Goal: Task Accomplishment & Management: Use online tool/utility

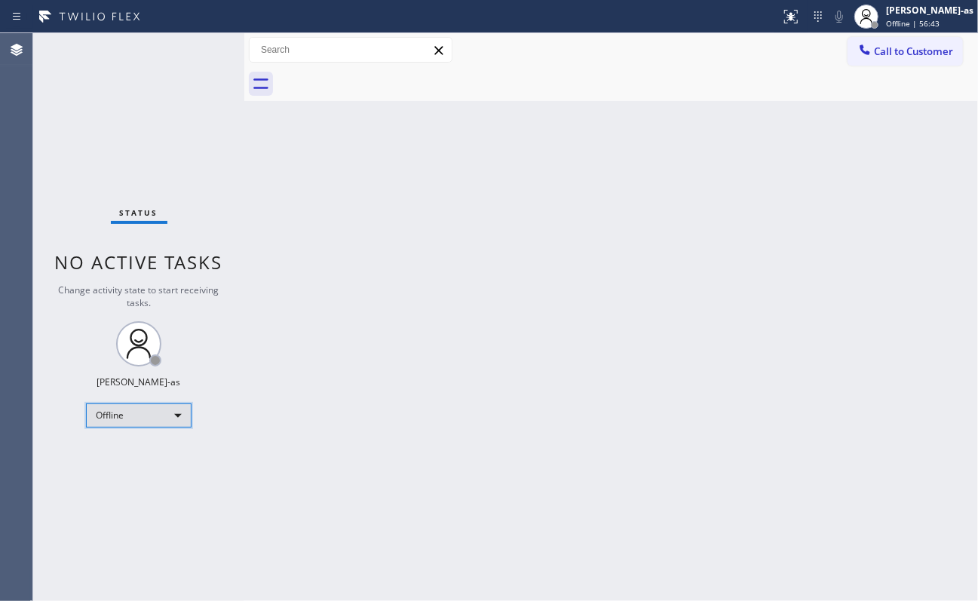
click at [142, 414] on div "Offline" at bounding box center [139, 416] width 106 height 24
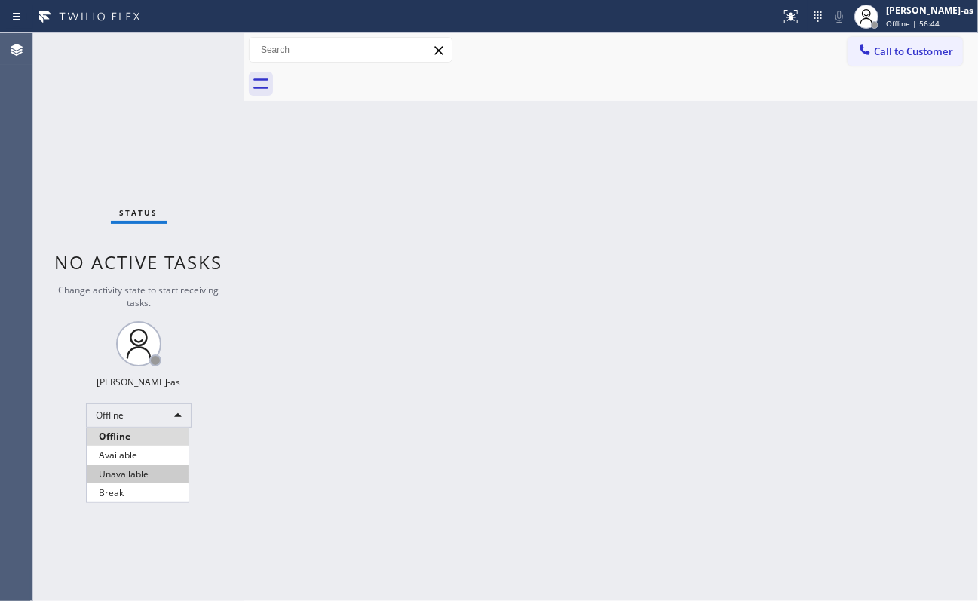
click at [149, 450] on li "Unavailable" at bounding box center [138, 474] width 102 height 18
click at [733, 41] on button "Call to Customer" at bounding box center [905, 51] width 115 height 29
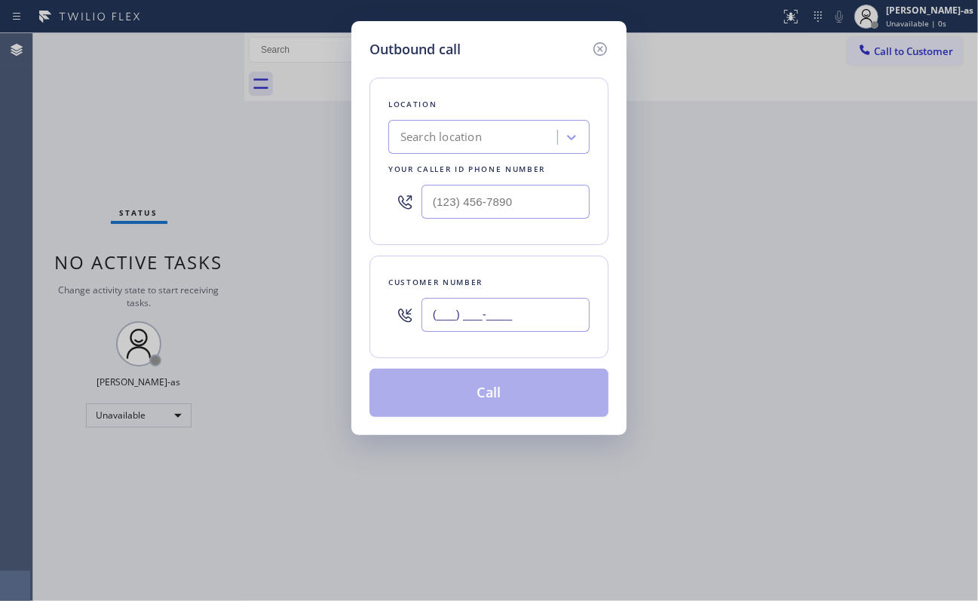
click at [520, 321] on input "(___) ___-____" at bounding box center [506, 315] width 168 height 34
paste input "214) 498-5965"
type input "[PHONE_NUMBER]"
drag, startPoint x: 149, startPoint y: 134, endPoint x: 187, endPoint y: 143, distance: 39.4
click at [149, 134] on div "Outbound call Location Search location Your caller id phone number Customer num…" at bounding box center [489, 300] width 978 height 601
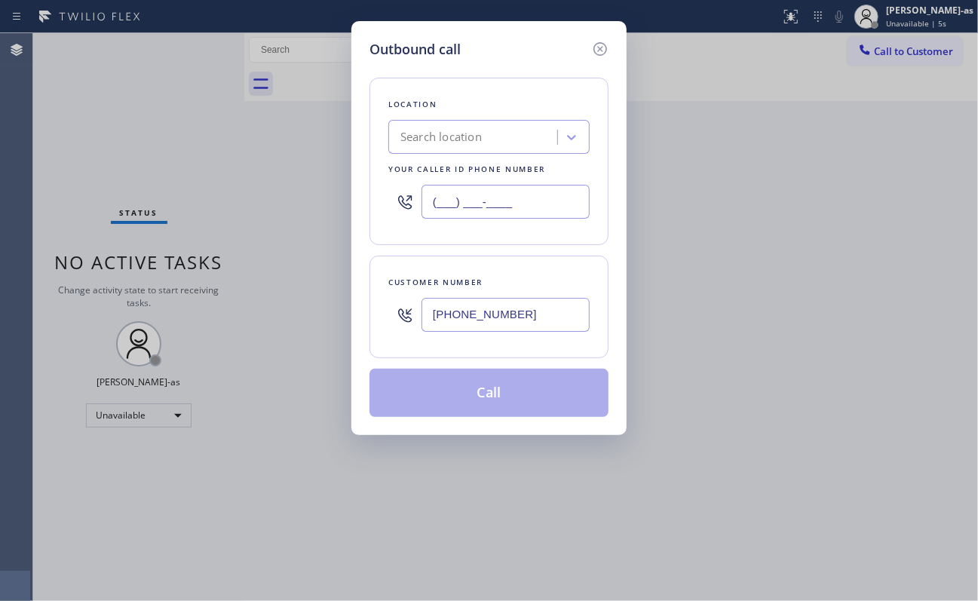
click at [508, 189] on input "(___) ___-____" at bounding box center [506, 202] width 168 height 34
paste input "602) 691-7988"
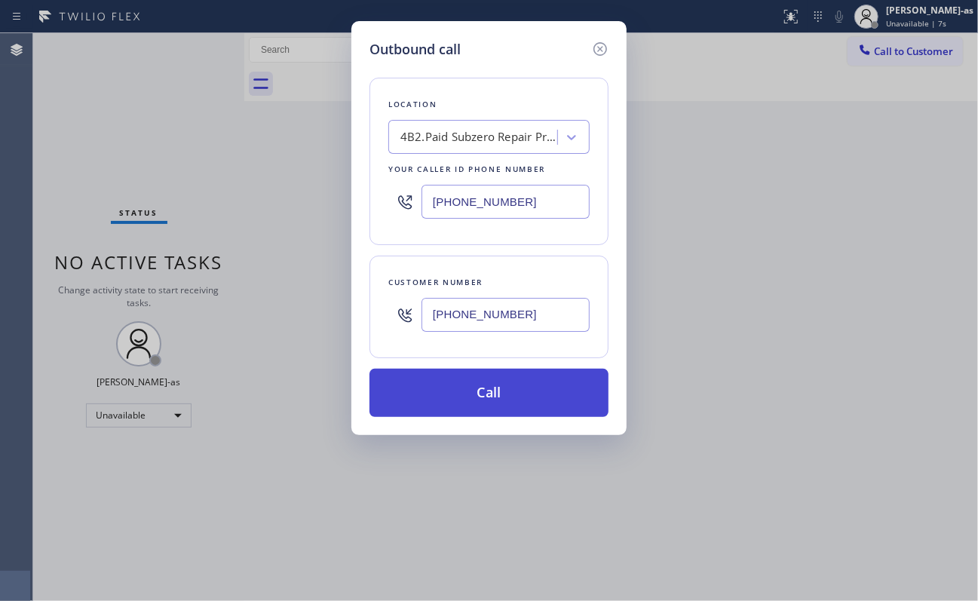
type input "[PHONE_NUMBER]"
click at [496, 409] on button "Call" at bounding box center [489, 393] width 239 height 48
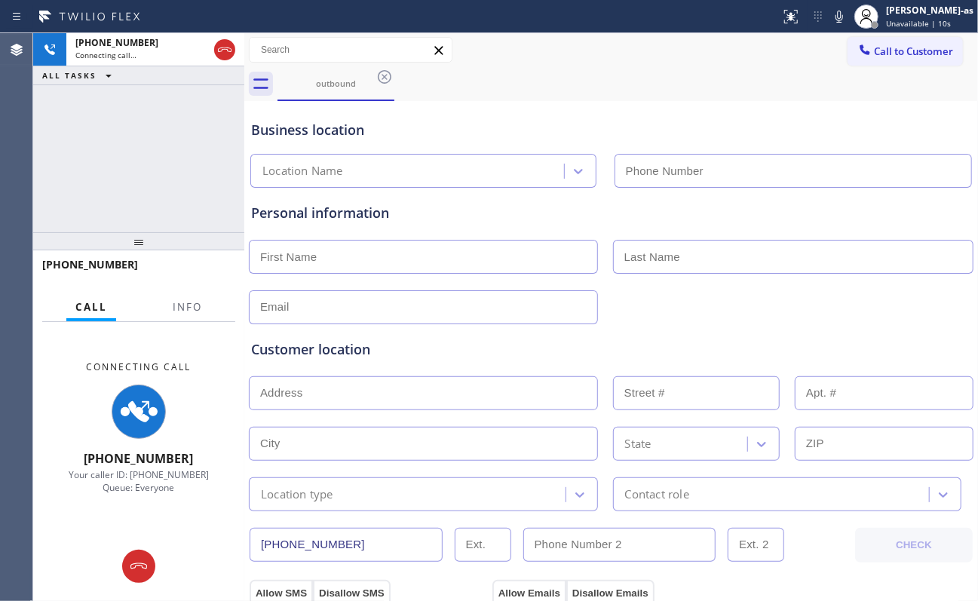
type input "[PHONE_NUMBER]"
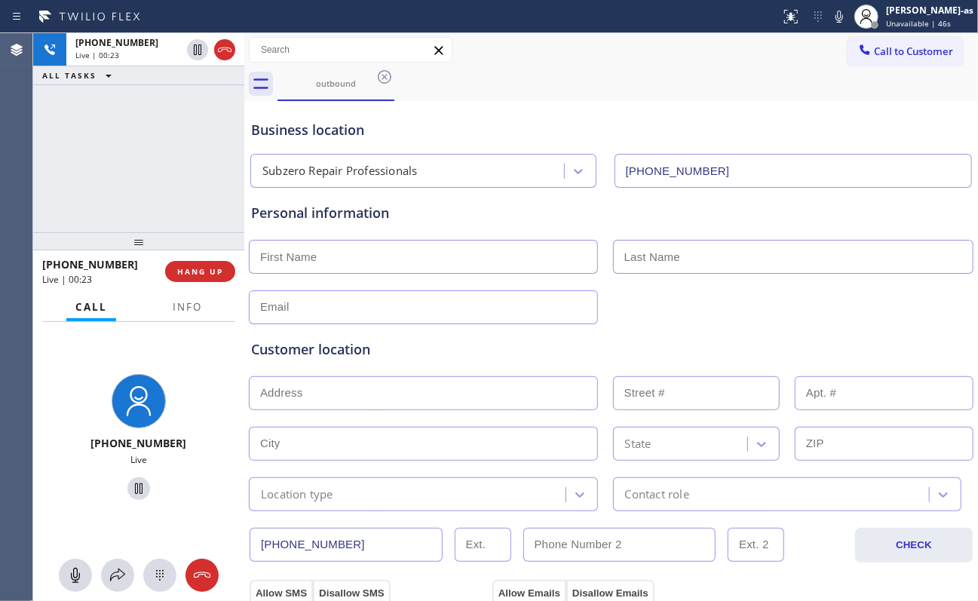
click at [136, 182] on div "[PHONE_NUMBER] Live | 00:23 ALL TASKS ALL TASKS ACTIVE TASKS TASKS IN WRAP UP" at bounding box center [138, 132] width 211 height 199
click at [170, 212] on div "[PHONE_NUMBER] Live | 05:30 ALL TASKS ALL TASKS ACTIVE TASKS TASKS IN WRAP UP" at bounding box center [138, 132] width 211 height 199
click at [115, 193] on div "[PHONE_NUMBER] Live | 05:33 ALL TASKS ALL TASKS ACTIVE TASKS TASKS IN WRAP UP" at bounding box center [138, 132] width 211 height 199
click at [320, 260] on input "text" at bounding box center [423, 257] width 349 height 34
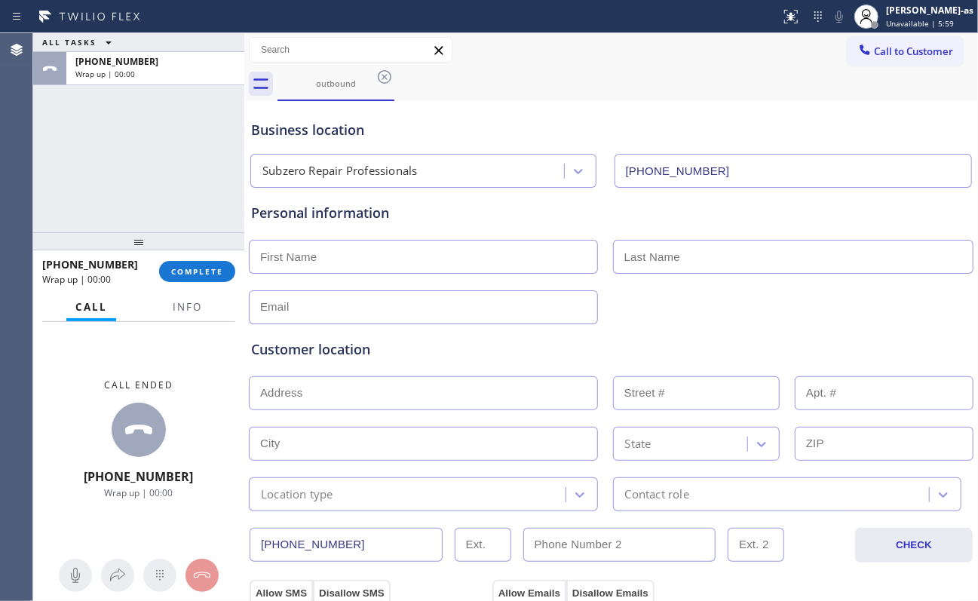
click at [408, 255] on input "text" at bounding box center [423, 257] width 349 height 34
paste input "[PERSON_NAME]"
click at [315, 251] on input "[PERSON_NAME]" at bounding box center [423, 257] width 349 height 34
type input "[PERSON_NAME]"
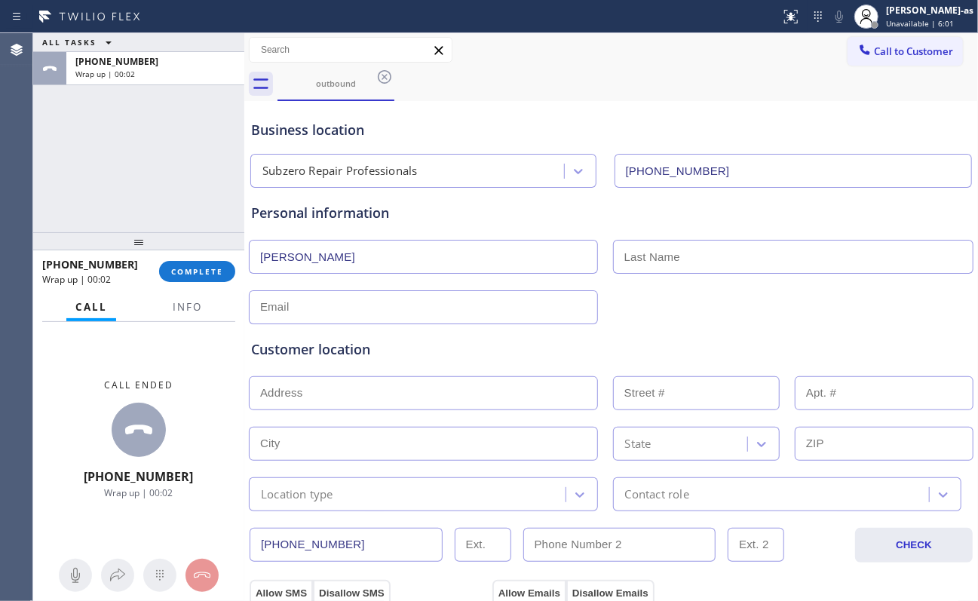
click at [733, 254] on input "text" at bounding box center [793, 257] width 361 height 34
paste input "[PERSON_NAME]"
type input "[PERSON_NAME]"
click at [674, 318] on div "Customer location >> ADD NEW ADDRESS << + NEW ADDRESS State Location type Conta…" at bounding box center [611, 414] width 726 height 193
click at [358, 312] on input "text" at bounding box center [423, 307] width 349 height 34
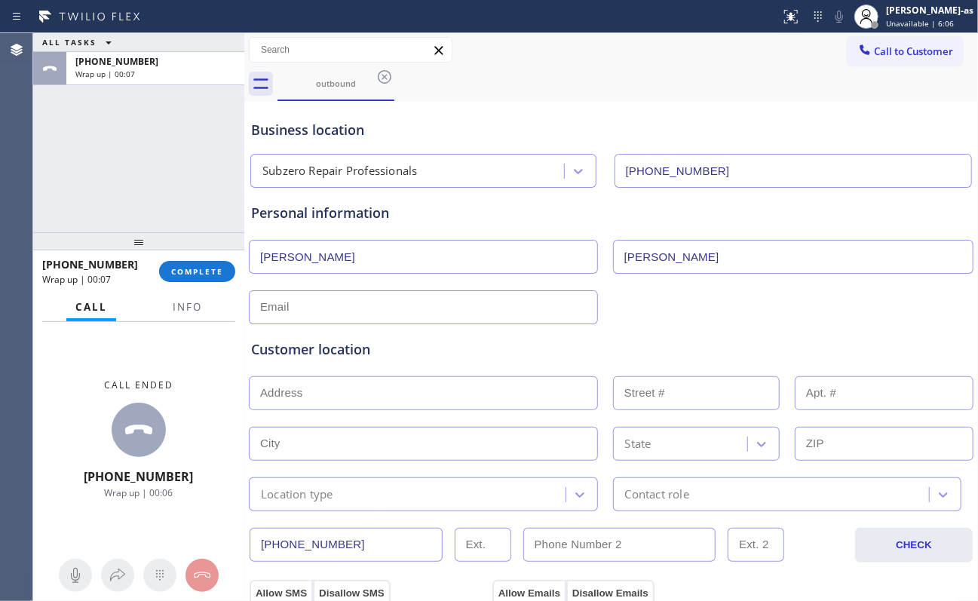
paste input "[EMAIL_ADDRESS][DOMAIN_NAME]"
type input "[EMAIL_ADDRESS][DOMAIN_NAME]"
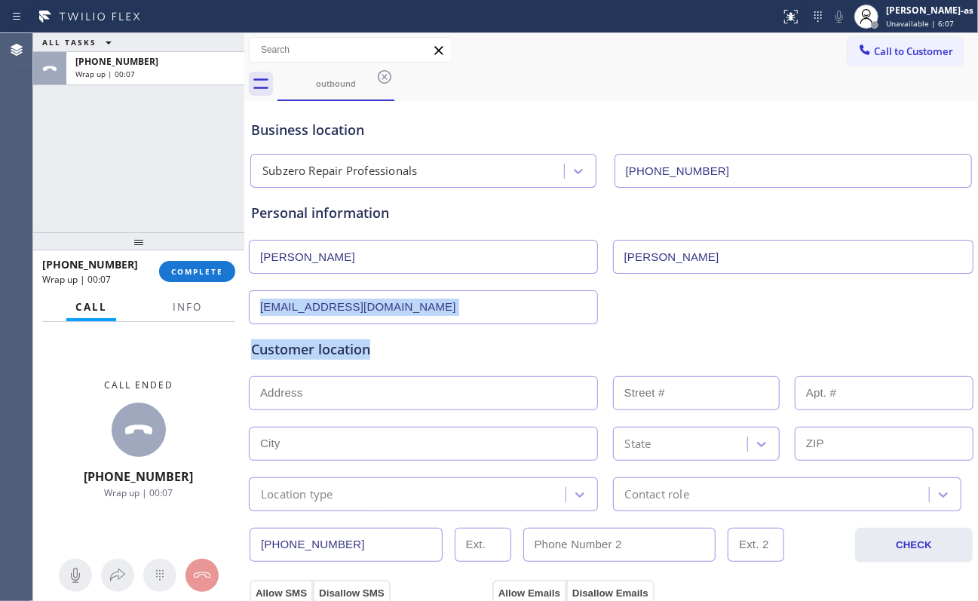
click at [362, 395] on input "text" at bounding box center [423, 393] width 349 height 34
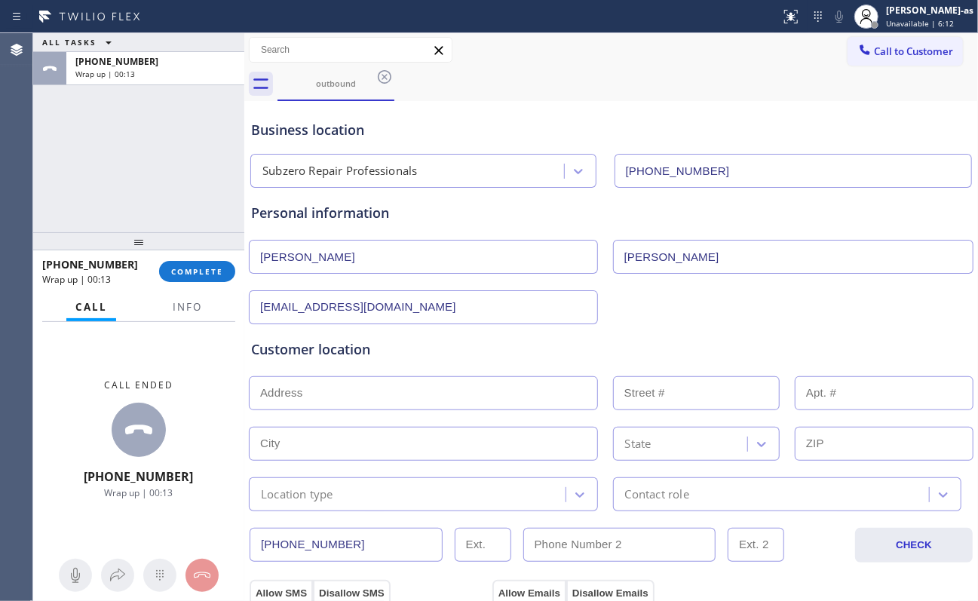
paste input "[STREET_ADDRESS]"
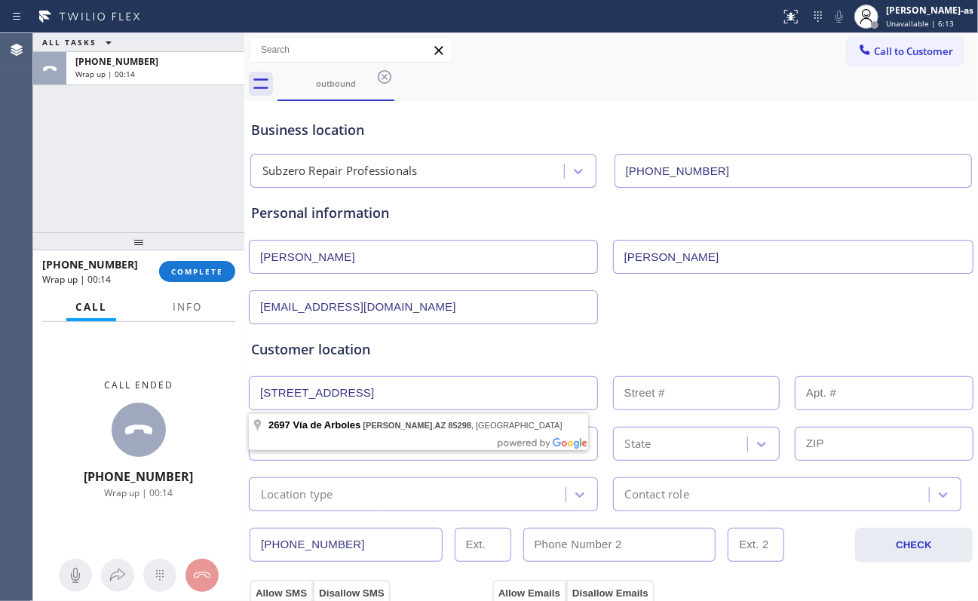
drag, startPoint x: 351, startPoint y: 423, endPoint x: 372, endPoint y: 431, distance: 22.0
type input "2697 Vía de Arboles"
type input "2697"
type input "[PERSON_NAME]"
type input "85298"
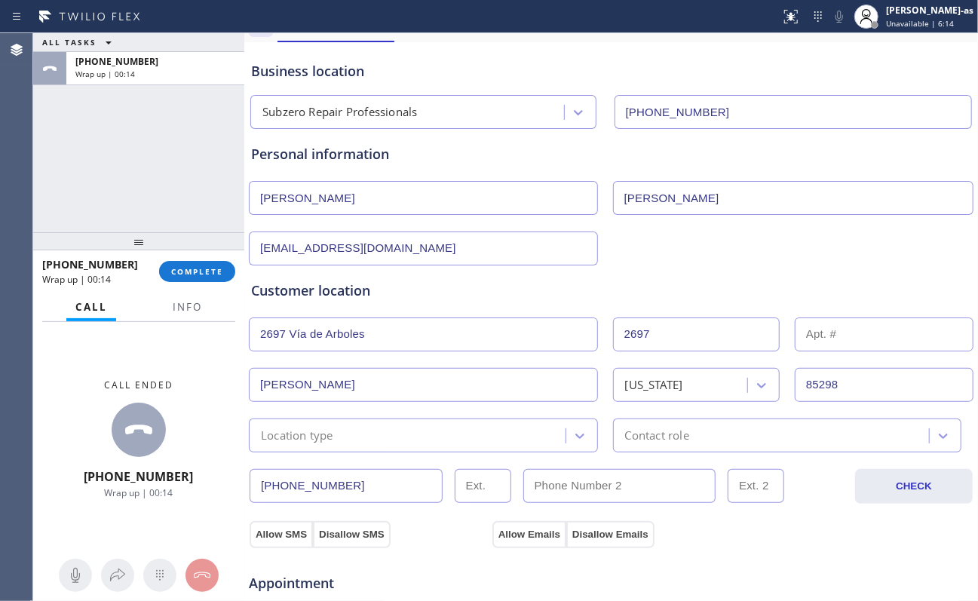
scroll to position [100, 0]
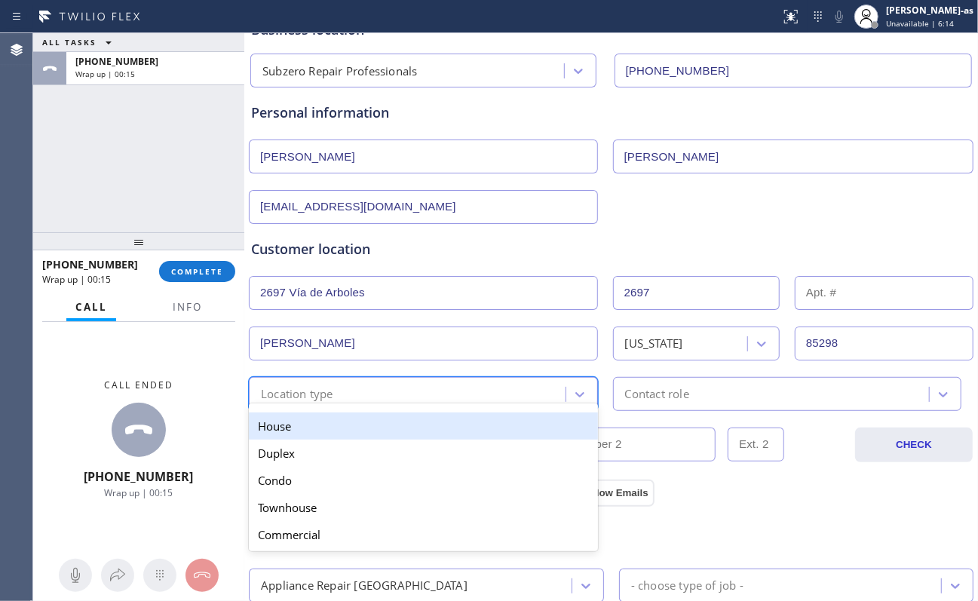
click at [355, 389] on div "Location type" at bounding box center [409, 394] width 312 height 26
click at [363, 428] on div "House" at bounding box center [423, 426] width 349 height 27
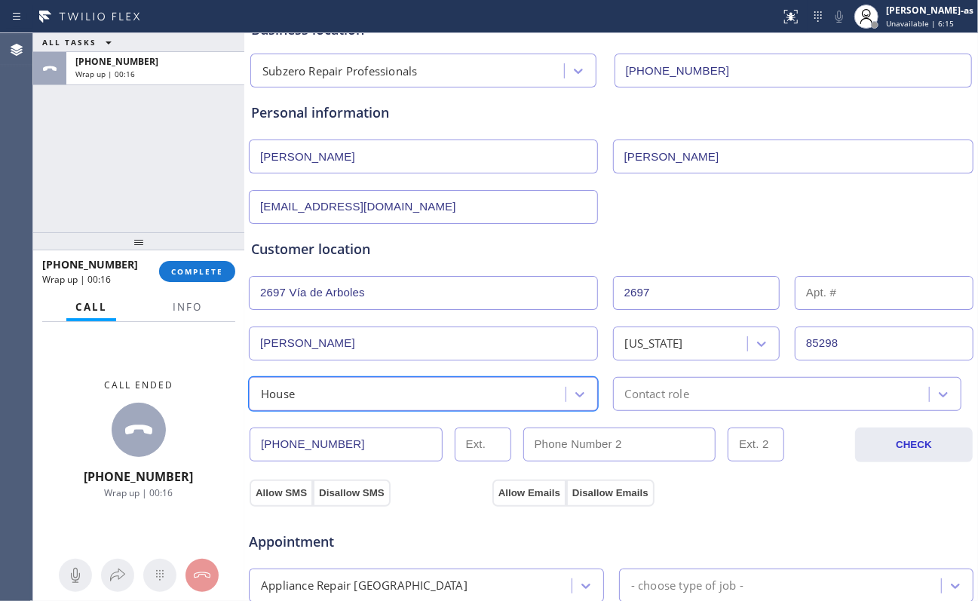
click at [704, 396] on div "Contact role" at bounding box center [774, 394] width 312 height 26
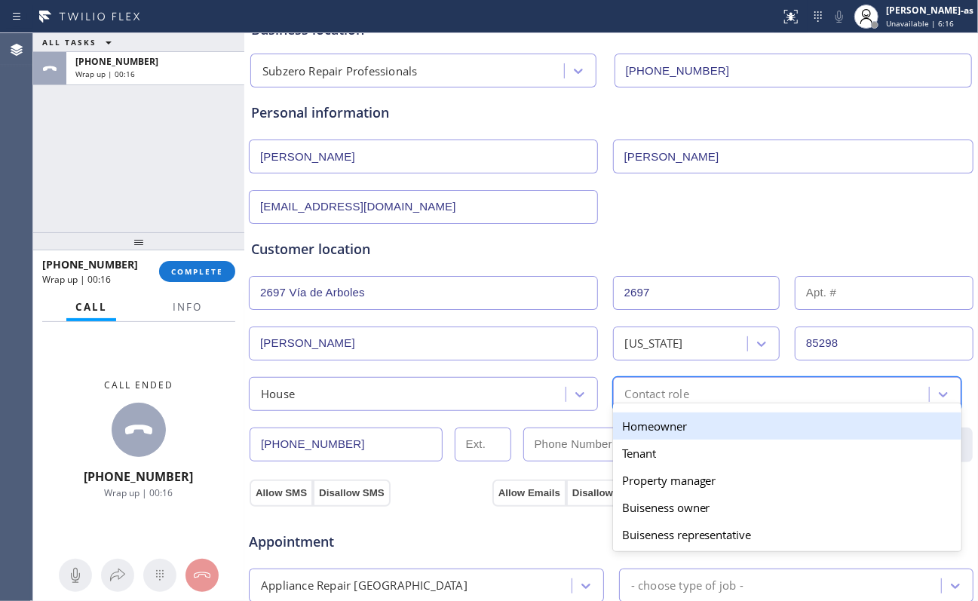
click at [685, 434] on div "Homeowner" at bounding box center [787, 426] width 349 height 27
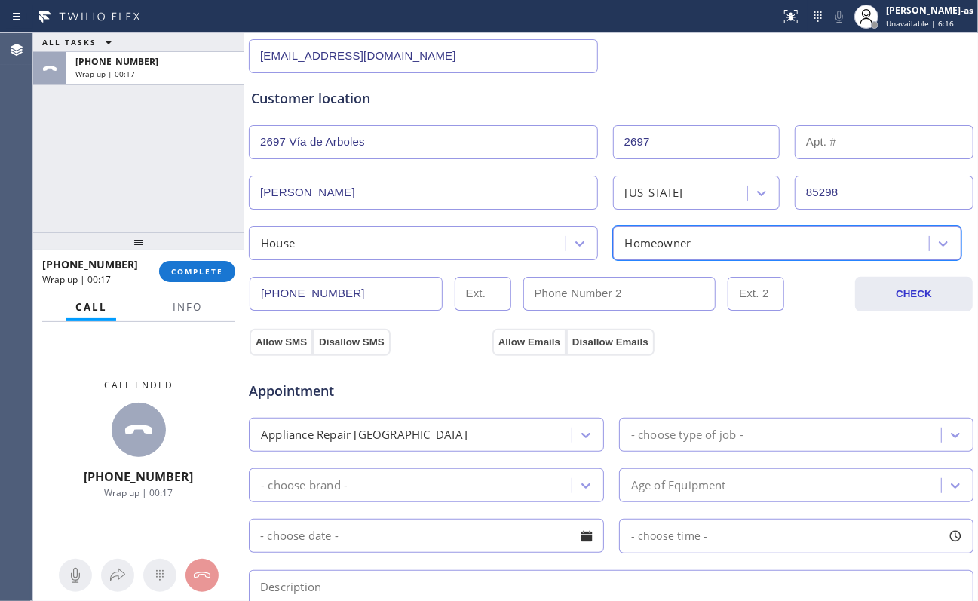
scroll to position [302, 0]
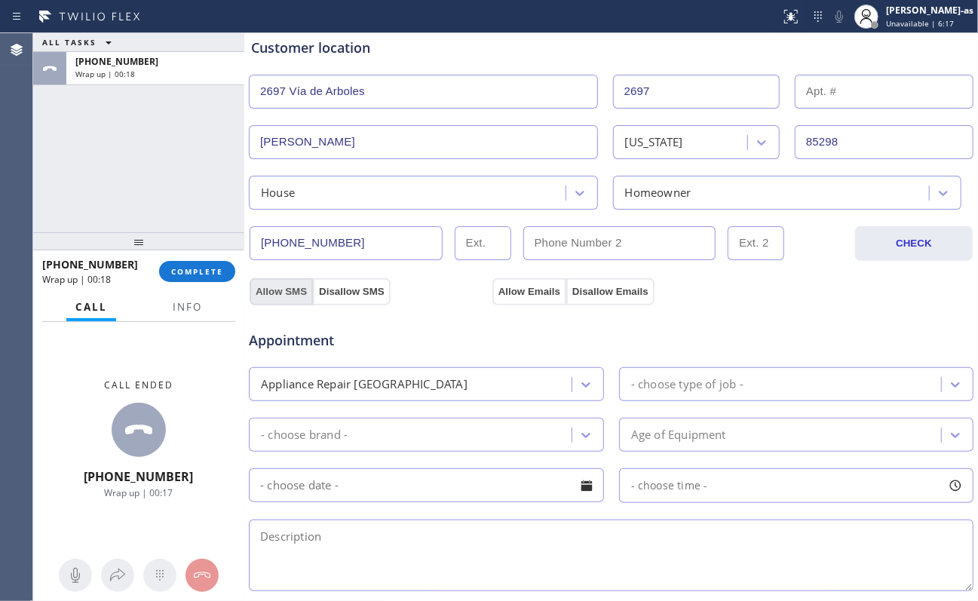
click at [275, 294] on button "Allow SMS" at bounding box center [281, 291] width 63 height 27
click at [532, 293] on button "Allow Emails" at bounding box center [530, 291] width 74 height 27
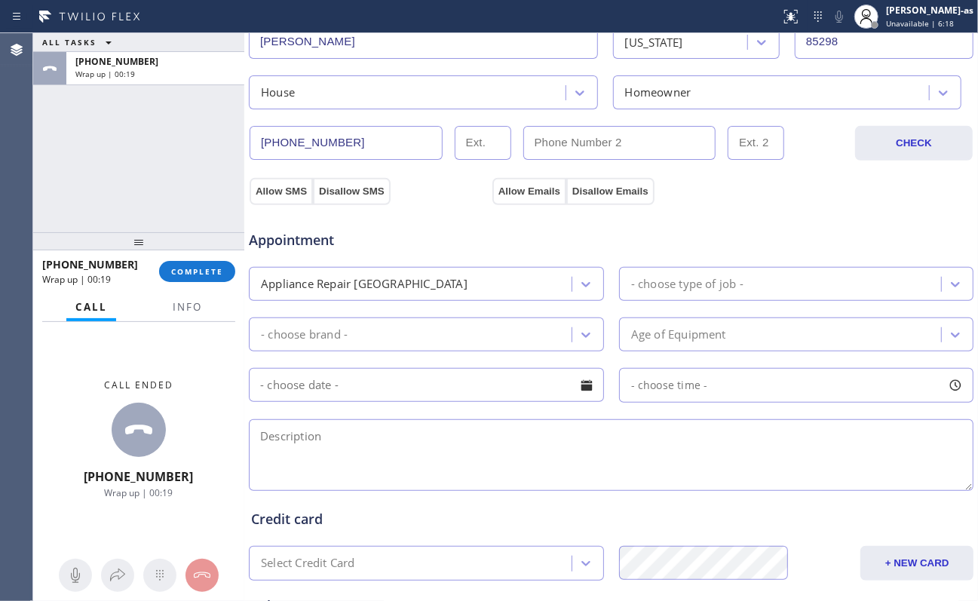
click at [683, 281] on div "- choose type of job -" at bounding box center [687, 283] width 112 height 17
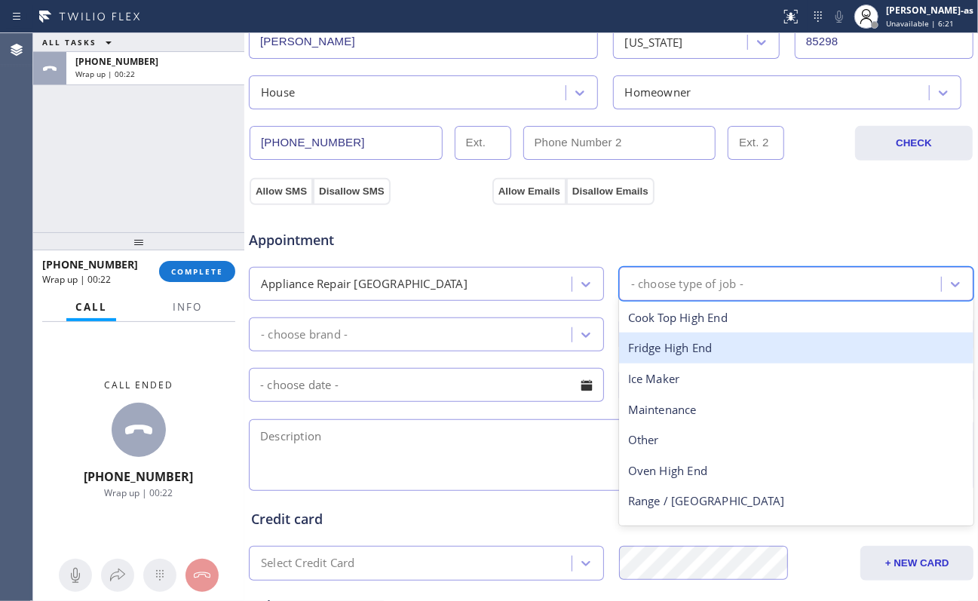
drag, startPoint x: 686, startPoint y: 351, endPoint x: 490, endPoint y: 373, distance: 196.5
click at [685, 348] on div "Fridge High End" at bounding box center [796, 348] width 355 height 31
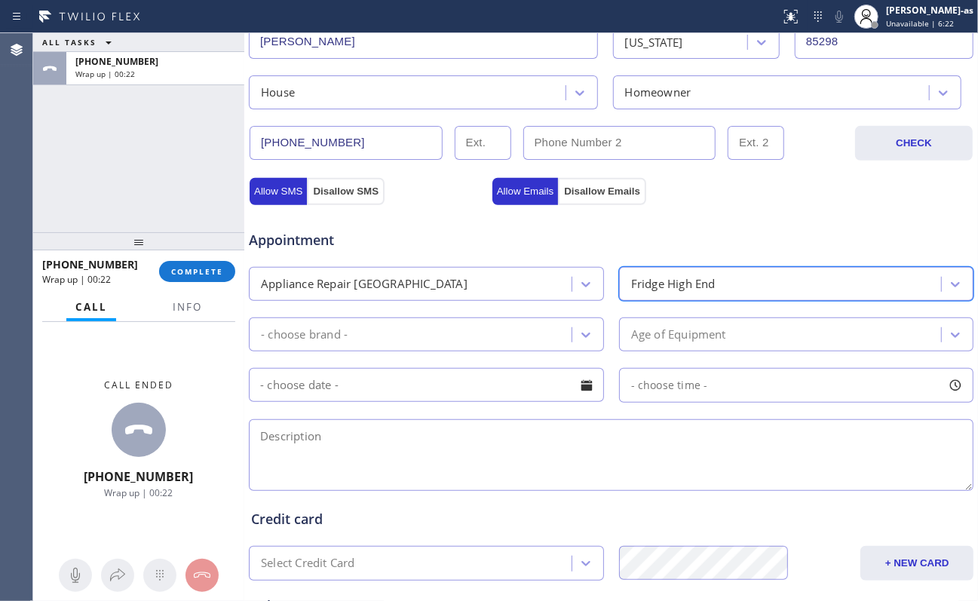
click at [450, 345] on div "- choose brand -" at bounding box center [412, 334] width 318 height 26
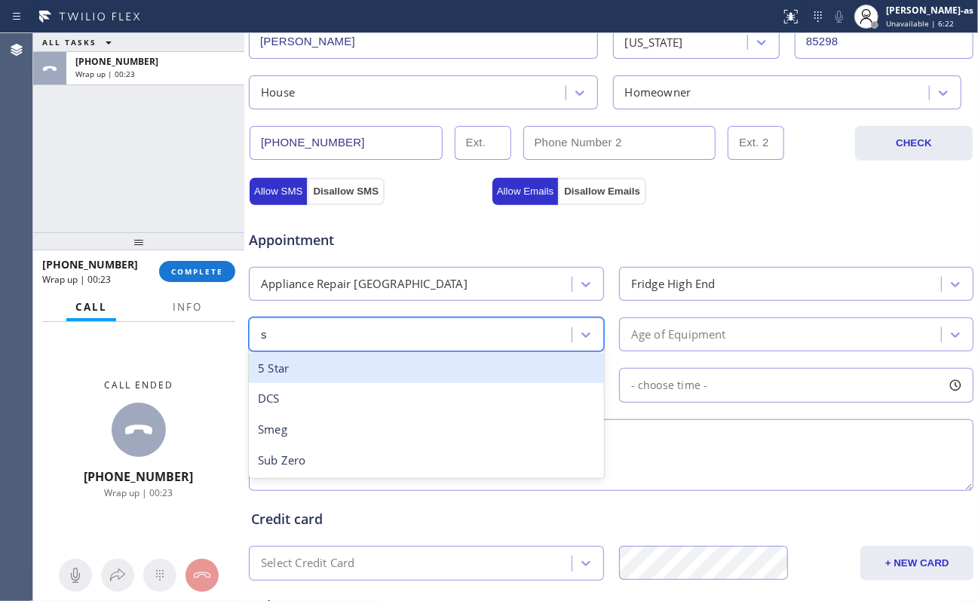
type input "su"
drag, startPoint x: 422, startPoint y: 379, endPoint x: 709, endPoint y: 324, distance: 291.9
click at [430, 375] on div "Sub Zero" at bounding box center [426, 368] width 355 height 31
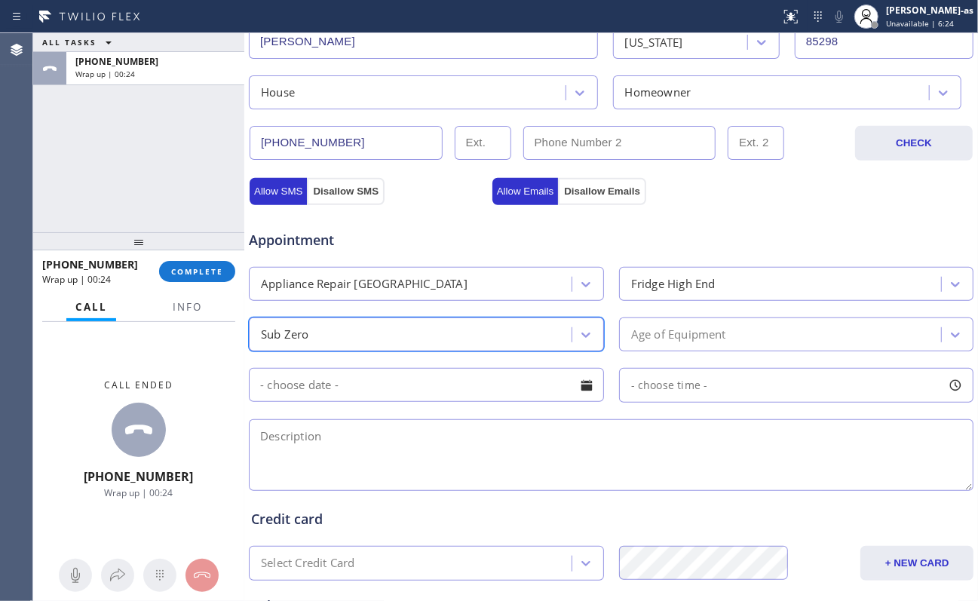
click at [733, 335] on div "Age of Equipment" at bounding box center [783, 334] width 318 height 26
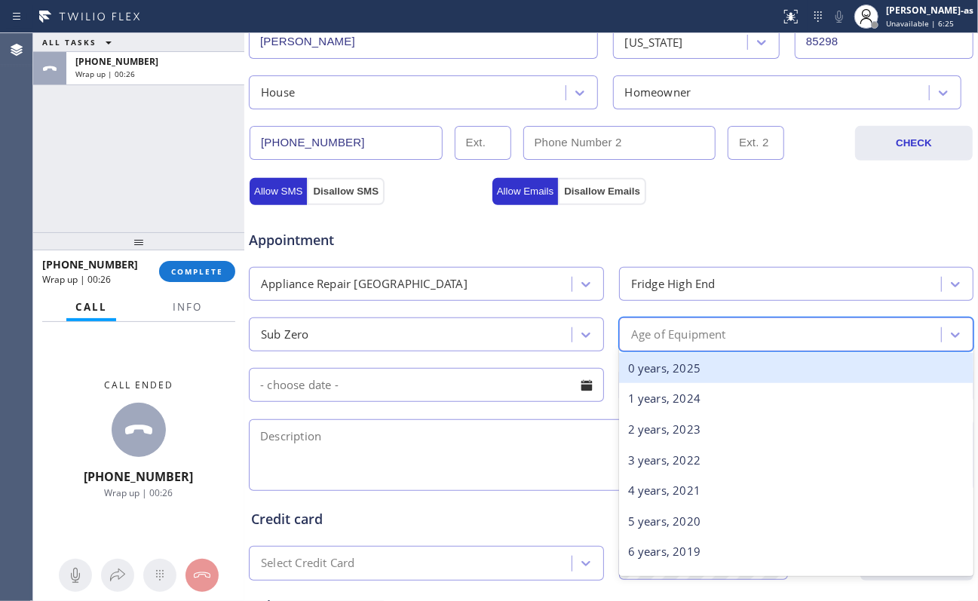
type input "9"
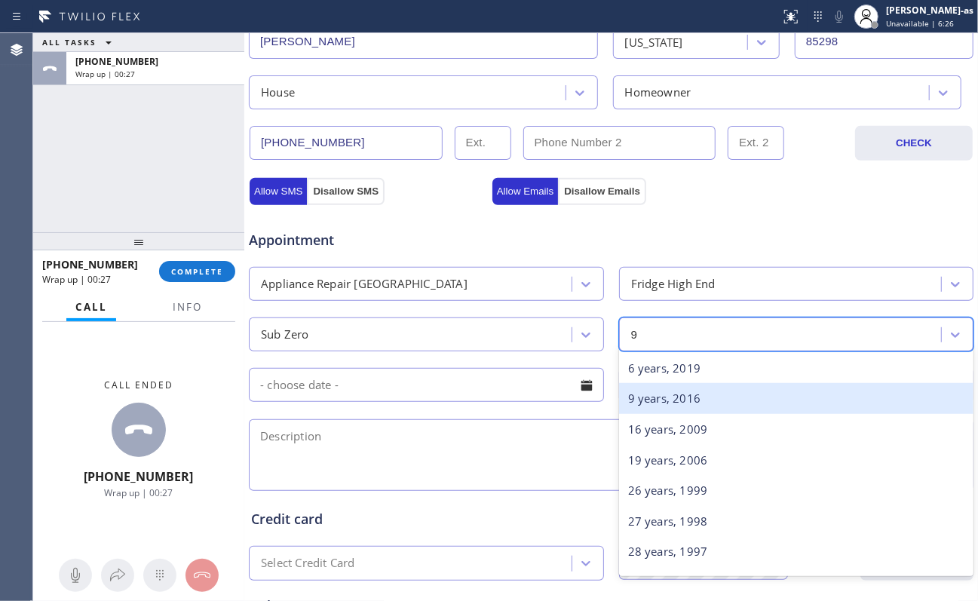
click at [733, 406] on div "9 years, 2016" at bounding box center [796, 398] width 355 height 31
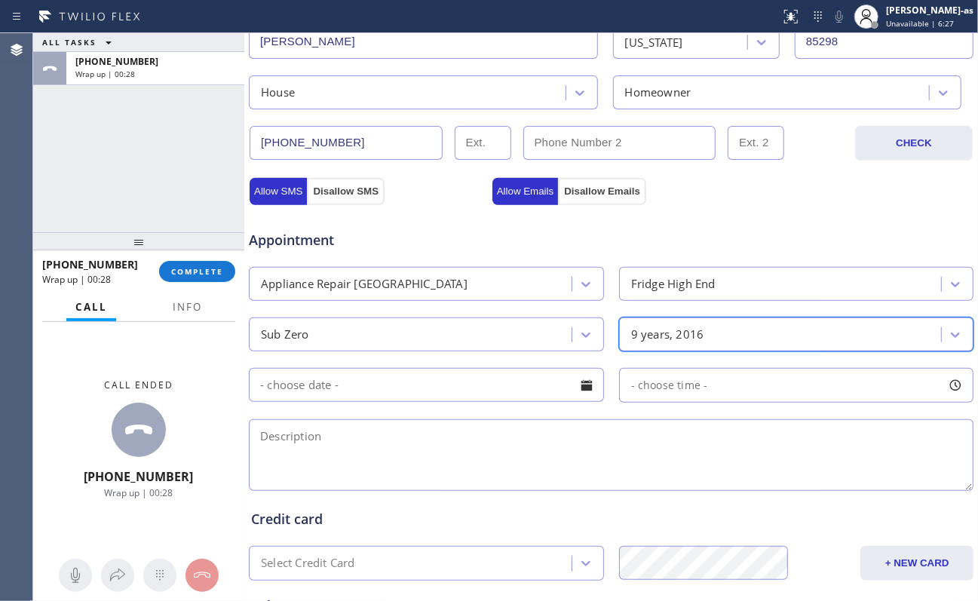
click at [453, 401] on input "text" at bounding box center [426, 385] width 355 height 34
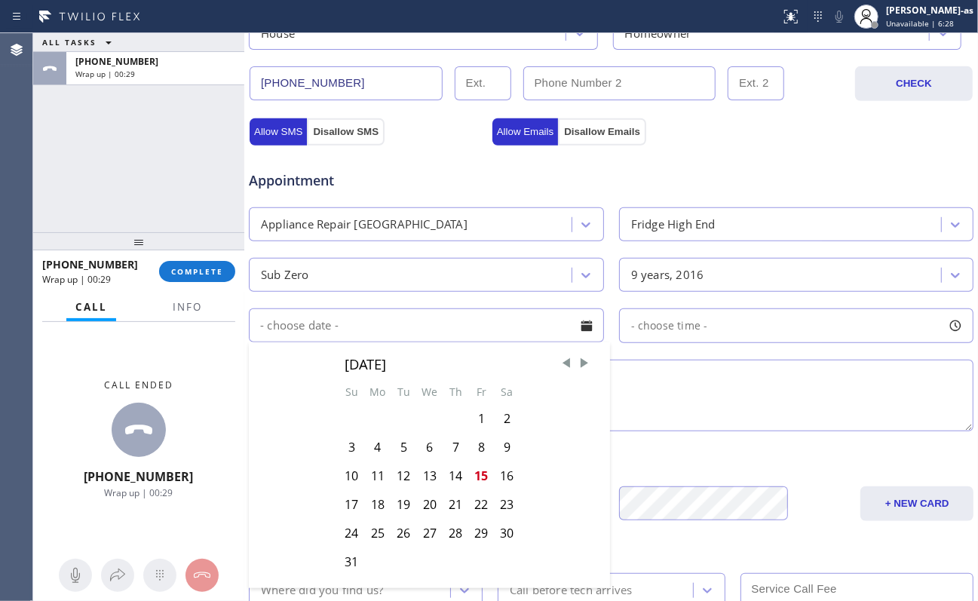
scroll to position [502, 0]
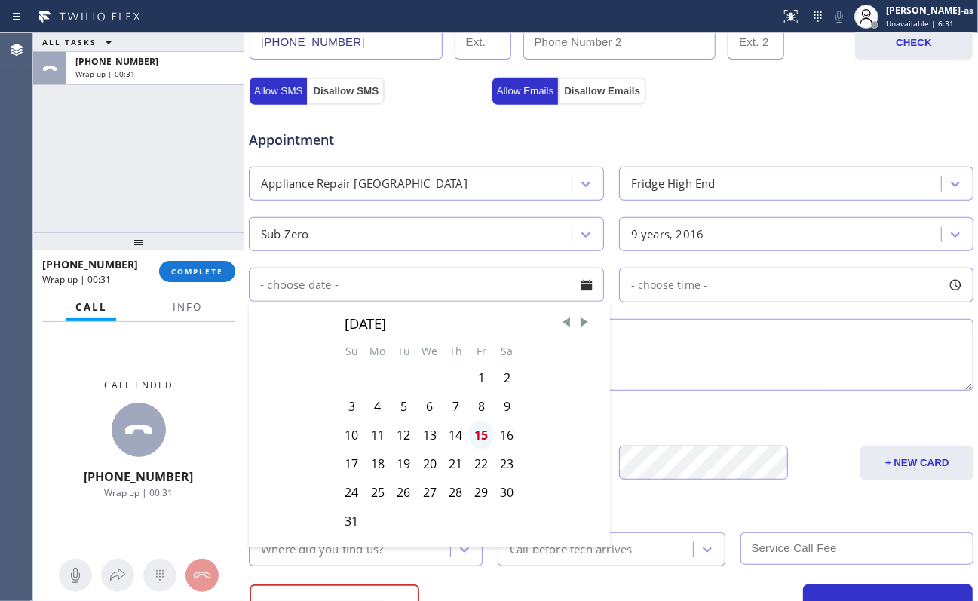
drag, startPoint x: 481, startPoint y: 444, endPoint x: 640, endPoint y: 381, distance: 171.0
click at [483, 444] on div "15" at bounding box center [481, 435] width 26 height 29
type input "[DATE]"
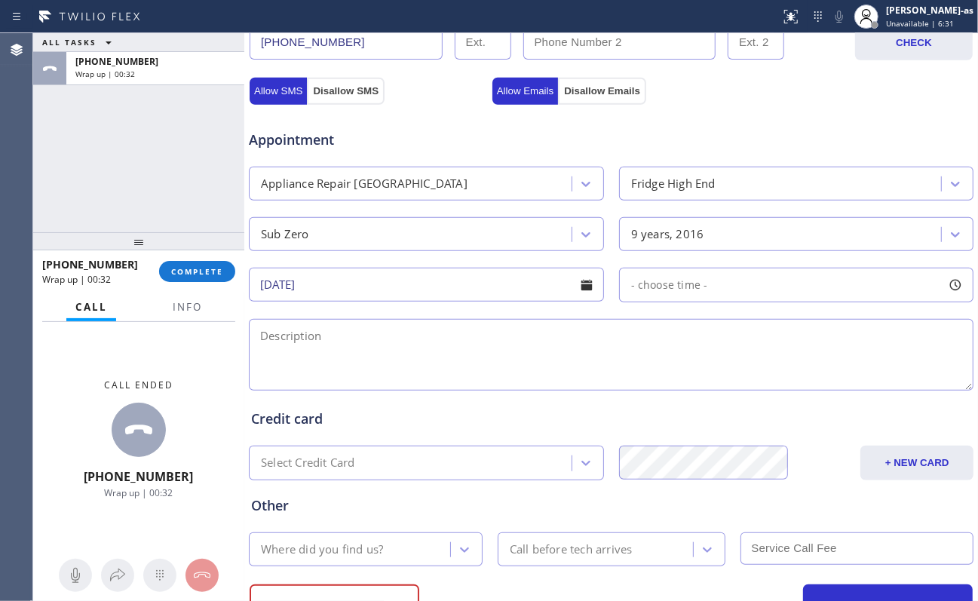
click at [727, 284] on div "- choose time -" at bounding box center [796, 285] width 355 height 35
drag, startPoint x: 622, startPoint y: 385, endPoint x: 798, endPoint y: 375, distance: 176.8
click at [733, 375] on div at bounding box center [808, 377] width 18 height 32
drag, startPoint x: 619, startPoint y: 387, endPoint x: 712, endPoint y: 386, distance: 93.5
click at [712, 386] on div at bounding box center [721, 377] width 18 height 32
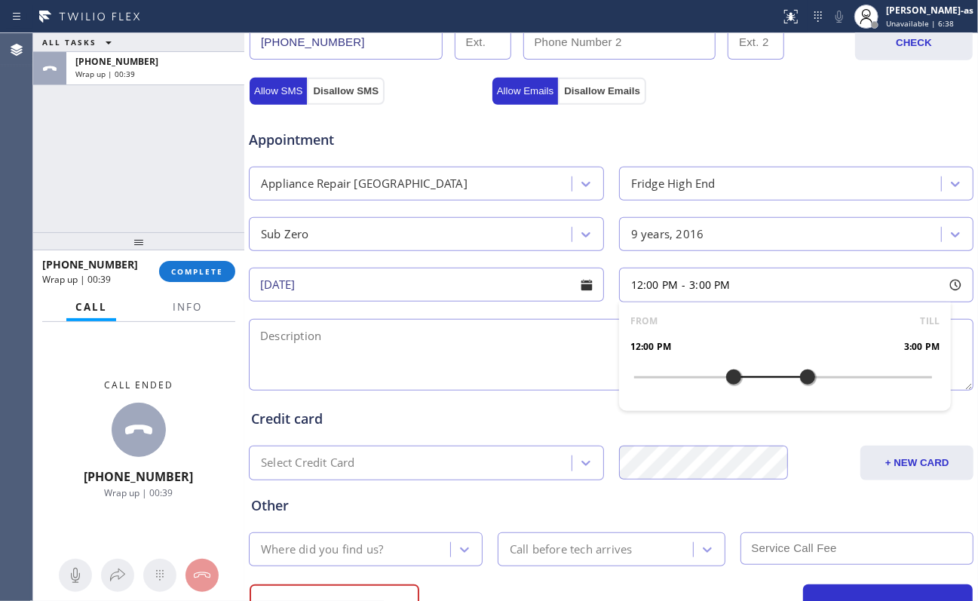
click at [725, 383] on div at bounding box center [734, 377] width 18 height 32
click at [444, 367] on textarea at bounding box center [611, 355] width 725 height 72
click at [481, 348] on textarea "12-3 | $75 scf |" at bounding box center [611, 355] width 725 height 72
paste textarea "SubZero Fridge BI /it's not cooling /[DEMOGRAPHIC_DATA]/house-owner [STREET_ADD…"
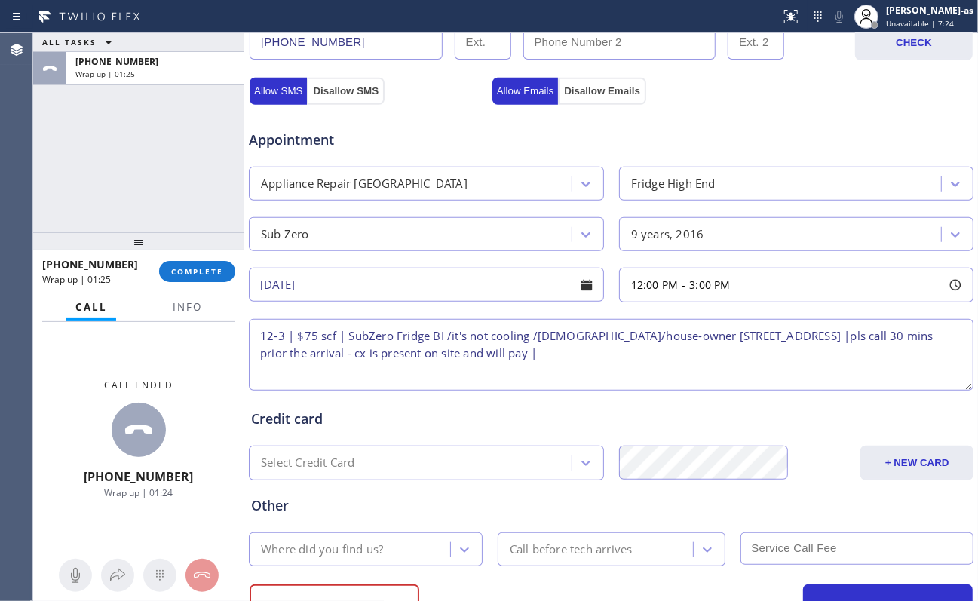
drag, startPoint x: 440, startPoint y: 338, endPoint x: 462, endPoint y: 345, distance: 22.2
click at [440, 339] on textarea "12-3 | $75 scf | SubZero Fridge BI /it's not cooling /[DEMOGRAPHIC_DATA]/house-…" at bounding box center [611, 355] width 725 height 72
type textarea "12-3 | $75 scf | SubZero Fridge /it's not cooling /[DEMOGRAPHIC_DATA]/house-own…"
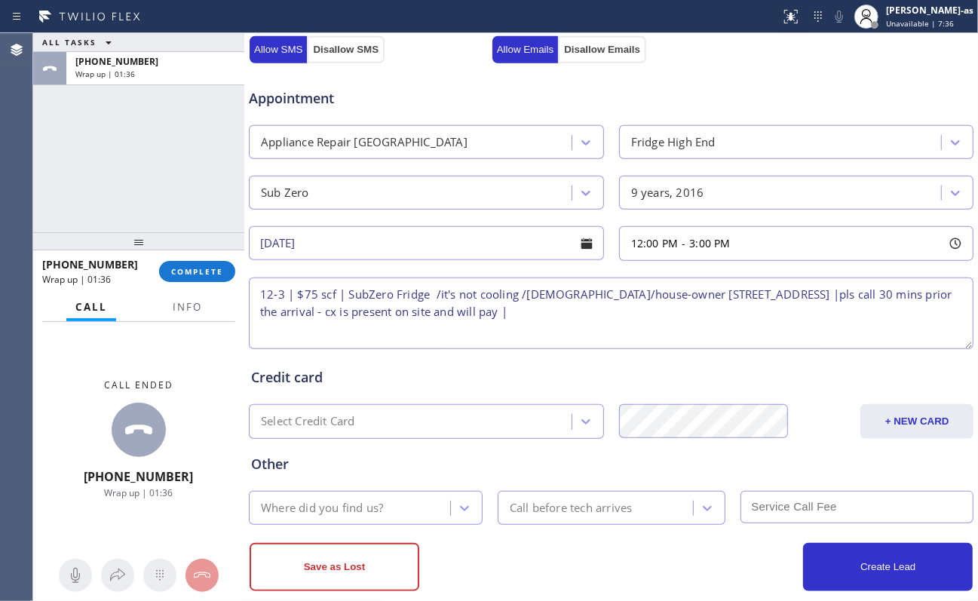
scroll to position [572, 0]
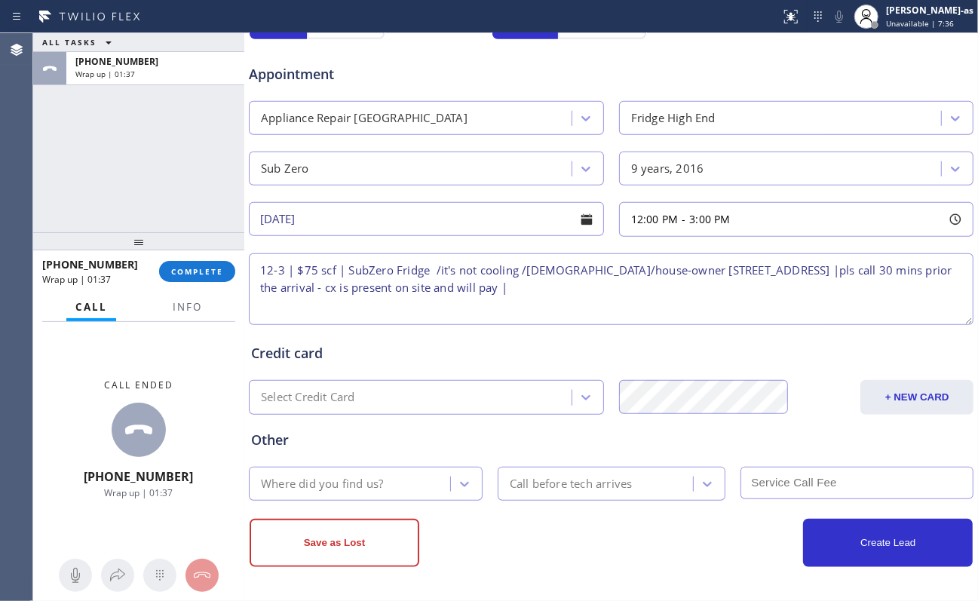
click at [344, 450] on div "Where did you find us?" at bounding box center [351, 484] width 197 height 26
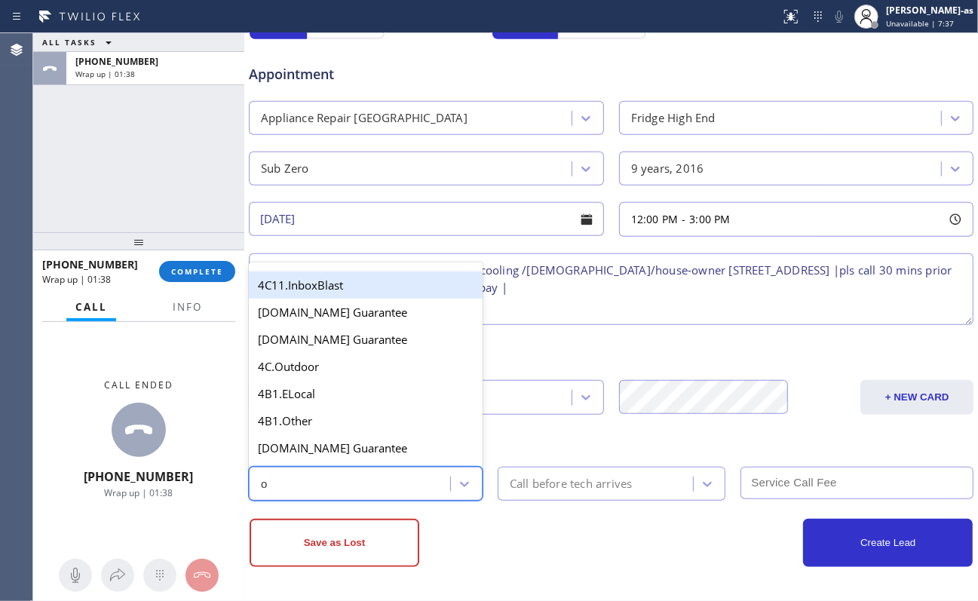
type input "ou"
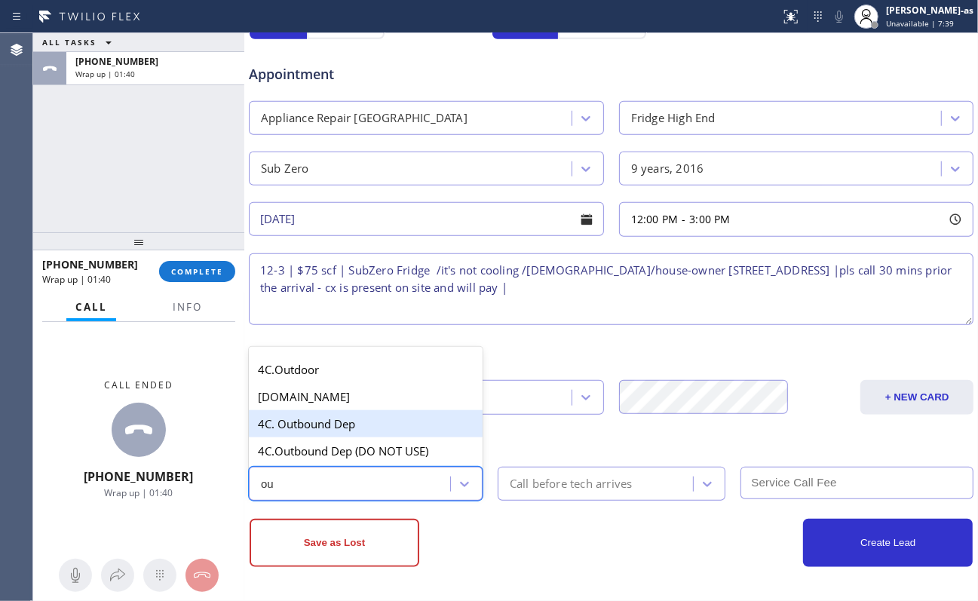
click at [394, 431] on div "4C. Outbound Dep" at bounding box center [366, 423] width 234 height 27
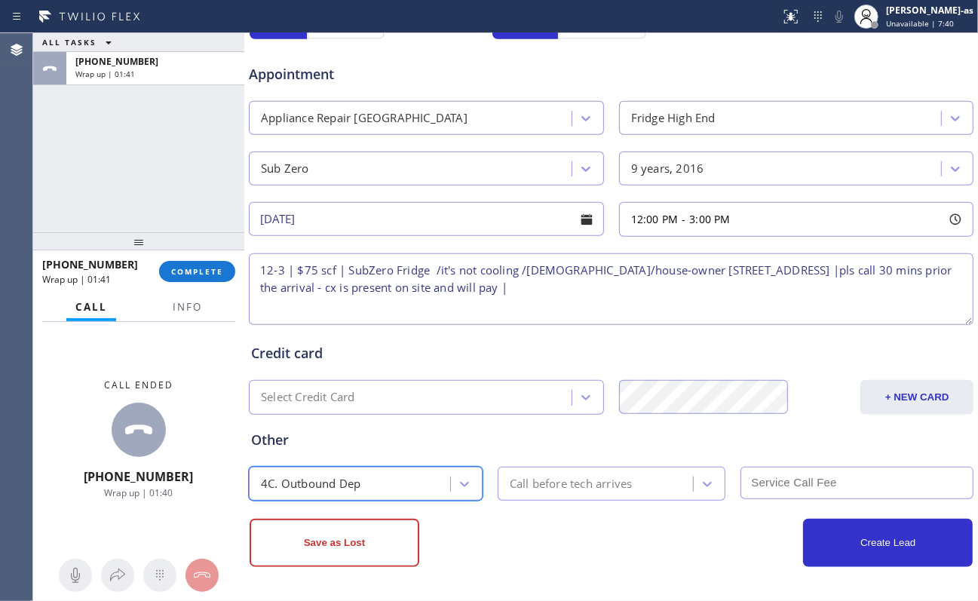
click at [616, 450] on div "Call before tech arrives" at bounding box center [597, 484] width 191 height 26
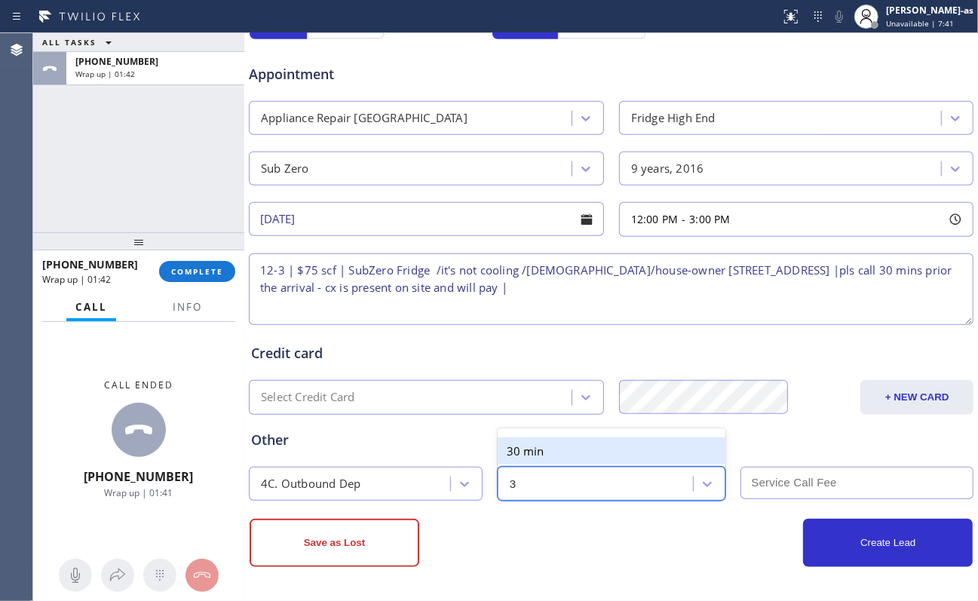
type input "30"
click at [608, 450] on div "30 min" at bounding box center [612, 450] width 228 height 27
click at [733, 450] on input "text" at bounding box center [858, 483] width 234 height 32
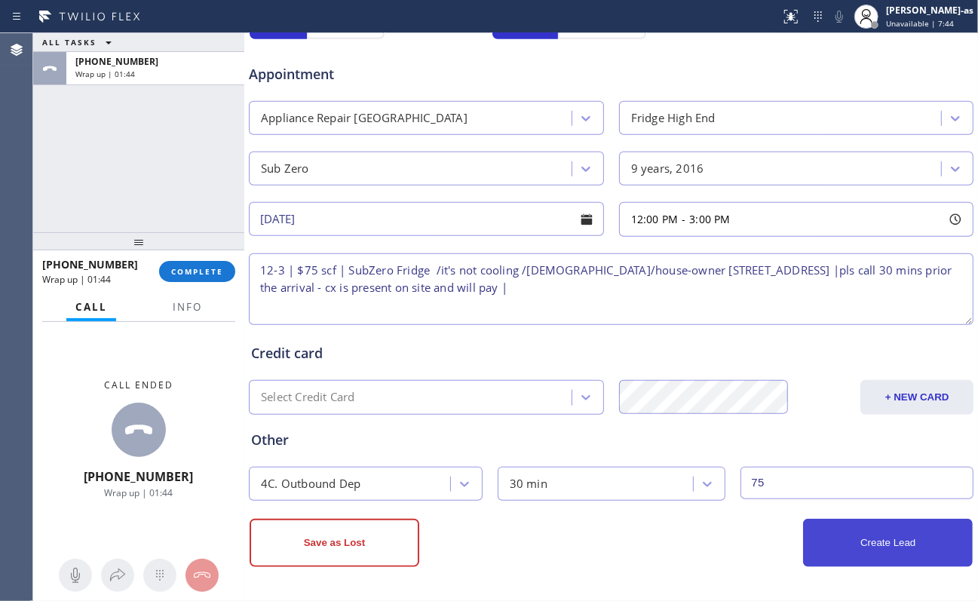
type input "75"
click at [733, 450] on button "Create Lead" at bounding box center [888, 543] width 170 height 48
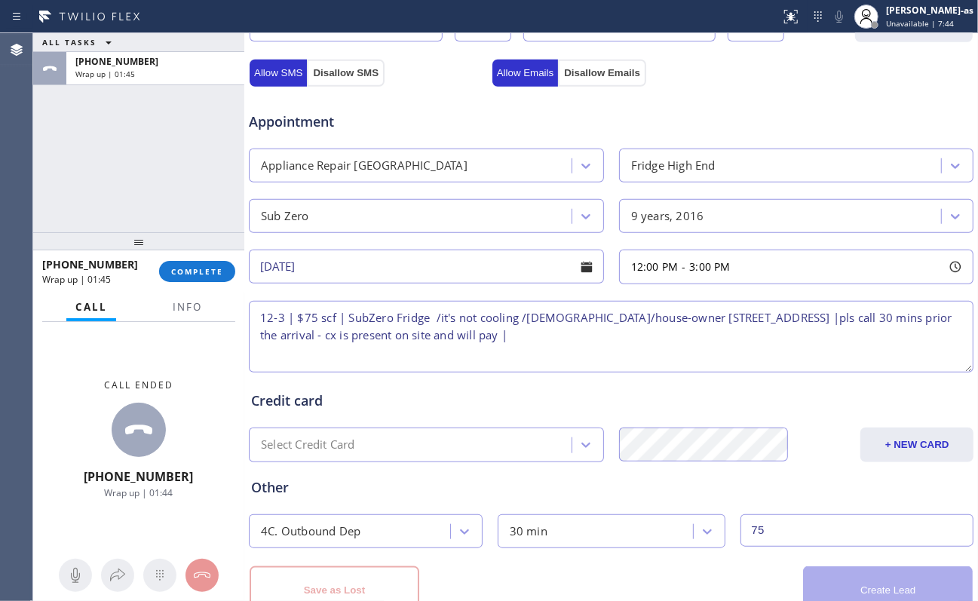
scroll to position [623, 0]
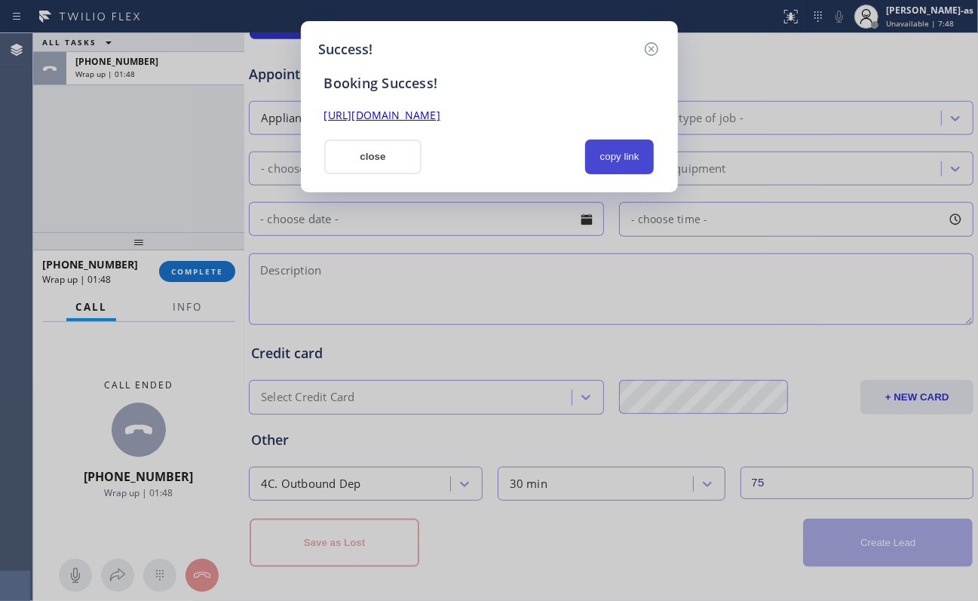
click at [608, 160] on button "copy link" at bounding box center [619, 157] width 69 height 35
click at [377, 164] on button "close" at bounding box center [373, 157] width 98 height 35
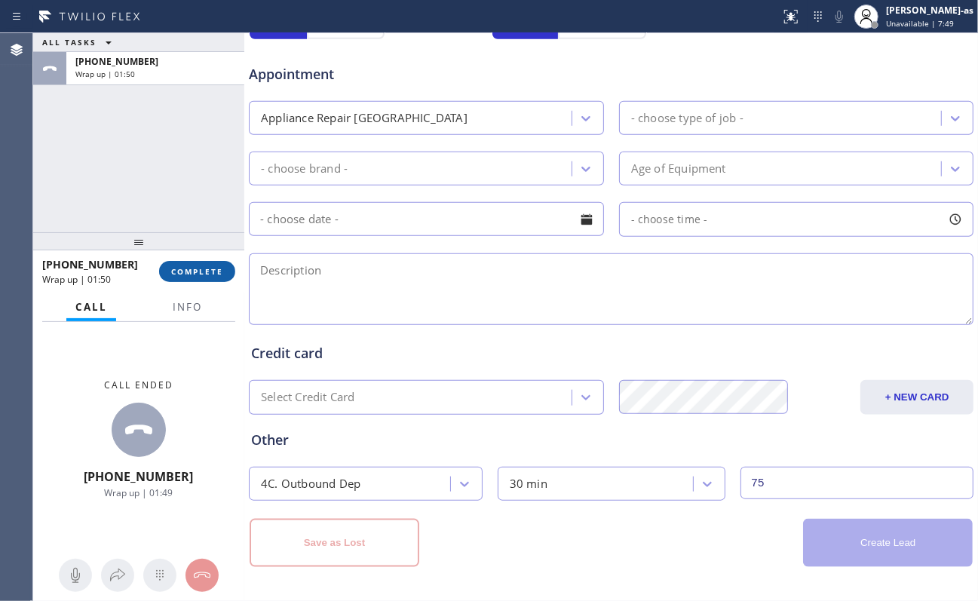
click at [210, 272] on span "COMPLETE" at bounding box center [197, 271] width 52 height 11
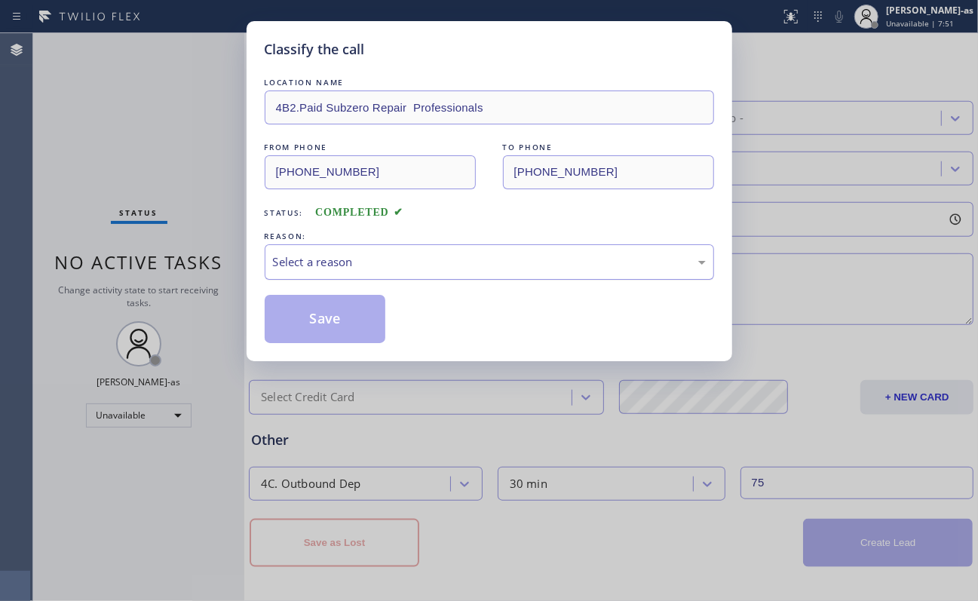
drag, startPoint x: 363, startPoint y: 267, endPoint x: 366, endPoint y: 278, distance: 11.7
click at [364, 266] on div "Select a reason" at bounding box center [489, 261] width 433 height 17
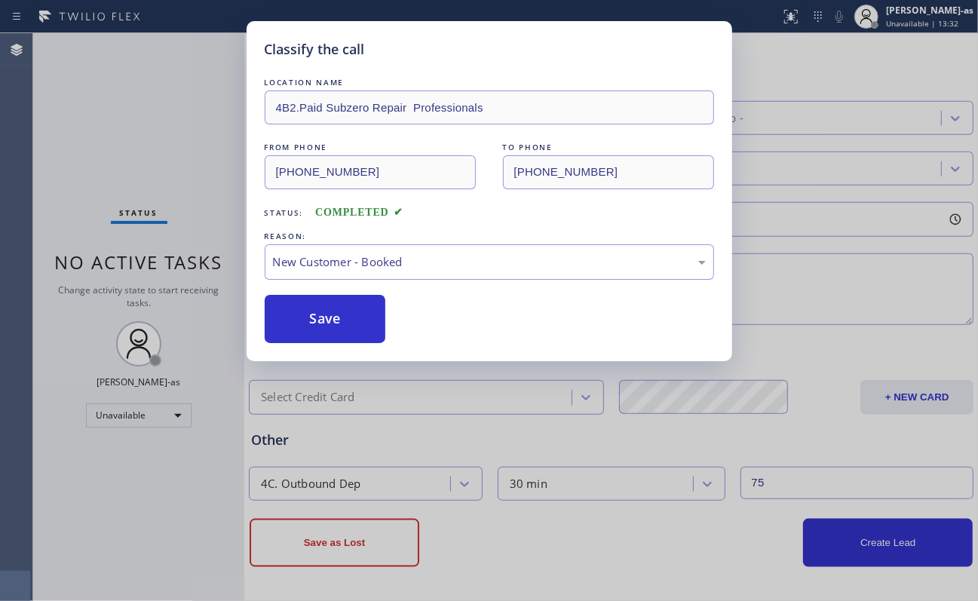
drag, startPoint x: 324, startPoint y: 463, endPoint x: 368, endPoint y: 433, distance: 53.1
click at [327, 450] on div "Classify the call LOCATION NAME 4B2.Paid Subzero Repair Professionals FROM PHON…" at bounding box center [489, 300] width 978 height 601
click at [386, 262] on div "New Customer - Booked" at bounding box center [489, 261] width 433 height 17
click at [345, 306] on button "Save" at bounding box center [325, 319] width 121 height 48
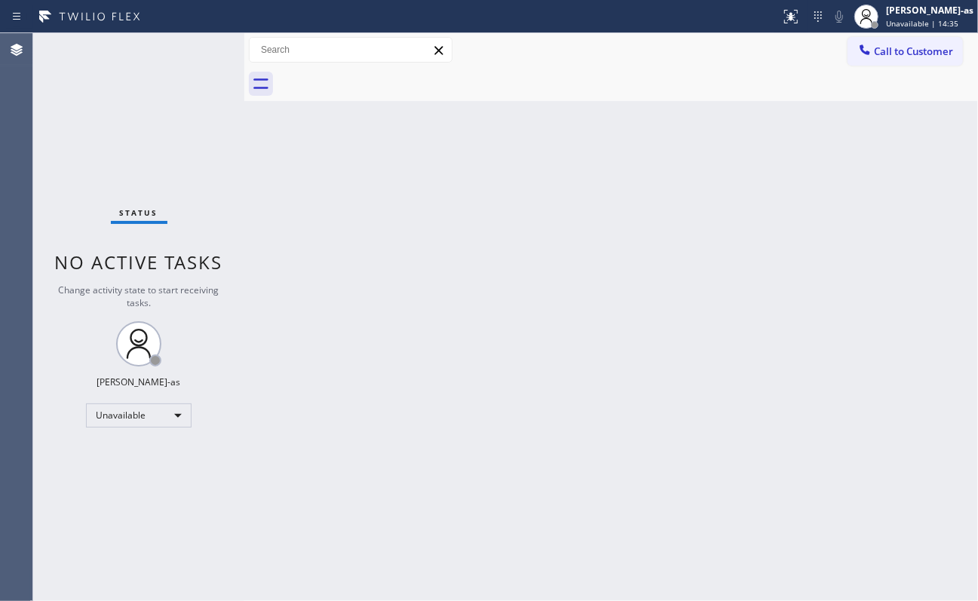
drag, startPoint x: 290, startPoint y: 305, endPoint x: 318, endPoint y: 306, distance: 27.9
click at [309, 308] on div "Back to Dashboard Change Sender ID Customers Technicians Select a contact Outbo…" at bounding box center [611, 317] width 734 height 568
click at [664, 279] on div "Back to Dashboard Change Sender ID Customers Technicians Select a contact Outbo…" at bounding box center [611, 317] width 734 height 568
click at [733, 54] on icon at bounding box center [866, 50] width 10 height 10
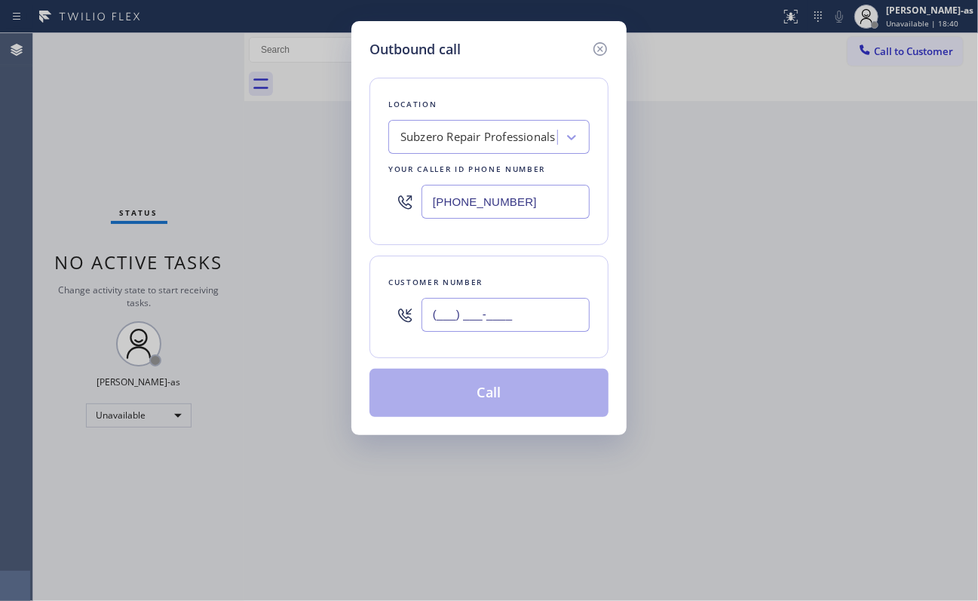
click at [487, 327] on input "(___) ___-____" at bounding box center [506, 315] width 168 height 34
paste input "718) 598-3643"
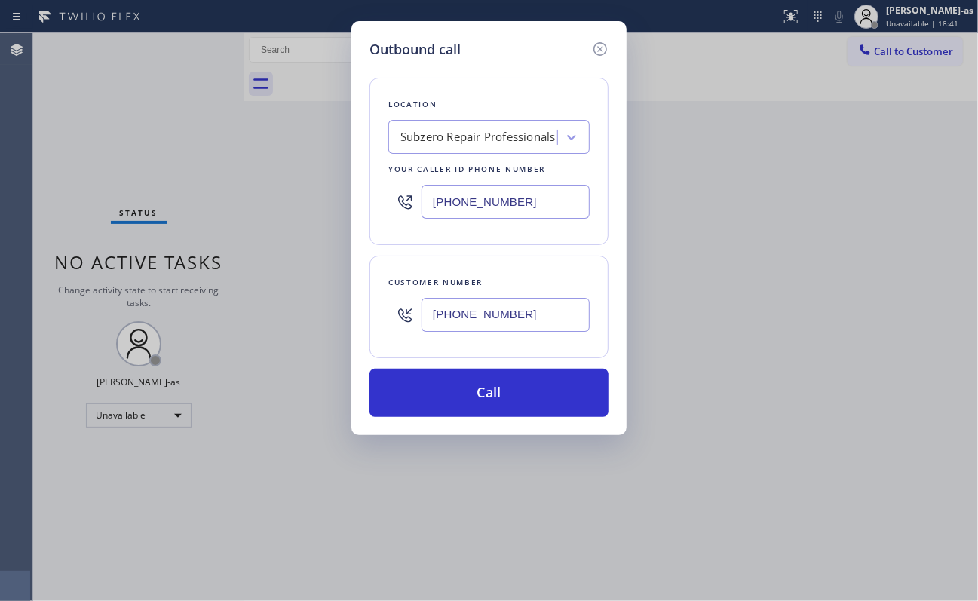
type input "[PHONE_NUMBER]"
click at [471, 137] on div "Subzero Repair Professionals" at bounding box center [478, 137] width 155 height 17
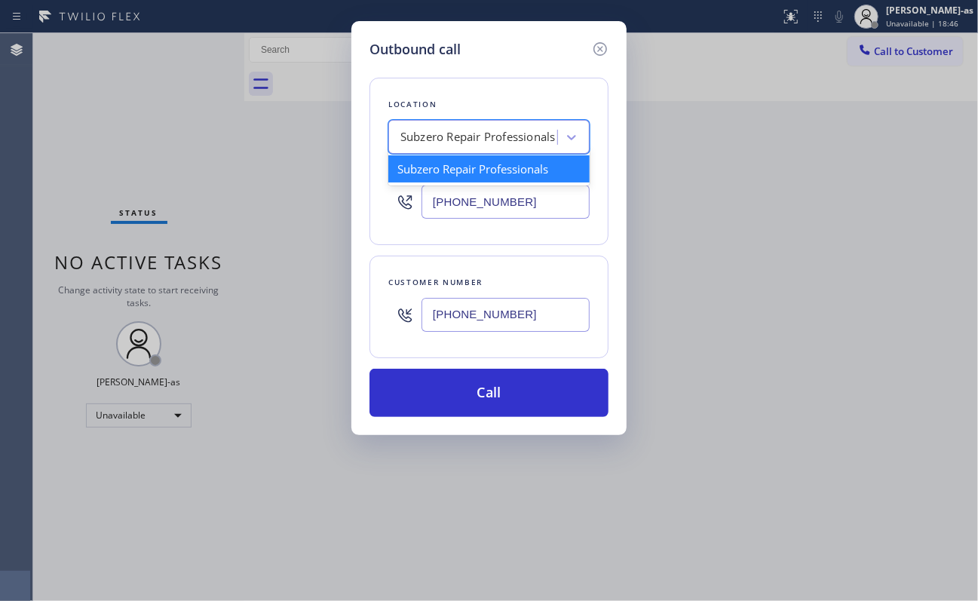
paste input "Repair Twist of [US_STATE]"
type input "Repair Twist of [US_STATE]"
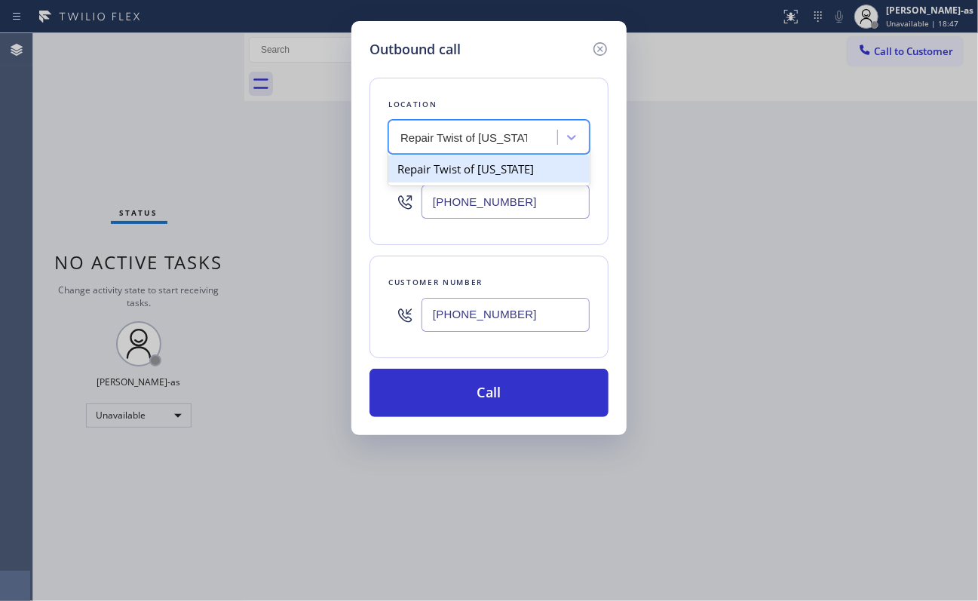
click at [474, 164] on div "Repair Twist of [US_STATE]" at bounding box center [488, 168] width 201 height 27
type input "[PHONE_NUMBER]"
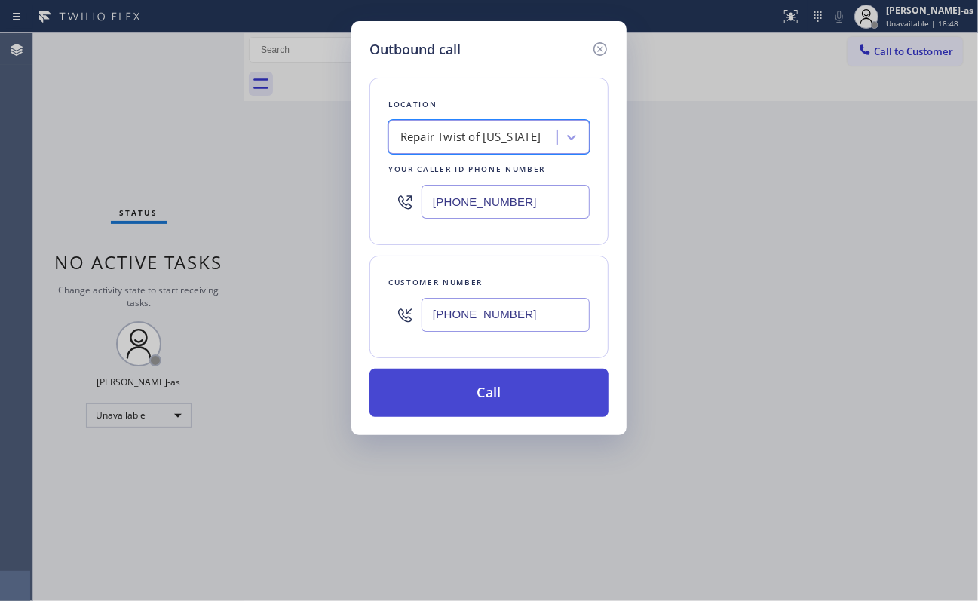
click at [510, 386] on button "Call" at bounding box center [489, 393] width 239 height 48
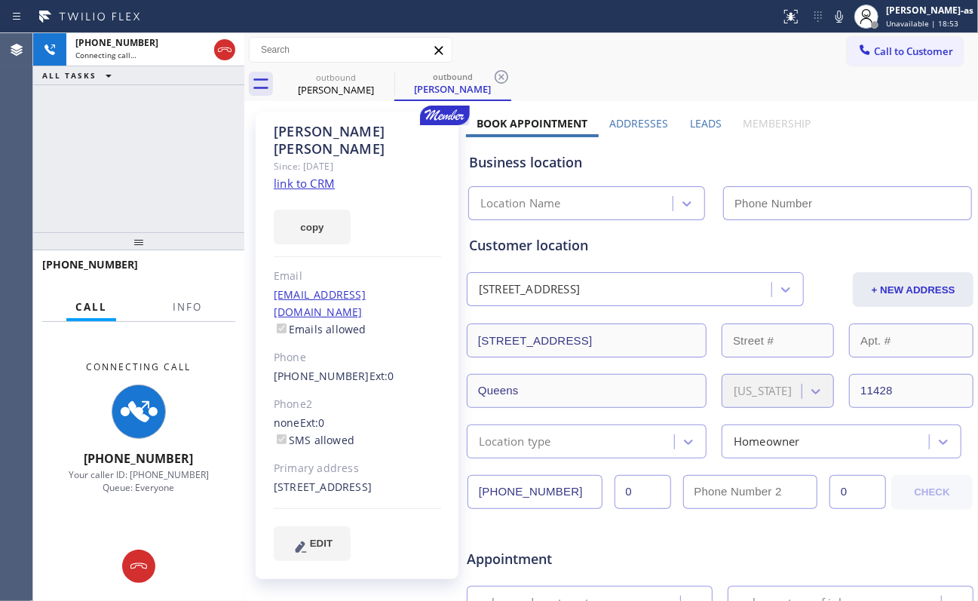
type input "[PHONE_NUMBER]"
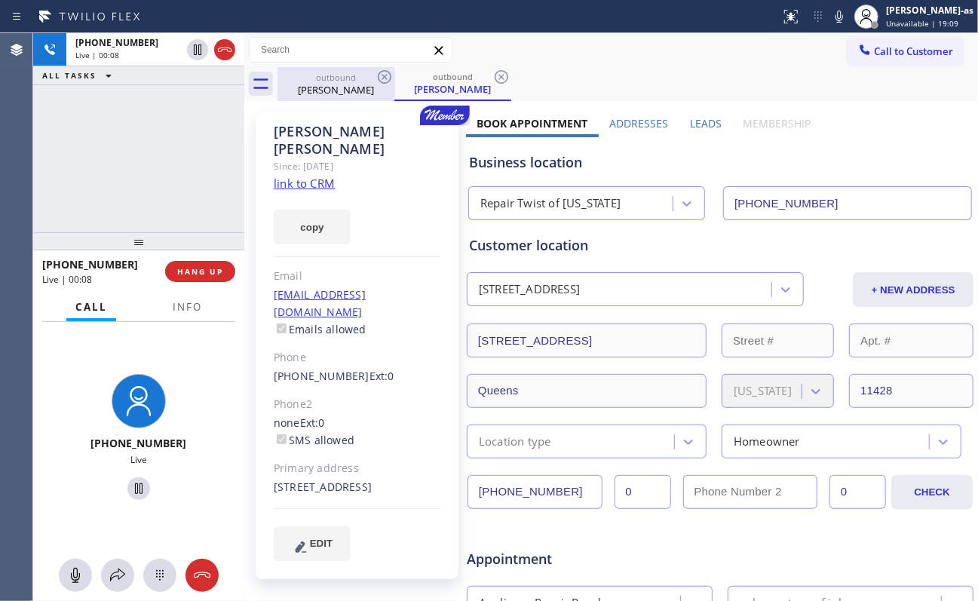
drag, startPoint x: 344, startPoint y: 86, endPoint x: 362, endPoint y: 79, distance: 19.3
click at [345, 83] on div "[PERSON_NAME]" at bounding box center [336, 90] width 114 height 14
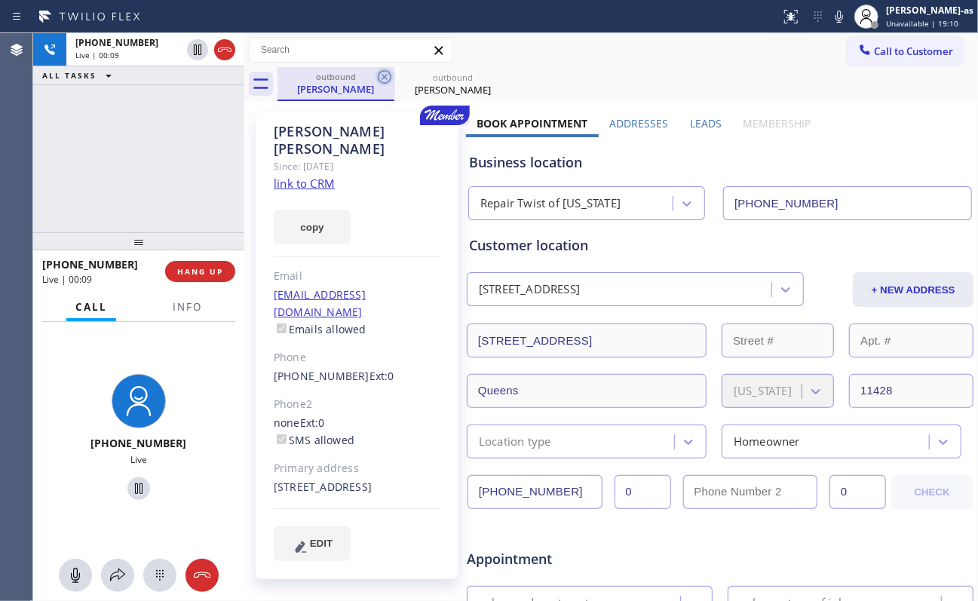
click at [384, 75] on icon at bounding box center [385, 77] width 18 height 18
drag, startPoint x: 188, startPoint y: 309, endPoint x: 210, endPoint y: 300, distance: 23.7
click at [190, 303] on span "Info" at bounding box center [187, 307] width 29 height 14
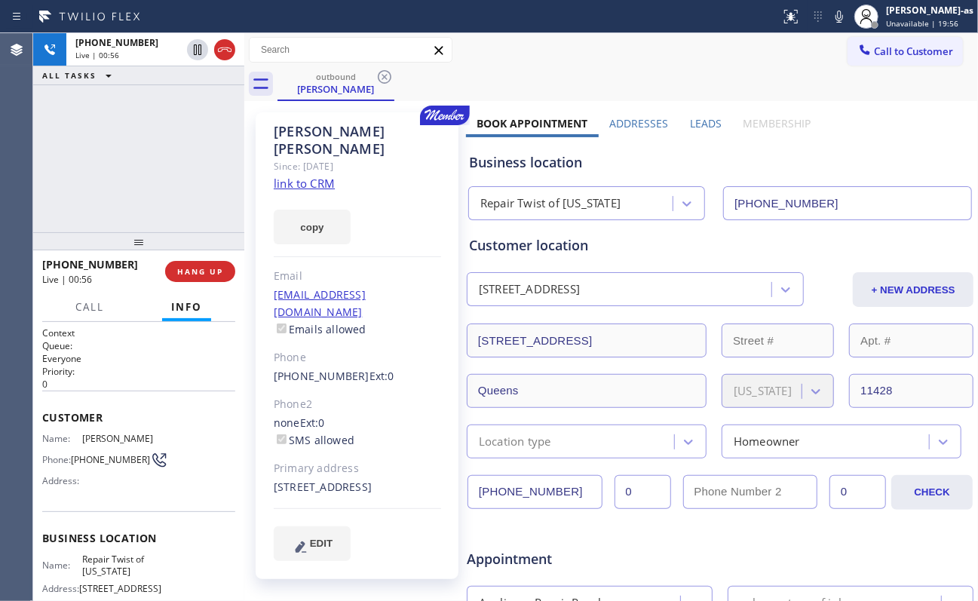
click at [143, 134] on div "[PHONE_NUMBER] Live | 00:56 ALL TASKS ALL TASKS ACTIVE TASKS TASKS IN WRAP UP" at bounding box center [138, 132] width 211 height 199
drag, startPoint x: 867, startPoint y: 519, endPoint x: 882, endPoint y: 522, distance: 15.4
drag, startPoint x: 152, startPoint y: 255, endPoint x: 149, endPoint y: 231, distance: 24.2
click at [152, 243] on div "[PHONE_NUMBER] Live | 01:16 ALL TASKS ALL TASKS ACTIVE TASKS TASKS IN WRAP UP […" at bounding box center [138, 317] width 211 height 568
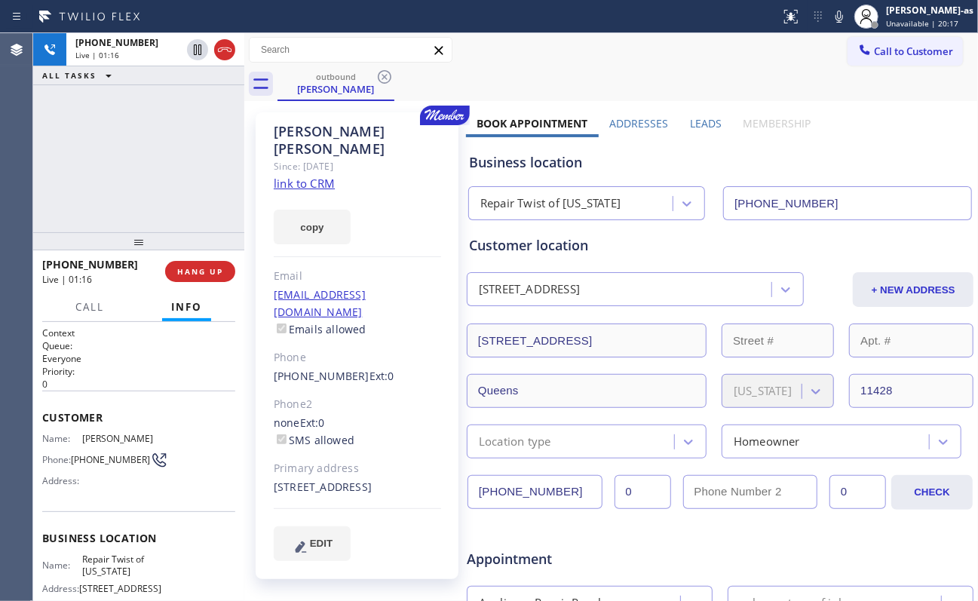
click at [137, 211] on div "[PHONE_NUMBER] Live | 01:16 ALL TASKS ALL TASKS ACTIVE TASKS TASKS IN WRAP UP" at bounding box center [138, 132] width 211 height 199
click at [116, 197] on div "[PHONE_NUMBER] Live | 01:17 ALL TASKS ALL TASKS ACTIVE TASKS TASKS IN WRAP UP" at bounding box center [138, 132] width 211 height 199
drag, startPoint x: 115, startPoint y: 195, endPoint x: 124, endPoint y: 189, distance: 10.3
click at [119, 195] on div "[PHONE_NUMBER] Live | 01:17 ALL TASKS ALL TASKS ACTIVE TASKS TASKS IN WRAP UP" at bounding box center [138, 132] width 211 height 199
click at [201, 266] on span "HANG UP" at bounding box center [200, 271] width 46 height 11
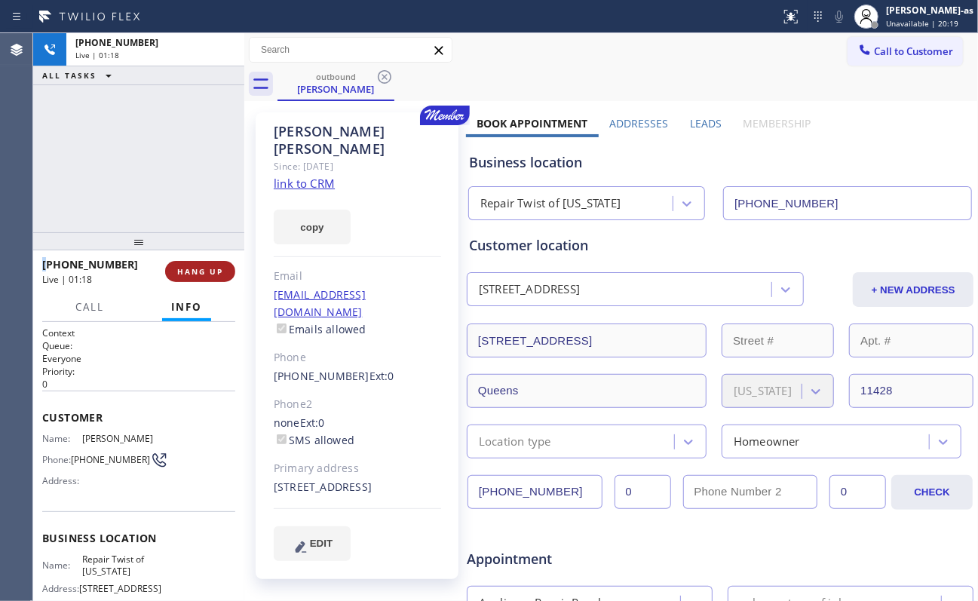
click at [201, 266] on span "HANG UP" at bounding box center [200, 271] width 46 height 11
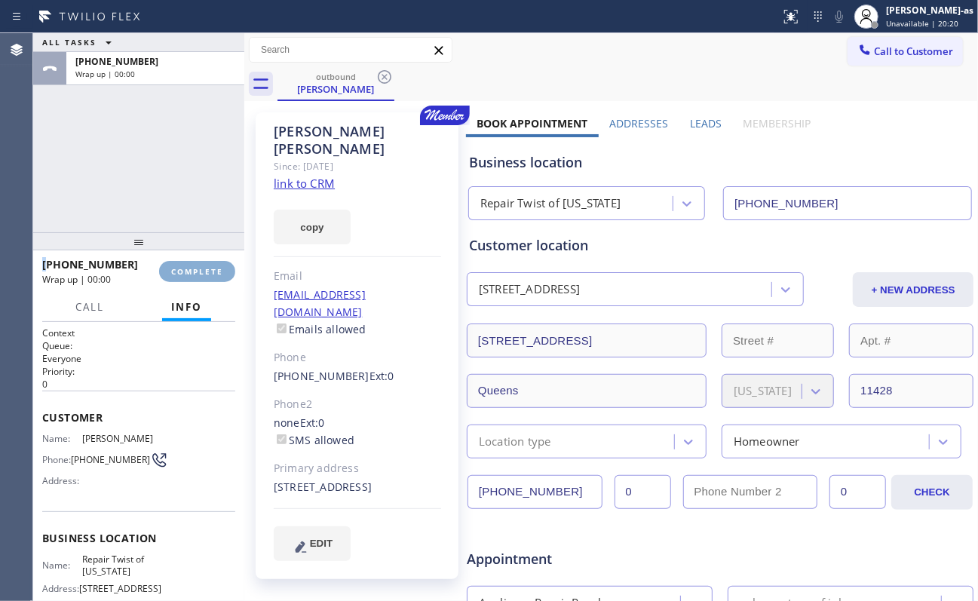
click at [201, 269] on span "COMPLETE" at bounding box center [197, 271] width 52 height 11
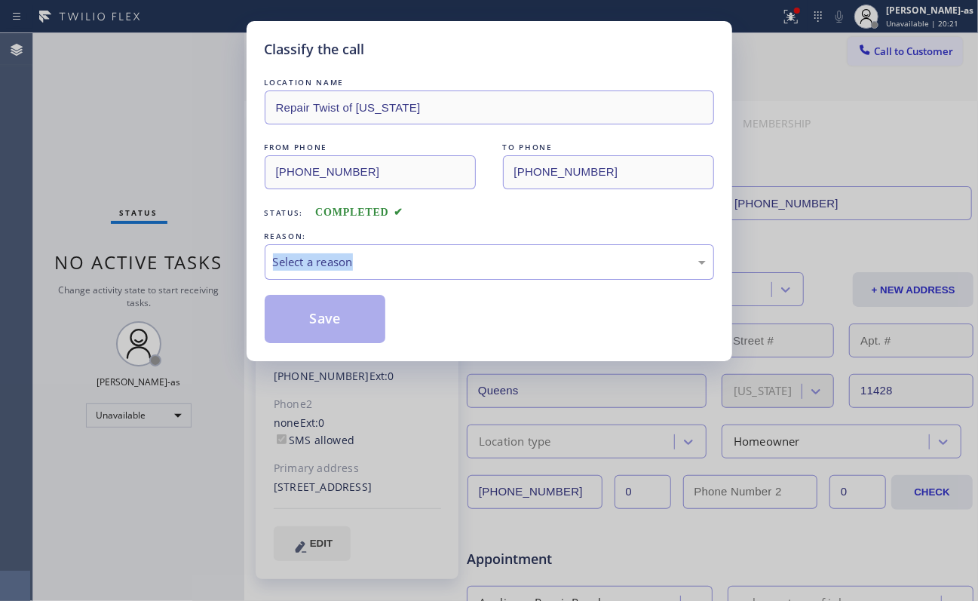
click at [201, 267] on div "Classify the call LOCATION NAME Repair Twist of [US_STATE] FROM PHONE [PHONE_NU…" at bounding box center [489, 300] width 978 height 601
click at [471, 218] on div "Status: COMPLETED" at bounding box center [490, 209] width 450 height 24
click at [481, 271] on div "Select a reason" at bounding box center [489, 261] width 433 height 17
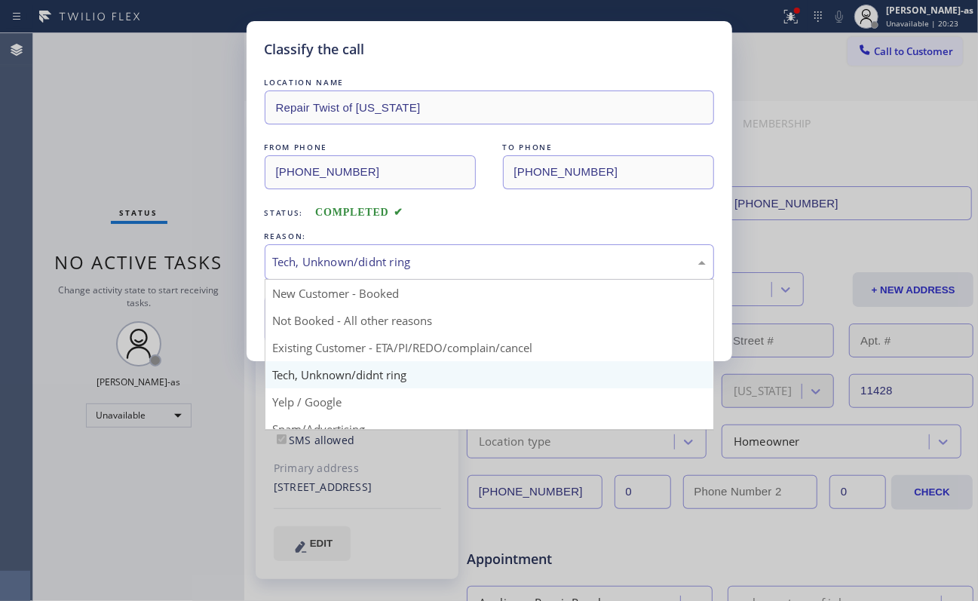
click at [380, 260] on div "Tech, Unknown/didnt ring" at bounding box center [489, 261] width 433 height 17
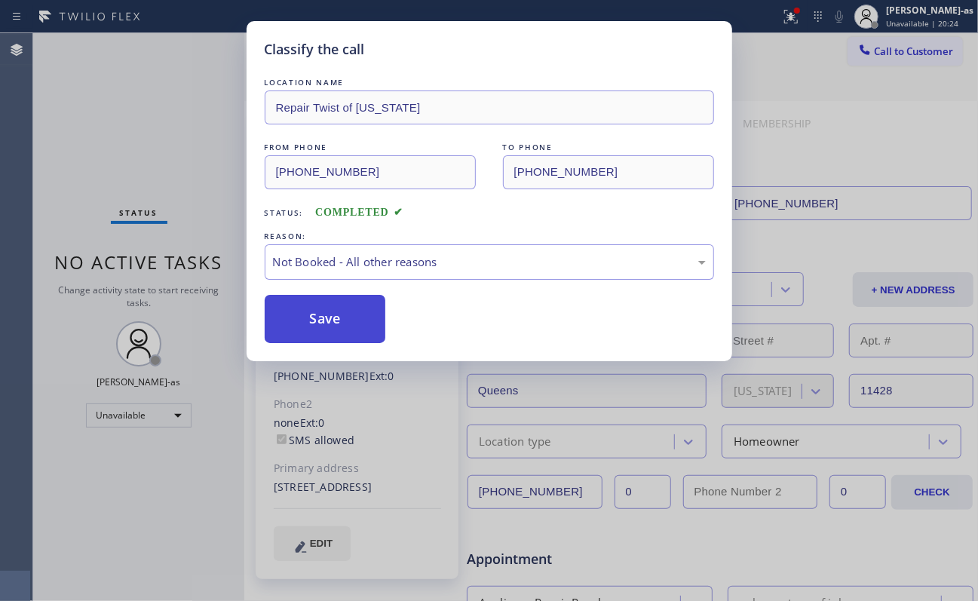
click at [332, 318] on button "Save" at bounding box center [325, 319] width 121 height 48
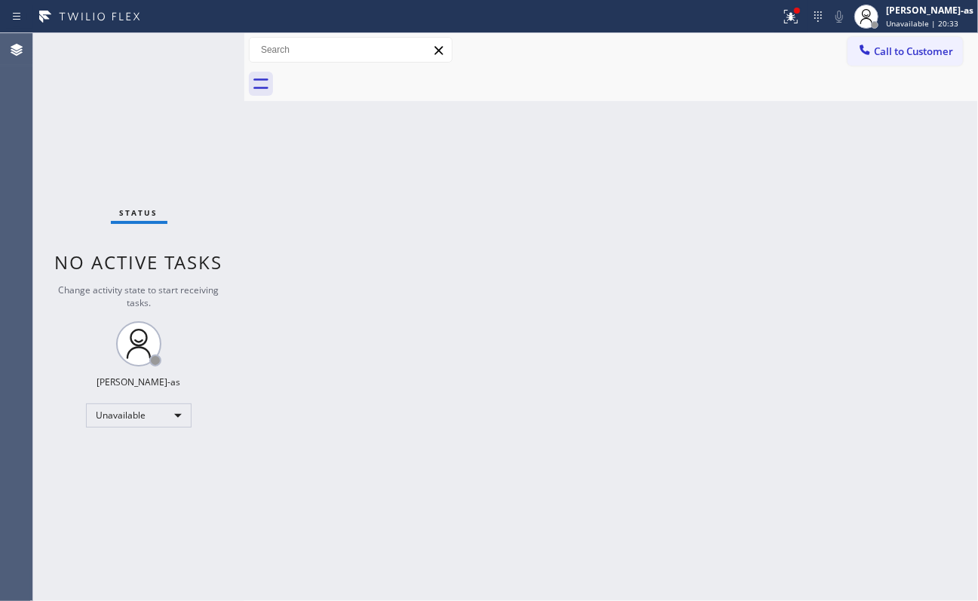
click at [231, 143] on div "Status No active tasks Change activity state to start receiving tasks. [PERSON_…" at bounding box center [138, 317] width 211 height 568
click at [733, 63] on button "Call to Customer" at bounding box center [905, 51] width 115 height 29
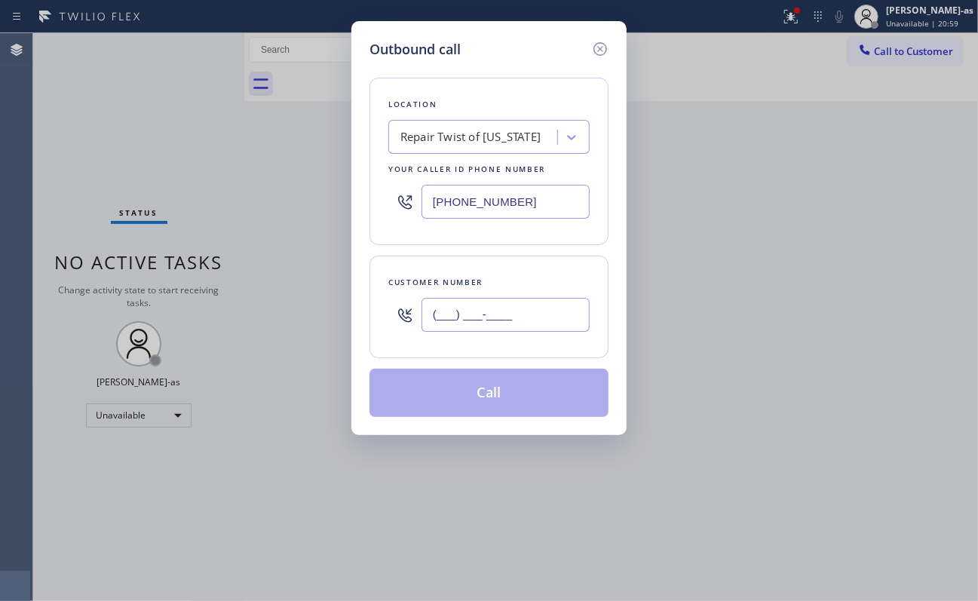
click at [484, 324] on input "(___) ___-____" at bounding box center [506, 315] width 168 height 34
paste input "7864"
click at [530, 299] on input "(___) ___-7864" at bounding box center [506, 315] width 168 height 34
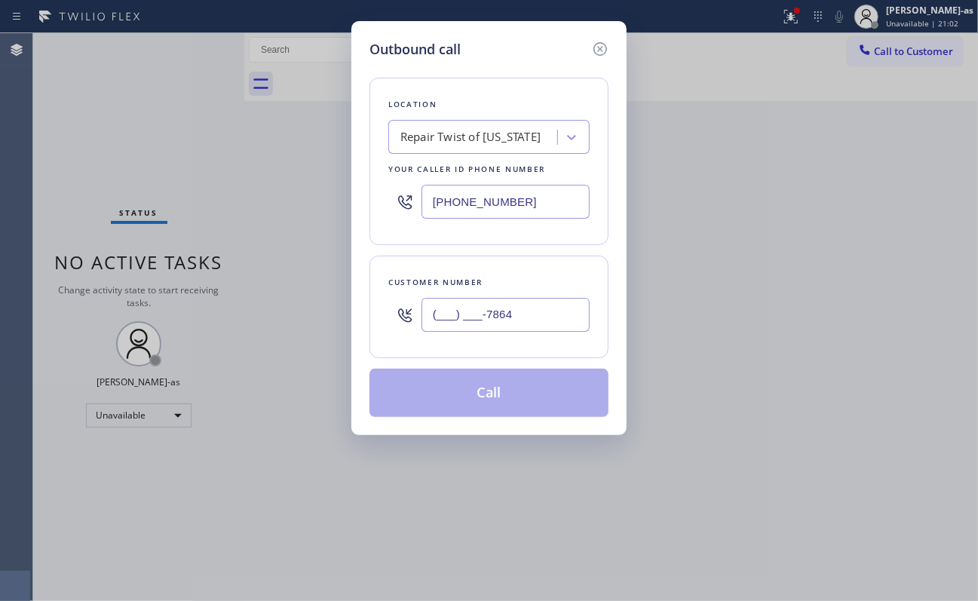
paste input "786) 466-0927"
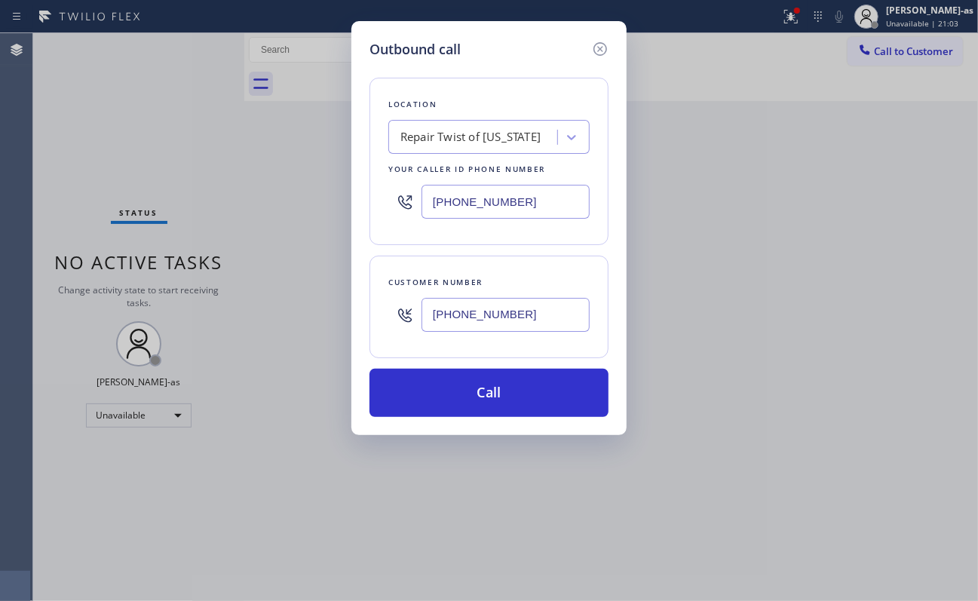
type input "[PHONE_NUMBER]"
drag, startPoint x: 69, startPoint y: 149, endPoint x: 282, endPoint y: 193, distance: 217.3
click at [91, 155] on div "Outbound call Location Repair Twist of [US_STATE] Your caller id phone number […" at bounding box center [489, 300] width 978 height 601
click at [538, 213] on input "[PHONE_NUMBER]" at bounding box center [506, 202] width 168 height 34
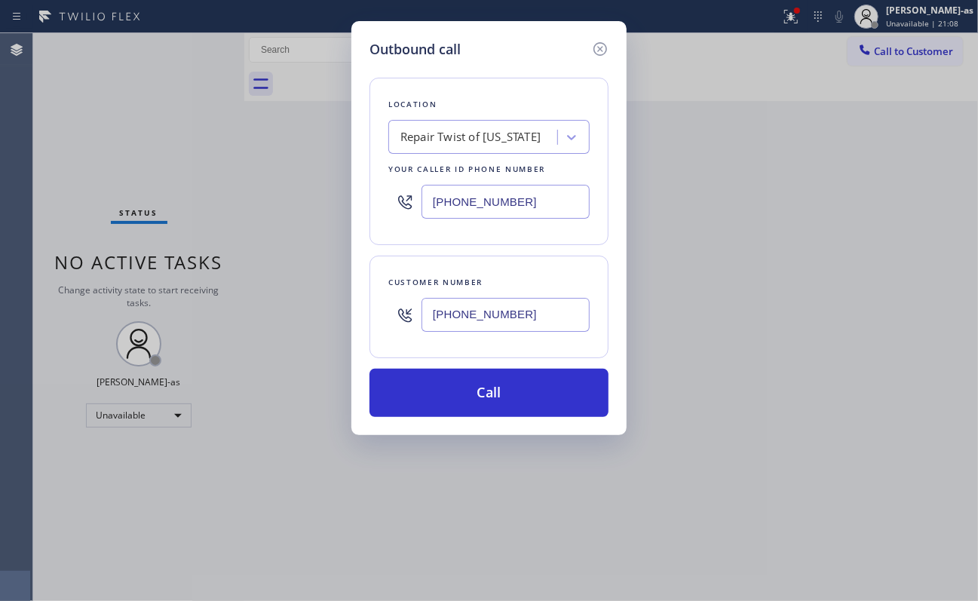
click at [537, 217] on input "[PHONE_NUMBER]" at bounding box center [506, 202] width 168 height 34
paste input "786) 305-6606"
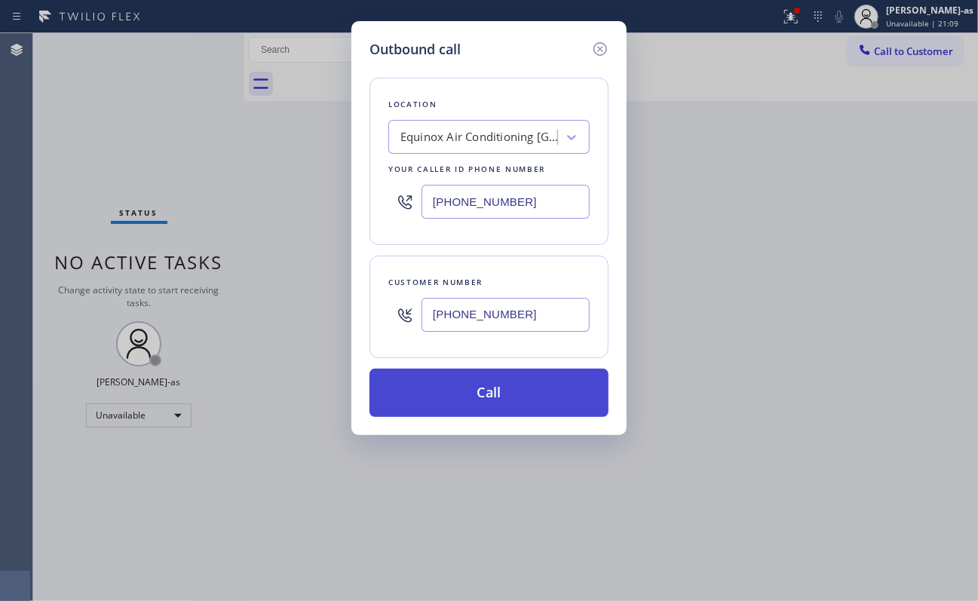
type input "[PHONE_NUMBER]"
click at [472, 407] on button "Call" at bounding box center [489, 393] width 239 height 48
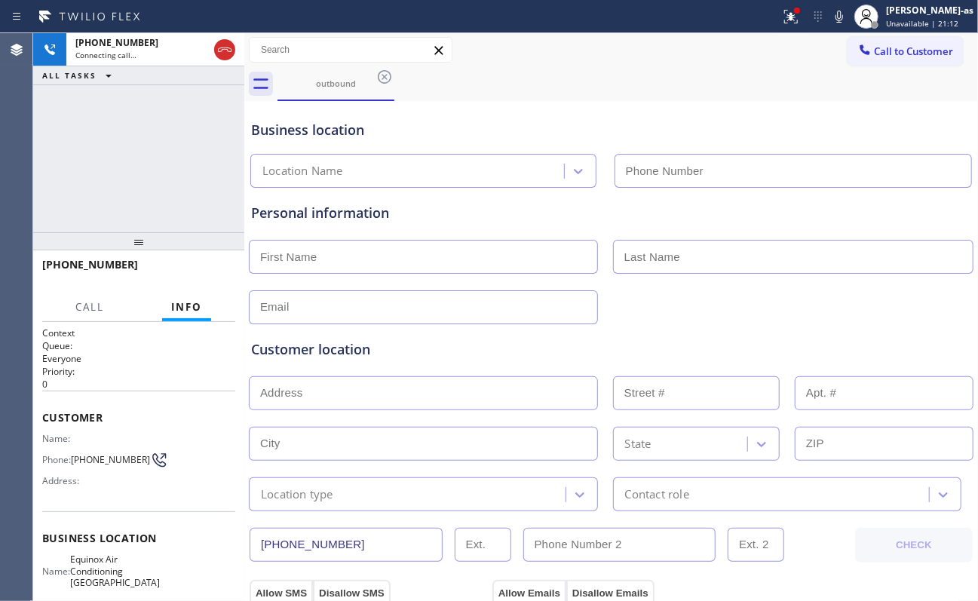
type input "[PHONE_NUMBER]"
click at [187, 175] on div "[PHONE_NUMBER] Connecting call… ALL TASKS ALL TASKS ACTIVE TASKS TASKS IN WRAP …" at bounding box center [138, 132] width 211 height 199
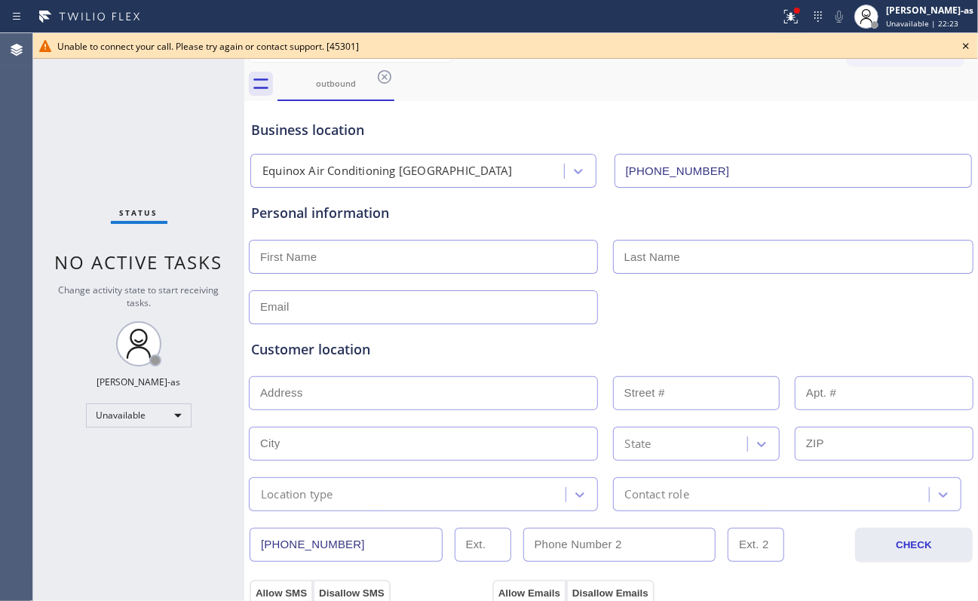
drag, startPoint x: 140, startPoint y: 130, endPoint x: 182, endPoint y: 133, distance: 42.3
click at [158, 133] on div "Status No active tasks Change activity state to start receiving tasks. [PERSON_…" at bounding box center [138, 317] width 211 height 568
click at [355, 80] on div "outbound" at bounding box center [336, 83] width 114 height 11
click at [383, 79] on icon at bounding box center [385, 77] width 18 height 18
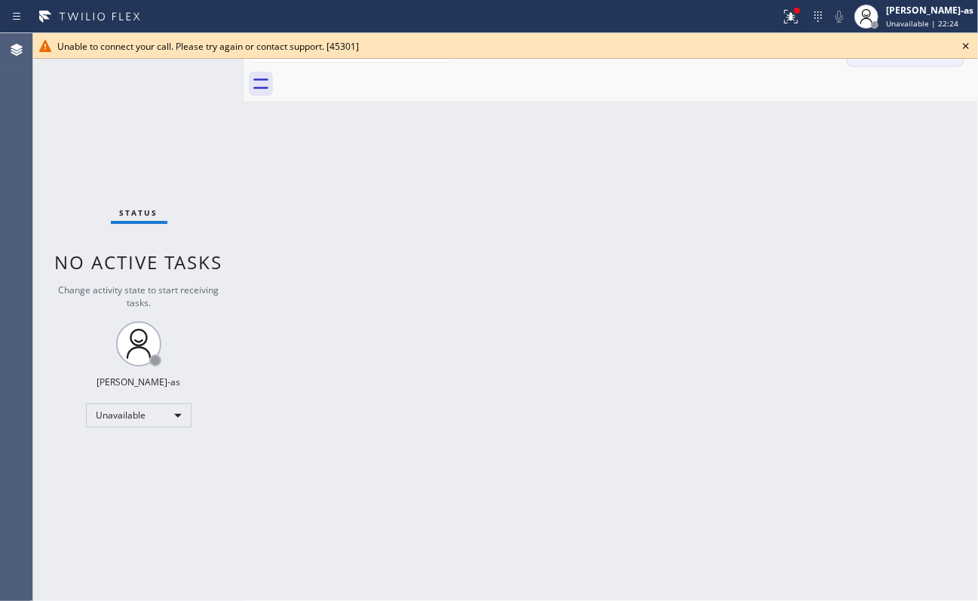
click at [733, 42] on icon at bounding box center [966, 46] width 18 height 18
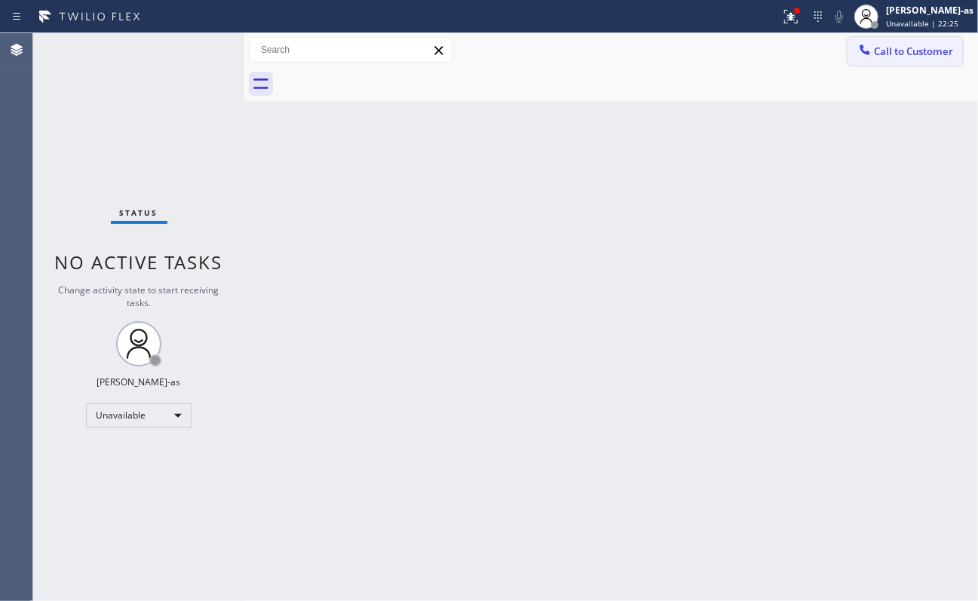
click at [733, 51] on span "Call to Customer" at bounding box center [913, 52] width 79 height 14
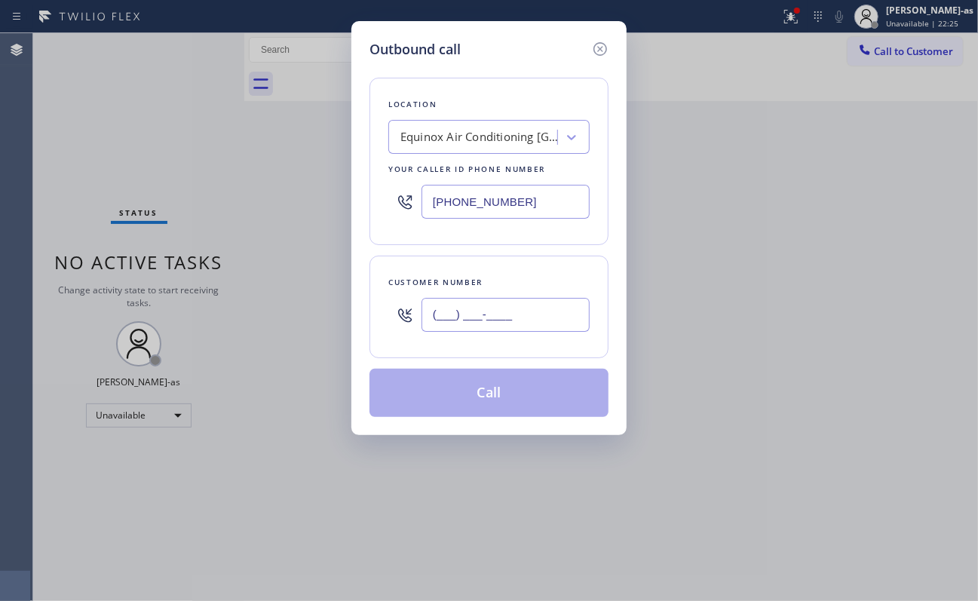
click at [484, 327] on input "(___) ___-____" at bounding box center [506, 315] width 168 height 34
paste input "516) 998-5485"
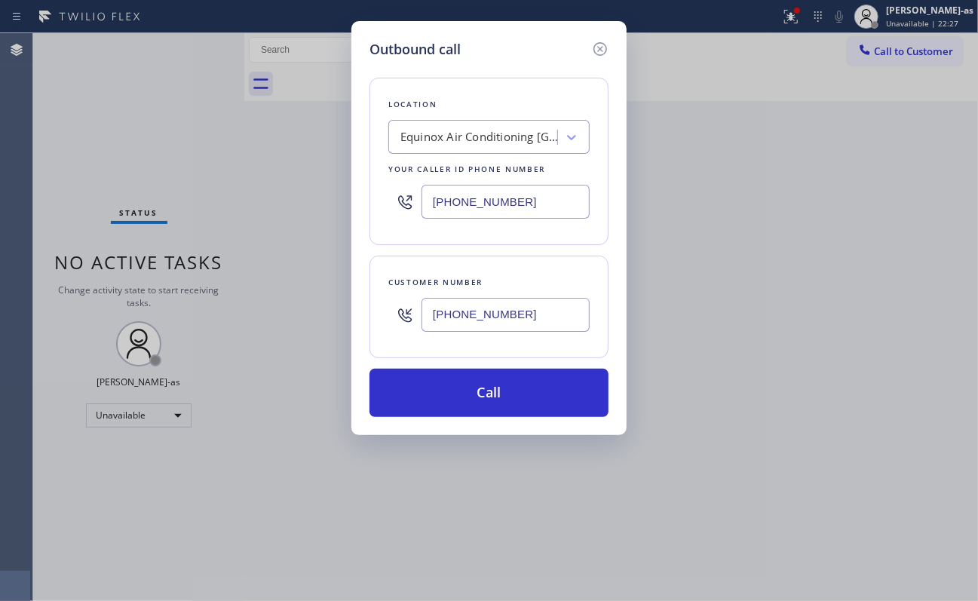
type input "[PHONE_NUMBER]"
click at [592, 173] on div "Location Equinox Air Conditioning [GEOGRAPHIC_DATA] Your caller id phone number…" at bounding box center [489, 161] width 239 height 167
click at [546, 194] on input "[PHONE_NUMBER]" at bounding box center [506, 202] width 168 height 34
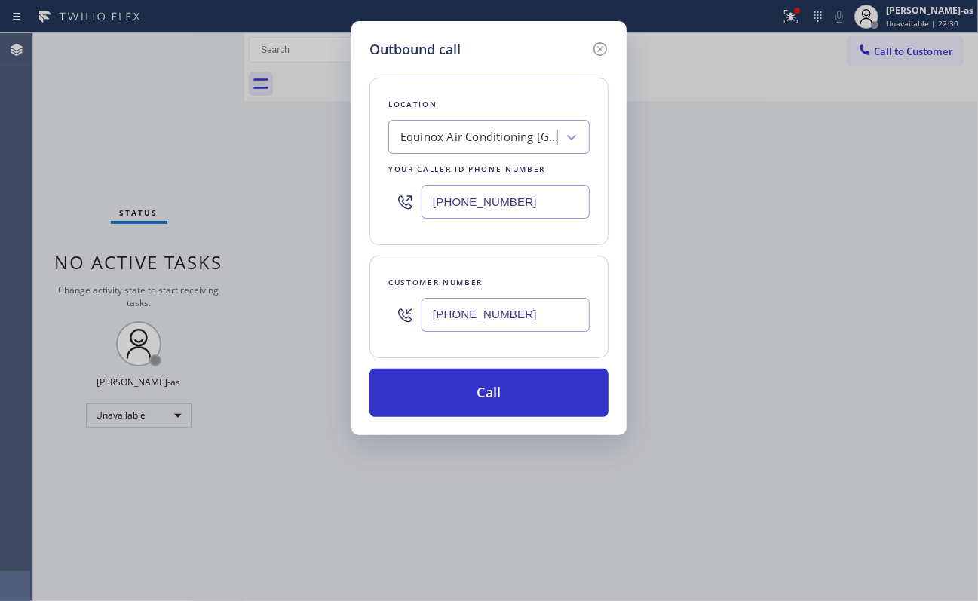
paste input "640) 223-8049"
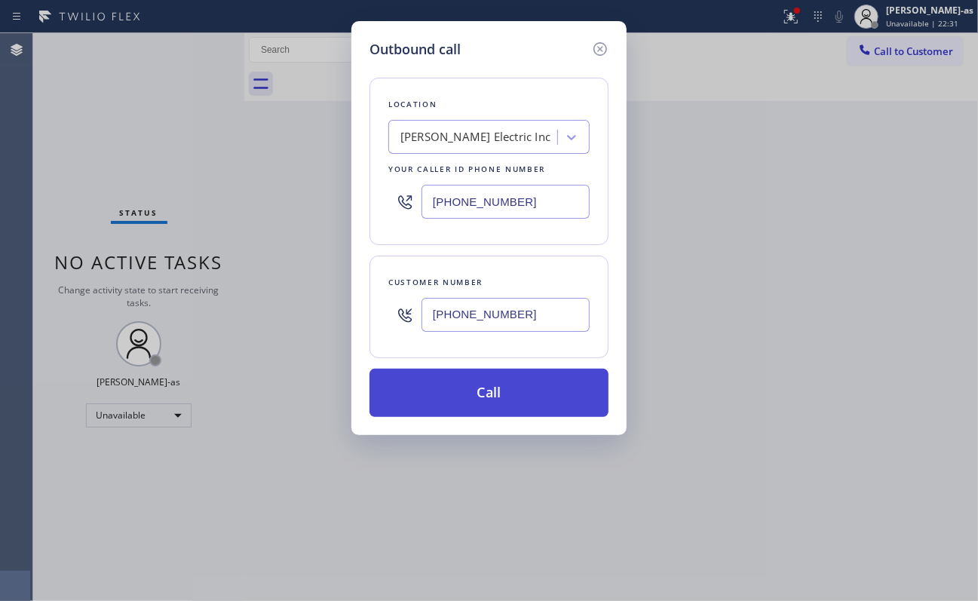
type input "[PHONE_NUMBER]"
click at [511, 401] on button "Call" at bounding box center [489, 393] width 239 height 48
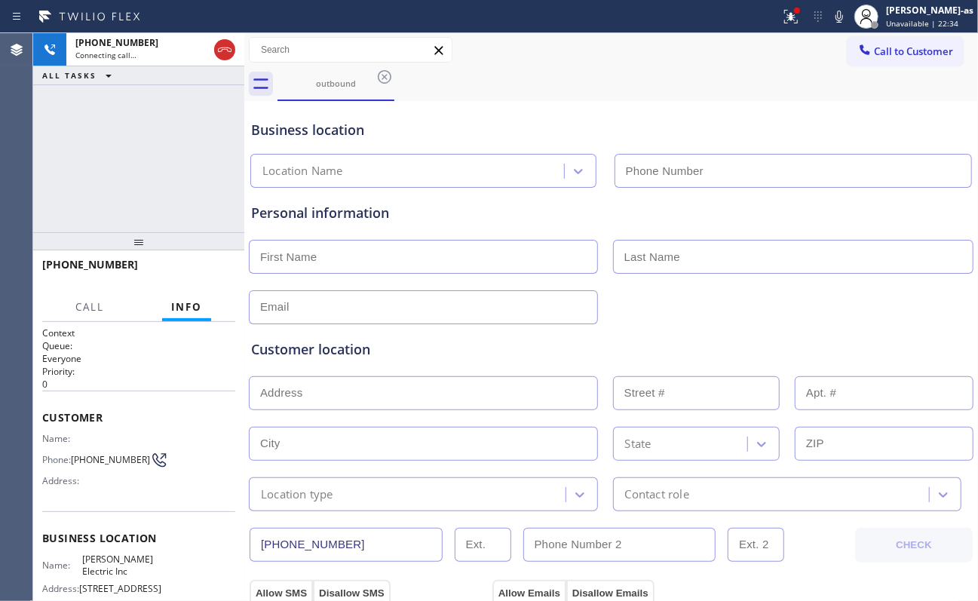
type input "[PHONE_NUMBER]"
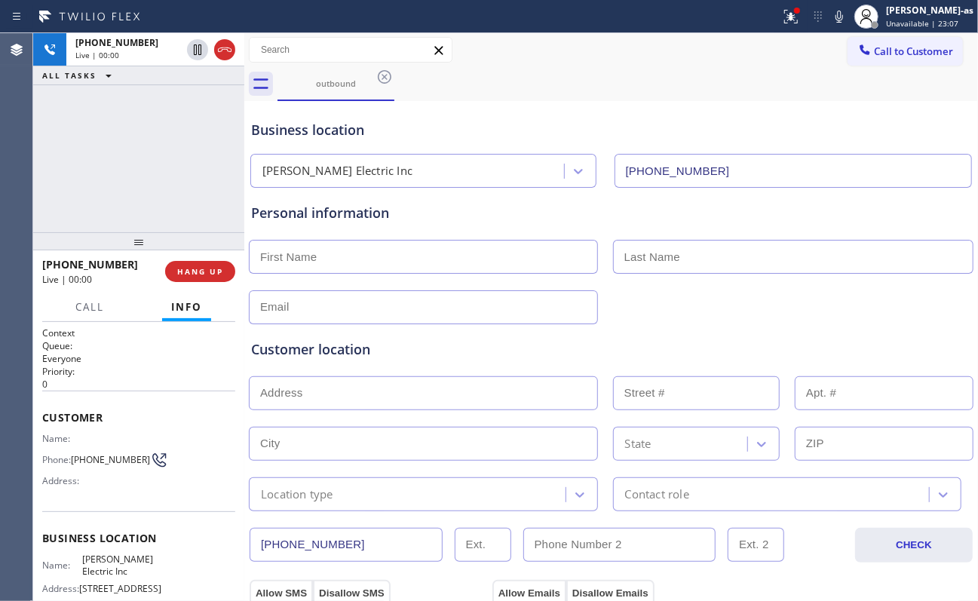
click at [184, 172] on div "[PHONE_NUMBER] Live | 00:00 ALL TASKS ALL TASKS ACTIVE TASKS TASKS IN WRAP UP" at bounding box center [138, 132] width 211 height 199
click at [195, 282] on div "[PHONE_NUMBER] Live | 00:12 HANG UP" at bounding box center [138, 271] width 193 height 39
click at [196, 275] on span "HANG UP" at bounding box center [200, 271] width 46 height 11
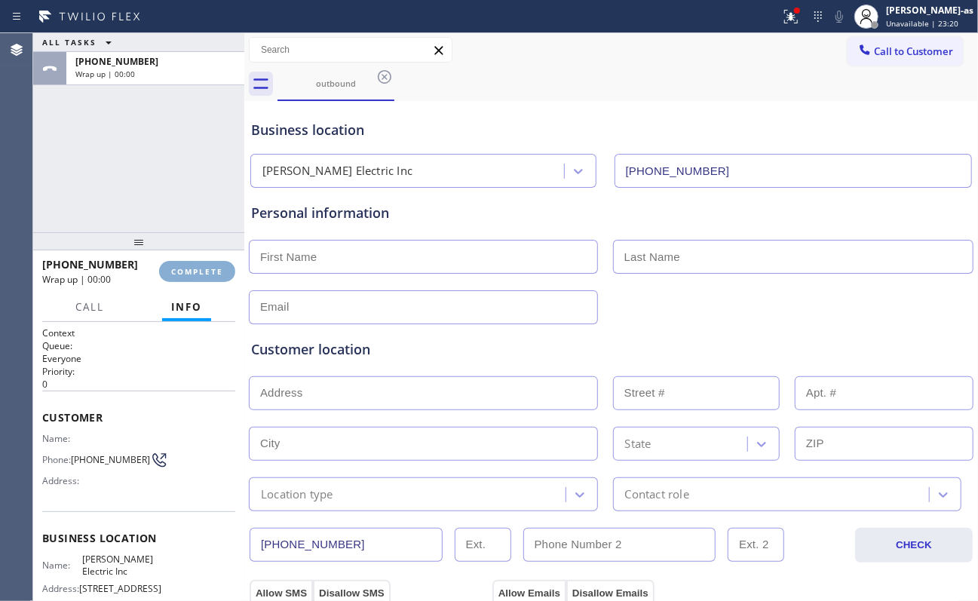
click at [196, 275] on span "COMPLETE" at bounding box center [197, 271] width 52 height 11
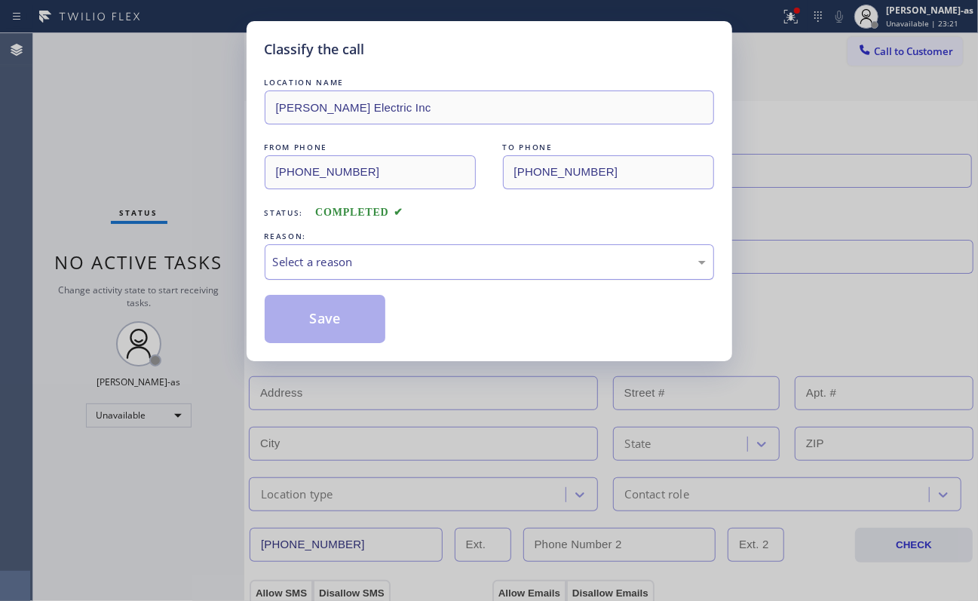
drag, startPoint x: 355, startPoint y: 251, endPoint x: 372, endPoint y: 250, distance: 17.4
click at [359, 251] on div "Select a reason" at bounding box center [490, 261] width 450 height 35
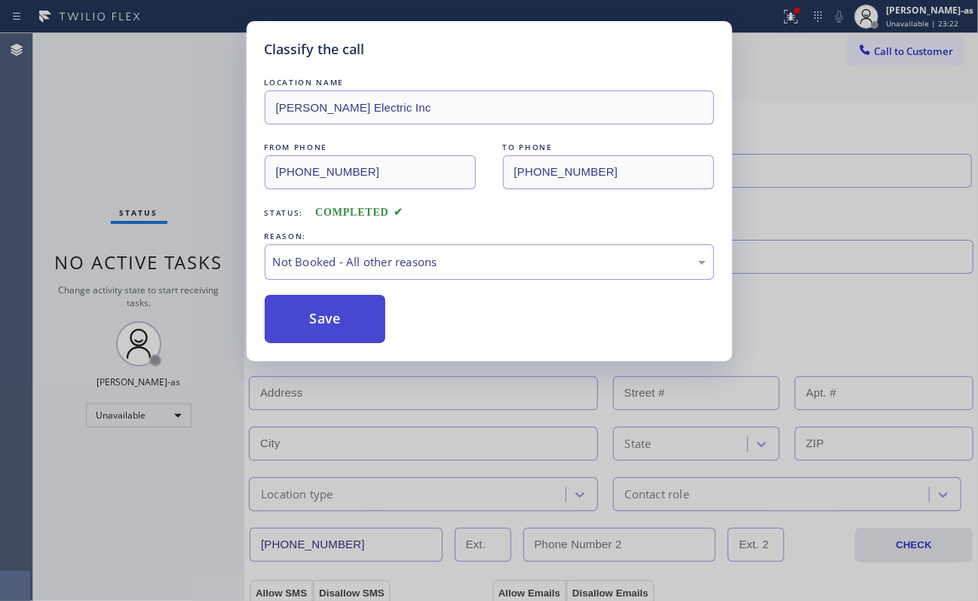
click at [302, 333] on button "Save" at bounding box center [325, 319] width 121 height 48
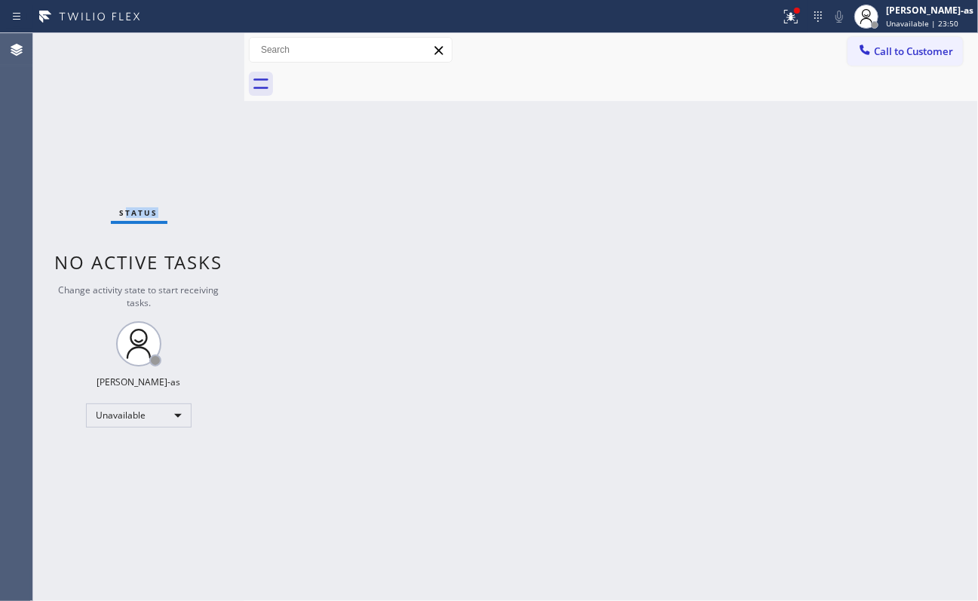
click at [175, 194] on div "Status No active tasks Change activity state to start receiving tasks. [PERSON_…" at bounding box center [138, 317] width 211 height 568
click at [733, 50] on span "Call to Customer" at bounding box center [913, 52] width 79 height 14
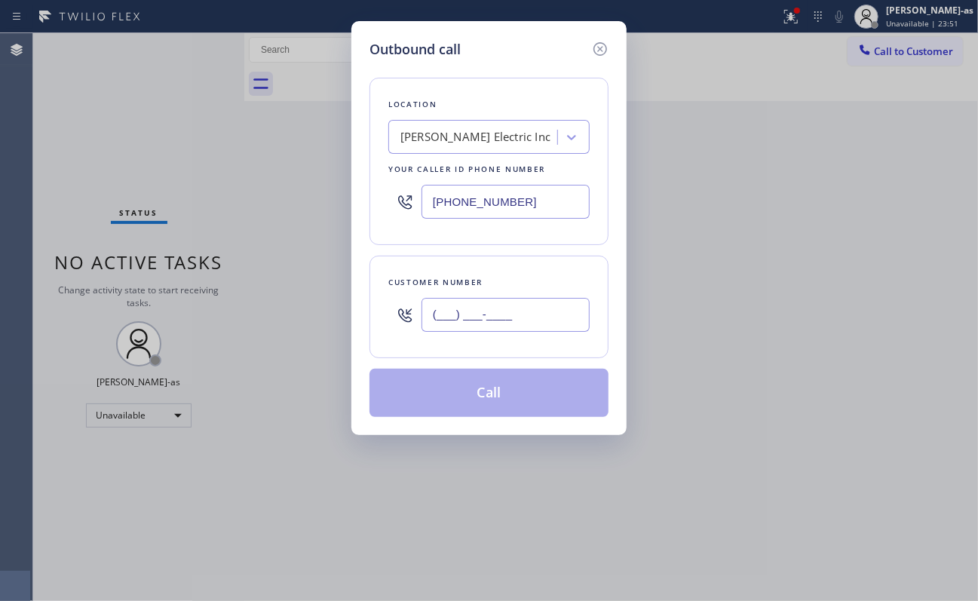
click at [468, 315] on input "(___) ___-____" at bounding box center [506, 315] width 168 height 34
paste input "805) 540-0137"
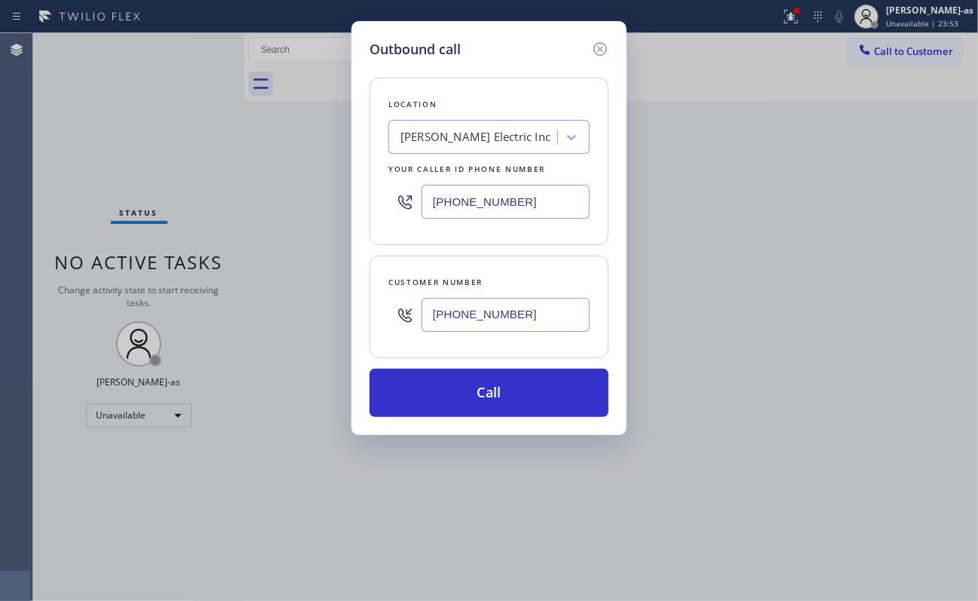
type input "[PHONE_NUMBER]"
click at [528, 204] on input "[PHONE_NUMBER]" at bounding box center [506, 202] width 168 height 34
paste input "973) 834-6121"
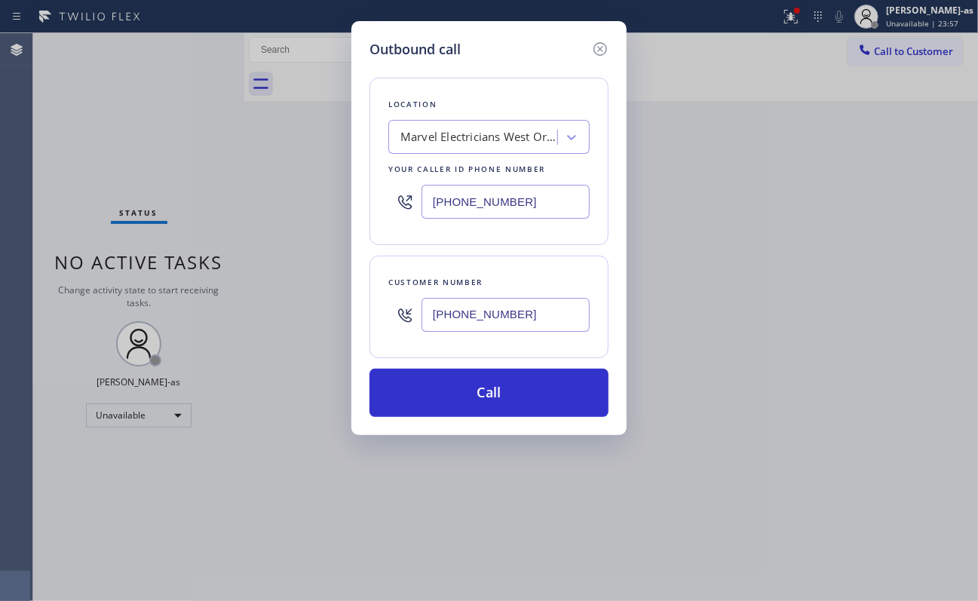
type input "[PHONE_NUMBER]"
click at [523, 424] on div "Outbound call Location Marvel Electricians [GEOGRAPHIC_DATA](Crystal Electric) …" at bounding box center [488, 228] width 275 height 414
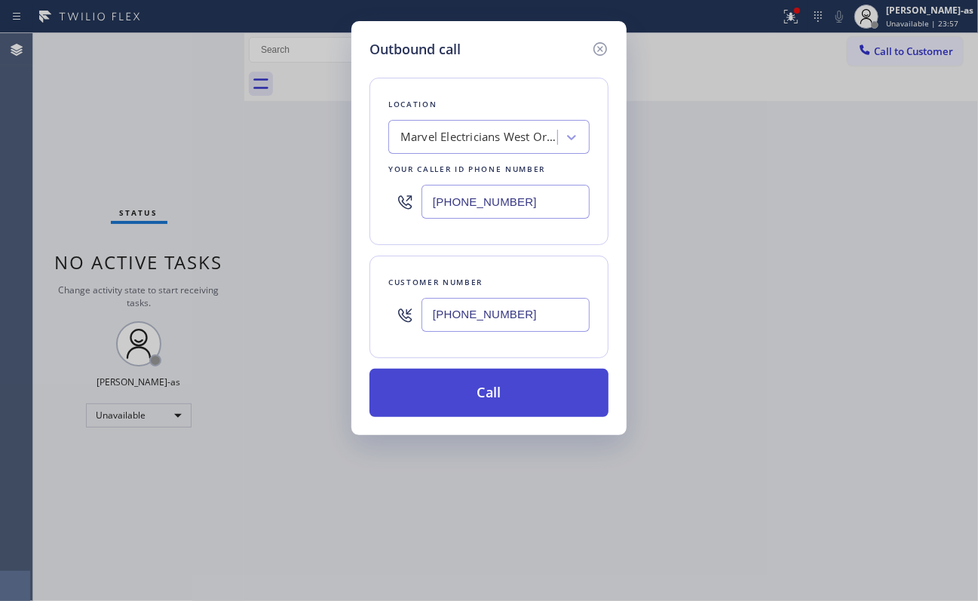
click at [522, 391] on button "Call" at bounding box center [489, 393] width 239 height 48
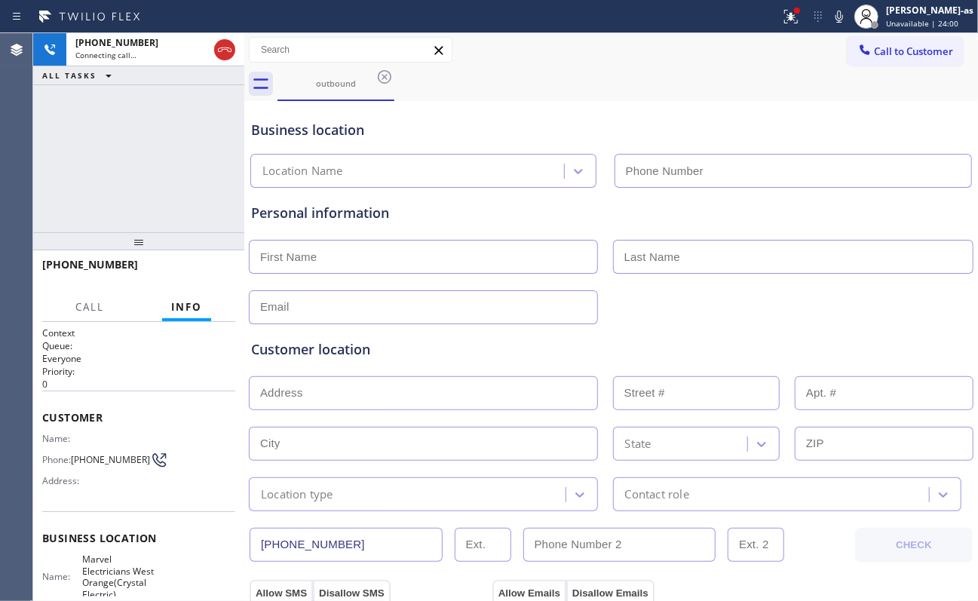
drag, startPoint x: 137, startPoint y: 152, endPoint x: 296, endPoint y: 121, distance: 162.9
click at [143, 151] on div "[PHONE_NUMBER] Connecting call… ALL TASKS ALL TASKS ACTIVE TASKS TASKS IN WRAP …" at bounding box center [138, 132] width 211 height 199
click at [385, 78] on icon at bounding box center [385, 77] width 18 height 18
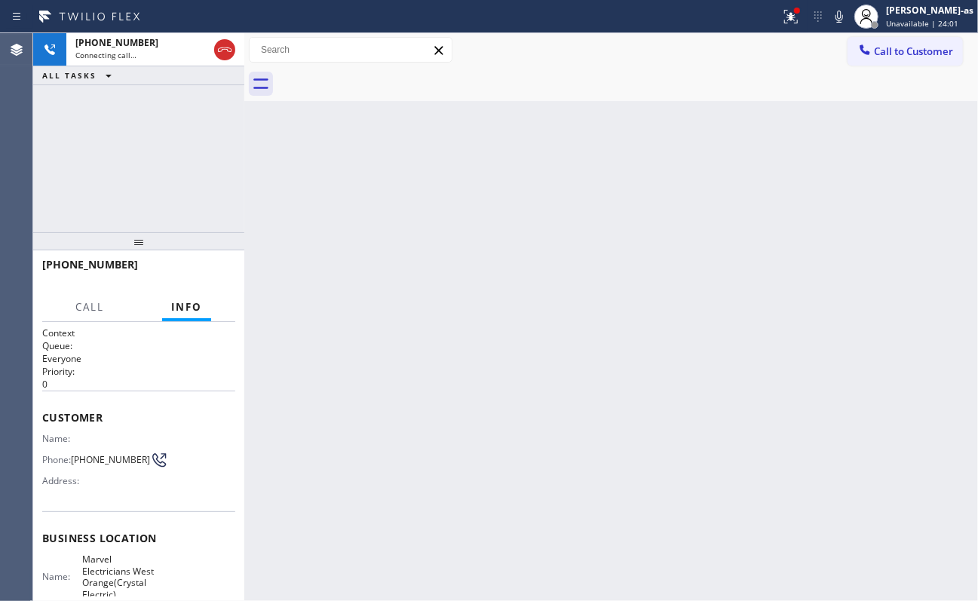
click at [154, 157] on div "[PHONE_NUMBER] Connecting call… ALL TASKS ALL TASKS ACTIVE TASKS TASKS IN WRAP …" at bounding box center [138, 132] width 211 height 199
click at [177, 177] on div "[PHONE_NUMBER] Live | 00:39 ALL TASKS ALL TASKS ACTIVE TASKS TASKS IN WRAP UP" at bounding box center [138, 132] width 211 height 199
click at [215, 273] on span "HANG UP" at bounding box center [200, 271] width 46 height 11
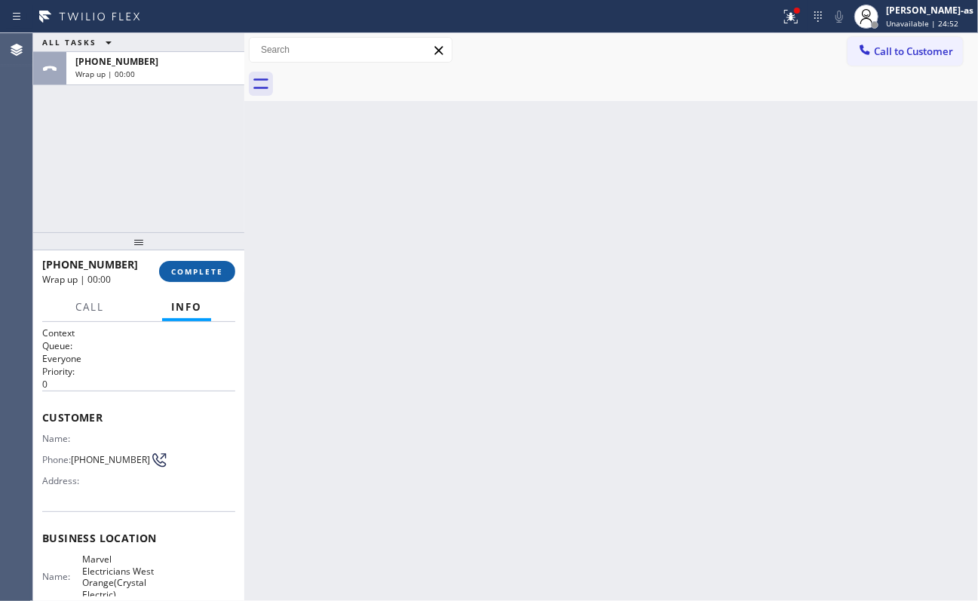
click at [214, 275] on span "COMPLETE" at bounding box center [197, 271] width 52 height 11
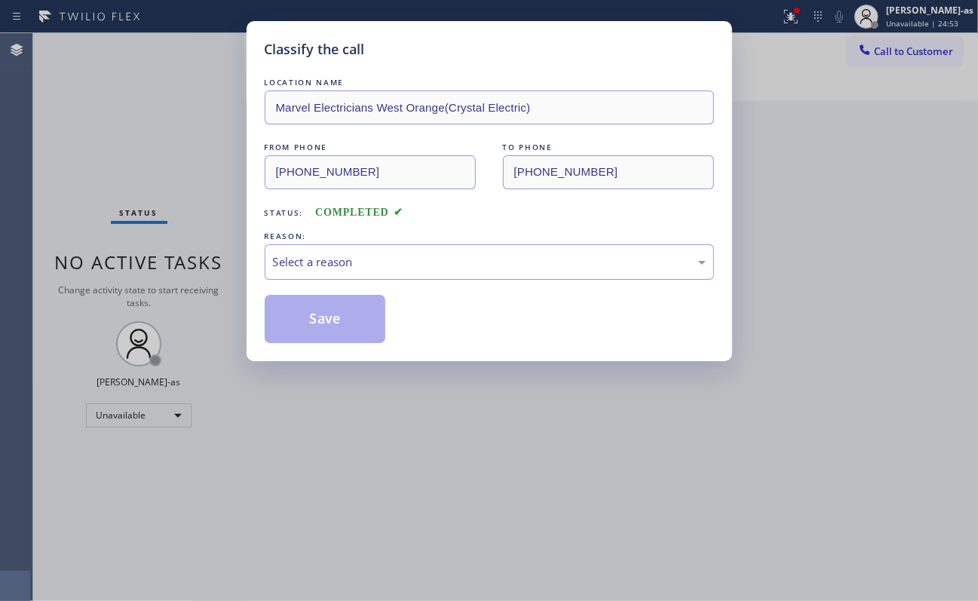
click at [213, 275] on div "Classify the call LOCATION NAME Marvel Electricians West Orange(Crystal Electri…" at bounding box center [489, 300] width 978 height 601
drag, startPoint x: 177, startPoint y: 222, endPoint x: 396, endPoint y: 281, distance: 227.2
click at [219, 249] on div "Classify the call LOCATION NAME Marvel Electricians West Orange(Crystal Electri…" at bounding box center [489, 300] width 978 height 601
click at [406, 273] on div "Select a reason" at bounding box center [490, 261] width 450 height 35
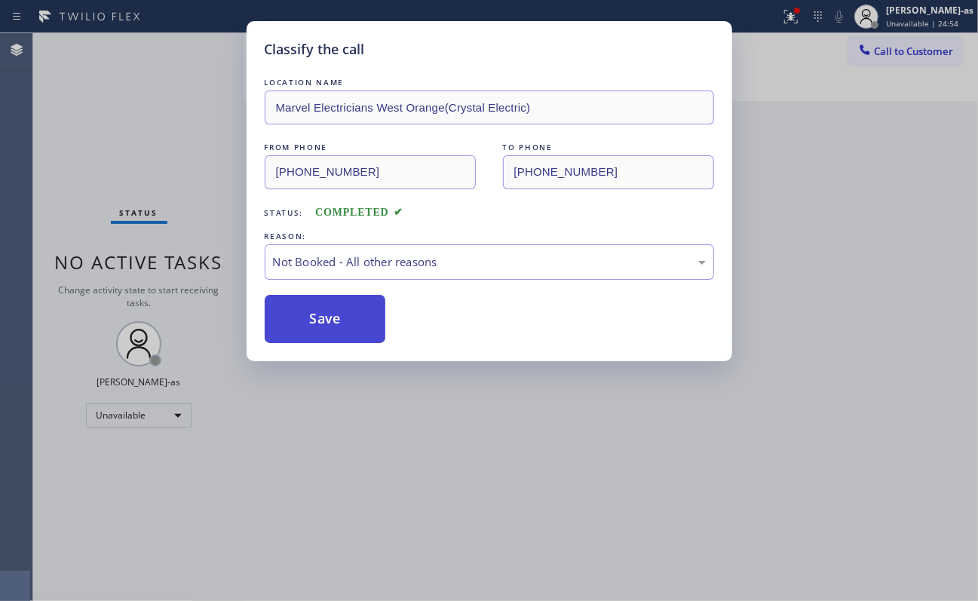
drag, startPoint x: 344, startPoint y: 315, endPoint x: 354, endPoint y: 315, distance: 9.8
click at [345, 315] on button "Save" at bounding box center [325, 319] width 121 height 48
drag, startPoint x: 517, startPoint y: 450, endPoint x: 471, endPoint y: 430, distance: 50.3
click at [517, 450] on div "Classify the call LOCATION NAME Marvel Electricians West Orange(Crystal Electri…" at bounding box center [489, 300] width 978 height 601
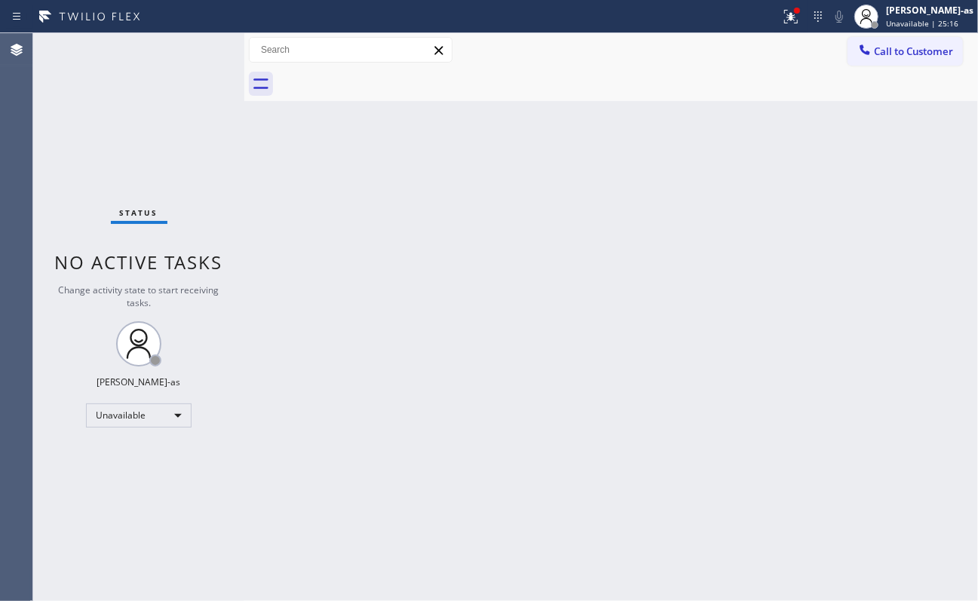
click at [733, 339] on div "Back to Dashboard Change Sender ID Customers Technicians Select a contact Outbo…" at bounding box center [611, 317] width 734 height 568
click at [733, 37] on button "Call to Customer" at bounding box center [905, 51] width 115 height 29
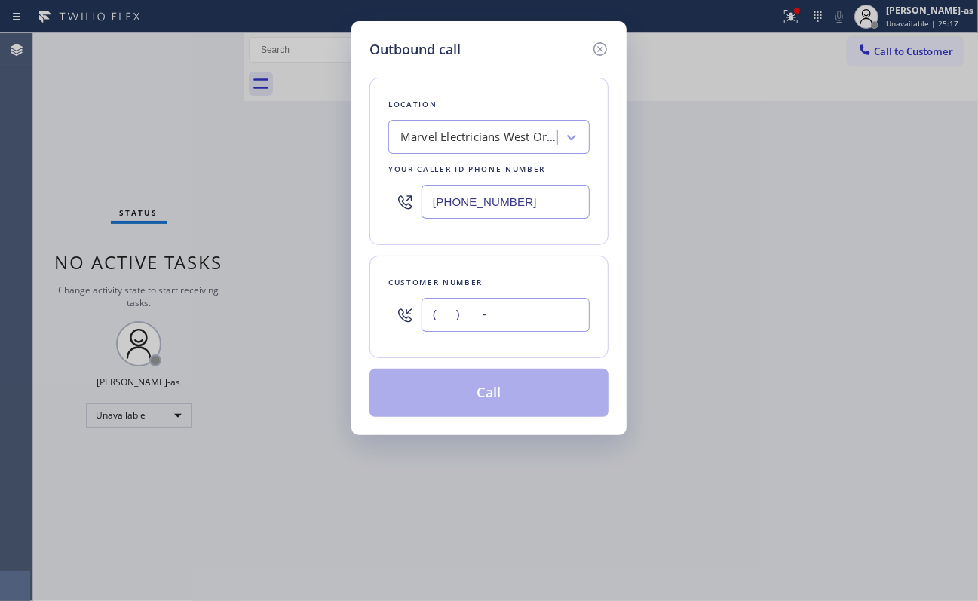
click at [533, 312] on input "(___) ___-____" at bounding box center [506, 315] width 168 height 34
paste input "516) 998-5485"
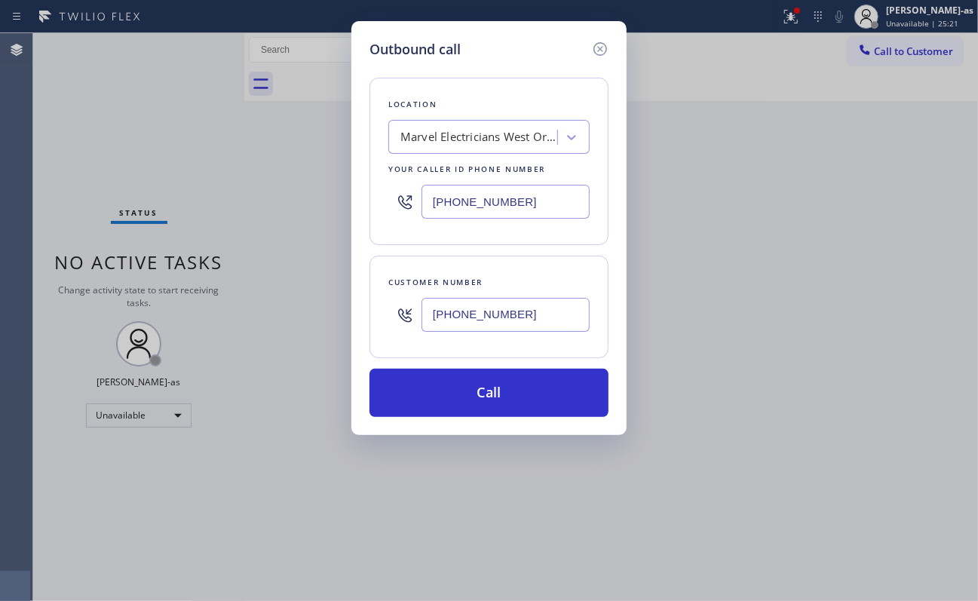
click at [537, 324] on input "[PHONE_NUMBER]" at bounding box center [506, 315] width 168 height 34
paste input "640) 223-8049"
type input "[PHONE_NUMBER]"
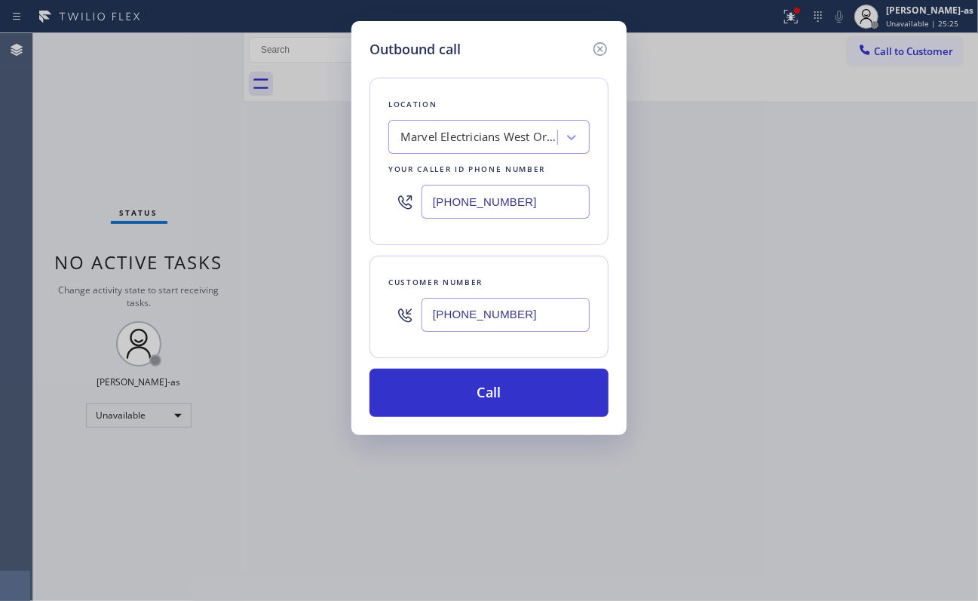
click at [531, 210] on input "[PHONE_NUMBER]" at bounding box center [506, 202] width 168 height 34
paste input "640) 223-8049"
type input "[PHONE_NUMBER]"
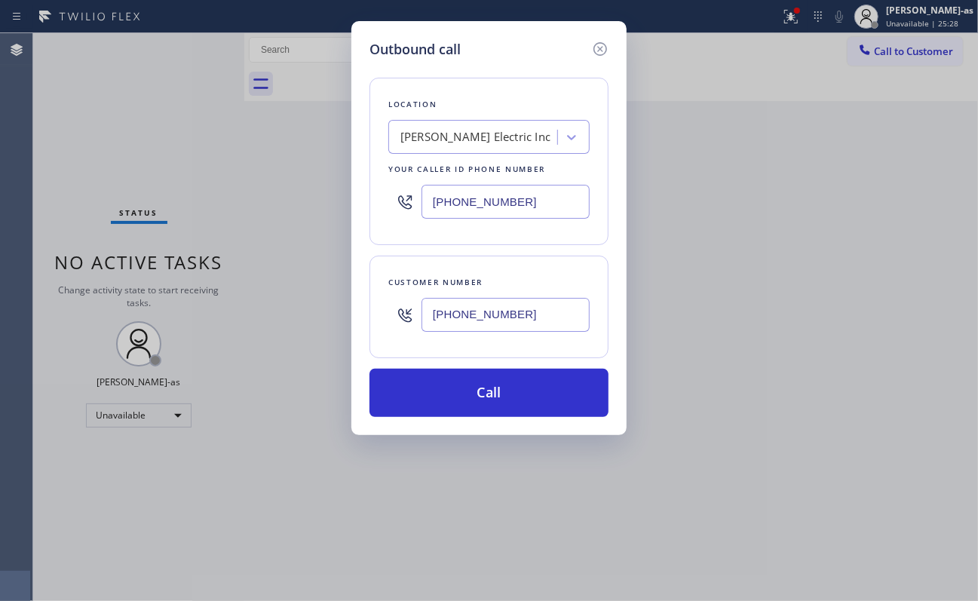
click at [513, 326] on input "[PHONE_NUMBER]" at bounding box center [506, 315] width 168 height 34
paste input "516) 998-5485"
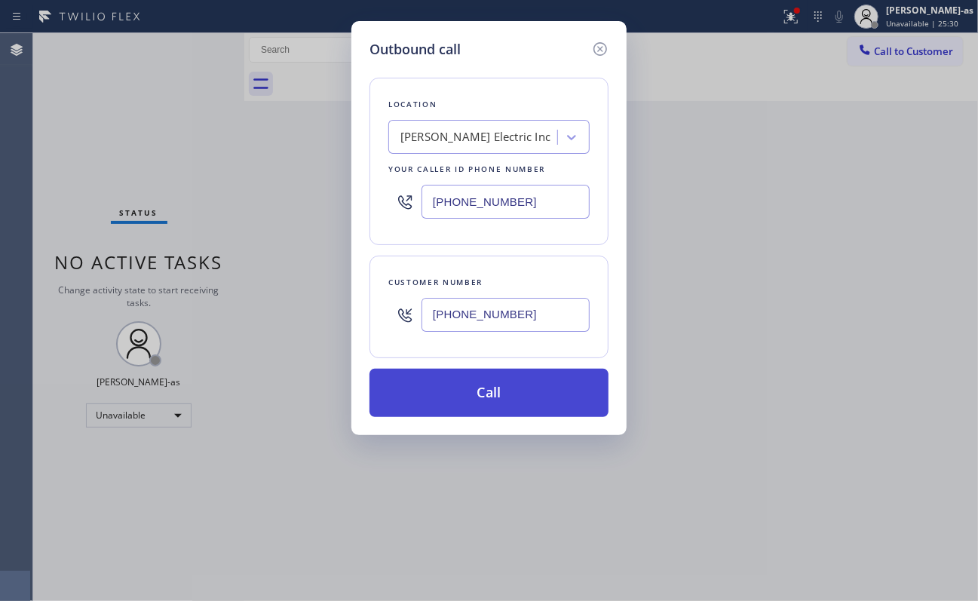
type input "[PHONE_NUMBER]"
click at [523, 394] on button "Call" at bounding box center [489, 393] width 239 height 48
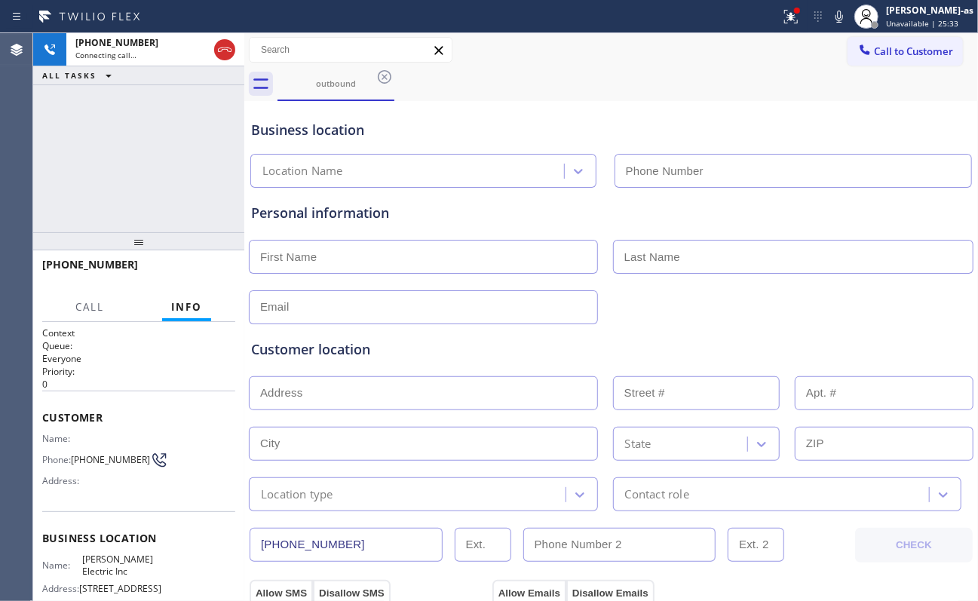
type input "[PHONE_NUMBER]"
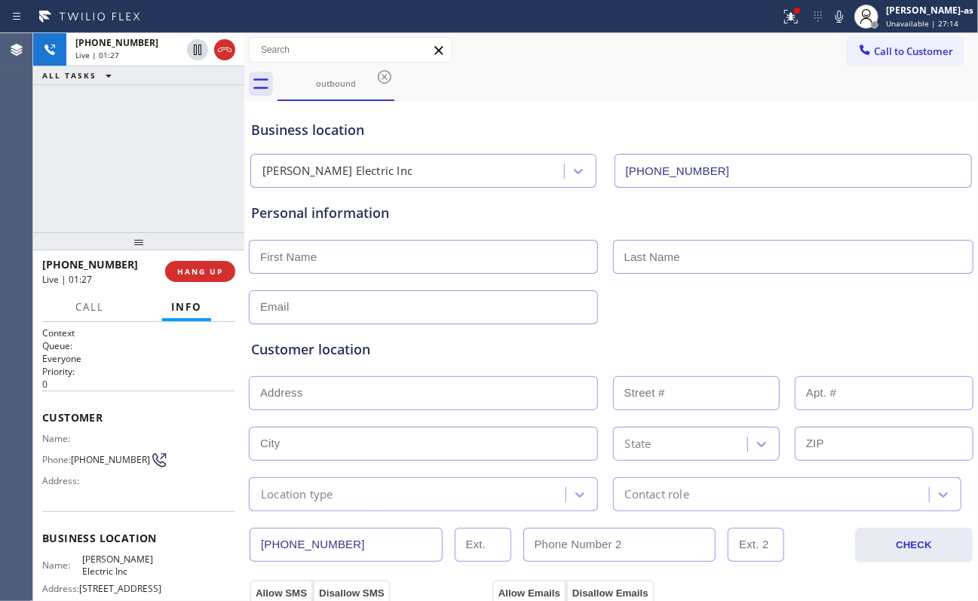
drag, startPoint x: 109, startPoint y: 170, endPoint x: 258, endPoint y: 167, distance: 149.4
click at [109, 170] on div "[PHONE_NUMBER] Live | 01:27 ALL TASKS ALL TASKS ACTIVE TASKS TASKS IN WRAP UP" at bounding box center [138, 132] width 211 height 199
click at [143, 199] on div "[PHONE_NUMBER] Live | 08:10 ALL TASKS ALL TASKS ACTIVE TASKS TASKS IN WRAP UP" at bounding box center [138, 132] width 211 height 199
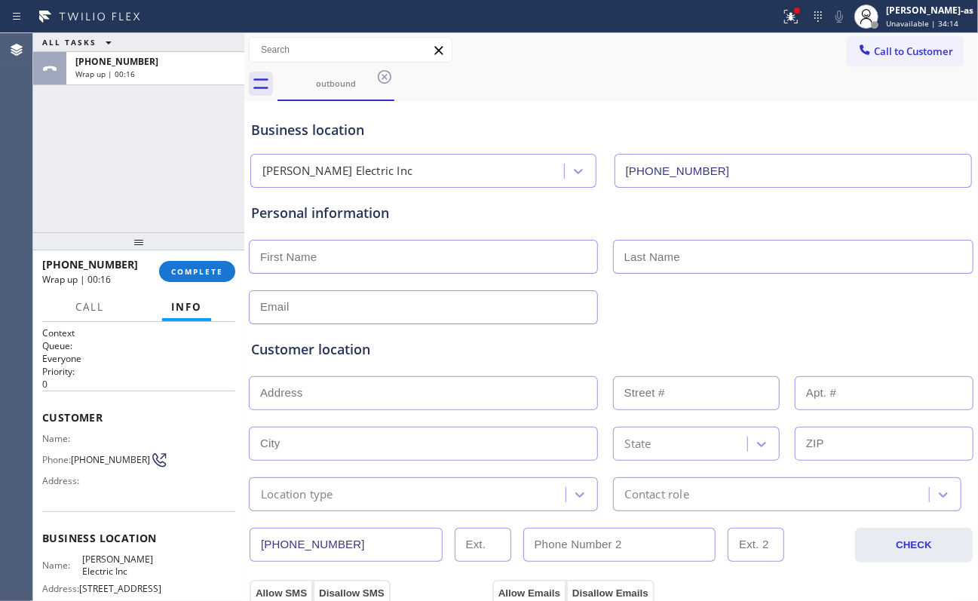
click at [142, 167] on div "ALL TASKS ALL TASKS ACTIVE TASKS TASKS IN WRAP UP [PHONE_NUMBER] Wrap up | 00:16" at bounding box center [138, 132] width 211 height 199
click at [353, 261] on input "text" at bounding box center [423, 257] width 349 height 34
type input "[PERSON_NAME]"
click at [287, 428] on input "text" at bounding box center [423, 444] width 349 height 34
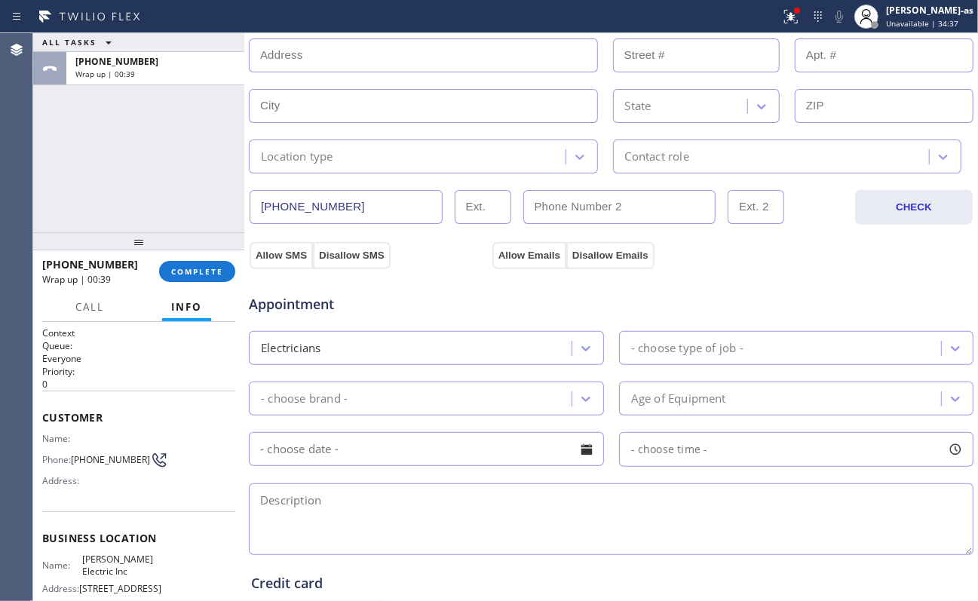
scroll to position [402, 0]
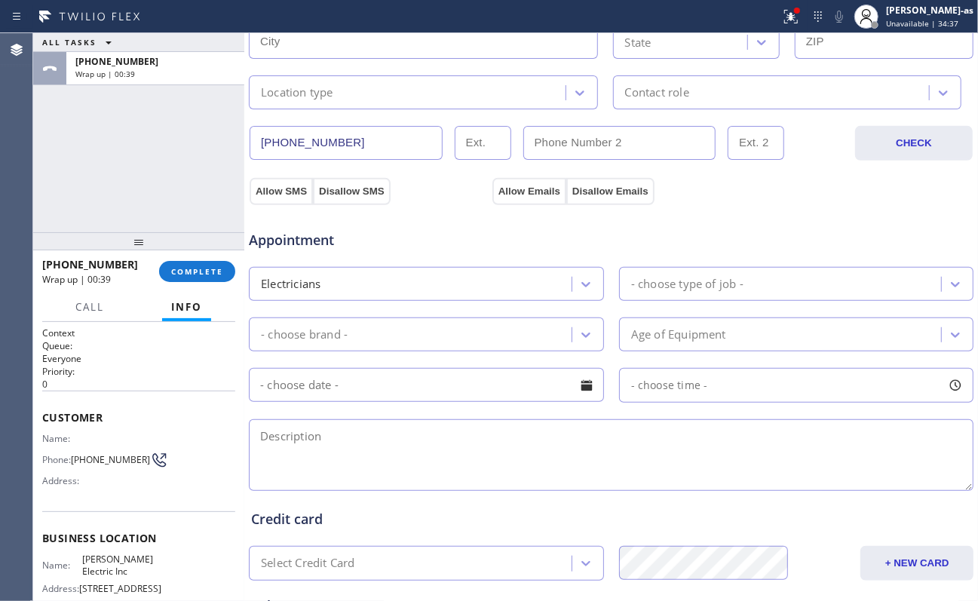
click at [385, 450] on textarea at bounding box center [611, 455] width 725 height 72
paste textarea "rectangular switch to be replaced | [STREET_ADDRESS] - [PERSON_NAME]'s Laundrom…"
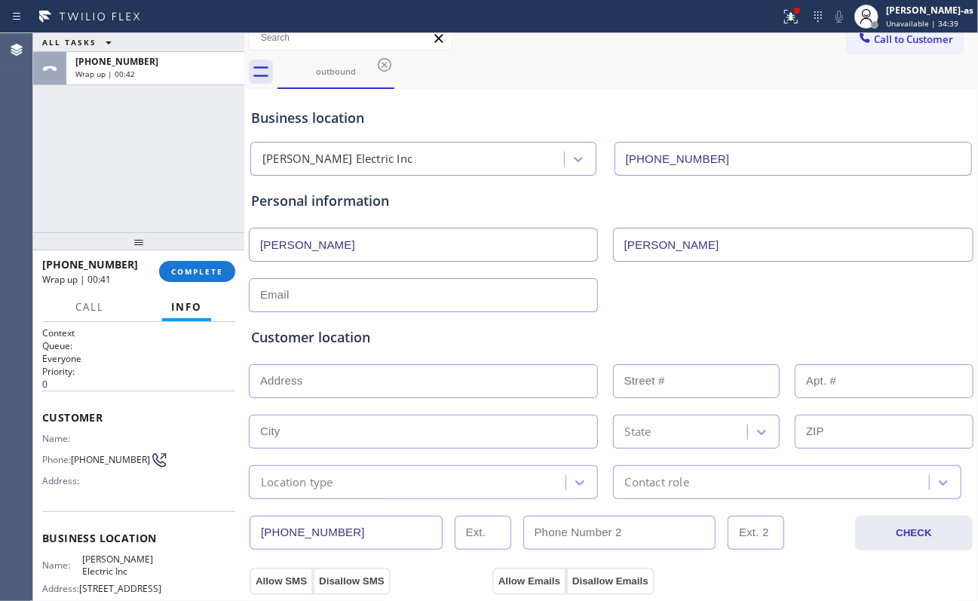
scroll to position [0, 0]
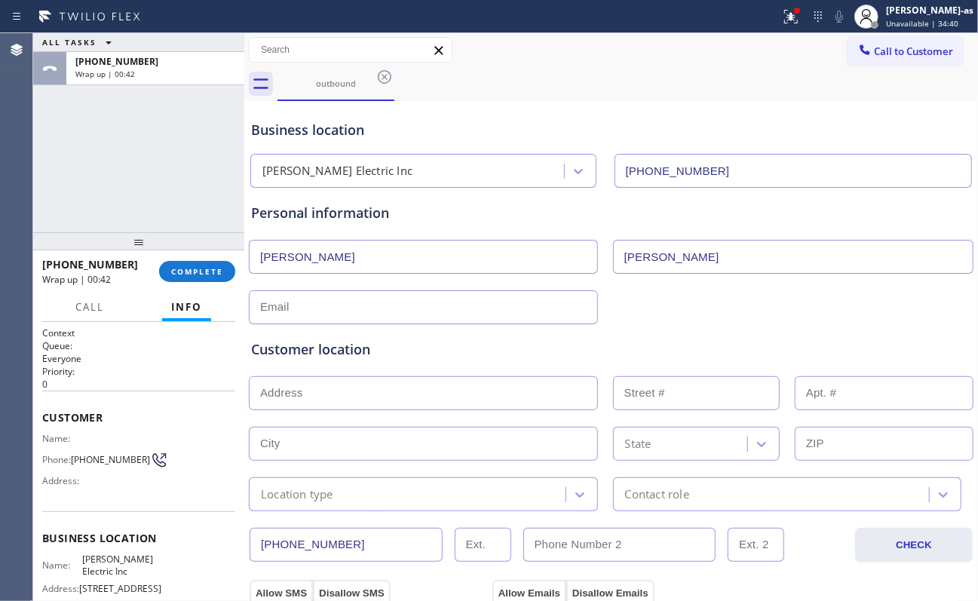
type textarea "rectangular switch to be replaced | [STREET_ADDRESS] - [PERSON_NAME]'s Laundrom…"
click at [433, 308] on input "text" at bounding box center [423, 307] width 349 height 34
type input "[EMAIL_ADDRESS][DOMAIN_NAME]"
click at [671, 318] on div "[EMAIL_ADDRESS][DOMAIN_NAME]" at bounding box center [611, 305] width 728 height 37
click at [377, 391] on input "text" at bounding box center [423, 393] width 349 height 34
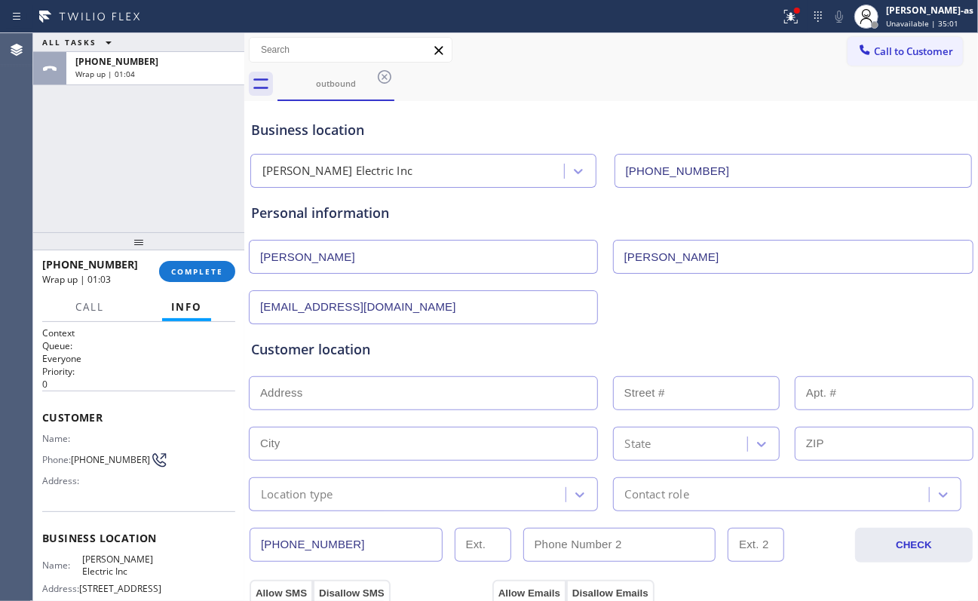
click at [262, 345] on div "Customer location" at bounding box center [611, 349] width 720 height 20
click at [327, 403] on input "text" at bounding box center [423, 393] width 349 height 34
paste input "[STREET_ADDRESS]"
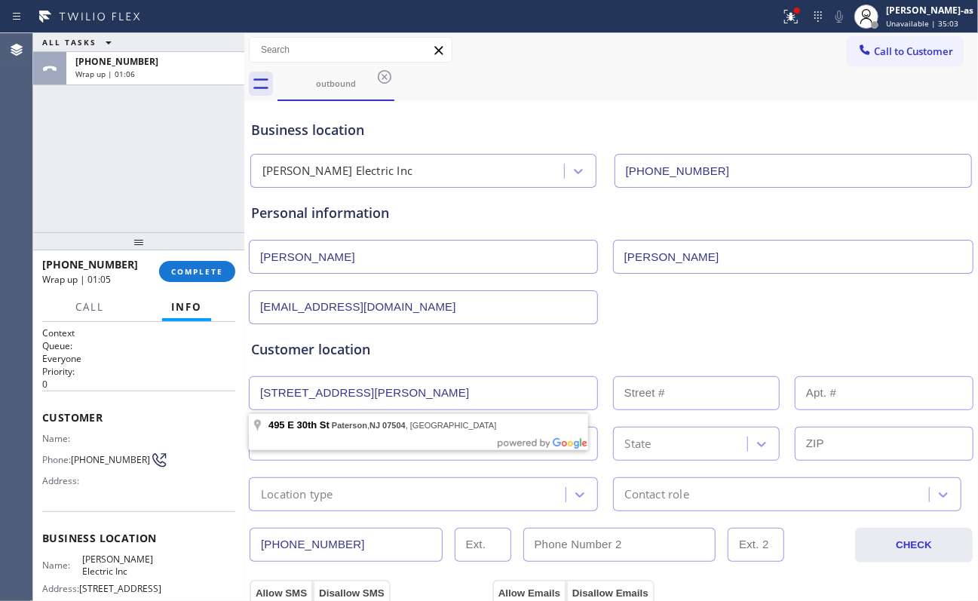
type input "[STREET_ADDRESS]"
type input "495"
type input "Paterson"
type input "07504"
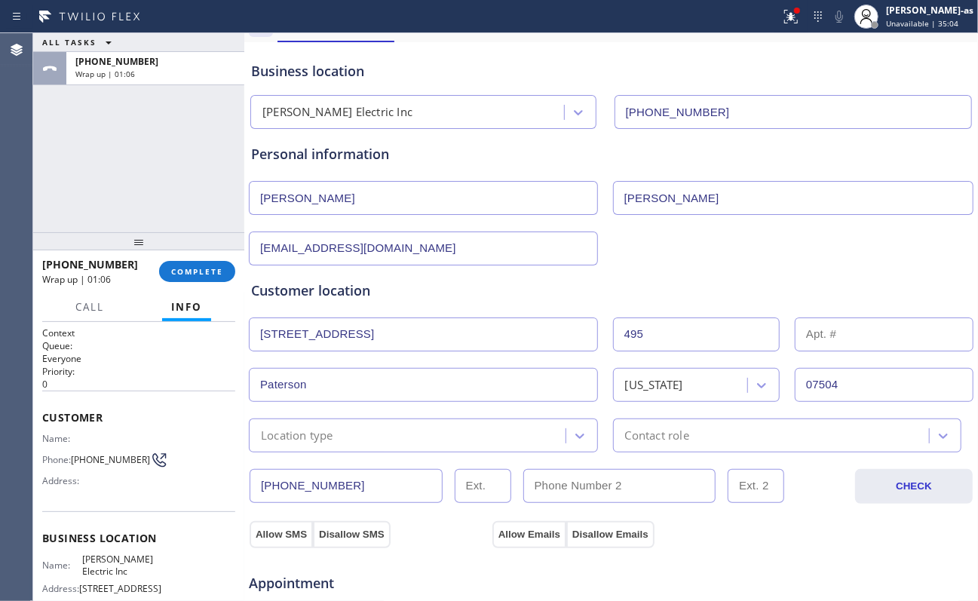
scroll to position [100, 0]
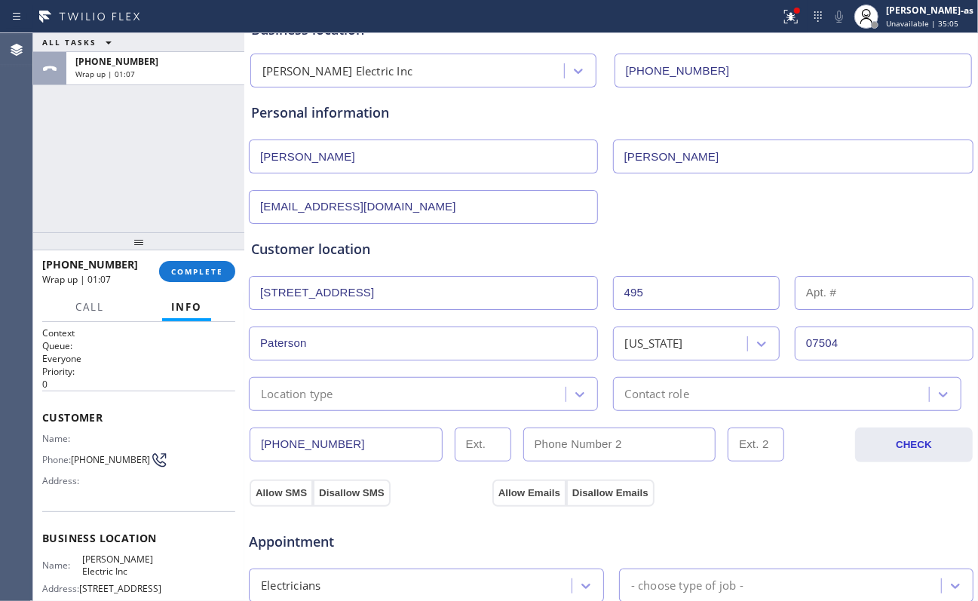
click at [326, 359] on input "Paterson" at bounding box center [423, 344] width 349 height 34
click at [345, 402] on div "Location type" at bounding box center [409, 394] width 312 height 26
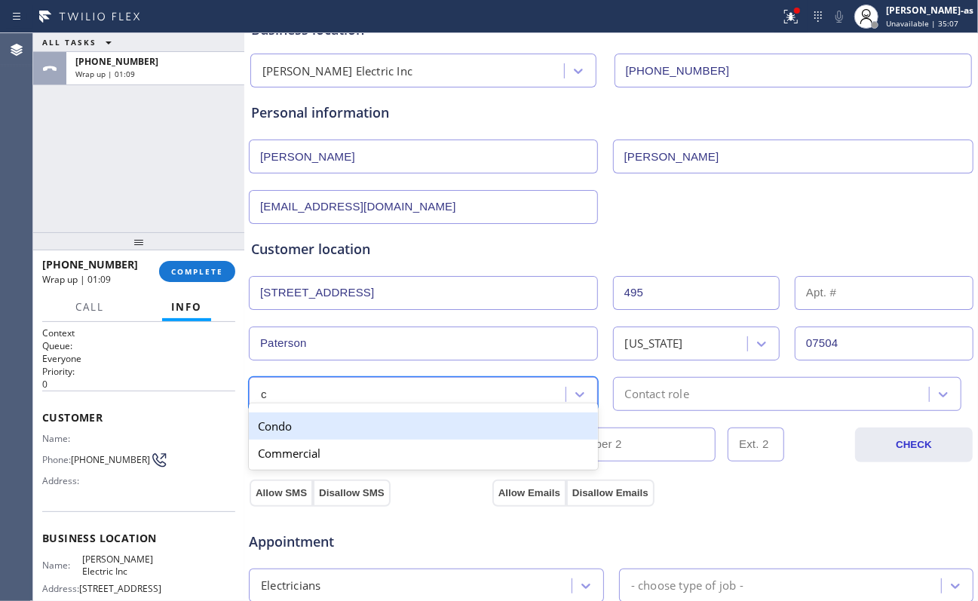
type input "co"
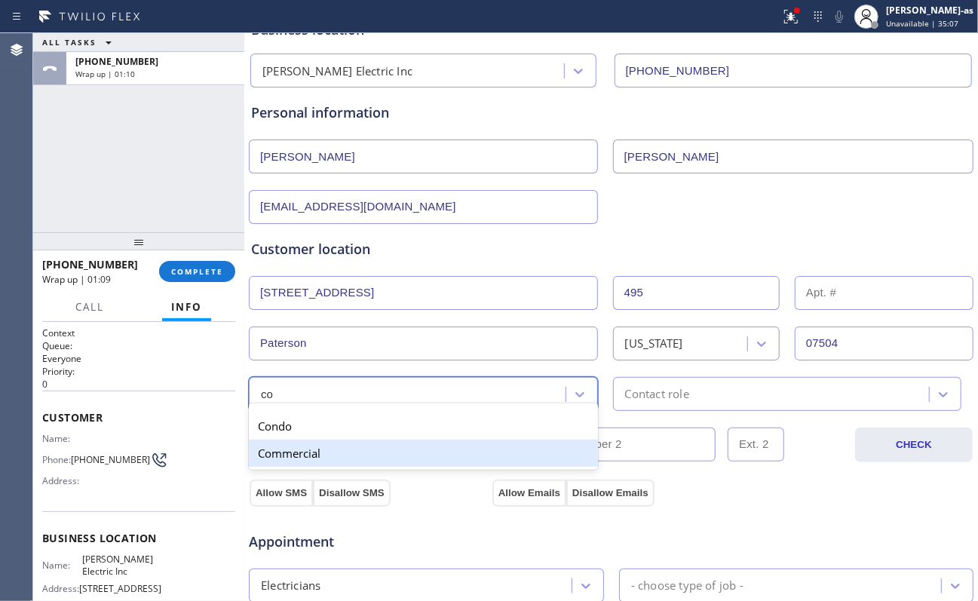
click at [370, 450] on div "Commercial" at bounding box center [423, 453] width 349 height 27
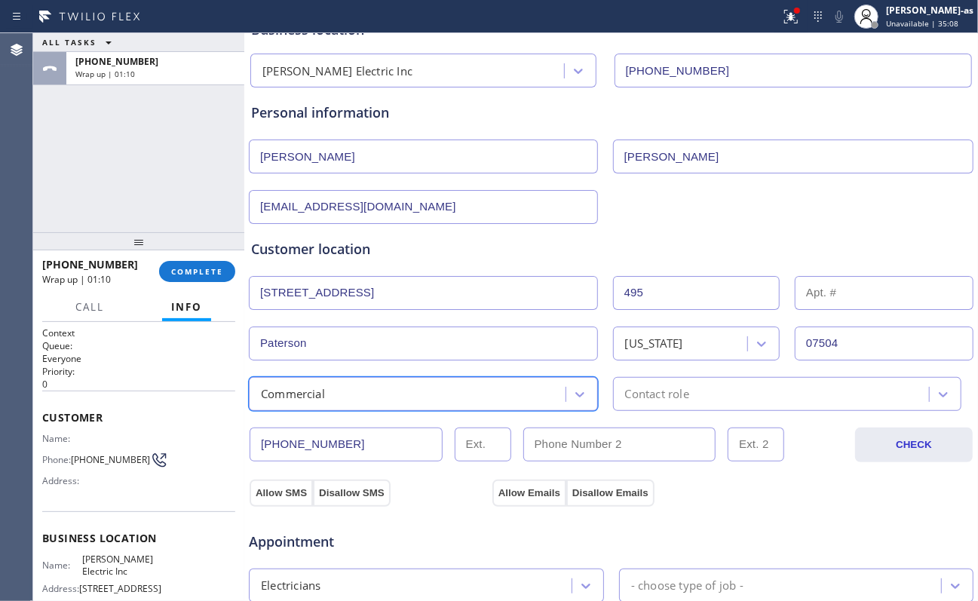
click at [728, 377] on div "option Commercial, selected. 5 results available. Select is focused ,type to re…" at bounding box center [611, 392] width 728 height 37
click at [730, 390] on div "Contact role" at bounding box center [774, 394] width 312 height 26
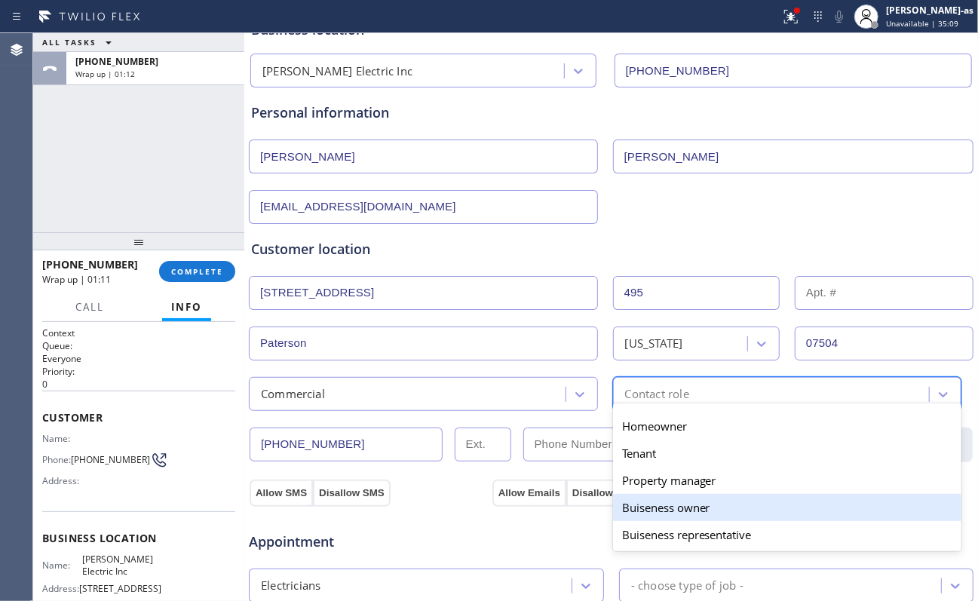
click at [695, 450] on div "Buiseness owner" at bounding box center [787, 507] width 349 height 27
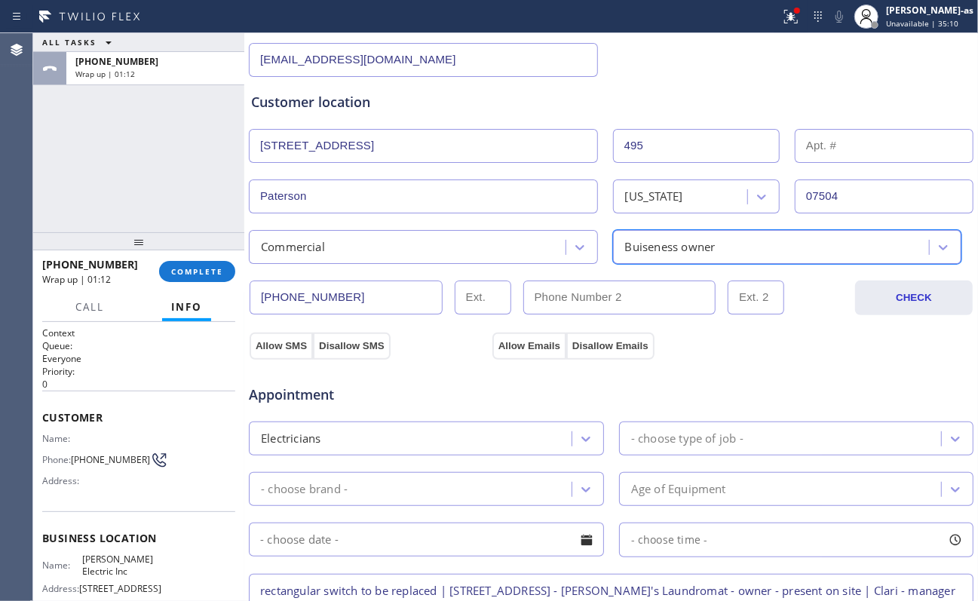
scroll to position [302, 0]
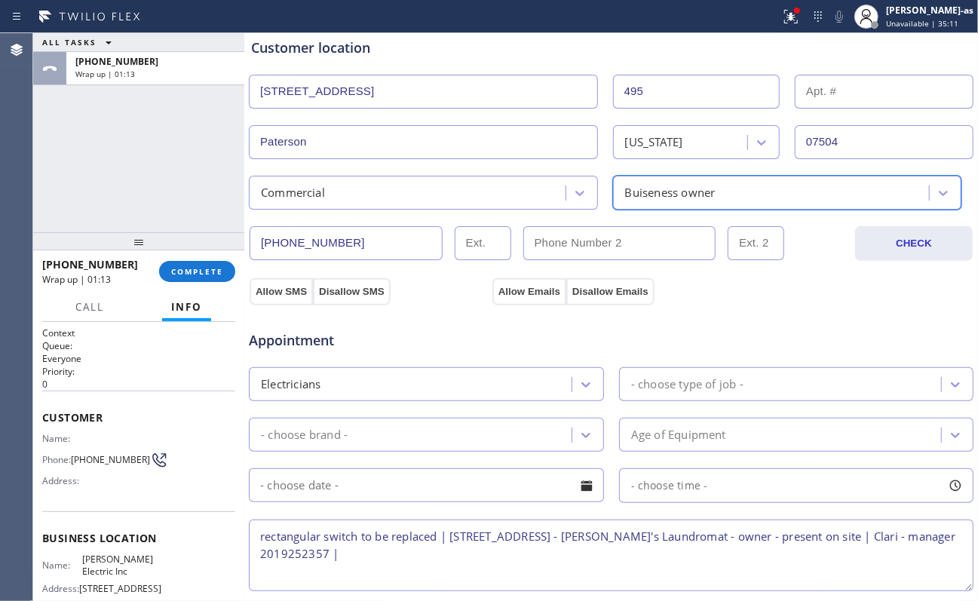
drag, startPoint x: 267, startPoint y: 299, endPoint x: 428, endPoint y: 297, distance: 161.4
click at [275, 299] on button "Allow SMS" at bounding box center [281, 291] width 63 height 27
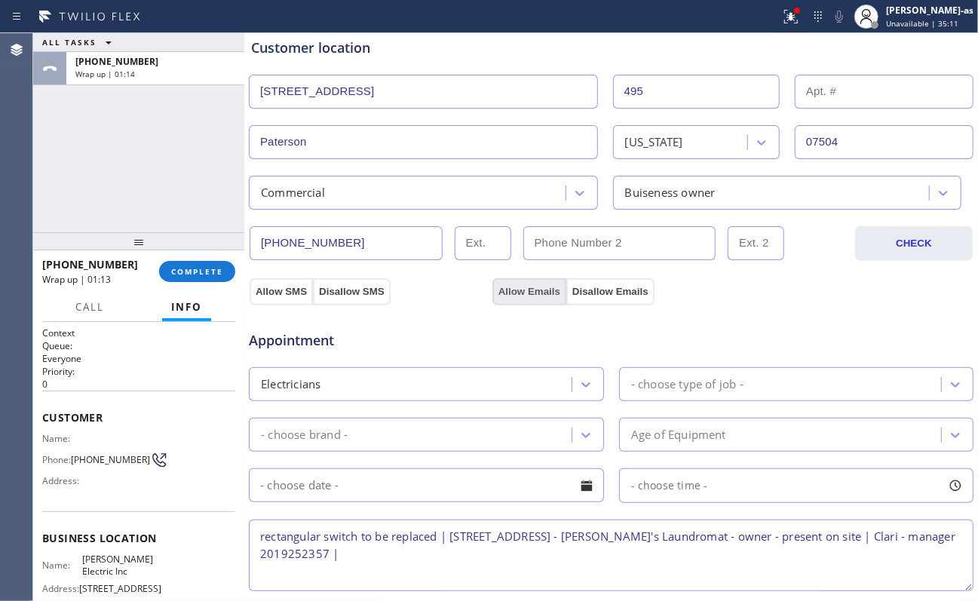
click at [529, 291] on button "Allow Emails" at bounding box center [530, 291] width 74 height 27
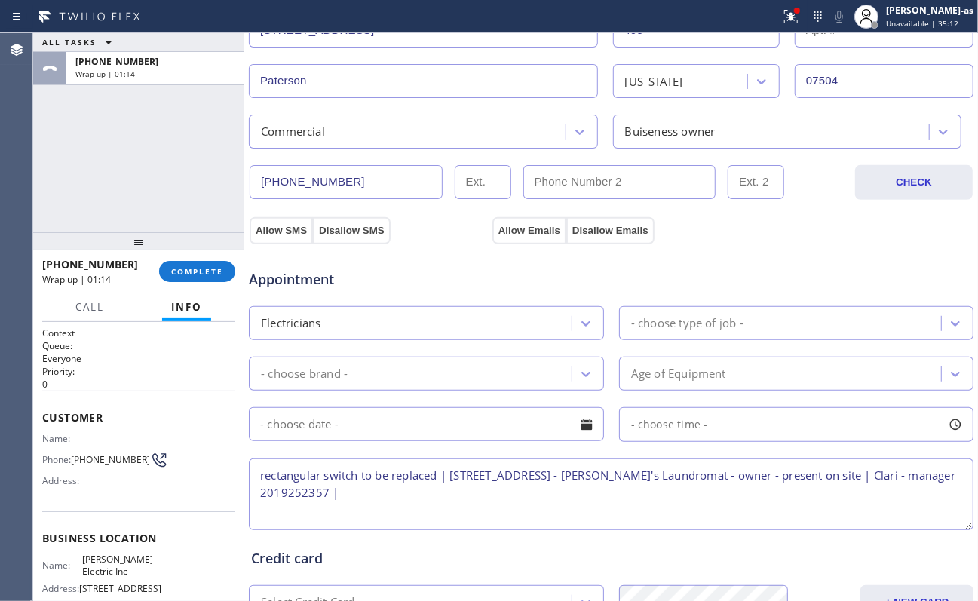
scroll to position [402, 0]
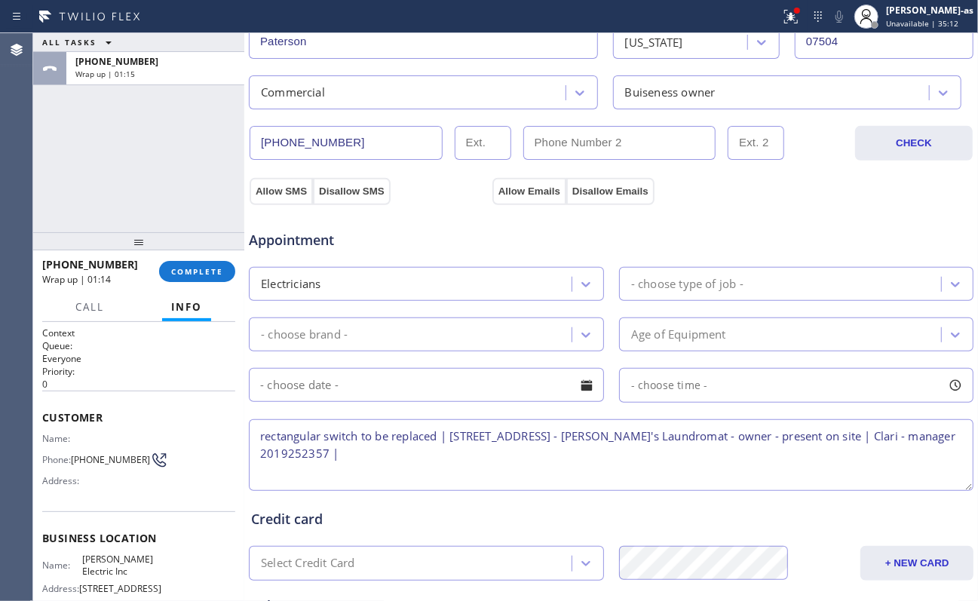
click at [692, 287] on div "- choose type of job -" at bounding box center [687, 283] width 112 height 17
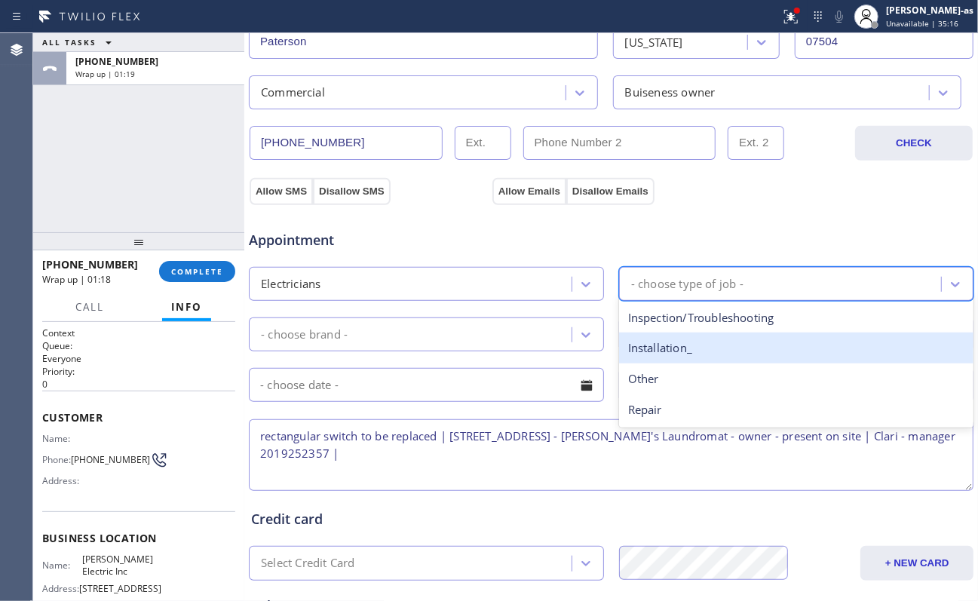
click at [689, 351] on div "Installation_" at bounding box center [796, 348] width 355 height 31
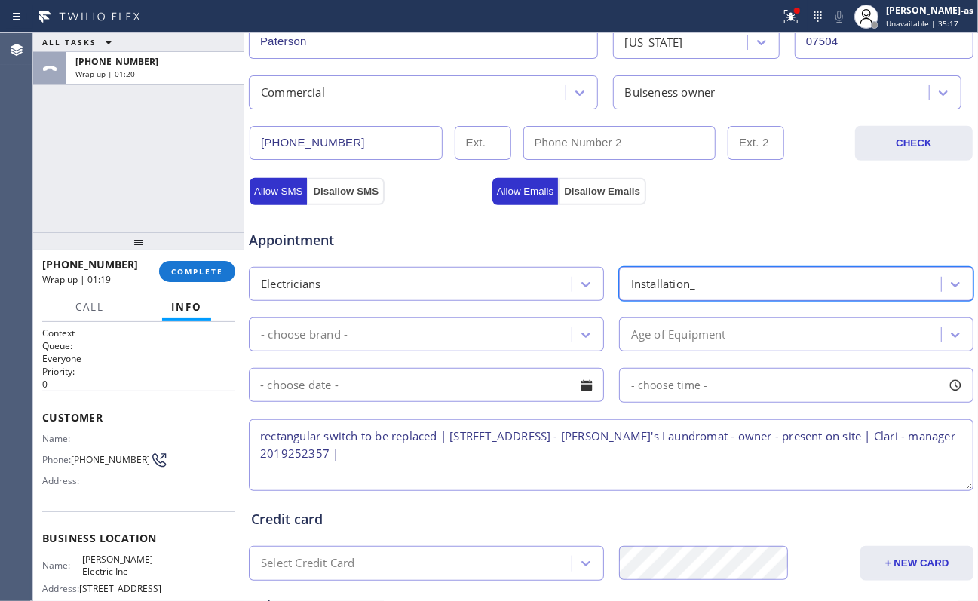
click at [724, 278] on div "Installation_" at bounding box center [783, 284] width 318 height 26
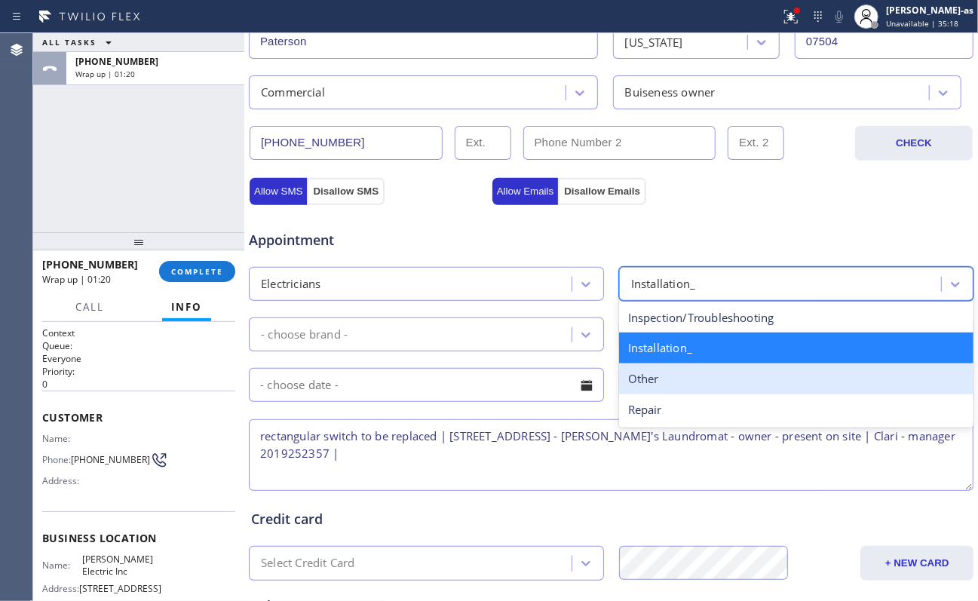
click at [683, 391] on div "Other" at bounding box center [796, 379] width 355 height 31
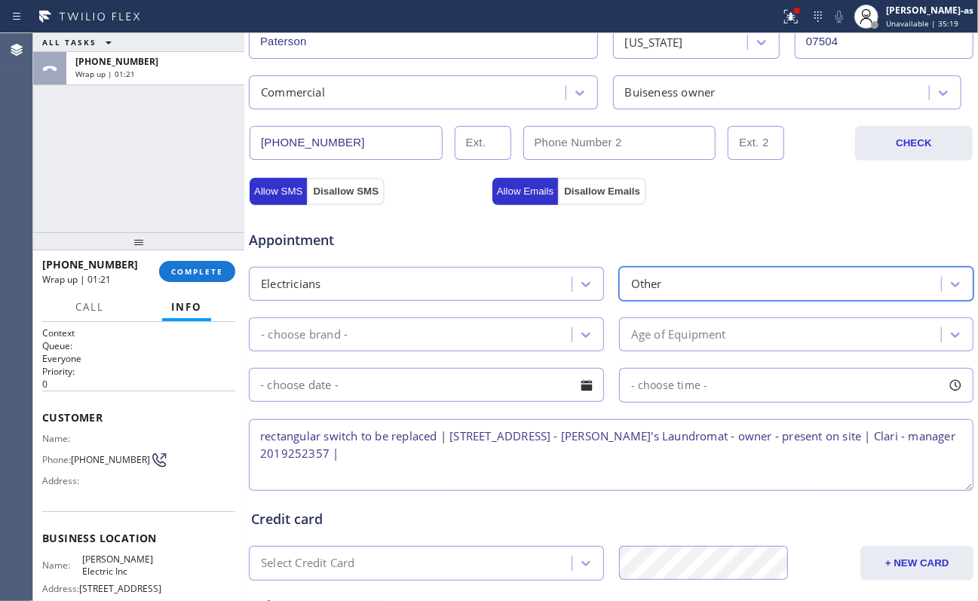
click at [360, 332] on div "- choose brand -" at bounding box center [412, 334] width 318 height 26
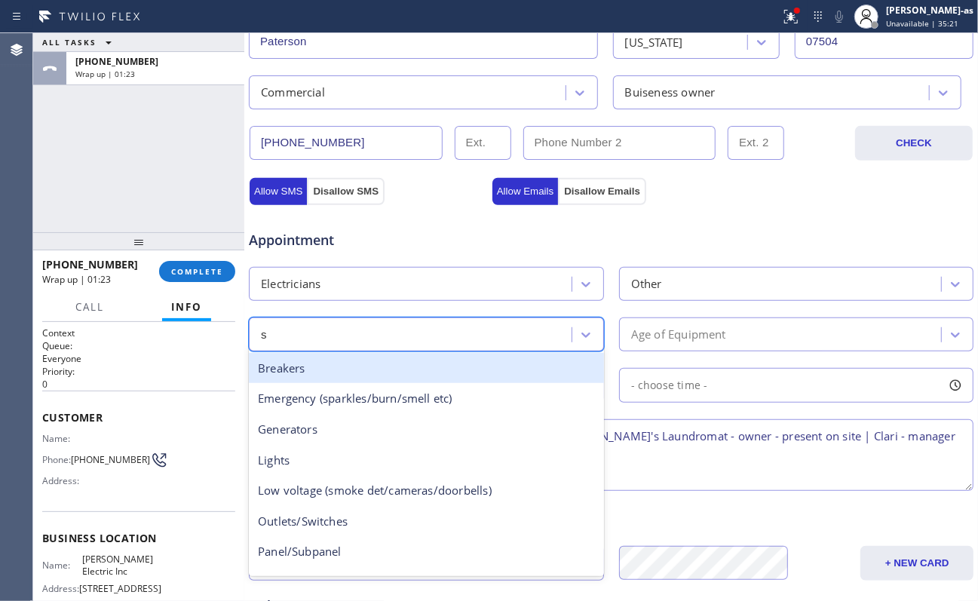
type input "sw"
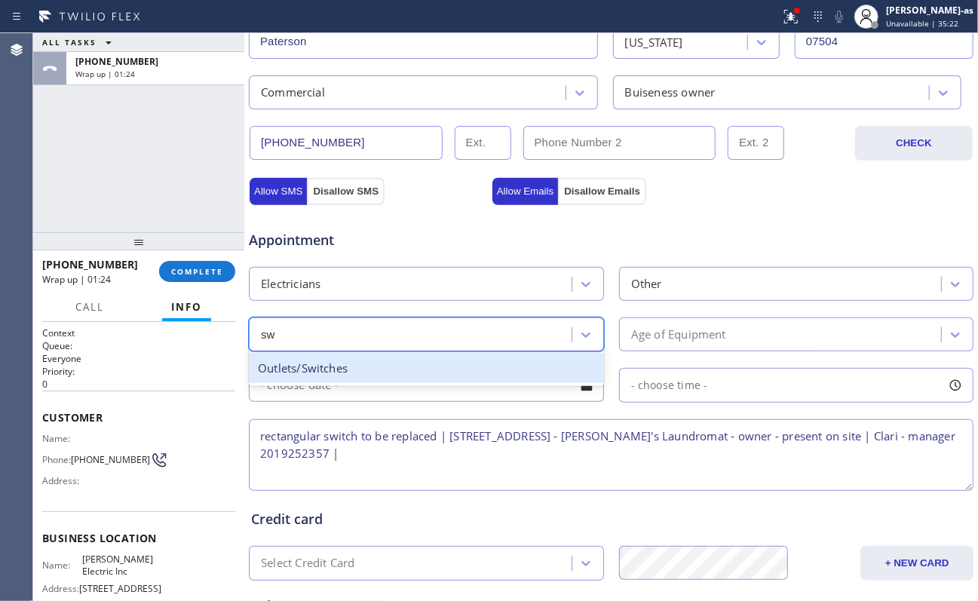
click at [342, 370] on div "Outlets/Switches" at bounding box center [426, 368] width 355 height 31
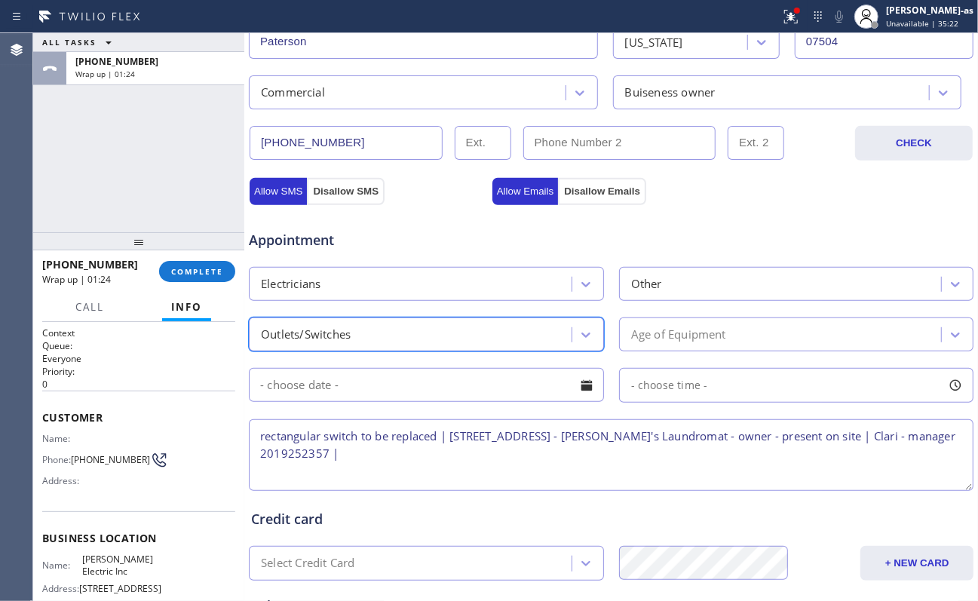
click at [733, 336] on div "Age of Equipment" at bounding box center [783, 334] width 318 height 26
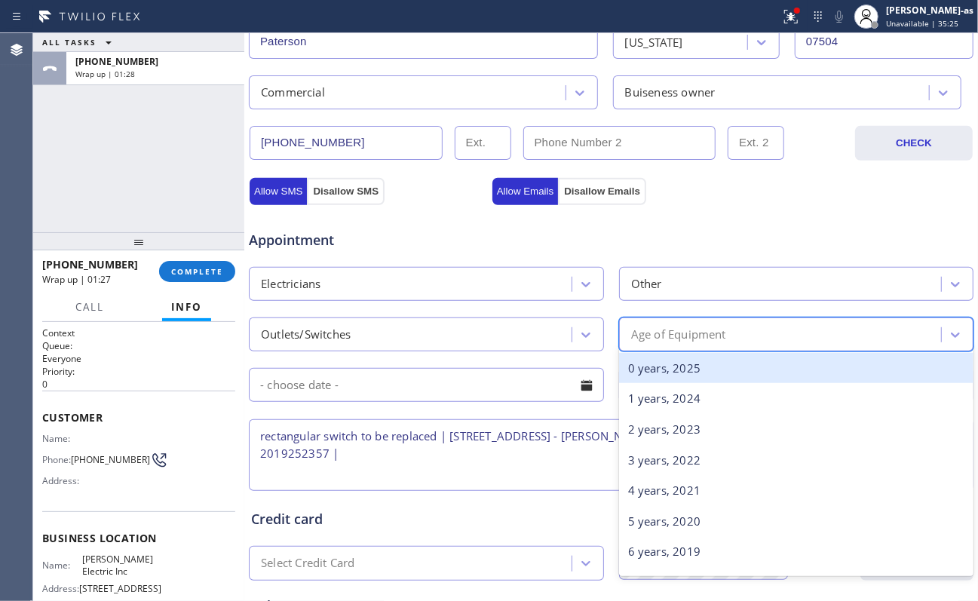
click at [733, 370] on div "0 years, 2025" at bounding box center [796, 368] width 355 height 31
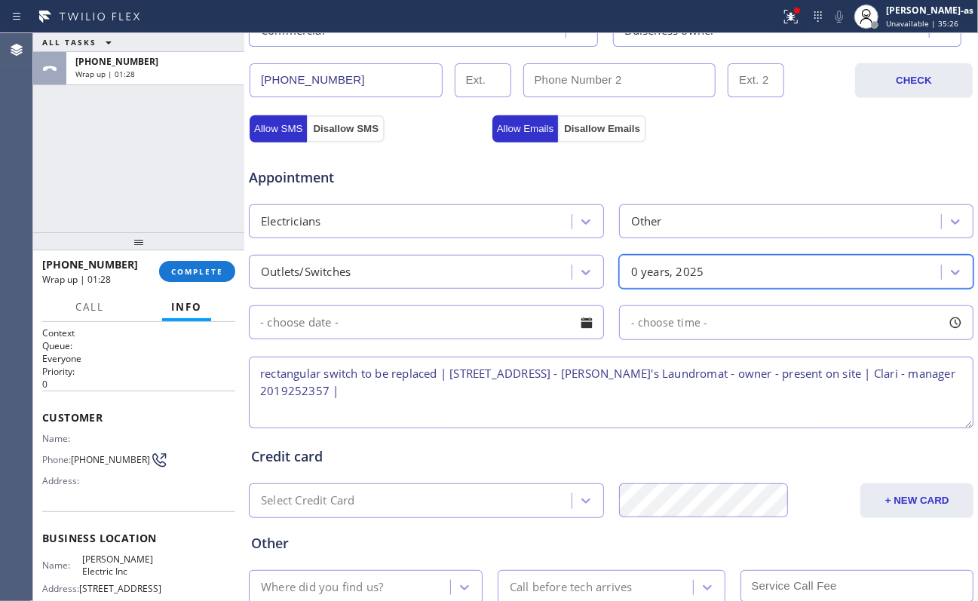
scroll to position [502, 0]
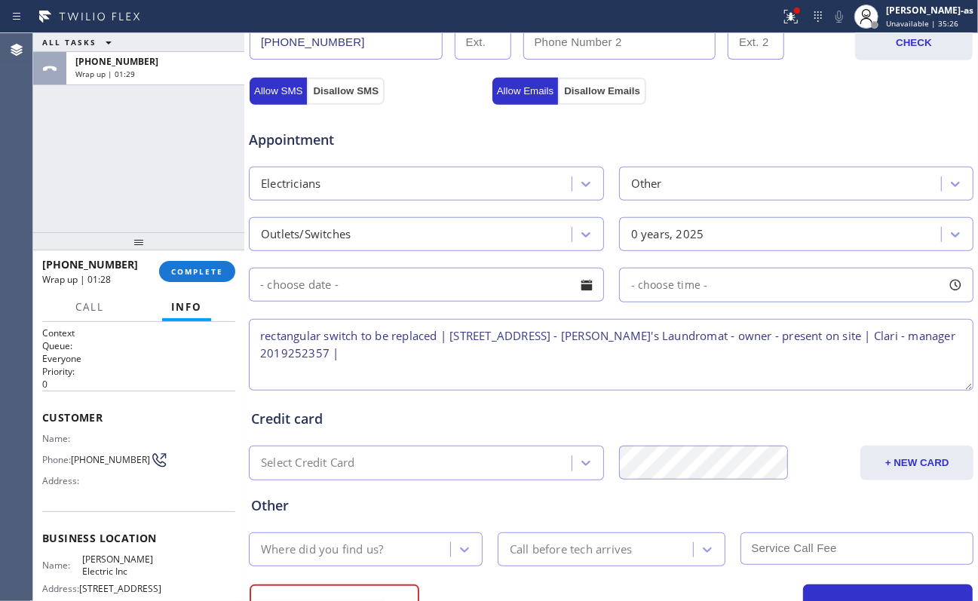
click at [348, 297] on input "text" at bounding box center [426, 285] width 355 height 34
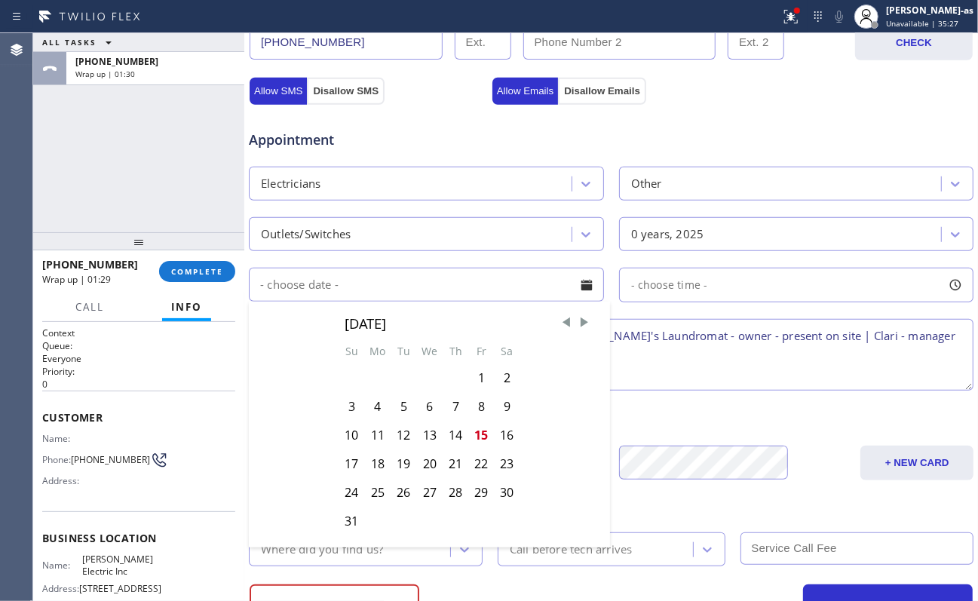
drag, startPoint x: 480, startPoint y: 433, endPoint x: 709, endPoint y: 324, distance: 253.7
click at [487, 433] on div "15" at bounding box center [481, 435] width 26 height 29
type input "[DATE]"
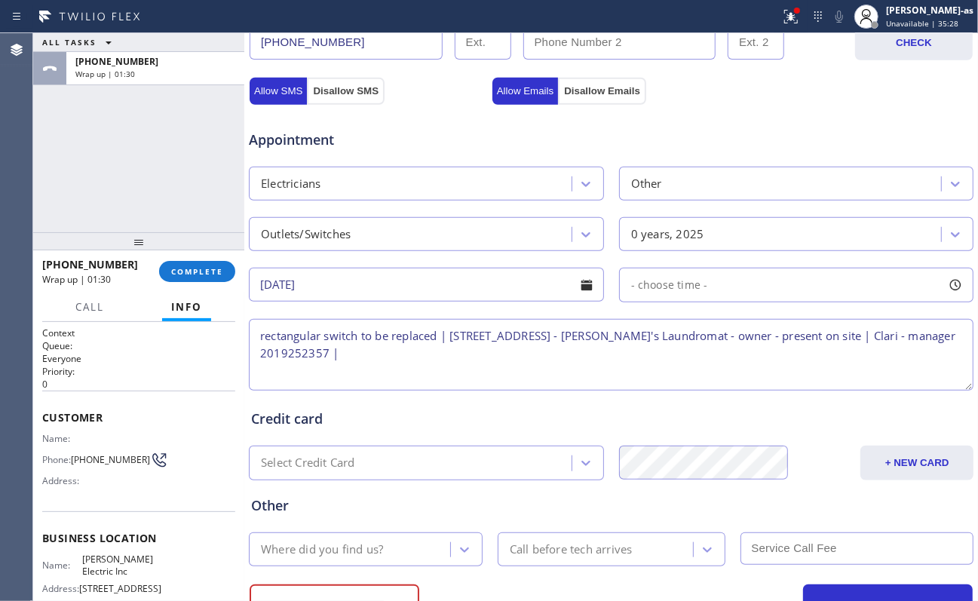
click at [724, 297] on div "- choose time -" at bounding box center [796, 285] width 355 height 35
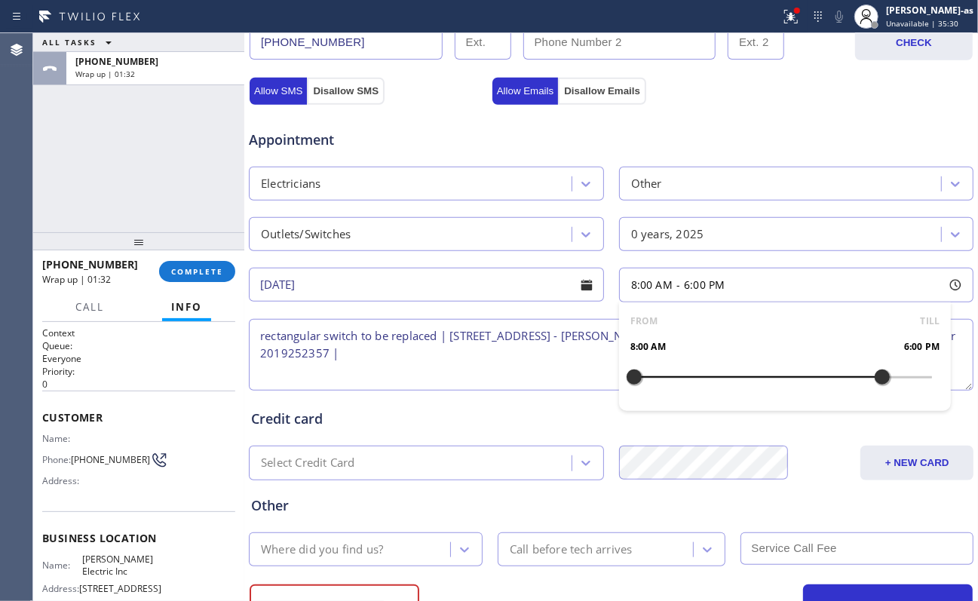
drag, startPoint x: 785, startPoint y: 368, endPoint x: 873, endPoint y: 379, distance: 88.1
click at [733, 379] on div at bounding box center [882, 377] width 18 height 32
drag, startPoint x: 746, startPoint y: 380, endPoint x: 797, endPoint y: 384, distance: 51.4
click at [733, 384] on div at bounding box center [808, 377] width 18 height 32
click at [272, 359] on textarea "rectangular switch to be replaced | [STREET_ADDRESS] - [PERSON_NAME]'s Laundrom…" at bounding box center [611, 355] width 725 height 72
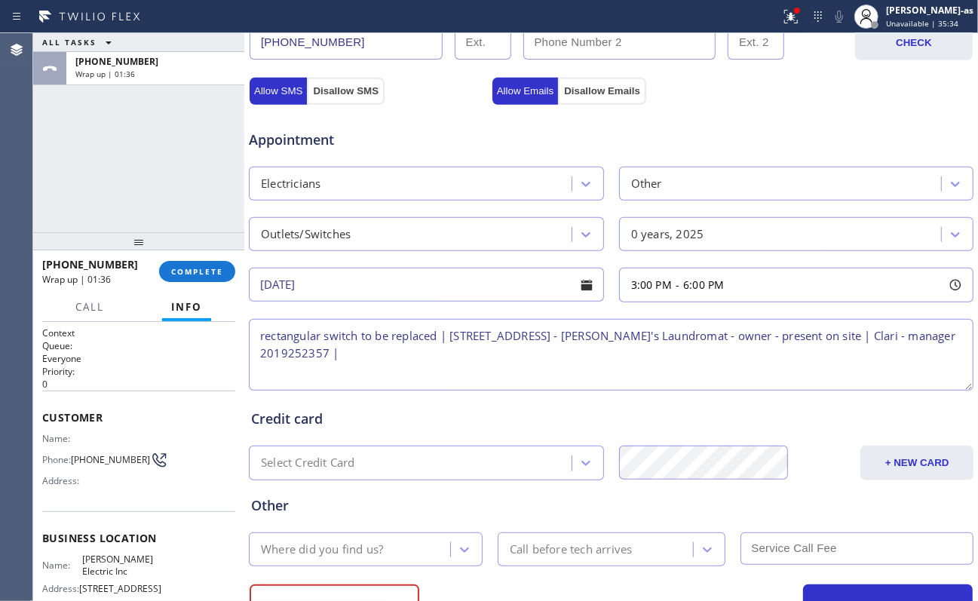
drag, startPoint x: 259, startPoint y: 345, endPoint x: 333, endPoint y: 344, distance: 73.2
click at [259, 345] on textarea "rectangular switch to be replaced | [STREET_ADDRESS] - [PERSON_NAME]'s Laundrom…" at bounding box center [611, 355] width 725 height 72
click at [625, 342] on textarea "3-6 | no scf | wants estimate on a rectangular switch to be replaced | [STREET_…" at bounding box center [611, 355] width 725 height 72
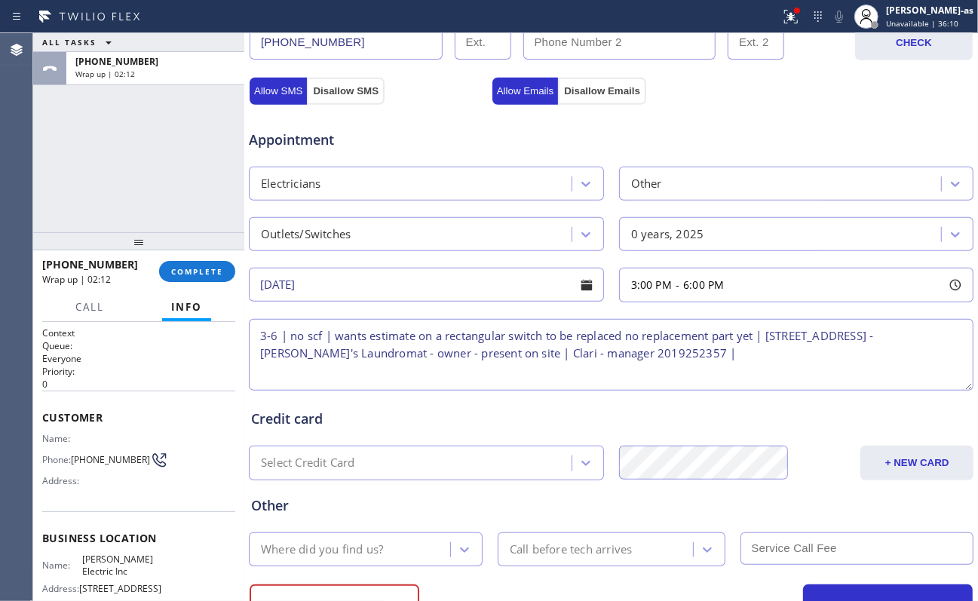
click at [306, 363] on textarea "3-6 | no scf | wants estimate on a rectangular switch to be replaced no replace…" at bounding box center [611, 355] width 725 height 72
click at [631, 361] on textarea "3-6 | no scf | wants estimate on a rectangular switch to be replaced no replace…" at bounding box center [611, 355] width 725 height 72
click at [733, 360] on textarea "3-6 | no scf | wants estimate on a rectangular switch to be replaced no replace…" at bounding box center [611, 355] width 725 height 72
click at [733, 363] on textarea "3-6 | no scf | wants estimate on a rectangular switch to be replaced no replace…" at bounding box center [611, 355] width 725 height 72
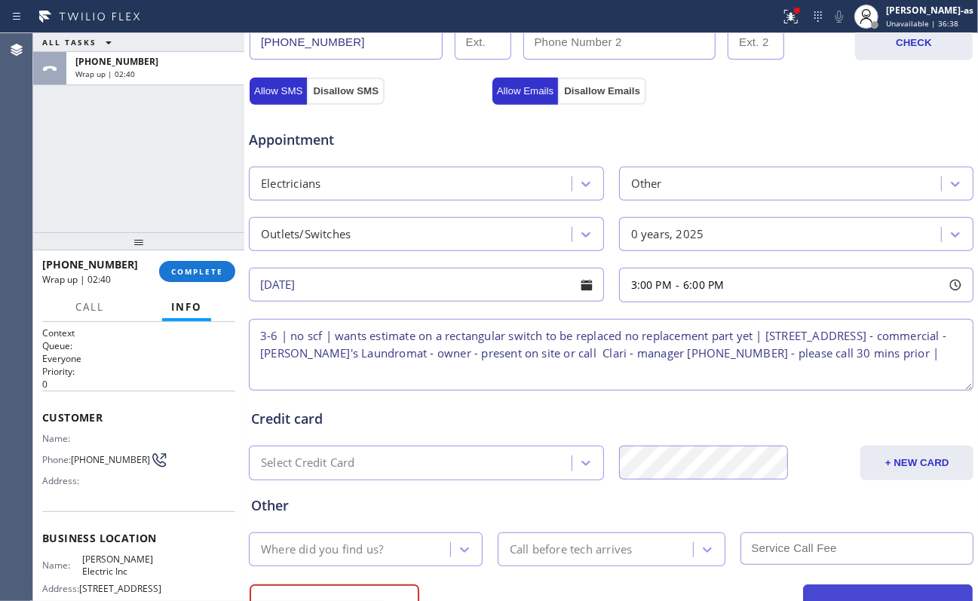
type textarea "3-6 | no scf | wants estimate on a rectangular switch to be replaced no replace…"
drag, startPoint x: 299, startPoint y: 415, endPoint x: 390, endPoint y: 437, distance: 94.0
click at [299, 415] on div "Credit card" at bounding box center [611, 419] width 720 height 20
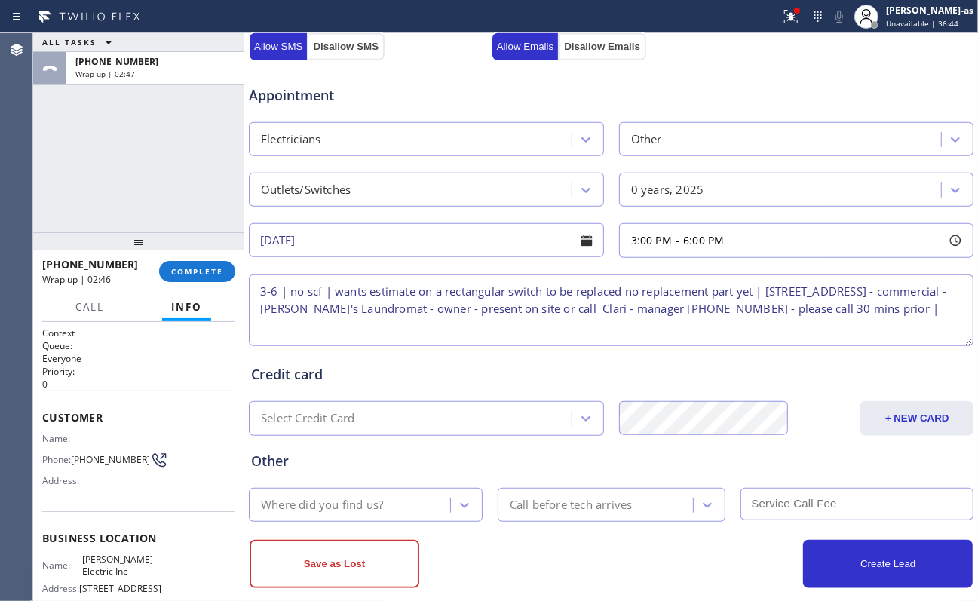
scroll to position [572, 0]
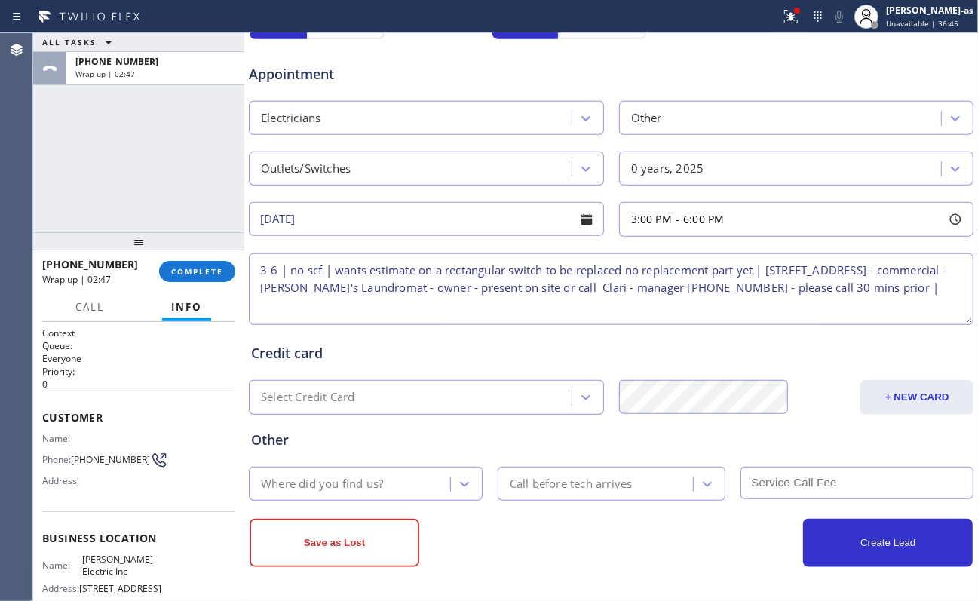
click at [366, 400] on div "Select Credit Card" at bounding box center [412, 398] width 318 height 26
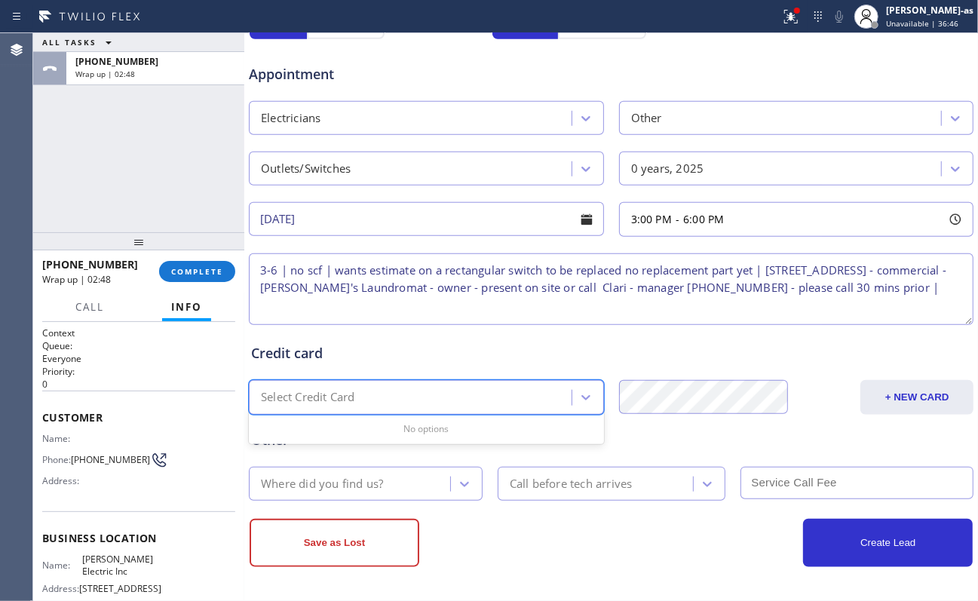
click at [393, 450] on div "Where did you find us?" at bounding box center [351, 484] width 197 height 26
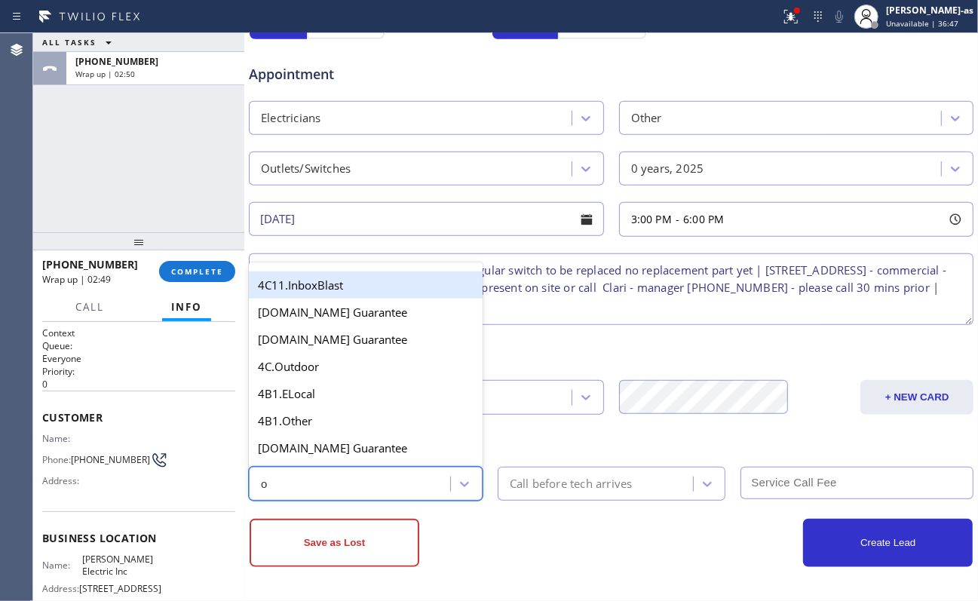
type input "ou"
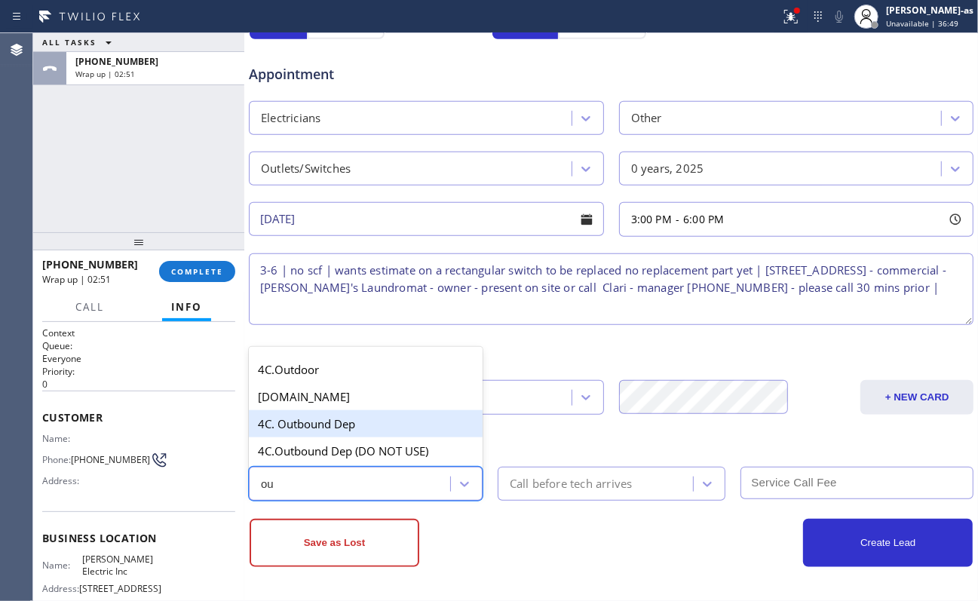
click at [354, 431] on div "4C. Outbound Dep" at bounding box center [366, 423] width 234 height 27
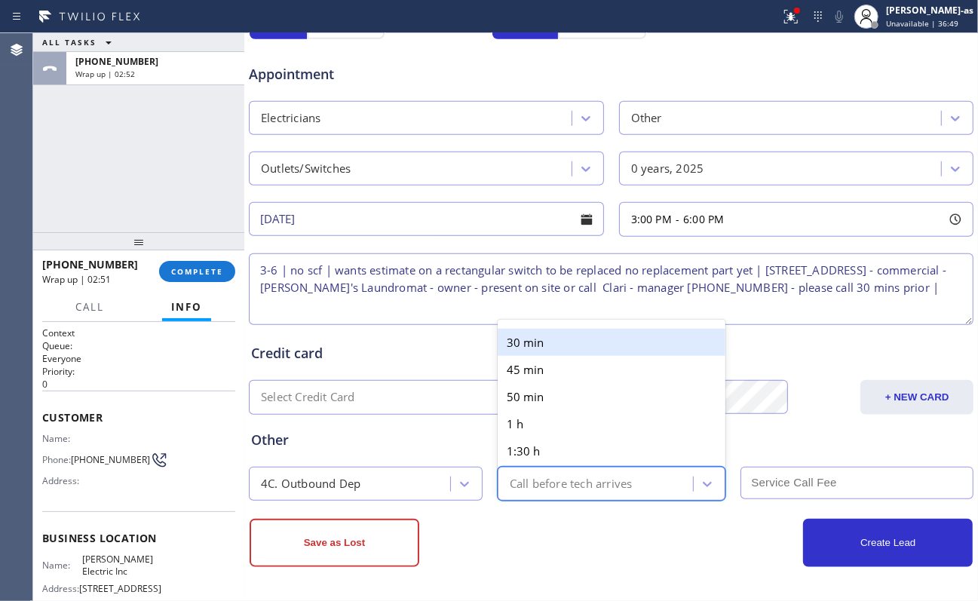
click at [542, 450] on div "Call before tech arrives" at bounding box center [571, 483] width 123 height 17
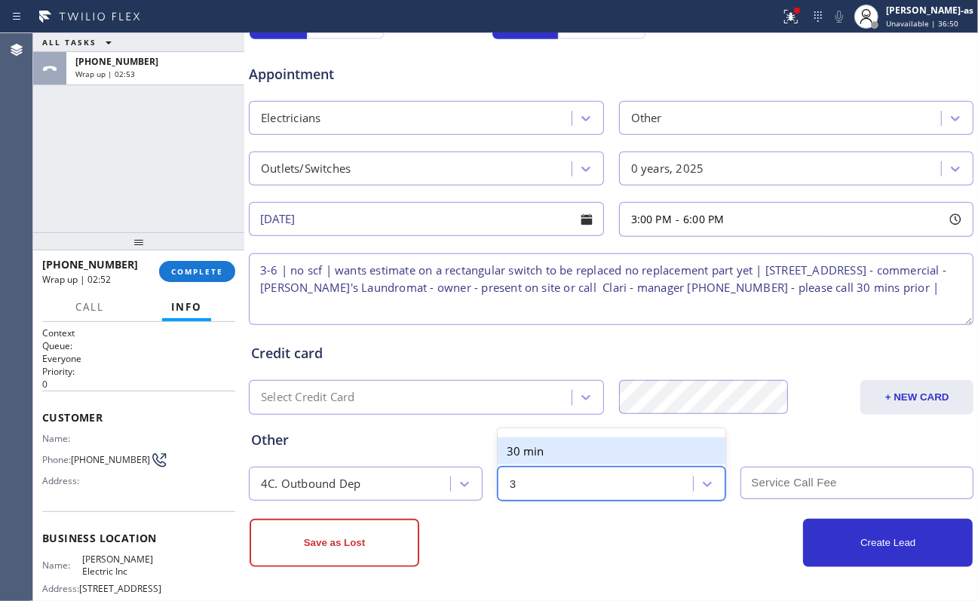
type input "30"
drag, startPoint x: 541, startPoint y: 456, endPoint x: 610, endPoint y: 480, distance: 73.5
click at [544, 450] on div "30 min" at bounding box center [612, 450] width 228 height 27
click at [733, 450] on input "text" at bounding box center [858, 483] width 234 height 32
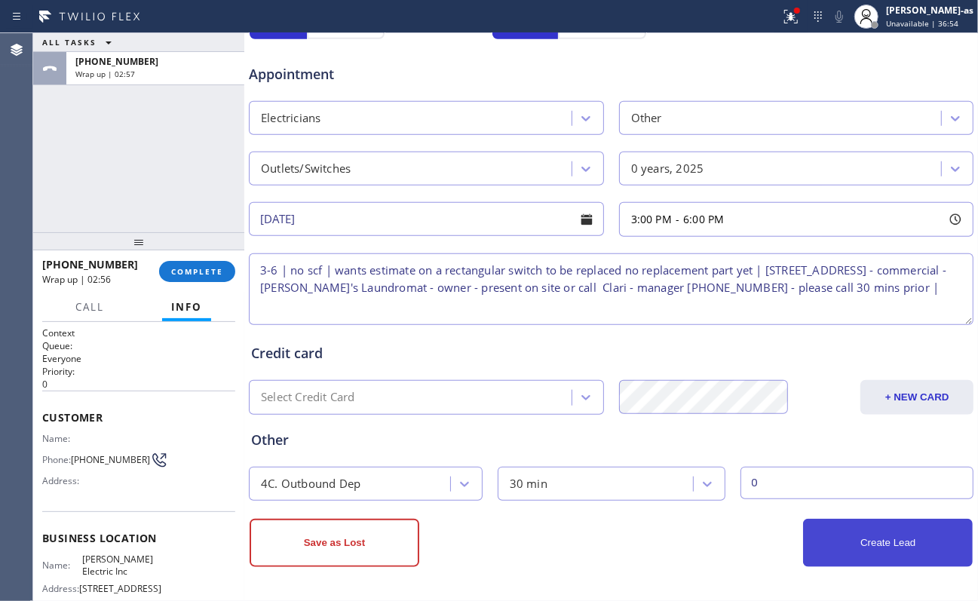
type input "0"
click at [733, 450] on button "Create Lead" at bounding box center [888, 543] width 170 height 48
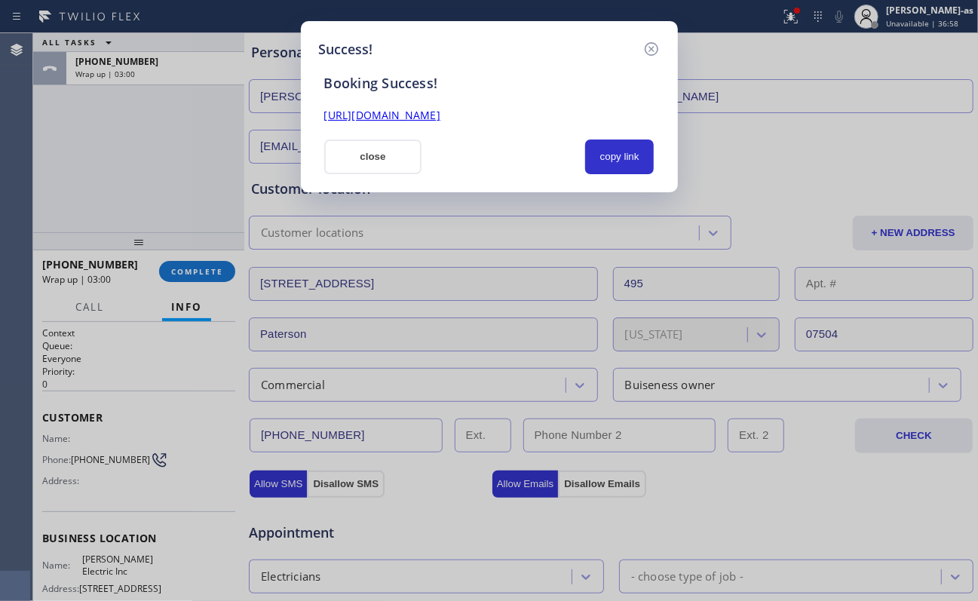
scroll to position [121, 0]
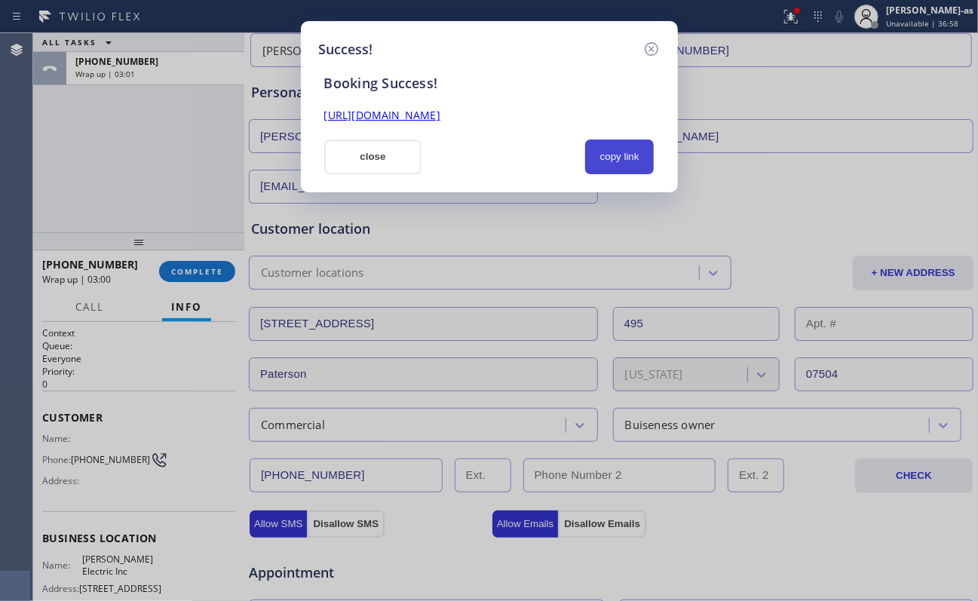
click at [607, 149] on button "copy link" at bounding box center [619, 157] width 69 height 35
drag, startPoint x: 394, startPoint y: 155, endPoint x: 211, endPoint y: 269, distance: 215.2
click at [383, 161] on button "close" at bounding box center [373, 157] width 98 height 35
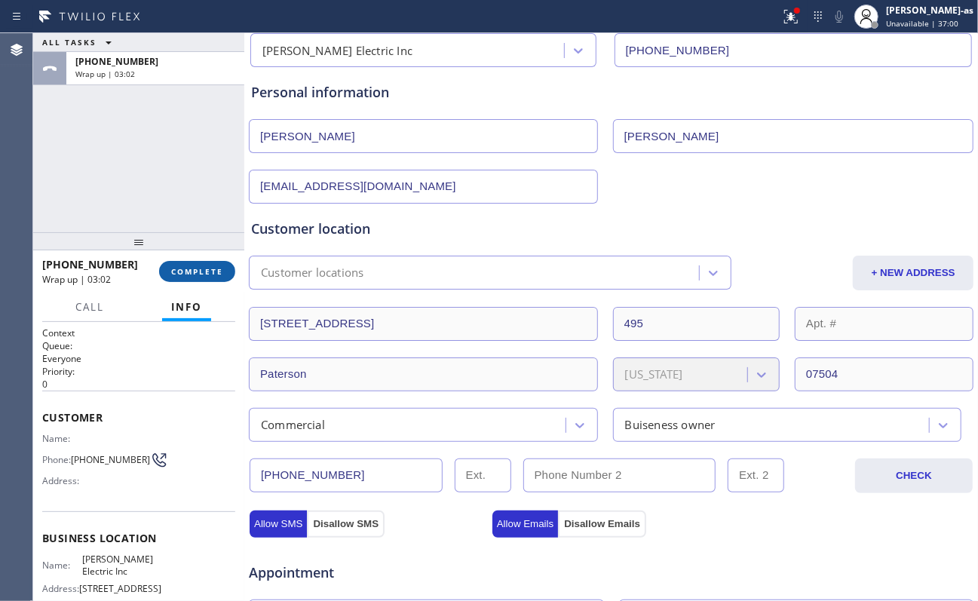
click at [214, 276] on button "COMPLETE" at bounding box center [197, 271] width 76 height 21
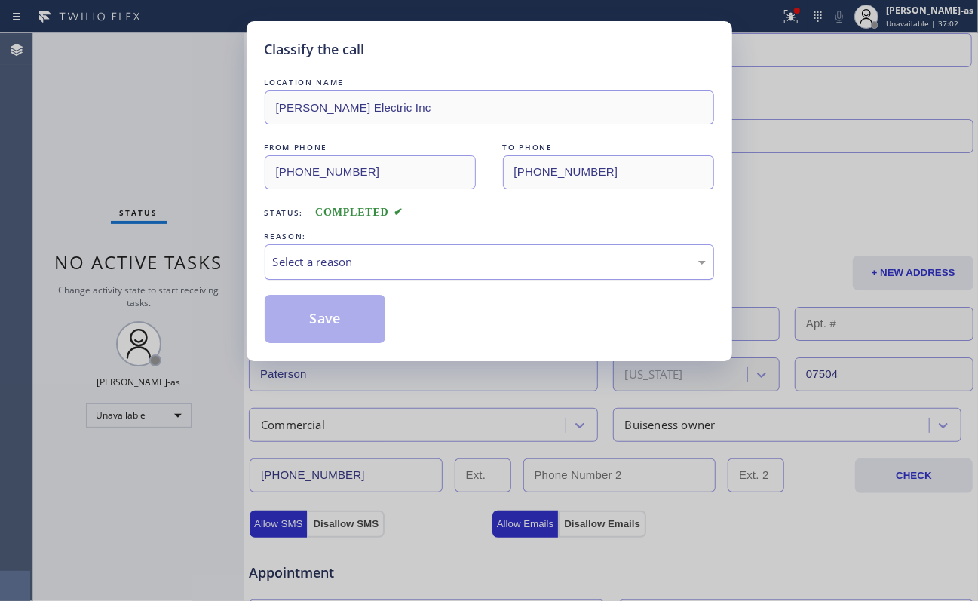
drag, startPoint x: 409, startPoint y: 259, endPoint x: 418, endPoint y: 276, distance: 18.9
click at [410, 266] on div "Select a reason" at bounding box center [489, 261] width 433 height 17
click at [348, 312] on button "Save" at bounding box center [325, 319] width 121 height 48
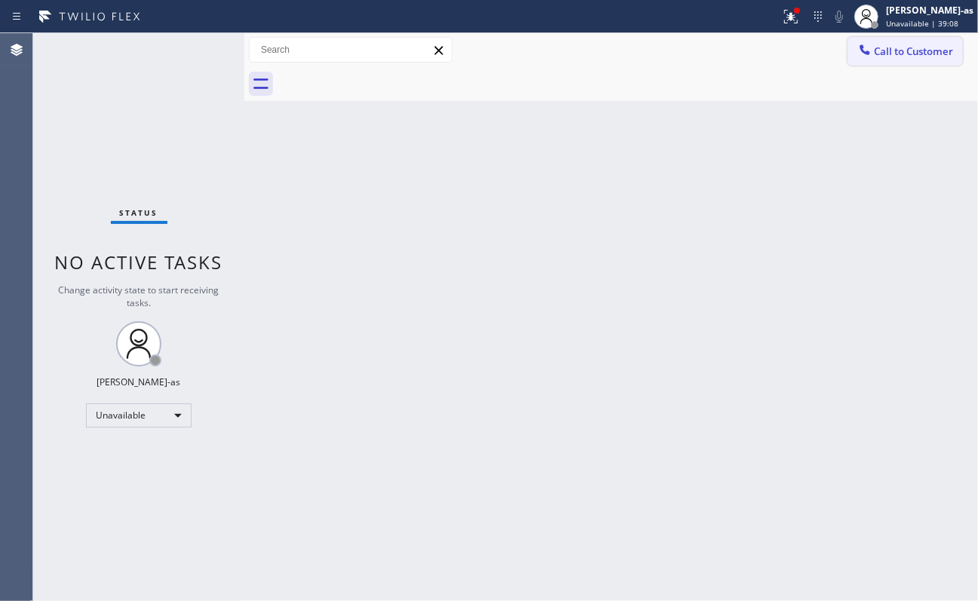
click at [733, 45] on span "Call to Customer" at bounding box center [913, 52] width 79 height 14
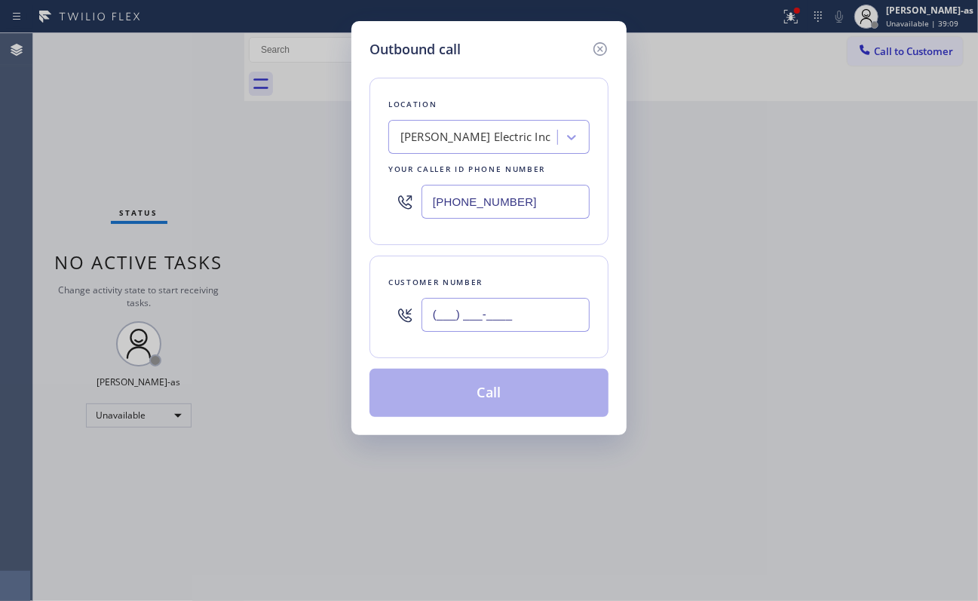
click at [557, 329] on input "(___) ___-____" at bounding box center [506, 315] width 168 height 34
paste input "480) 250-7276"
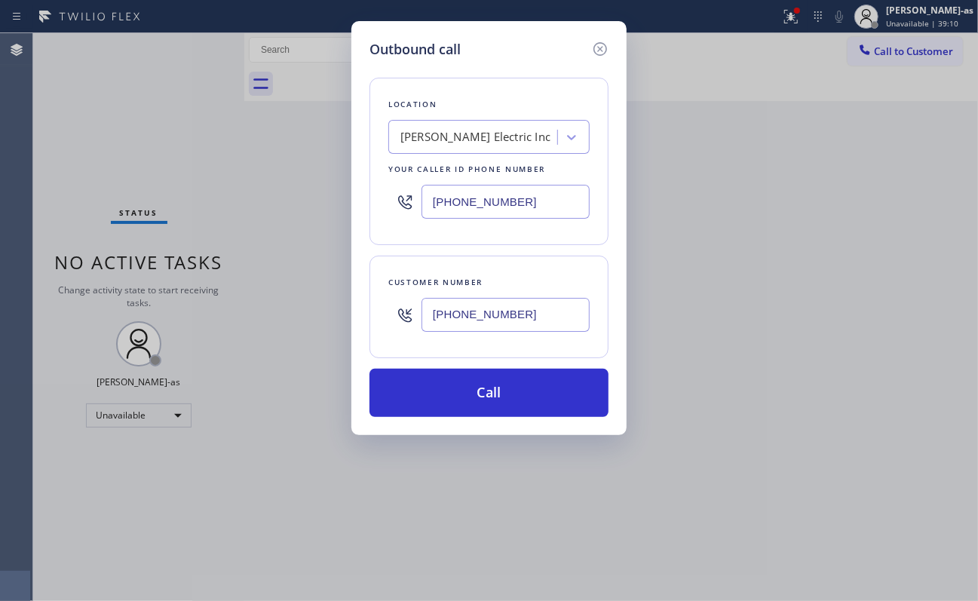
type input "[PHONE_NUMBER]"
click at [498, 137] on div "[PERSON_NAME] Electric Inc" at bounding box center [476, 137] width 150 height 17
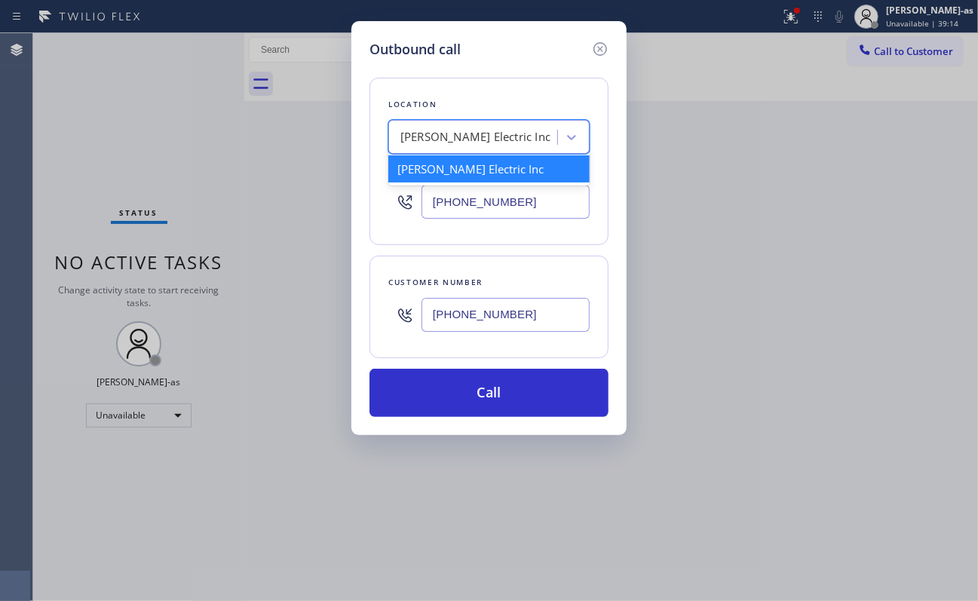
paste input "LG Repairs"
type input "LG Repairs"
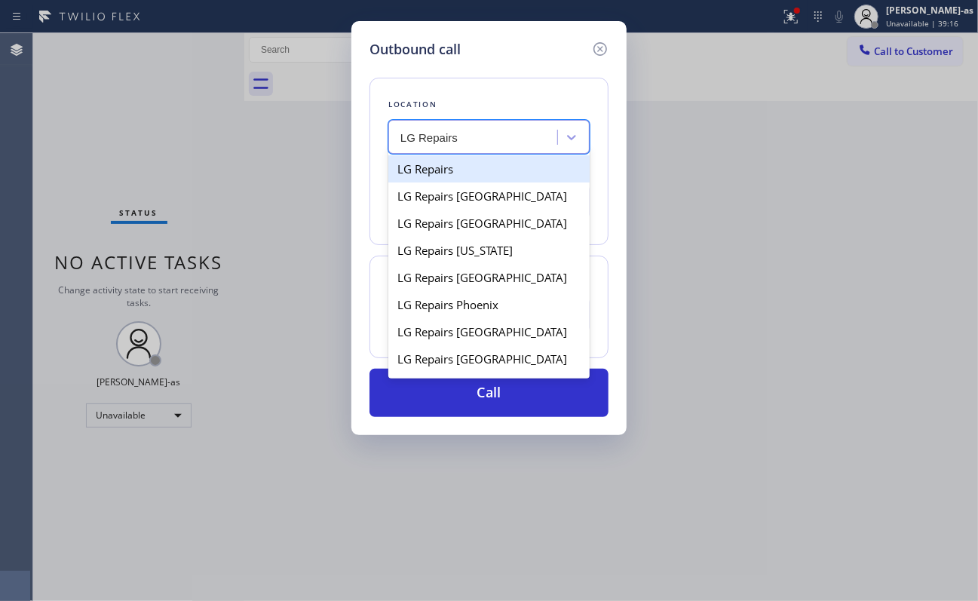
click at [426, 175] on div "LG Repairs" at bounding box center [488, 168] width 201 height 27
type input "[PHONE_NUMBER]"
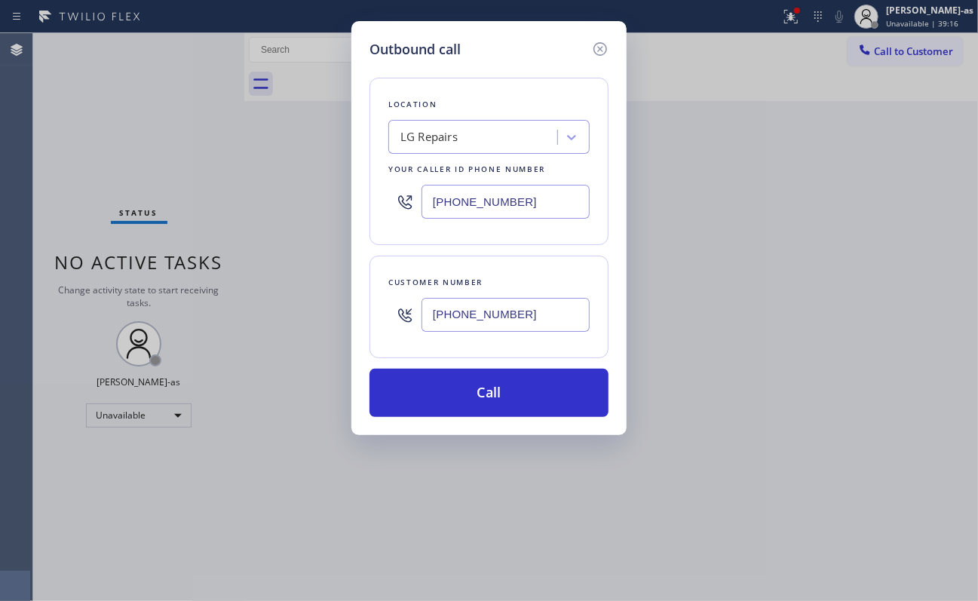
click at [502, 361] on div "Location LG Repairs Your caller id phone number [PHONE_NUMBER] Customer number …" at bounding box center [489, 239] width 239 height 358
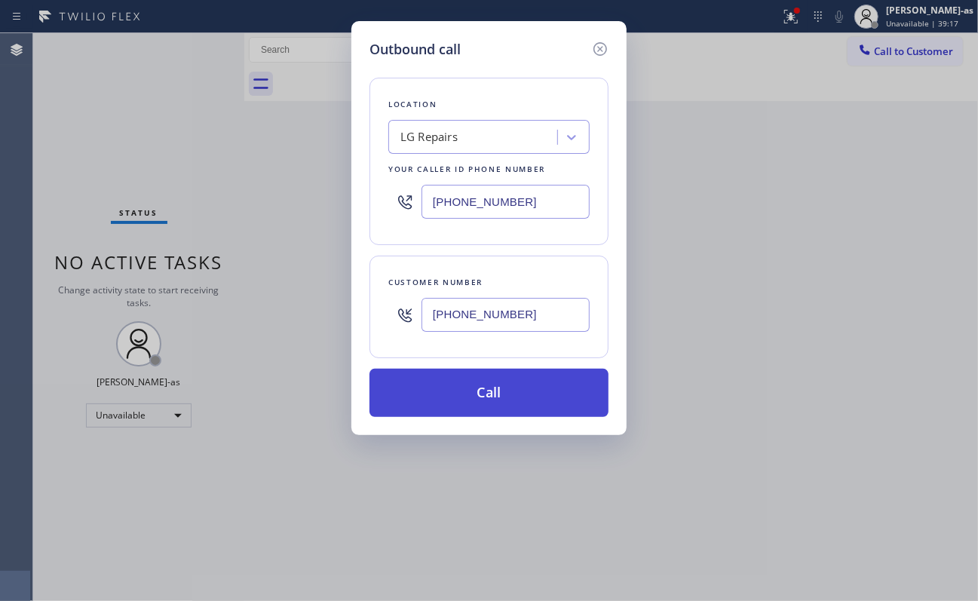
click at [501, 397] on button "Call" at bounding box center [489, 393] width 239 height 48
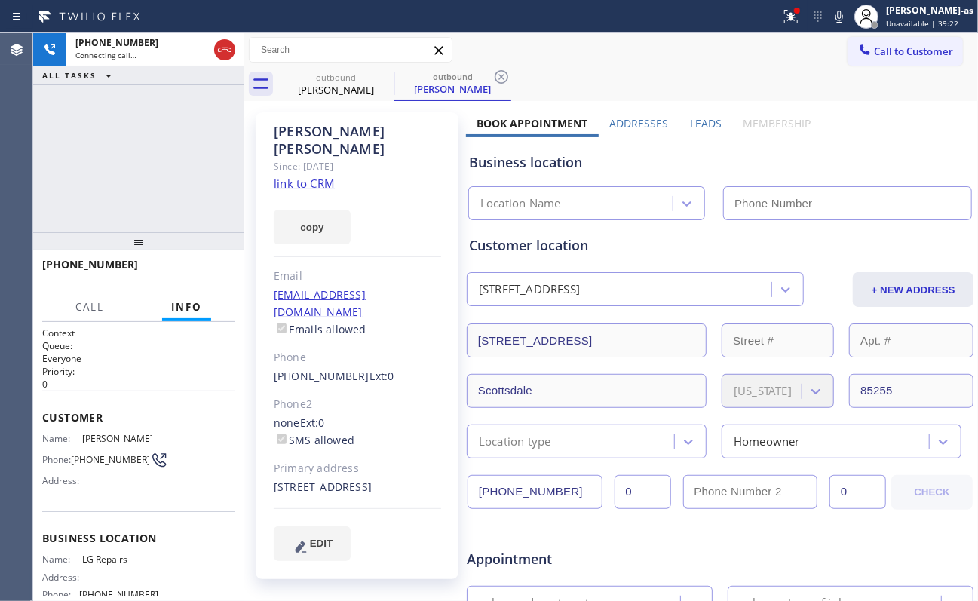
type input "[PHONE_NUMBER]"
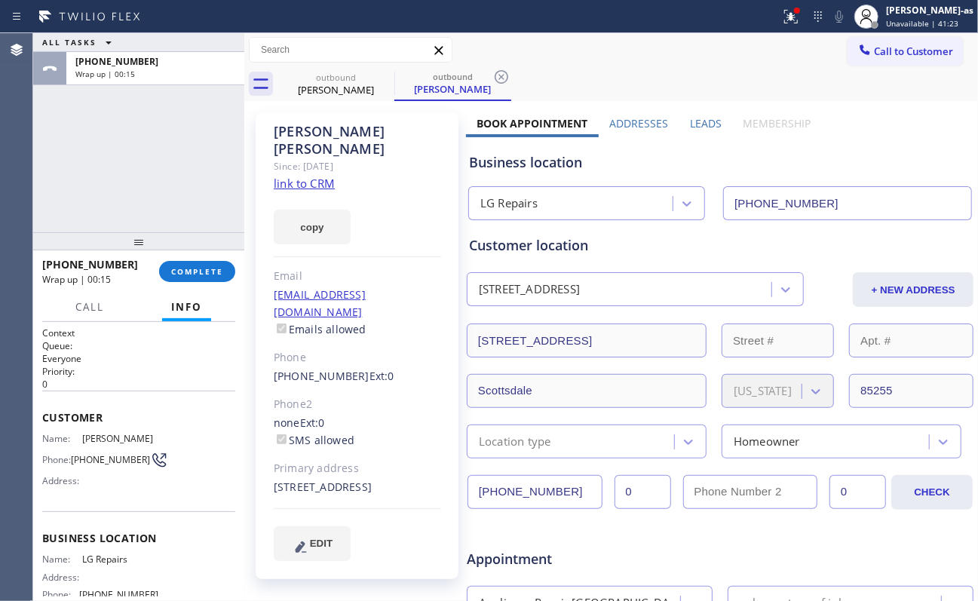
click at [194, 255] on div "[PHONE_NUMBER] Wrap up | 00:15 COMPLETE" at bounding box center [138, 271] width 193 height 39
click at [198, 270] on span "COMPLETE" at bounding box center [197, 271] width 52 height 11
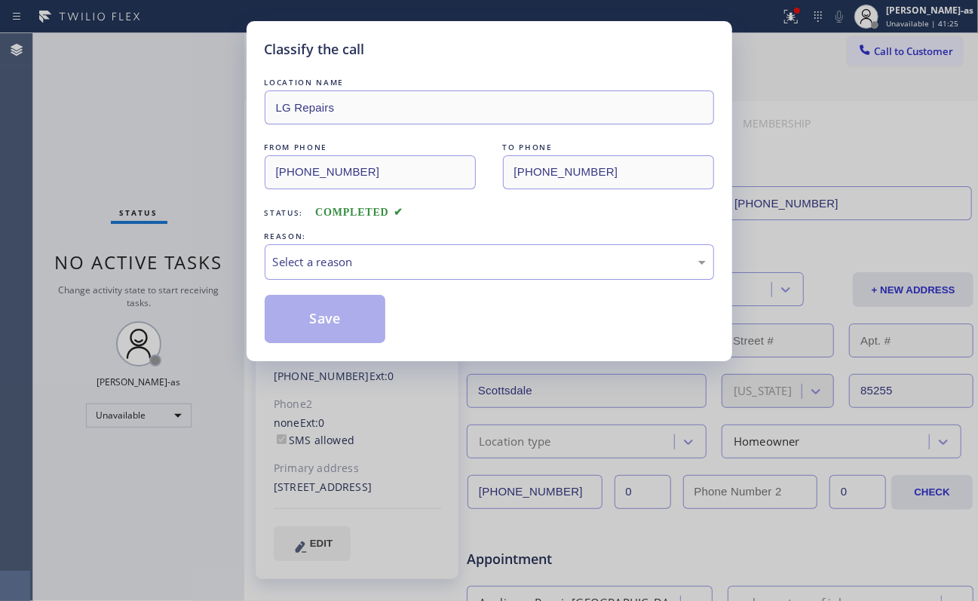
click at [173, 234] on div "Classify the call LOCATION NAME LG Repairs FROM PHONE [PHONE_NUMBER] TO PHONE […" at bounding box center [489, 300] width 978 height 601
click at [377, 266] on div "Select a reason" at bounding box center [489, 261] width 433 height 17
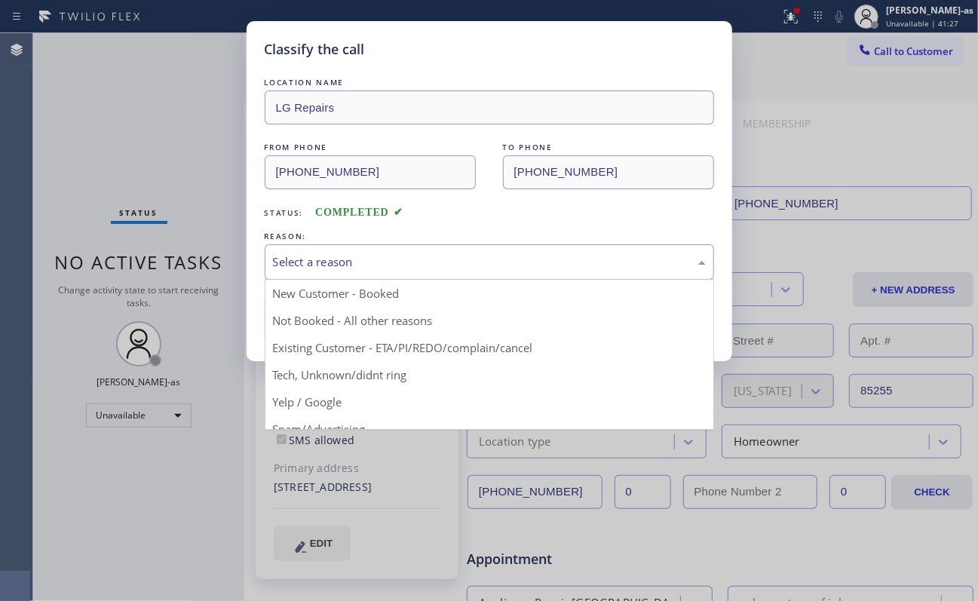
drag, startPoint x: 396, startPoint y: 348, endPoint x: 398, endPoint y: 336, distance: 12.3
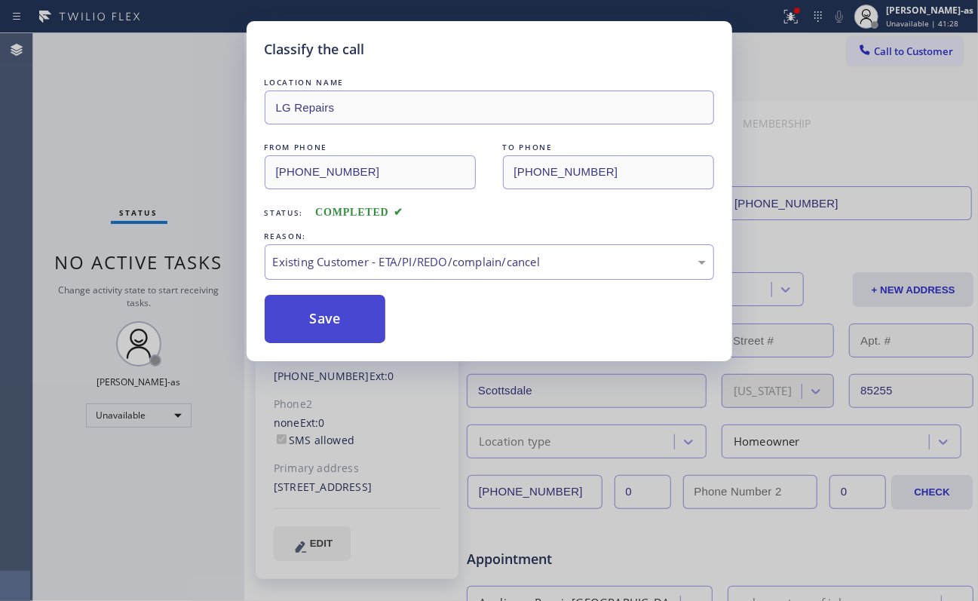
click at [368, 329] on button "Save" at bounding box center [325, 319] width 121 height 48
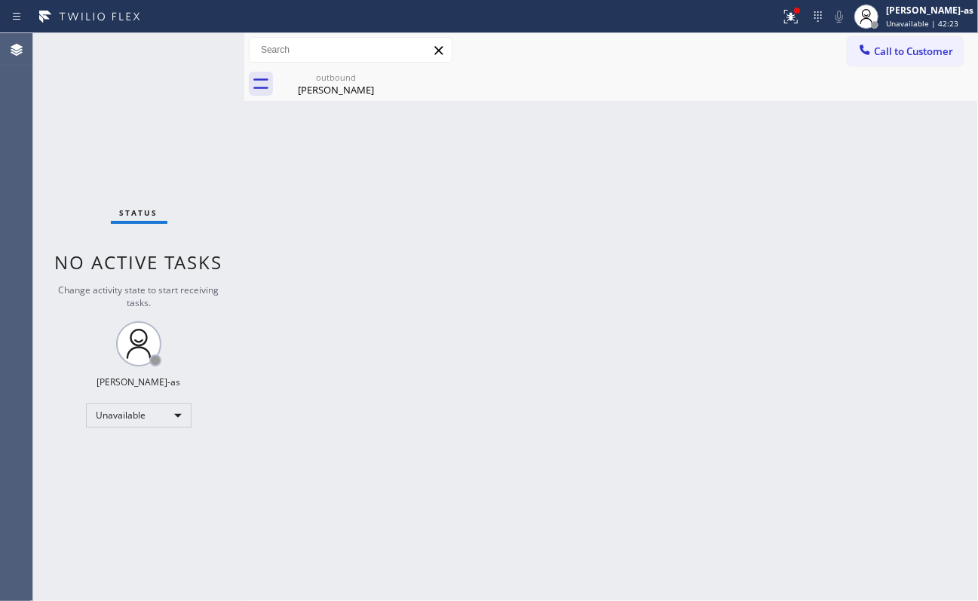
click at [472, 339] on div "Back to Dashboard Change Sender ID Customers Technicians Select a contact Outbo…" at bounding box center [611, 317] width 734 height 568
drag, startPoint x: 335, startPoint y: 84, endPoint x: 363, endPoint y: 87, distance: 28.1
click at [335, 85] on div "[PERSON_NAME]" at bounding box center [336, 90] width 114 height 14
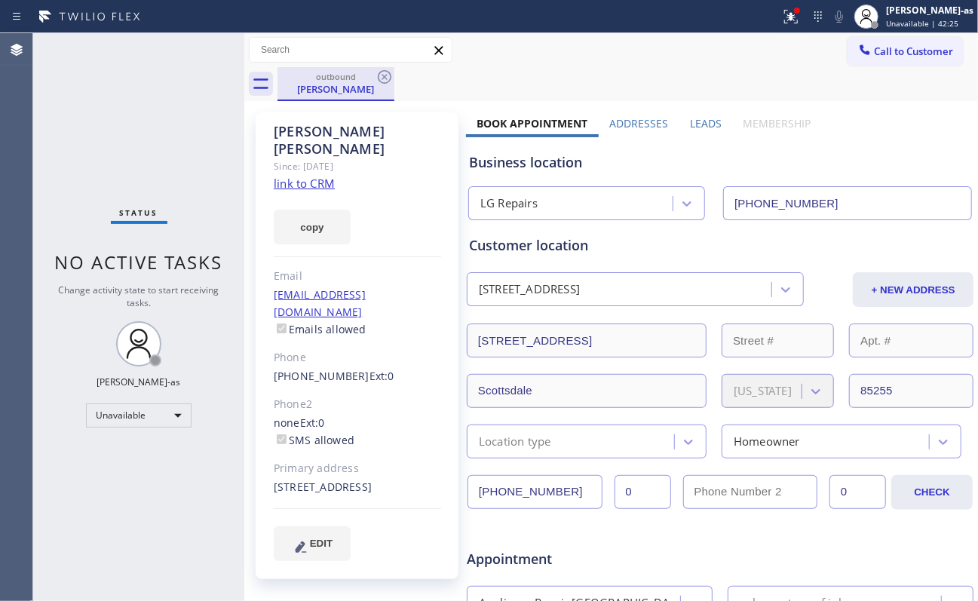
click at [394, 75] on div "outbound [PERSON_NAME]" at bounding box center [336, 84] width 117 height 34
click at [380, 78] on icon at bounding box center [385, 77] width 18 height 18
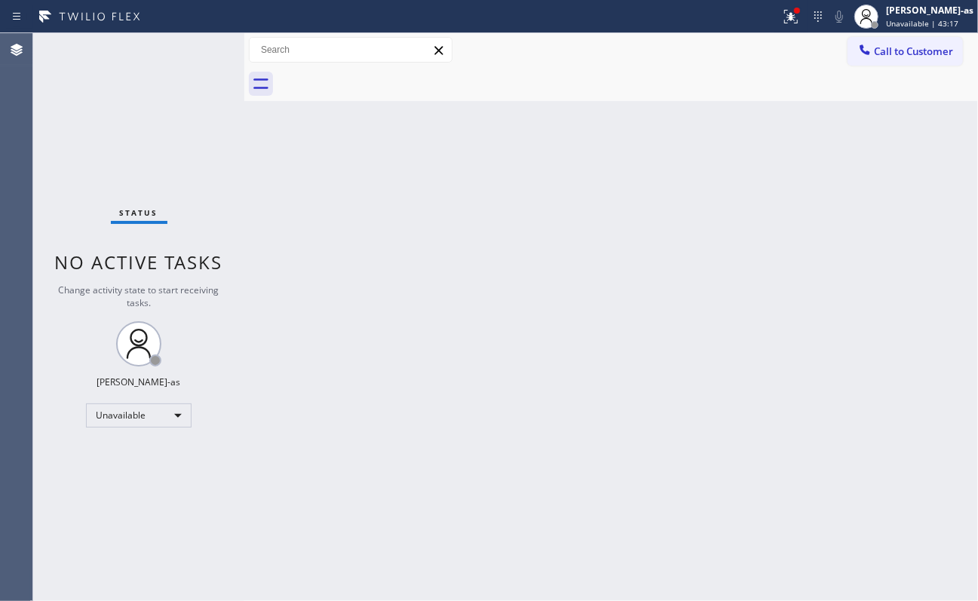
click at [733, 54] on span "Call to Customer" at bounding box center [913, 52] width 79 height 14
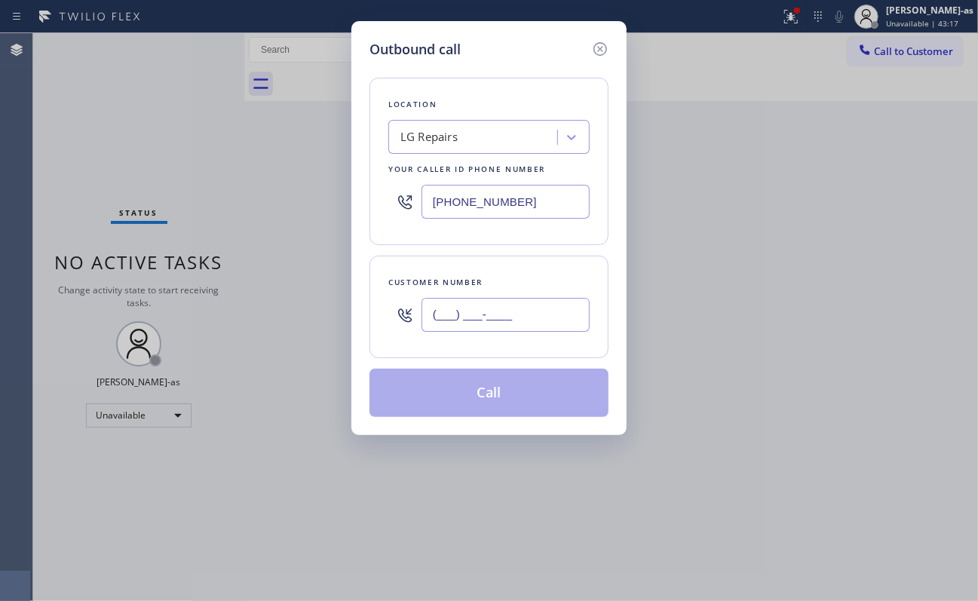
click at [559, 318] on input "(___) ___-____" at bounding box center [506, 315] width 168 height 34
paste input "917) 400-9916"
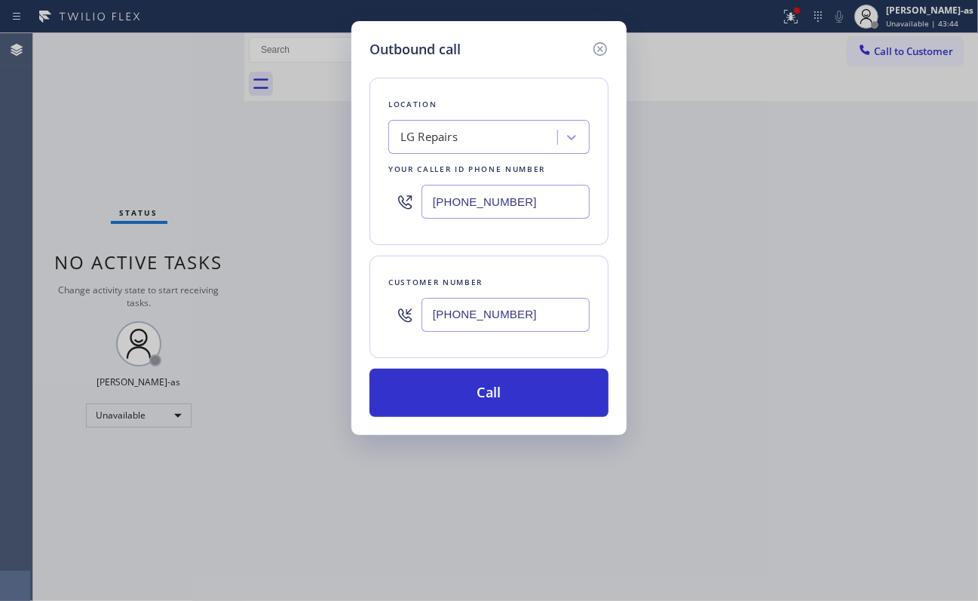
click at [546, 321] on input "[PHONE_NUMBER]" at bounding box center [506, 315] width 168 height 34
paste input "text"
type input "[PHONE_NUMBER]"
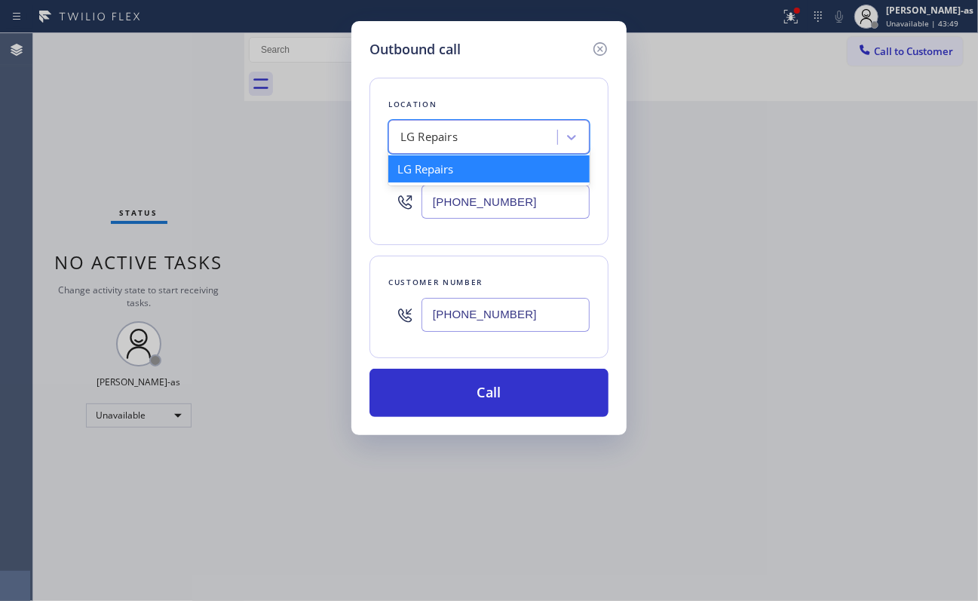
click at [495, 136] on div "LG Repairs" at bounding box center [475, 137] width 164 height 26
paste input "Viking Repair Service"
type input "Viking Repair Service"
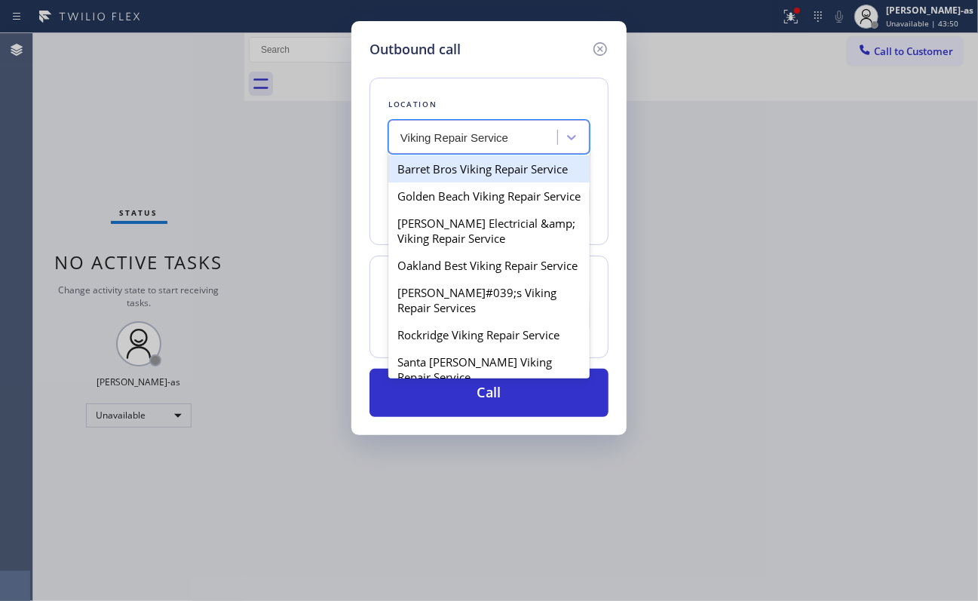
click at [484, 164] on div "Barret Bros Viking Repair Service" at bounding box center [488, 168] width 201 height 27
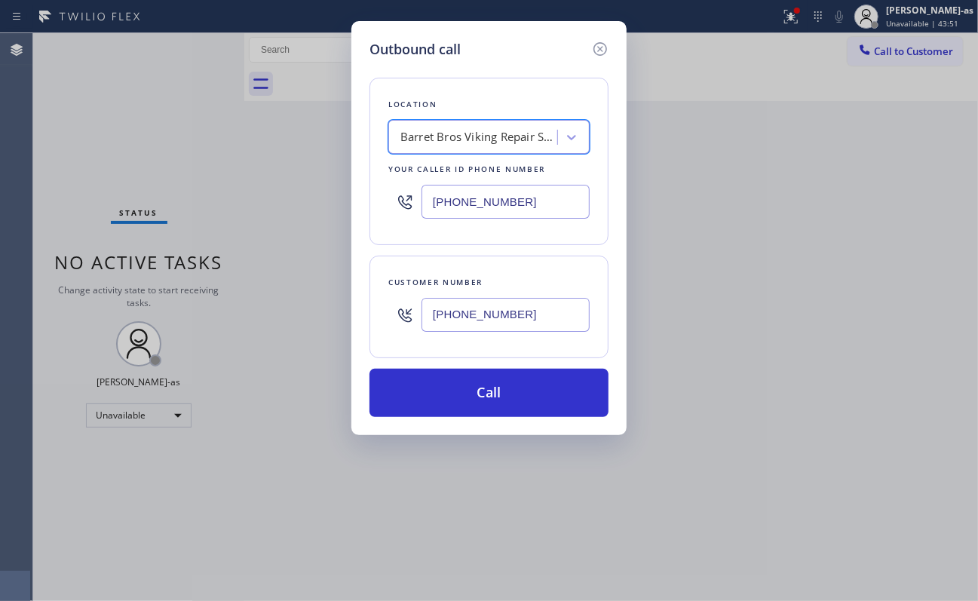
click at [480, 137] on div "Barret Bros Viking Repair Service" at bounding box center [480, 137] width 158 height 17
click at [465, 200] on input "[PHONE_NUMBER]" at bounding box center [506, 202] width 168 height 34
paste input "929) 203-9152"
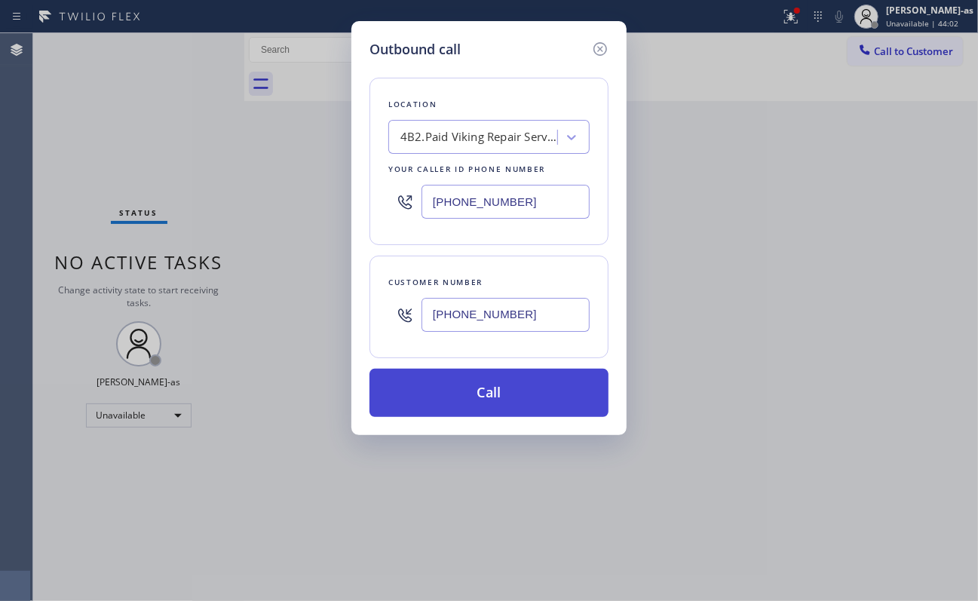
type input "[PHONE_NUMBER]"
click at [513, 380] on button "Call" at bounding box center [489, 393] width 239 height 48
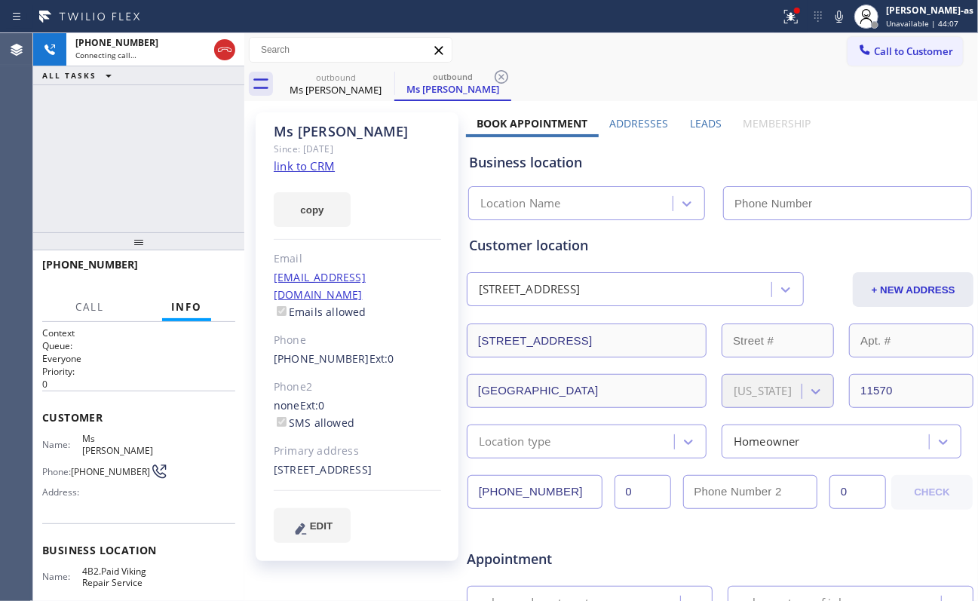
type input "[PHONE_NUMBER]"
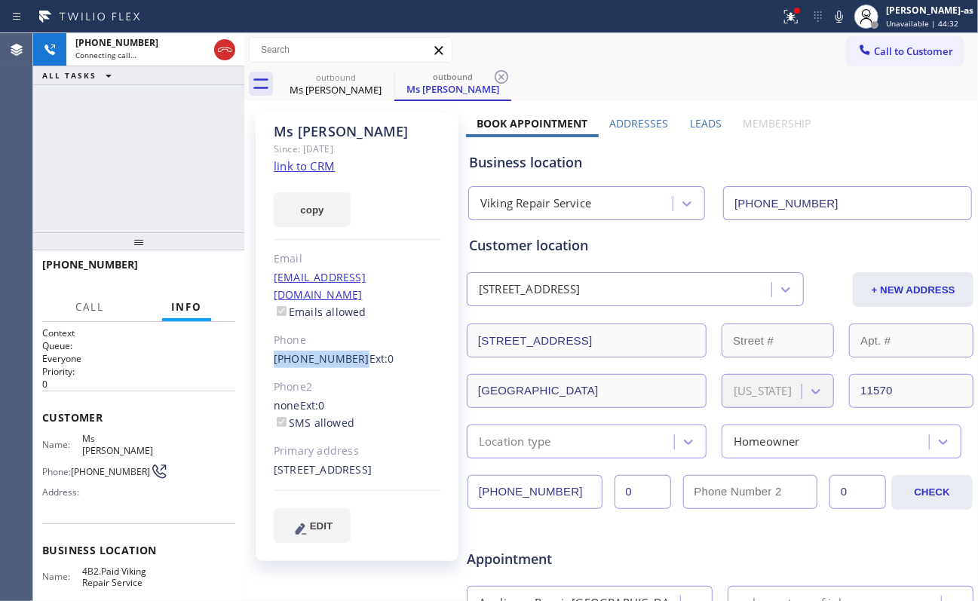
drag, startPoint x: 262, startPoint y: 342, endPoint x: 348, endPoint y: 345, distance: 86.0
click at [348, 345] on div "Ms [PERSON_NAME] Since: [DATE] link to CRM copy Email [EMAIL_ADDRESS][DOMAIN_NA…" at bounding box center [357, 336] width 203 height 449
copy link "[PHONE_NUMBER]"
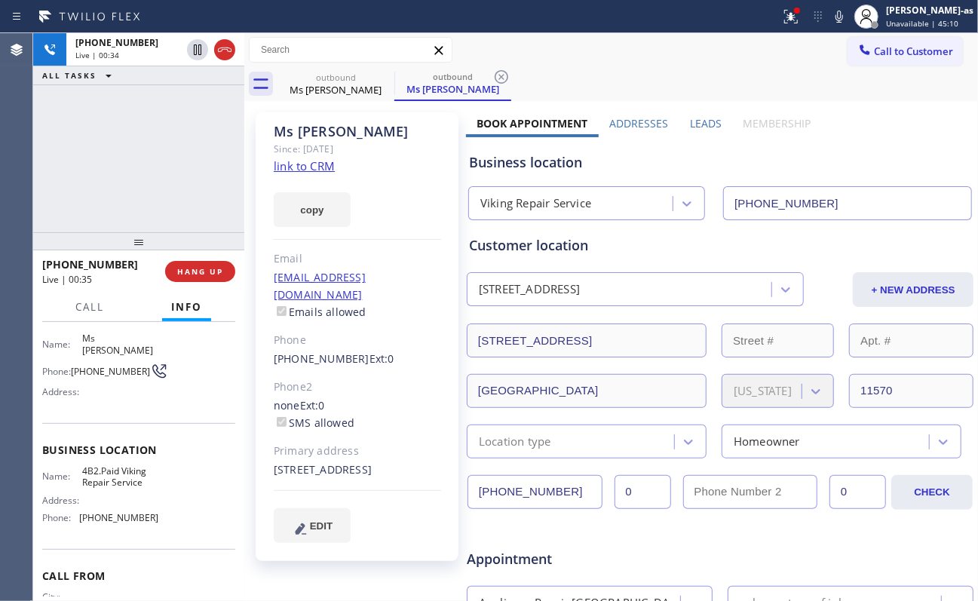
click at [104, 127] on div "[PHONE_NUMBER] Live | 00:34 ALL TASKS ALL TASKS ACTIVE TASKS TASKS IN WRAP UP" at bounding box center [138, 132] width 211 height 199
click at [209, 278] on button "HANG UP" at bounding box center [200, 271] width 70 height 21
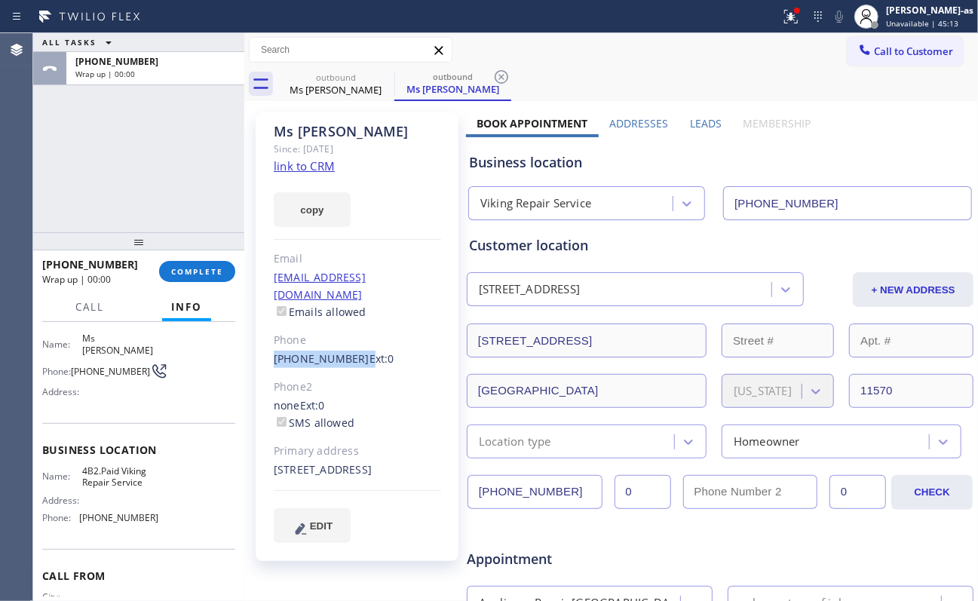
drag, startPoint x: 266, startPoint y: 342, endPoint x: 353, endPoint y: 350, distance: 87.1
click at [353, 350] on div "Ms [PERSON_NAME] Since: [DATE] link to CRM copy Email [EMAIL_ADDRESS][DOMAIN_NA…" at bounding box center [357, 336] width 203 height 449
copy div "[PHONE_NUMBER]"
drag, startPoint x: 179, startPoint y: 254, endPoint x: 195, endPoint y: 258, distance: 16.3
click at [183, 256] on div "[PHONE_NUMBER] Wrap up | 00:00 COMPLETE" at bounding box center [138, 271] width 193 height 39
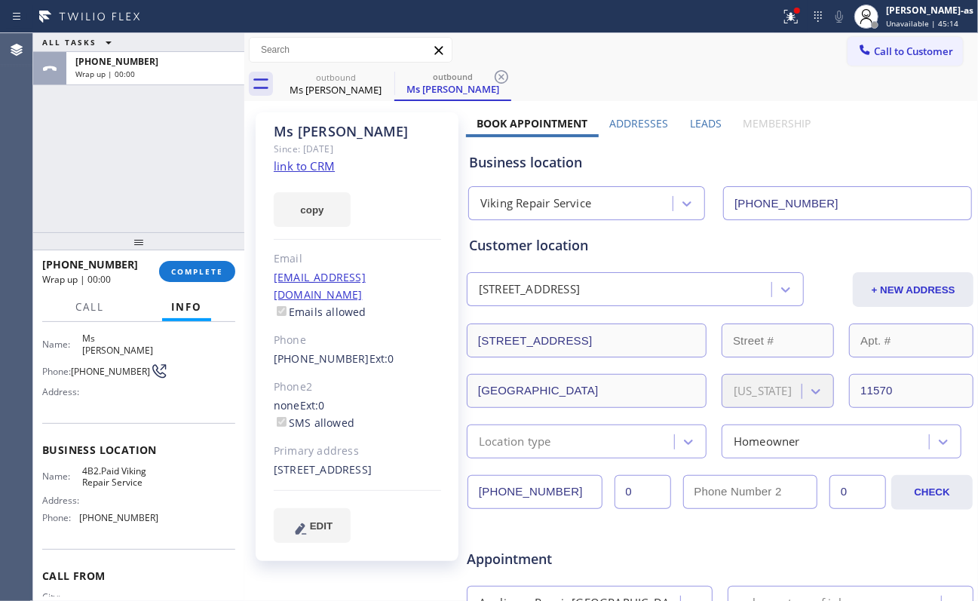
click at [195, 259] on div "[PHONE_NUMBER] Wrap up | 00:00 COMPLETE" at bounding box center [138, 271] width 193 height 39
click at [196, 259] on div "[PHONE_NUMBER] Wrap up | 00:01 COMPLETE" at bounding box center [138, 271] width 193 height 39
click at [197, 263] on button "COMPLETE" at bounding box center [197, 271] width 76 height 21
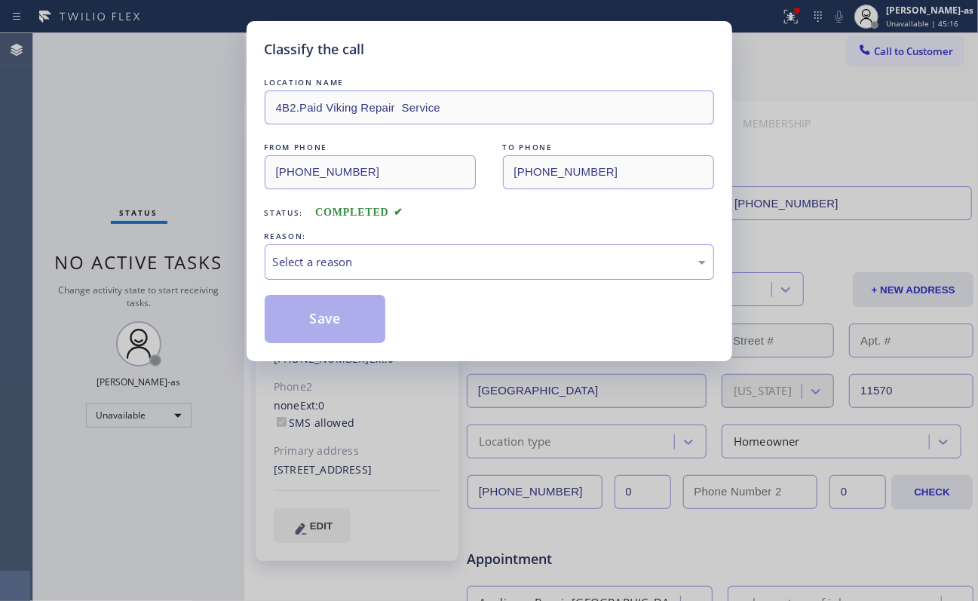
click at [152, 193] on div "Classify the call LOCATION NAME 4B2.Paid Viking Repair Service FROM PHONE [PHON…" at bounding box center [489, 300] width 978 height 601
click at [414, 271] on div "Select a reason" at bounding box center [489, 261] width 433 height 17
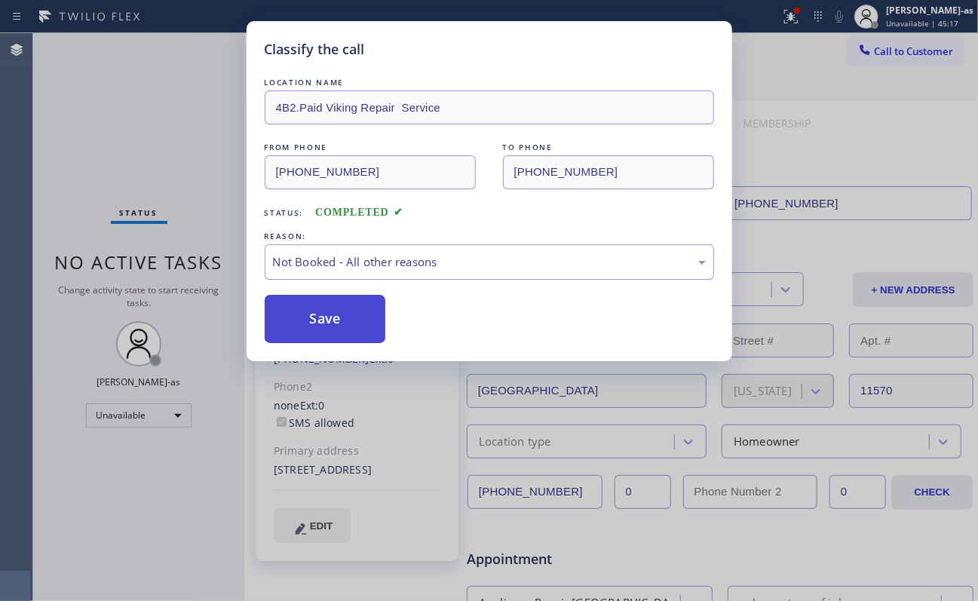
click at [321, 324] on button "Save" at bounding box center [325, 319] width 121 height 48
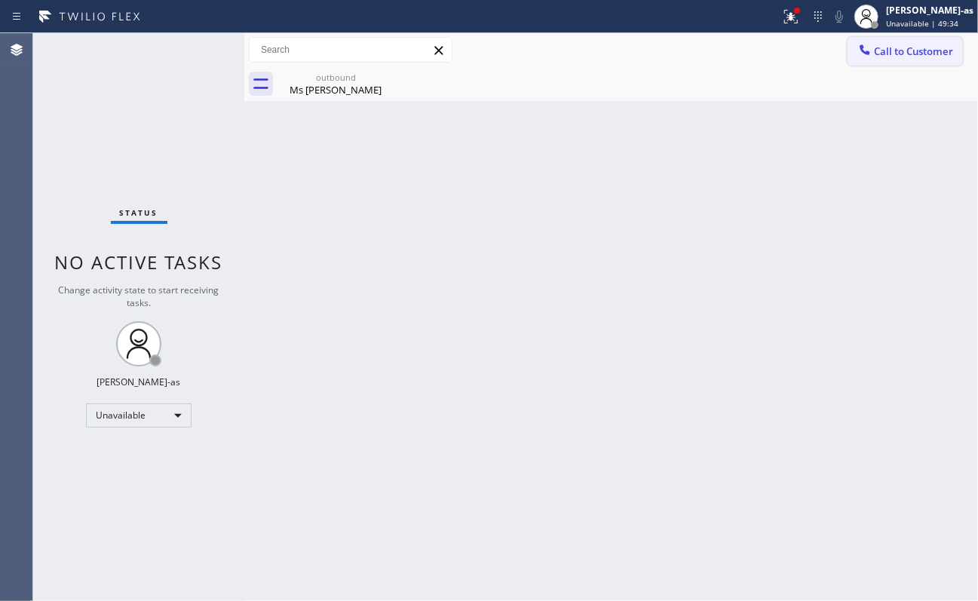
click at [733, 52] on span "Call to Customer" at bounding box center [913, 52] width 79 height 14
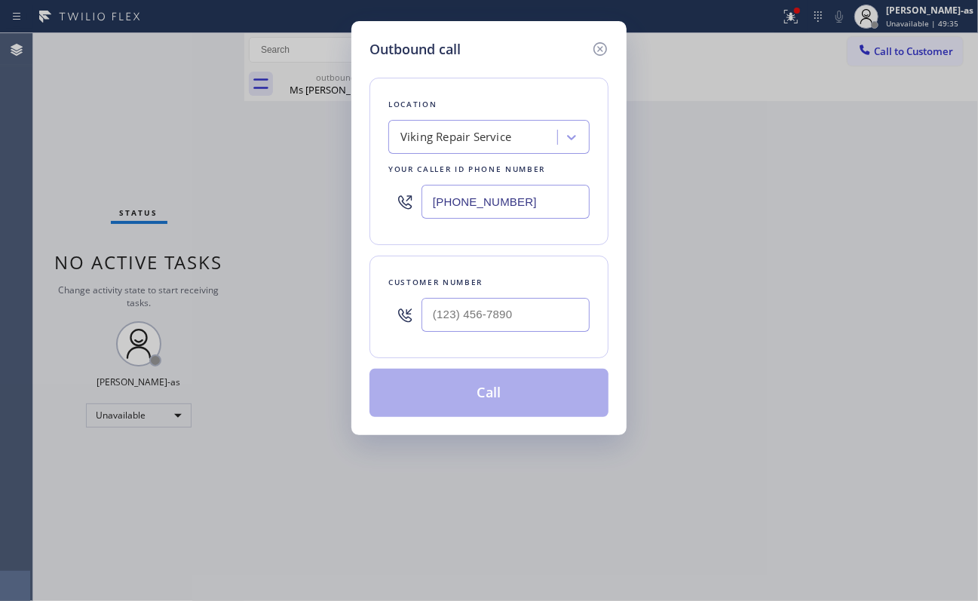
click at [526, 270] on div "Customer number" at bounding box center [489, 307] width 239 height 103
click at [543, 332] on input "(___) ___-____" at bounding box center [506, 315] width 168 height 34
paste input "786) 466-0927"
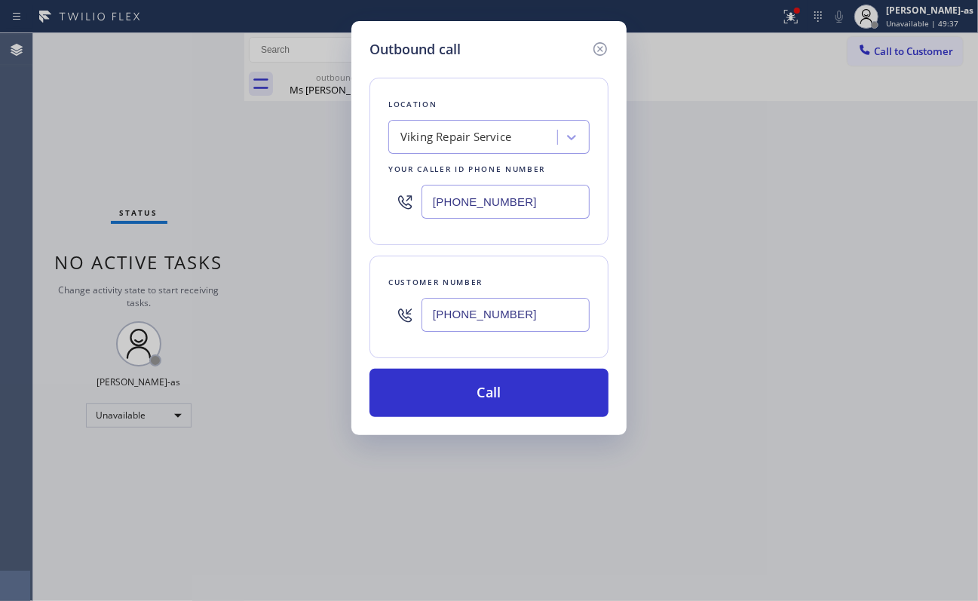
type input "[PHONE_NUMBER]"
click at [182, 107] on div "Outbound call Location Viking Repair Service Your caller id phone number [PHONE…" at bounding box center [489, 300] width 978 height 601
click at [545, 203] on input "[PHONE_NUMBER]" at bounding box center [506, 202] width 168 height 34
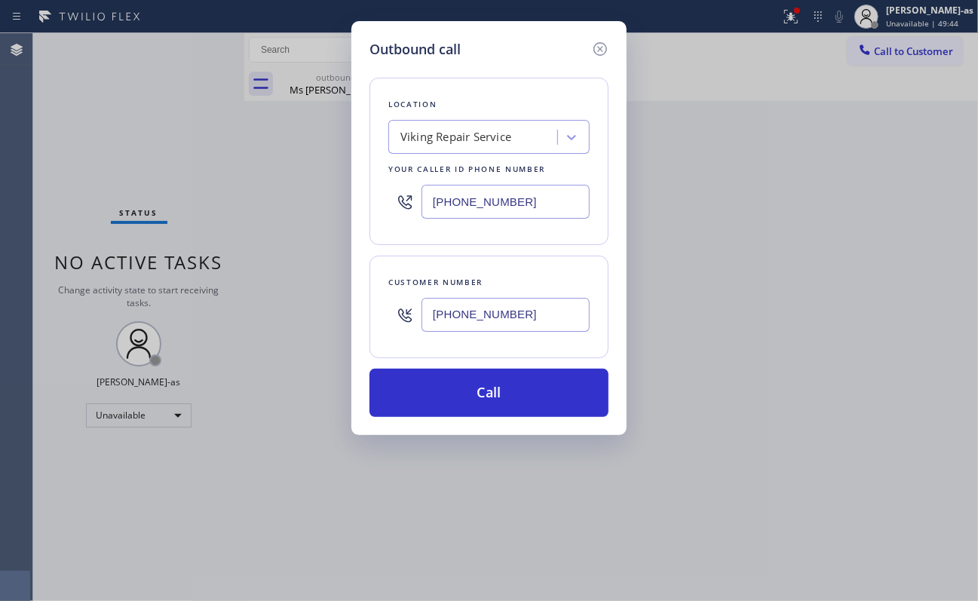
click at [561, 210] on input "[PHONE_NUMBER]" at bounding box center [506, 202] width 168 height 34
click at [560, 210] on input "[PHONE_NUMBER]" at bounding box center [506, 202] width 168 height 34
paste input "786) 305-6606"
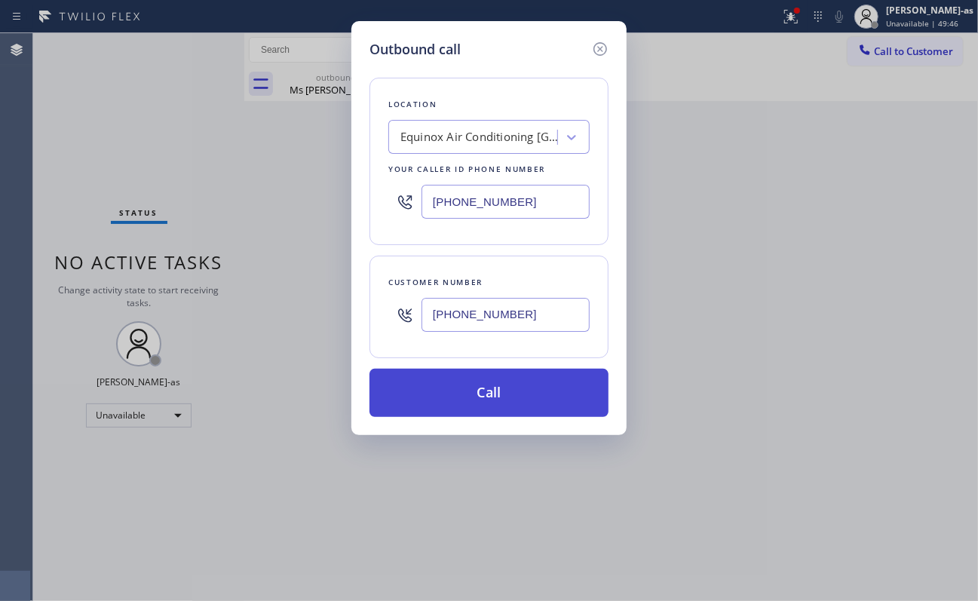
type input "[PHONE_NUMBER]"
click at [486, 392] on button "Call" at bounding box center [489, 393] width 239 height 48
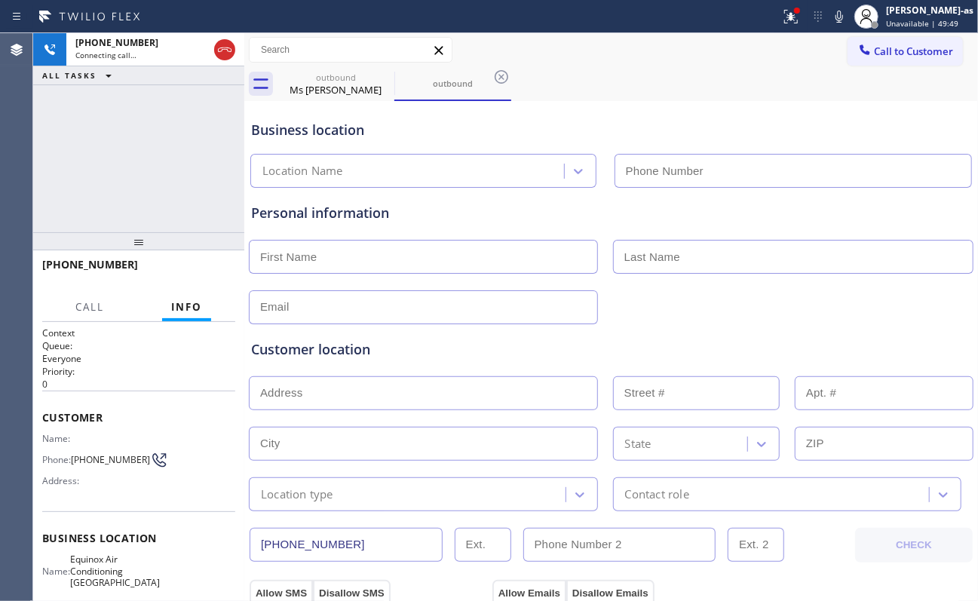
type input "[PHONE_NUMBER]"
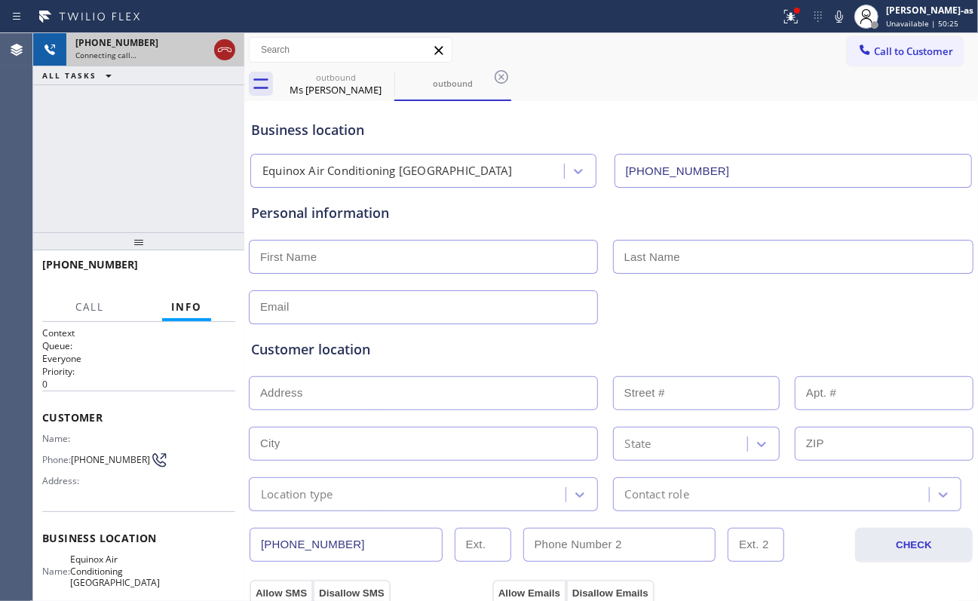
click at [227, 43] on icon at bounding box center [225, 50] width 18 height 18
click at [347, 86] on div "Ms [PERSON_NAME]" at bounding box center [336, 90] width 114 height 14
type input "[PHONE_NUMBER]"
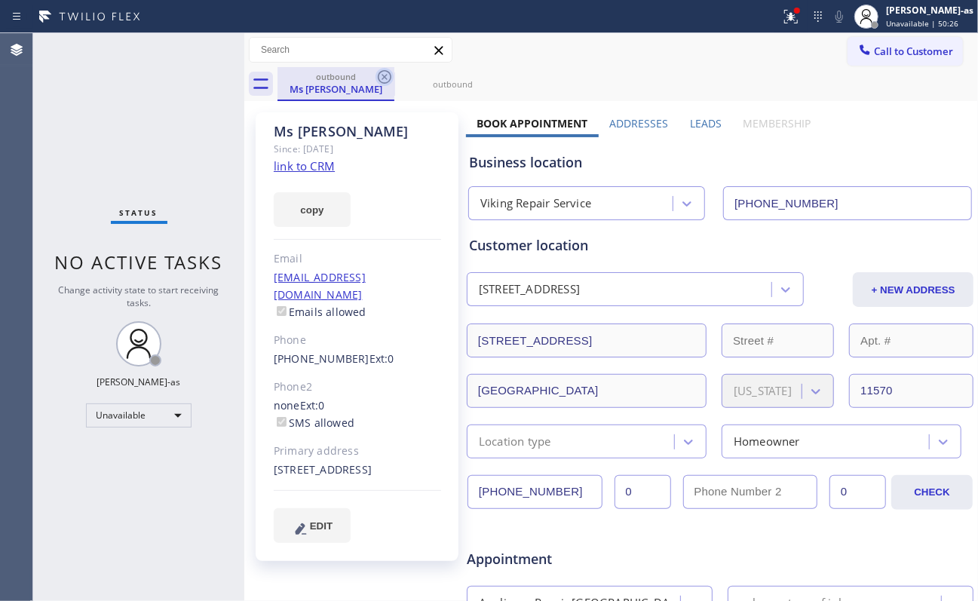
click at [377, 80] on icon at bounding box center [385, 77] width 18 height 18
click at [0, 0] on icon at bounding box center [0, 0] width 0 height 0
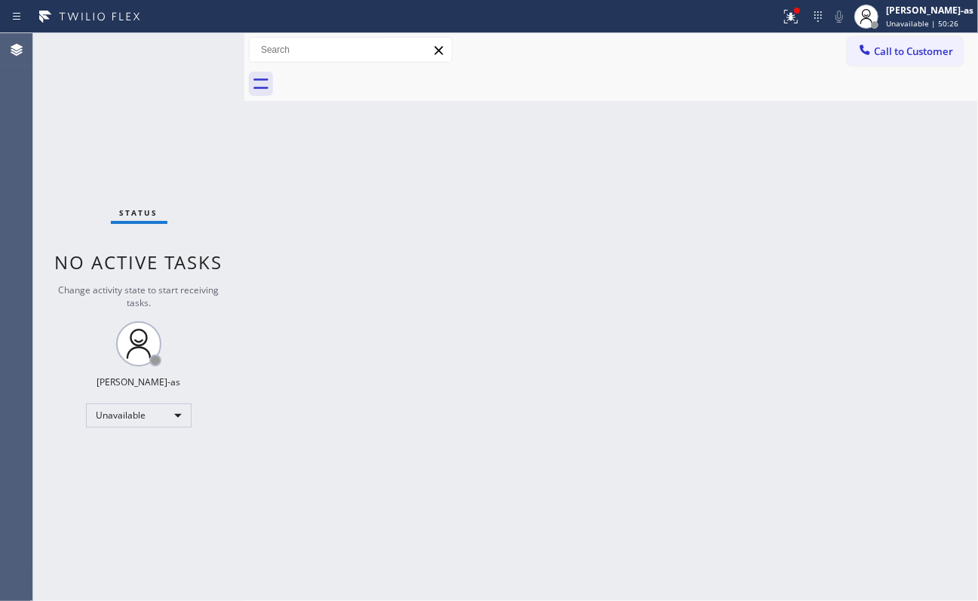
click at [377, 80] on div at bounding box center [628, 84] width 701 height 34
drag, startPoint x: 870, startPoint y: 49, endPoint x: 861, endPoint y: 60, distance: 14.0
click at [733, 56] on icon at bounding box center [865, 49] width 15 height 15
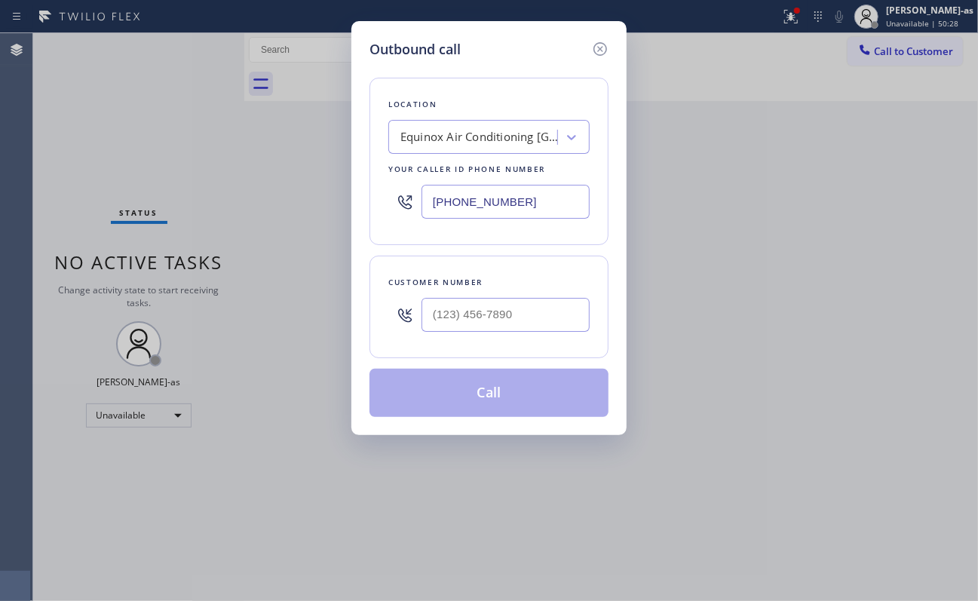
click at [532, 296] on div at bounding box center [506, 314] width 168 height 49
click at [528, 311] on input "(___) ___-____" at bounding box center [506, 315] width 168 height 34
paste input "817) 203-6854"
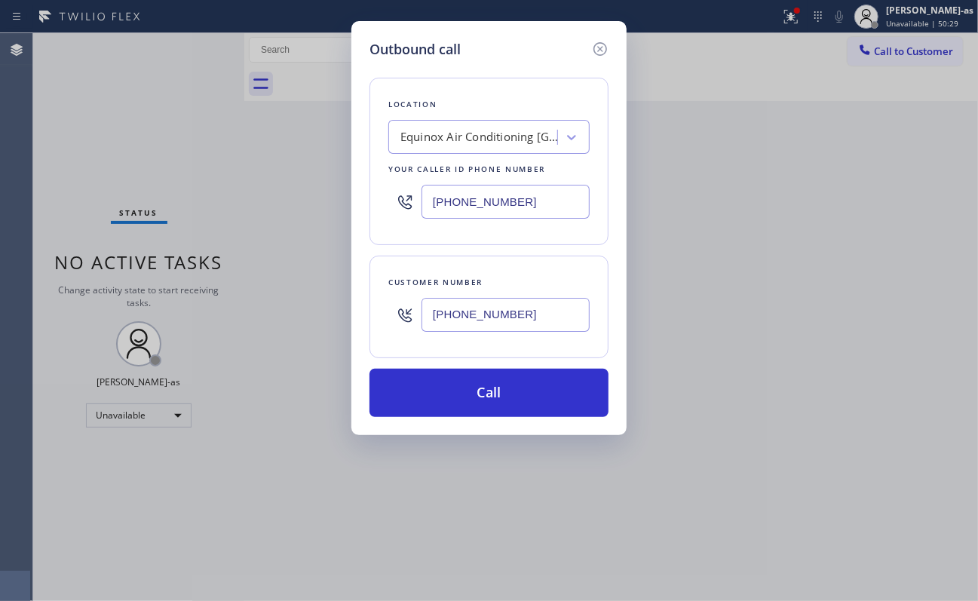
type input "[PHONE_NUMBER]"
click at [517, 196] on input "[PHONE_NUMBER]" at bounding box center [506, 202] width 168 height 34
click at [517, 198] on input "[PHONE_NUMBER]" at bounding box center [506, 202] width 168 height 34
paste input "817) 839-2140"
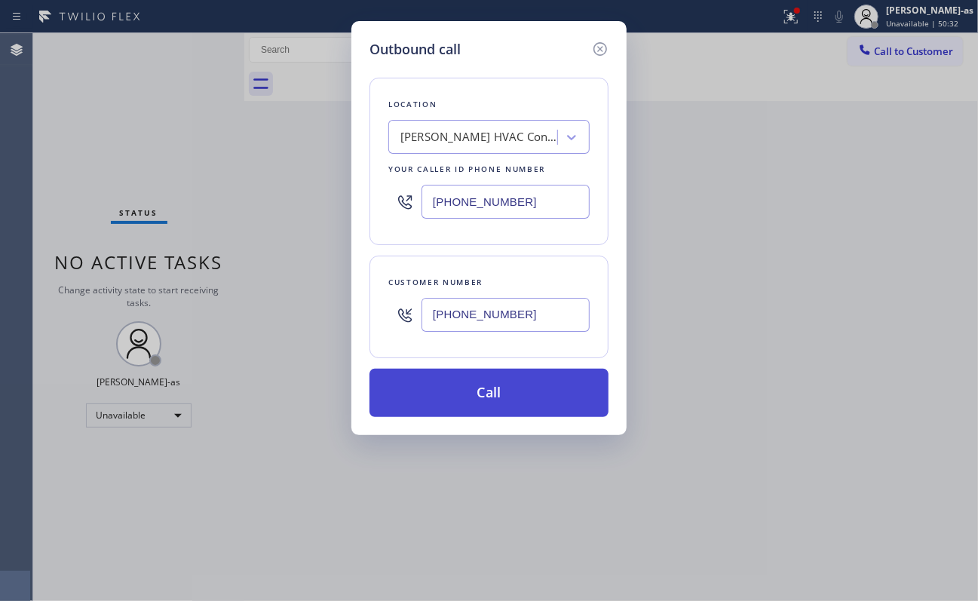
type input "[PHONE_NUMBER]"
click at [510, 381] on button "Call" at bounding box center [489, 393] width 239 height 48
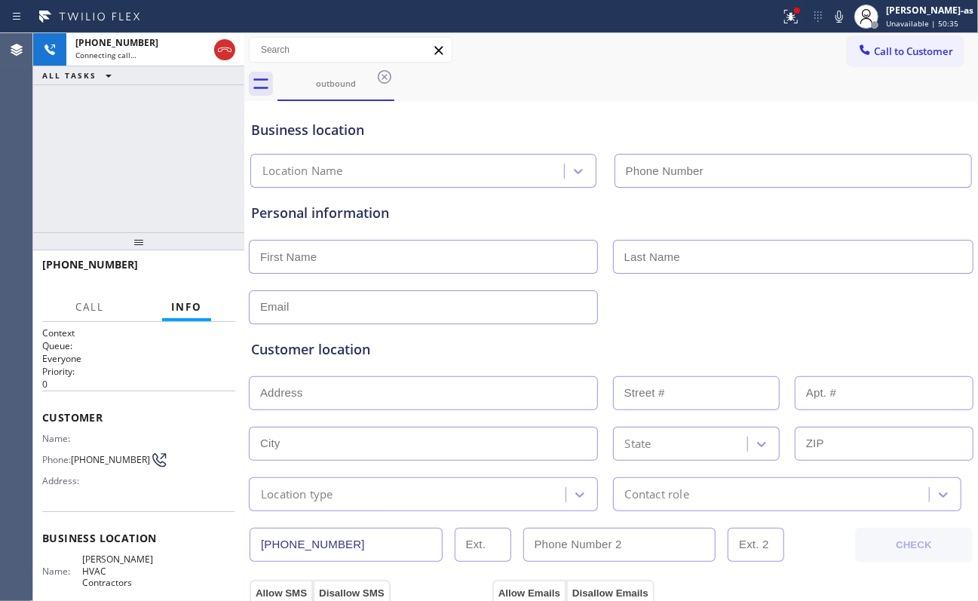
type input "[PHONE_NUMBER]"
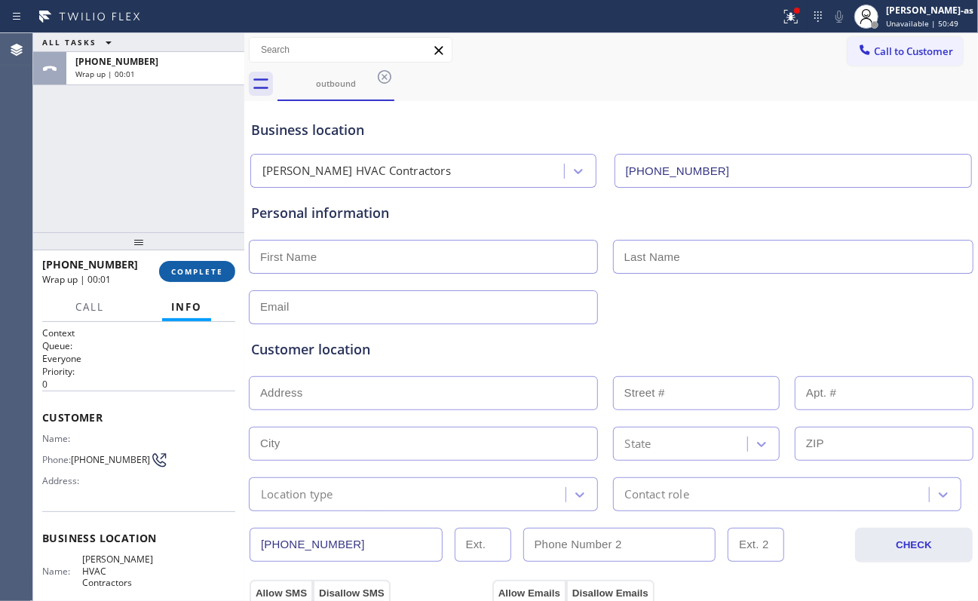
click at [203, 269] on span "COMPLETE" at bounding box center [197, 271] width 52 height 11
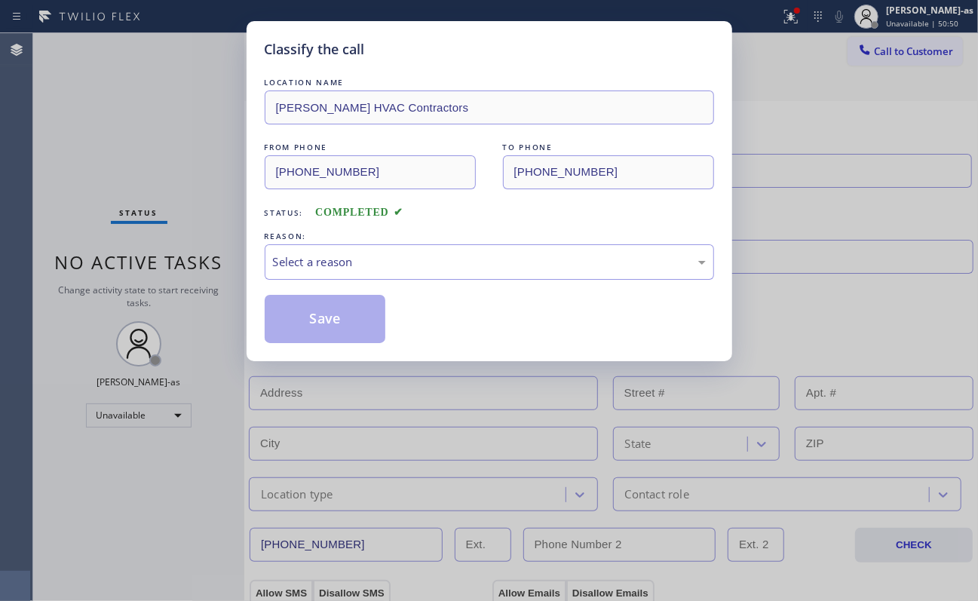
click at [203, 266] on div "Classify the call LOCATION NAME [PERSON_NAME] HVAC Contractors FROM PHONE [PHON…" at bounding box center [489, 300] width 978 height 601
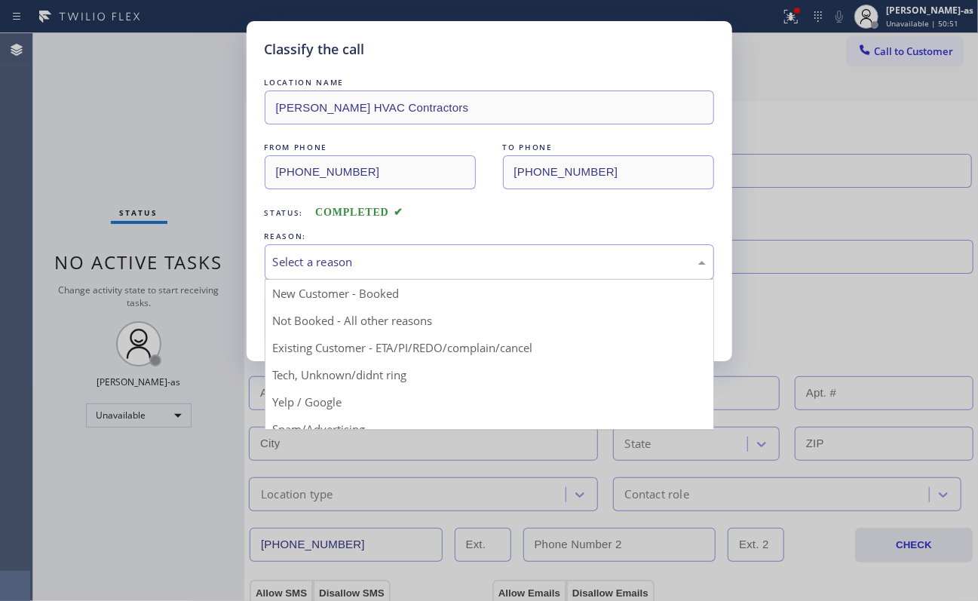
click at [402, 266] on div "Select a reason" at bounding box center [489, 261] width 433 height 17
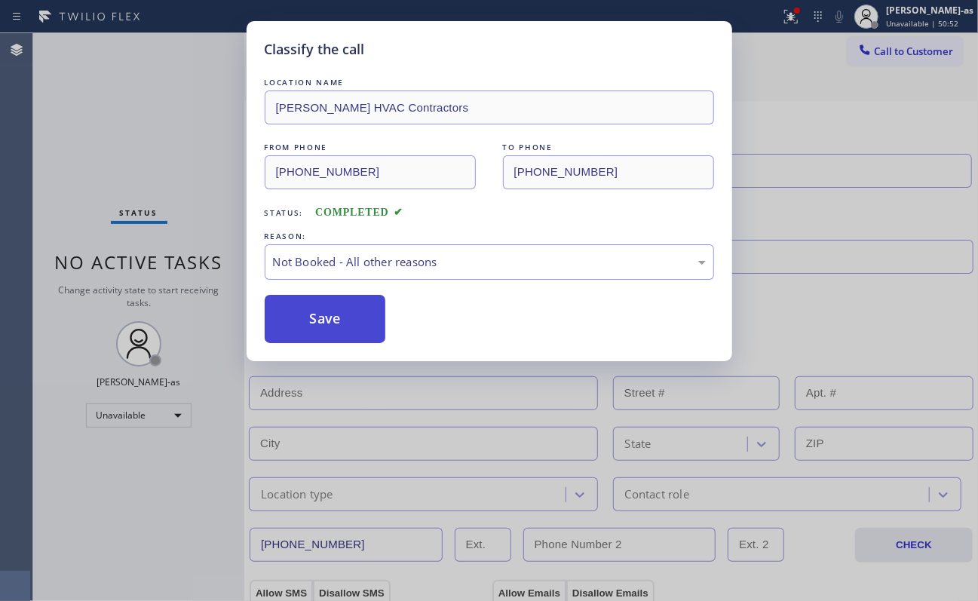
click at [327, 329] on button "Save" at bounding box center [325, 319] width 121 height 48
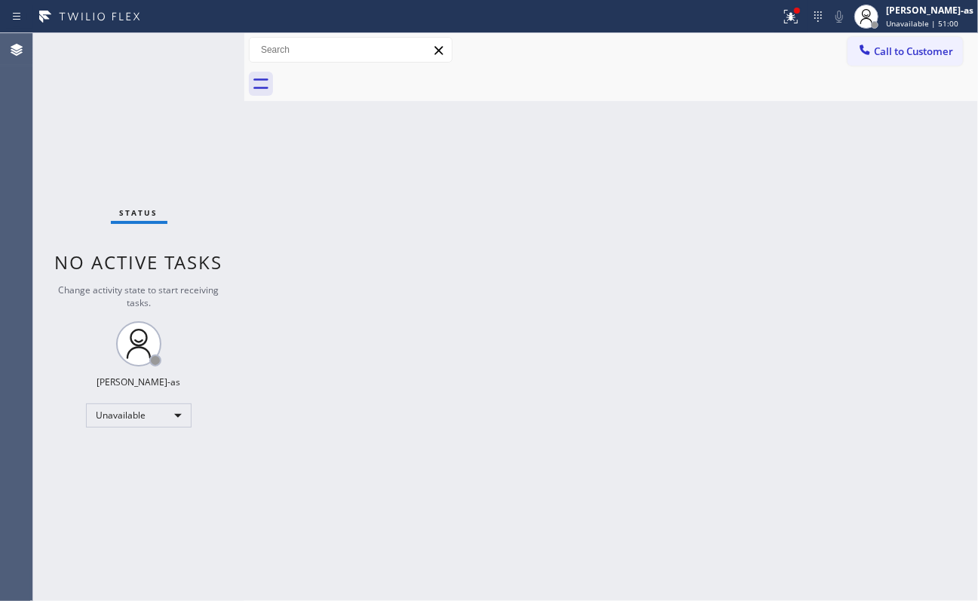
click at [655, 308] on div "Back to Dashboard Change Sender ID Customers Technicians Select a contact Outbo…" at bounding box center [611, 317] width 734 height 568
click at [733, 50] on span "Call to Customer" at bounding box center [913, 52] width 79 height 14
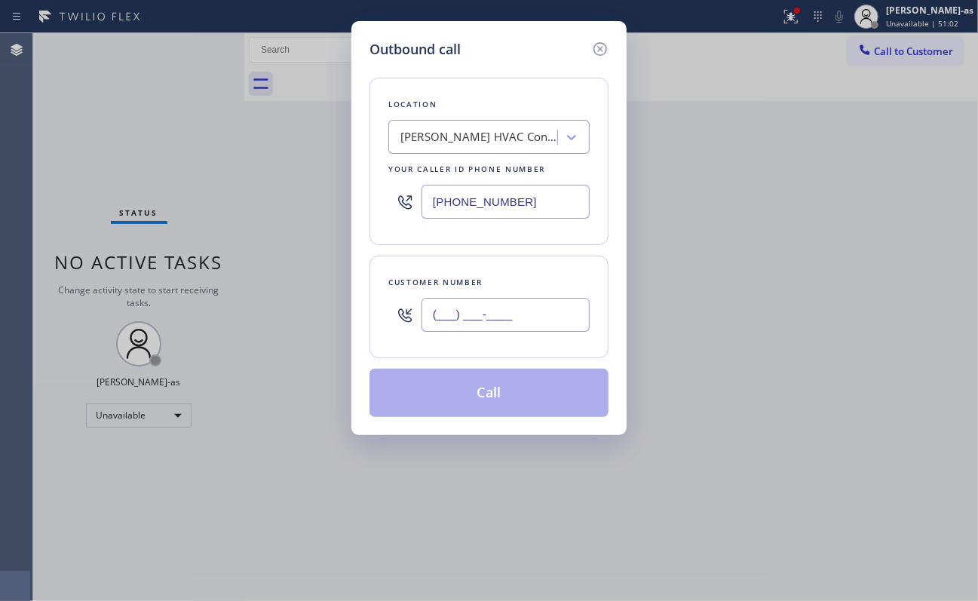
click at [504, 302] on input "(___) ___-____" at bounding box center [506, 315] width 168 height 34
click at [504, 311] on input "(___) ___-____" at bounding box center [506, 315] width 168 height 34
paste input "352) 519-2331"
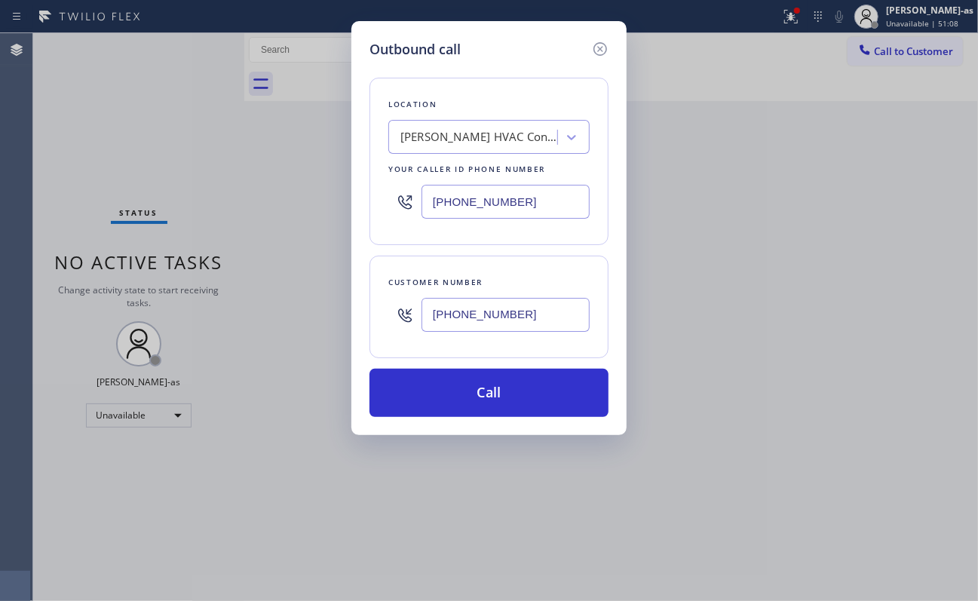
type input "[PHONE_NUMBER]"
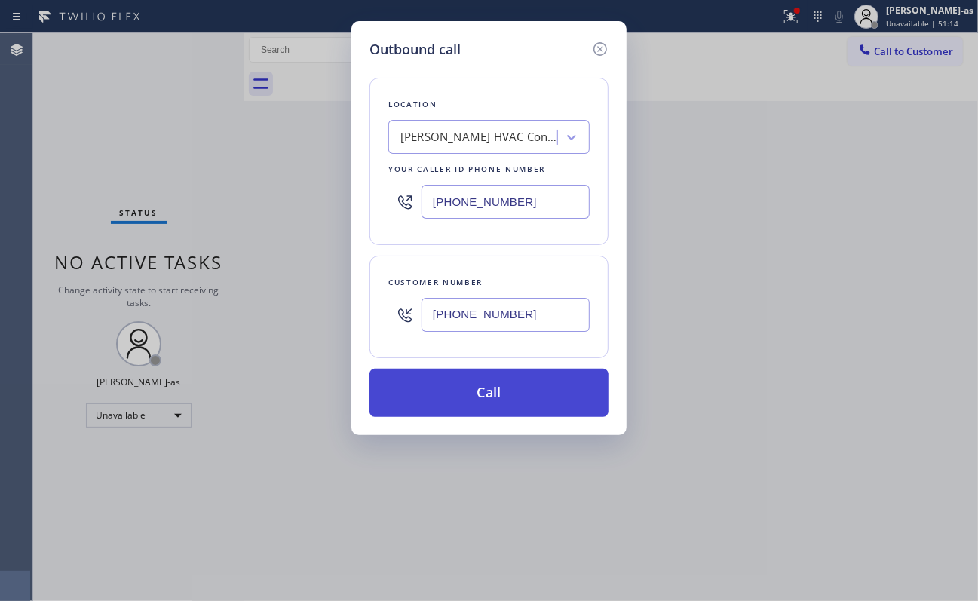
click at [511, 392] on button "Call" at bounding box center [489, 393] width 239 height 48
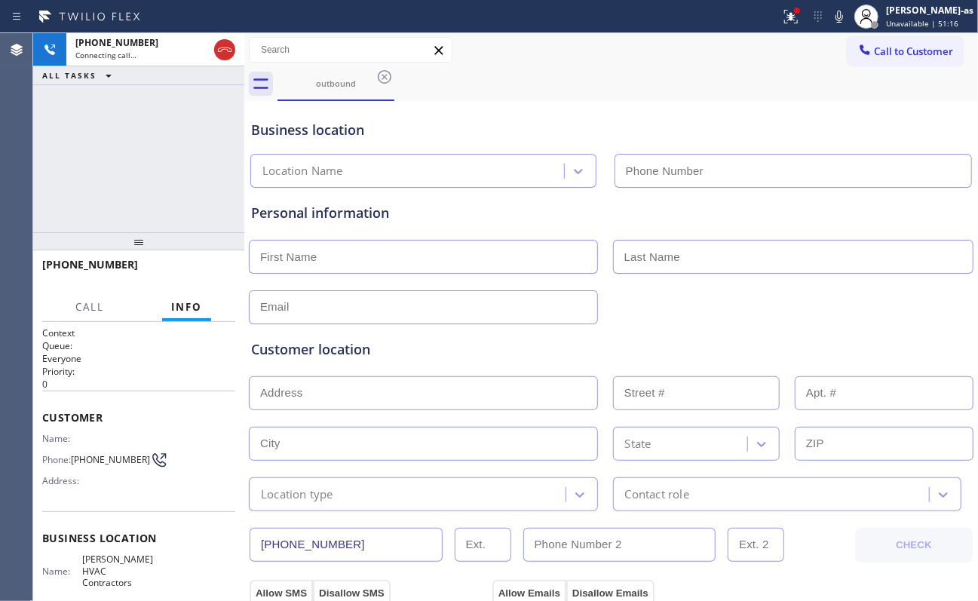
type input "[PHONE_NUMBER]"
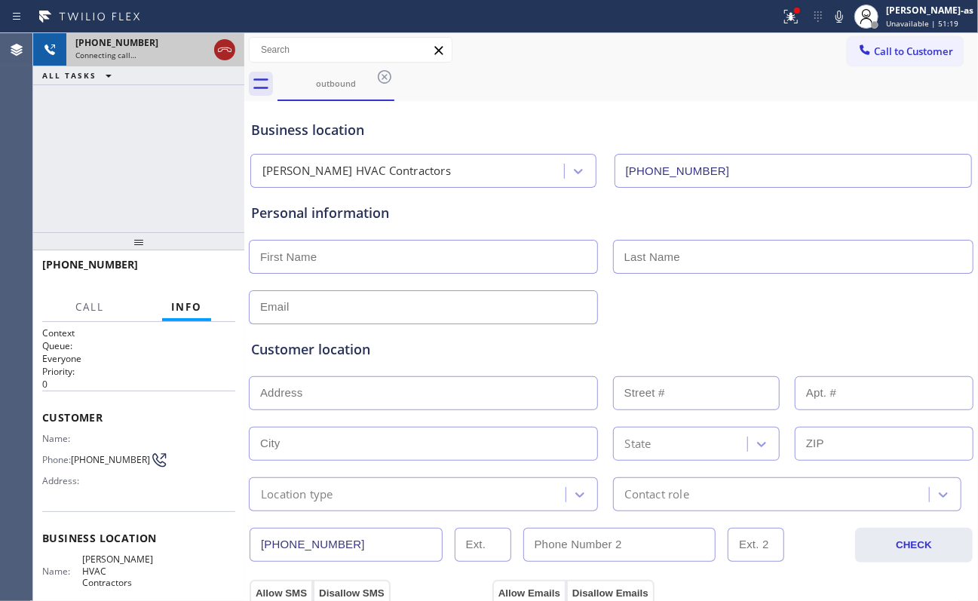
click at [222, 61] on div at bounding box center [224, 49] width 27 height 33
click at [223, 61] on div at bounding box center [224, 49] width 27 height 33
click at [220, 54] on icon at bounding box center [225, 50] width 18 height 18
click at [220, 54] on div "Connecting call…" at bounding box center [155, 55] width 160 height 11
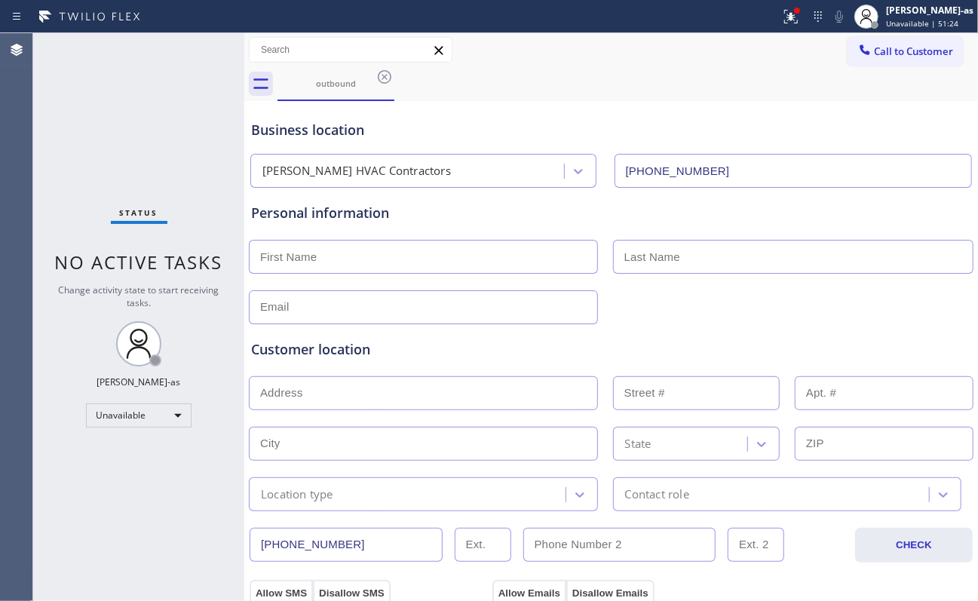
click at [733, 57] on span "Call to Customer" at bounding box center [913, 52] width 79 height 14
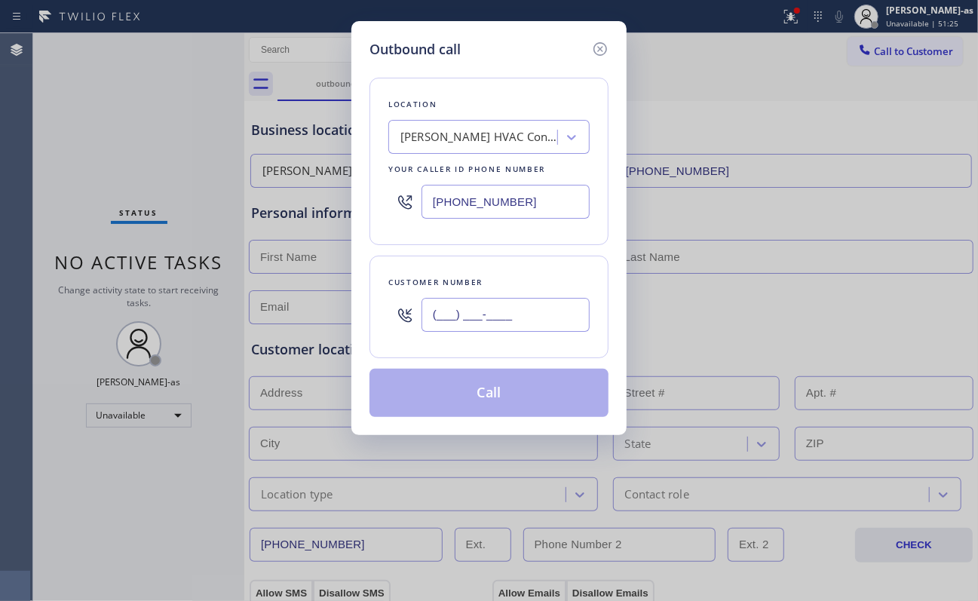
click at [544, 305] on input "(___) ___-____" at bounding box center [506, 315] width 168 height 34
click at [544, 306] on input "(___) ___-____" at bounding box center [506, 315] width 168 height 34
paste input "352) 519-2331"
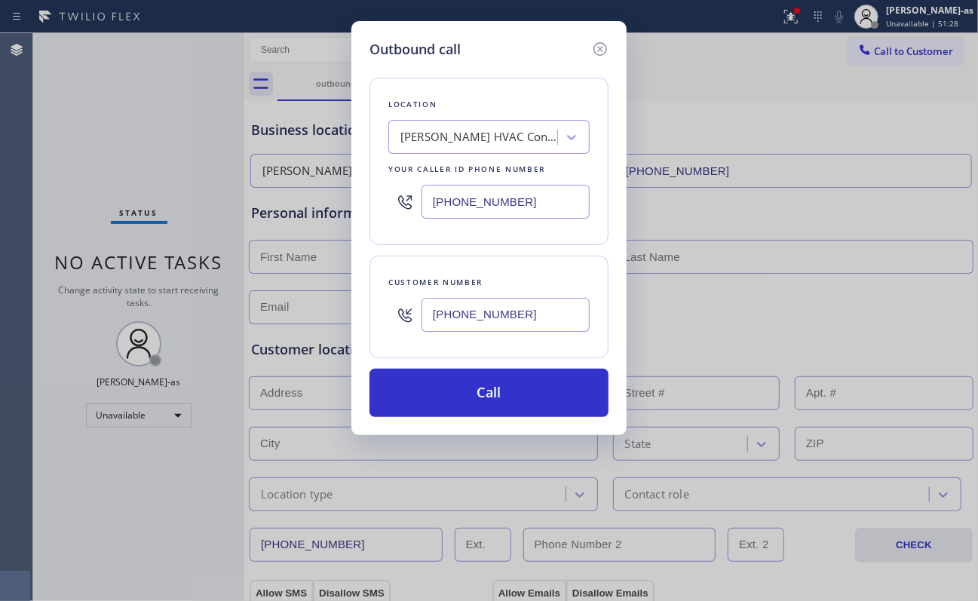
type input "[PHONE_NUMBER]"
click at [546, 195] on input "[PHONE_NUMBER]" at bounding box center [506, 202] width 168 height 34
paste input "77) 777-0796"
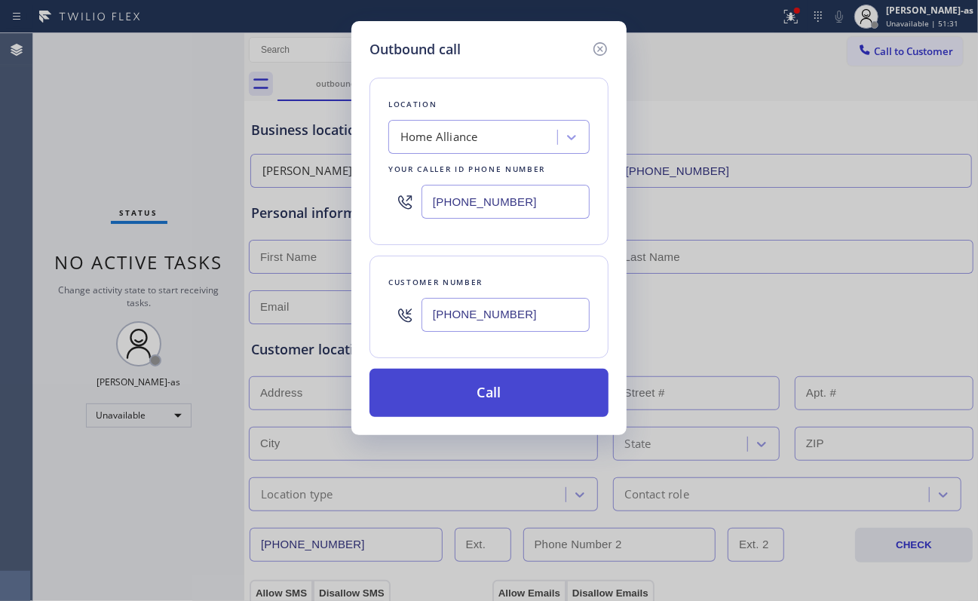
type input "[PHONE_NUMBER]"
click at [530, 390] on button "Call" at bounding box center [489, 393] width 239 height 48
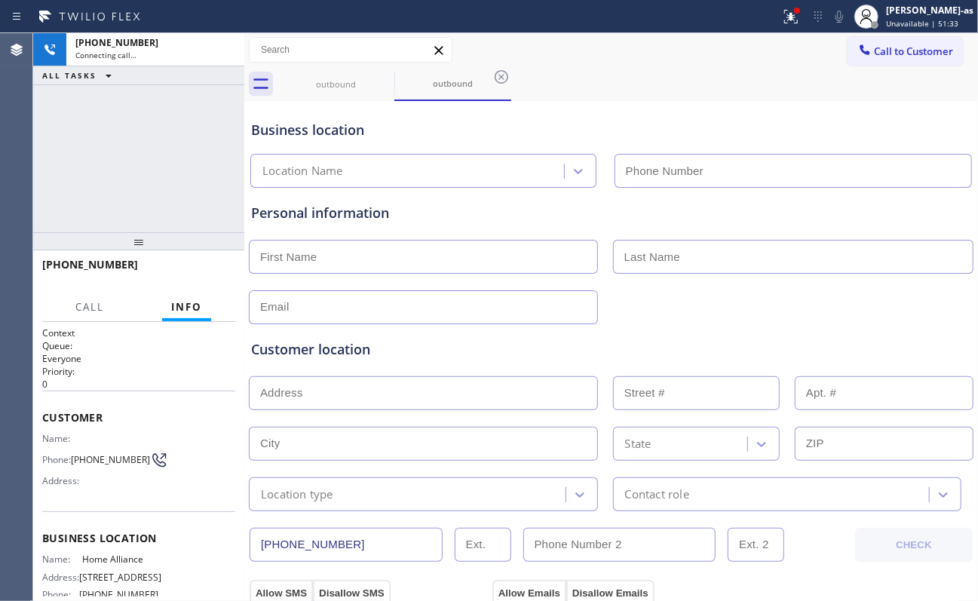
type input "[PHONE_NUMBER]"
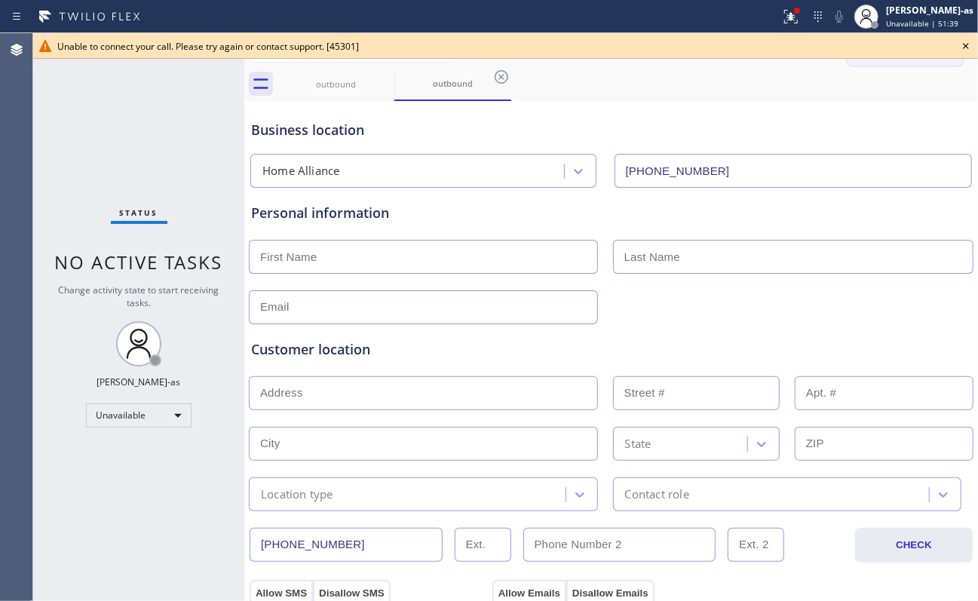
drag, startPoint x: 957, startPoint y: 47, endPoint x: 924, endPoint y: 47, distance: 33.2
click at [733, 47] on icon at bounding box center [966, 46] width 18 height 18
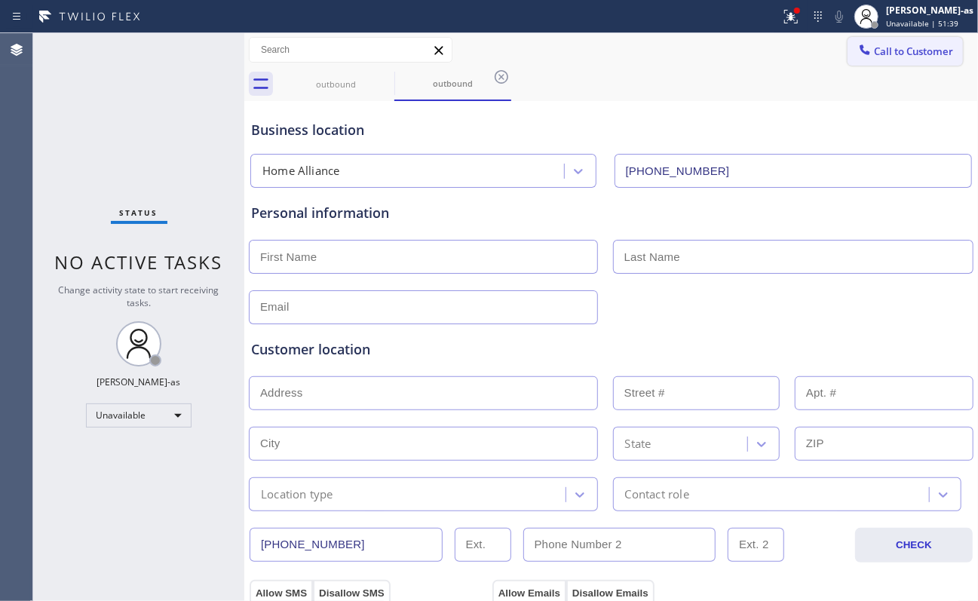
click at [733, 49] on span "Call to Customer" at bounding box center [913, 52] width 79 height 14
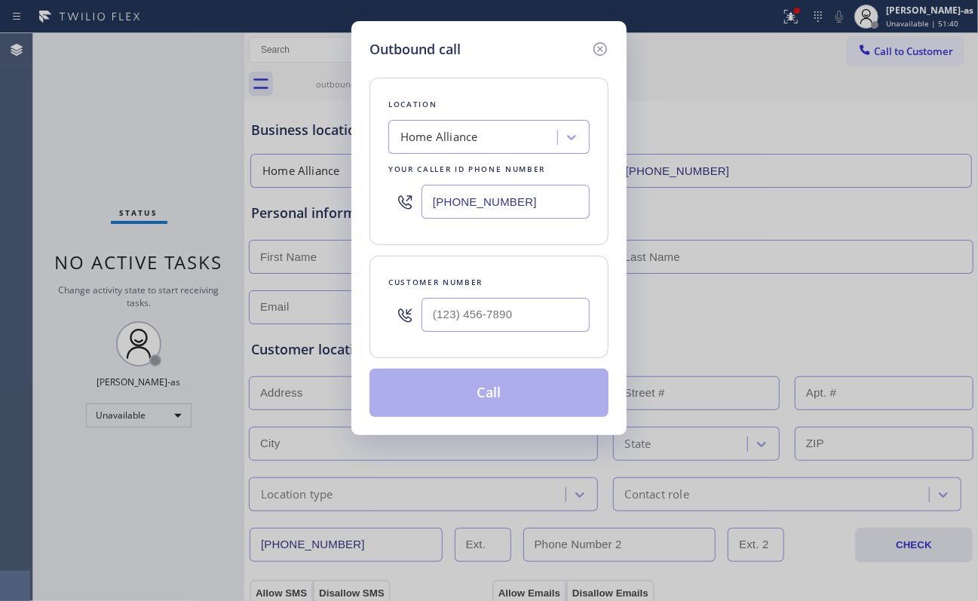
click at [543, 204] on input "[PHONE_NUMBER]" at bounding box center [506, 202] width 168 height 34
paste input "786) 828-5643"
type input "[PHONE_NUMBER]"
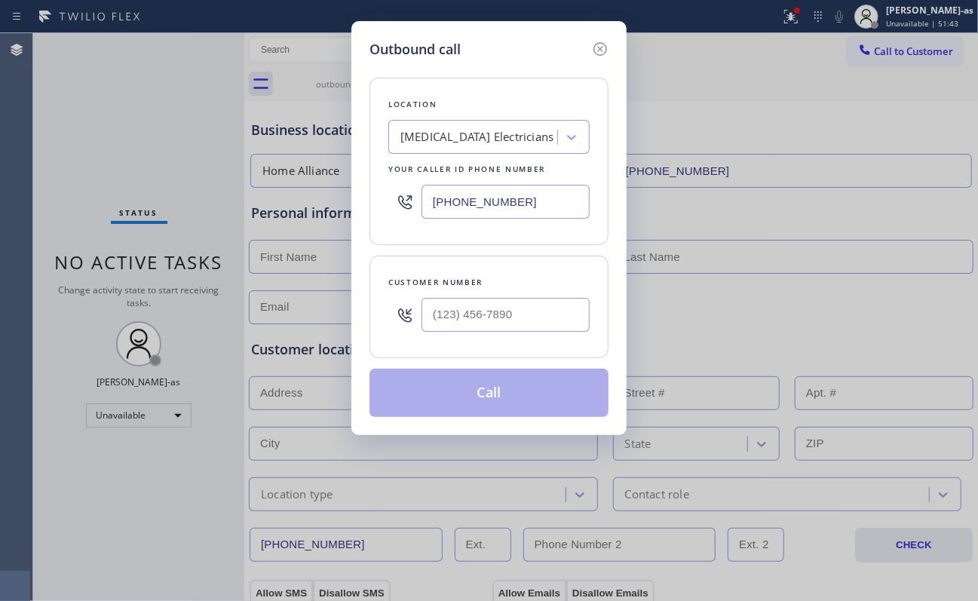
click at [534, 312] on input "text" at bounding box center [506, 315] width 168 height 34
click at [534, 312] on input "(___) ___-____" at bounding box center [506, 315] width 168 height 34
paste input "786) 322-0896"
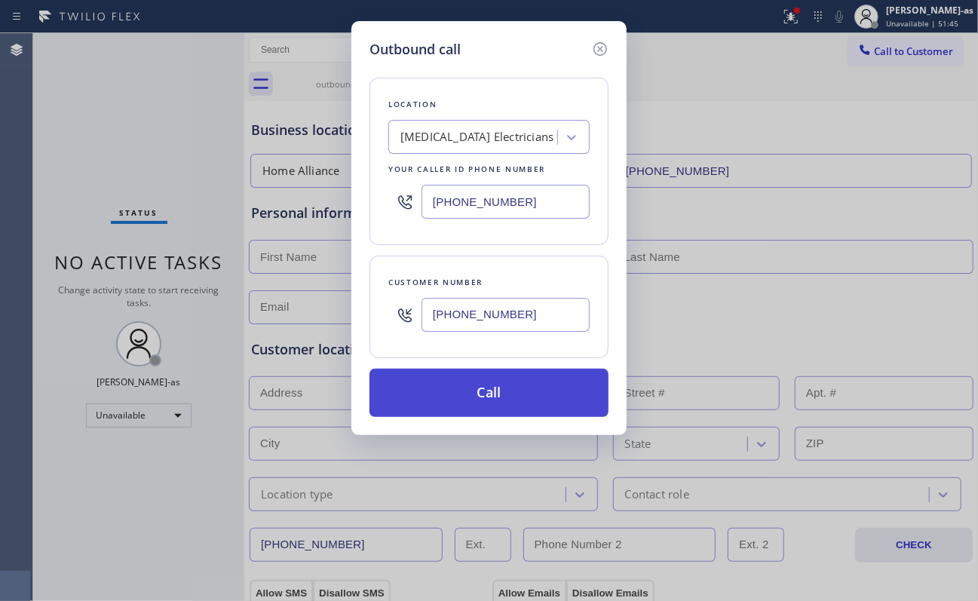
type input "[PHONE_NUMBER]"
click at [526, 389] on button "Call" at bounding box center [489, 393] width 239 height 48
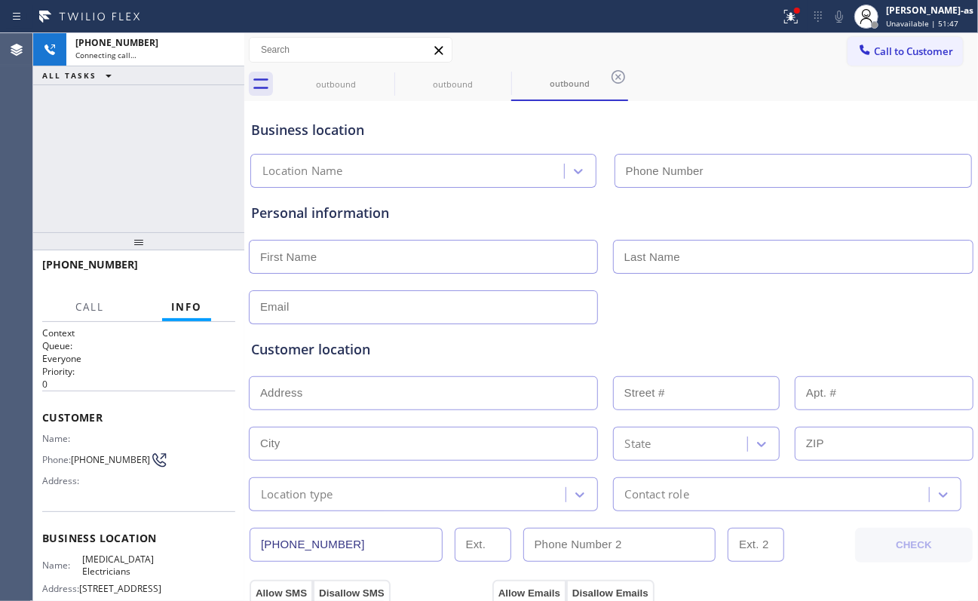
type input "[PHONE_NUMBER]"
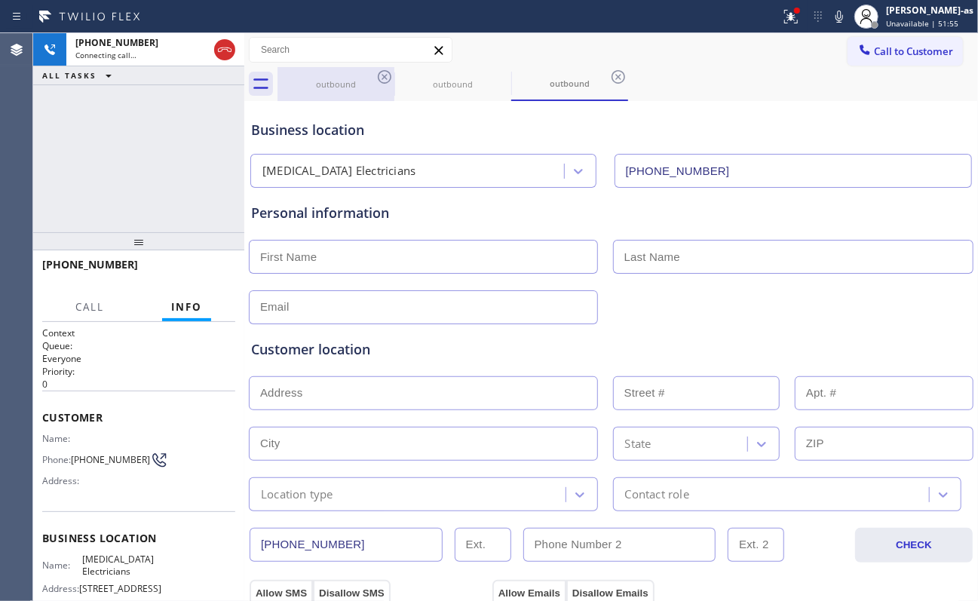
click at [350, 77] on div "outbound" at bounding box center [336, 84] width 114 height 34
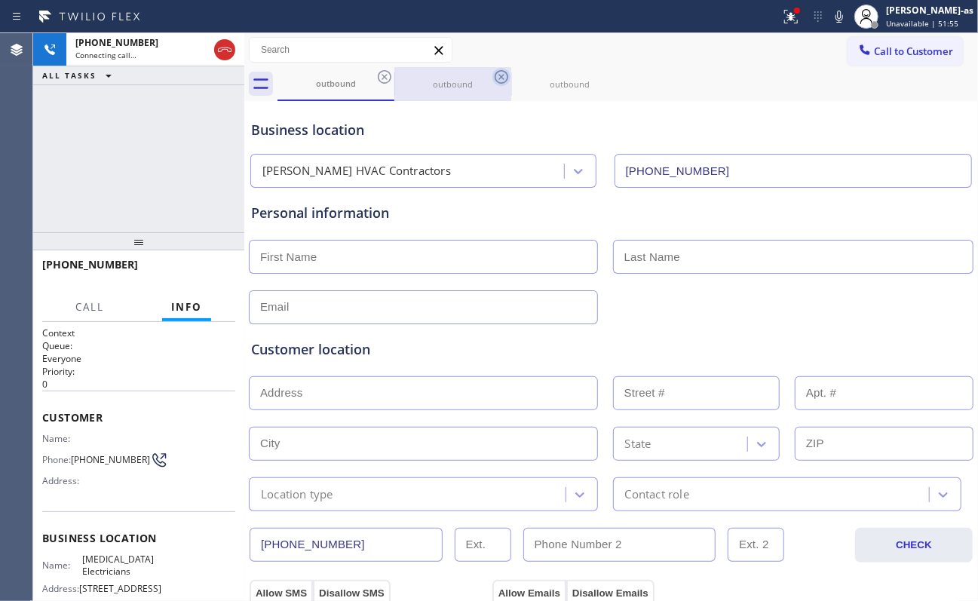
click at [381, 76] on icon at bounding box center [385, 77] width 18 height 18
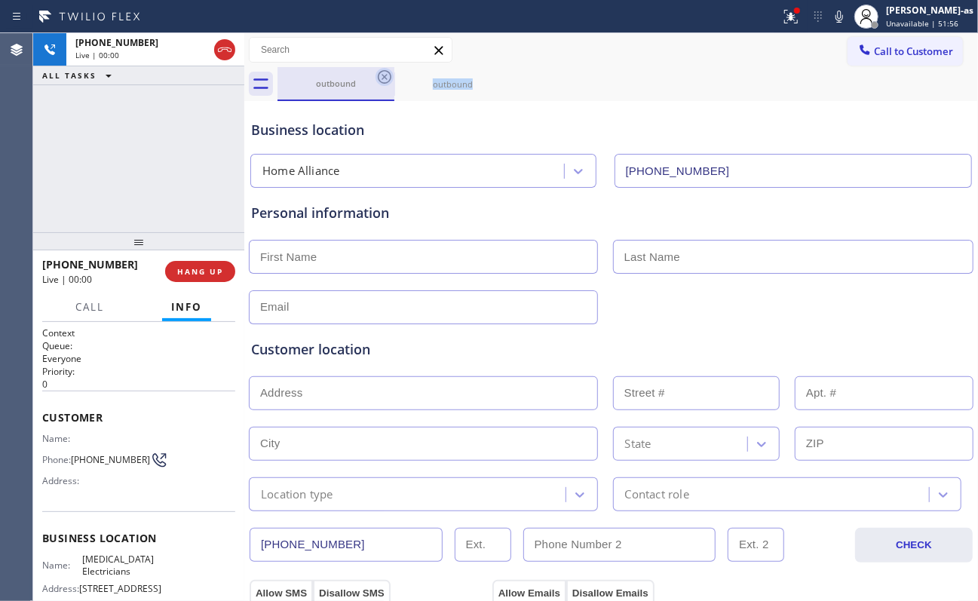
click at [381, 76] on icon at bounding box center [385, 77] width 18 height 18
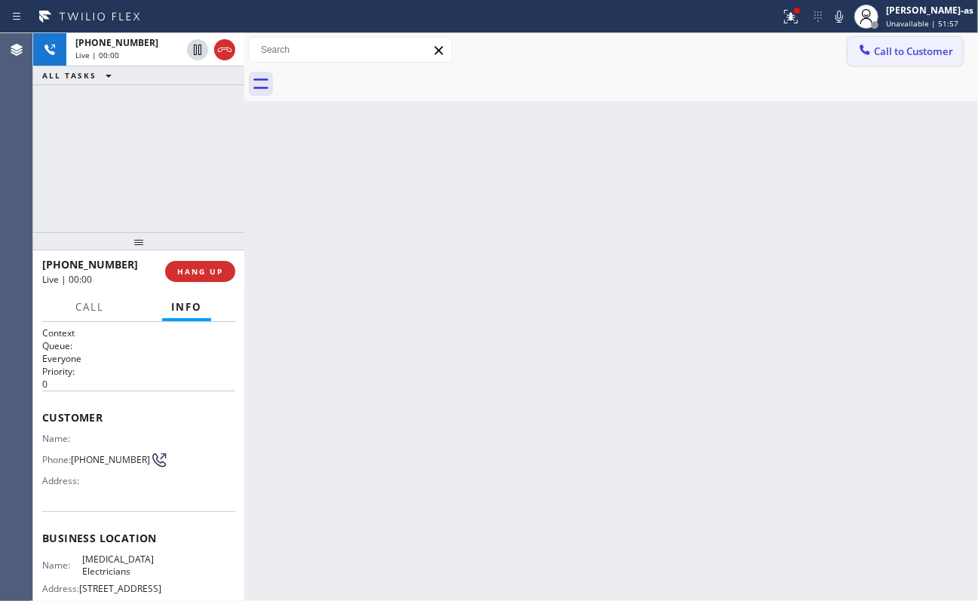
click at [733, 49] on span "Call to Customer" at bounding box center [913, 52] width 79 height 14
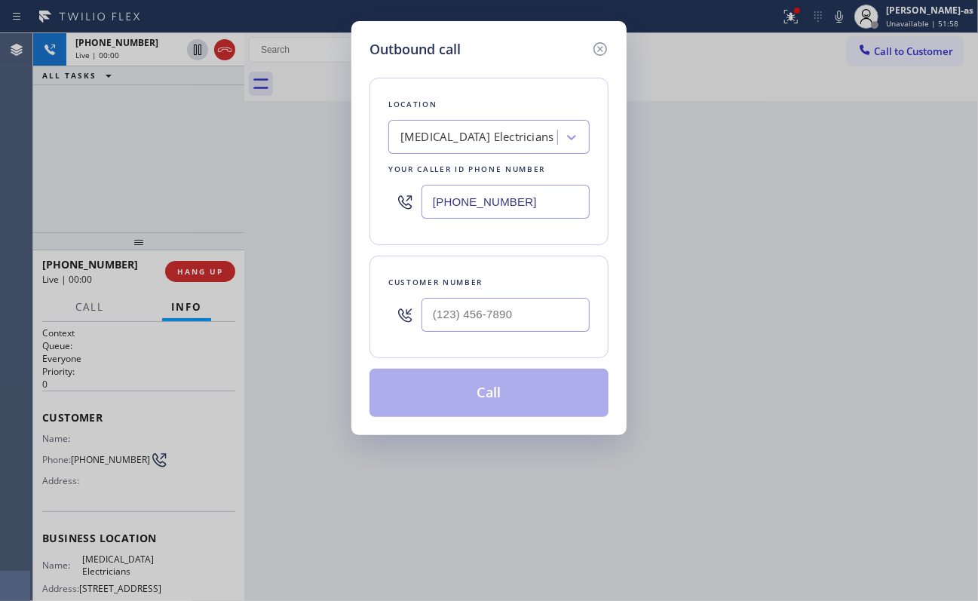
click at [199, 260] on div "Outbound call Location [MEDICAL_DATA] Electricians Your caller id phone number …" at bounding box center [489, 300] width 978 height 601
click at [194, 270] on div "Outbound call Location [MEDICAL_DATA] Electricians Your caller id phone number …" at bounding box center [489, 300] width 978 height 601
click at [194, 272] on div "Outbound call Location [MEDICAL_DATA] Electricians Your caller id phone number …" at bounding box center [489, 300] width 978 height 601
click at [609, 49] on icon at bounding box center [600, 49] width 18 height 18
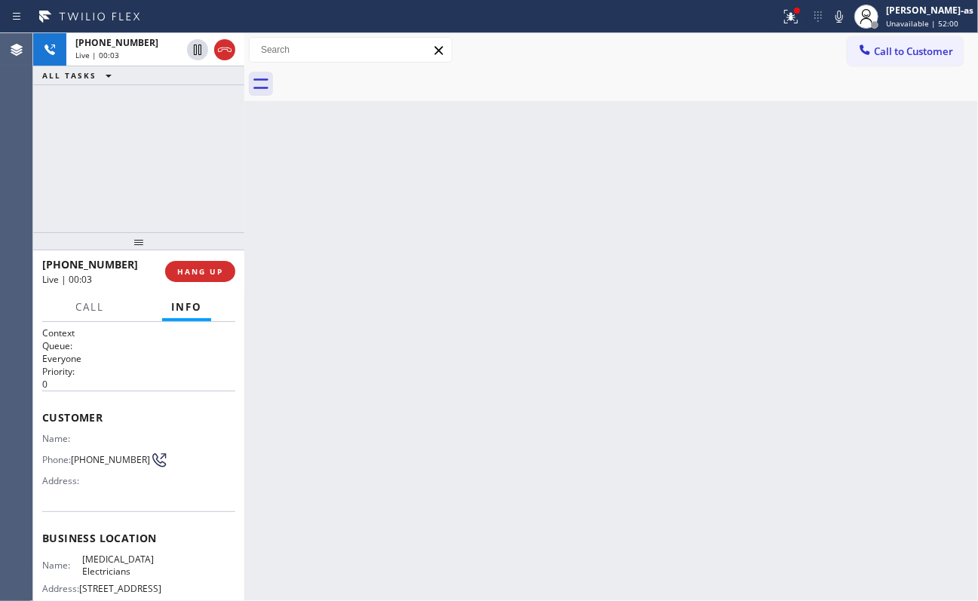
drag, startPoint x: 195, startPoint y: 259, endPoint x: 200, endPoint y: 267, distance: 9.2
click at [195, 260] on div "[PHONE_NUMBER] Live | 00:03 HANG UP" at bounding box center [138, 271] width 193 height 39
click at [201, 267] on span "HANG UP" at bounding box center [200, 271] width 46 height 11
click at [201, 269] on span "HANG UP" at bounding box center [200, 271] width 46 height 11
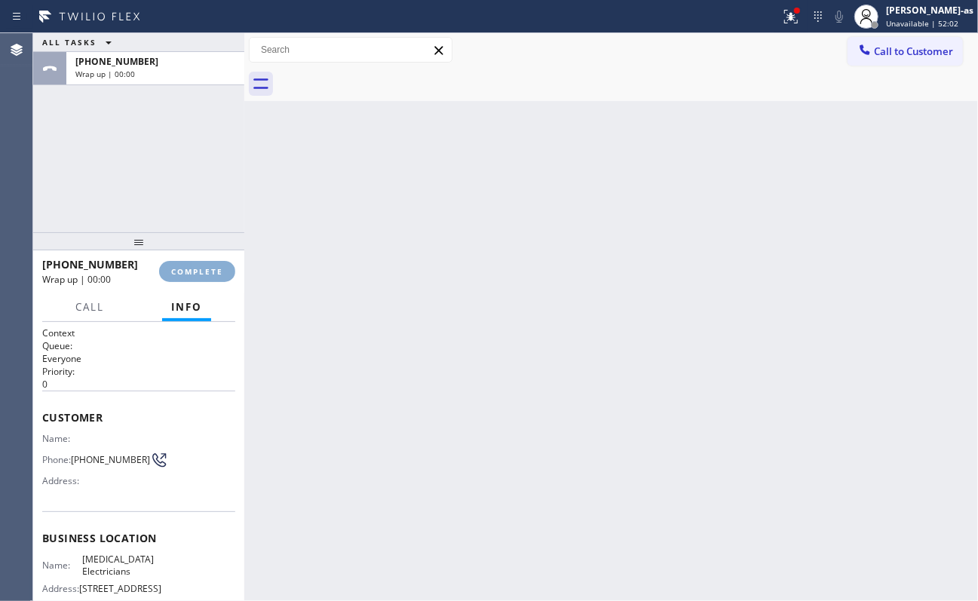
click at [201, 269] on span "COMPLETE" at bounding box center [197, 271] width 52 height 11
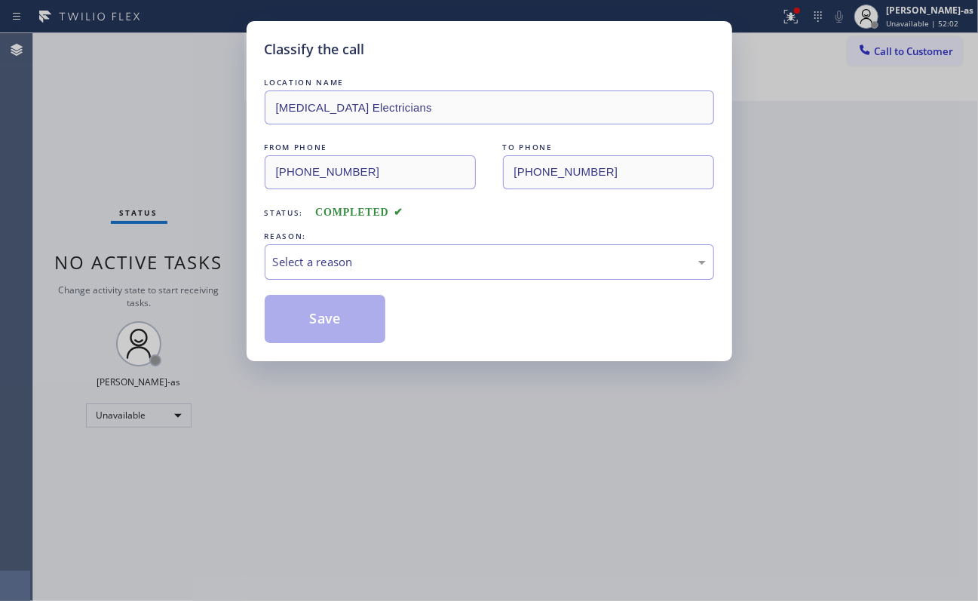
click at [194, 266] on div "Classify the call LOCATION NAME [MEDICAL_DATA] Electricians FROM PHONE [PHONE_N…" at bounding box center [489, 300] width 978 height 601
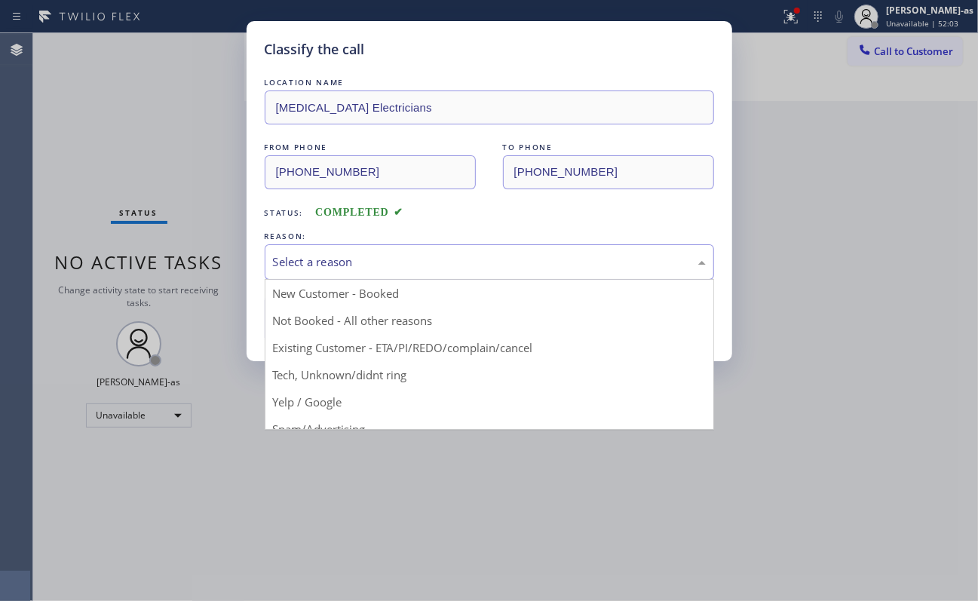
click at [383, 255] on div "Select a reason" at bounding box center [489, 261] width 433 height 17
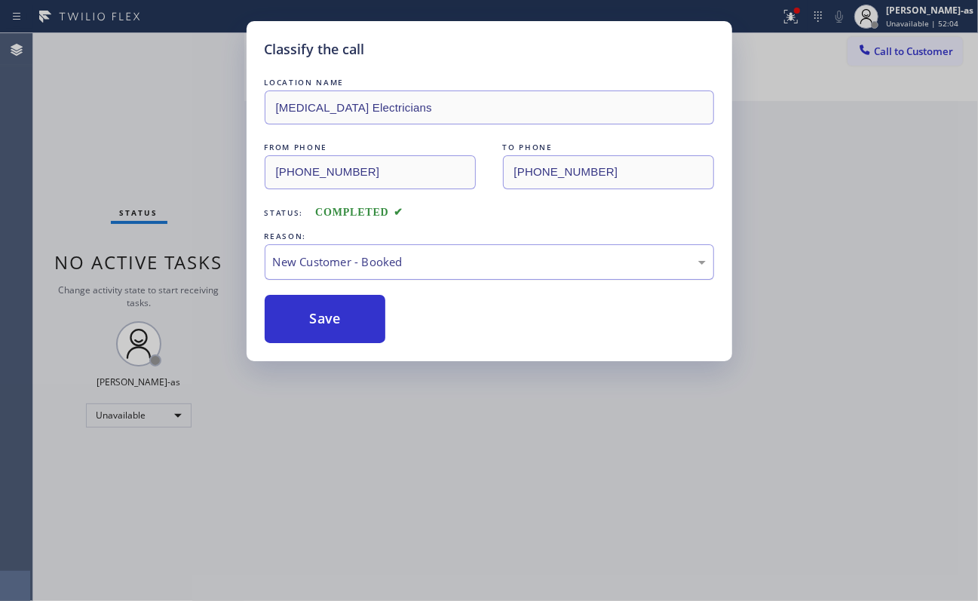
click at [368, 259] on div "New Customer - Booked" at bounding box center [489, 261] width 433 height 17
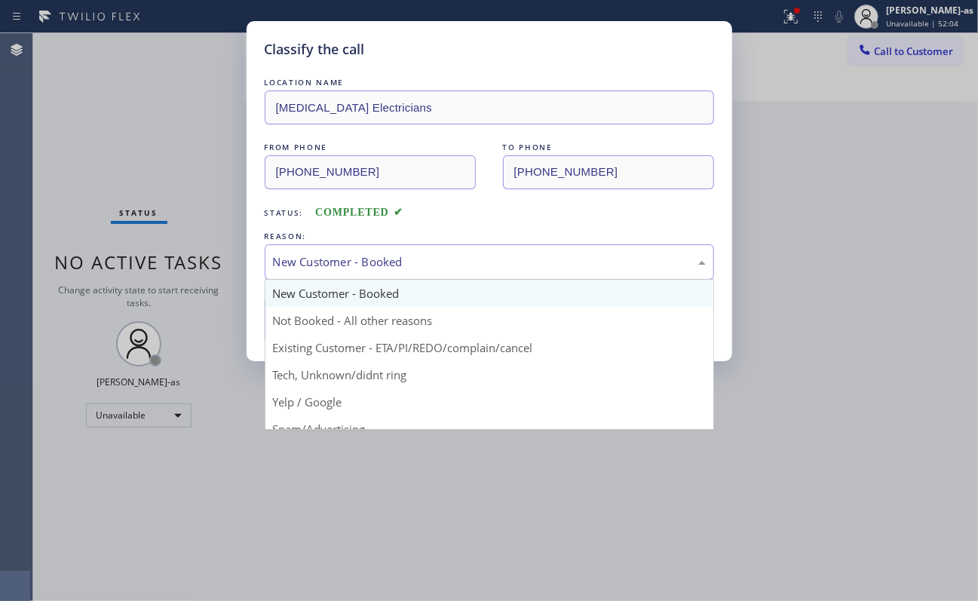
drag, startPoint x: 370, startPoint y: 330, endPoint x: 333, endPoint y: 315, distance: 39.6
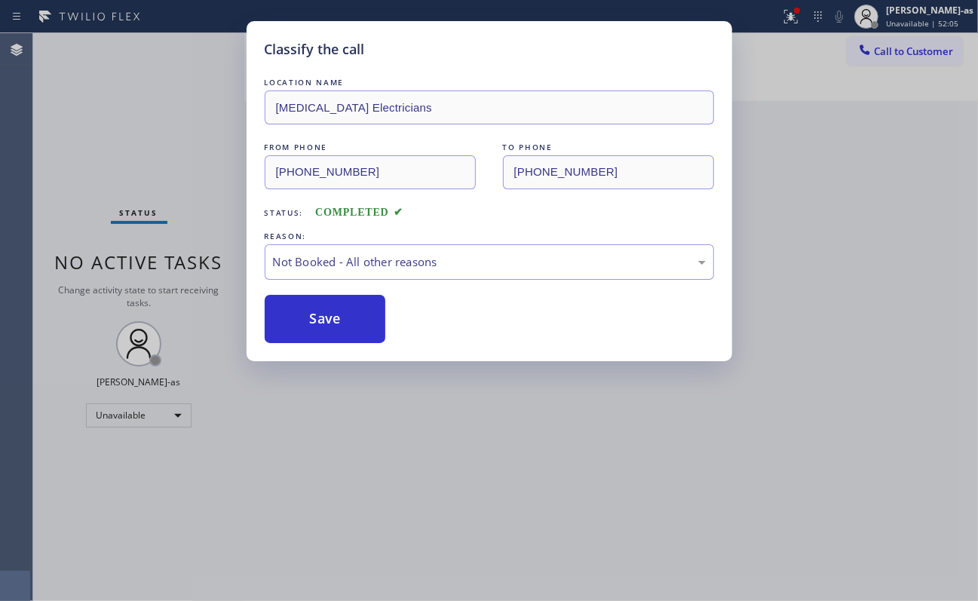
drag, startPoint x: 327, startPoint y: 315, endPoint x: 677, endPoint y: 134, distance: 393.4
click at [335, 315] on button "Save" at bounding box center [325, 319] width 121 height 48
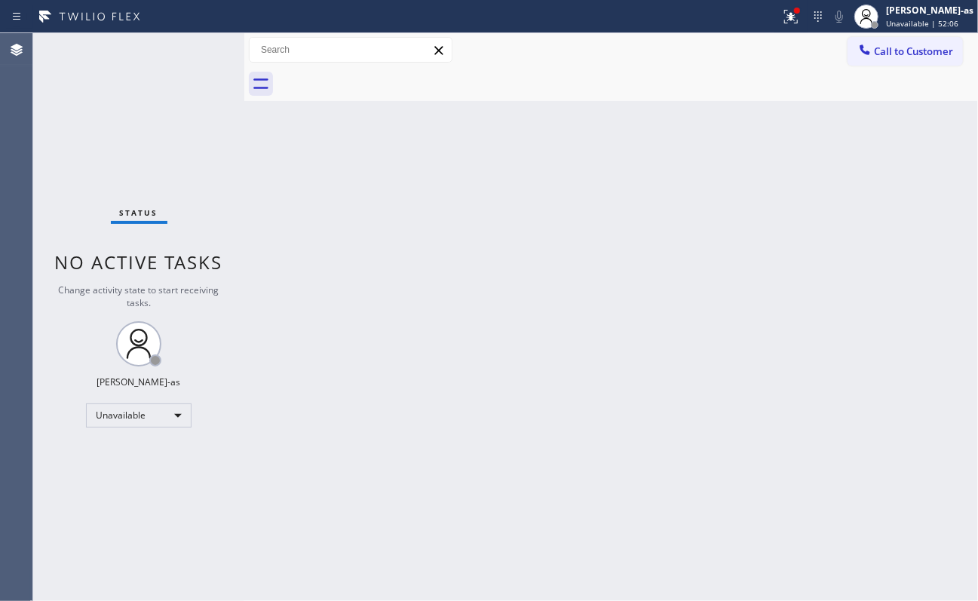
click at [733, 56] on div "Classify the call LOCATION NAME 4B2.Paid Subzero Repair Professionals FROM PHON…" at bounding box center [505, 317] width 945 height 568
drag, startPoint x: 924, startPoint y: 45, endPoint x: 906, endPoint y: 60, distance: 23.6
click at [733, 52] on span "Call to Customer" at bounding box center [913, 52] width 79 height 14
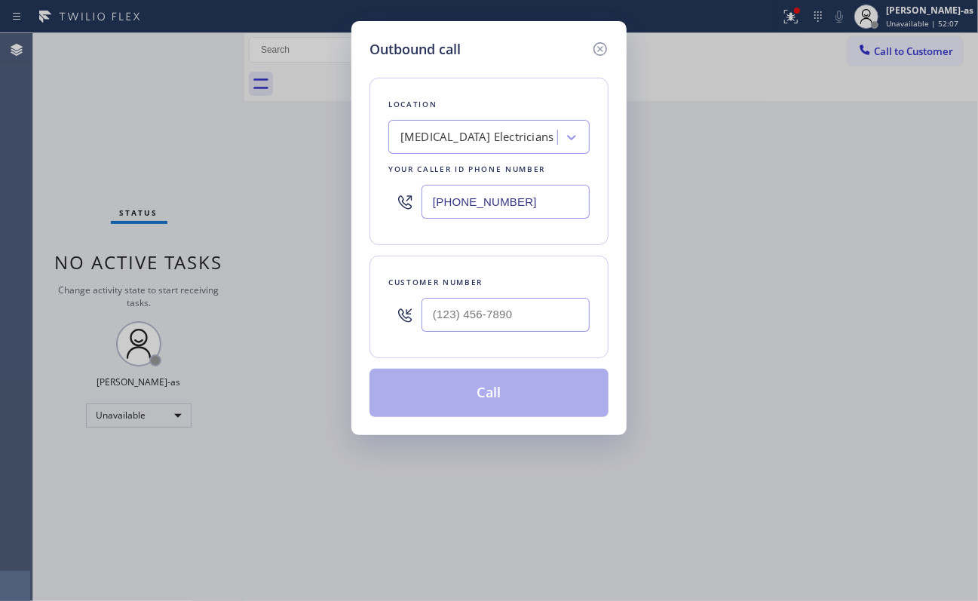
click at [556, 299] on div "Customer number" at bounding box center [489, 307] width 239 height 103
click at [533, 321] on input "(___) ___-____" at bounding box center [506, 315] width 168 height 34
paste input "773) 830-4668"
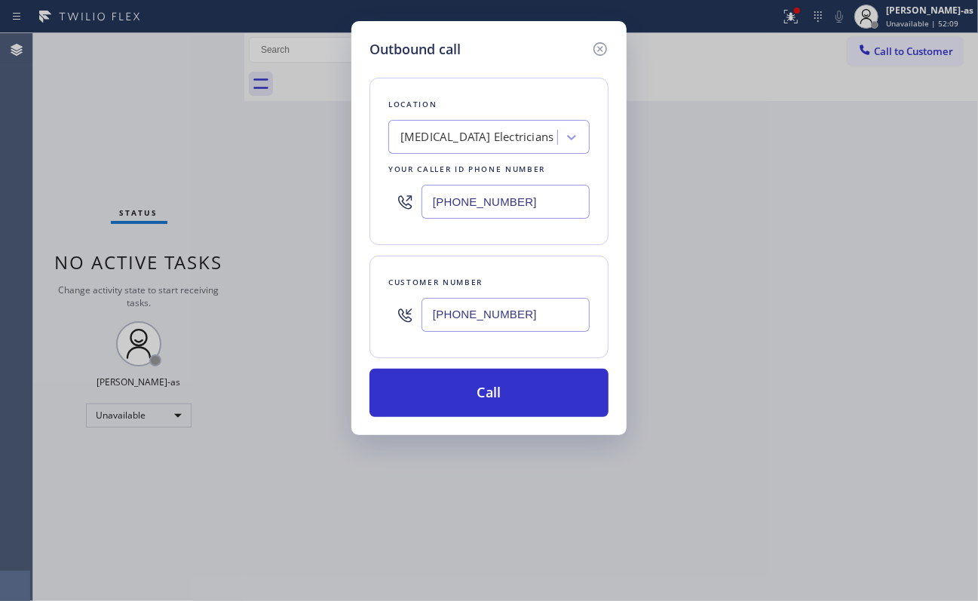
type input "[PHONE_NUMBER]"
click at [514, 203] on input "[PHONE_NUMBER]" at bounding box center [506, 202] width 168 height 34
paste input "73) 600-1329"
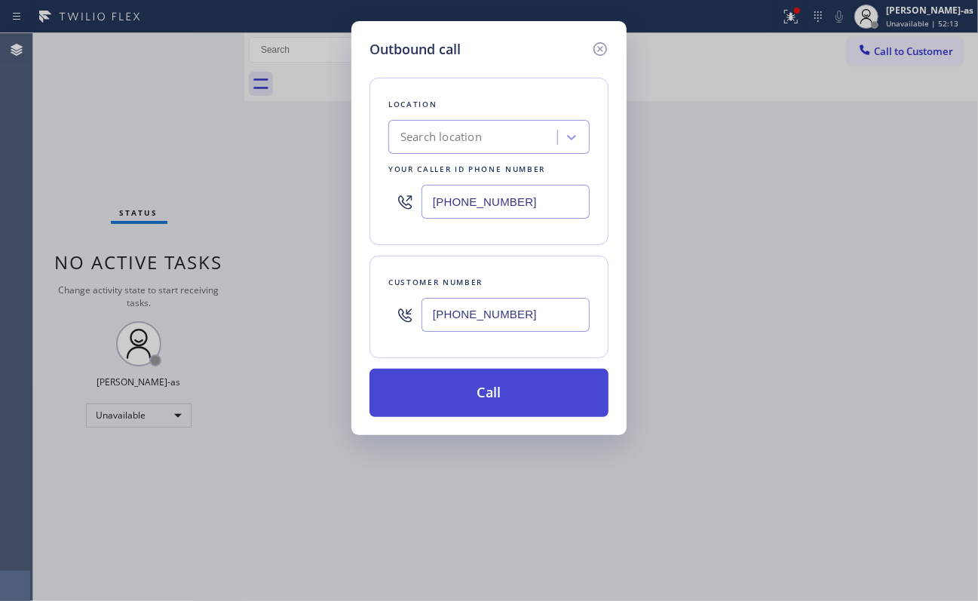
type input "[PHONE_NUMBER]"
drag, startPoint x: 520, startPoint y: 390, endPoint x: 511, endPoint y: 399, distance: 12.8
click at [523, 386] on button "Call" at bounding box center [489, 393] width 239 height 48
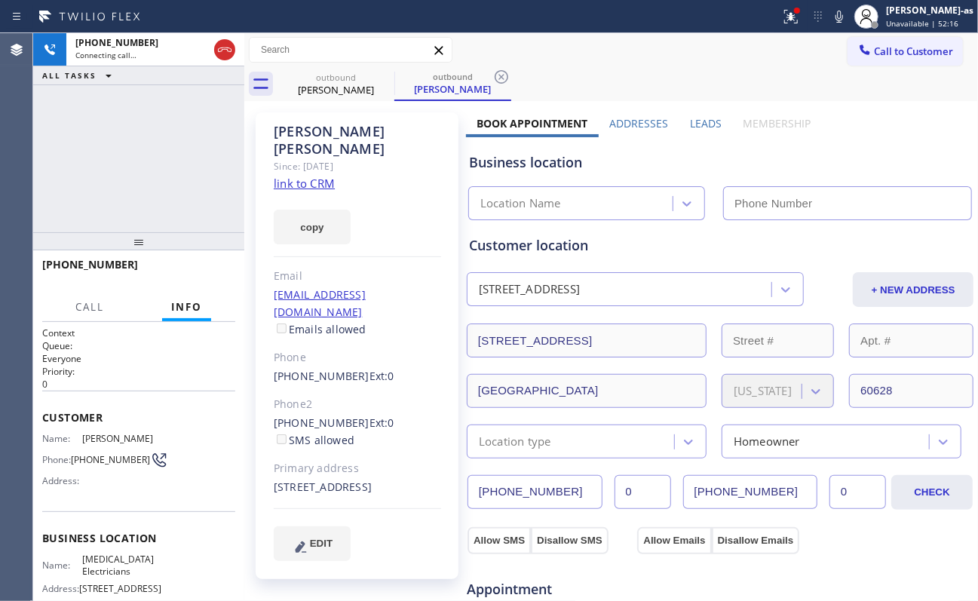
type input "[PHONE_NUMBER]"
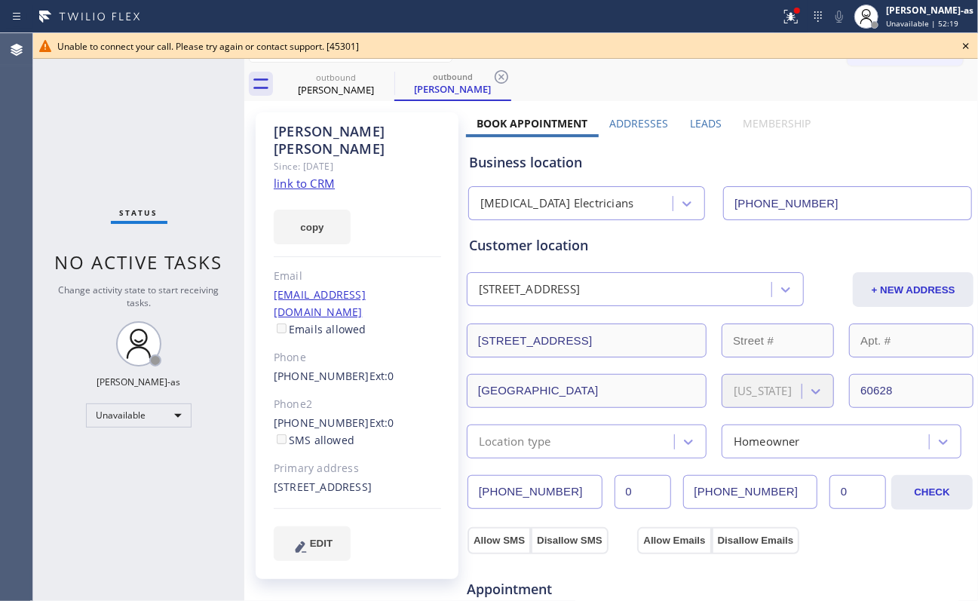
click at [733, 43] on icon at bounding box center [966, 46] width 18 height 18
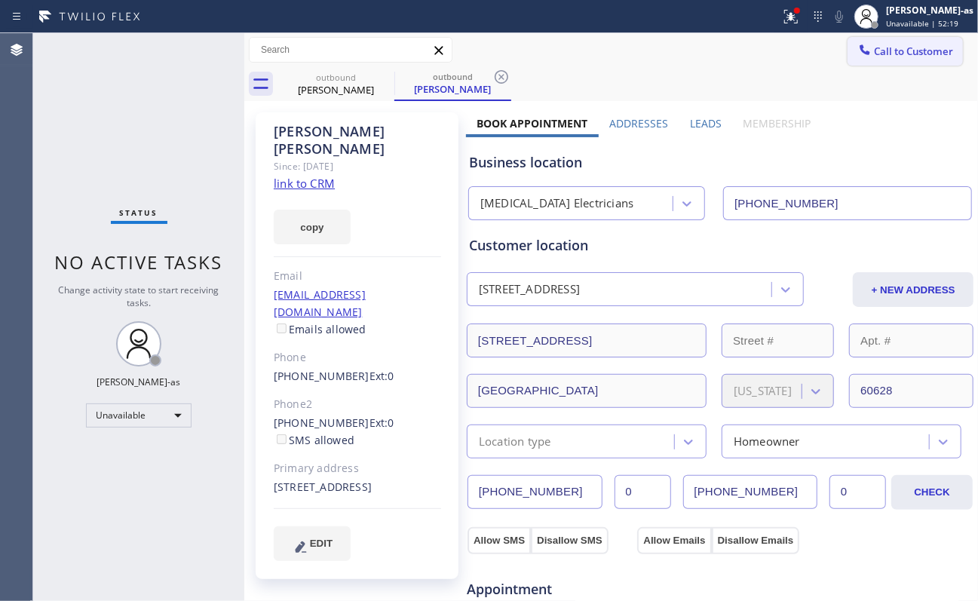
click at [733, 43] on button "Call to Customer" at bounding box center [905, 51] width 115 height 29
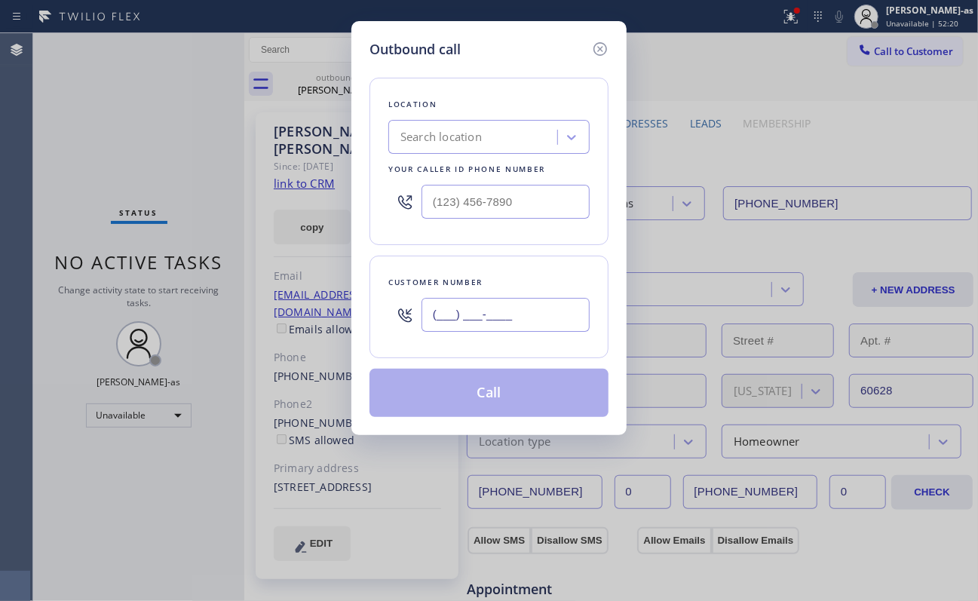
click at [459, 326] on input "(___) ___-____" at bounding box center [506, 315] width 168 height 34
paste input "877) 786-0677"
type input "[PHONE_NUMBER]"
click at [474, 202] on input "(___) ___-____" at bounding box center [506, 202] width 168 height 34
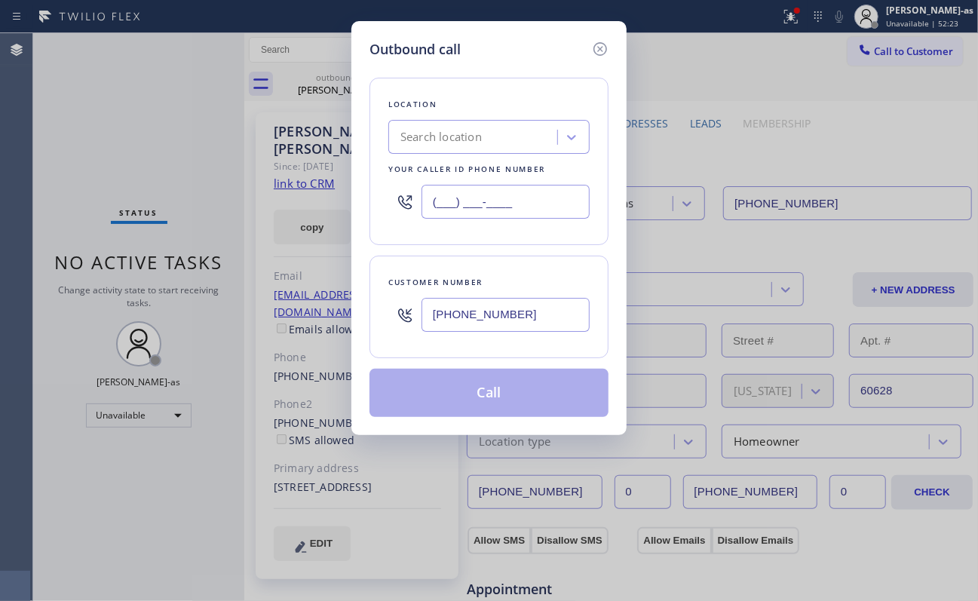
click at [474, 202] on input "(___) ___-____" at bounding box center [506, 202] width 168 height 34
paste input "386) 306-2662"
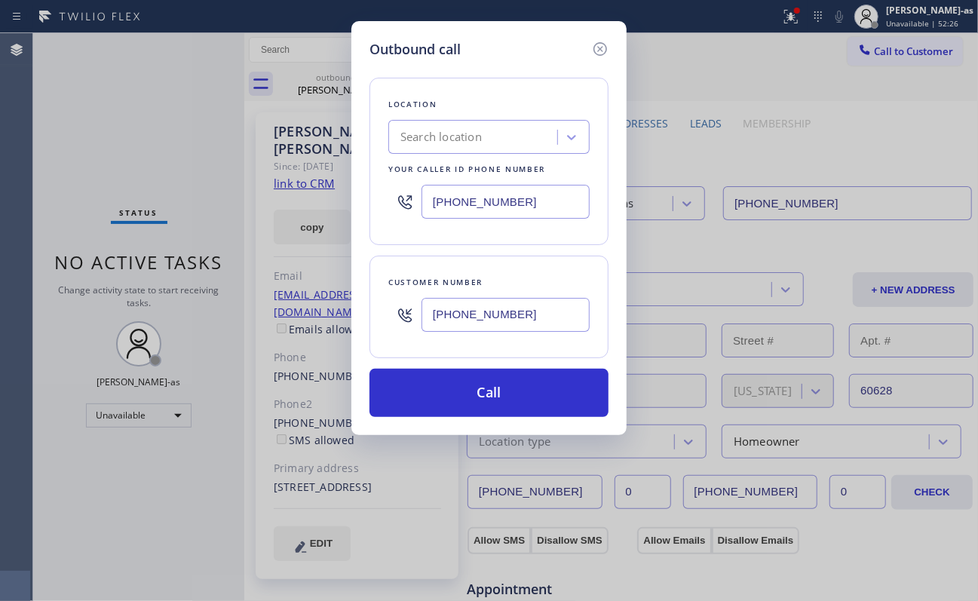
type input "[PHONE_NUMBER]"
click at [563, 318] on input "[PHONE_NUMBER]" at bounding box center [506, 315] width 168 height 34
paste input "386) 306-2662"
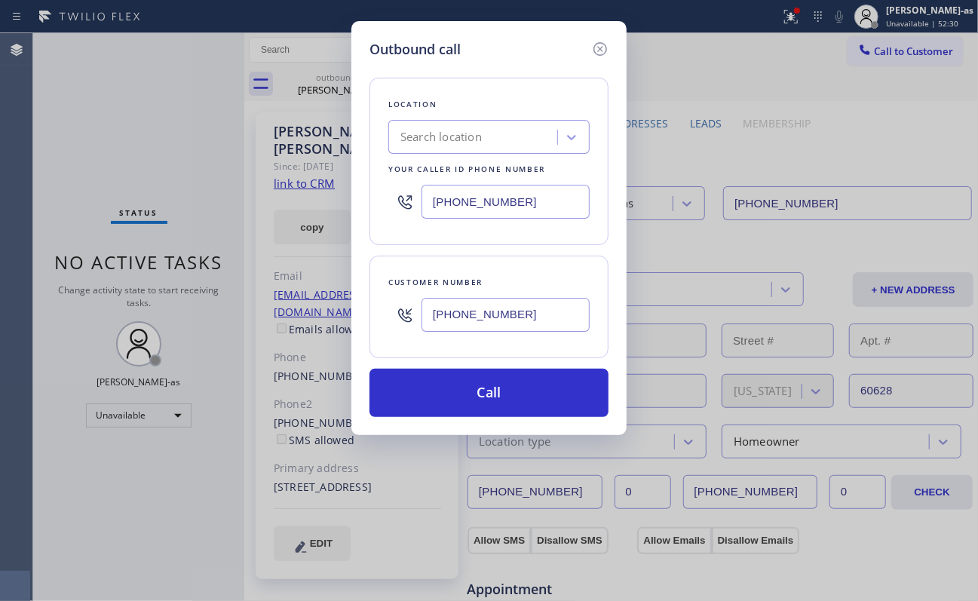
type input "[PHONE_NUMBER]"
click at [530, 192] on input "[PHONE_NUMBER]" at bounding box center [506, 202] width 168 height 34
paste input "877) 786-0677"
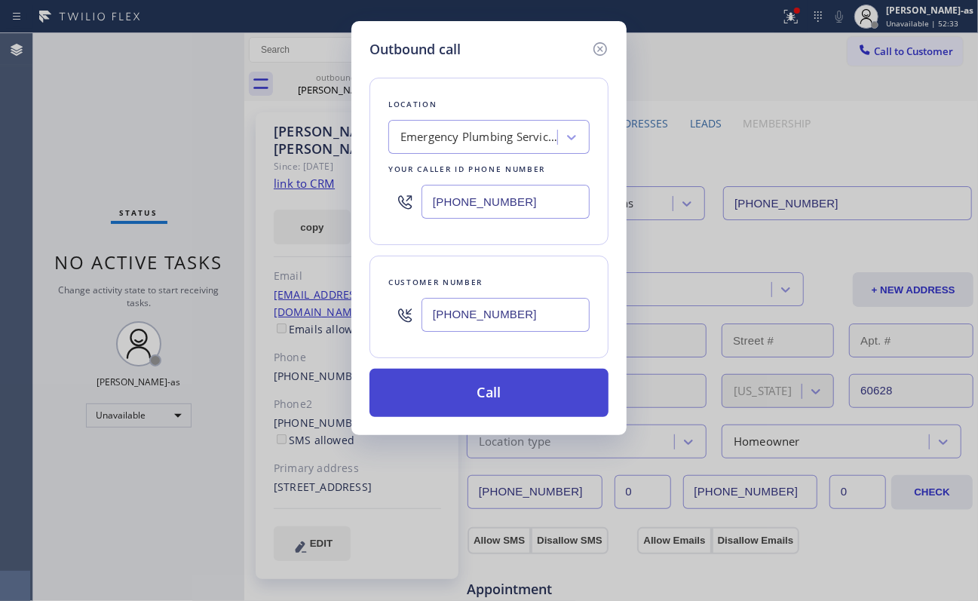
type input "[PHONE_NUMBER]"
click at [487, 385] on button "Call" at bounding box center [489, 393] width 239 height 48
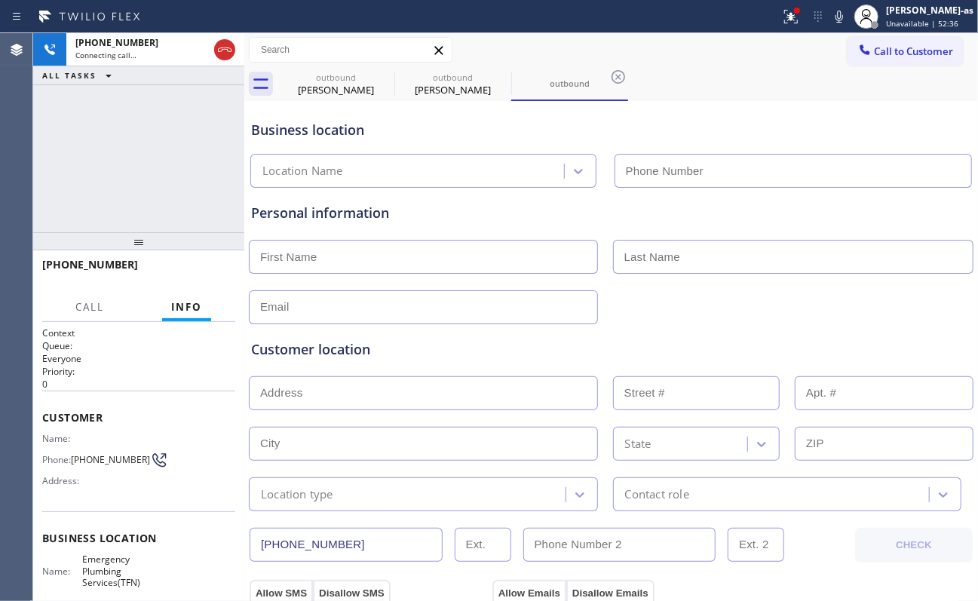
type input "[PHONE_NUMBER]"
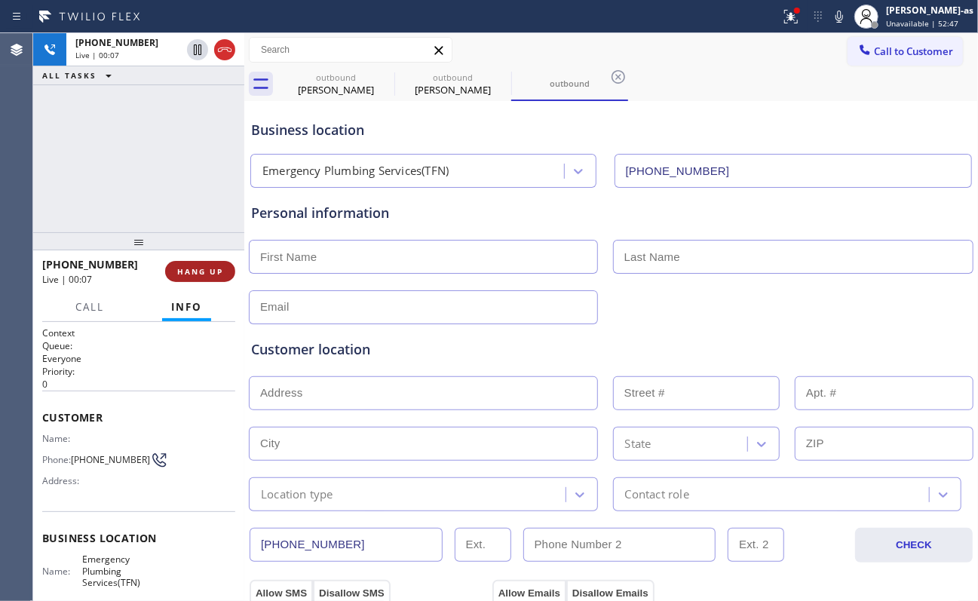
drag, startPoint x: 185, startPoint y: 264, endPoint x: 913, endPoint y: 240, distance: 728.3
click at [188, 266] on button "HANG UP" at bounding box center [200, 271] width 70 height 21
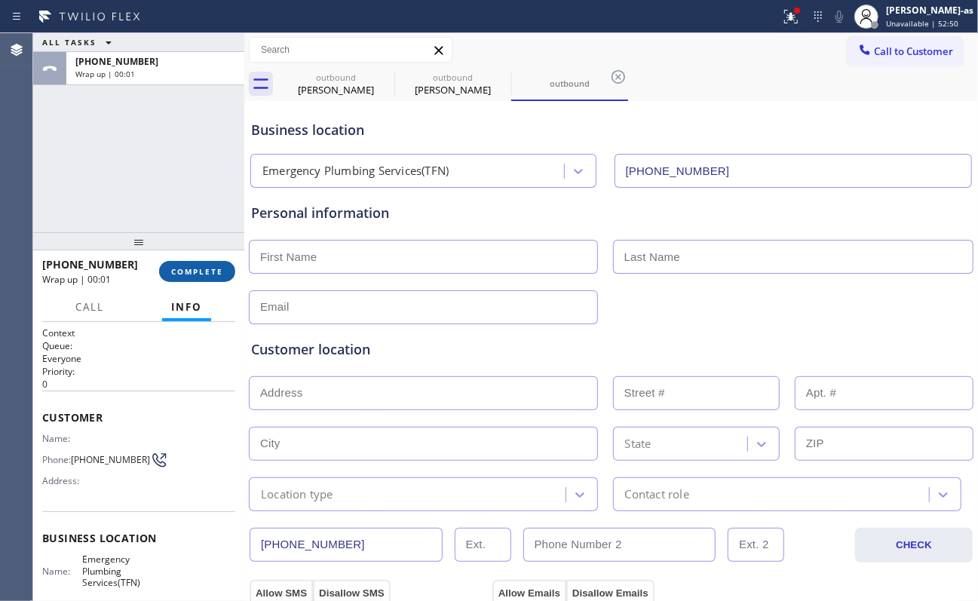
click at [189, 266] on span "COMPLETE" at bounding box center [197, 271] width 52 height 11
click at [176, 232] on div at bounding box center [138, 241] width 211 height 18
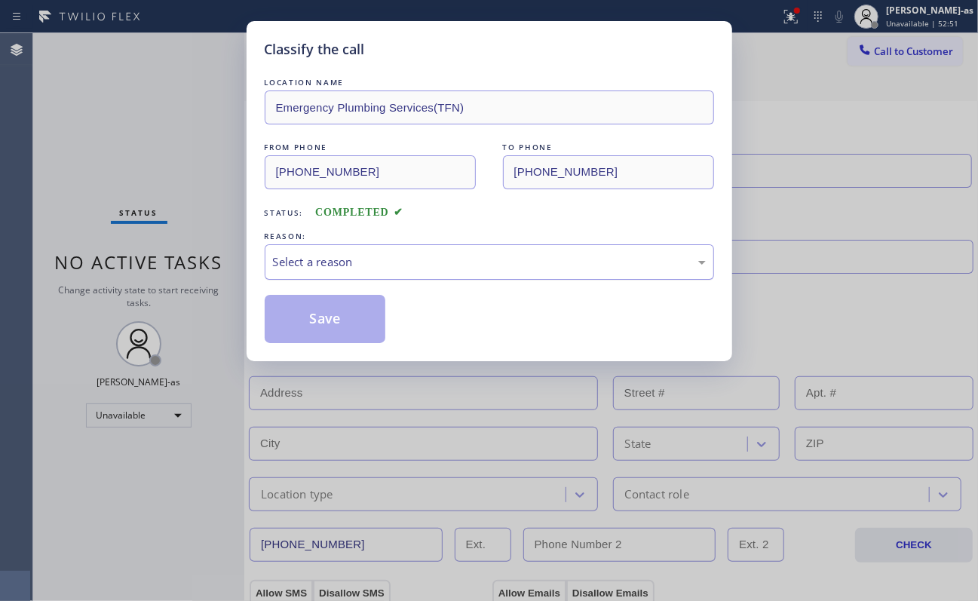
click at [400, 263] on div "Select a reason" at bounding box center [489, 261] width 433 height 17
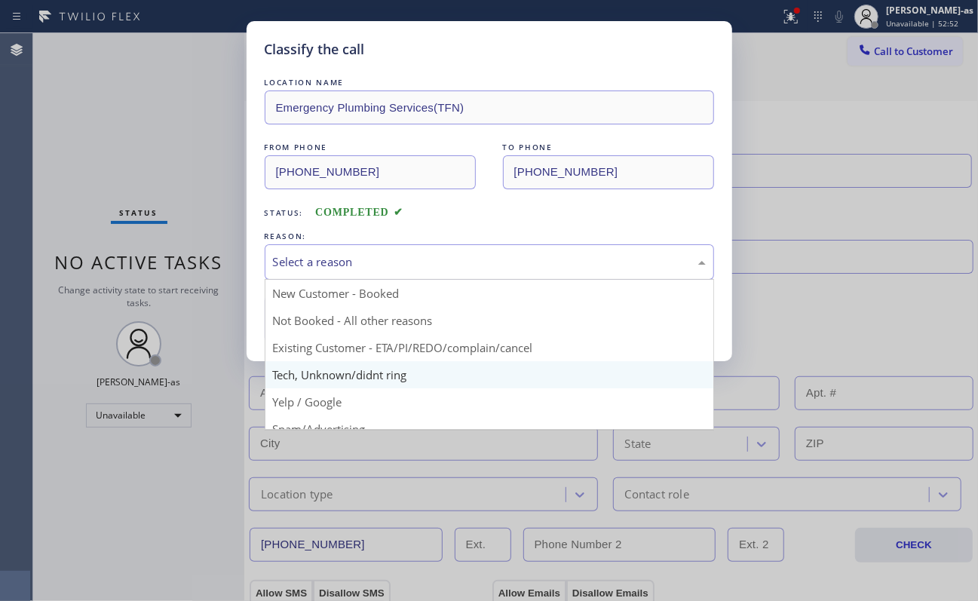
scroll to position [95, 0]
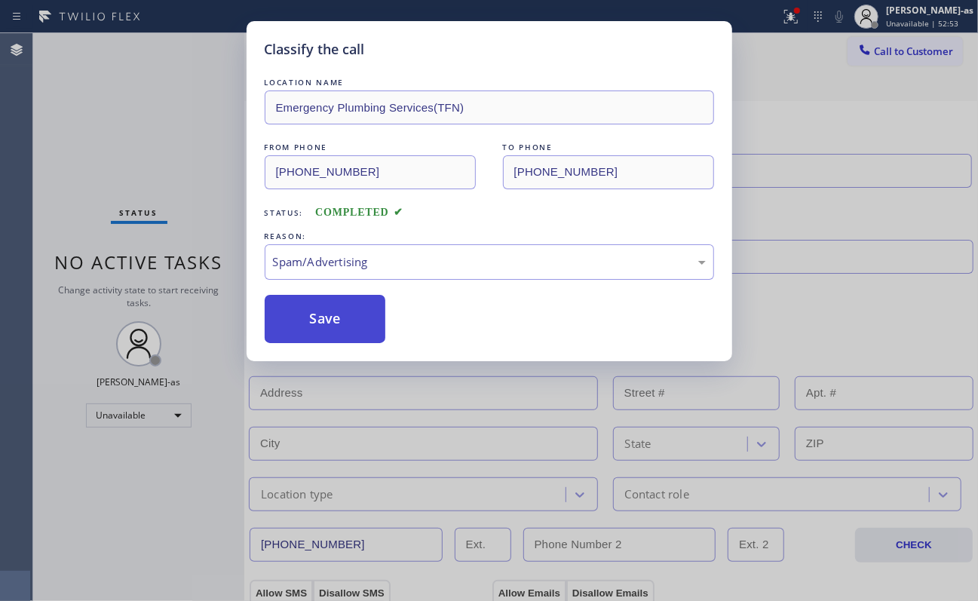
click at [321, 320] on button "Save" at bounding box center [325, 319] width 121 height 48
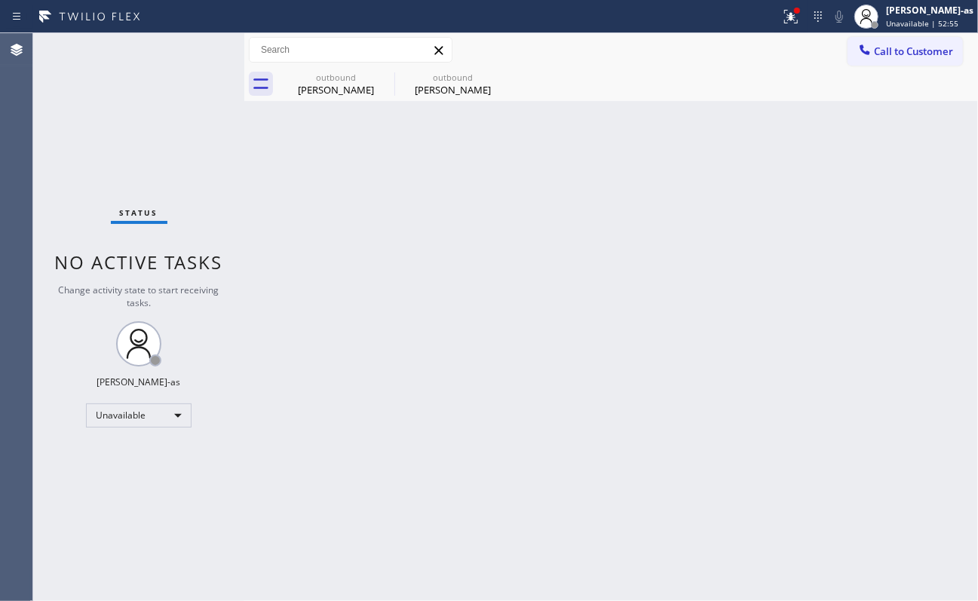
drag, startPoint x: 895, startPoint y: 45, endPoint x: 550, endPoint y: 227, distance: 389.7
click at [733, 46] on span "Call to Customer" at bounding box center [913, 52] width 79 height 14
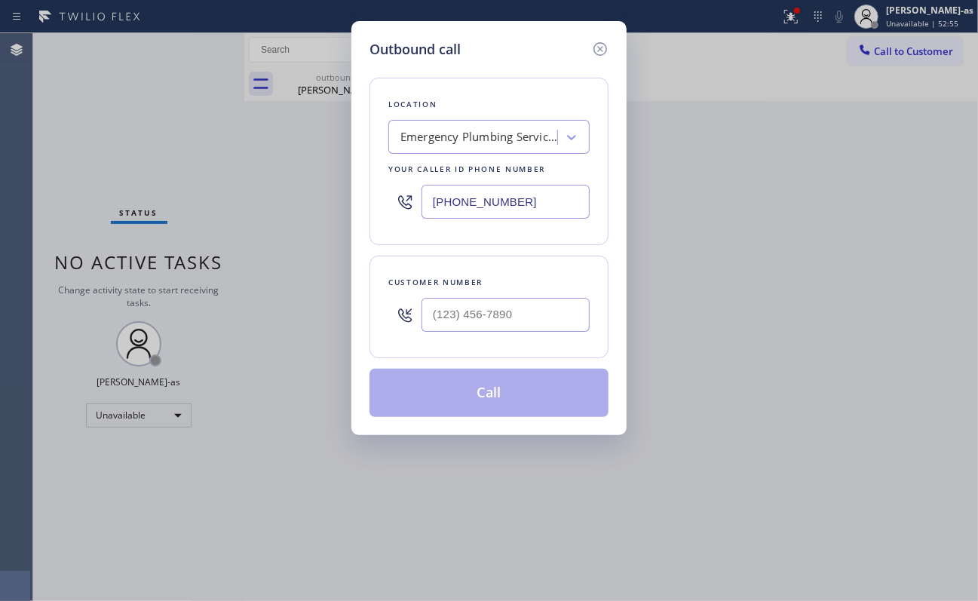
type input "(___) ___-____"
click at [504, 315] on input "(___) ___-____" at bounding box center [506, 315] width 168 height 34
click at [532, 190] on input "[PHONE_NUMBER]" at bounding box center [506, 202] width 168 height 34
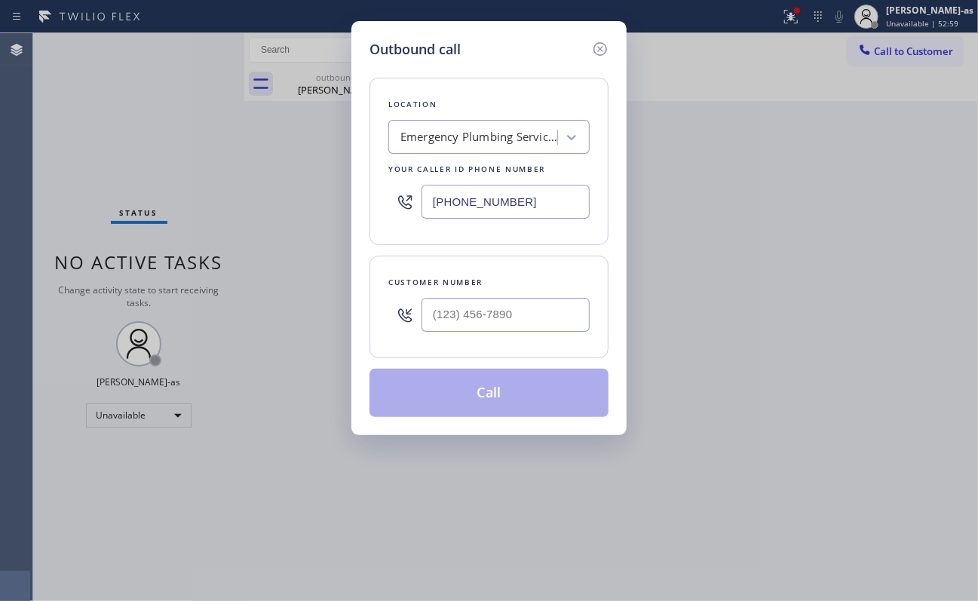
paste input "773) 830-4668"
type input "[PHONE_NUMBER]"
click at [526, 318] on input "(___) ___-____" at bounding box center [506, 315] width 168 height 34
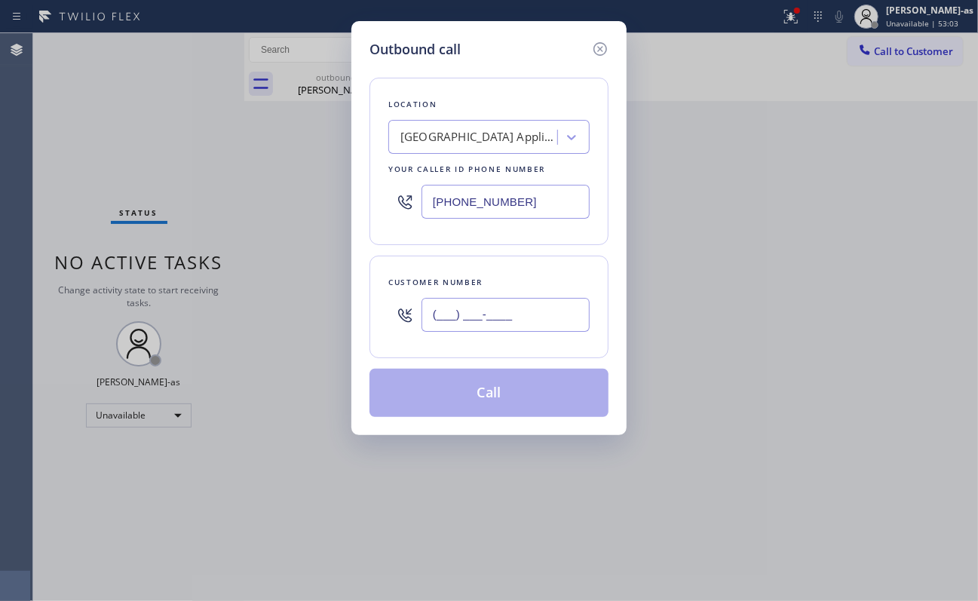
paste input "773) 600-1329"
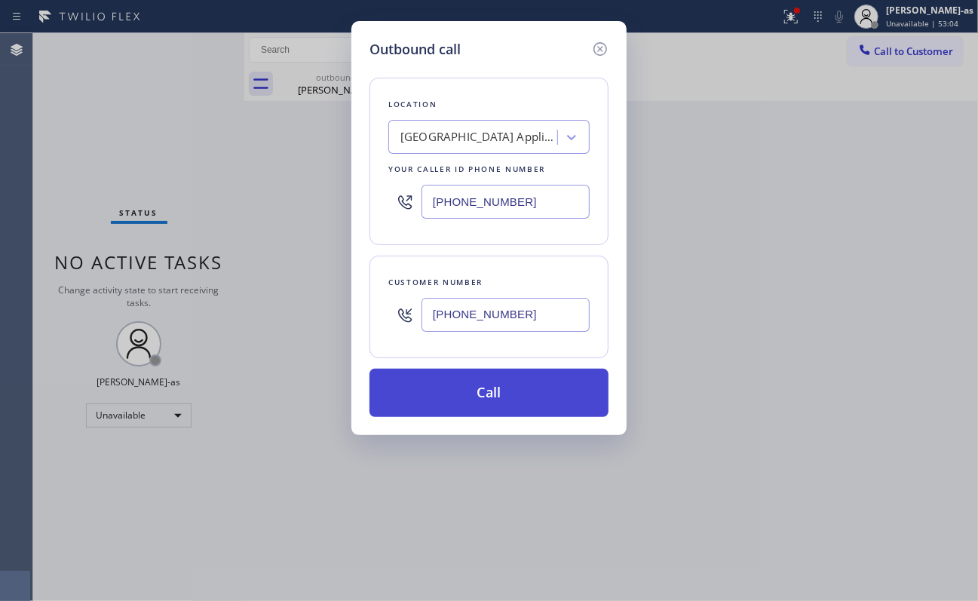
type input "[PHONE_NUMBER]"
click at [501, 397] on button "Call" at bounding box center [489, 393] width 239 height 48
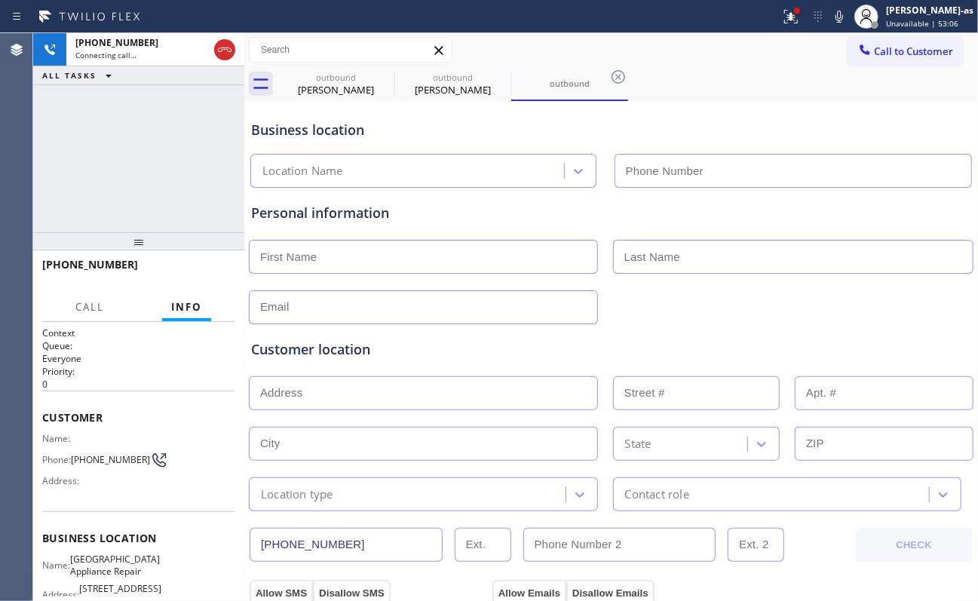
type input "[PHONE_NUMBER]"
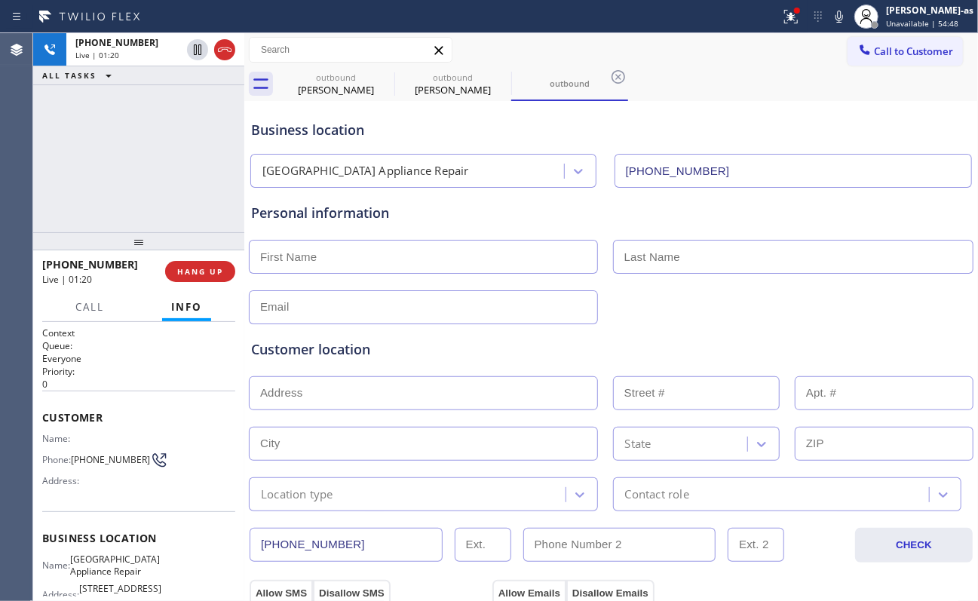
drag, startPoint x: 163, startPoint y: 155, endPoint x: 412, endPoint y: 12, distance: 287.2
click at [170, 151] on div "[PHONE_NUMBER] Live | 01:20 ALL TASKS ALL TASKS ACTIVE TASKS TASKS IN WRAP UP" at bounding box center [138, 132] width 211 height 199
click at [172, 182] on div "[PHONE_NUMBER] Live | 06:46 ALL TASKS ALL TASKS ACTIVE TASKS TASKS IN WRAP UP" at bounding box center [138, 132] width 211 height 199
click at [196, 272] on span "HANG UP" at bounding box center [200, 271] width 46 height 11
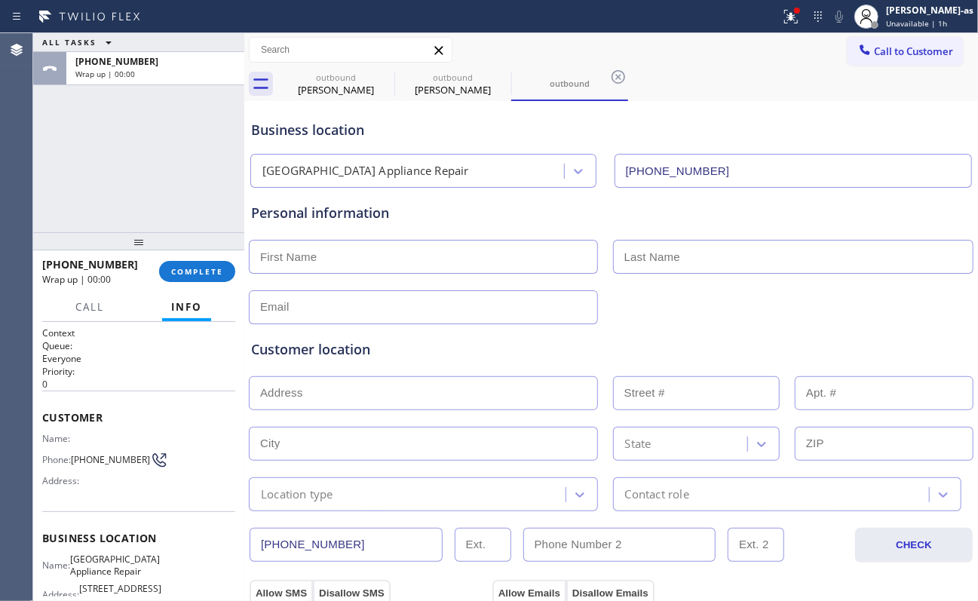
click at [416, 275] on div "Personal information" at bounding box center [611, 263] width 720 height 121
click at [308, 260] on input "text" at bounding box center [423, 257] width 349 height 34
paste input "[PERSON_NAME]"
click at [312, 258] on input "[PERSON_NAME]" at bounding box center [423, 257] width 349 height 34
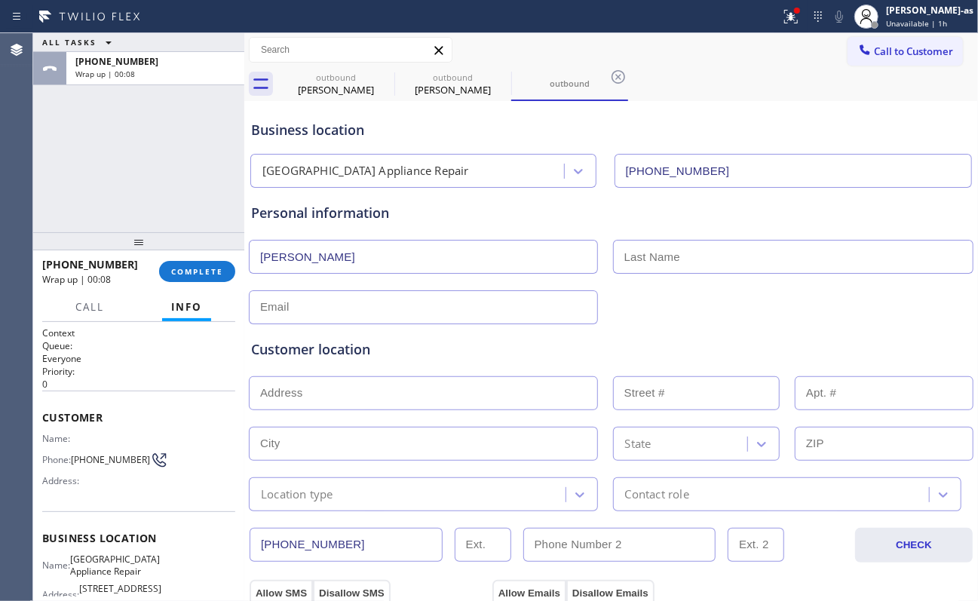
type input "[PERSON_NAME]"
click at [733, 231] on div "Personal information [PERSON_NAME]" at bounding box center [611, 263] width 720 height 121
click at [733, 233] on div "Personal information [PERSON_NAME]" at bounding box center [611, 263] width 720 height 121
click at [733, 266] on input "text" at bounding box center [793, 257] width 361 height 34
click at [733, 262] on input "text" at bounding box center [793, 257] width 361 height 34
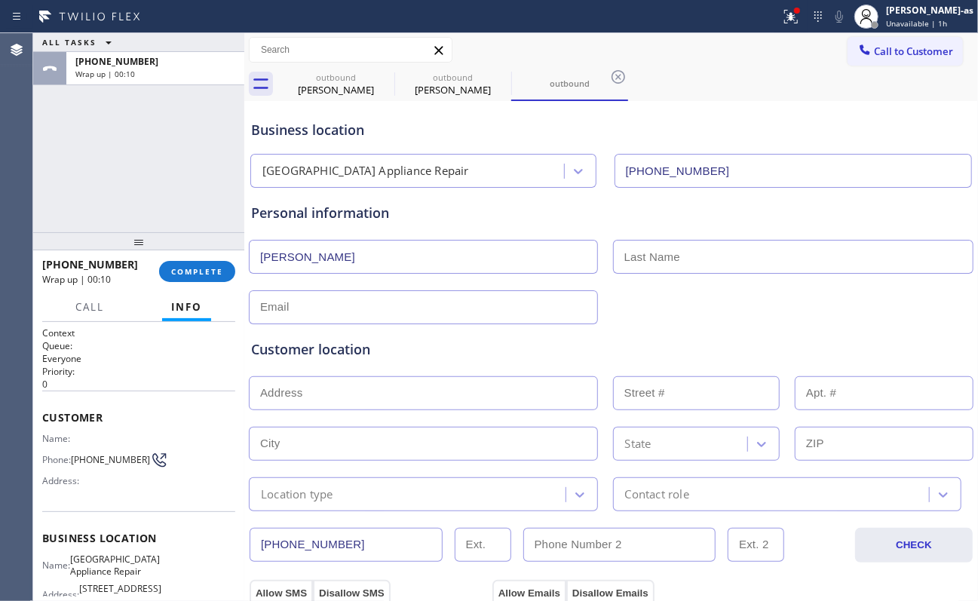
click at [733, 262] on input "text" at bounding box center [793, 257] width 361 height 34
paste input "[PERSON_NAME]"
type input "[PERSON_NAME]"
click at [728, 329] on div "Customer location >> ADD NEW ADDRESS << + NEW ADDRESS State Location type Conta…" at bounding box center [611, 417] width 726 height 187
click at [275, 302] on input "text" at bounding box center [423, 307] width 349 height 34
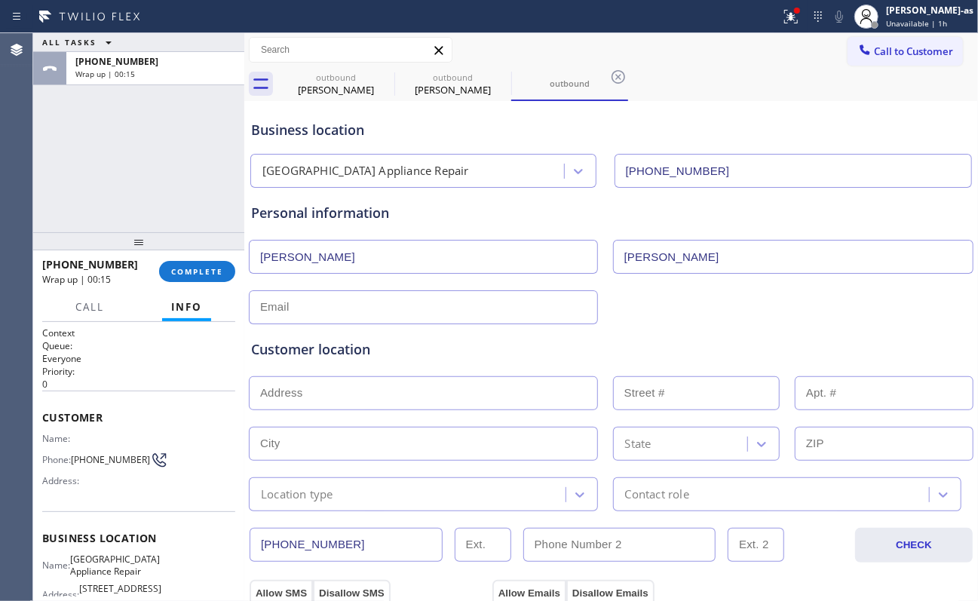
paste input "[EMAIL_ADDRESS][DOMAIN_NAME]"
type input "[EMAIL_ADDRESS][DOMAIN_NAME]"
click at [656, 312] on div "[EMAIL_ADDRESS][DOMAIN_NAME]" at bounding box center [611, 305] width 728 height 37
click at [394, 401] on input "text" at bounding box center [423, 393] width 349 height 34
paste input "[STREET_ADDRESS][PERSON_NAME]"
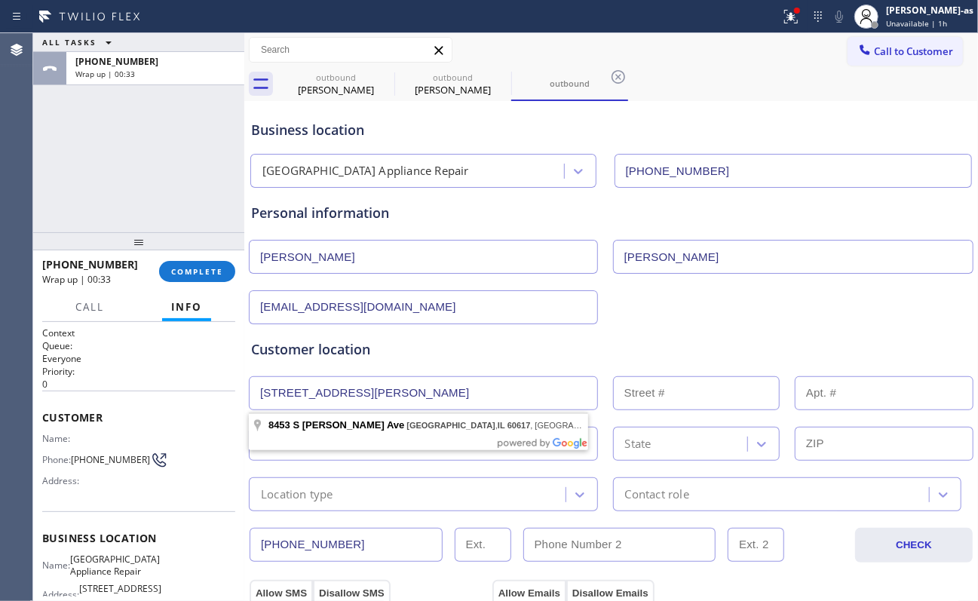
drag, startPoint x: 372, startPoint y: 431, endPoint x: 367, endPoint y: 438, distance: 8.6
type input "[STREET_ADDRESS][PERSON_NAME]"
type input "8453"
type input "[GEOGRAPHIC_DATA]"
type input "60617"
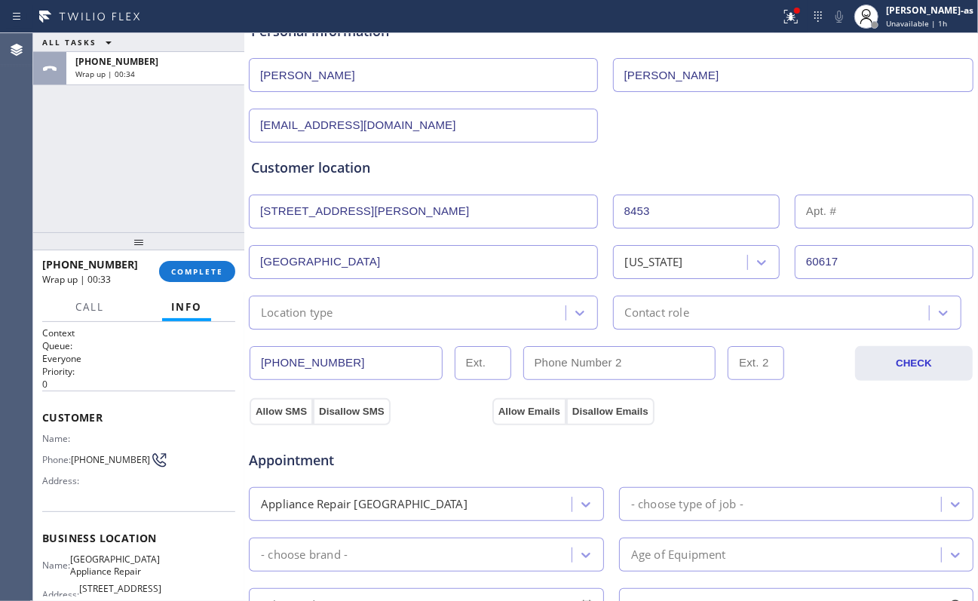
scroll to position [201, 0]
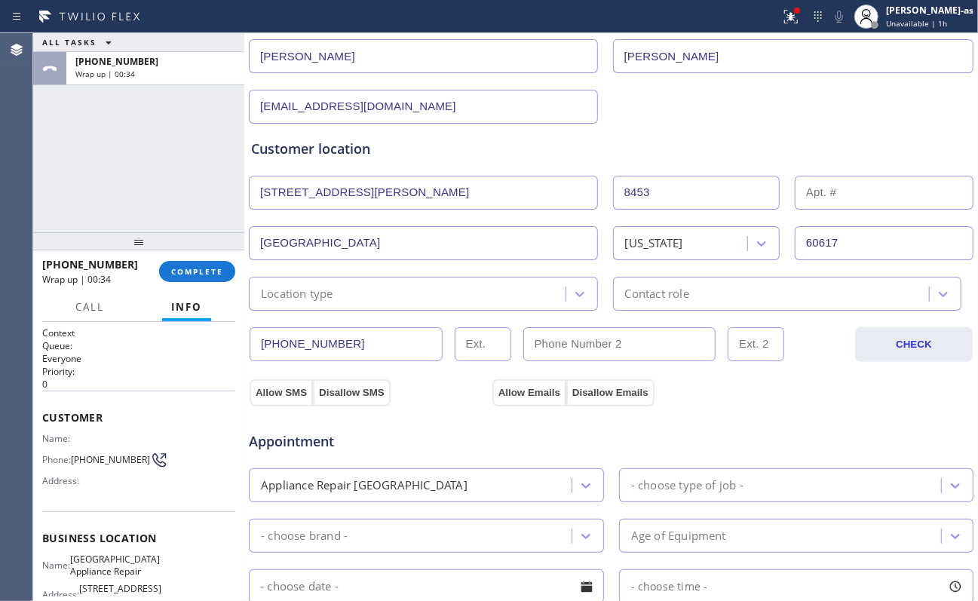
click at [291, 305] on div "Location type" at bounding box center [423, 294] width 349 height 34
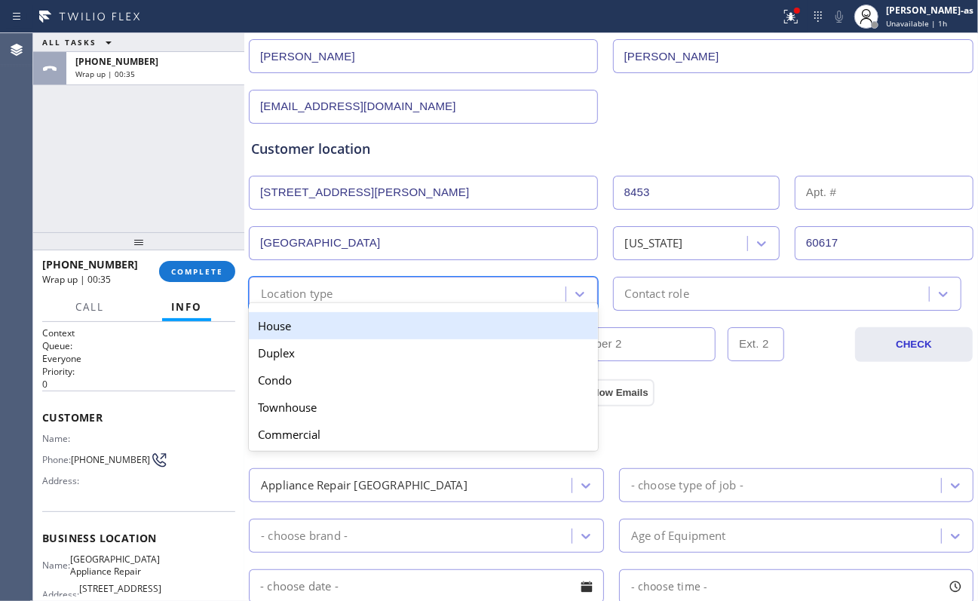
drag, startPoint x: 293, startPoint y: 338, endPoint x: 510, endPoint y: 308, distance: 219.2
click at [305, 336] on div "House" at bounding box center [423, 325] width 349 height 27
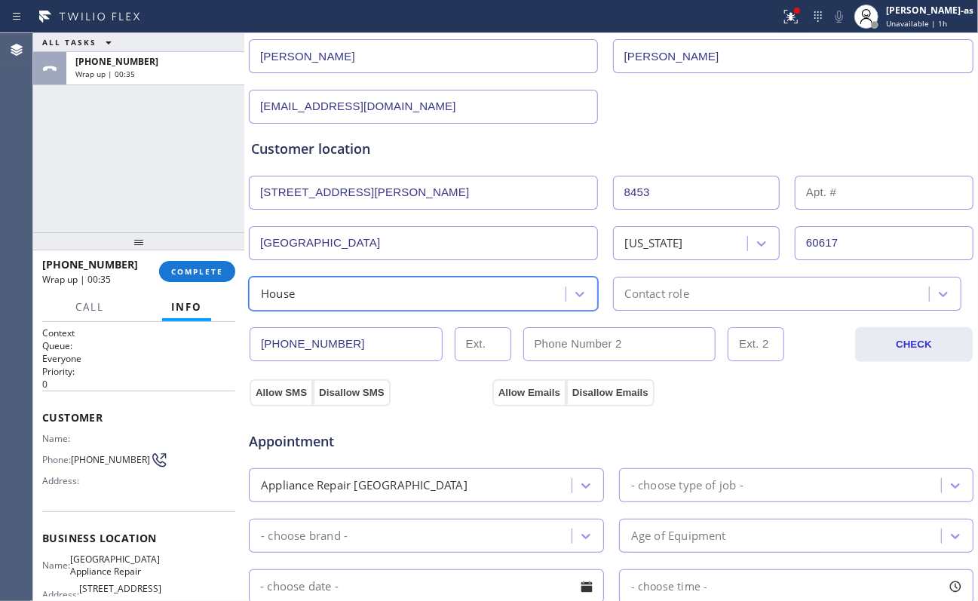
click at [644, 293] on div "Contact role" at bounding box center [657, 293] width 64 height 17
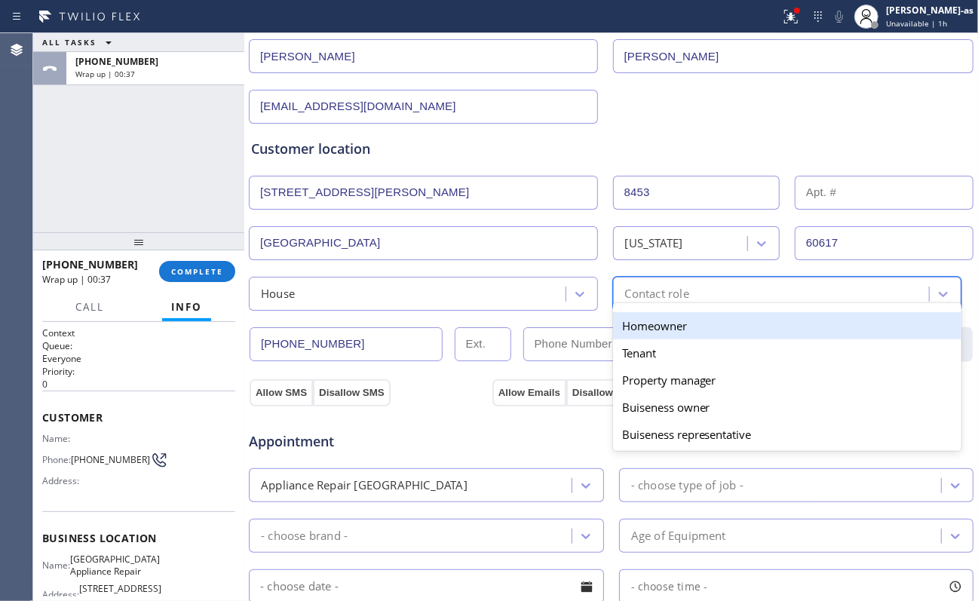
click at [655, 330] on div "Homeowner" at bounding box center [787, 325] width 349 height 27
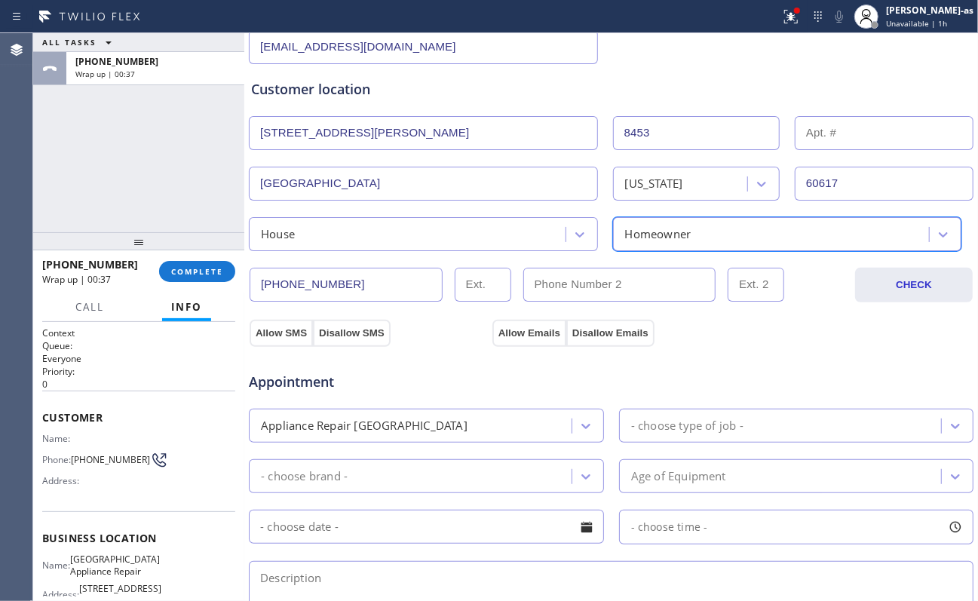
scroll to position [302, 0]
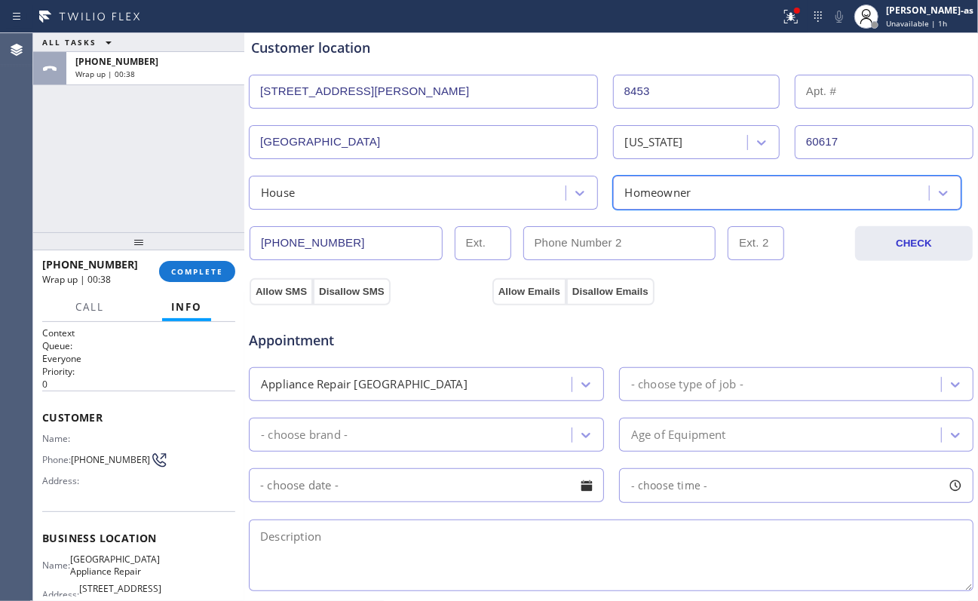
drag, startPoint x: 269, startPoint y: 302, endPoint x: 366, endPoint y: 293, distance: 97.0
click at [270, 302] on div "Appointment Appliance Repair High End - choose type of job - - choose brand - A…" at bounding box center [611, 447] width 726 height 296
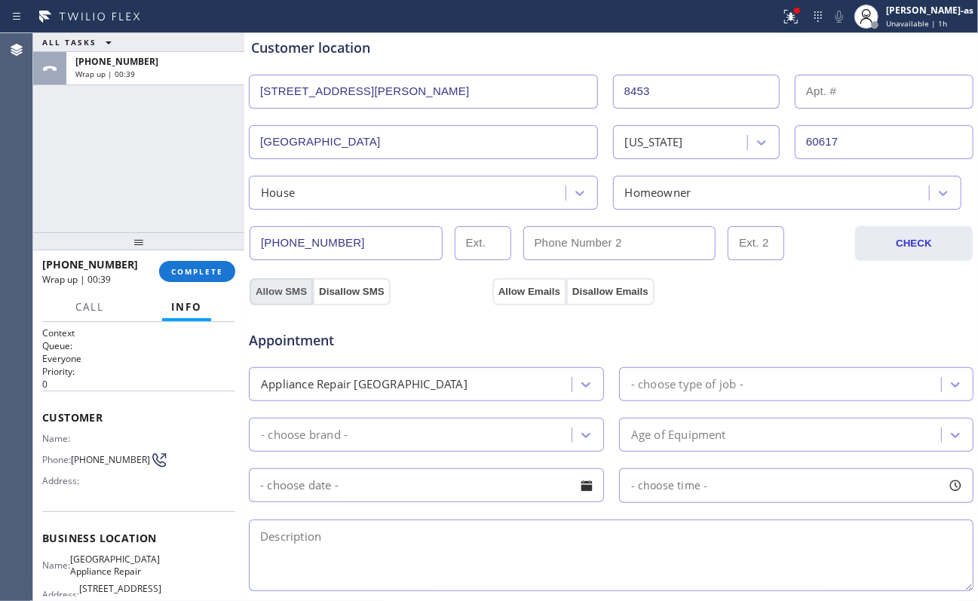
click at [281, 293] on button "Allow SMS" at bounding box center [281, 291] width 63 height 27
click at [517, 294] on button "Allow Emails" at bounding box center [530, 291] width 74 height 27
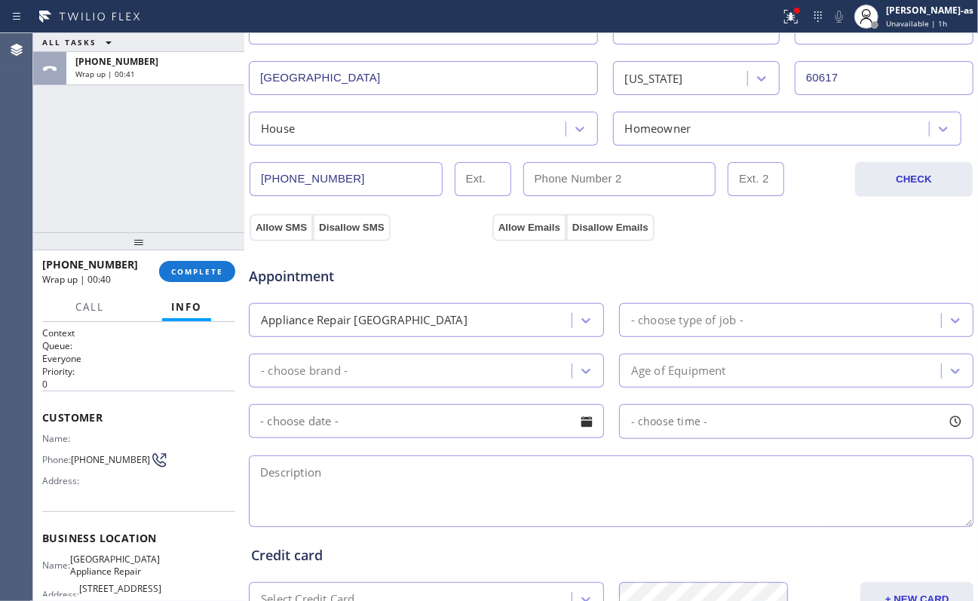
scroll to position [402, 0]
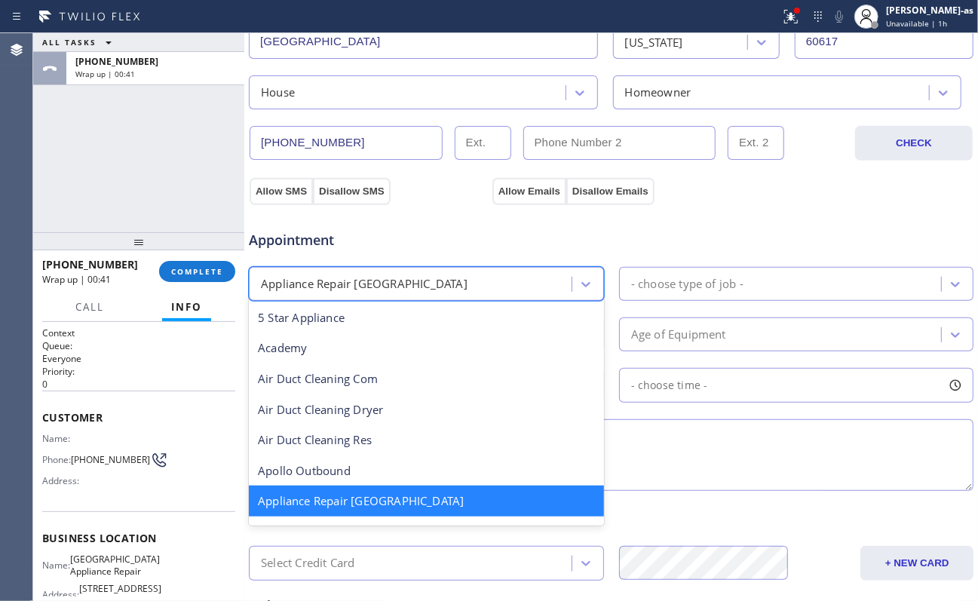
click at [410, 278] on div "Appliance Repair [GEOGRAPHIC_DATA]" at bounding box center [412, 284] width 318 height 26
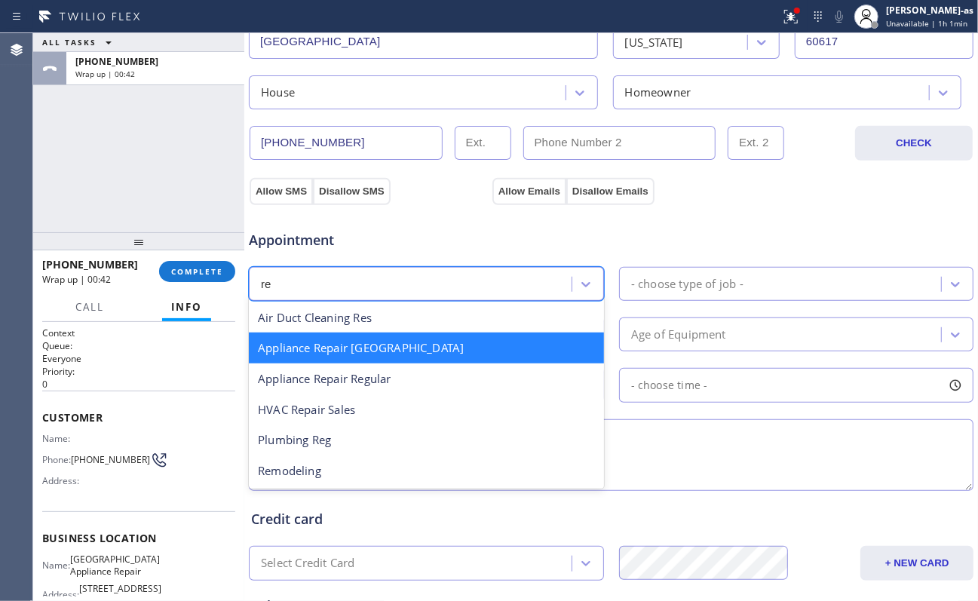
scroll to position [0, 0]
type input "reg"
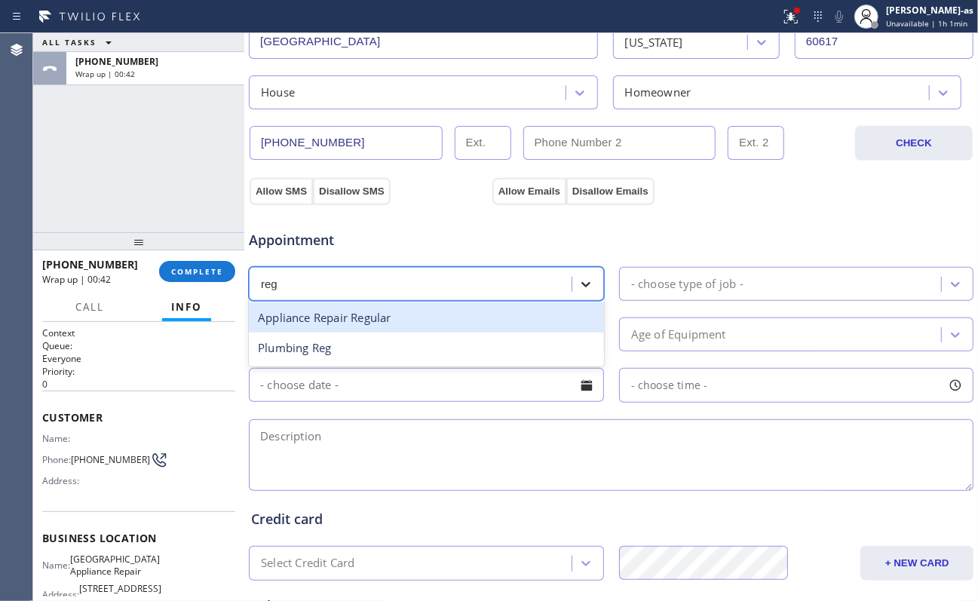
drag, startPoint x: 380, startPoint y: 318, endPoint x: 564, endPoint y: 285, distance: 187.0
click at [383, 318] on div "Appliance Repair Regular" at bounding box center [426, 317] width 355 height 31
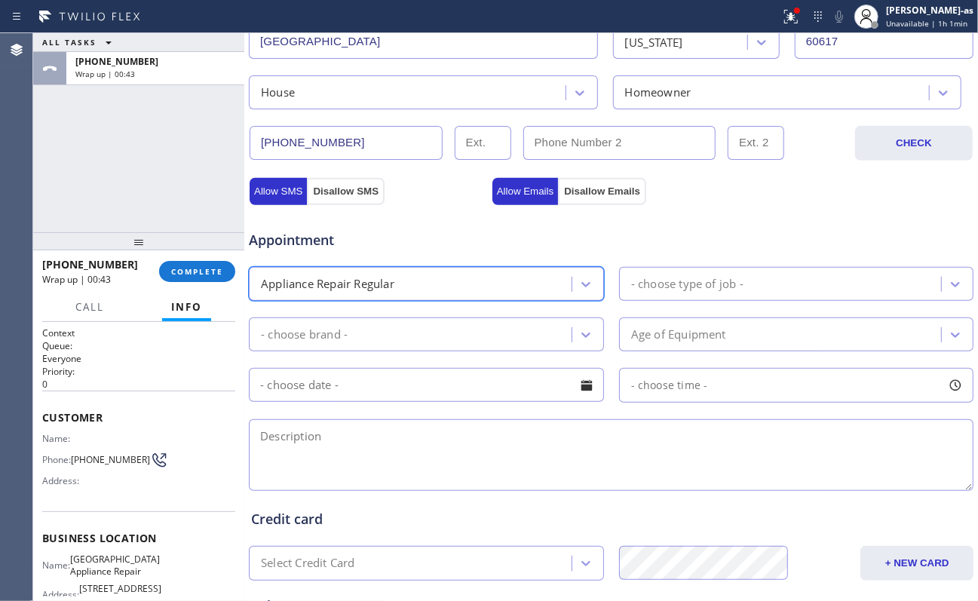
click at [691, 276] on div "- choose type of job -" at bounding box center [783, 284] width 318 height 26
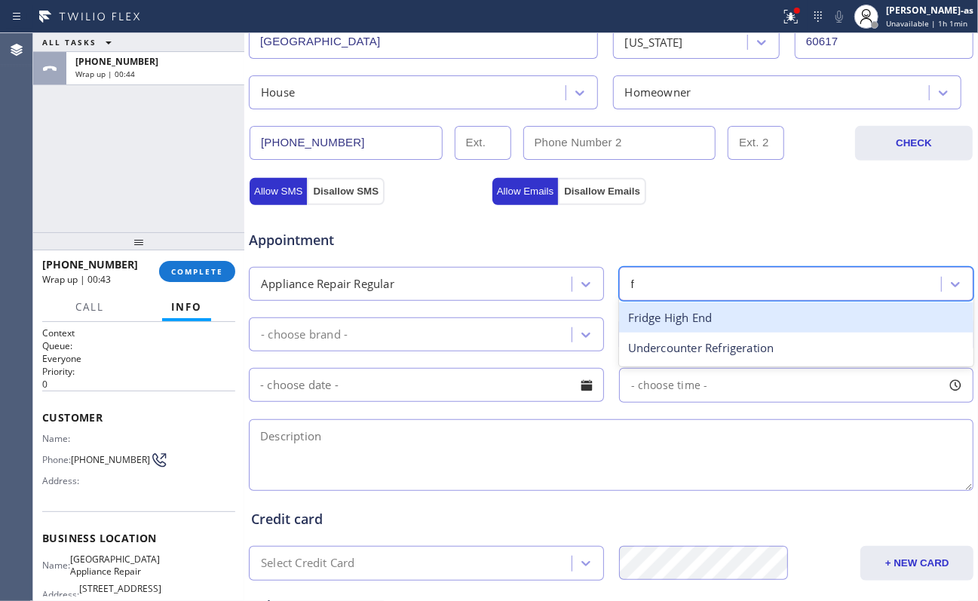
type input "fr"
click at [692, 324] on div "Fridge" at bounding box center [796, 317] width 355 height 31
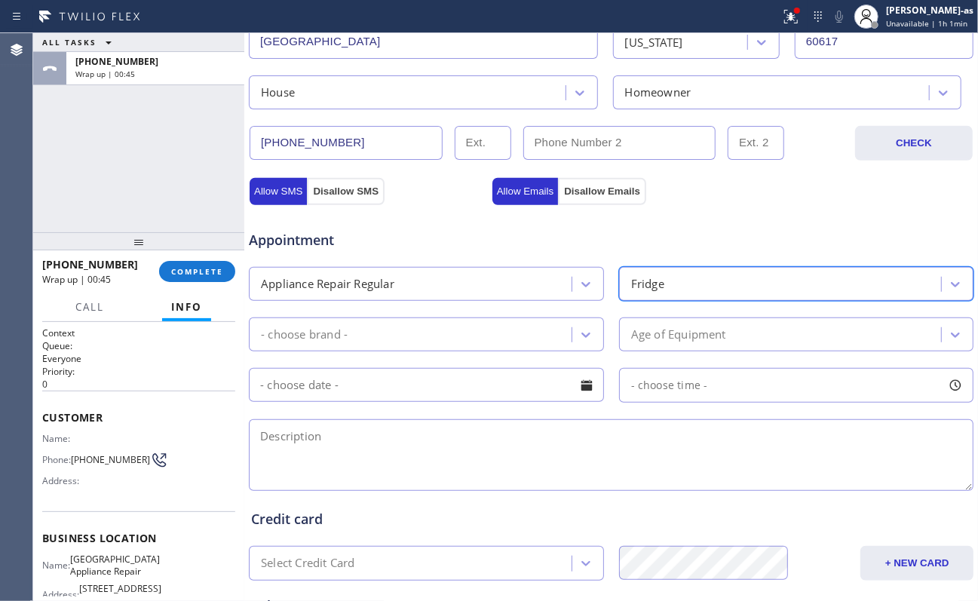
click at [453, 339] on div "- choose brand -" at bounding box center [412, 334] width 318 height 26
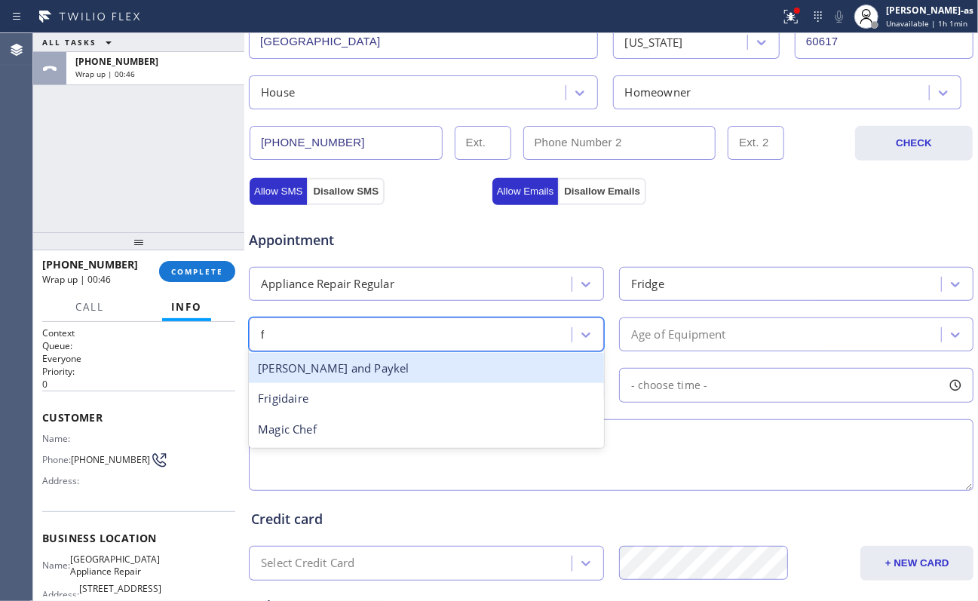
type input "fr"
drag, startPoint x: 391, startPoint y: 374, endPoint x: 656, endPoint y: 321, distance: 270.7
click at [413, 371] on div "Frigidaire" at bounding box center [426, 368] width 355 height 31
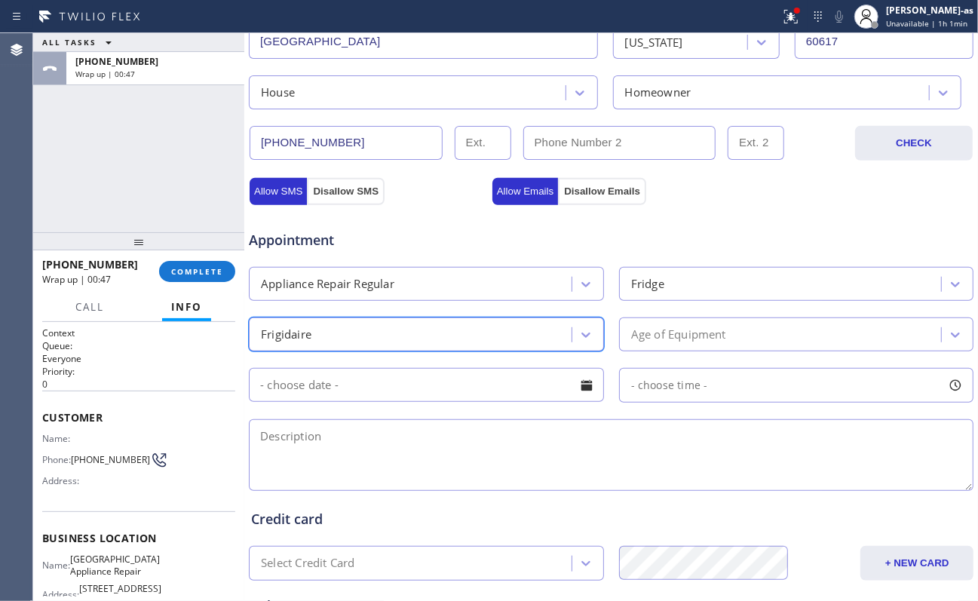
click at [733, 330] on div "Age of Equipment" at bounding box center [783, 334] width 318 height 26
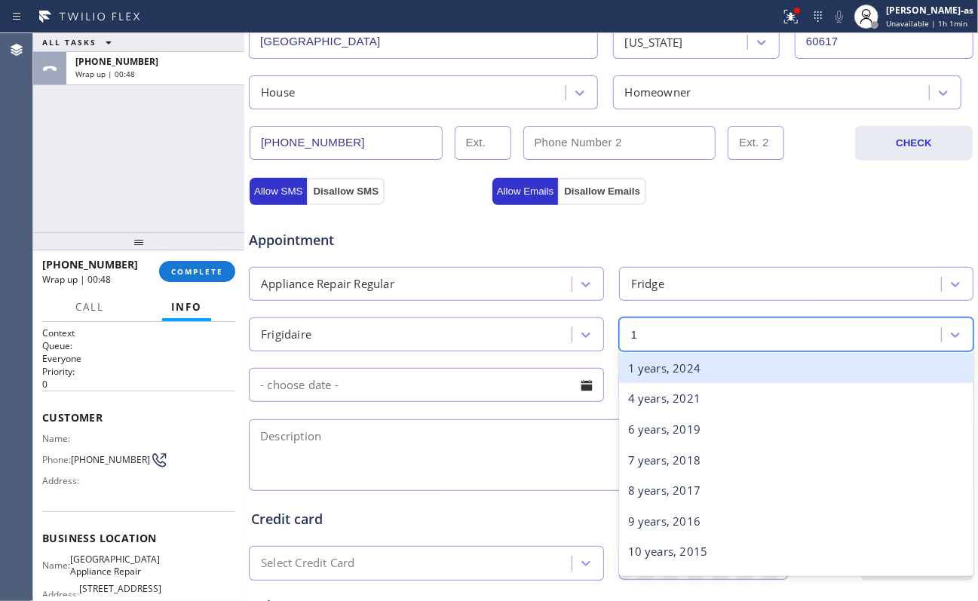
type input "12"
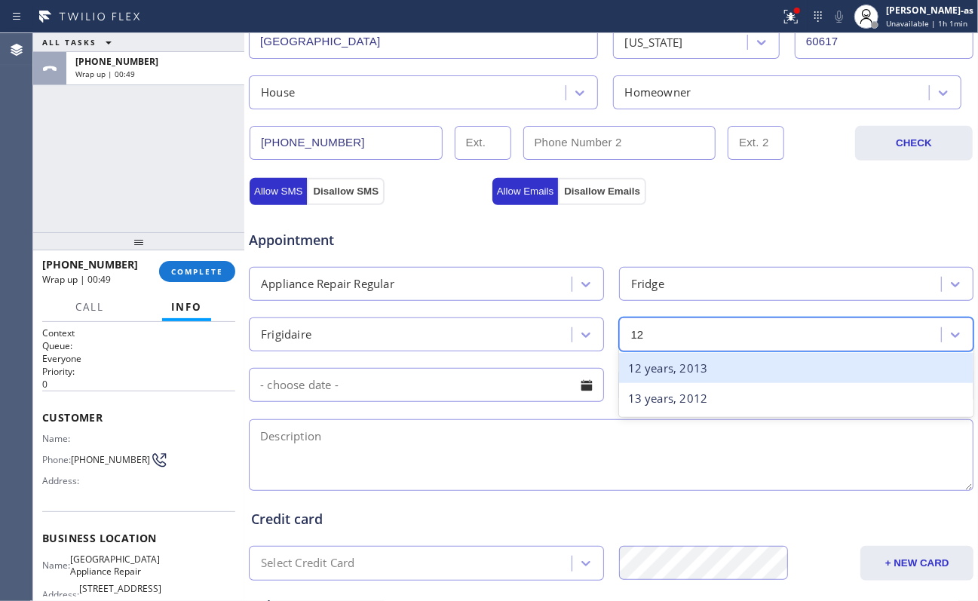
click at [729, 376] on div "12 years, 2013" at bounding box center [796, 368] width 355 height 31
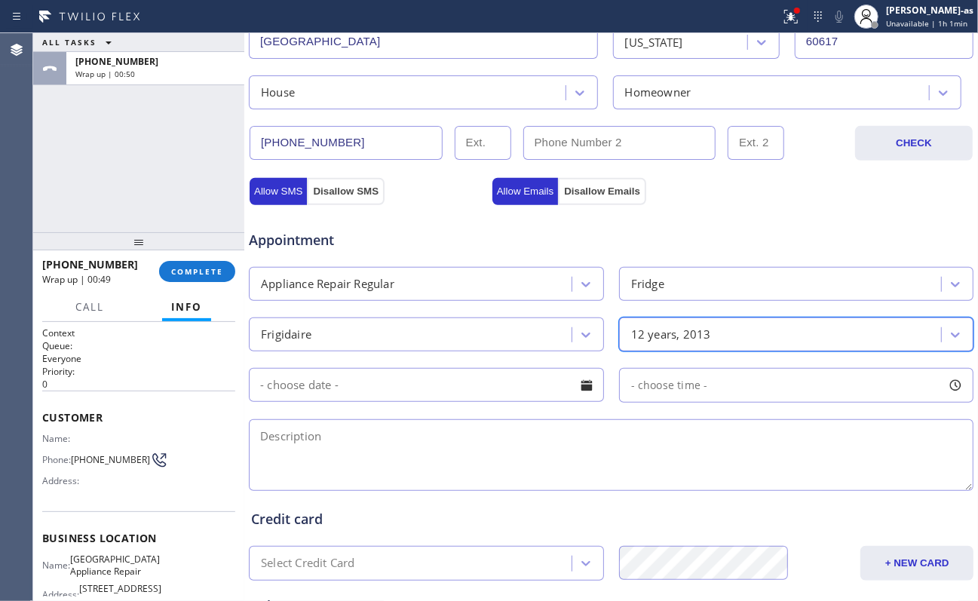
click at [399, 395] on input "text" at bounding box center [426, 385] width 355 height 34
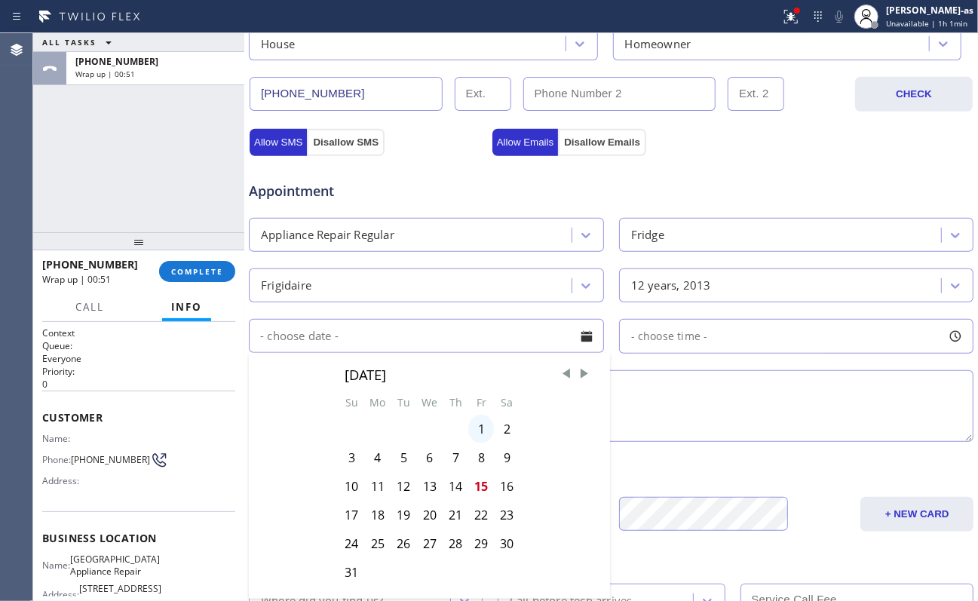
scroll to position [502, 0]
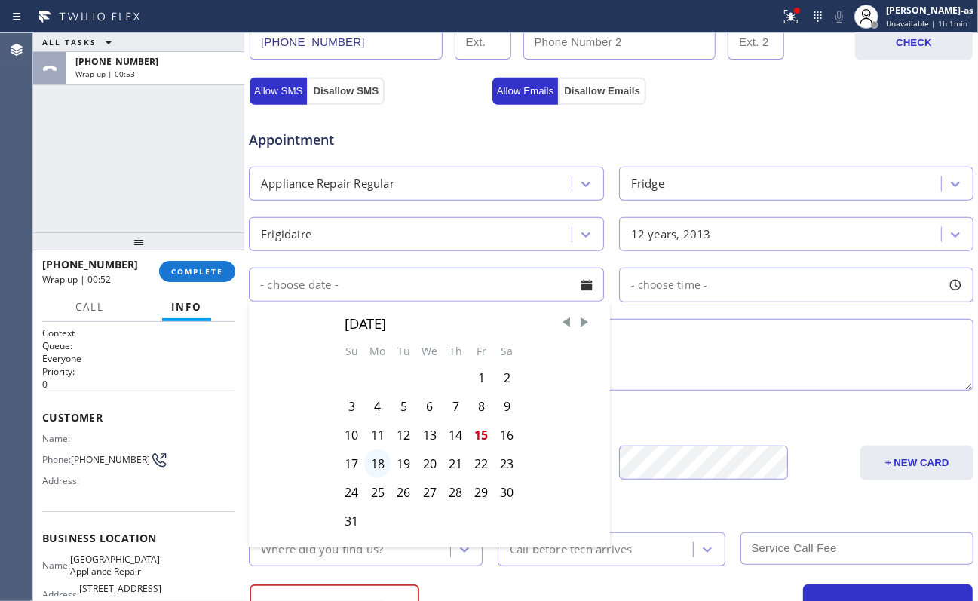
click at [375, 450] on div "18" at bounding box center [377, 464] width 26 height 29
type input "[DATE]"
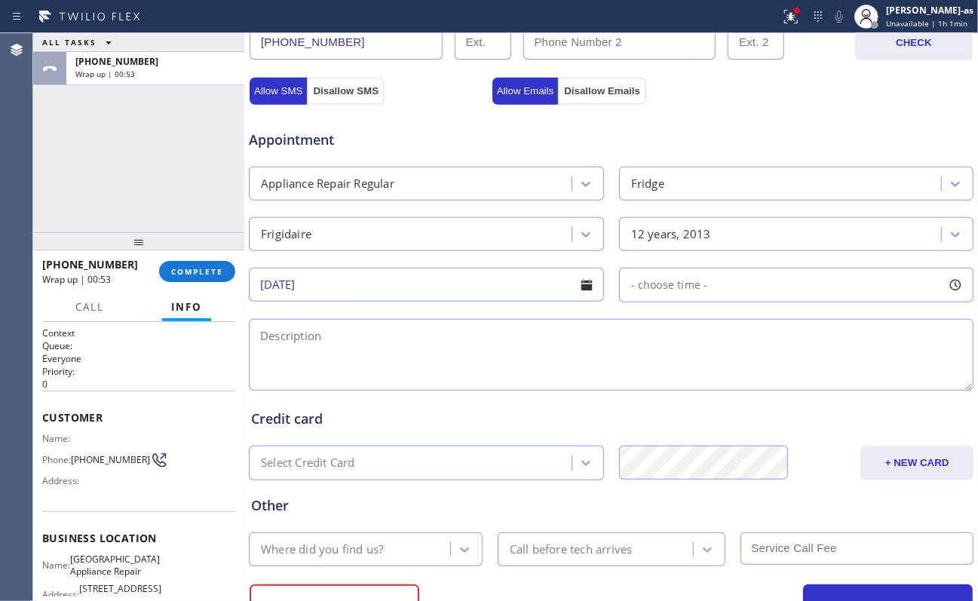
click at [698, 290] on span "- choose time -" at bounding box center [669, 285] width 77 height 14
drag, startPoint x: 637, startPoint y: 381, endPoint x: 770, endPoint y: 382, distance: 132.8
drag, startPoint x: 640, startPoint y: 380, endPoint x: 698, endPoint y: 379, distance: 58.9
click at [700, 379] on div at bounding box center [709, 377] width 18 height 32
click at [457, 371] on textarea at bounding box center [611, 355] width 725 height 72
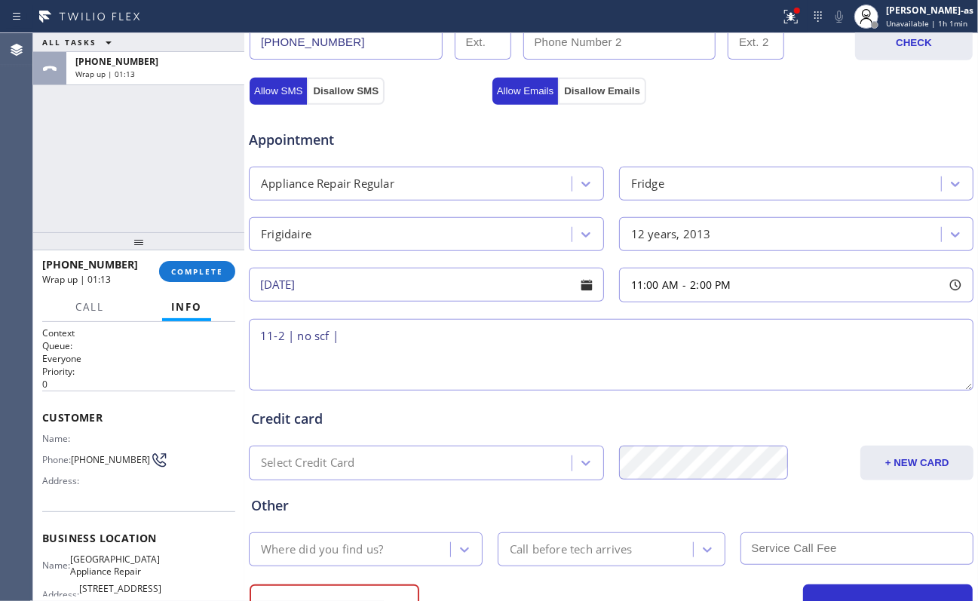
drag, startPoint x: 281, startPoint y: 441, endPoint x: 312, endPoint y: 457, distance: 34.1
click at [281, 441] on div "Credit card Select Credit Card + NEW CARD CANCEL SAVE" at bounding box center [611, 437] width 726 height 87
click at [493, 358] on textarea "11-2 | no scf |" at bounding box center [611, 355] width 725 height 72
paste textarea "Frigidaire fridge FS - ice build at the bottom - and it is also leaking water |…"
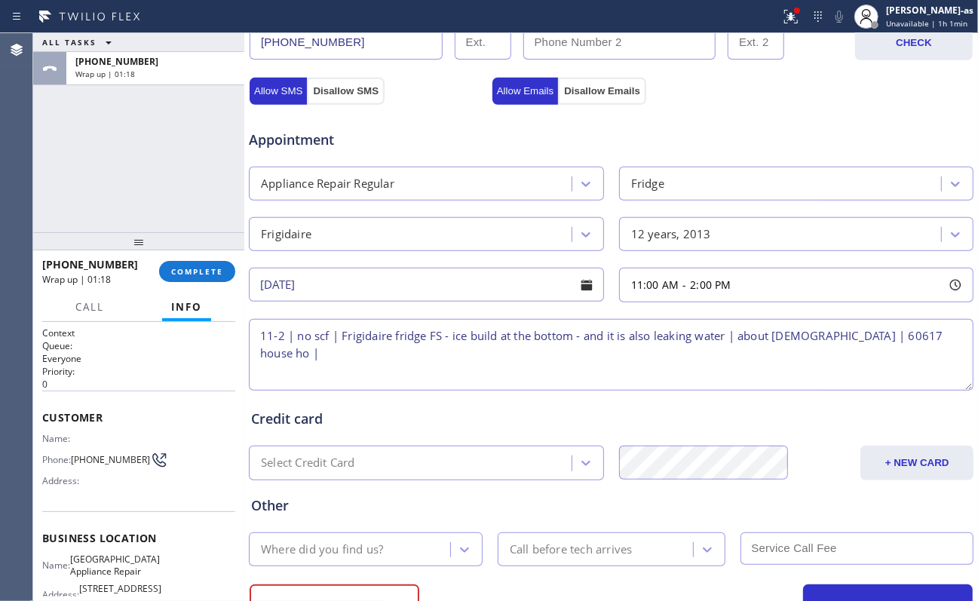
click at [499, 345] on textarea "11-2 | no scf | Frigidaire fridge FS - ice build at the bottom - and it is also…" at bounding box center [611, 355] width 725 height 72
click at [591, 345] on textarea "11-2 | no scf | Frigidaire fridge FS - ice build up at the bottom - and it is a…" at bounding box center [611, 355] width 725 height 72
click at [733, 336] on textarea "11-2 | no scf | Frigidaire fridge FS - ice build up at the bottom of the freeze…" at bounding box center [611, 355] width 725 height 72
paste textarea "[STREET_ADDRESS][PERSON_NAME]"
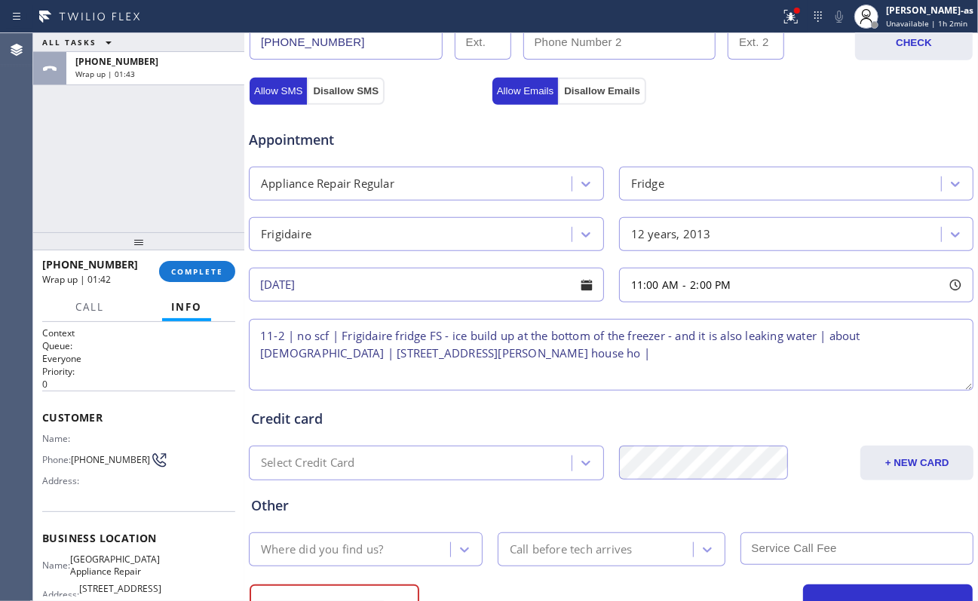
click at [418, 357] on textarea "11-2 | no scf | Frigidaire fridge FS - ice build up at the bottom of the freeze…" at bounding box center [611, 355] width 725 height 72
click at [596, 354] on textarea "11-2 | no scf | Frigidaire fridge FS - ice build up at the bottom of the freeze…" at bounding box center [611, 355] width 725 height 72
drag, startPoint x: 489, startPoint y: 360, endPoint x: 508, endPoint y: 365, distance: 19.6
click at [490, 360] on textarea "11-2 | no scf | Frigidaire fridge FS - ice build up at the bottom of the freeze…" at bounding box center [611, 355] width 725 height 72
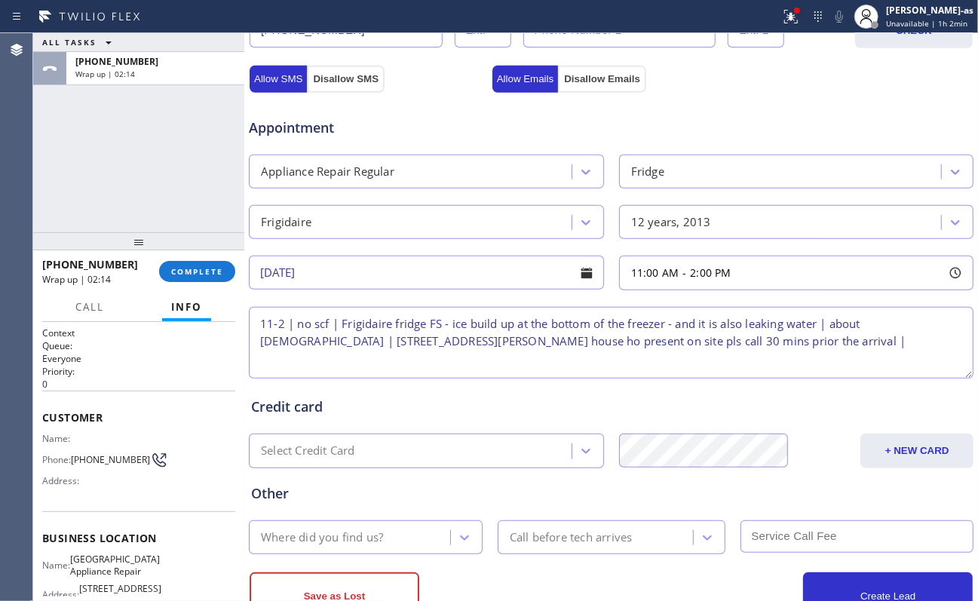
scroll to position [572, 0]
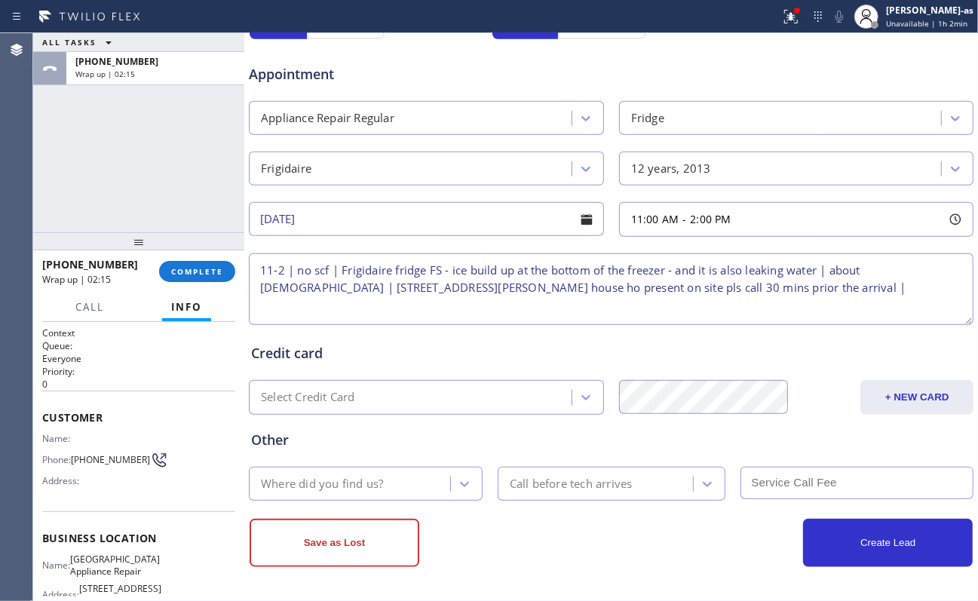
type textarea "11-2 | no scf | Frigidaire fridge FS - ice build up at the bottom of the freeze…"
click at [353, 450] on div "Where did you find us?" at bounding box center [322, 483] width 122 height 17
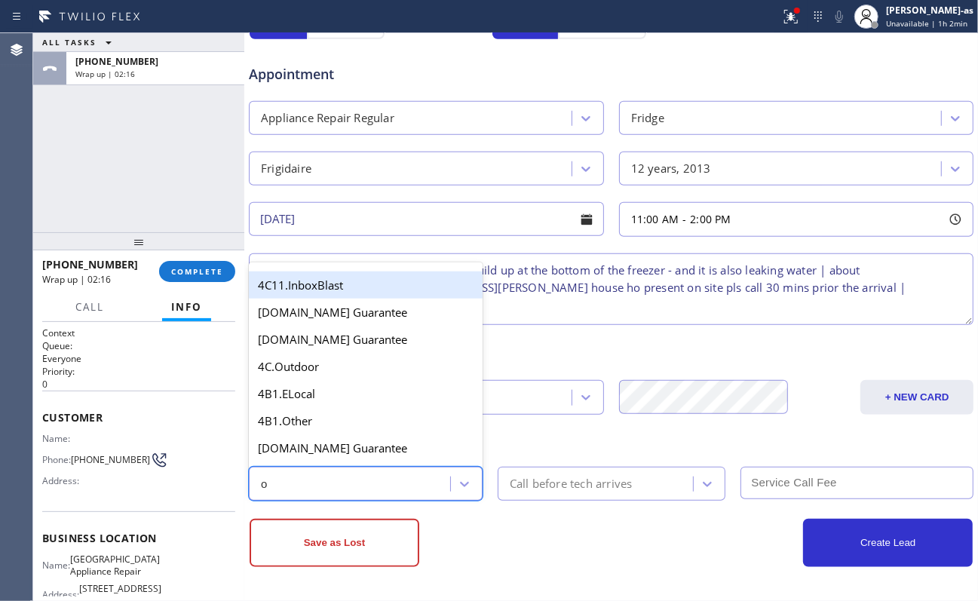
type input "ou"
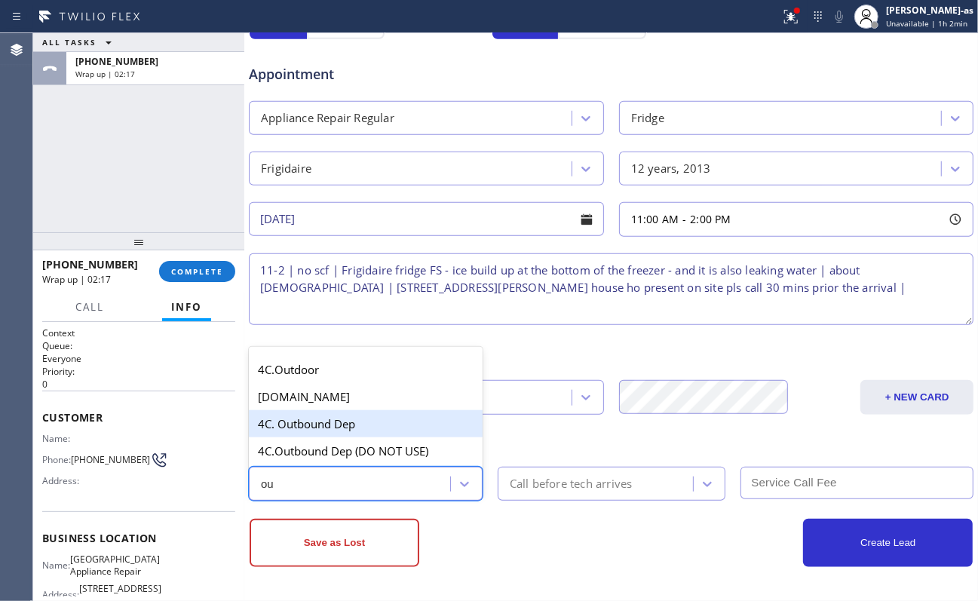
click at [332, 425] on div "4C. Outbound Dep" at bounding box center [366, 423] width 234 height 27
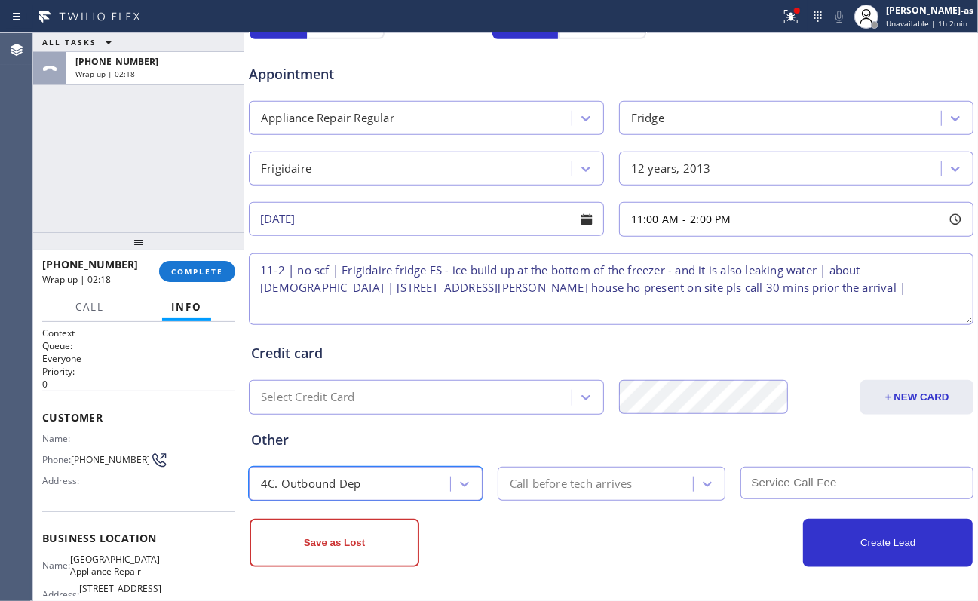
click at [582, 450] on div "Call before tech arrives" at bounding box center [571, 483] width 123 height 17
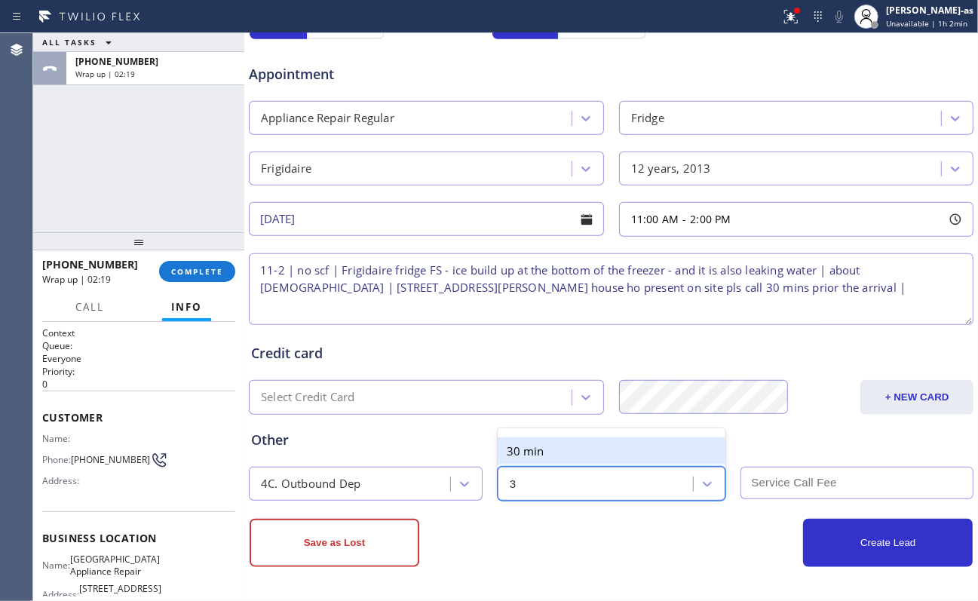
type input "30"
drag, startPoint x: 533, startPoint y: 447, endPoint x: 757, endPoint y: 471, distance: 226.1
click at [543, 450] on div "30 min" at bounding box center [612, 450] width 228 height 27
click at [733, 450] on input "text" at bounding box center [858, 483] width 234 height 32
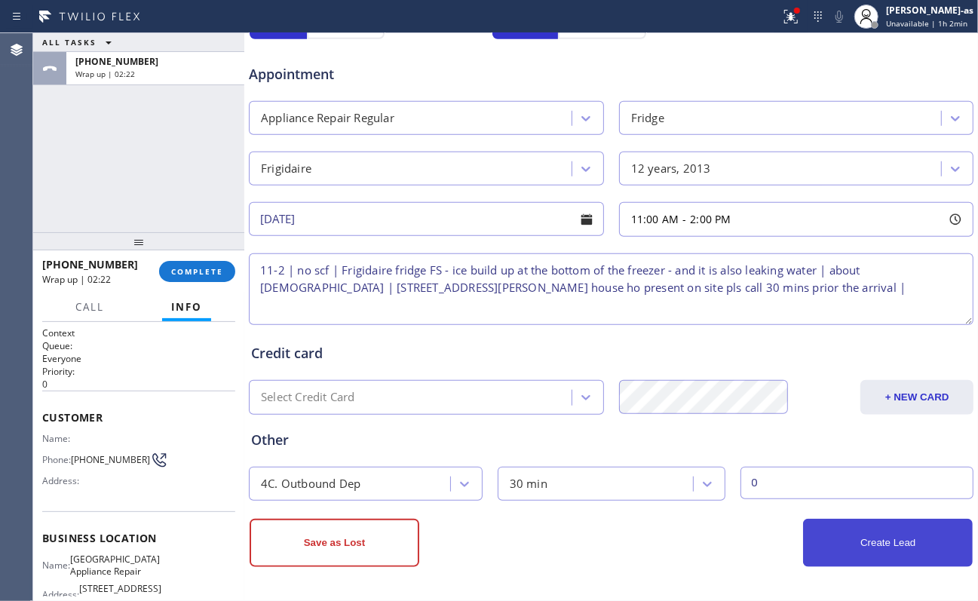
type input "0"
click at [733, 450] on button "Create Lead" at bounding box center [888, 543] width 170 height 48
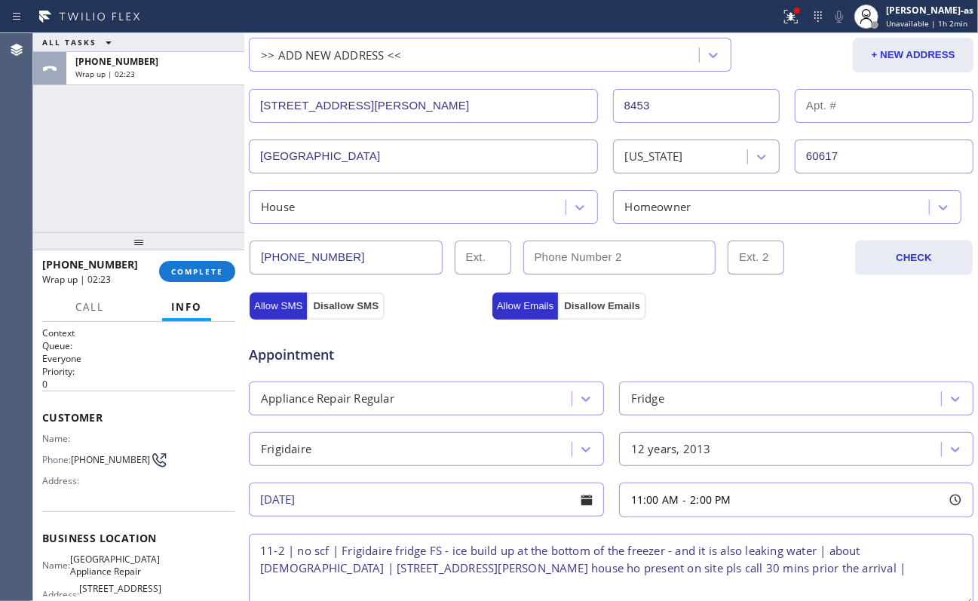
scroll to position [321, 0]
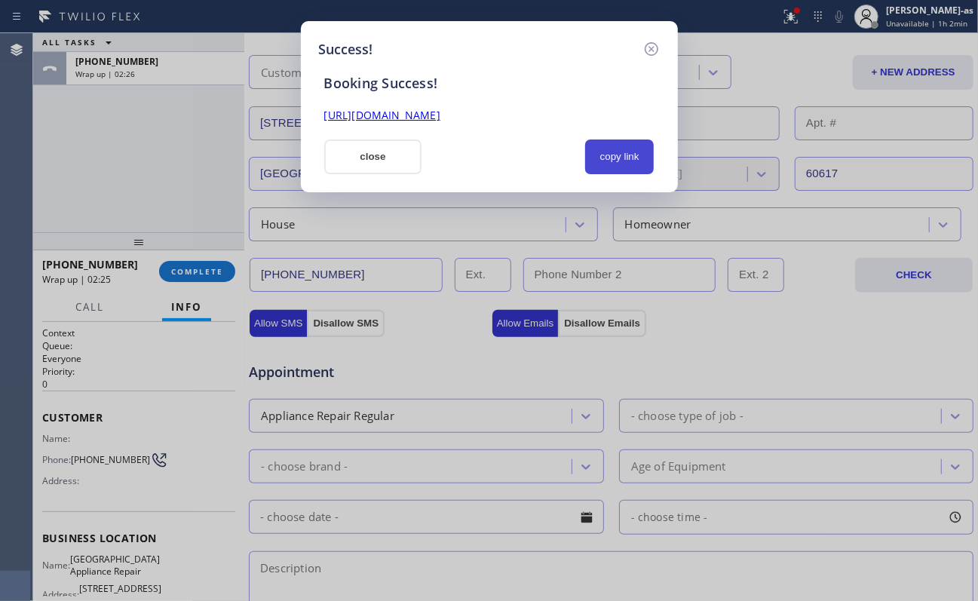
click at [622, 140] on button "copy link" at bounding box center [619, 157] width 69 height 35
click at [381, 158] on button "close" at bounding box center [373, 157] width 98 height 35
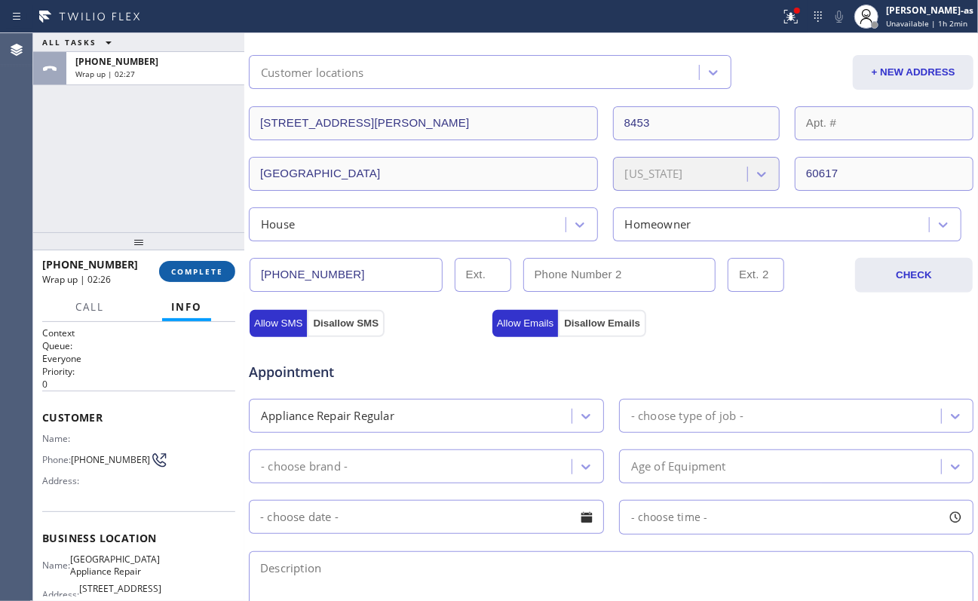
click at [202, 272] on span "COMPLETE" at bounding box center [197, 271] width 52 height 11
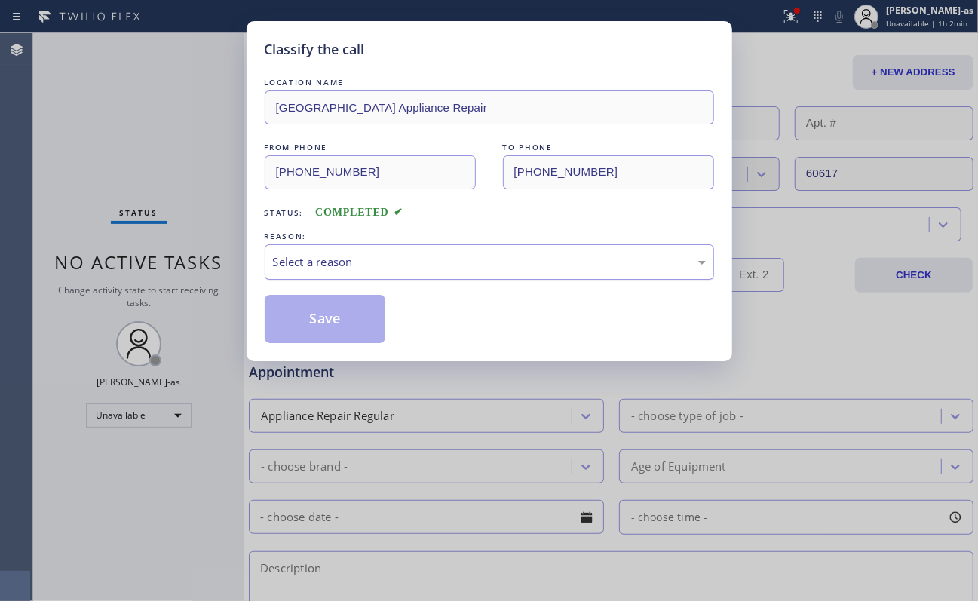
click at [369, 266] on div "Select a reason" at bounding box center [489, 261] width 433 height 17
click at [333, 324] on button "Save" at bounding box center [325, 319] width 121 height 48
type input "[PHONE_NUMBER]"
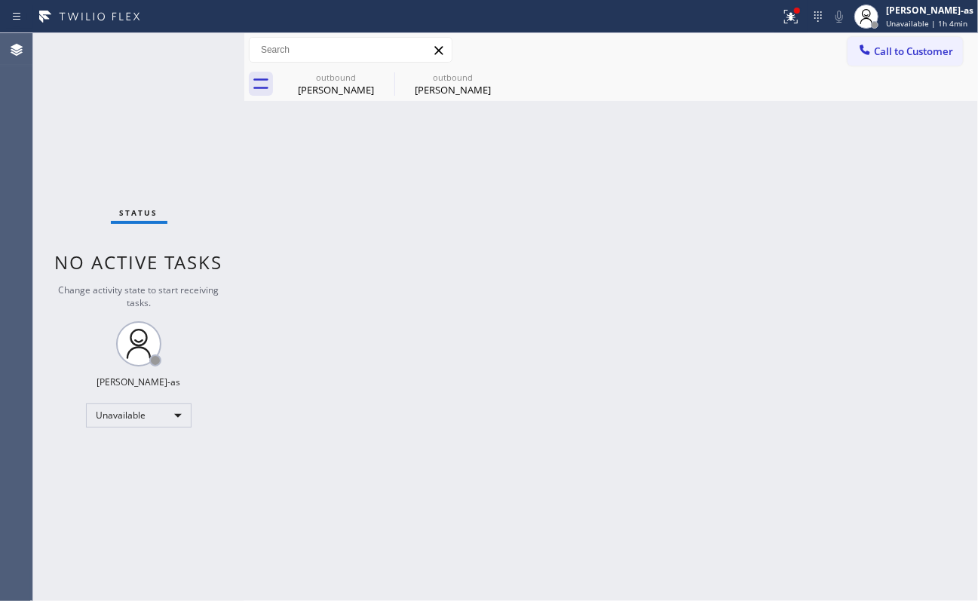
drag, startPoint x: 886, startPoint y: 53, endPoint x: 688, endPoint y: 143, distance: 217.4
click at [733, 53] on span "Call to Customer" at bounding box center [913, 52] width 79 height 14
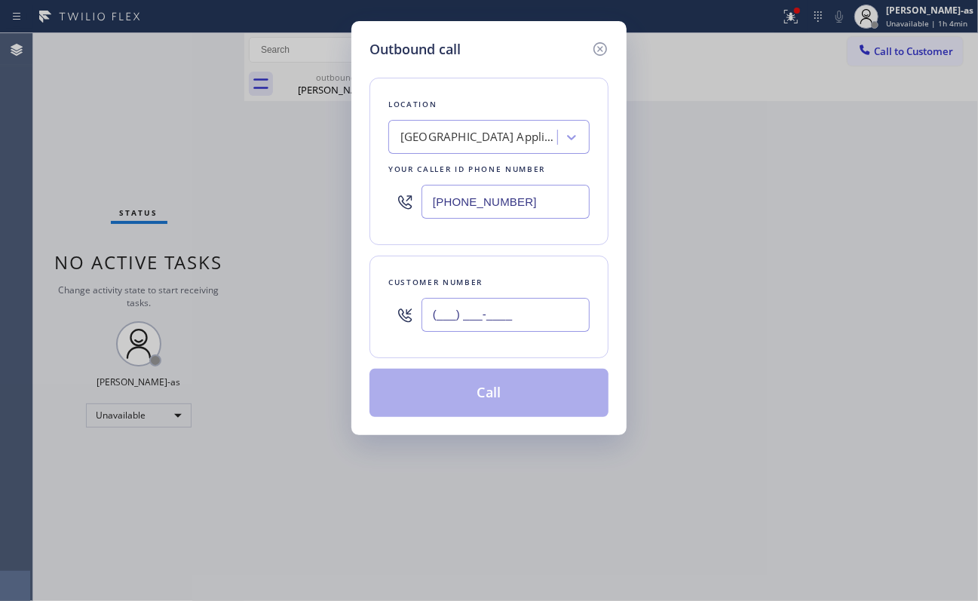
click at [538, 321] on input "(___) ___-____" at bounding box center [506, 315] width 168 height 34
paste input "786) 828-5643"
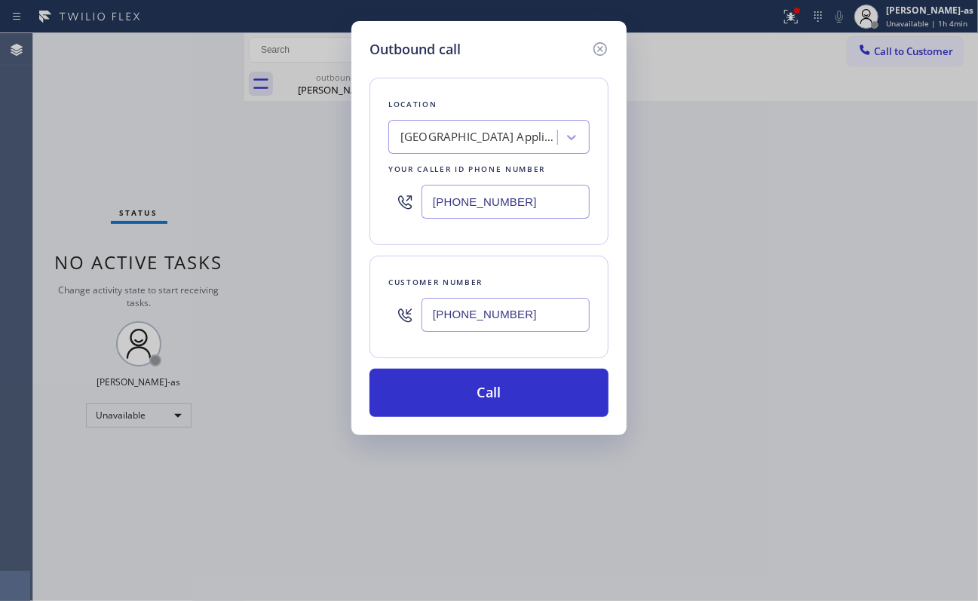
type input "[PHONE_NUMBER]"
click at [536, 203] on input "[PHONE_NUMBER]" at bounding box center [506, 202] width 168 height 34
paste input "86) 828-5643"
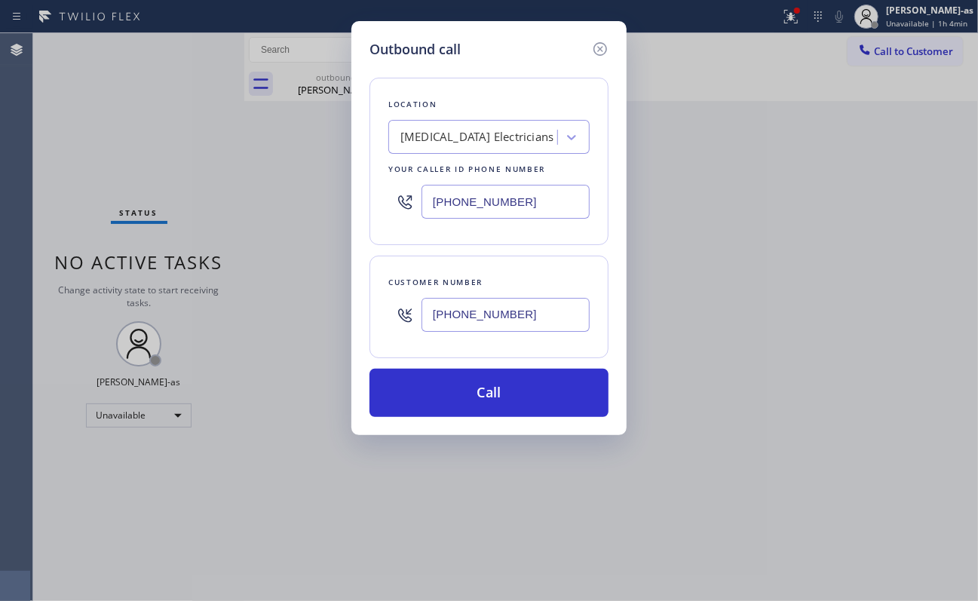
type input "[PHONE_NUMBER]"
click at [558, 330] on input "[PHONE_NUMBER]" at bounding box center [506, 315] width 168 height 34
paste input "322-0896"
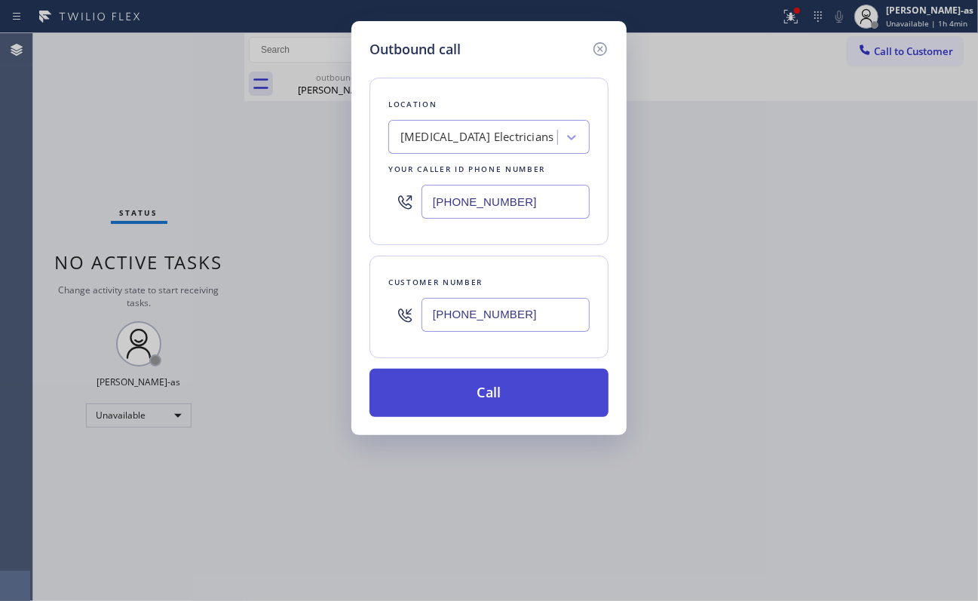
type input "[PHONE_NUMBER]"
click at [545, 402] on button "Call" at bounding box center [489, 393] width 239 height 48
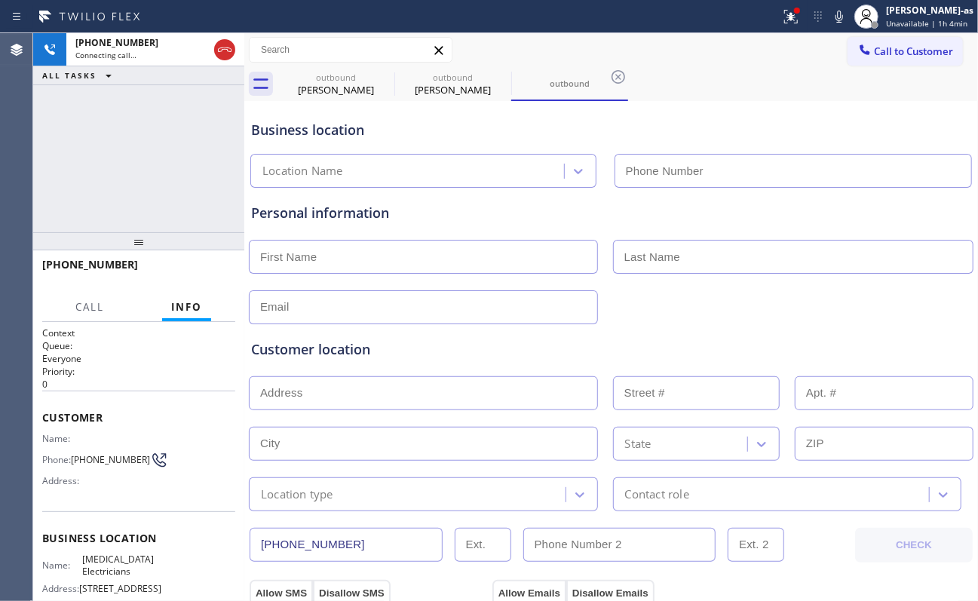
type input "[PHONE_NUMBER]"
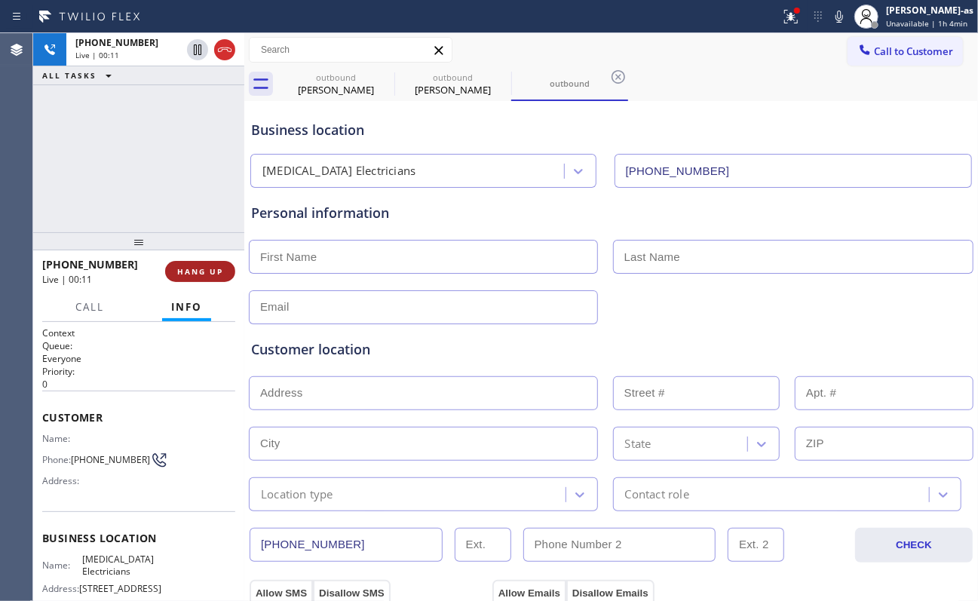
click at [175, 264] on button "HANG UP" at bounding box center [200, 271] width 70 height 21
click at [178, 264] on button "HANG UP" at bounding box center [200, 271] width 70 height 21
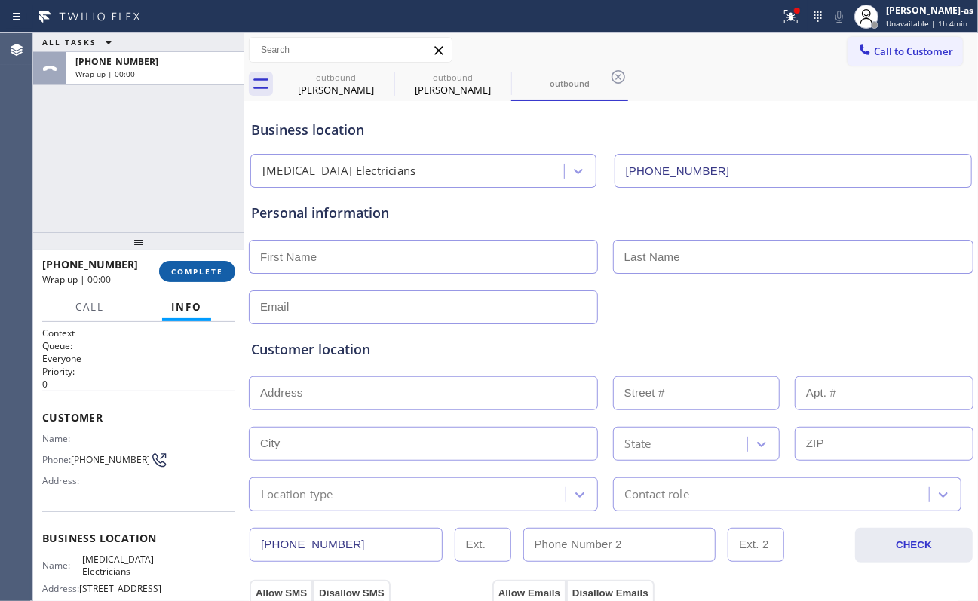
click at [178, 264] on button "COMPLETE" at bounding box center [197, 271] width 76 height 21
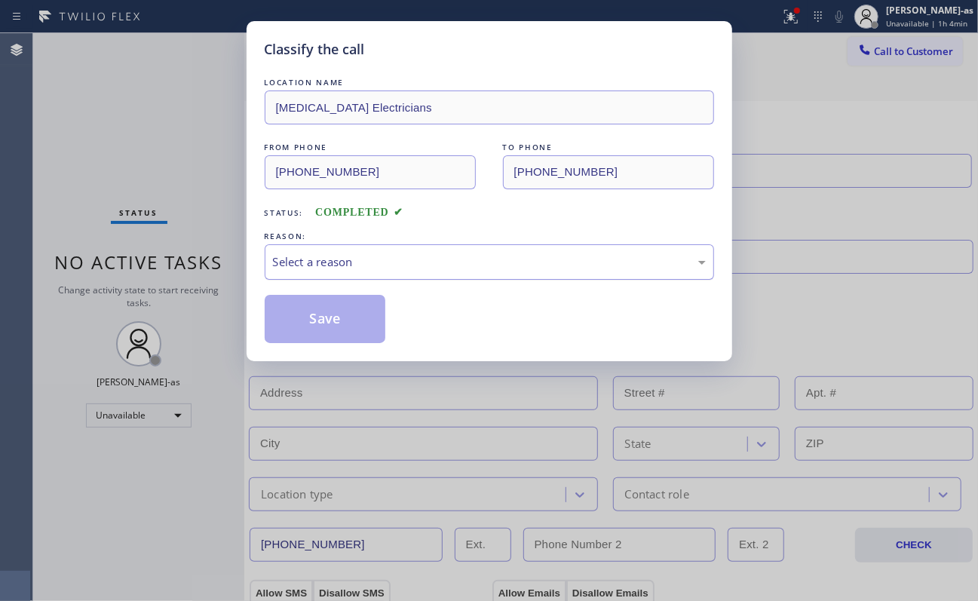
drag, startPoint x: 336, startPoint y: 244, endPoint x: 341, endPoint y: 250, distance: 8.0
click at [339, 250] on div "Select a reason" at bounding box center [490, 261] width 450 height 35
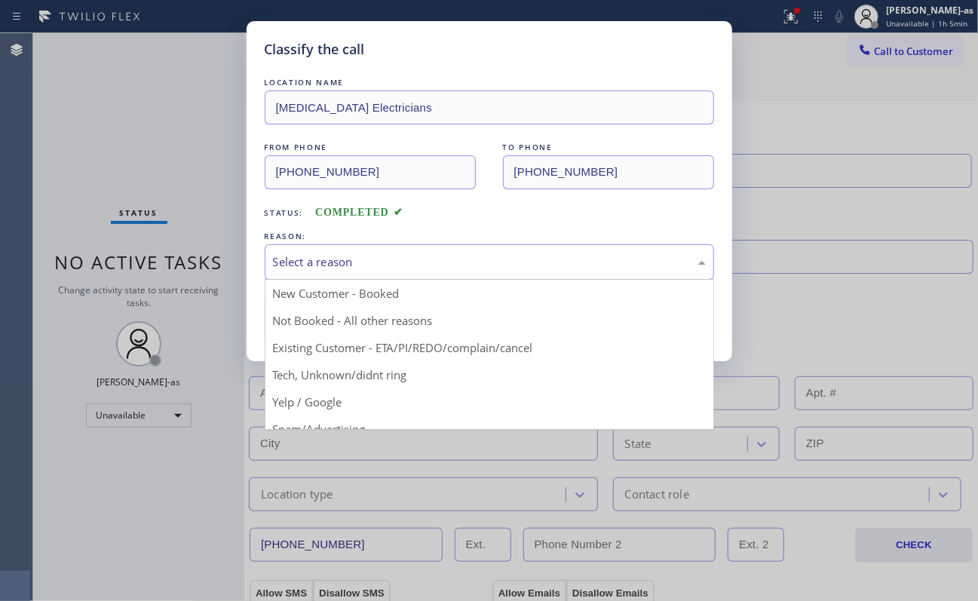
click at [333, 269] on div "Select a reason" at bounding box center [489, 261] width 433 height 17
drag, startPoint x: 336, startPoint y: 263, endPoint x: 368, endPoint y: 305, distance: 53.3
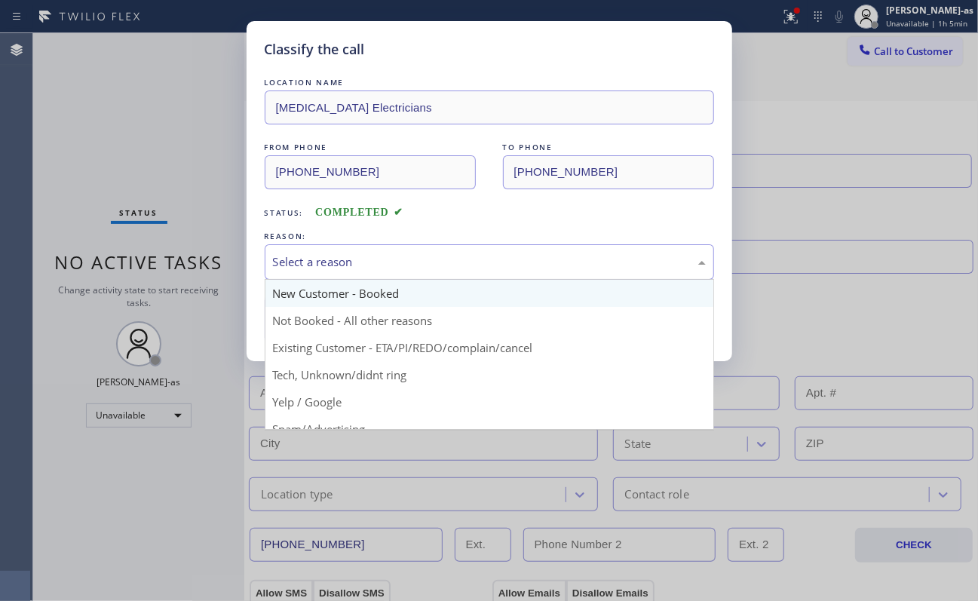
click at [336, 263] on div "Select a reason" at bounding box center [489, 261] width 433 height 17
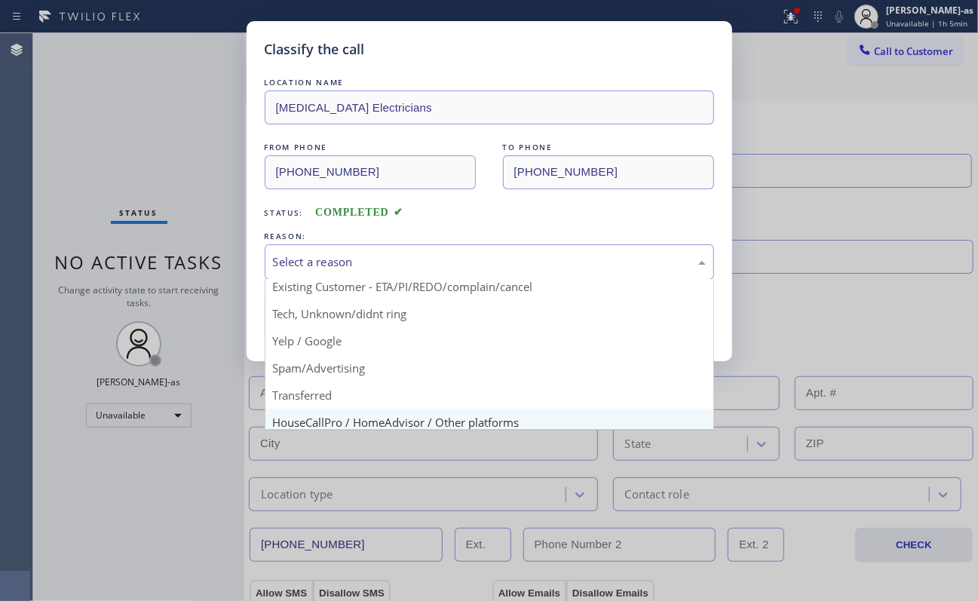
scroll to position [95, 0]
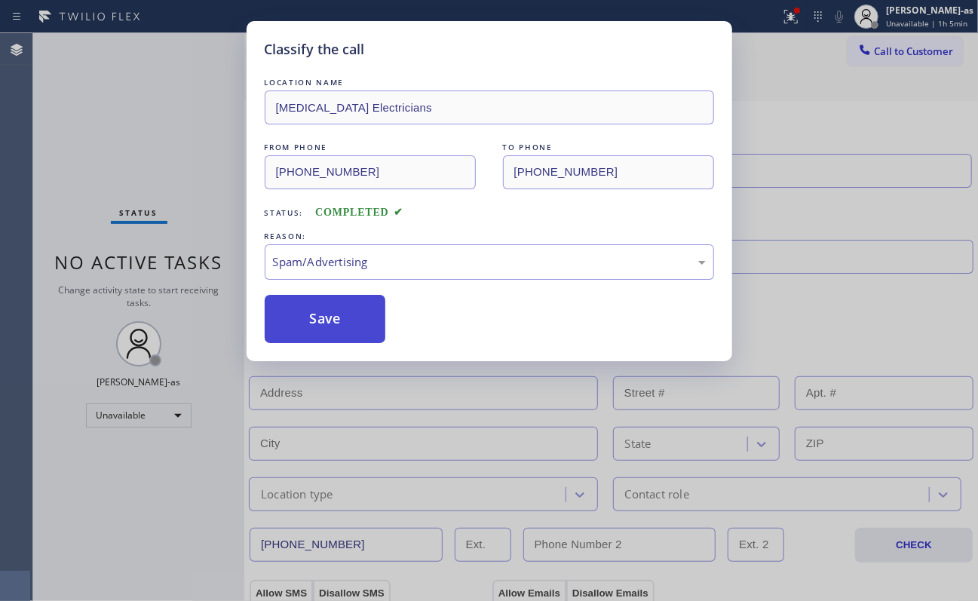
click at [321, 330] on button "Save" at bounding box center [325, 319] width 121 height 48
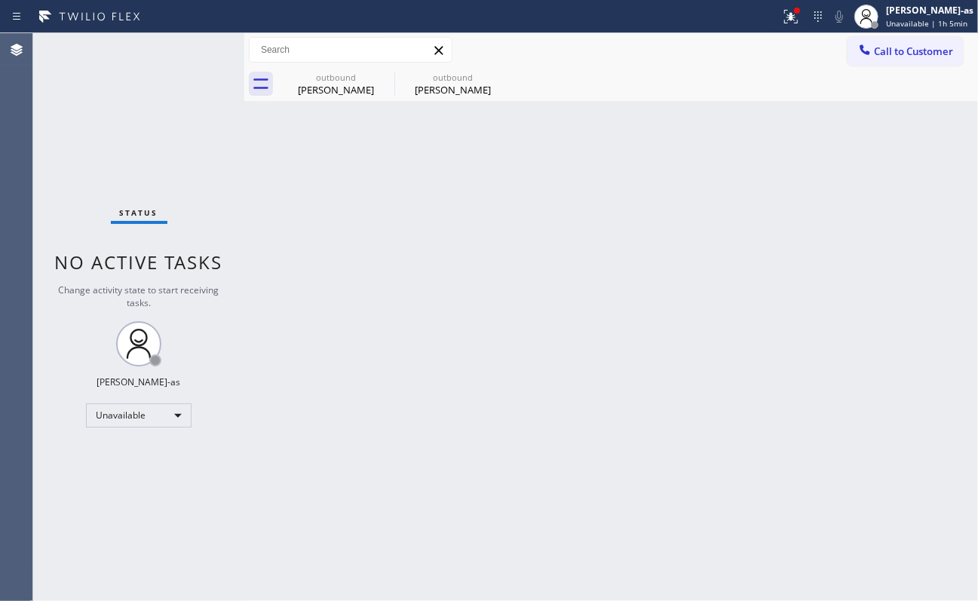
drag, startPoint x: 870, startPoint y: 46, endPoint x: 852, endPoint y: 55, distance: 20.2
click at [733, 47] on icon at bounding box center [865, 49] width 15 height 15
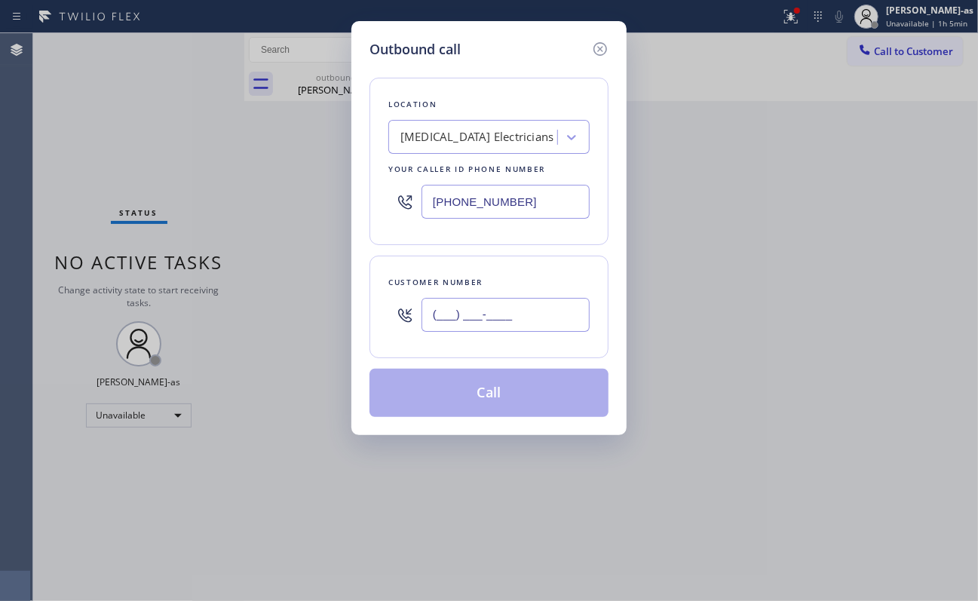
click at [505, 324] on input "(___) ___-____" at bounding box center [506, 315] width 168 height 34
paste input "877) 777-0796"
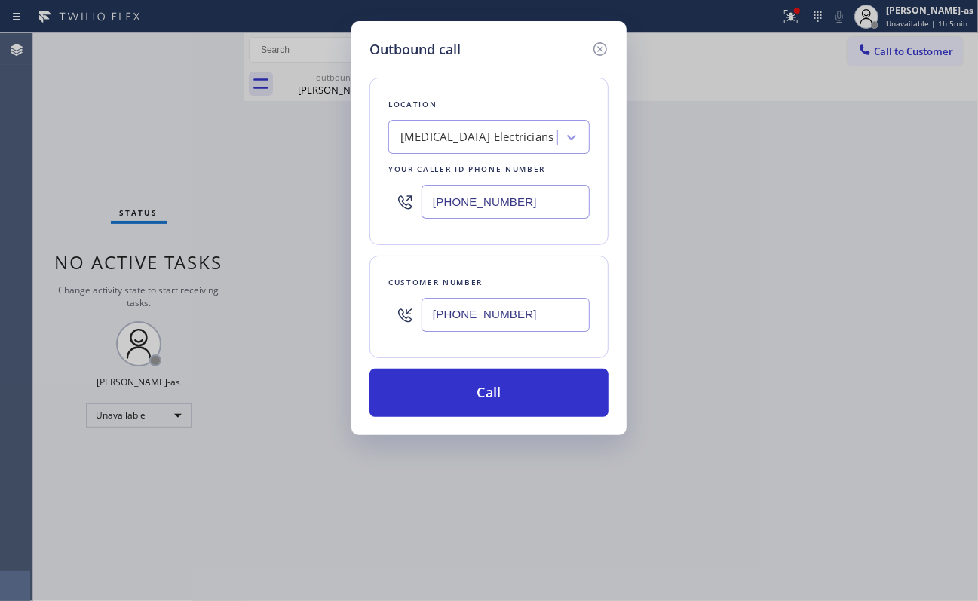
type input "[PHONE_NUMBER]"
click at [176, 148] on div "Outbound call Location [MEDICAL_DATA] Electricians Your caller id phone number …" at bounding box center [489, 300] width 978 height 601
click at [535, 209] on input "[PHONE_NUMBER]" at bounding box center [506, 202] width 168 height 34
click at [535, 210] on input "[PHONE_NUMBER]" at bounding box center [506, 202] width 168 height 34
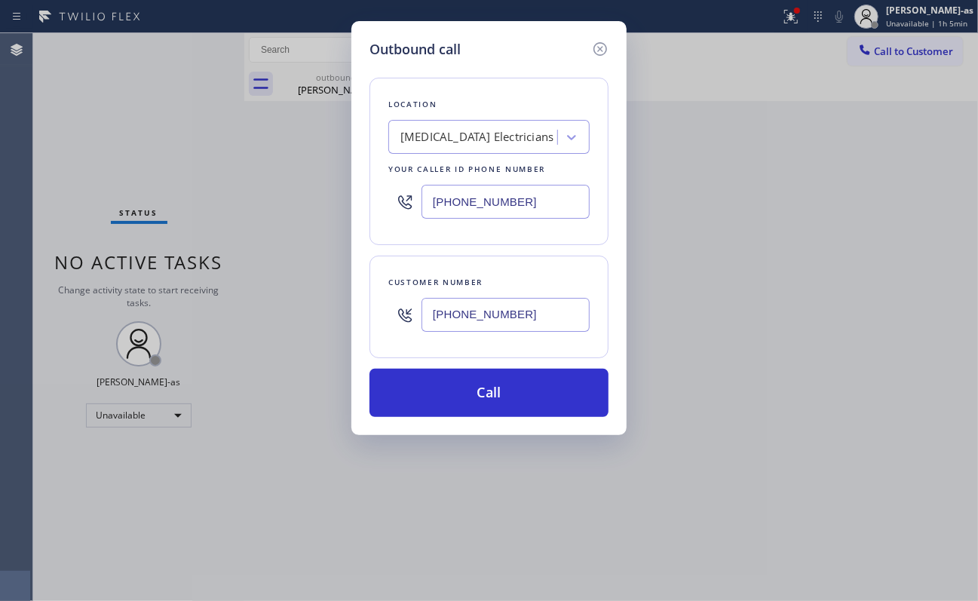
paste input "352) 519-2331"
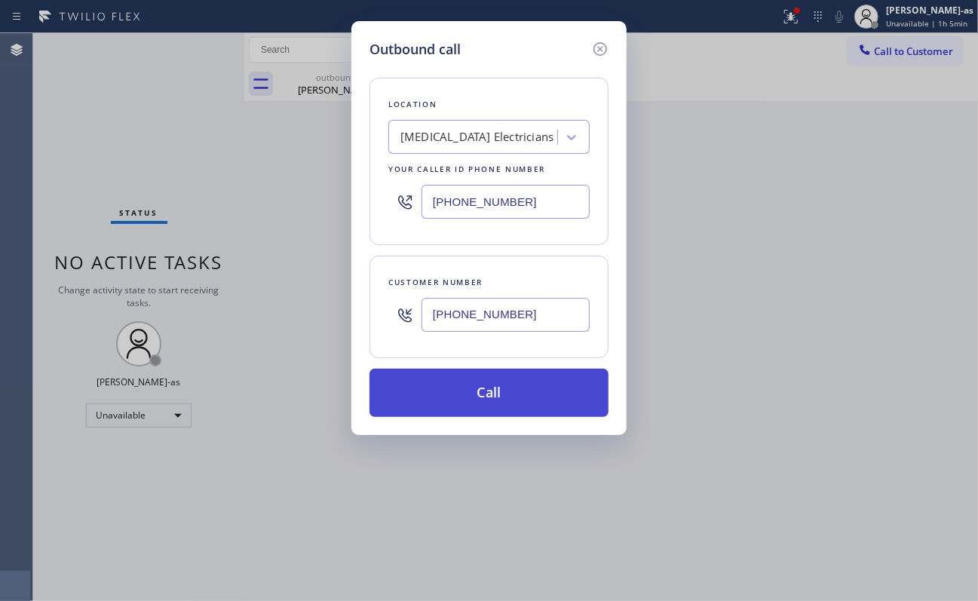
type input "[PHONE_NUMBER]"
click at [541, 389] on button "Call" at bounding box center [489, 393] width 239 height 48
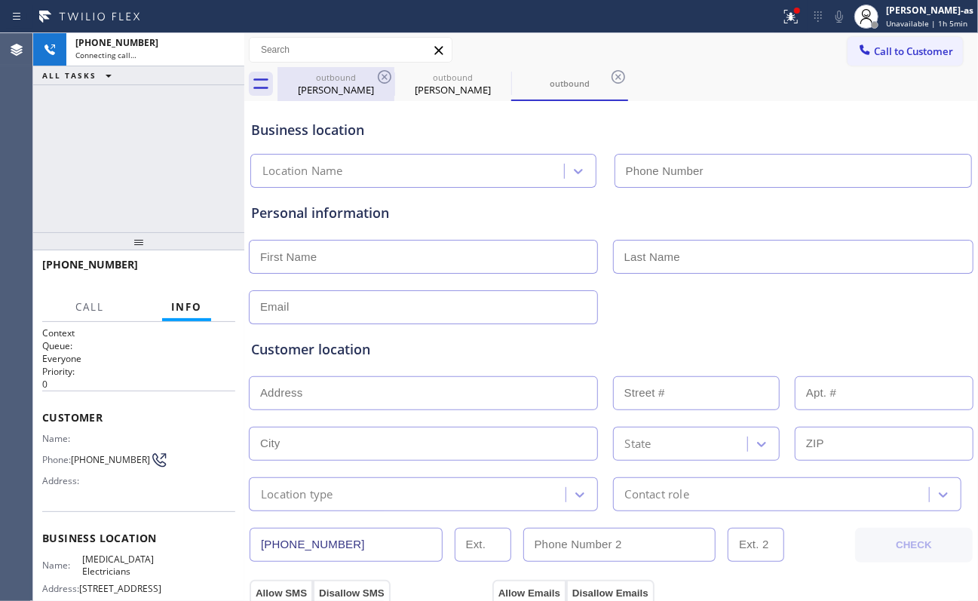
type input "[PHONE_NUMBER]"
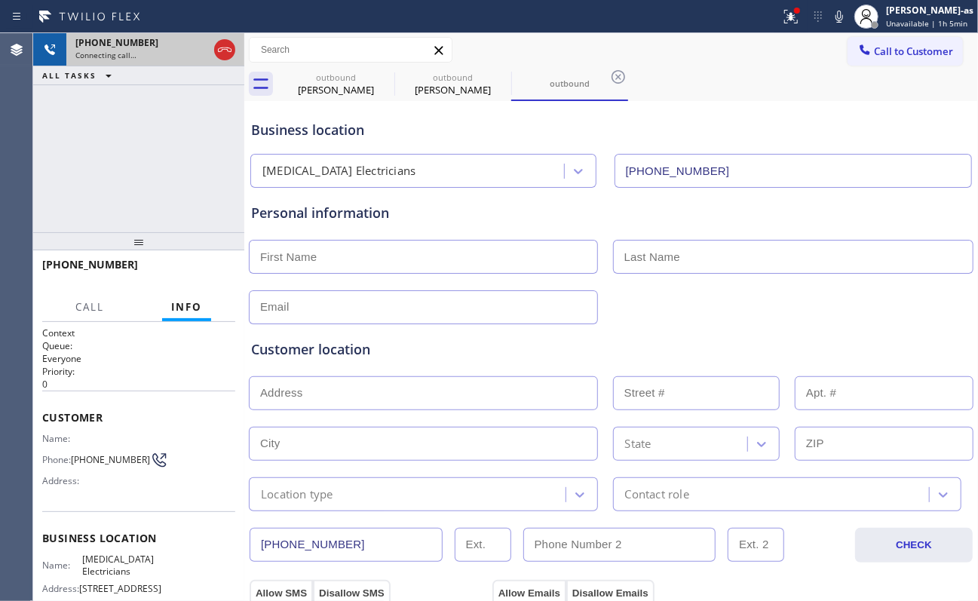
click at [236, 49] on div at bounding box center [224, 49] width 27 height 33
click at [227, 47] on icon at bounding box center [225, 50] width 18 height 18
click at [227, 47] on div "[PHONE_NUMBER]" at bounding box center [155, 42] width 160 height 13
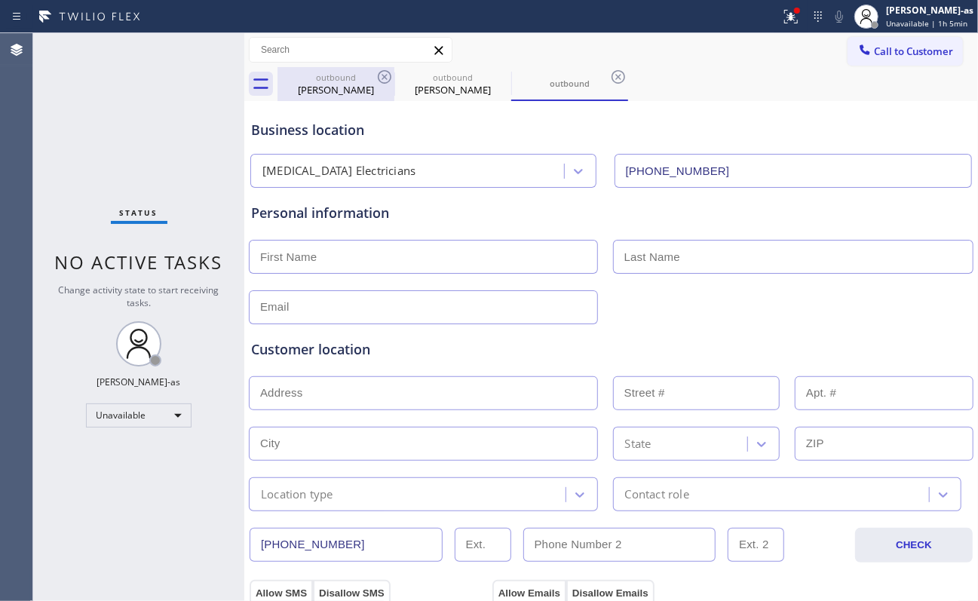
click at [363, 86] on div "[PERSON_NAME]" at bounding box center [336, 90] width 114 height 14
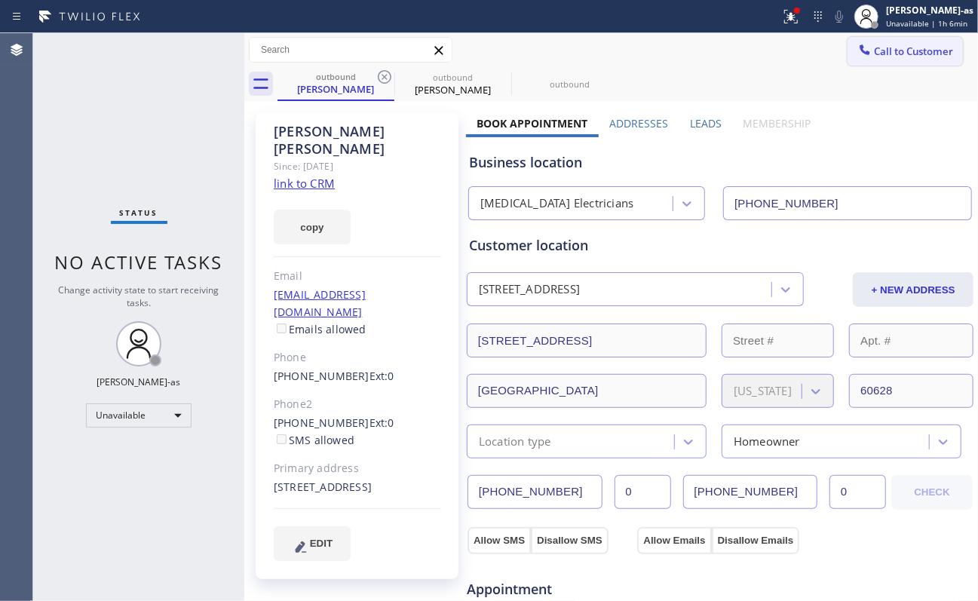
click at [733, 46] on span "Call to Customer" at bounding box center [913, 52] width 79 height 14
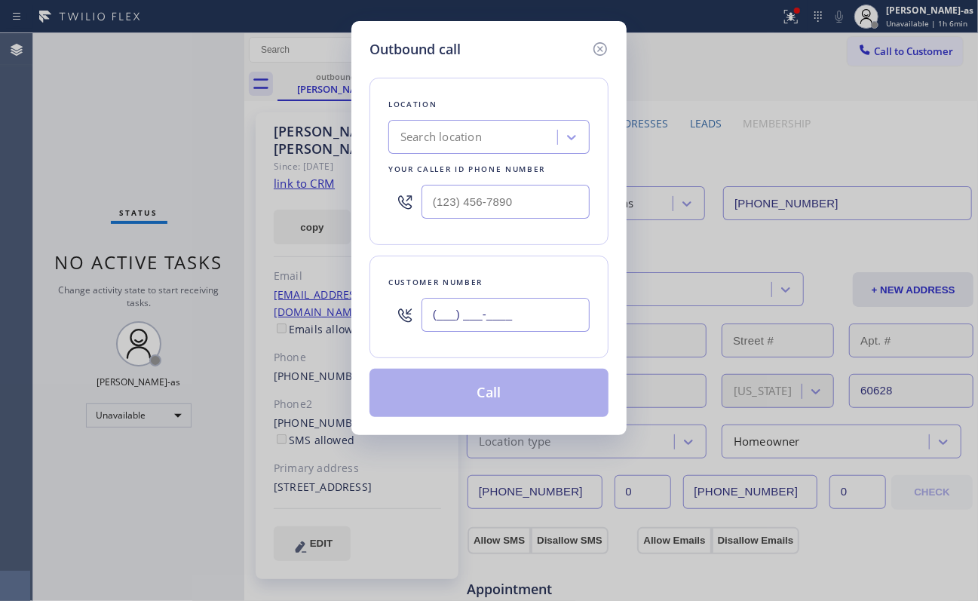
click at [493, 321] on input "(___) ___-____" at bounding box center [506, 315] width 168 height 34
paste input "352) 519-2331"
type input "[PHONE_NUMBER]"
click at [516, 206] on input "(___) ___-____" at bounding box center [506, 202] width 168 height 34
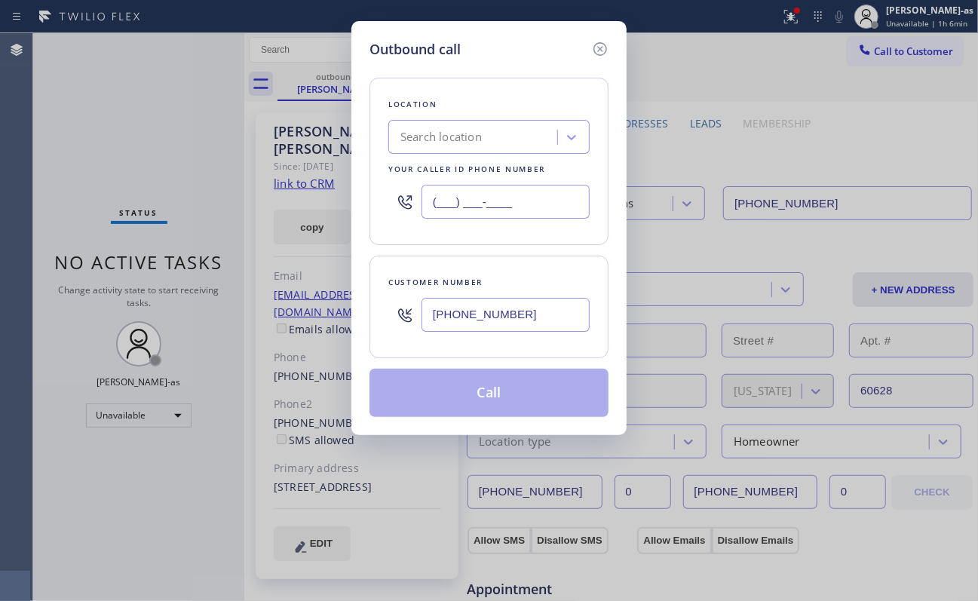
click at [516, 206] on input "(___) ___-____" at bounding box center [506, 202] width 168 height 34
paste input "877) 777-0796"
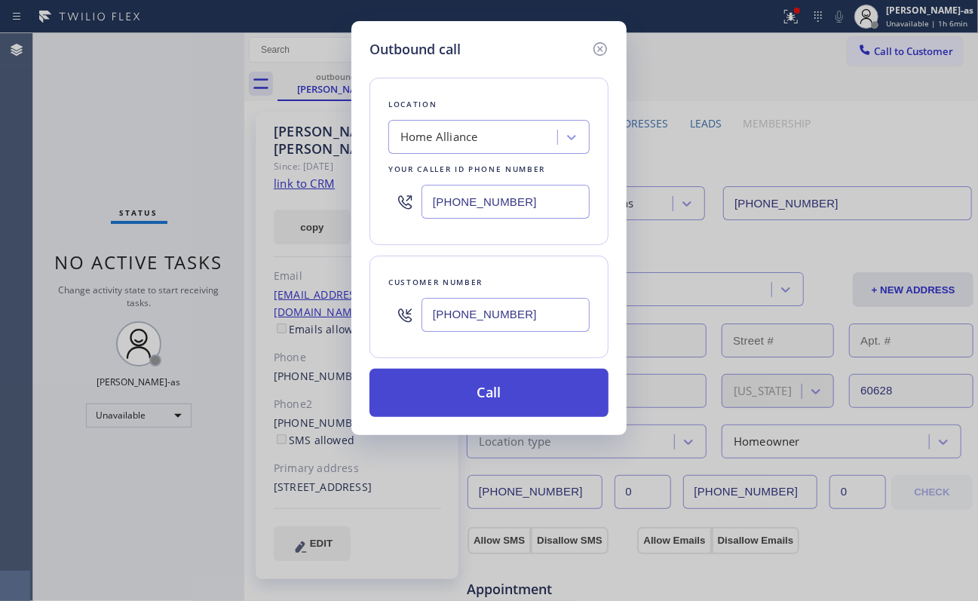
type input "[PHONE_NUMBER]"
click at [505, 394] on button "Call" at bounding box center [489, 393] width 239 height 48
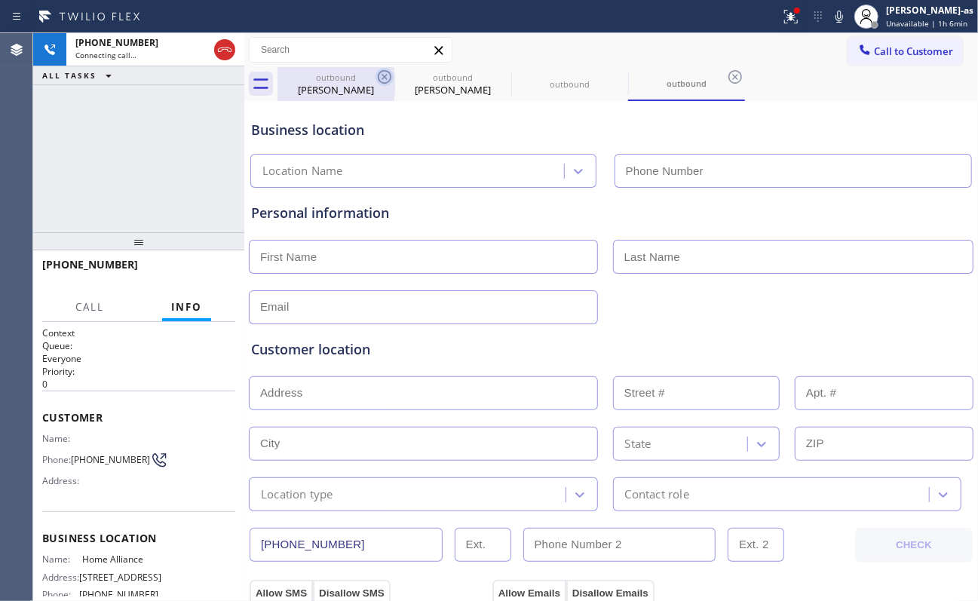
drag, startPoint x: 374, startPoint y: 83, endPoint x: 383, endPoint y: 84, distance: 9.2
click at [374, 84] on div "[PERSON_NAME]" at bounding box center [336, 90] width 114 height 14
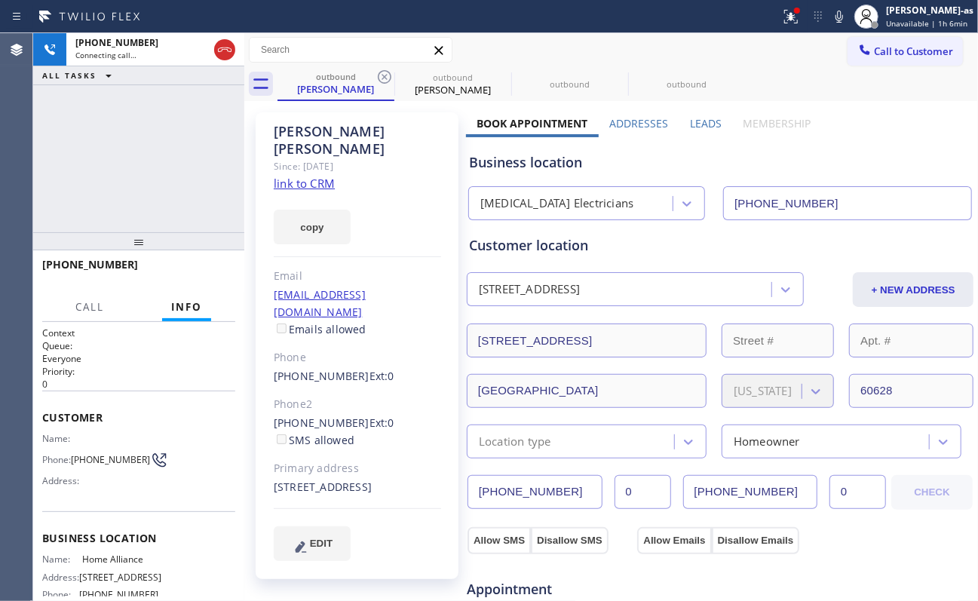
click at [312, 176] on link "link to CRM" at bounding box center [304, 183] width 61 height 15
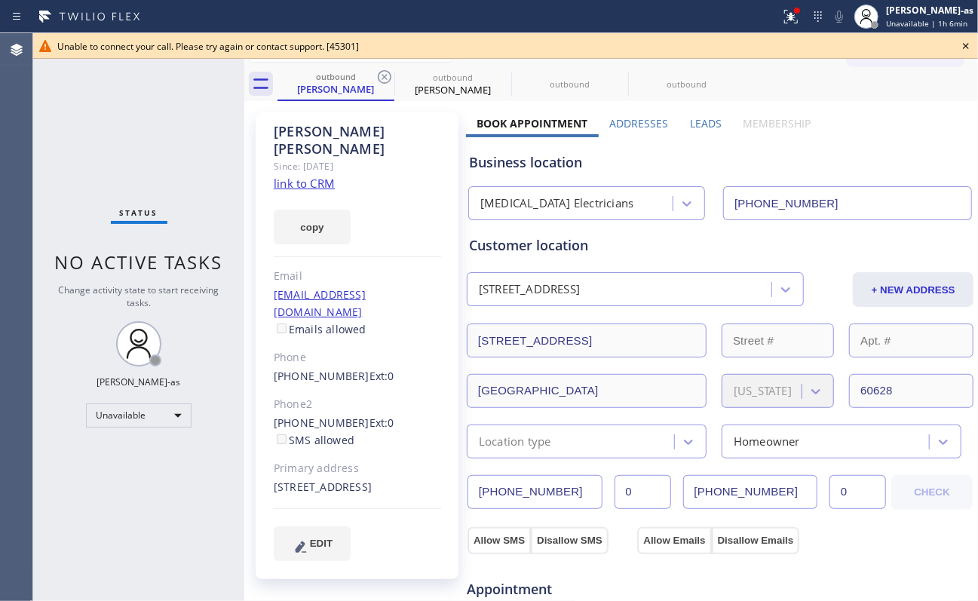
click at [733, 45] on icon at bounding box center [966, 46] width 6 height 6
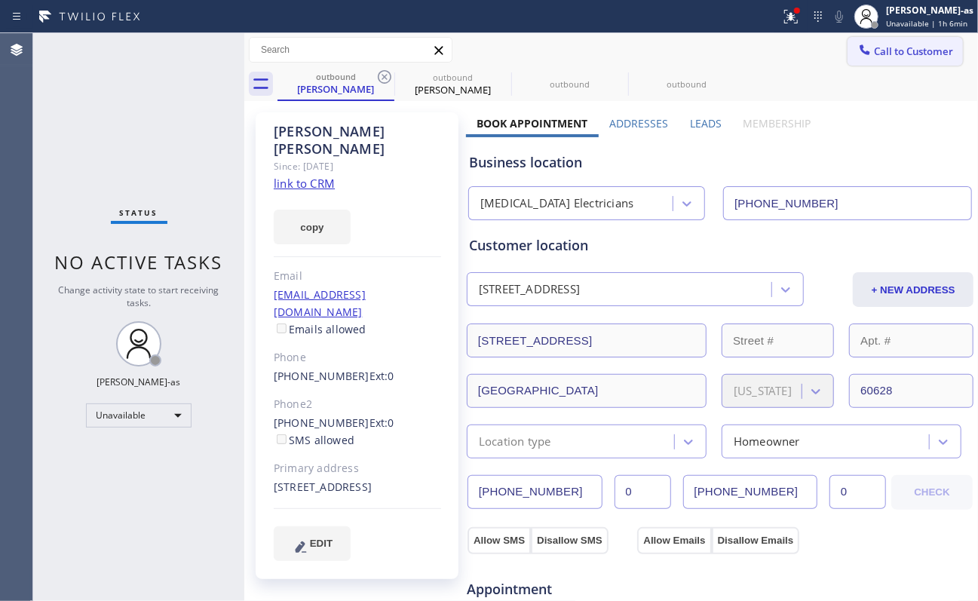
click at [733, 42] on button "Call to Customer" at bounding box center [905, 51] width 115 height 29
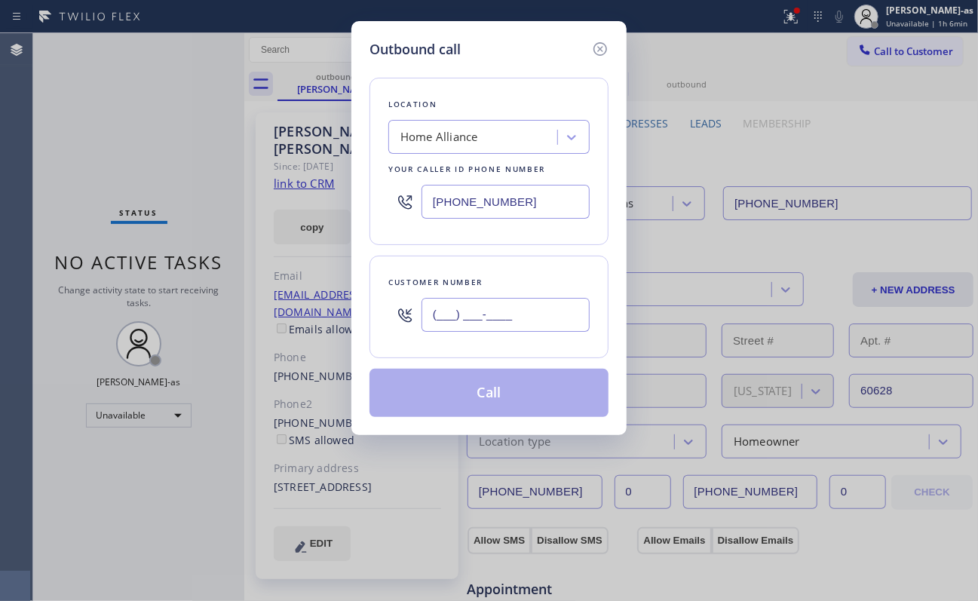
click at [529, 312] on input "(___) ___-____" at bounding box center [506, 315] width 168 height 34
paste input "817) 203-6854"
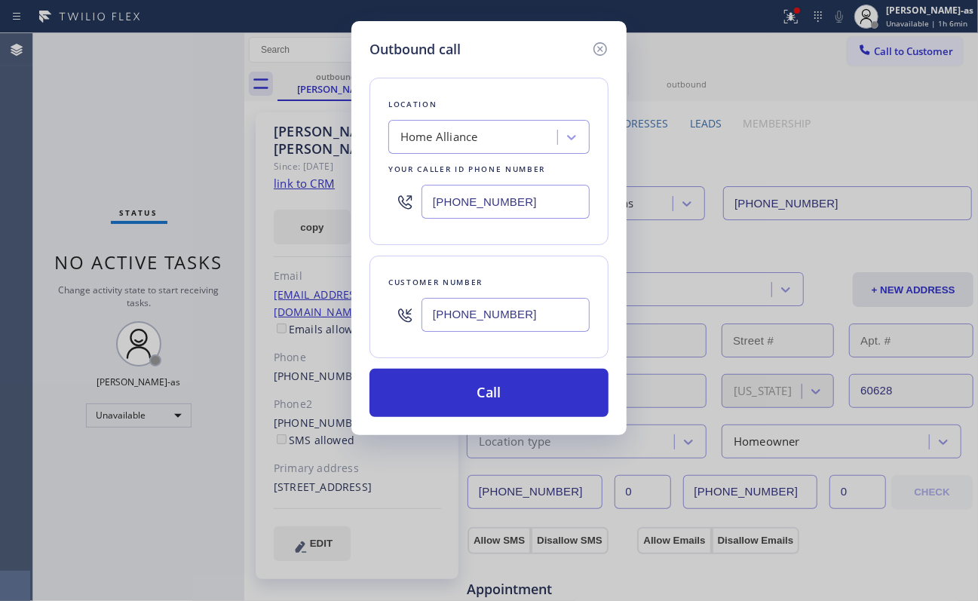
type input "[PHONE_NUMBER]"
click at [545, 202] on input "[PHONE_NUMBER]" at bounding box center [506, 202] width 168 height 34
paste input "17) 839-2140"
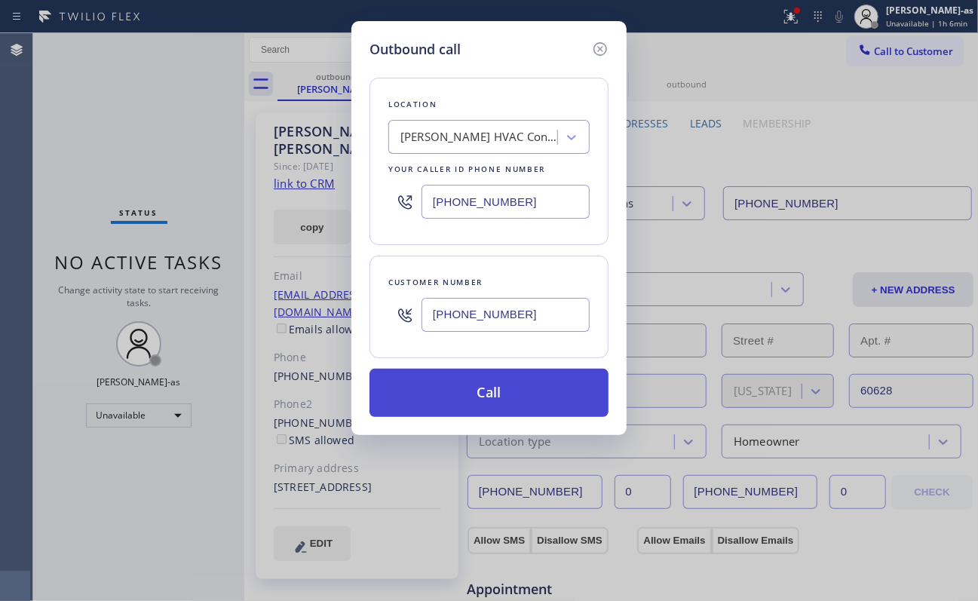
type input "[PHONE_NUMBER]"
click at [535, 387] on button "Call" at bounding box center [489, 393] width 239 height 48
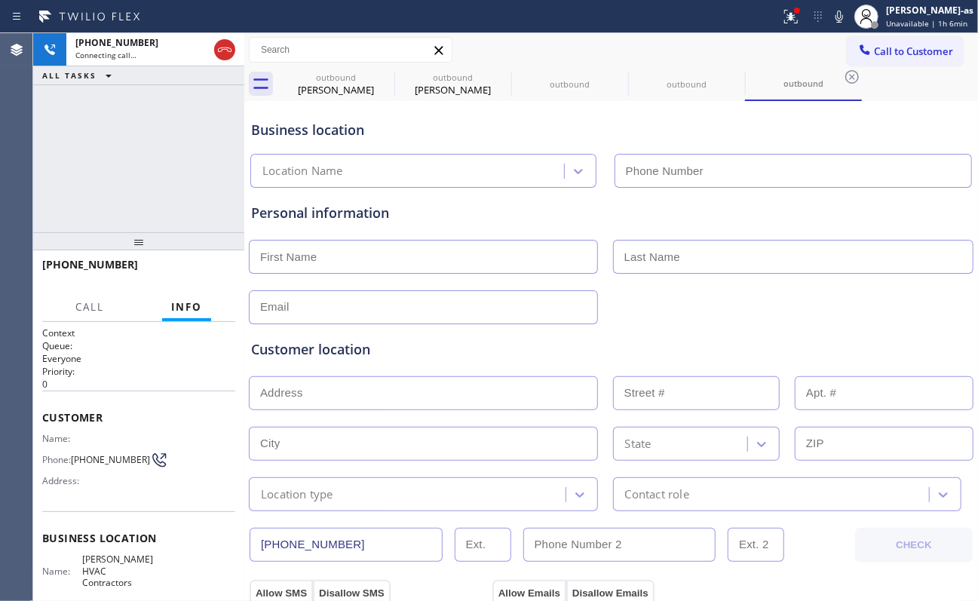
type input "[PHONE_NUMBER]"
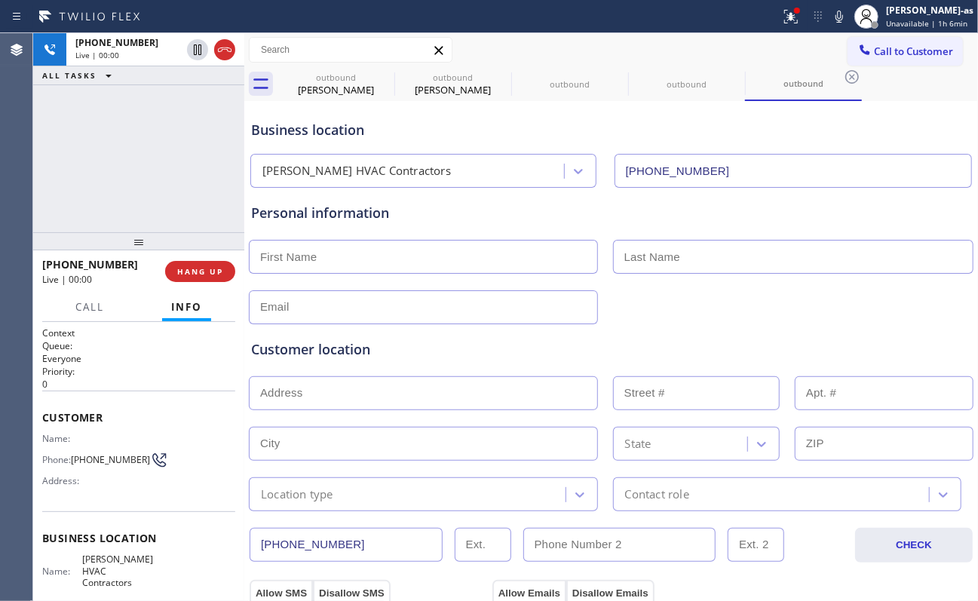
drag, startPoint x: 197, startPoint y: 264, endPoint x: 323, endPoint y: 266, distance: 126.0
click at [197, 264] on button "HANG UP" at bounding box center [200, 271] width 70 height 21
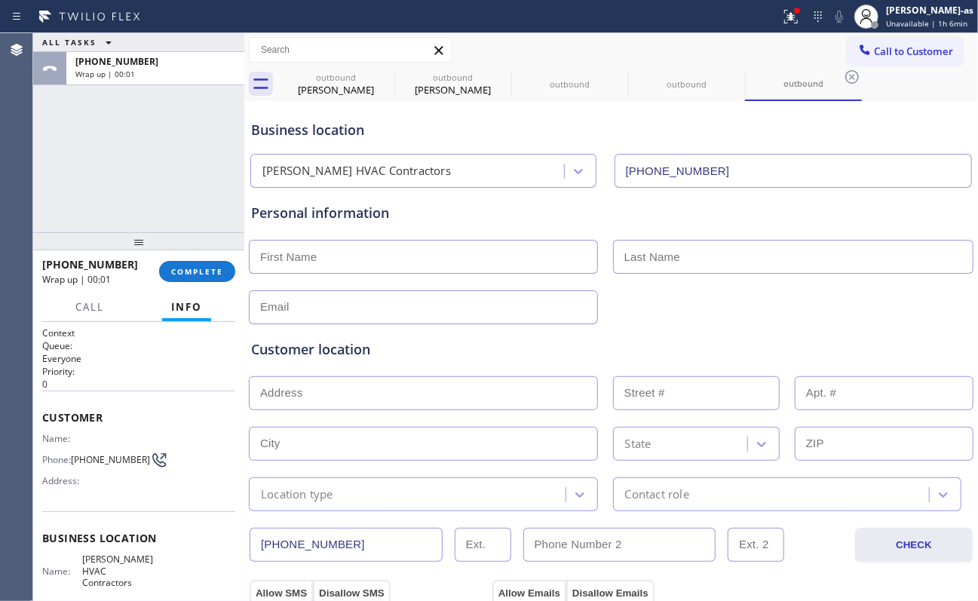
drag, startPoint x: 200, startPoint y: 272, endPoint x: 390, endPoint y: 264, distance: 190.2
click at [200, 272] on span "COMPLETE" at bounding box center [197, 271] width 52 height 11
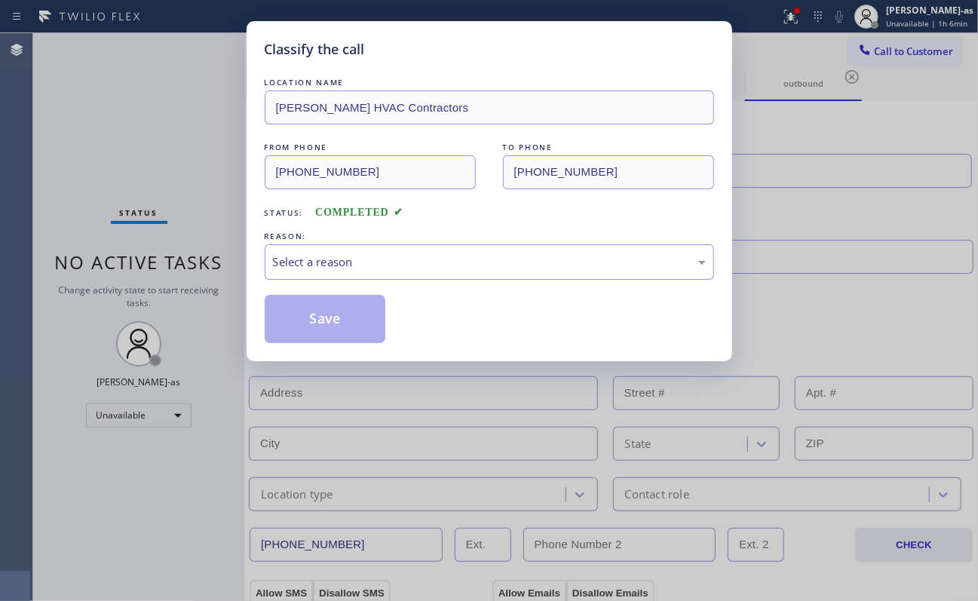
click at [383, 281] on div "LOCATION NAME [PERSON_NAME] HVAC Contractors FROM PHONE [PHONE_NUMBER] TO PHONE…" at bounding box center [490, 209] width 450 height 269
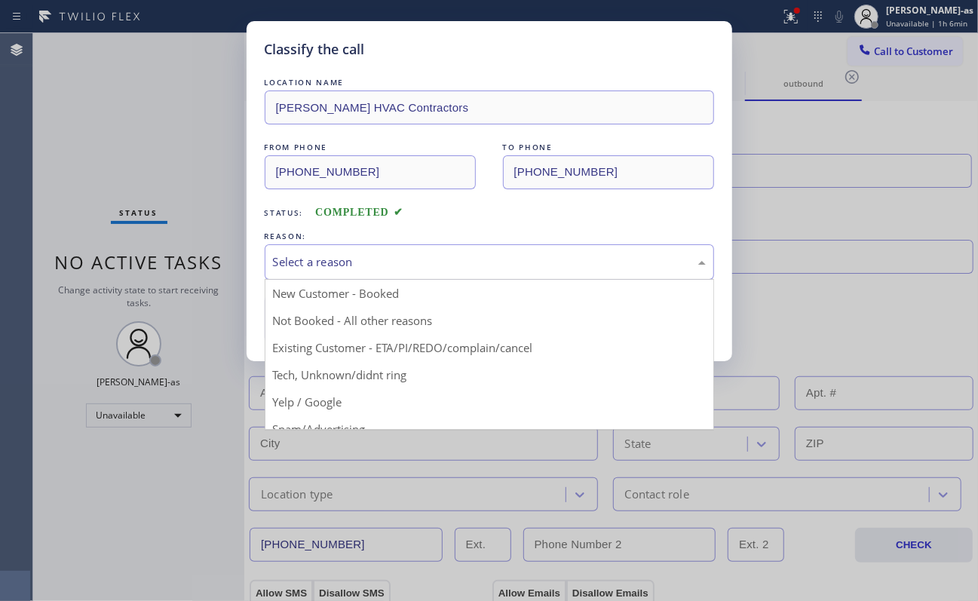
click at [375, 261] on div "Select a reason" at bounding box center [489, 261] width 433 height 17
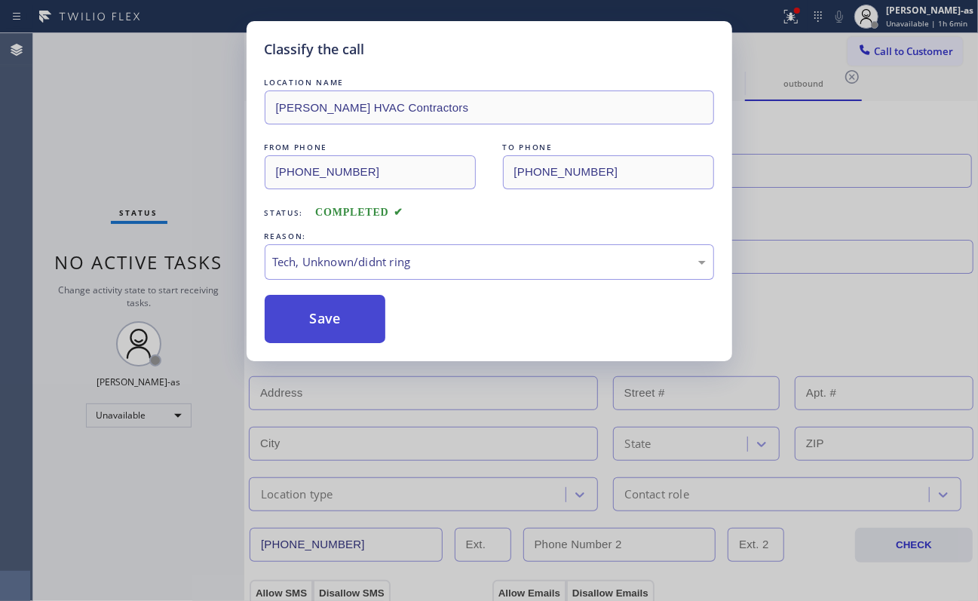
click at [333, 343] on button "Save" at bounding box center [325, 319] width 121 height 48
drag, startPoint x: 315, startPoint y: 324, endPoint x: 836, endPoint y: 278, distance: 523.2
click at [320, 323] on button "Save" at bounding box center [325, 319] width 121 height 48
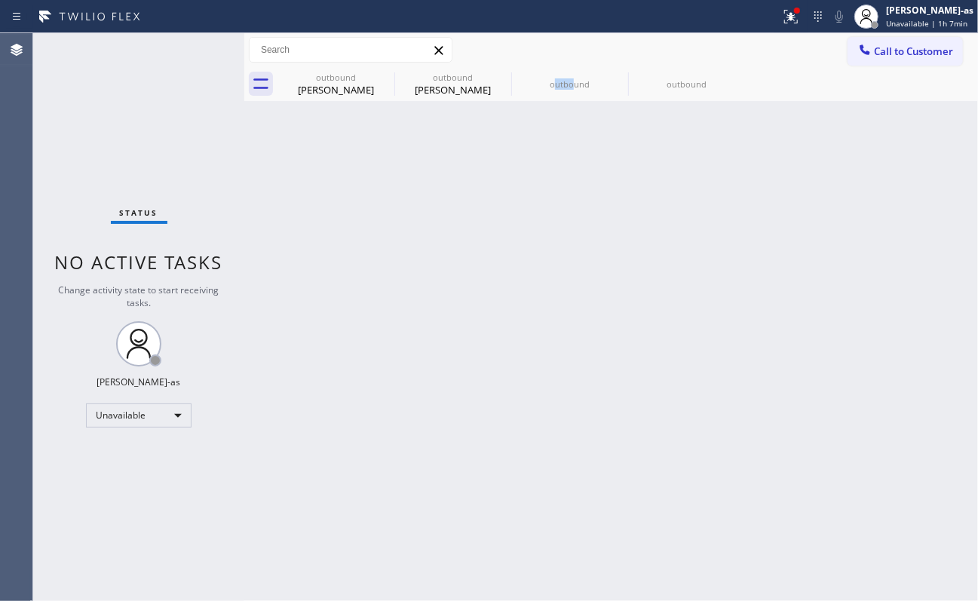
drag, startPoint x: 554, startPoint y: 282, endPoint x: 735, endPoint y: 158, distance: 219.3
click at [589, 259] on div "Back to Dashboard Change Sender ID Customers Technicians Select a contact Outbo…" at bounding box center [611, 317] width 734 height 568
click at [733, 53] on icon at bounding box center [865, 49] width 15 height 15
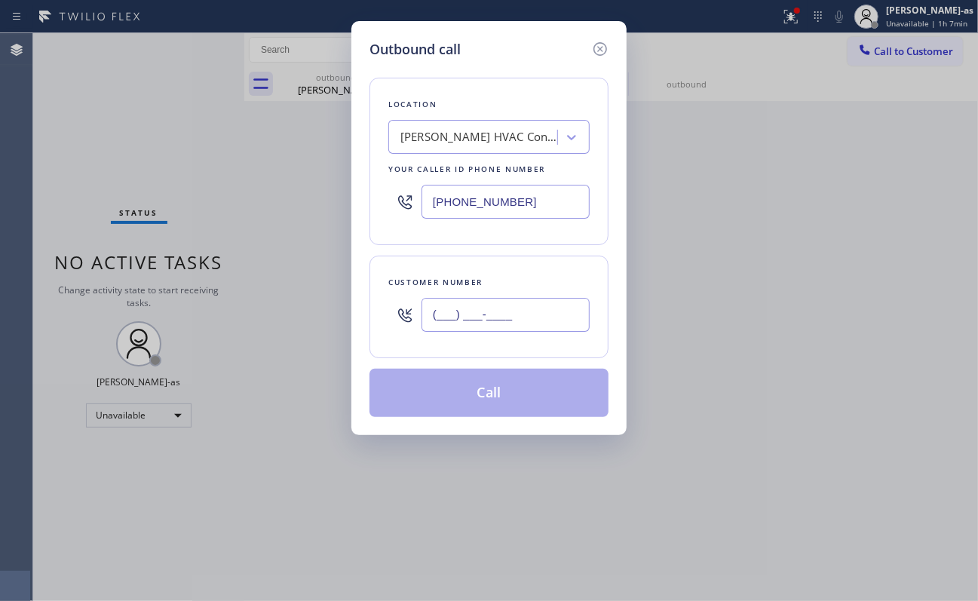
click at [519, 329] on input "(___) ___-____" at bounding box center [506, 315] width 168 height 34
paste input "346) 323-9580"
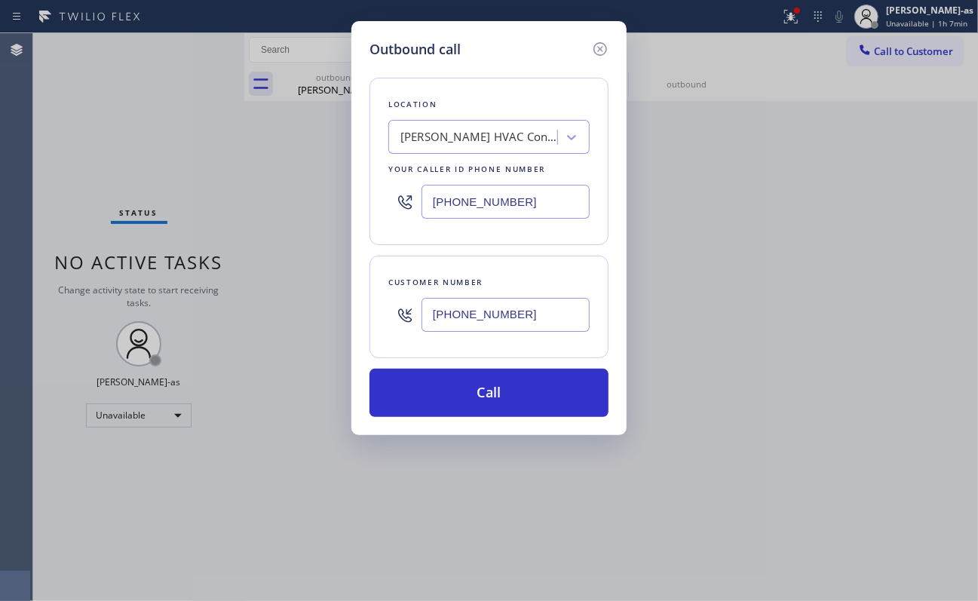
type input "[PHONE_NUMBER]"
click at [498, 209] on input "[PHONE_NUMBER]" at bounding box center [506, 202] width 168 height 34
paste input "346) 585-7917"
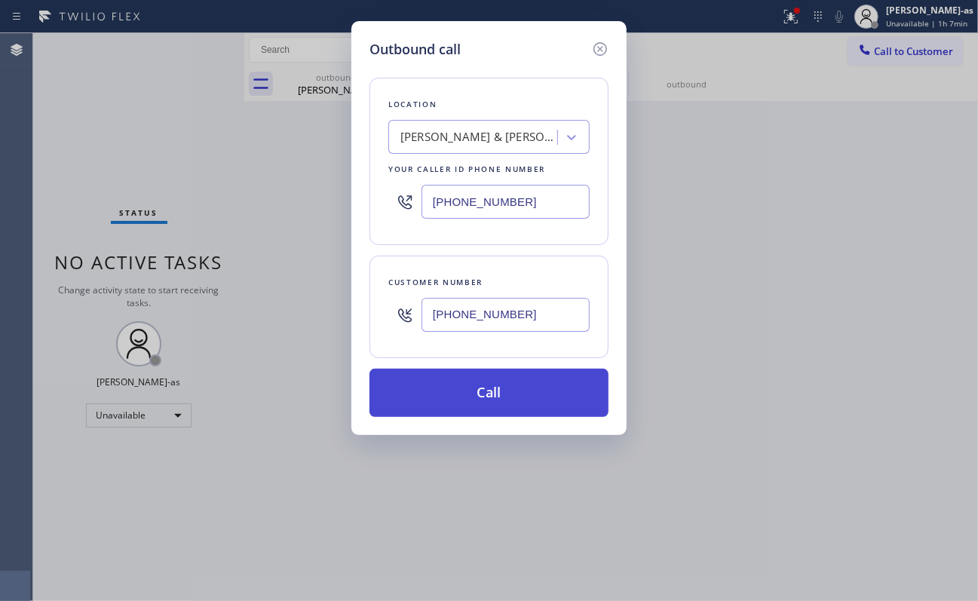
type input "[PHONE_NUMBER]"
click at [541, 404] on button "Call" at bounding box center [489, 393] width 239 height 48
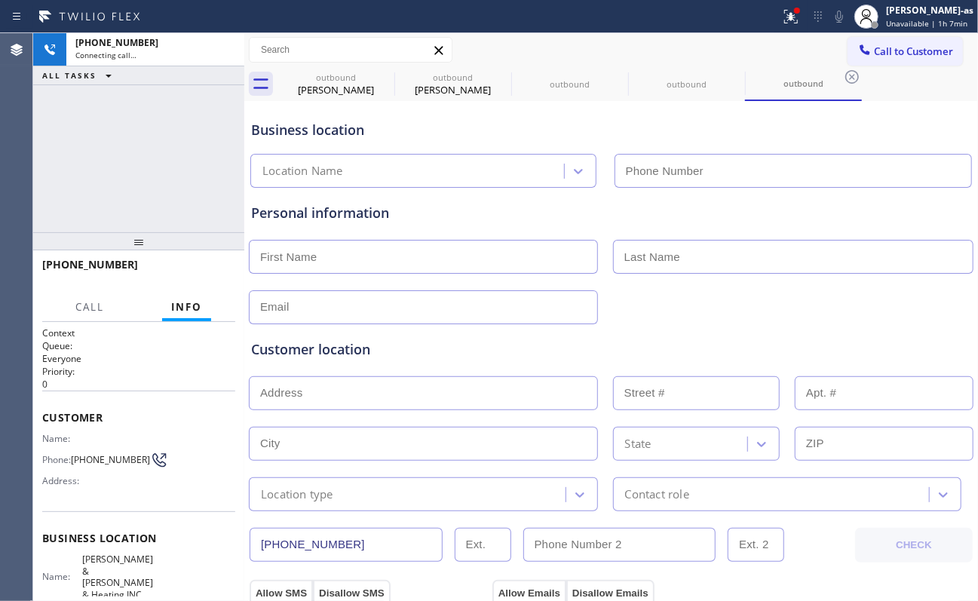
type input "[PHONE_NUMBER]"
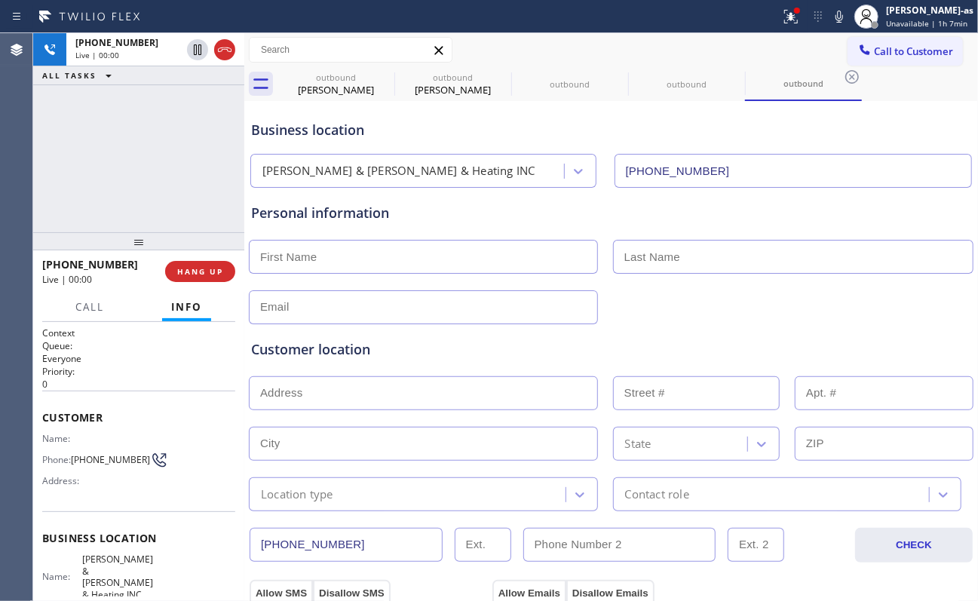
drag, startPoint x: 215, startPoint y: 264, endPoint x: 275, endPoint y: 275, distance: 61.3
click at [215, 266] on button "HANG UP" at bounding box center [200, 271] width 70 height 21
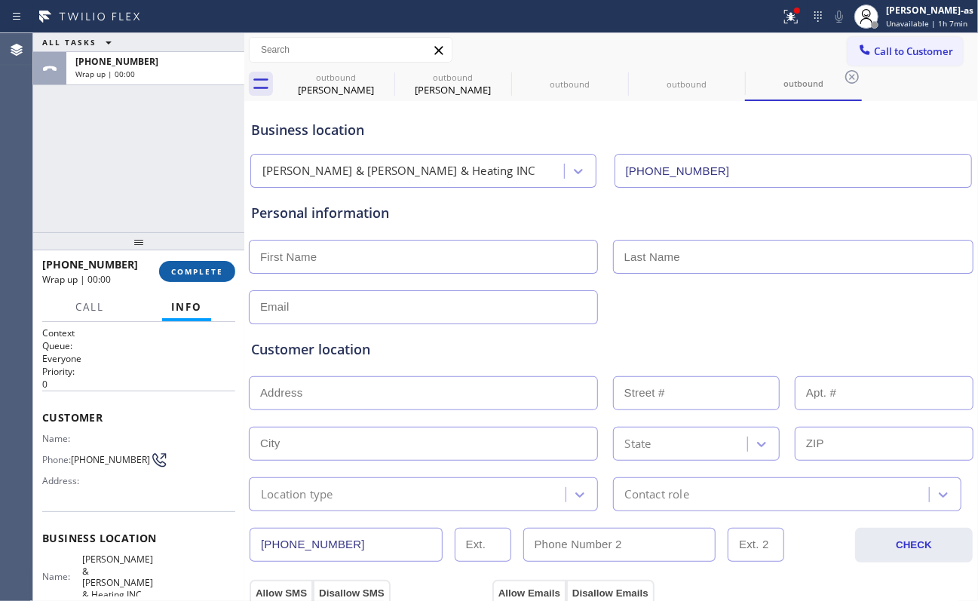
click at [207, 279] on button "COMPLETE" at bounding box center [197, 271] width 76 height 21
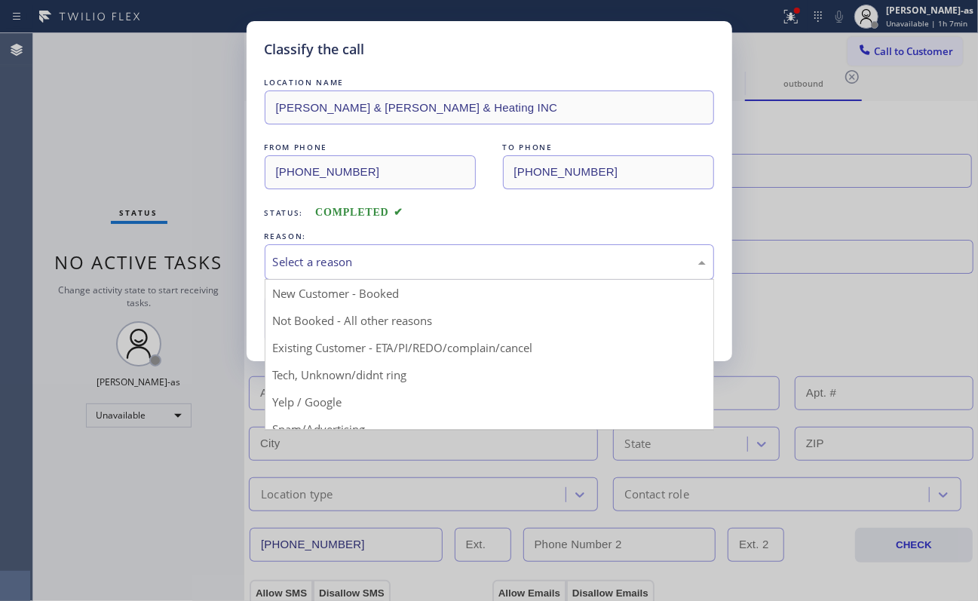
click at [411, 254] on div "Select a reason" at bounding box center [489, 261] width 433 height 17
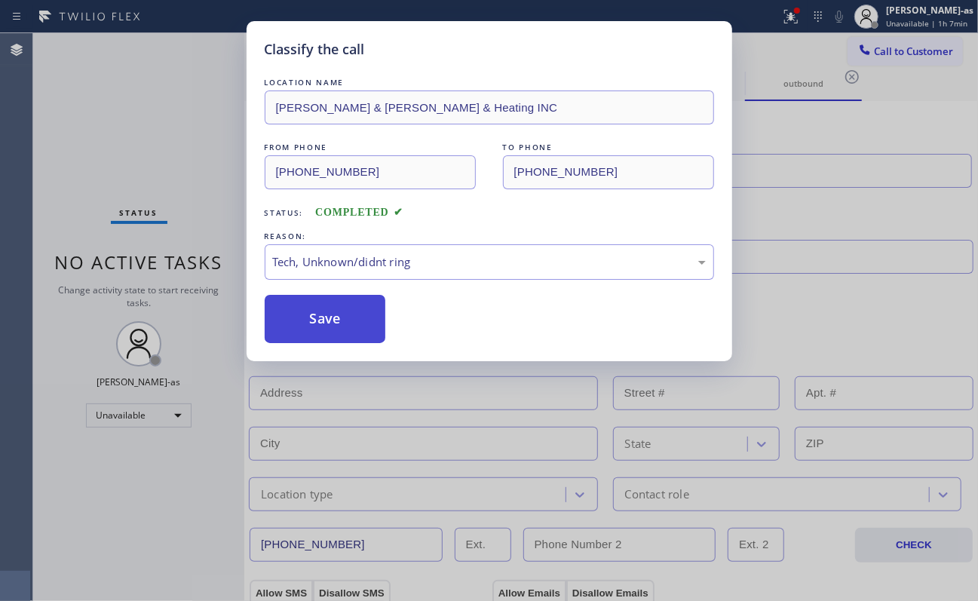
drag, startPoint x: 323, startPoint y: 350, endPoint x: 327, endPoint y: 342, distance: 9.1
click at [324, 345] on div "Classify the call LOCATION NAME [PERSON_NAME] & [PERSON_NAME] & Heating INC FRO…" at bounding box center [490, 191] width 486 height 340
click at [338, 320] on button "Save" at bounding box center [325, 319] width 121 height 48
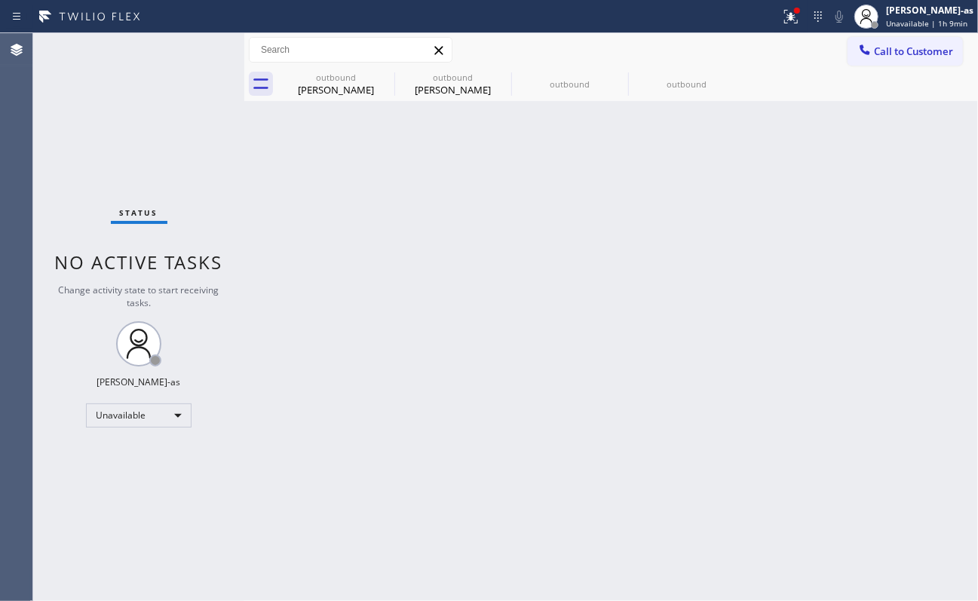
drag, startPoint x: 142, startPoint y: 121, endPoint x: 152, endPoint y: 121, distance: 9.8
click at [152, 121] on div "Status No active tasks Change activity state to start receiving tasks. [PERSON_…" at bounding box center [138, 317] width 211 height 568
click at [733, 60] on button "Call to Customer" at bounding box center [905, 51] width 115 height 29
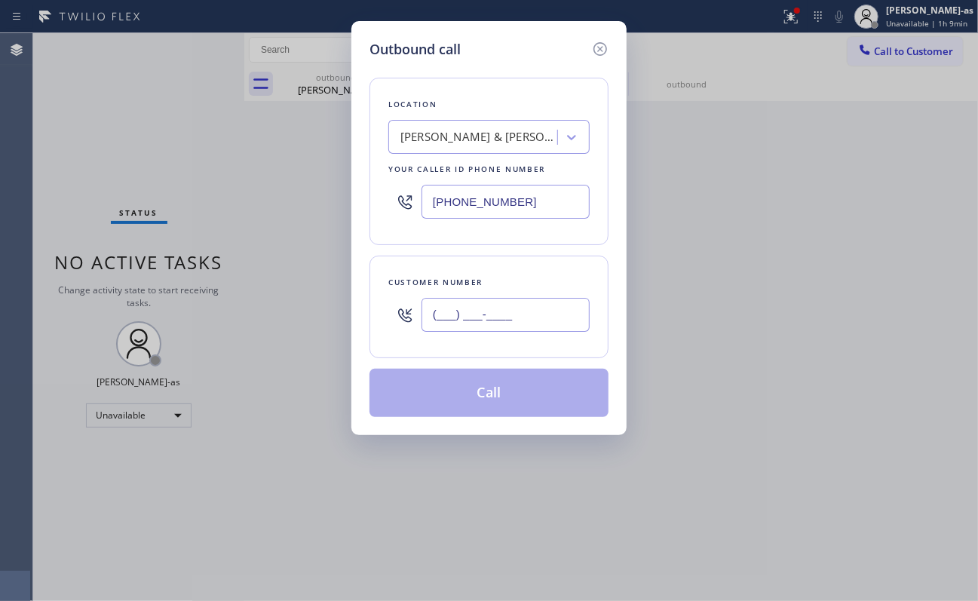
click at [496, 324] on input "(___) ___-____" at bounding box center [506, 315] width 168 height 34
paste input "904) 537-7109"
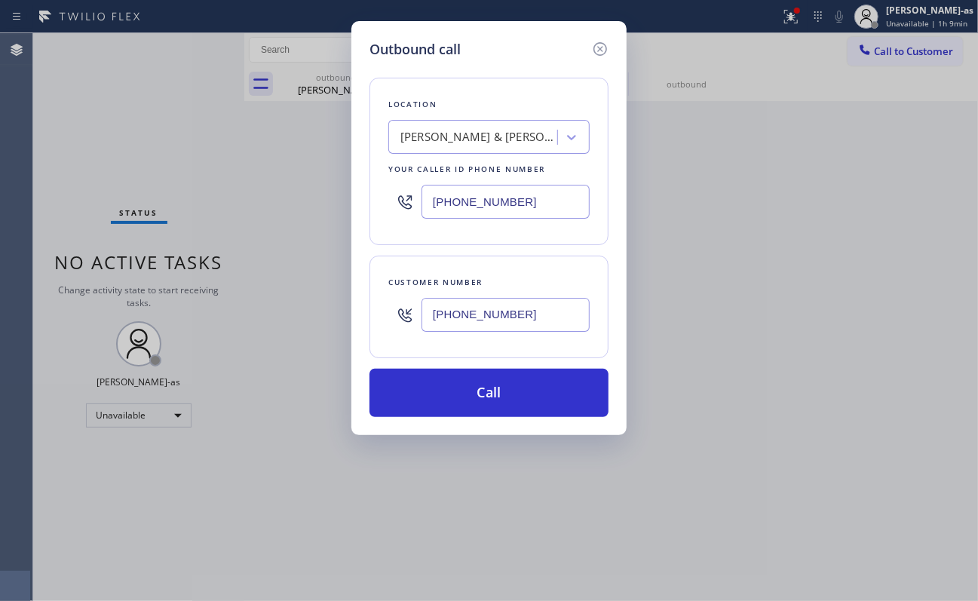
type input "[PHONE_NUMBER]"
click at [173, 180] on div "Outbound call Location [PERSON_NAME] & [PERSON_NAME] & Heating INC Your caller …" at bounding box center [489, 300] width 978 height 601
click at [463, 139] on div "[PERSON_NAME] & [PERSON_NAME] & Heating INC" at bounding box center [480, 137] width 158 height 17
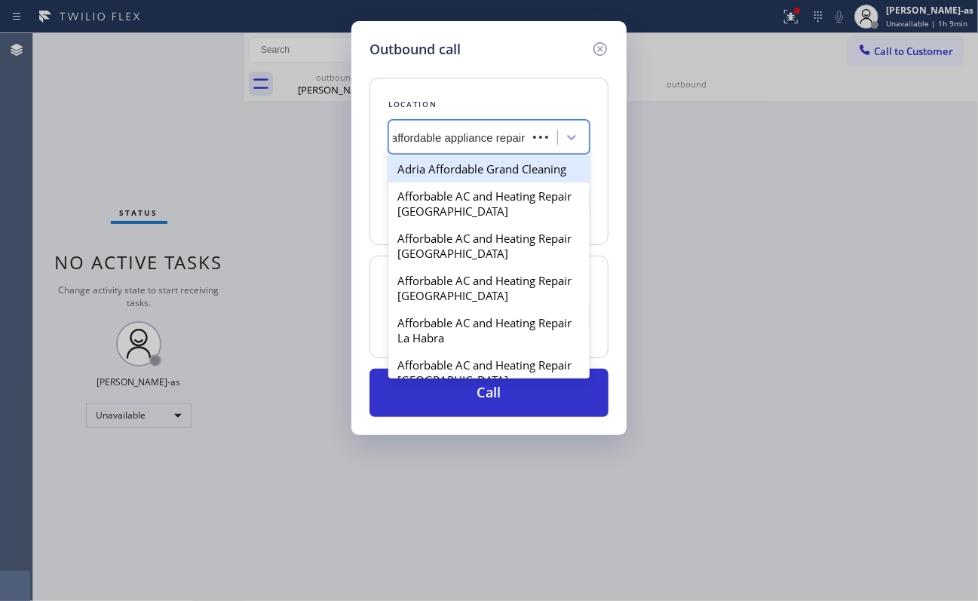
type input "affordable appliance repairs"
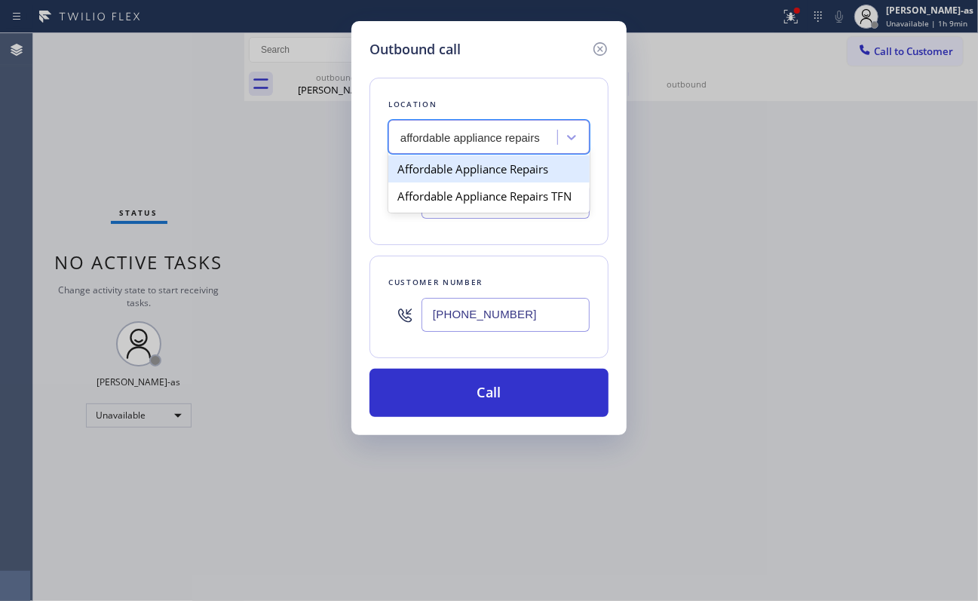
click at [462, 173] on div "Affordable Appliance Repairs" at bounding box center [488, 168] width 201 height 27
type input "[PHONE_NUMBER]"
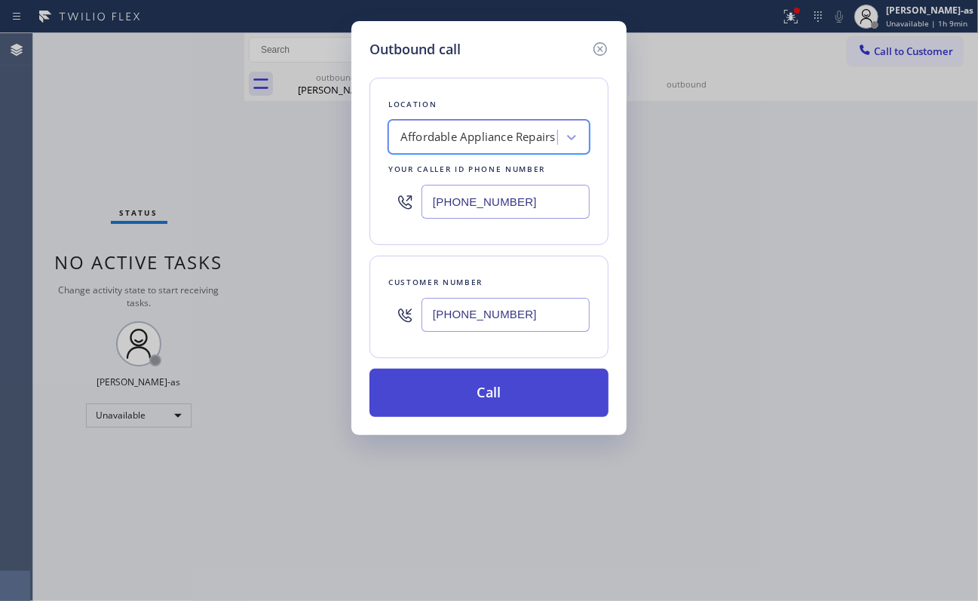
click at [493, 404] on button "Call" at bounding box center [489, 393] width 239 height 48
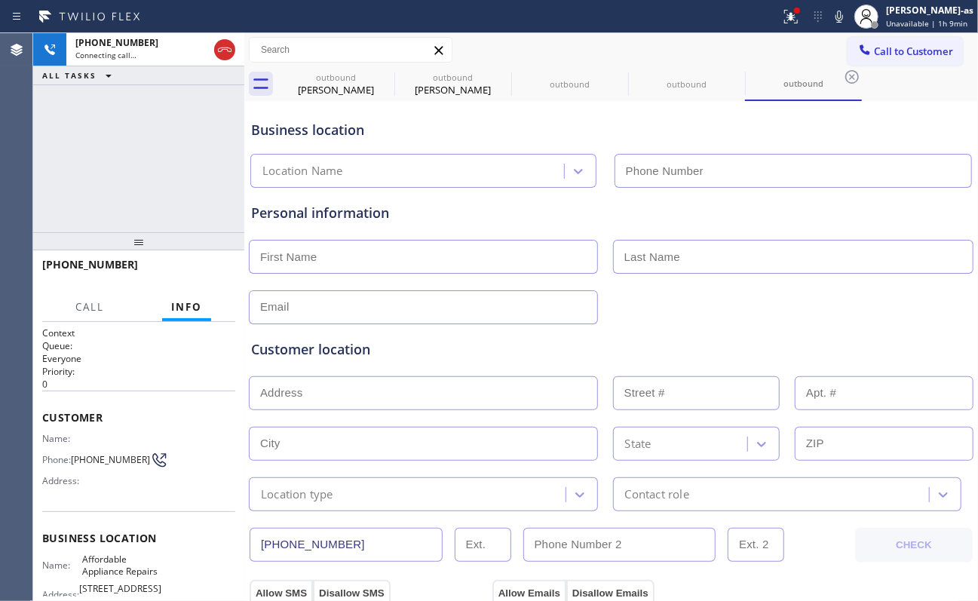
type input "[PHONE_NUMBER]"
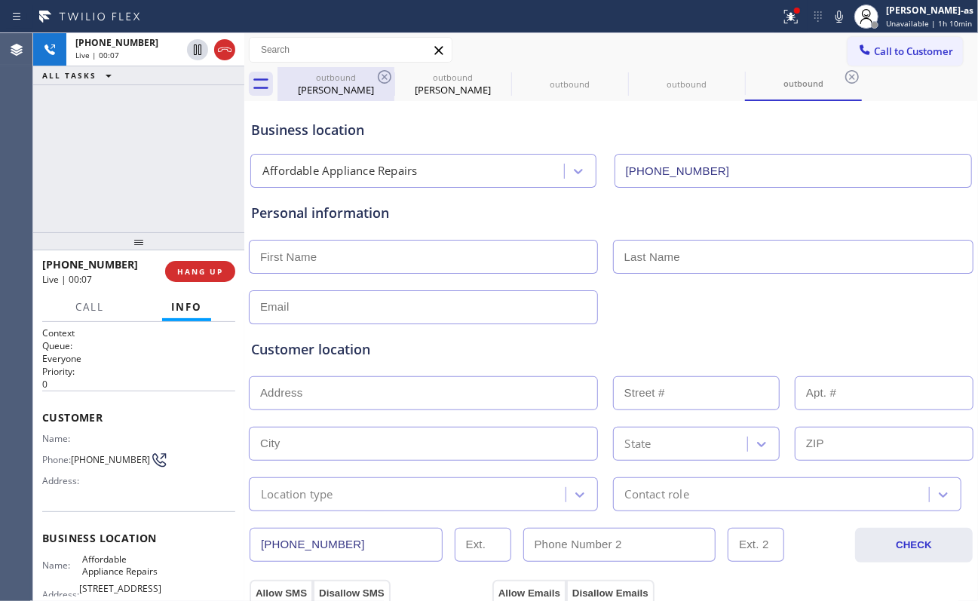
drag, startPoint x: 161, startPoint y: 137, endPoint x: 336, endPoint y: 69, distance: 187.7
click at [161, 137] on div "[PHONE_NUMBER] Live | 00:07 ALL TASKS ALL TASKS ACTIVE TASKS TASKS IN WRAP UP" at bounding box center [138, 132] width 211 height 199
drag, startPoint x: 181, startPoint y: 257, endPoint x: 192, endPoint y: 260, distance: 11.0
click at [184, 258] on div "[PHONE_NUMBER] Live | 00:14 HANG UP" at bounding box center [138, 271] width 193 height 39
click at [192, 261] on button "HANG UP" at bounding box center [200, 271] width 70 height 21
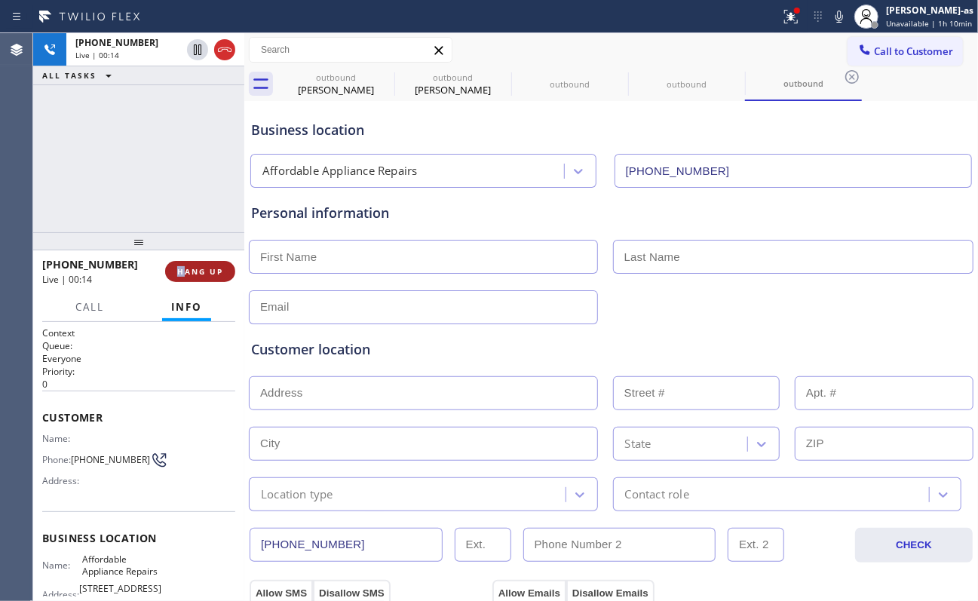
click at [192, 261] on button "HANG UP" at bounding box center [200, 271] width 70 height 21
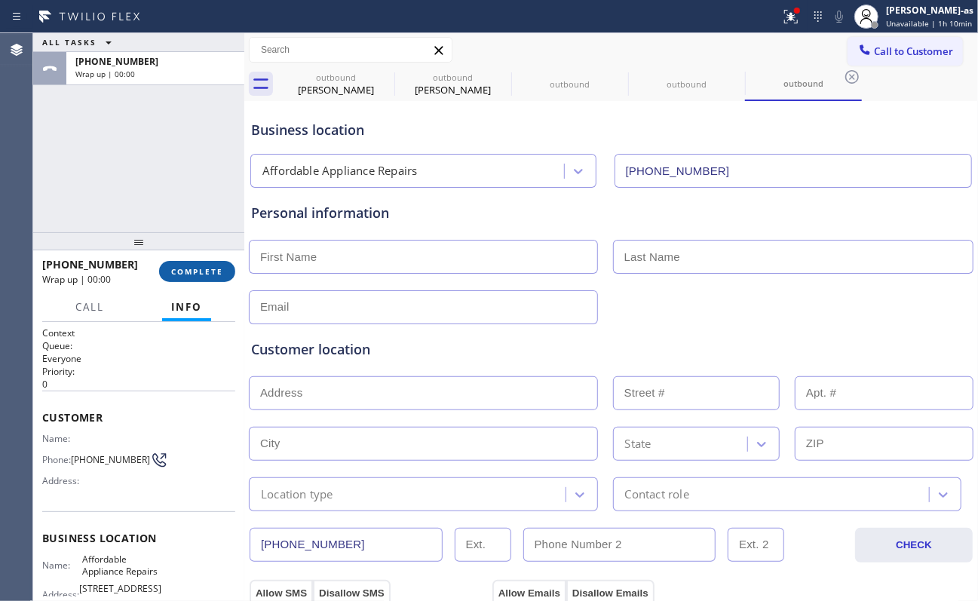
click at [192, 261] on button "COMPLETE" at bounding box center [197, 271] width 76 height 21
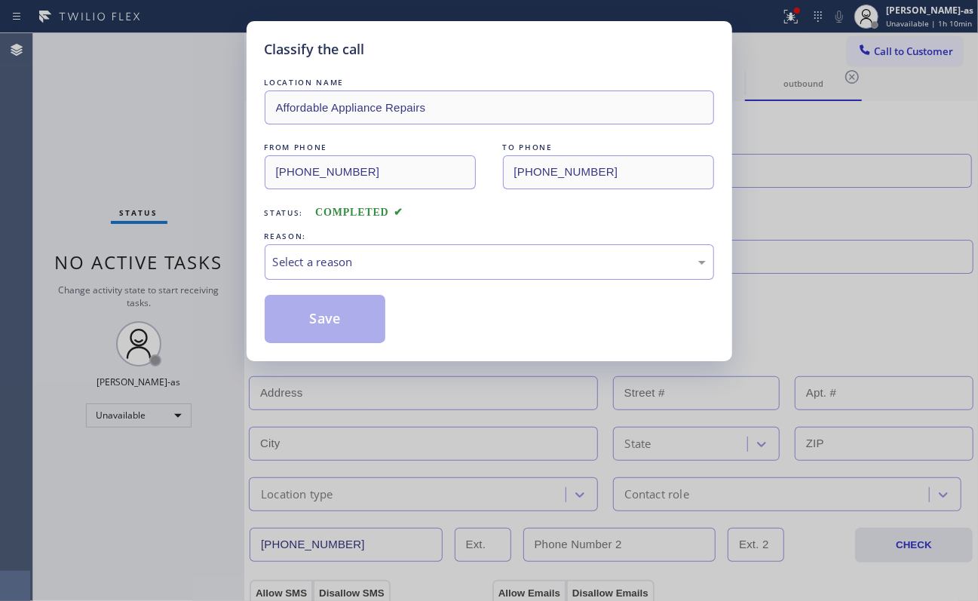
click at [192, 261] on div "Classify the call LOCATION NAME Affordable Appliance Repairs FROM PHONE [PHONE_…" at bounding box center [489, 300] width 978 height 601
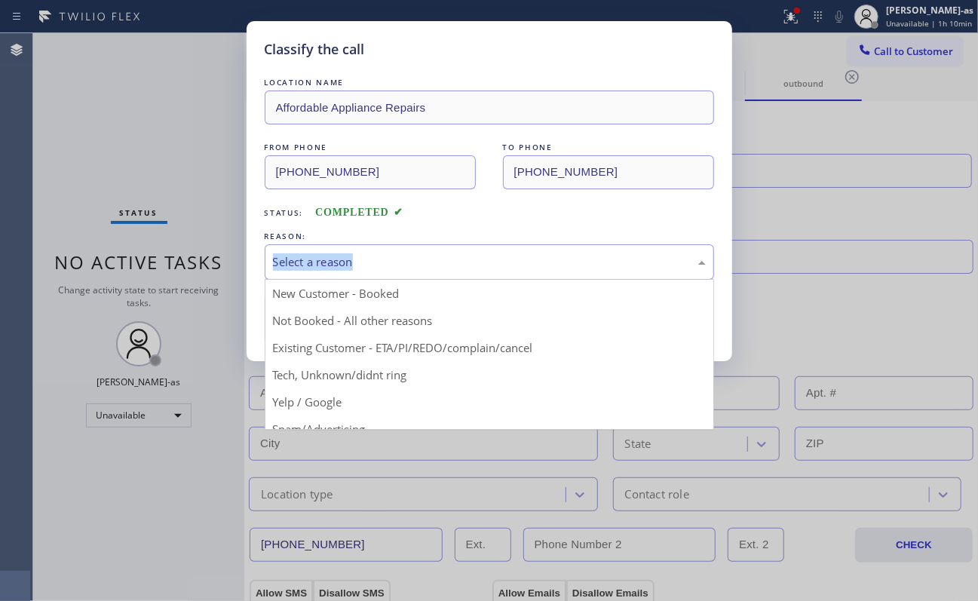
click at [391, 261] on div "Select a reason" at bounding box center [489, 261] width 433 height 17
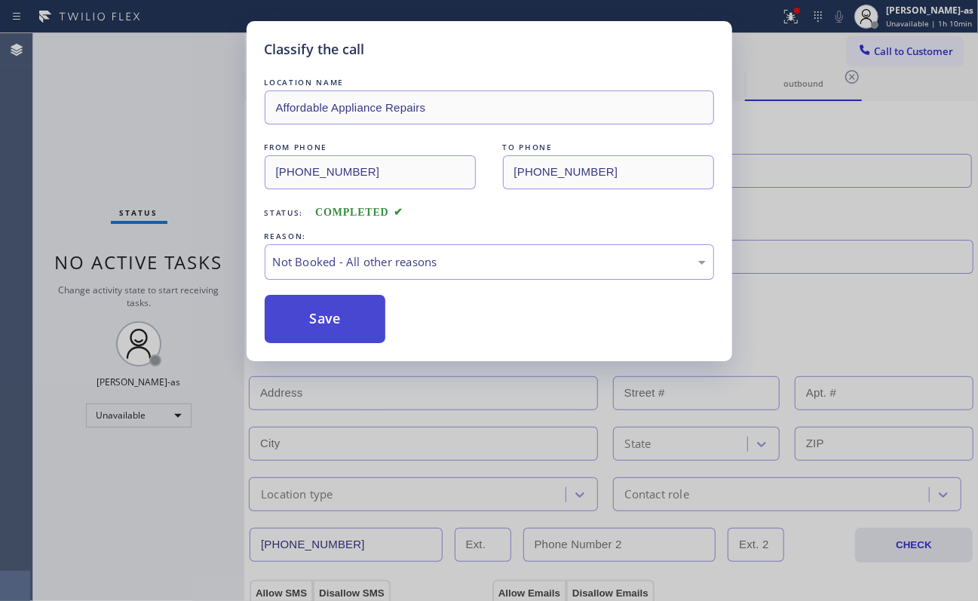
click at [327, 323] on button "Save" at bounding box center [325, 319] width 121 height 48
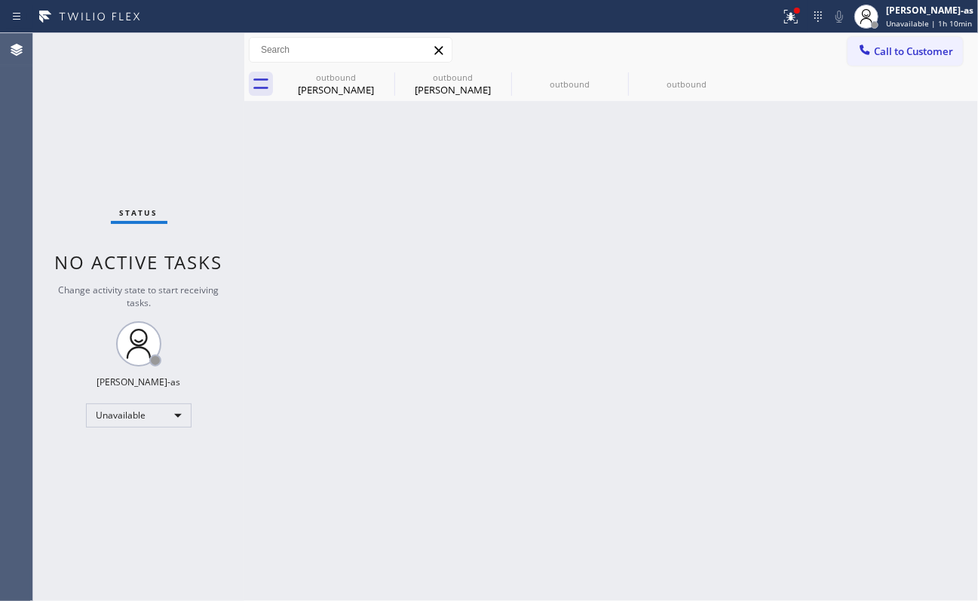
click at [578, 208] on div "Back to Dashboard Change Sender ID Customers Technicians Select a contact Outbo…" at bounding box center [611, 317] width 734 height 568
click at [379, 204] on div "Back to Dashboard Change Sender ID Customers Technicians Select a contact Outbo…" at bounding box center [611, 317] width 734 height 568
click at [345, 71] on div "outbound [PERSON_NAME]" at bounding box center [336, 84] width 114 height 34
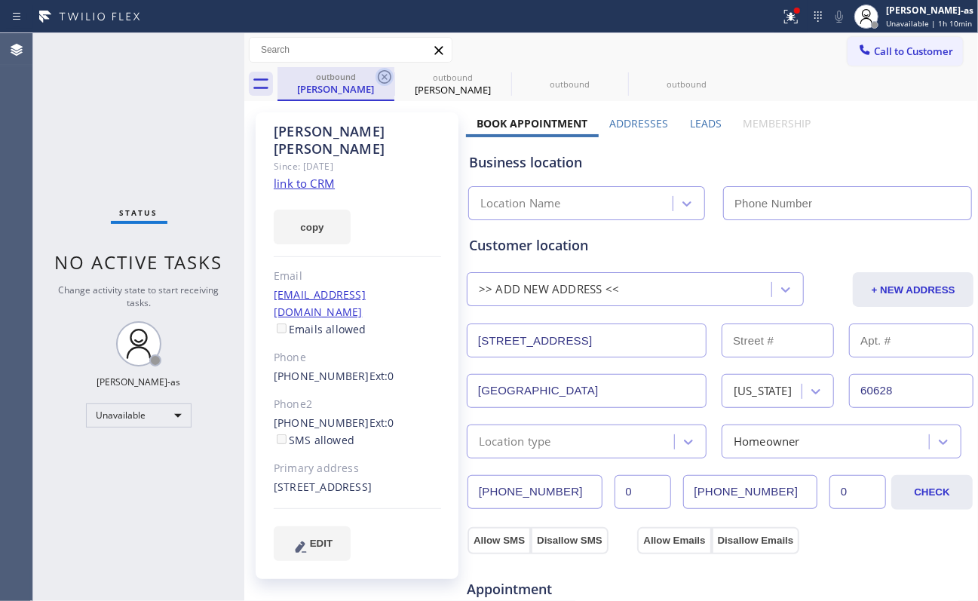
click at [388, 76] on icon at bounding box center [385, 77] width 18 height 18
type input "[PHONE_NUMBER]"
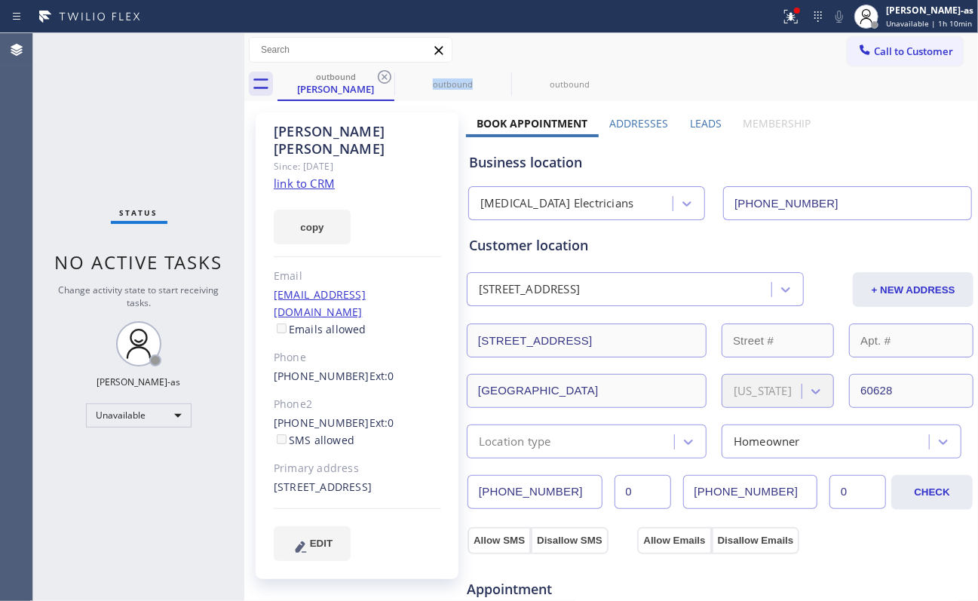
click at [388, 76] on icon at bounding box center [385, 77] width 18 height 18
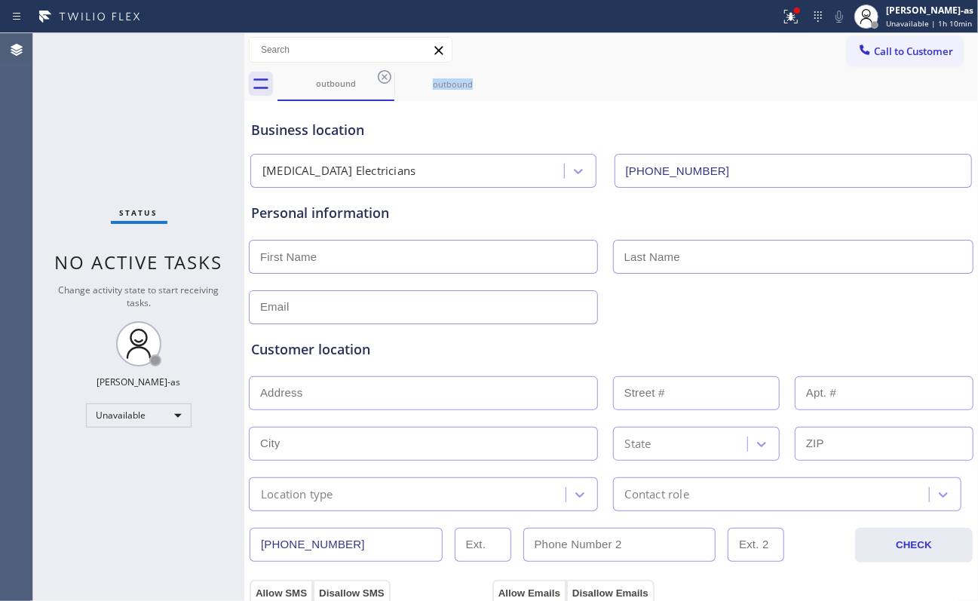
click at [388, 76] on icon at bounding box center [385, 77] width 18 height 18
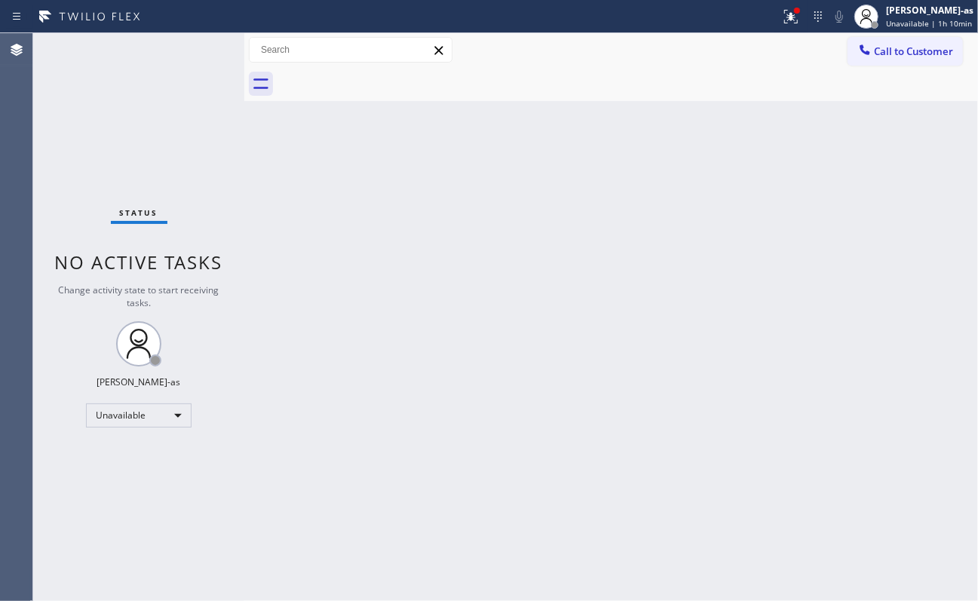
drag, startPoint x: 183, startPoint y: 109, endPoint x: 414, endPoint y: 13, distance: 250.6
click at [183, 109] on div "Status No active tasks Change activity state to start receiving tasks. [PERSON_…" at bounding box center [138, 317] width 211 height 568
drag, startPoint x: 887, startPoint y: 50, endPoint x: 872, endPoint y: 58, distance: 17.2
click at [733, 50] on span "Call to Customer" at bounding box center [913, 52] width 79 height 14
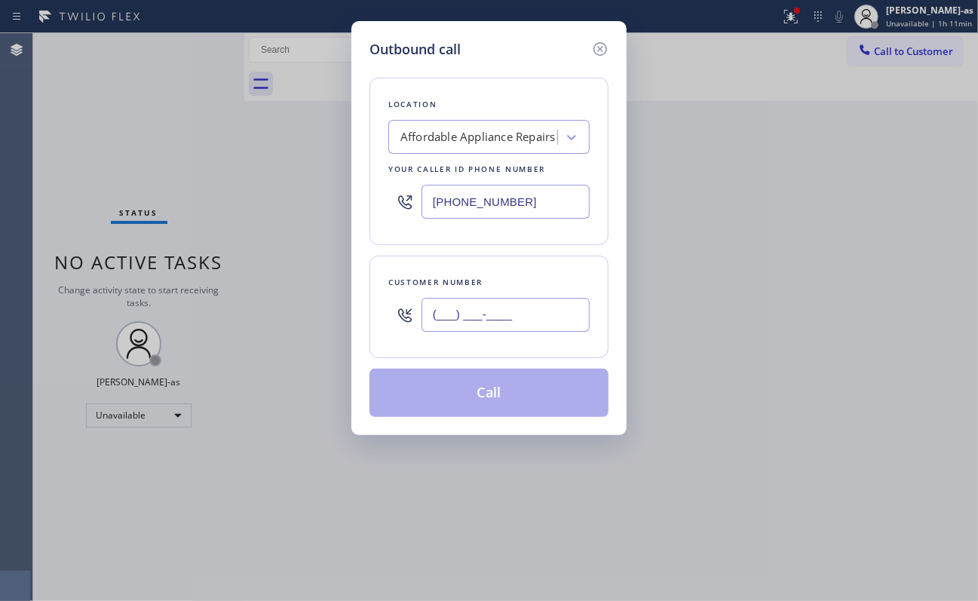
click at [531, 312] on input "(___) ___-____" at bounding box center [506, 315] width 168 height 34
paste input "760) 803-5619"
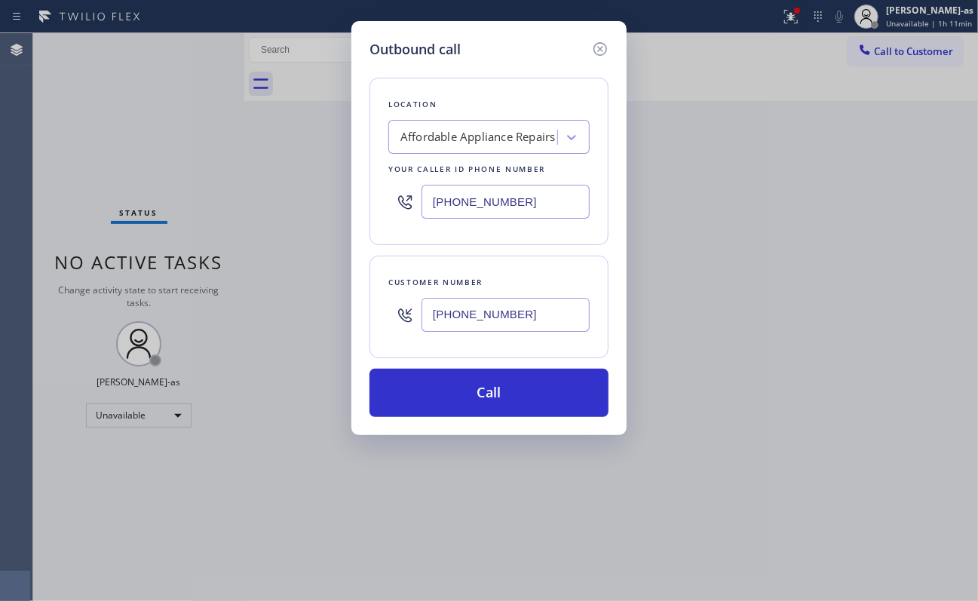
type input "[PHONE_NUMBER]"
click at [544, 203] on input "[PHONE_NUMBER]" at bounding box center [506, 202] width 168 height 34
paste input "760) 274-8861"
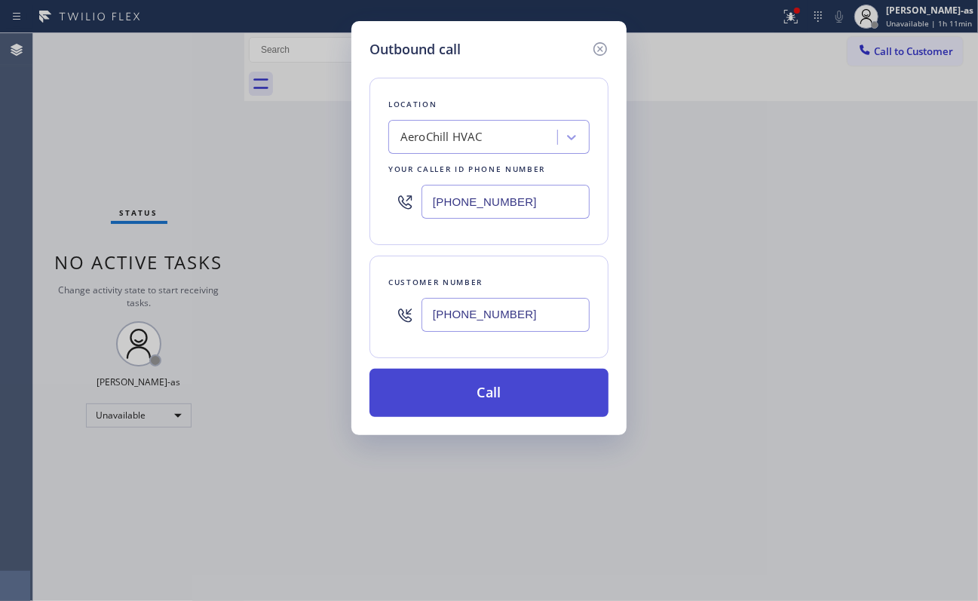
type input "[PHONE_NUMBER]"
click at [504, 381] on button "Call" at bounding box center [489, 393] width 239 height 48
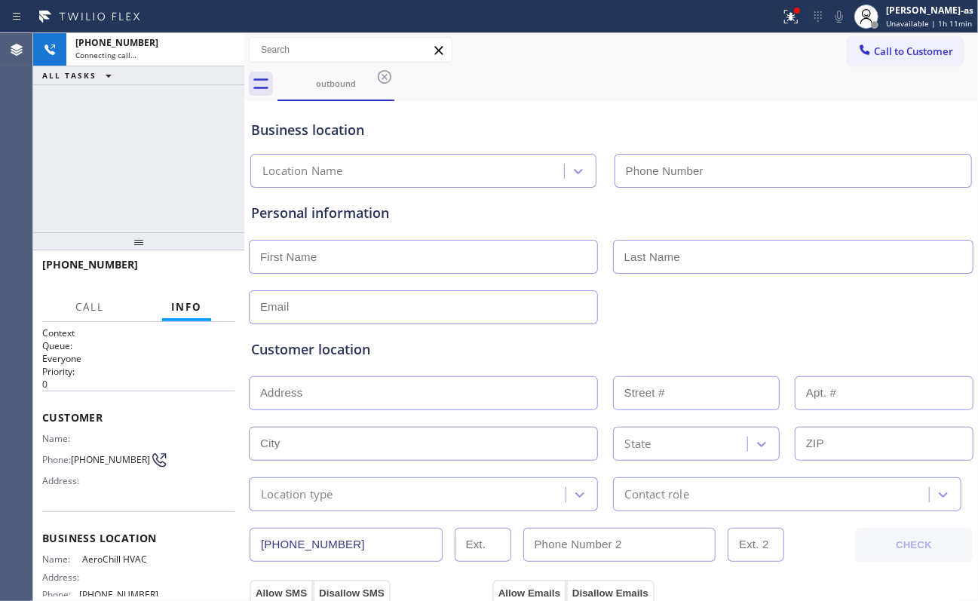
type input "[PHONE_NUMBER]"
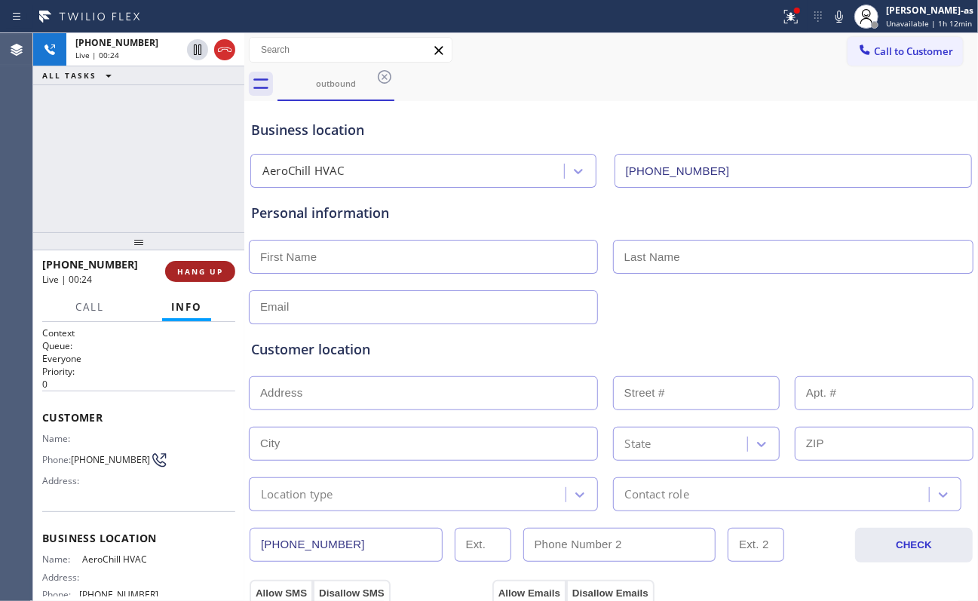
click at [203, 262] on button "HANG UP" at bounding box center [200, 271] width 70 height 21
click at [200, 263] on button "HANG UP" at bounding box center [200, 271] width 70 height 21
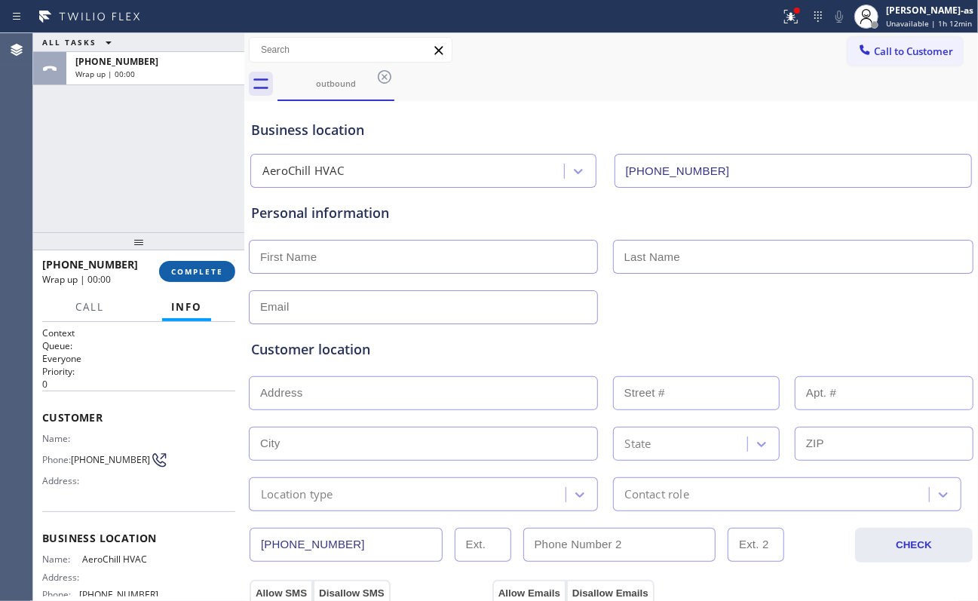
click at [200, 263] on button "COMPLETE" at bounding box center [197, 271] width 76 height 21
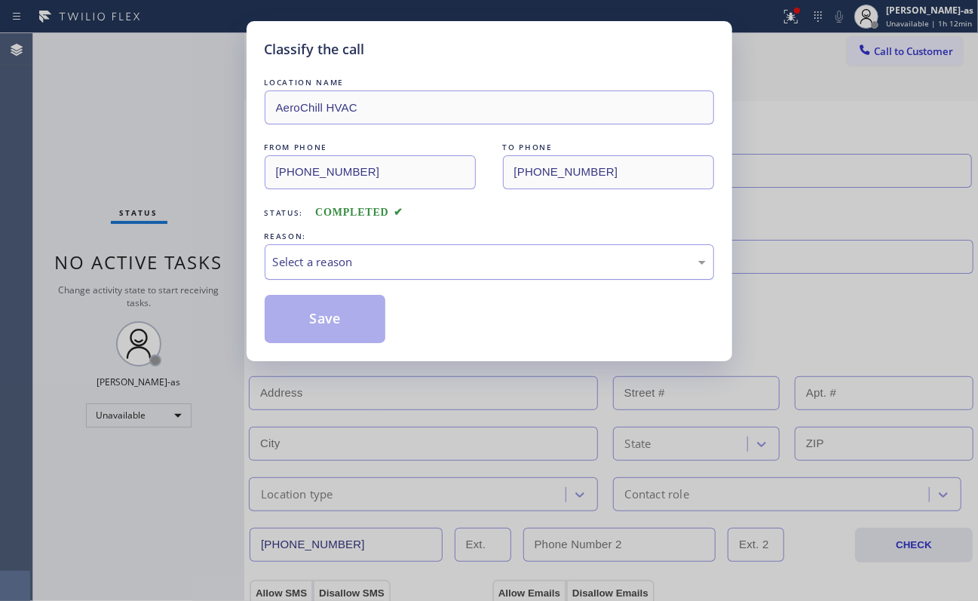
click at [360, 270] on div "Select a reason" at bounding box center [489, 261] width 433 height 17
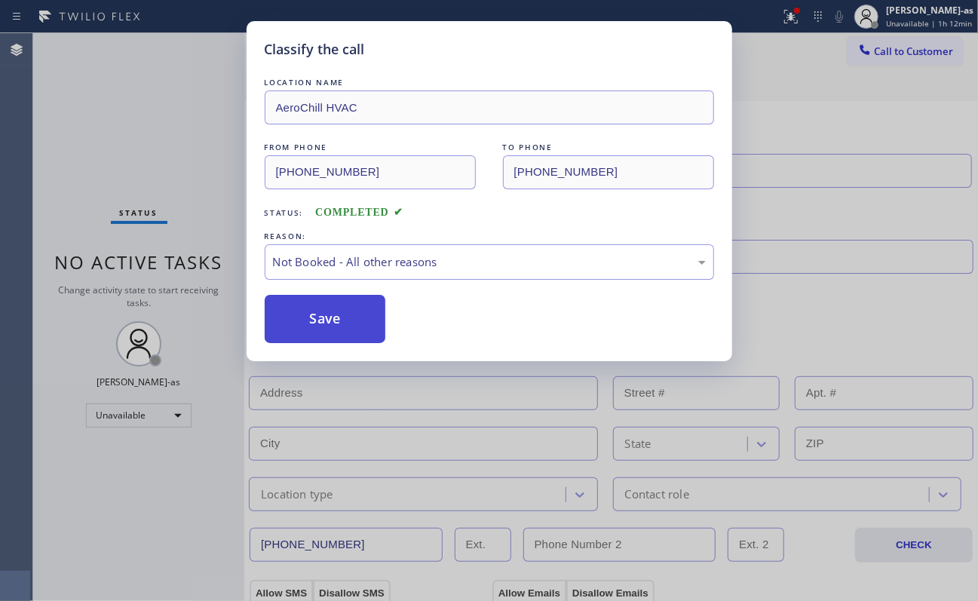
click at [327, 332] on button "Save" at bounding box center [325, 319] width 121 height 48
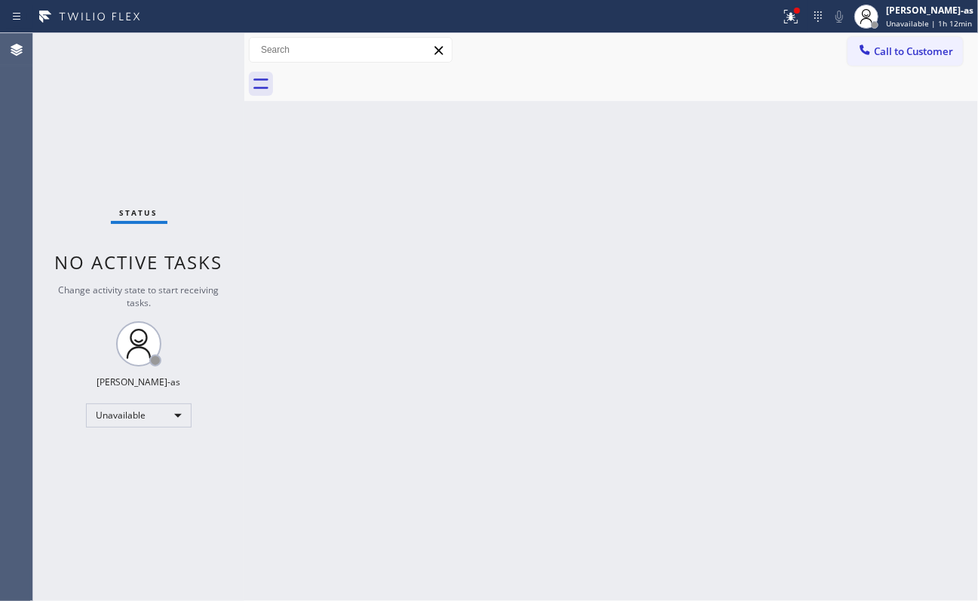
drag, startPoint x: 892, startPoint y: 47, endPoint x: 851, endPoint y: 103, distance: 69.1
click at [733, 47] on span "Call to Customer" at bounding box center [913, 52] width 79 height 14
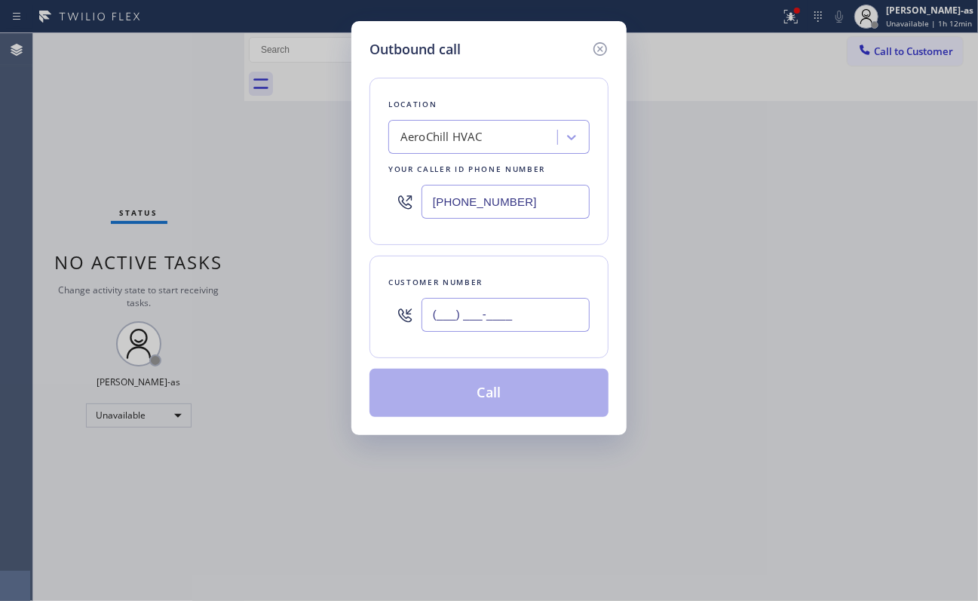
click at [553, 312] on input "(___) ___-____" at bounding box center [506, 315] width 168 height 34
paste input "770) 961-2124"
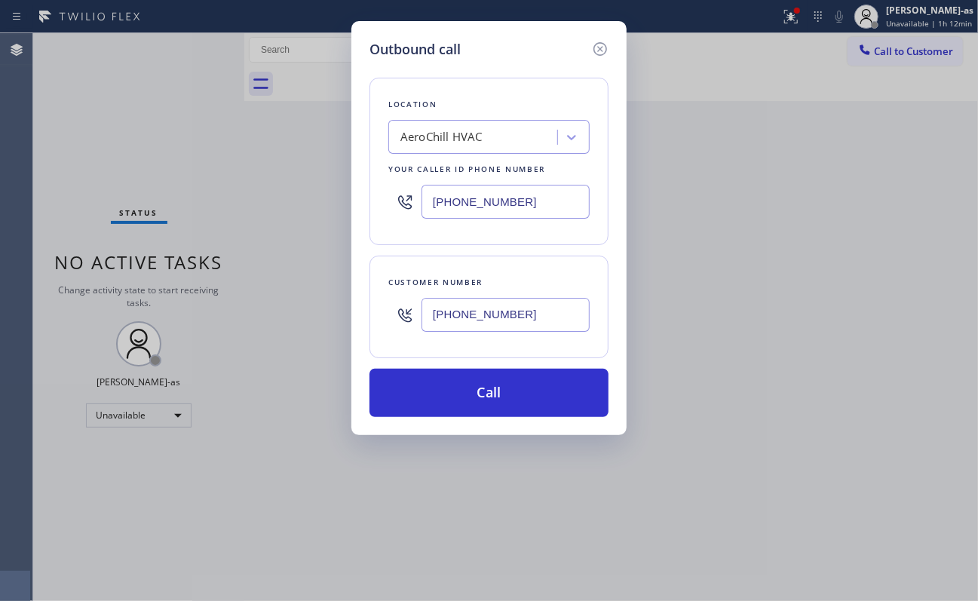
type input "[PHONE_NUMBER]"
click at [543, 206] on input "[PHONE_NUMBER]" at bounding box center [506, 202] width 168 height 34
click at [543, 205] on input "[PHONE_NUMBER]" at bounding box center [506, 202] width 168 height 34
paste input "305) 985-553"
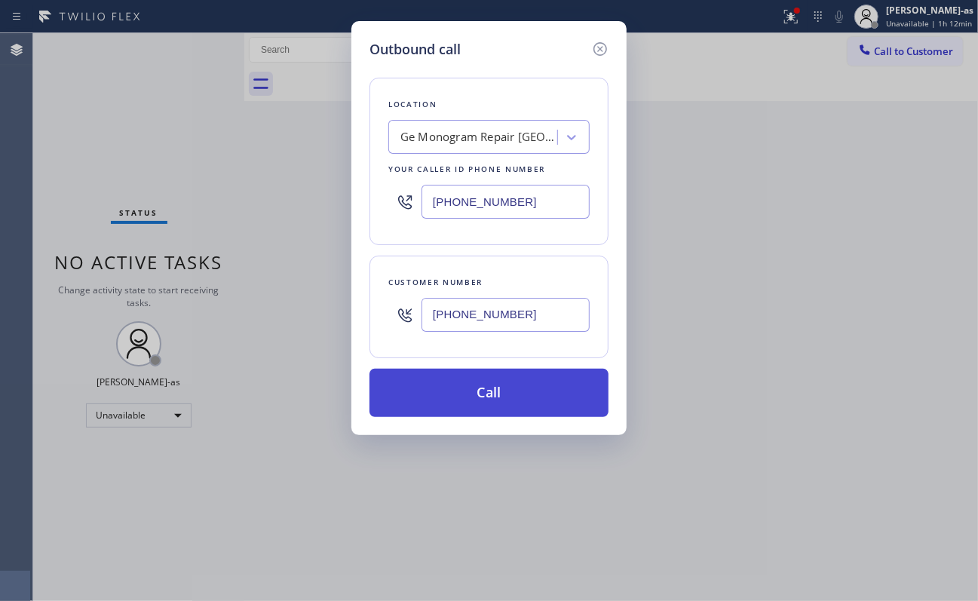
type input "[PHONE_NUMBER]"
click at [523, 389] on button "Call" at bounding box center [489, 393] width 239 height 48
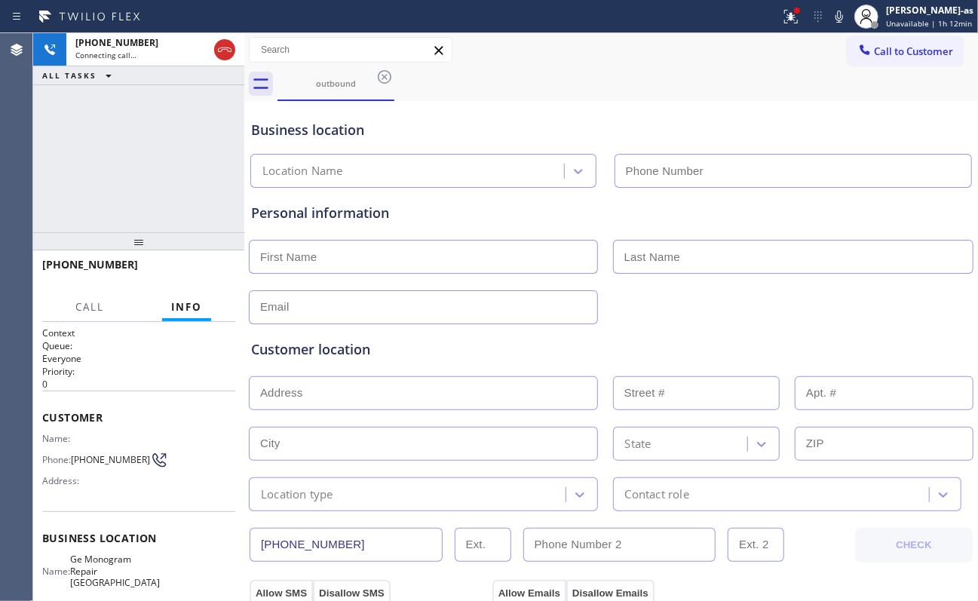
type input "[PHONE_NUMBER]"
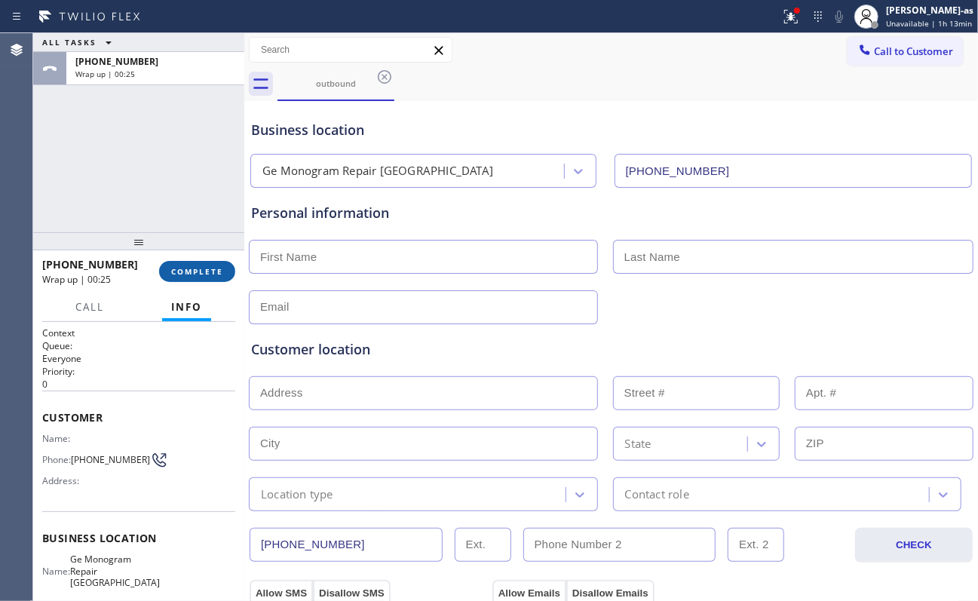
click at [211, 261] on button "COMPLETE" at bounding box center [197, 271] width 76 height 21
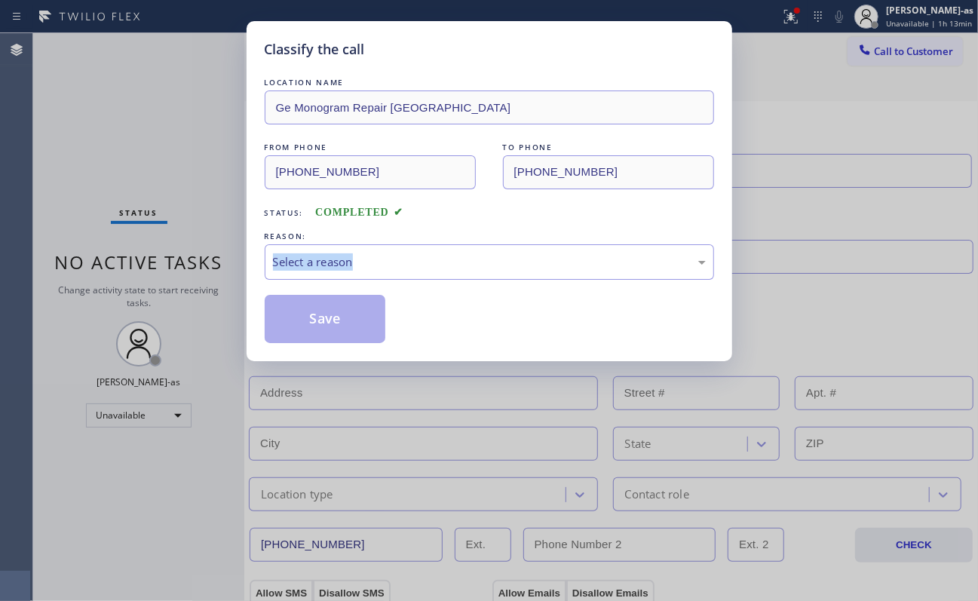
click at [200, 272] on div "Classify the call LOCATION NAME Ge Monogram Repair [GEOGRAPHIC_DATA] FROM PHONE…" at bounding box center [489, 300] width 978 height 601
click at [471, 251] on div "Select a reason" at bounding box center [490, 261] width 450 height 35
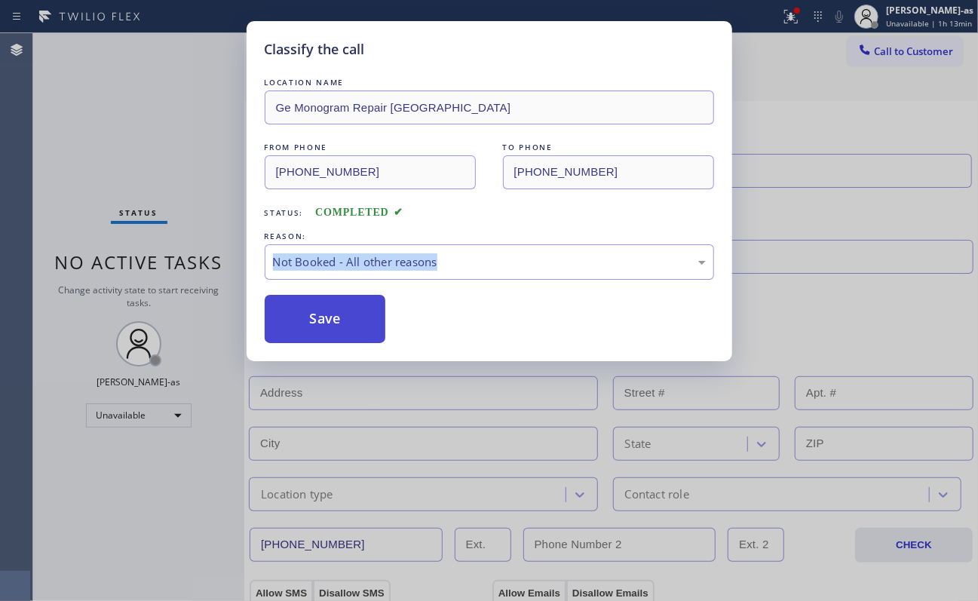
drag, startPoint x: 381, startPoint y: 318, endPoint x: 324, endPoint y: 317, distance: 57.3
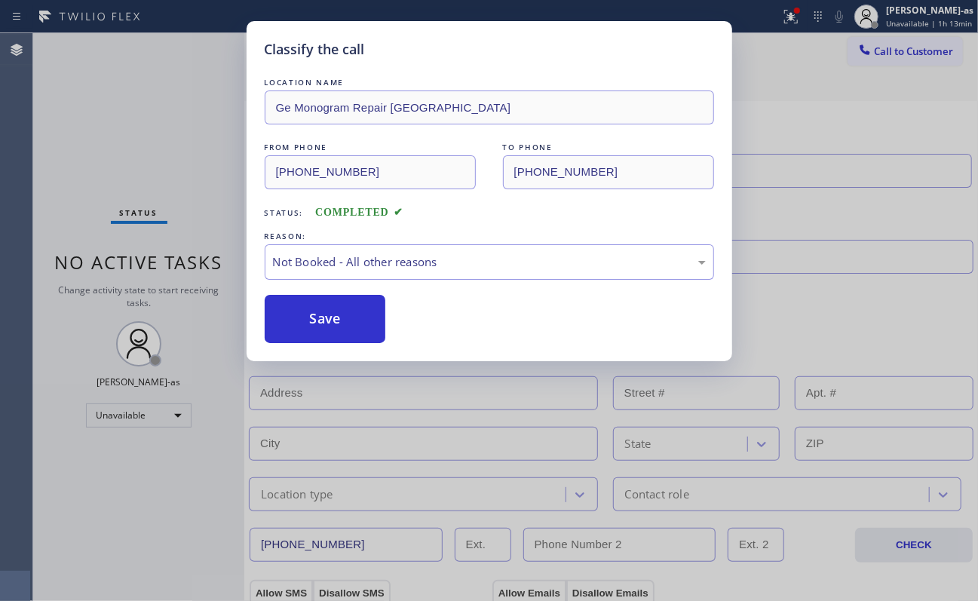
drag, startPoint x: 324, startPoint y: 317, endPoint x: 442, endPoint y: 288, distance: 121.8
click at [330, 315] on button "Save" at bounding box center [325, 319] width 121 height 48
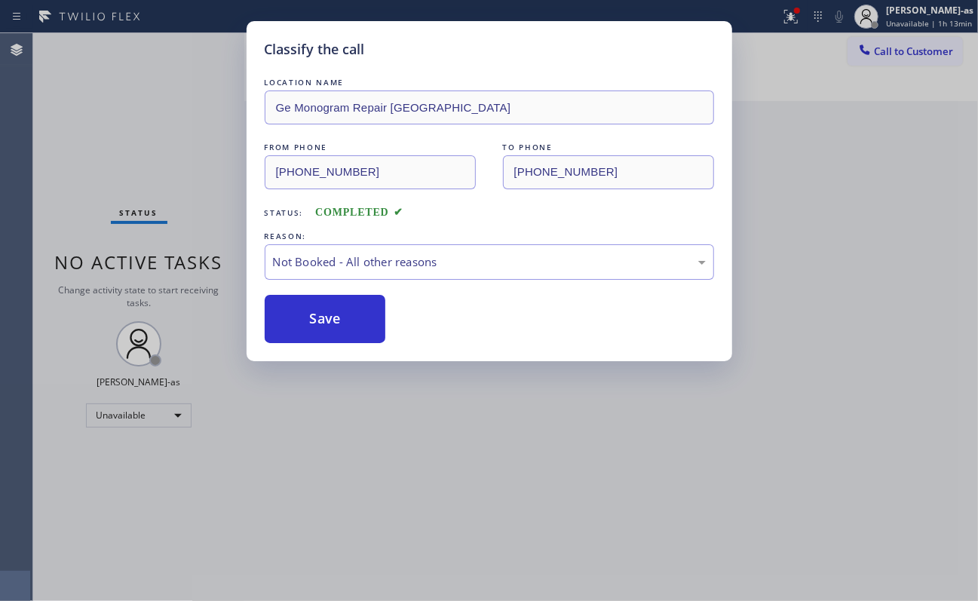
click at [733, 47] on div "Classify the call LOCATION NAME Ge Monogram Repair [GEOGRAPHIC_DATA] FROM PHONE…" at bounding box center [489, 300] width 978 height 601
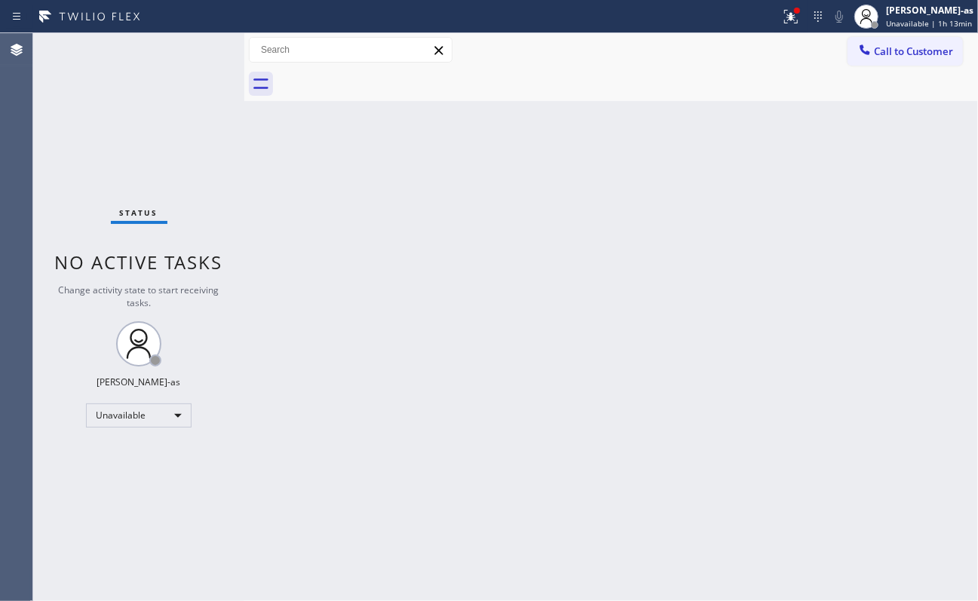
click at [733, 45] on span "Call to Customer" at bounding box center [913, 52] width 79 height 14
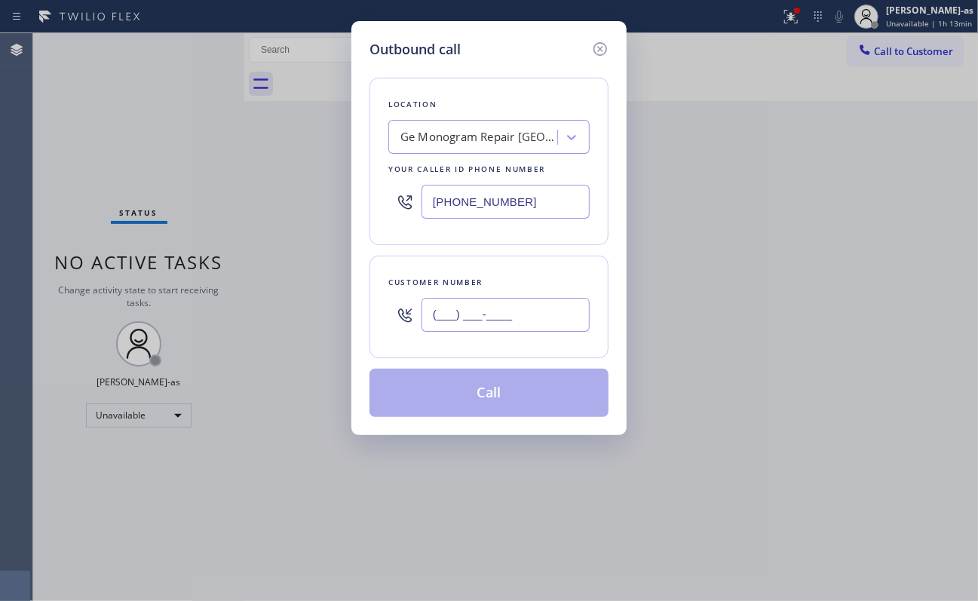
click at [533, 305] on input "(___) ___-____" at bounding box center [506, 315] width 168 height 34
paste input "305) 985-5531"
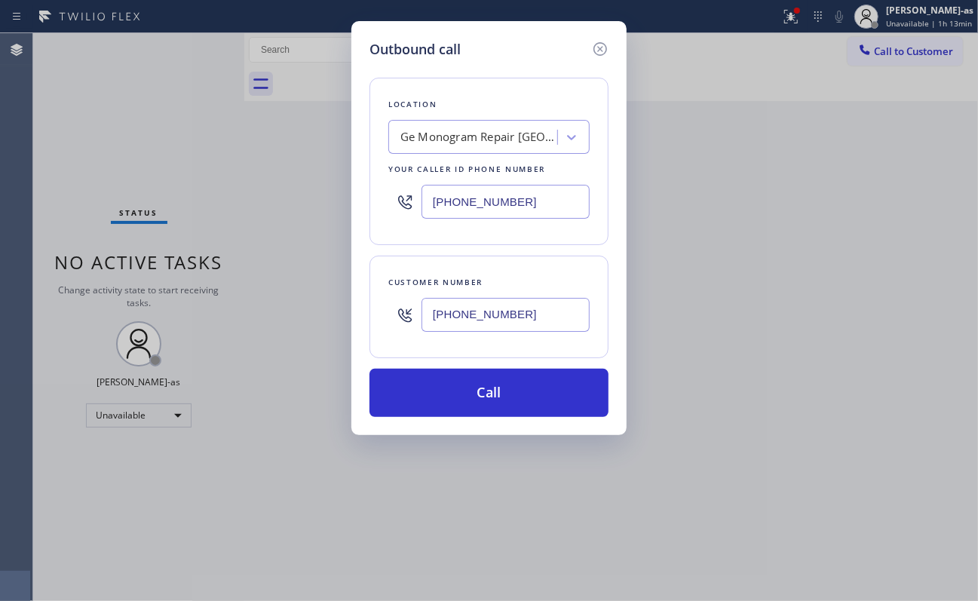
click at [546, 315] on input "[PHONE_NUMBER]" at bounding box center [506, 315] width 168 height 34
paste input "770) 961-2124"
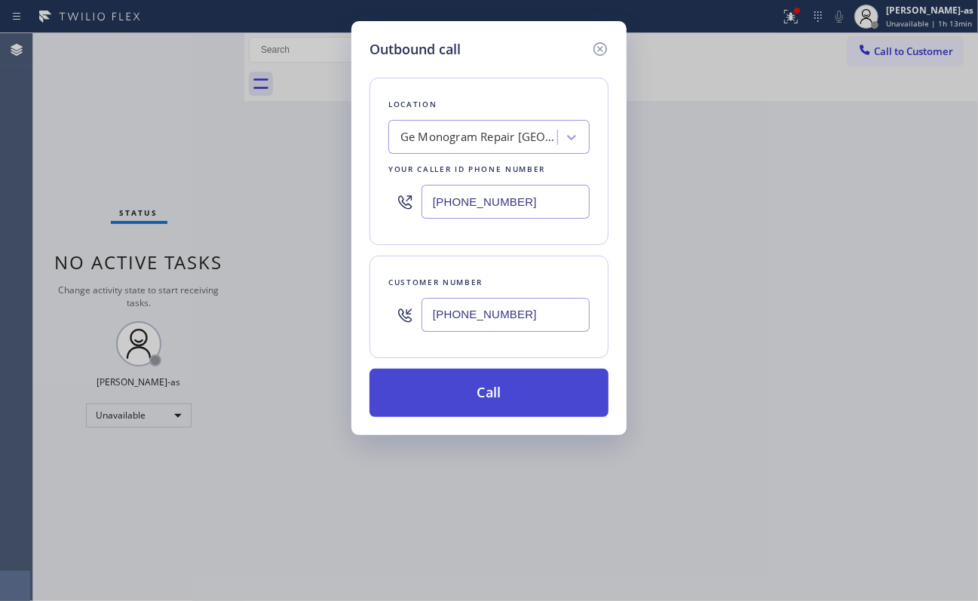
type input "[PHONE_NUMBER]"
click at [532, 398] on button "Call" at bounding box center [489, 393] width 239 height 48
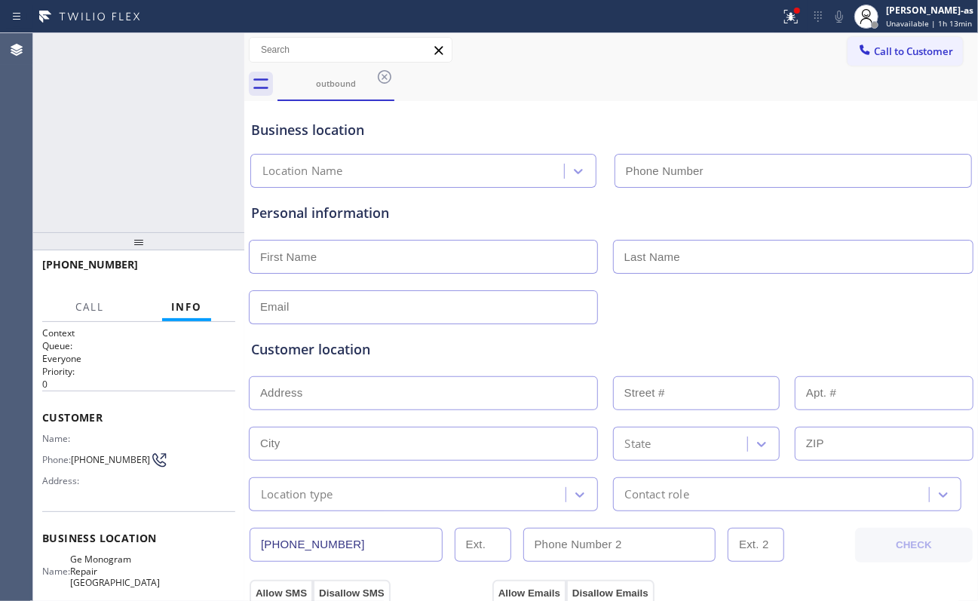
type input "[PHONE_NUMBER]"
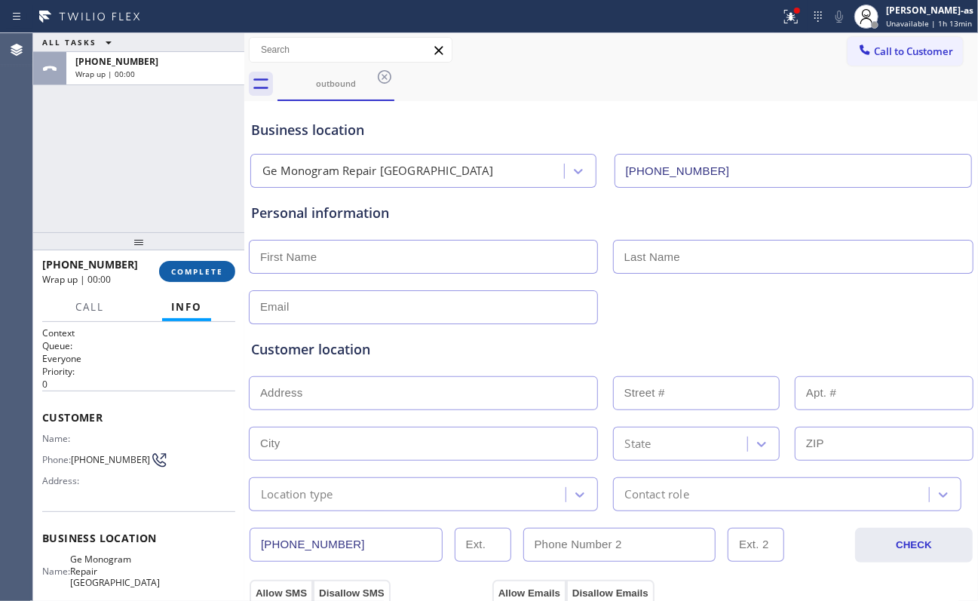
click at [189, 267] on span "COMPLETE" at bounding box center [197, 271] width 52 height 11
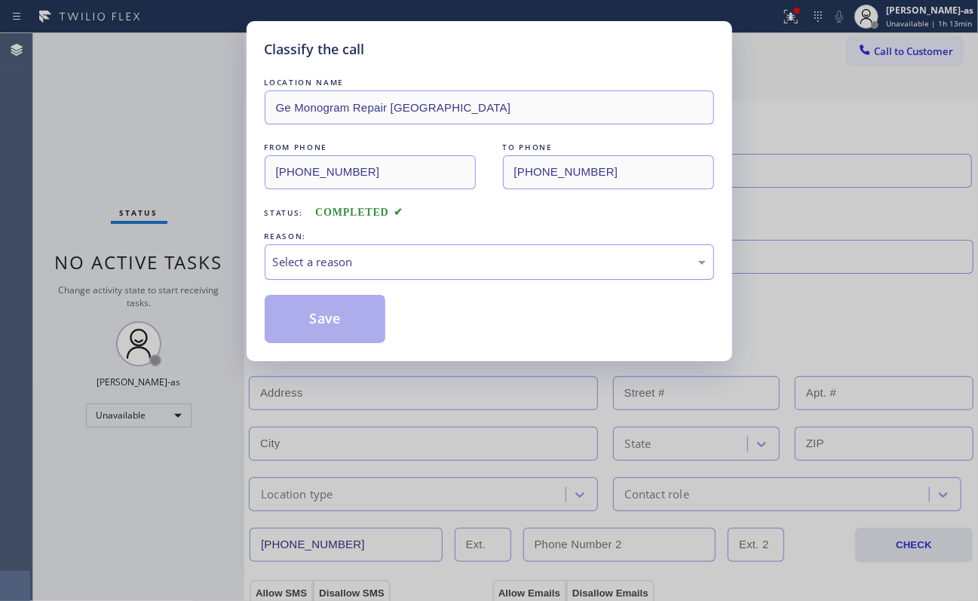
click at [377, 278] on div "Select a reason" at bounding box center [490, 261] width 450 height 35
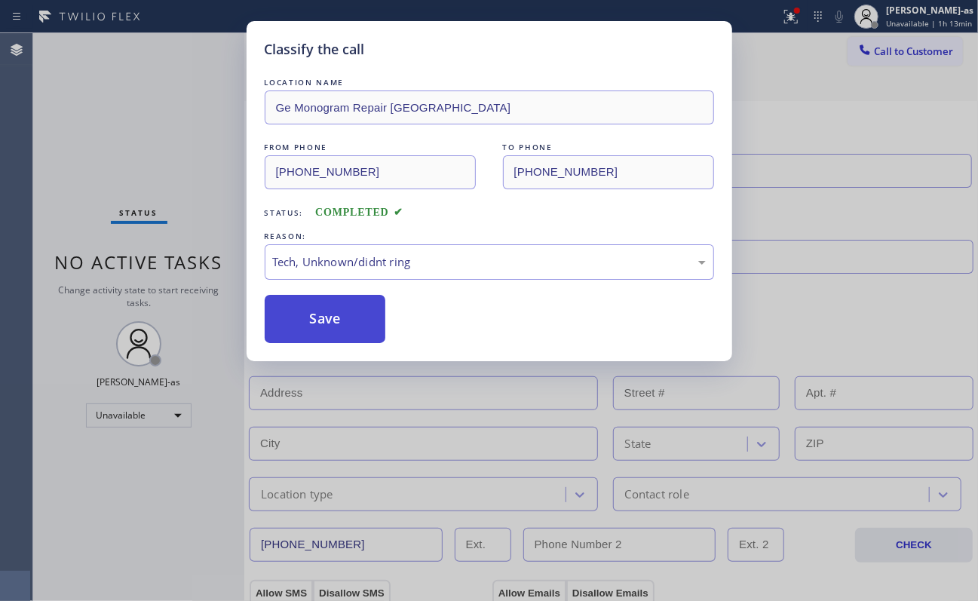
drag, startPoint x: 311, startPoint y: 330, endPoint x: 946, endPoint y: 194, distance: 649.5
click at [312, 330] on button "Save" at bounding box center [325, 319] width 121 height 48
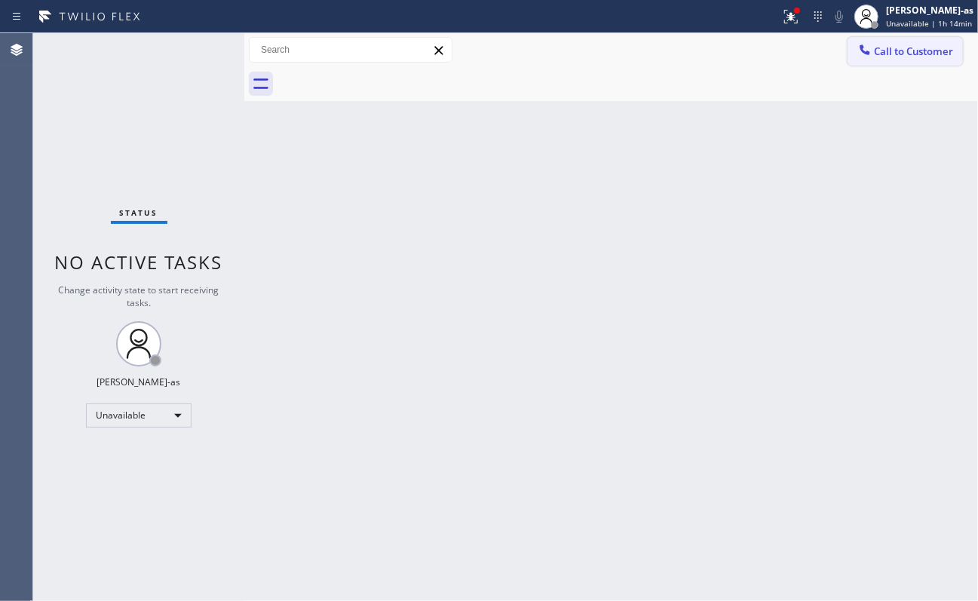
click at [733, 43] on icon at bounding box center [865, 49] width 15 height 15
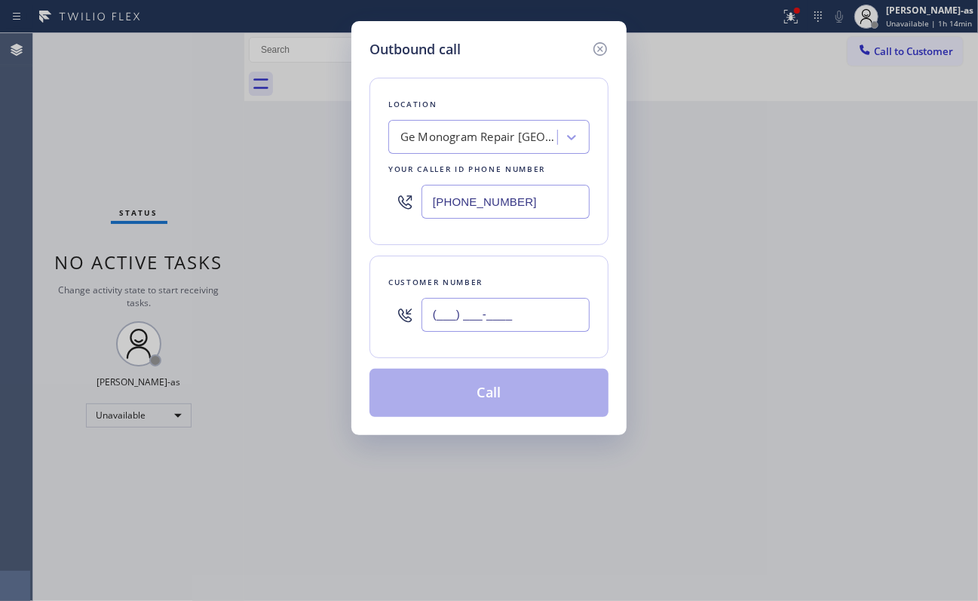
click at [564, 308] on input "(___) ___-____" at bounding box center [506, 315] width 168 height 34
paste input "305) 602-6223"
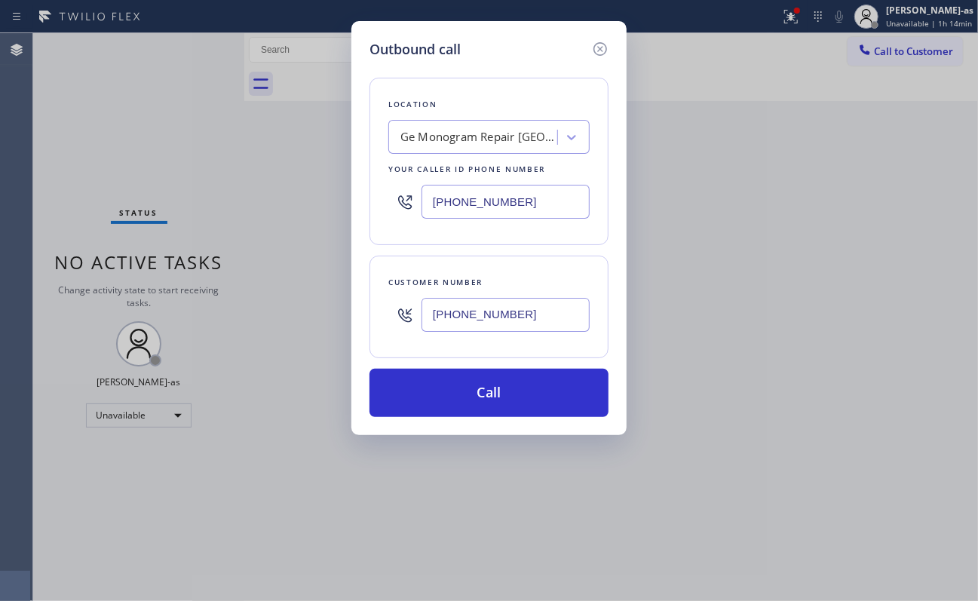
type input "[PHONE_NUMBER]"
click at [532, 189] on input "[PHONE_NUMBER]" at bounding box center [506, 202] width 168 height 34
paste input "01-576"
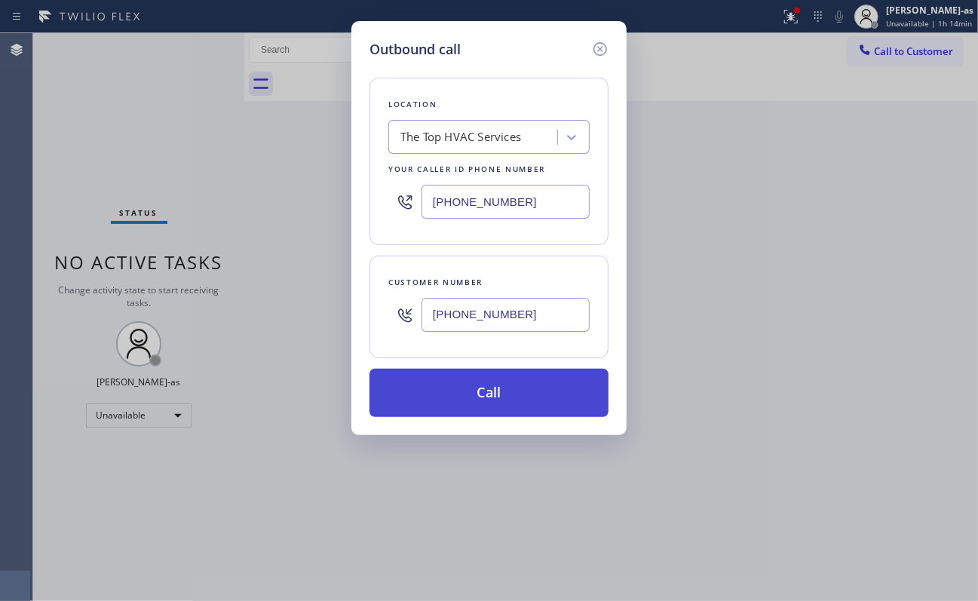
type input "[PHONE_NUMBER]"
click at [526, 397] on button "Call" at bounding box center [489, 393] width 239 height 48
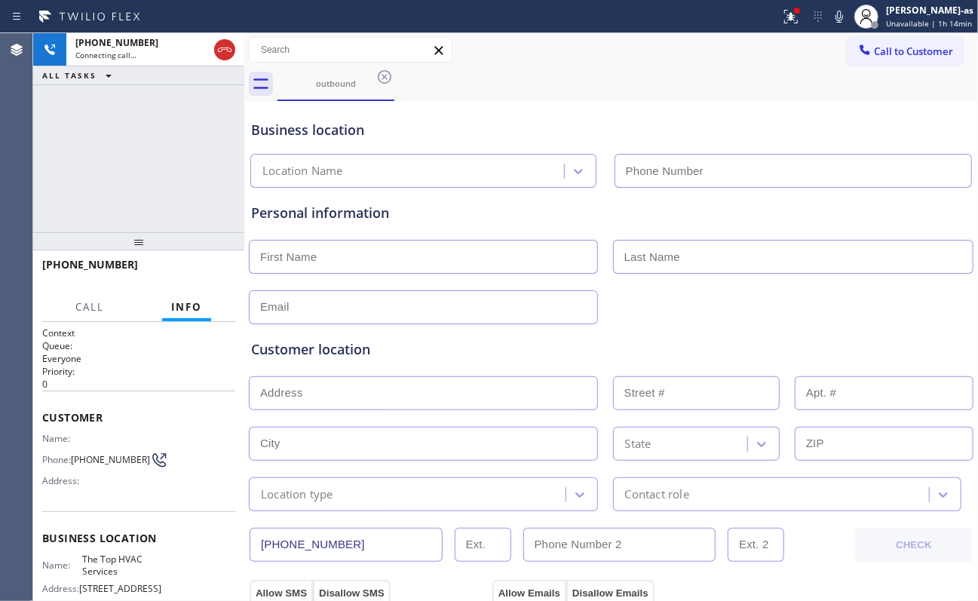
type input "[PHONE_NUMBER]"
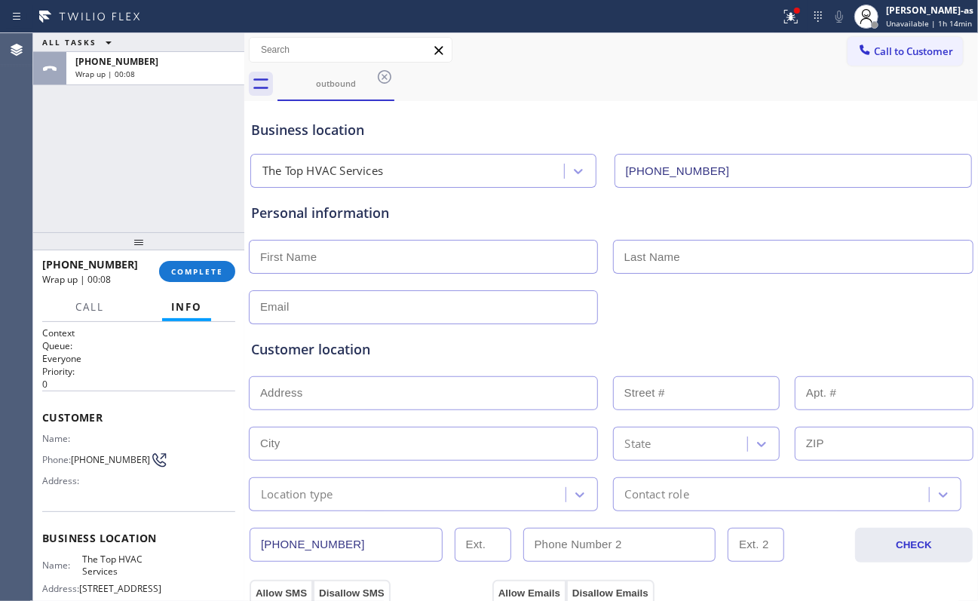
click at [200, 255] on div "[PHONE_NUMBER] Wrap up | 00:08 COMPLETE" at bounding box center [138, 271] width 193 height 39
click at [192, 278] on button "COMPLETE" at bounding box center [197, 271] width 76 height 21
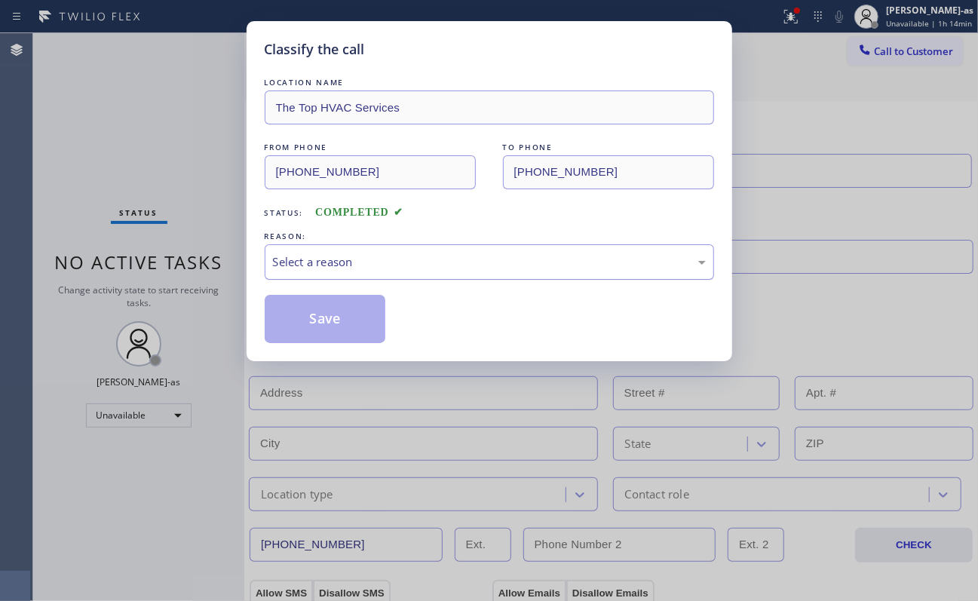
click at [347, 258] on div "Select a reason" at bounding box center [489, 261] width 433 height 17
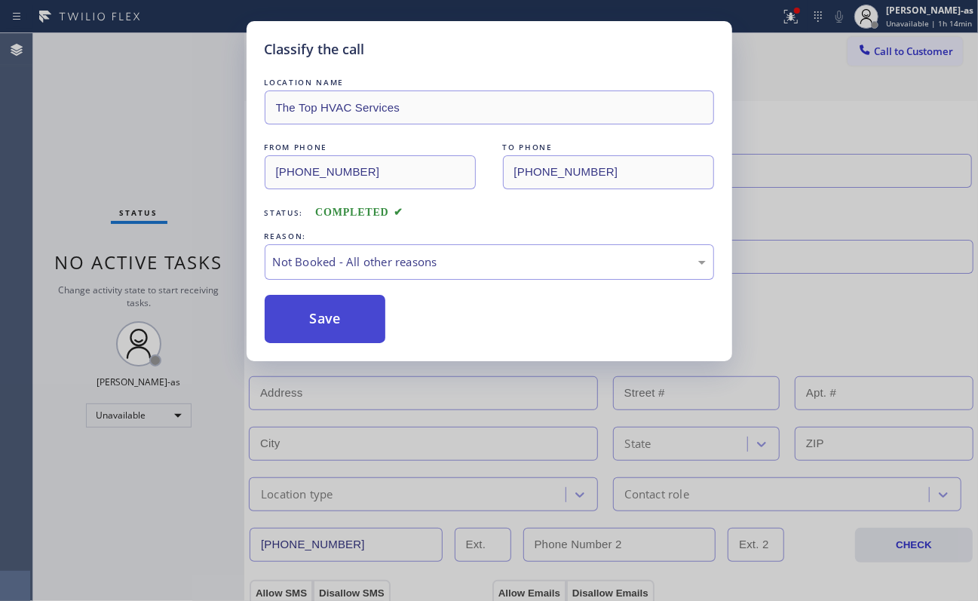
drag, startPoint x: 318, startPoint y: 324, endPoint x: 403, endPoint y: 365, distance: 94.1
click at [321, 324] on button "Save" at bounding box center [325, 319] width 121 height 48
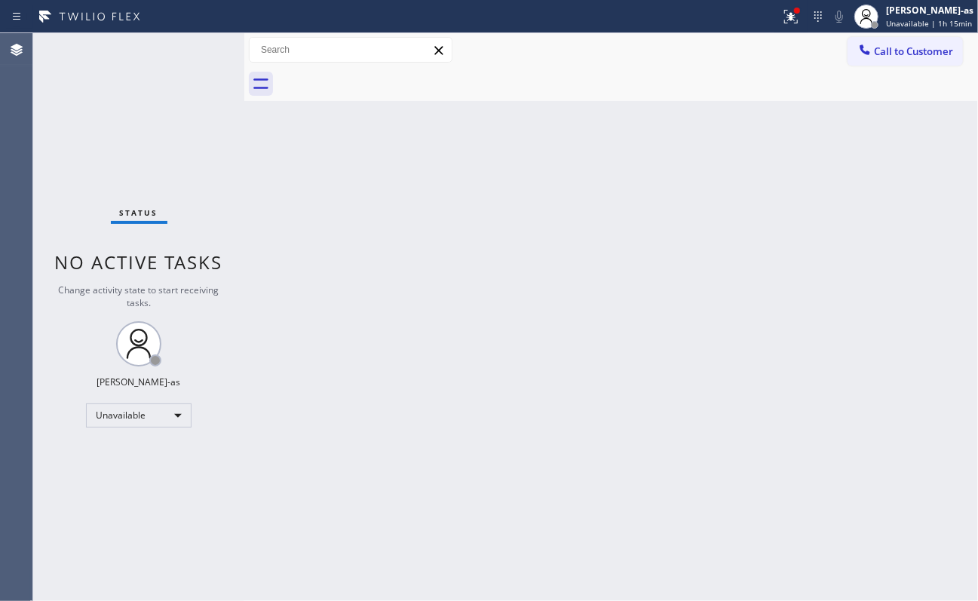
click at [186, 140] on div "Status No active tasks Change activity state to start receiving tasks. [PERSON_…" at bounding box center [138, 317] width 211 height 568
click at [733, 48] on span "Call to Customer" at bounding box center [913, 52] width 79 height 14
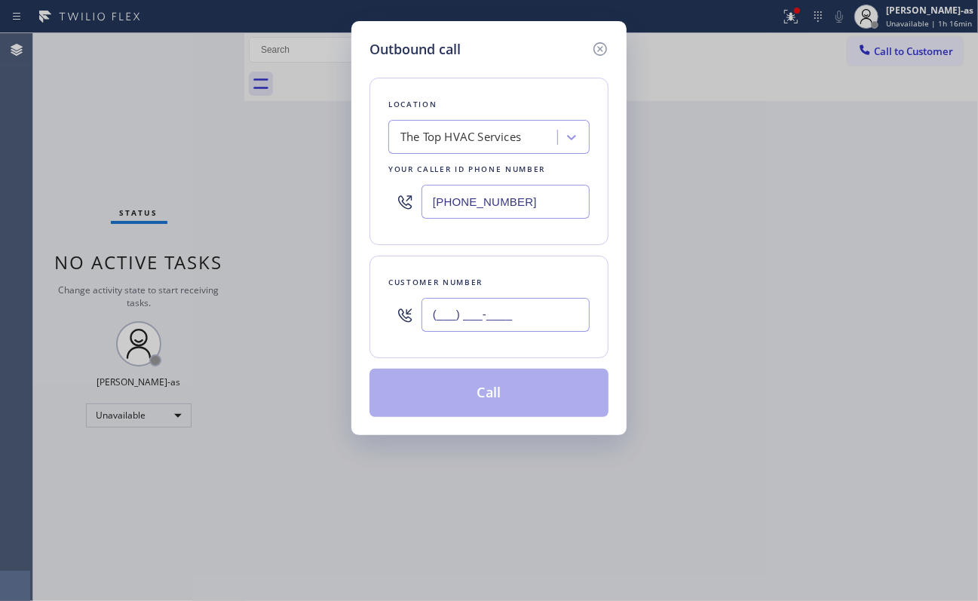
click at [486, 317] on input "(___) ___-____" at bounding box center [506, 315] width 168 height 34
paste input "562) 714-6532"
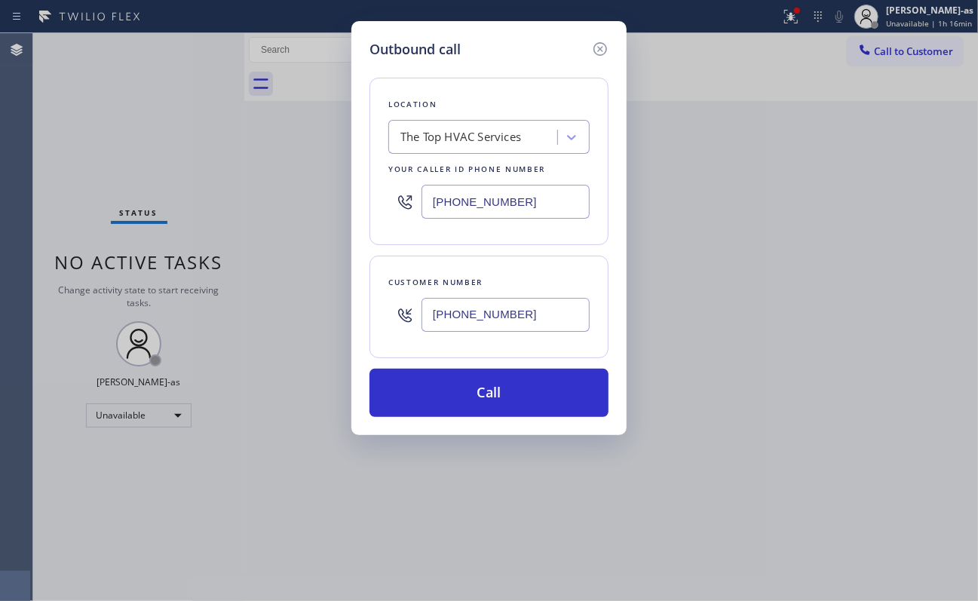
type input "[PHONE_NUMBER]"
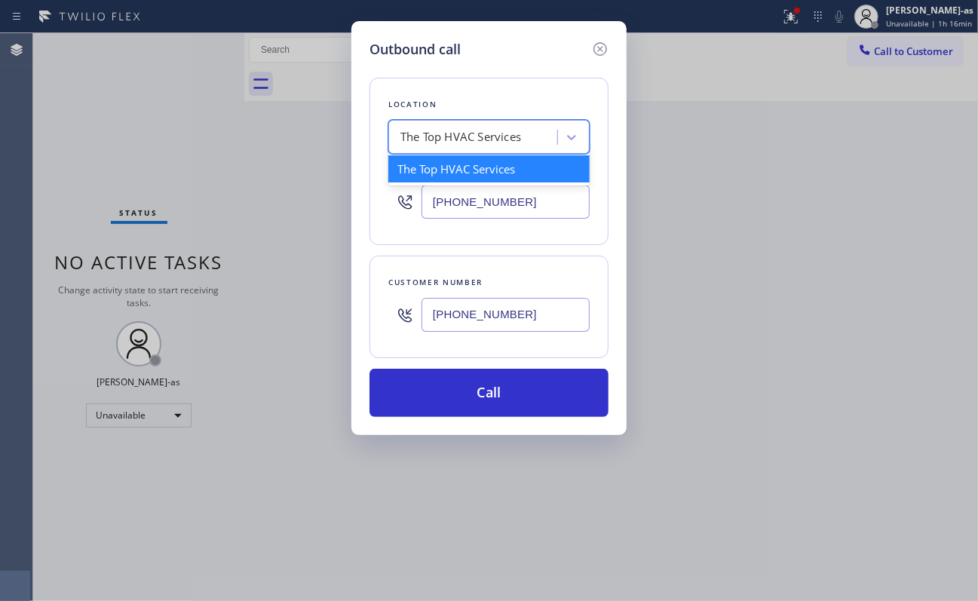
click at [507, 143] on div "The Top HVAC Services" at bounding box center [461, 137] width 121 height 17
paste input "Blue Moon Electrical Calabasas"
type input "Blue Moon Electrical Calabasas"
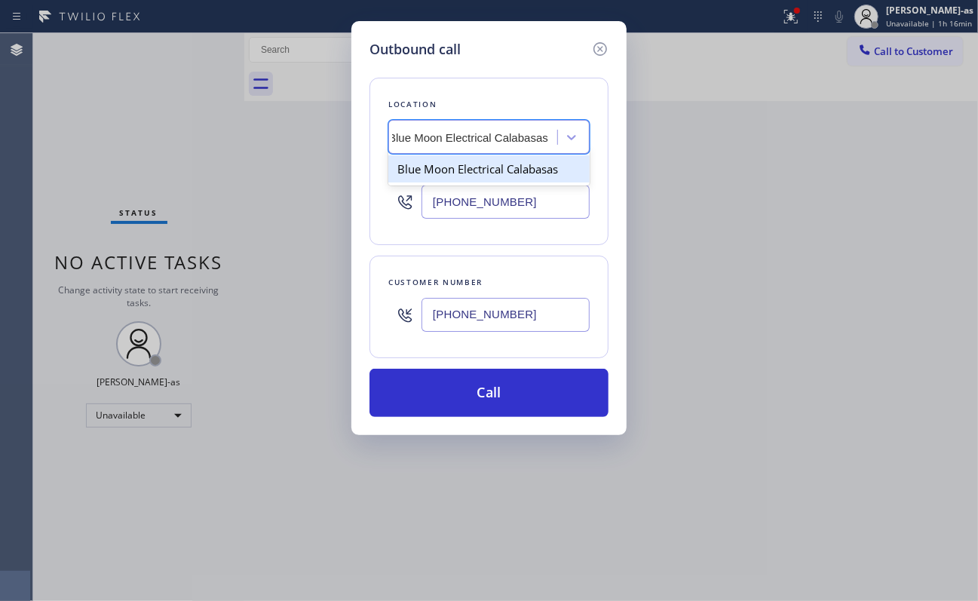
click at [465, 167] on div "Blue Moon Electrical Calabasas" at bounding box center [488, 168] width 201 height 27
type input "[PHONE_NUMBER]"
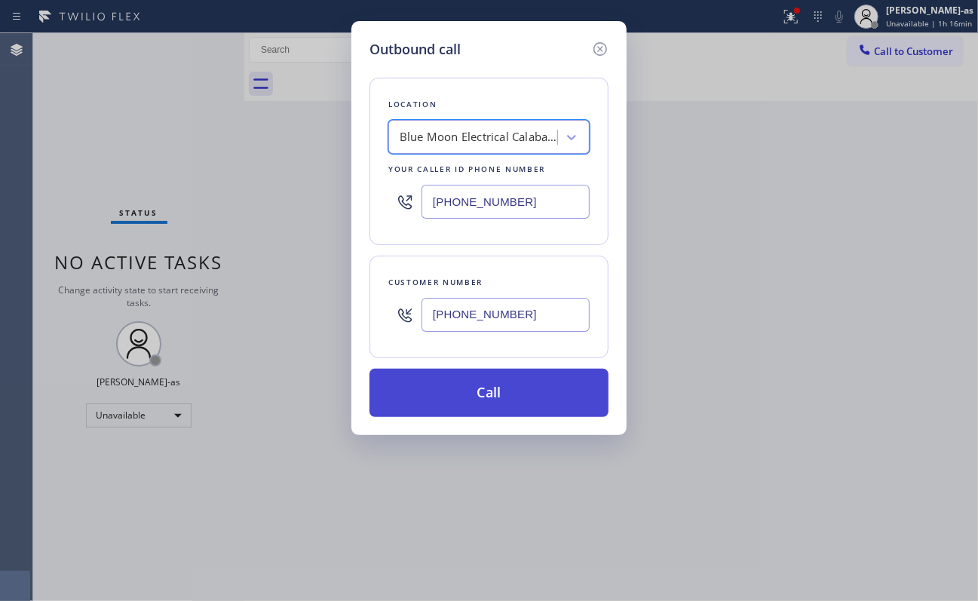
click at [508, 395] on button "Call" at bounding box center [489, 393] width 239 height 48
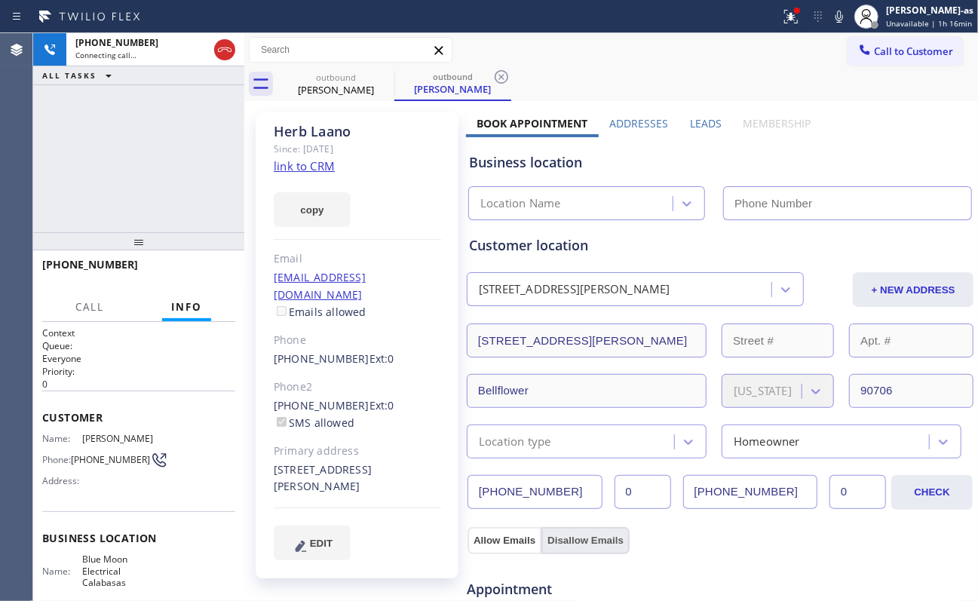
type input "[PHONE_NUMBER]"
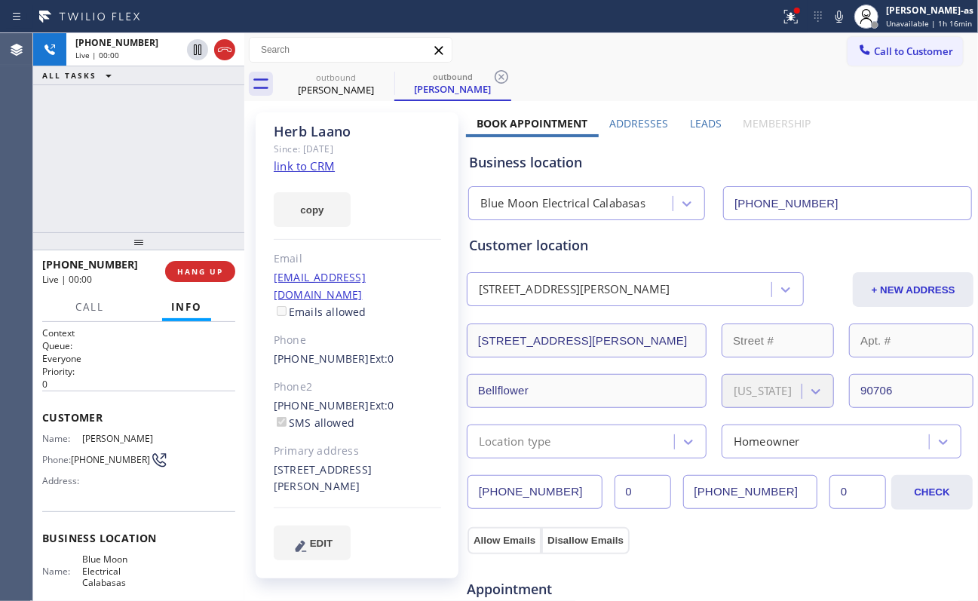
click at [173, 157] on div "[PHONE_NUMBER] Live | 00:00 ALL TASKS ALL TASKS ACTIVE TASKS TASKS IN WRAP UP" at bounding box center [138, 132] width 211 height 199
drag, startPoint x: 124, startPoint y: 164, endPoint x: 281, endPoint y: 137, distance: 160.0
click at [140, 173] on div "[PHONE_NUMBER] Live | 00:26 ALL TASKS ALL TASKS ACTIVE TASKS TASKS IN WRAP UP" at bounding box center [138, 132] width 211 height 199
click at [149, 172] on div "[PHONE_NUMBER] Live | 00:36 ALL TASKS ALL TASKS ACTIVE TASKS TASKS IN WRAP UP" at bounding box center [138, 132] width 211 height 199
drag, startPoint x: 158, startPoint y: 226, endPoint x: 173, endPoint y: 208, distance: 23.6
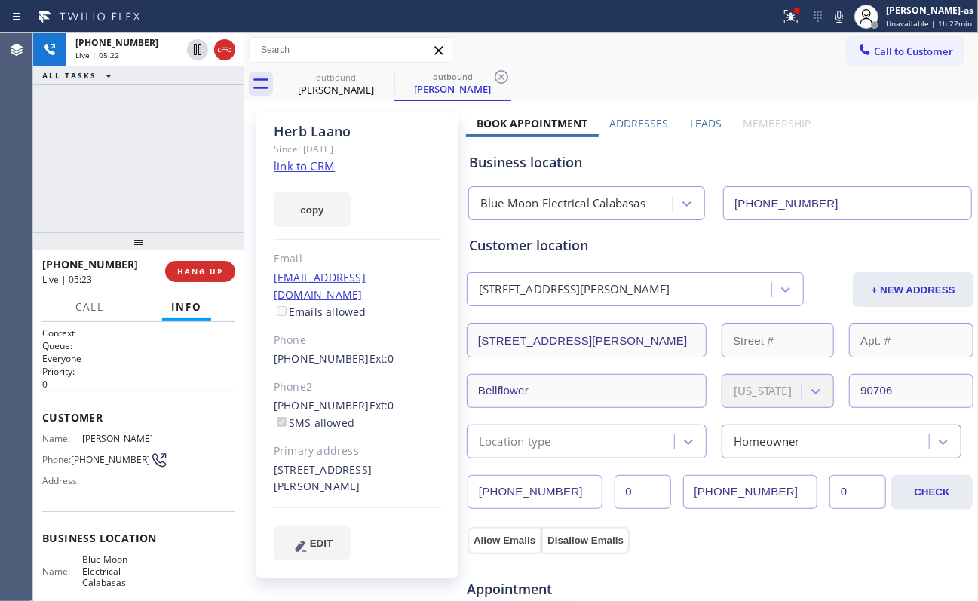
click at [160, 220] on div "[PHONE_NUMBER] Live | 05:22 ALL TASKS ALL TASKS ACTIVE TASKS TASKS IN WRAP UP" at bounding box center [138, 132] width 211 height 199
click at [173, 204] on div "[PHONE_NUMBER] Live | 05:23 ALL TASKS ALL TASKS ACTIVE TASKS TASKS IN WRAP UP" at bounding box center [138, 132] width 211 height 199
click at [142, 183] on div "[PHONE_NUMBER] Live | 05:23 ALL TASKS ALL TASKS ACTIVE TASKS TASKS IN WRAP UP" at bounding box center [138, 132] width 211 height 199
click at [195, 276] on button "HANG UP" at bounding box center [200, 271] width 70 height 21
click at [195, 273] on span "HANG UP" at bounding box center [200, 271] width 46 height 11
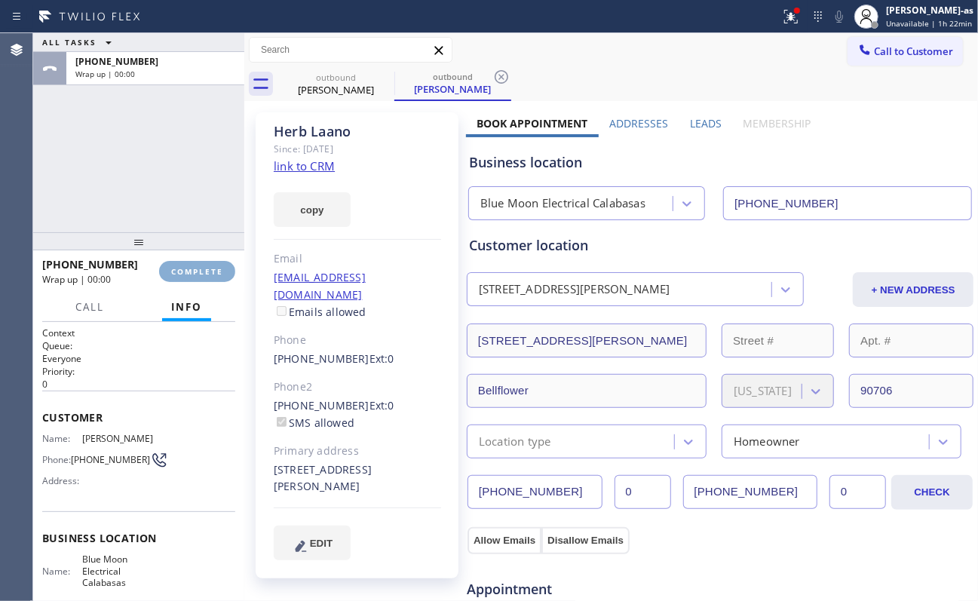
click at [195, 275] on span "COMPLETE" at bounding box center [197, 271] width 52 height 11
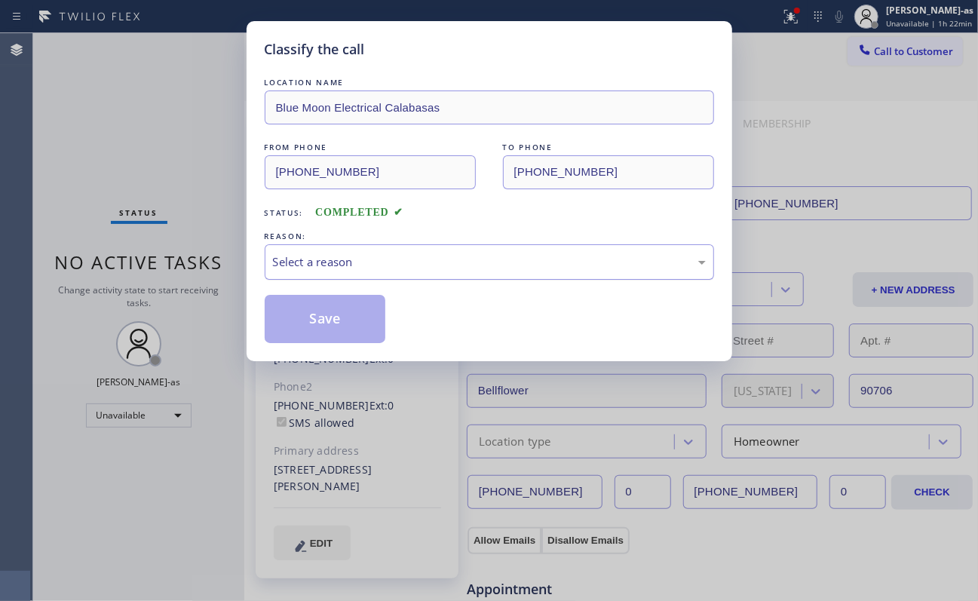
click at [327, 257] on div "Select a reason" at bounding box center [489, 261] width 433 height 17
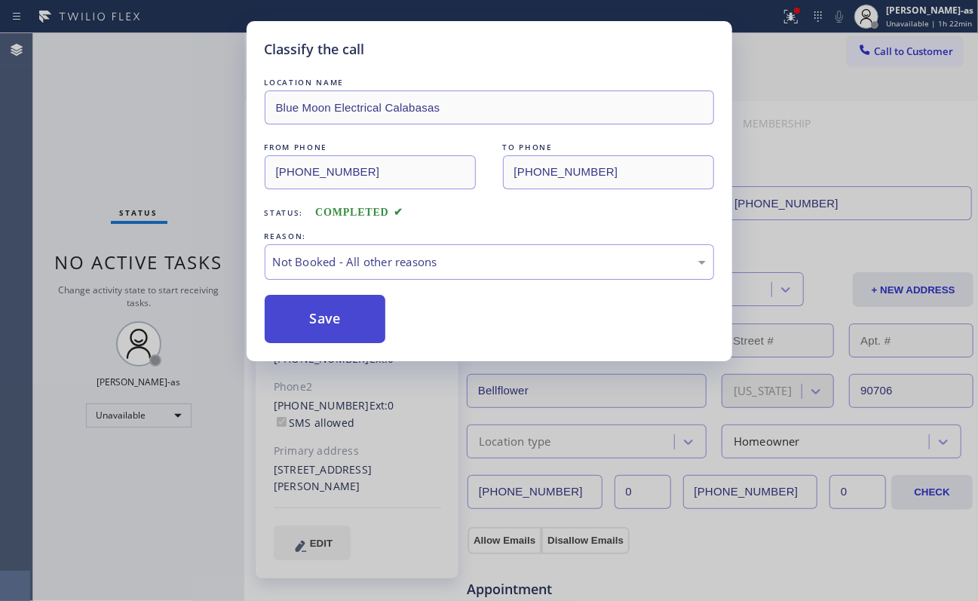
drag, startPoint x: 362, startPoint y: 327, endPoint x: 335, endPoint y: 327, distance: 27.2
click at [330, 327] on button "Save" at bounding box center [325, 319] width 121 height 48
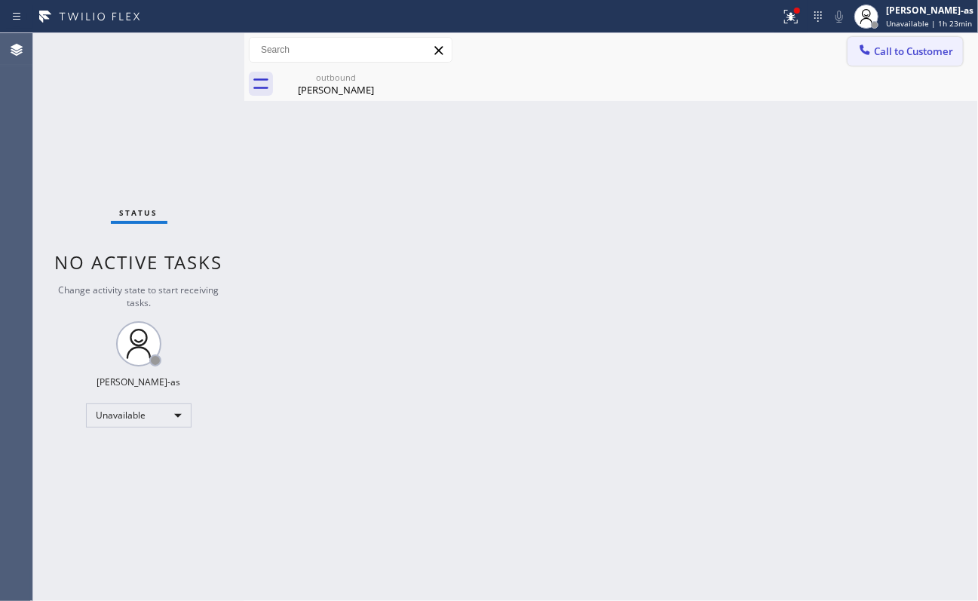
click at [733, 51] on span "Call to Customer" at bounding box center [913, 52] width 79 height 14
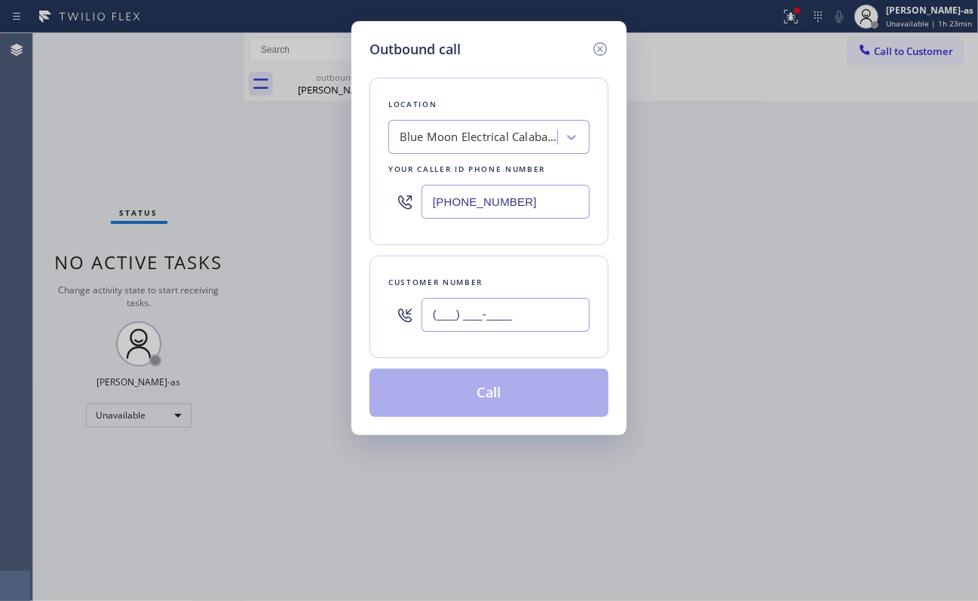
click at [519, 305] on input "(___) ___-____" at bounding box center [506, 315] width 168 height 34
paste input "917) 400-9916"
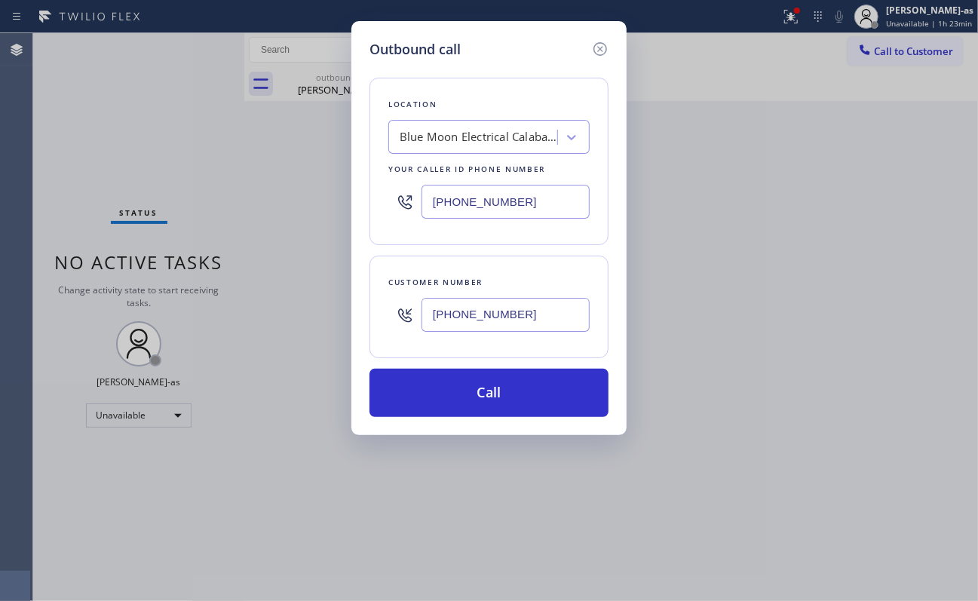
type input "[PHONE_NUMBER]"
click at [504, 206] on input "[PHONE_NUMBER]" at bounding box center [506, 202] width 168 height 34
paste input "929) 203-9152"
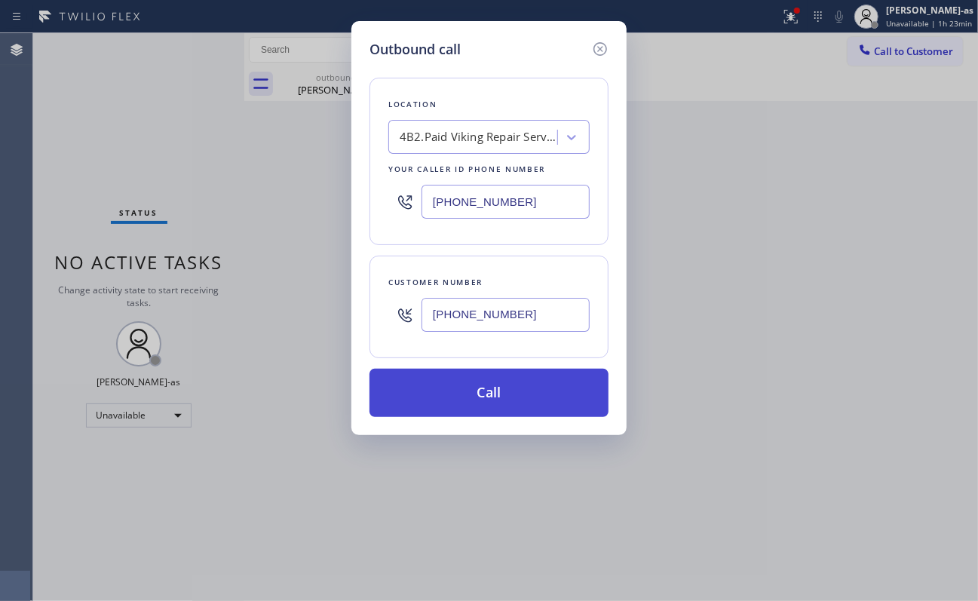
type input "[PHONE_NUMBER]"
click at [496, 388] on button "Call" at bounding box center [489, 393] width 239 height 48
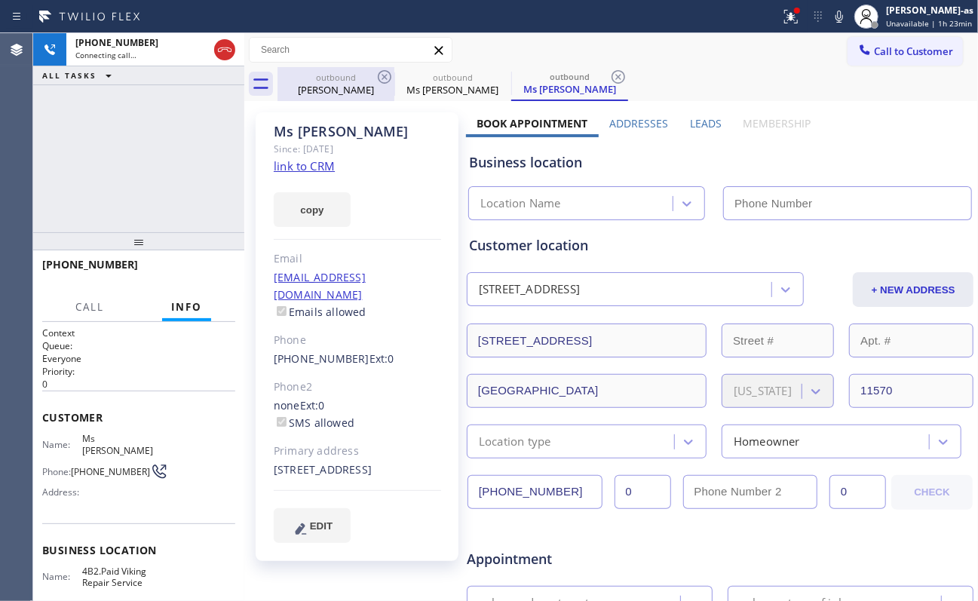
click at [330, 98] on div "outbound [PERSON_NAME]" at bounding box center [336, 84] width 114 height 34
type input "[PHONE_NUMBER]"
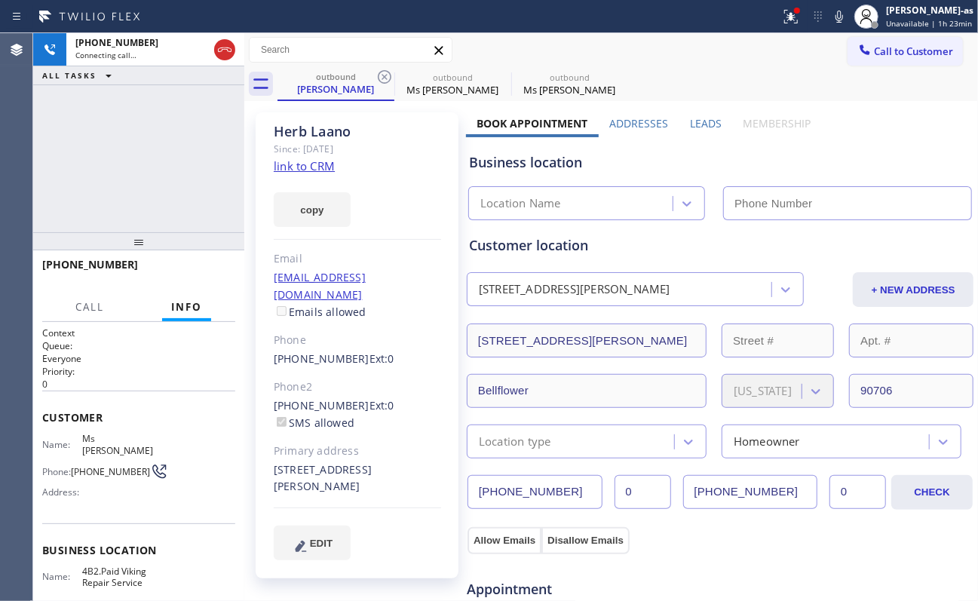
click at [302, 169] on link "link to CRM" at bounding box center [304, 165] width 61 height 15
click at [201, 253] on div "[PHONE_NUMBER] Live | 00:08 ALL TASKS ALL TASKS ACTIVE TASKS TASKS IN WRAP UP […" at bounding box center [138, 317] width 211 height 568
click at [201, 255] on div "[PHONE_NUMBER] Live | 00:08 ALL TASKS ALL TASKS ACTIVE TASKS TASKS IN WRAP UP […" at bounding box center [138, 317] width 211 height 568
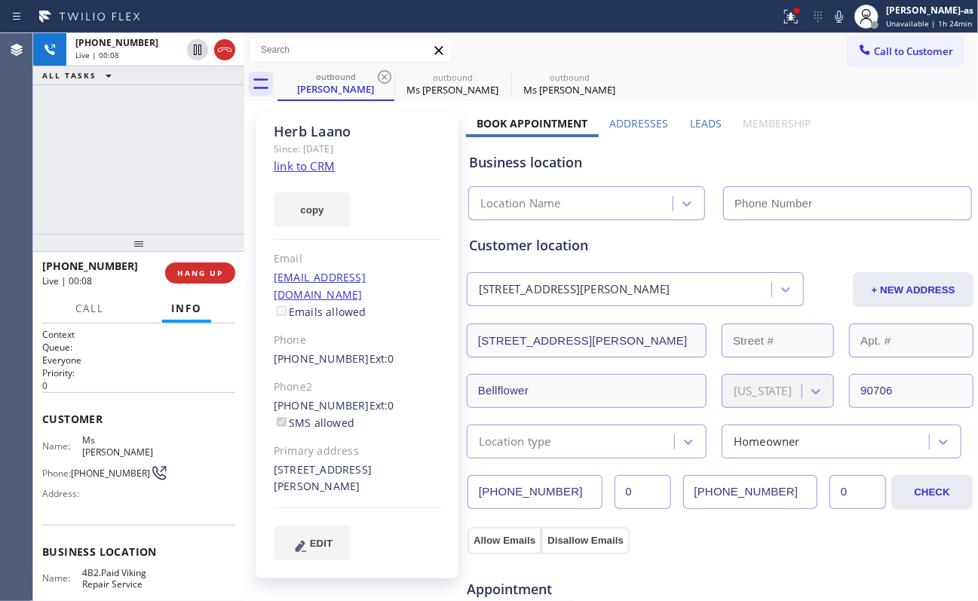
click at [201, 260] on div "[PHONE_NUMBER] Live | 00:08 HANG UP" at bounding box center [138, 272] width 193 height 39
click at [204, 272] on span "HANG UP" at bounding box center [200, 273] width 46 height 11
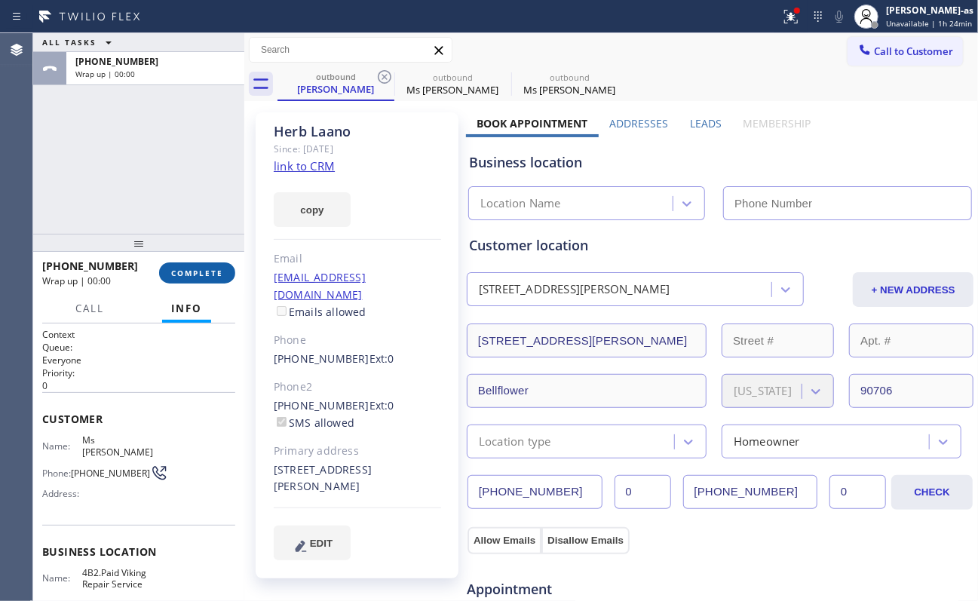
click at [205, 266] on button "COMPLETE" at bounding box center [197, 272] width 76 height 21
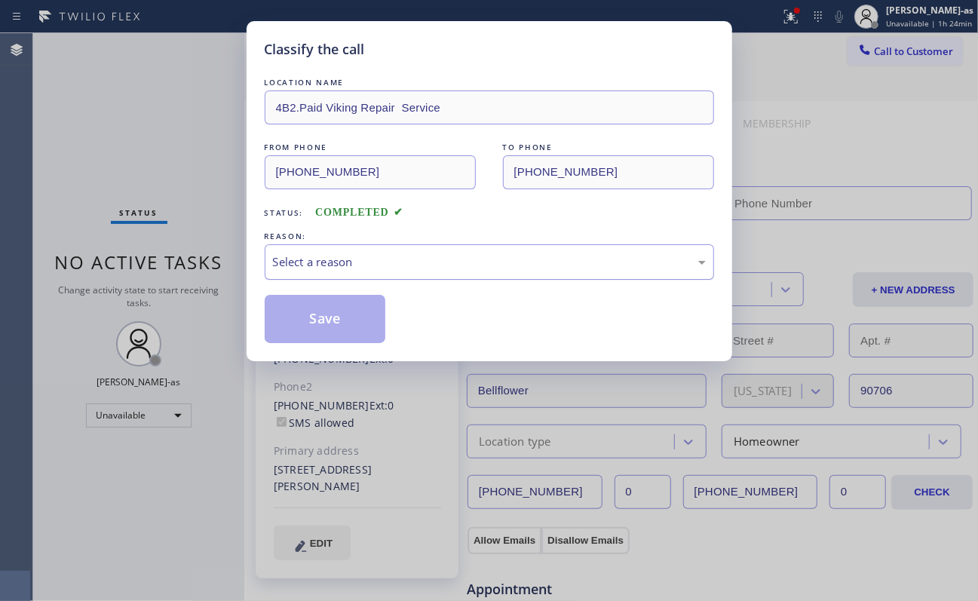
drag, startPoint x: 371, startPoint y: 264, endPoint x: 383, endPoint y: 276, distance: 17.1
click at [373, 266] on div "Select a reason" at bounding box center [489, 261] width 433 height 17
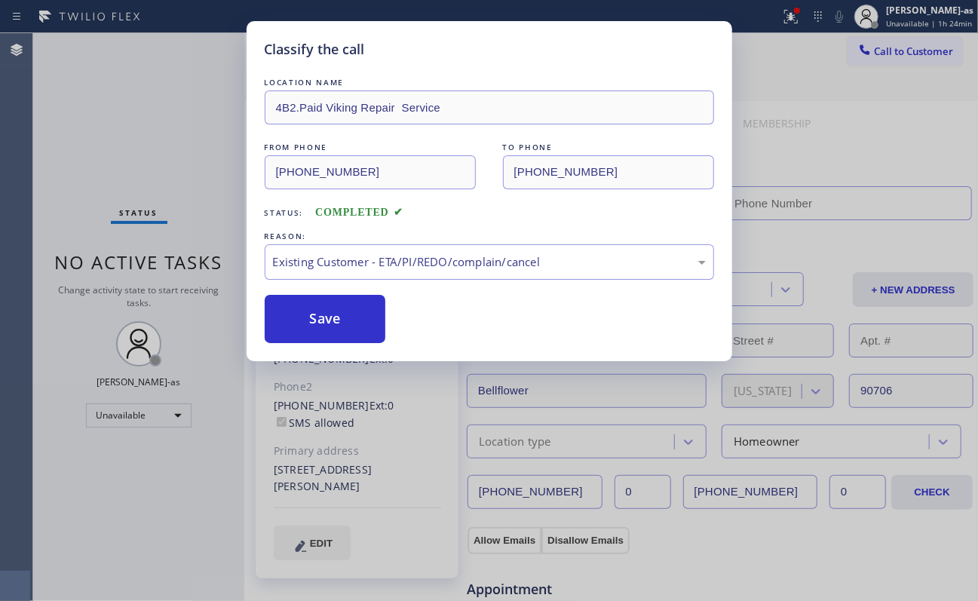
click at [351, 312] on button "Save" at bounding box center [325, 319] width 121 height 48
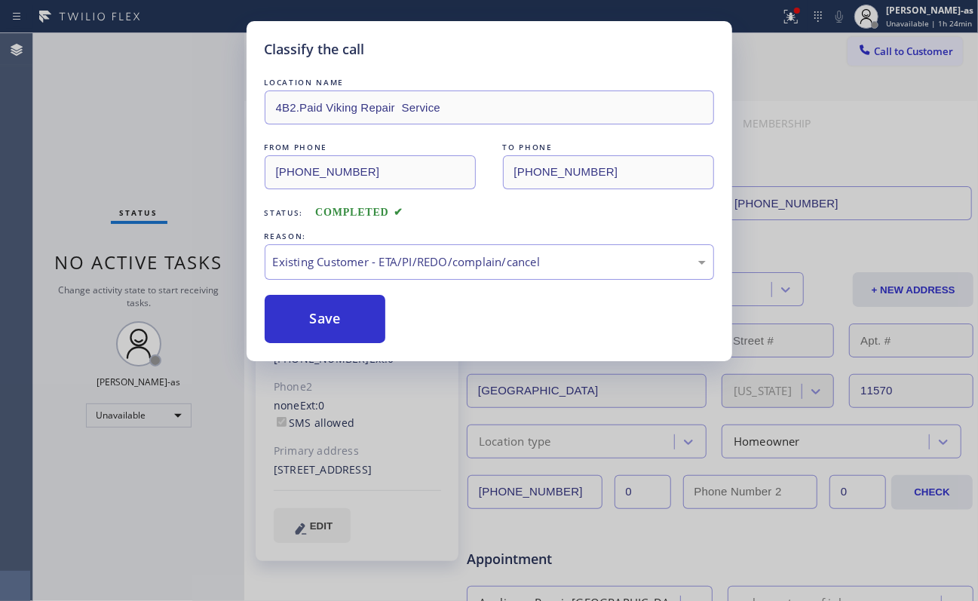
click at [733, 53] on div "Classify the call LOCATION NAME 4B2.Paid Viking Repair Service FROM PHONE [PHON…" at bounding box center [489, 300] width 978 height 601
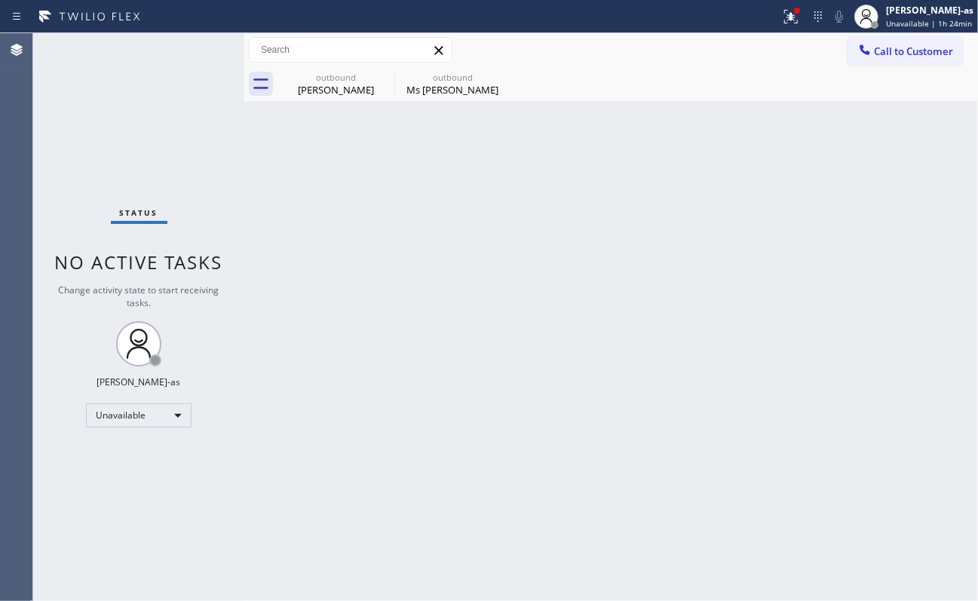
click at [733, 52] on span "Call to Customer" at bounding box center [913, 52] width 79 height 14
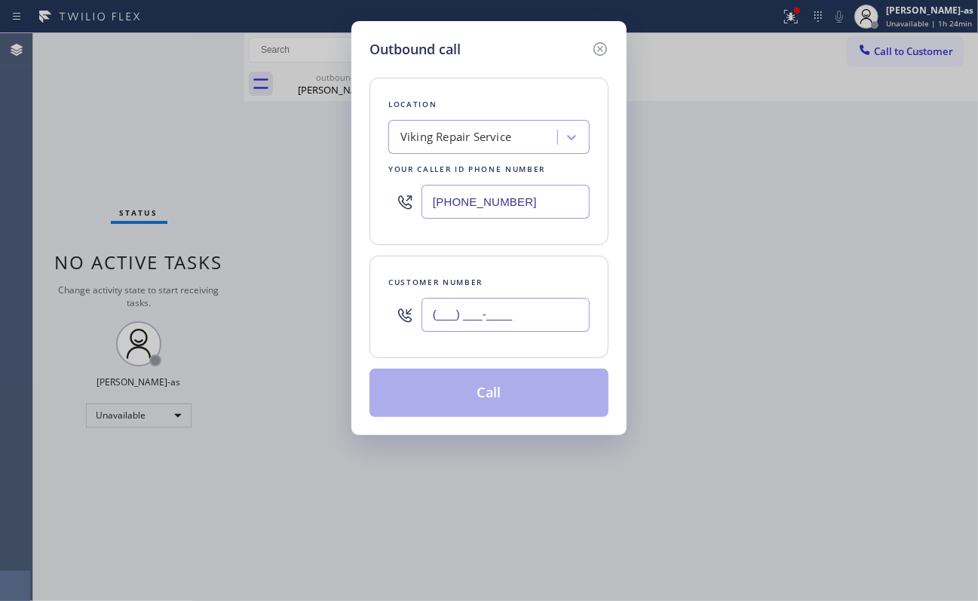
click at [499, 321] on input "(___) ___-____" at bounding box center [506, 315] width 168 height 34
paste input "678) 625-3831"
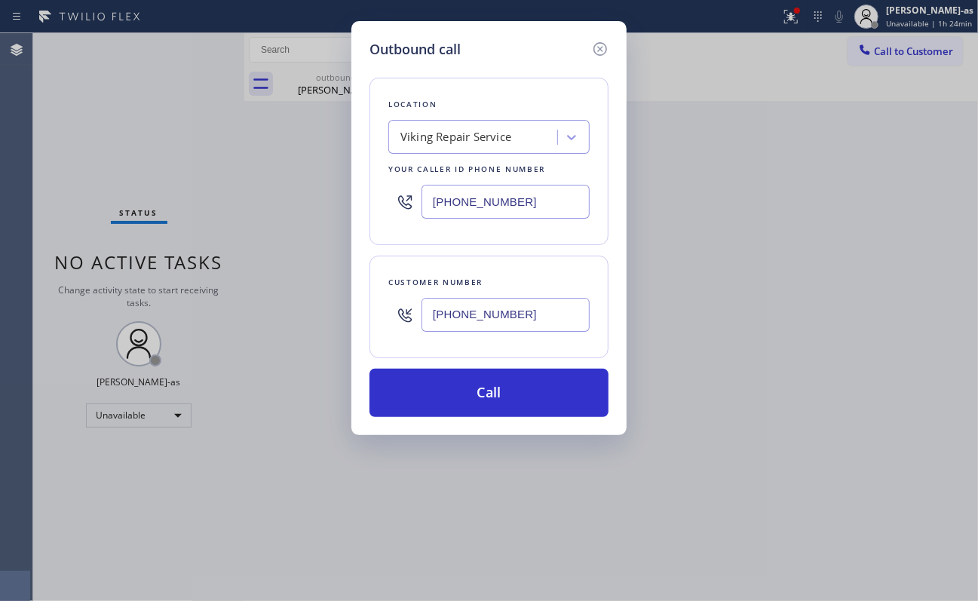
type input "[PHONE_NUMBER]"
click at [523, 204] on input "[PHONE_NUMBER]" at bounding box center [506, 202] width 168 height 34
paste input "678) 661-3321"
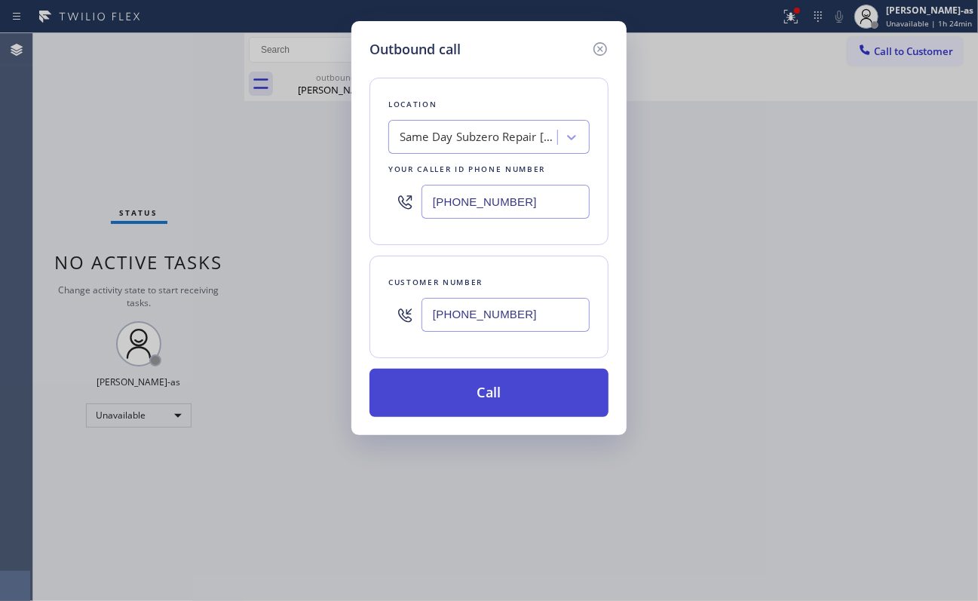
type input "[PHONE_NUMBER]"
click at [483, 392] on button "Call" at bounding box center [489, 393] width 239 height 48
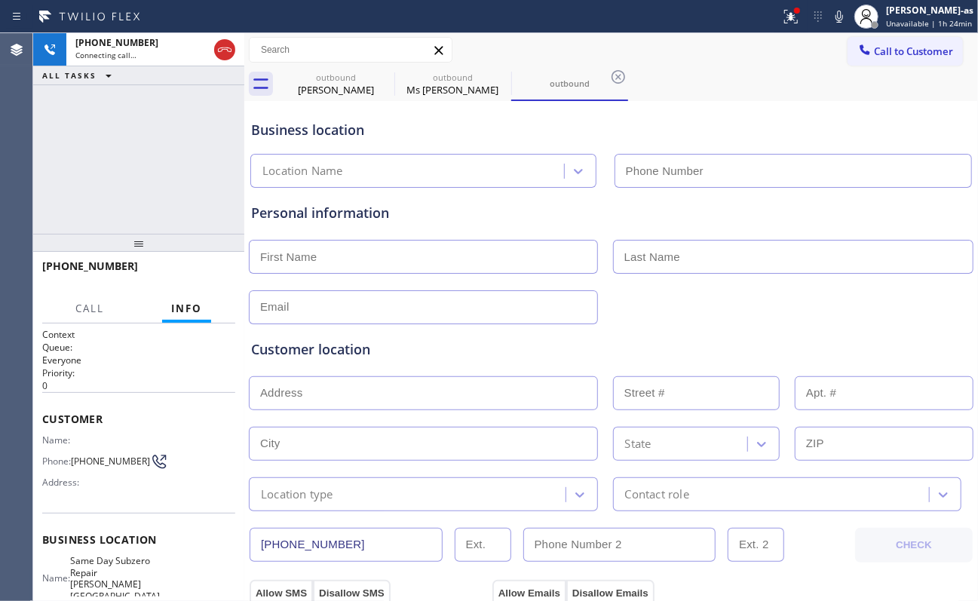
type input "[PHONE_NUMBER]"
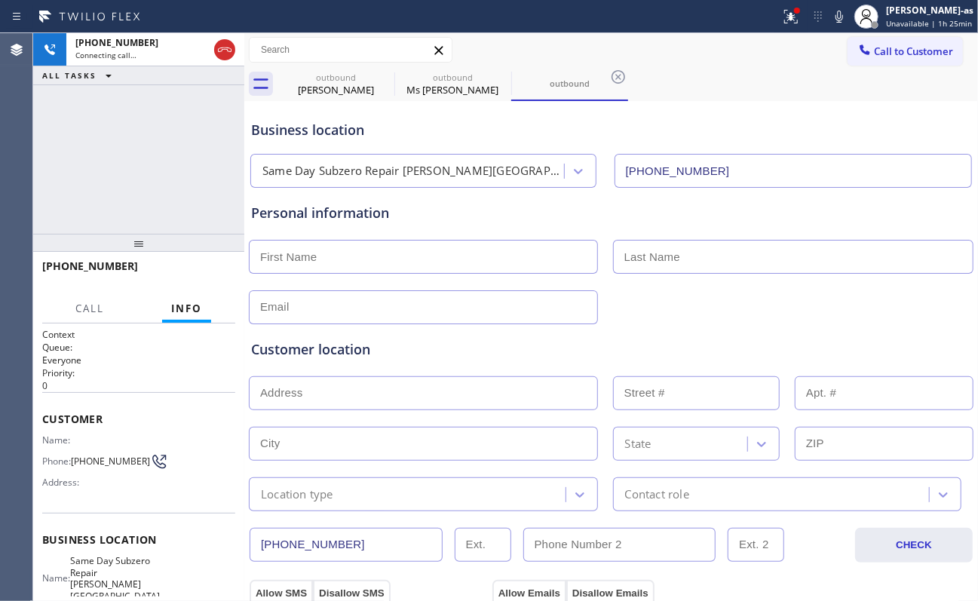
drag, startPoint x: 230, startPoint y: 51, endPoint x: 372, endPoint y: 122, distance: 158.5
click at [231, 51] on icon at bounding box center [225, 50] width 18 height 18
click at [342, 87] on div "[PERSON_NAME]" at bounding box center [336, 90] width 114 height 14
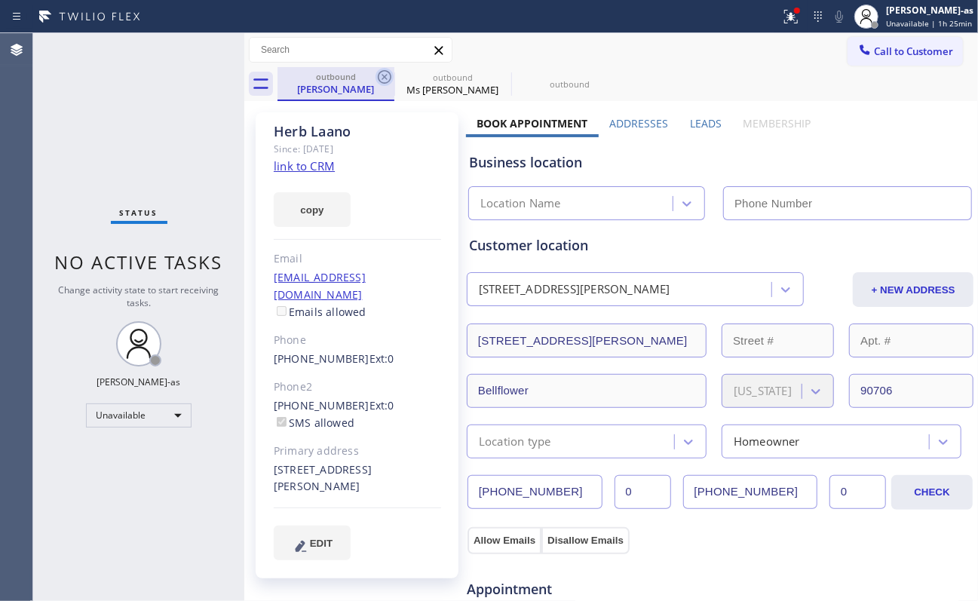
click at [382, 82] on icon at bounding box center [385, 77] width 14 height 14
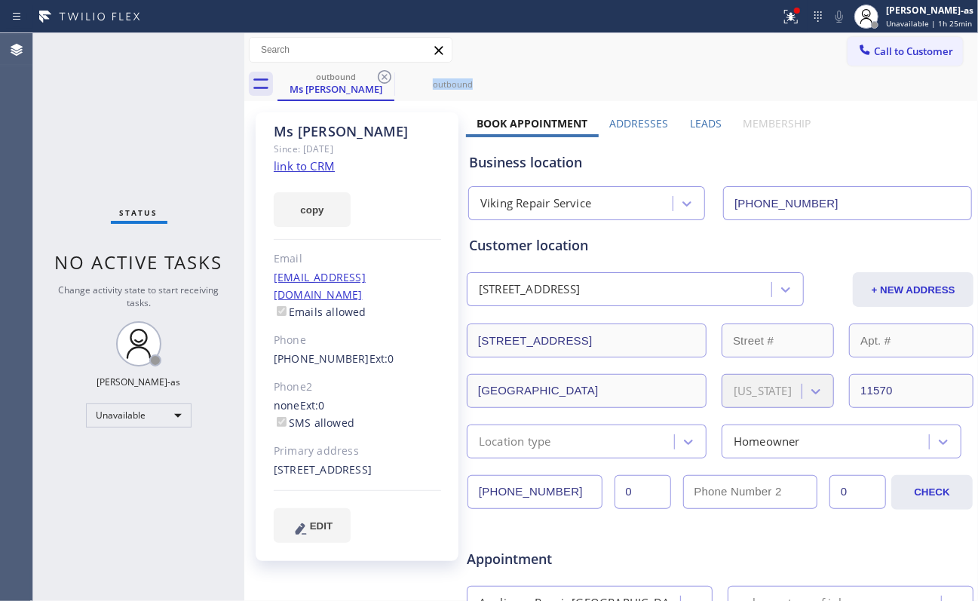
click at [382, 82] on icon at bounding box center [385, 77] width 14 height 14
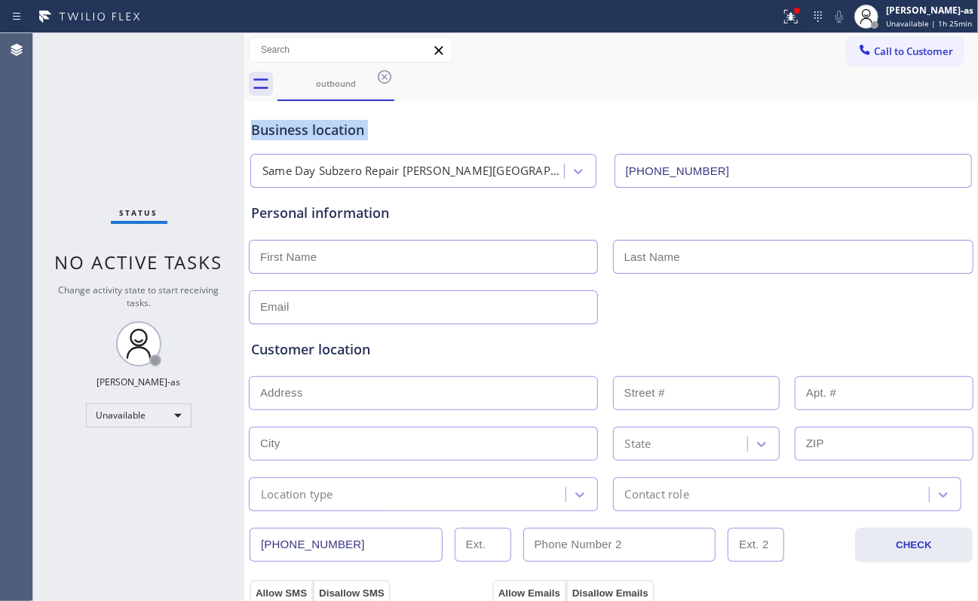
click at [383, 82] on icon at bounding box center [385, 77] width 14 height 14
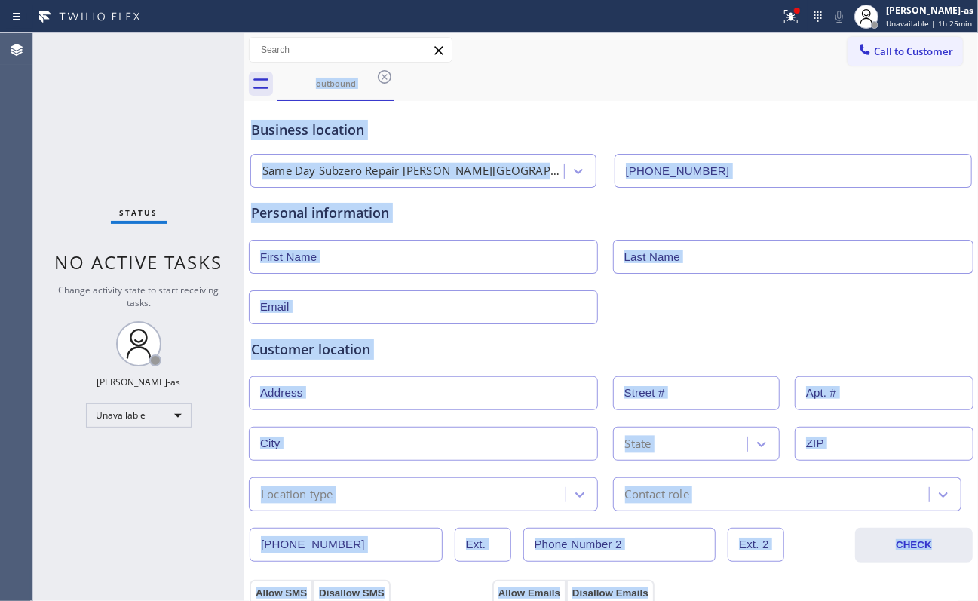
click at [383, 81] on div "outbound" at bounding box center [628, 84] width 701 height 34
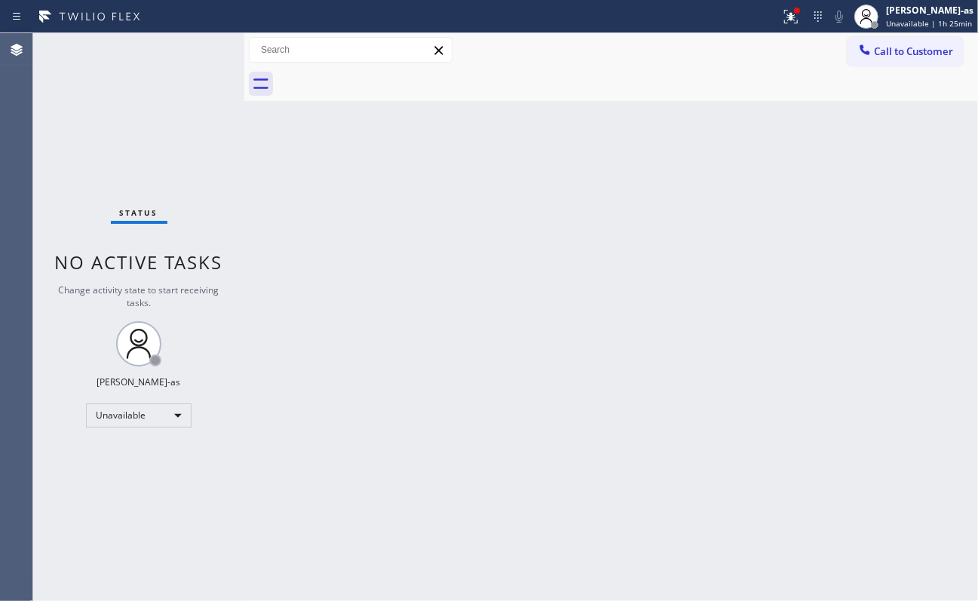
click at [383, 80] on div at bounding box center [628, 84] width 701 height 34
click at [100, 161] on div "Status No active tasks Change activity state to start receiving tasks. [PERSON_…" at bounding box center [138, 317] width 211 height 568
click at [733, 52] on span "Call to Customer" at bounding box center [913, 52] width 79 height 14
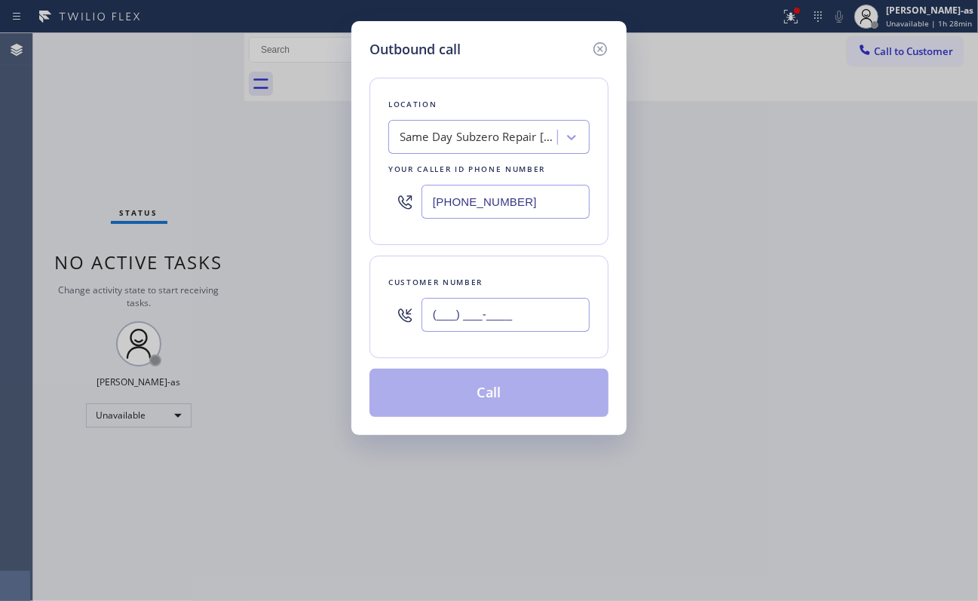
click at [502, 309] on input "(___) ___-____" at bounding box center [506, 315] width 168 height 34
paste input "516) 486-7970"
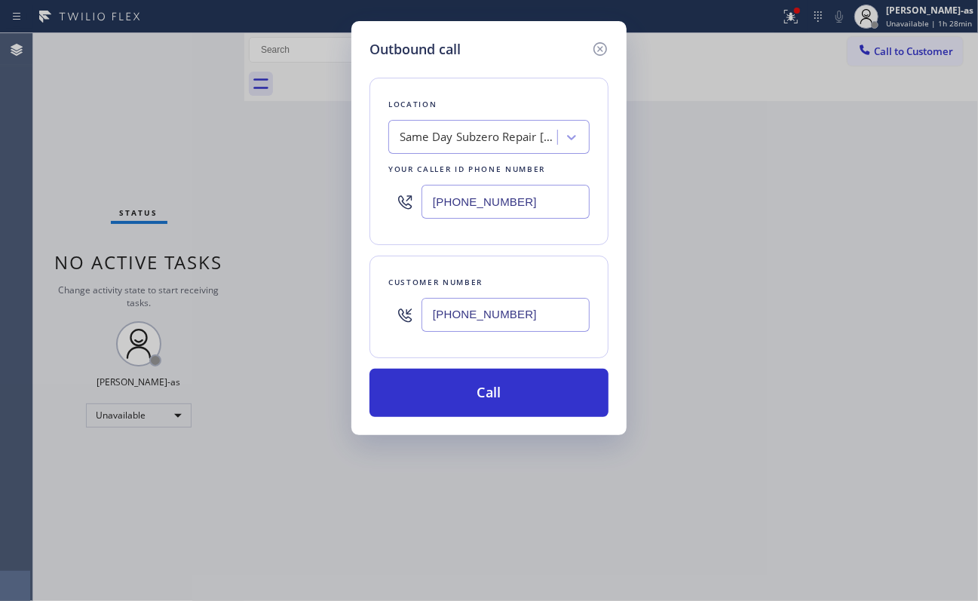
type input "[PHONE_NUMBER]"
click at [526, 197] on input "[PHONE_NUMBER]" at bounding box center [506, 202] width 168 height 34
paste input "347) 751-6027"
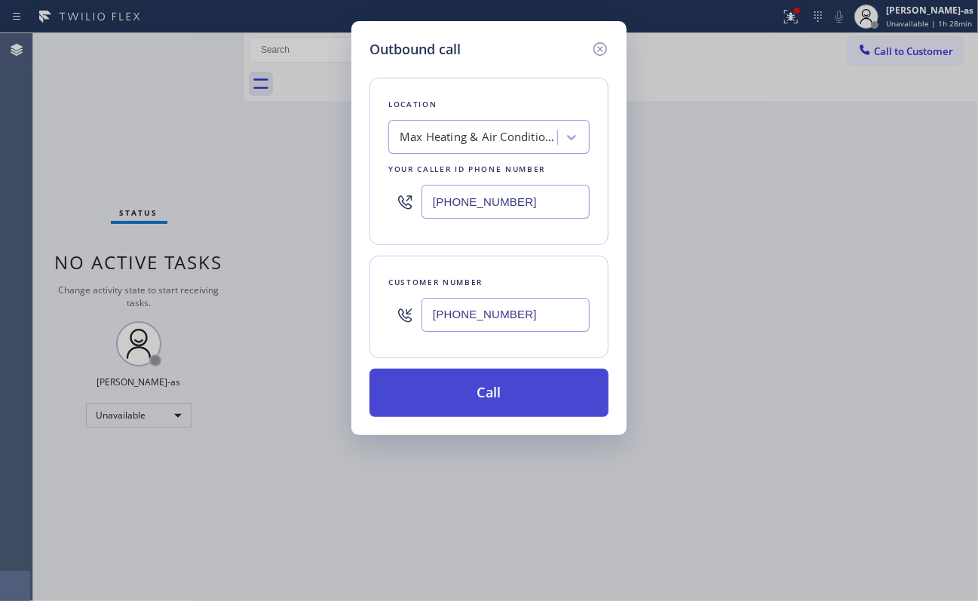
type input "[PHONE_NUMBER]"
click at [520, 393] on button "Call" at bounding box center [489, 393] width 239 height 48
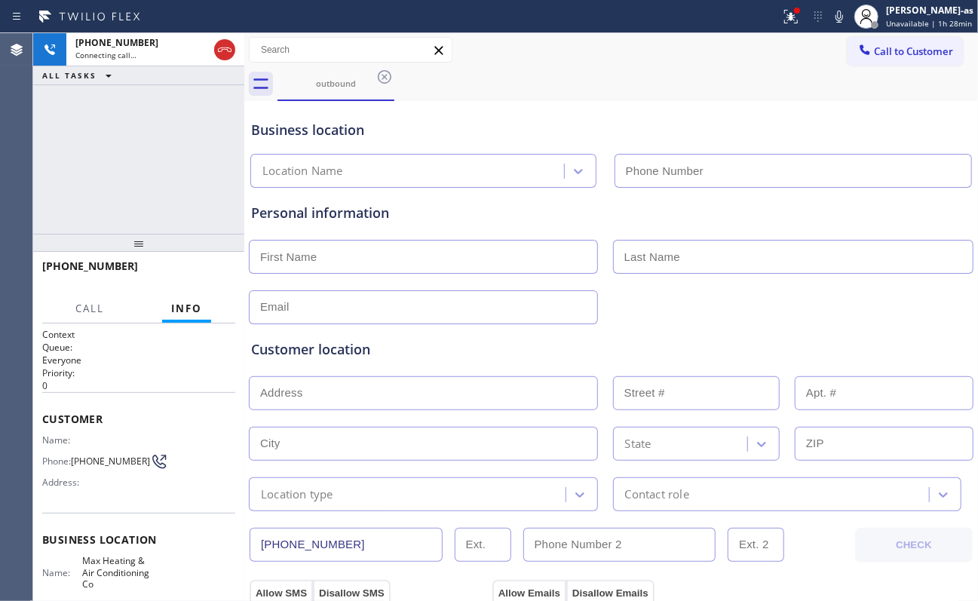
type input "[PHONE_NUMBER]"
click at [190, 134] on div "[PHONE_NUMBER] Connecting call… ALL TASKS ALL TASKS ACTIVE TASKS TASKS IN WRAP …" at bounding box center [138, 133] width 211 height 201
click at [143, 197] on div "[PHONE_NUMBER] Connecting call… ALL TASKS ALL TASKS ACTIVE TASKS TASKS IN WRAP …" at bounding box center [138, 133] width 211 height 201
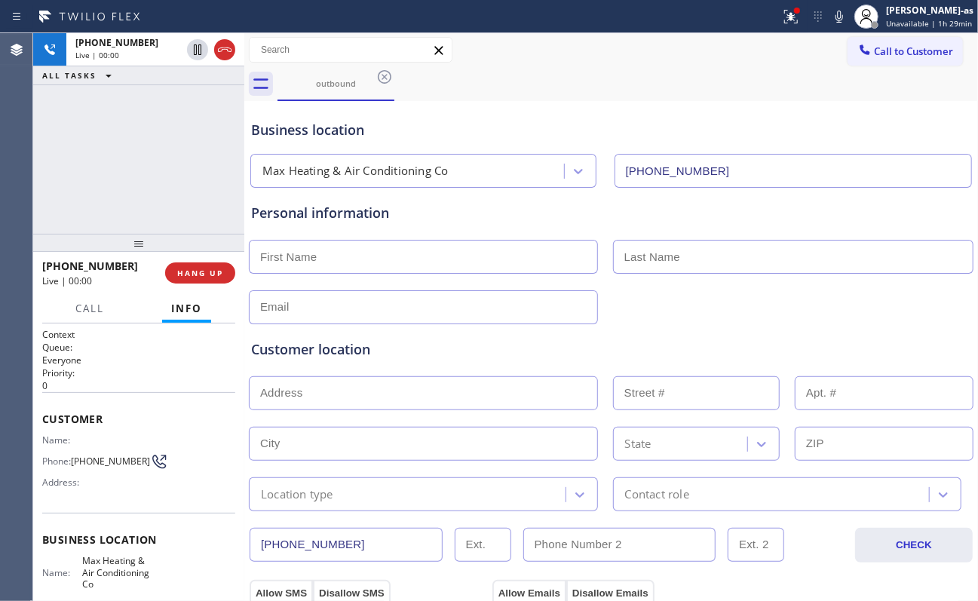
click at [115, 170] on div "[PHONE_NUMBER] Live | 00:00 ALL TASKS ALL TASKS ACTIVE TASKS TASKS IN WRAP UP" at bounding box center [138, 133] width 211 height 201
drag, startPoint x: 121, startPoint y: 157, endPoint x: 326, endPoint y: 130, distance: 206.1
click at [140, 157] on div "[PHONE_NUMBER] Live | 00:00 ALL TASKS ALL TASKS ACTIVE TASKS TASKS IN WRAP UP" at bounding box center [138, 133] width 211 height 201
click at [345, 84] on div "outbound" at bounding box center [336, 83] width 114 height 11
click at [383, 77] on icon at bounding box center [385, 77] width 18 height 18
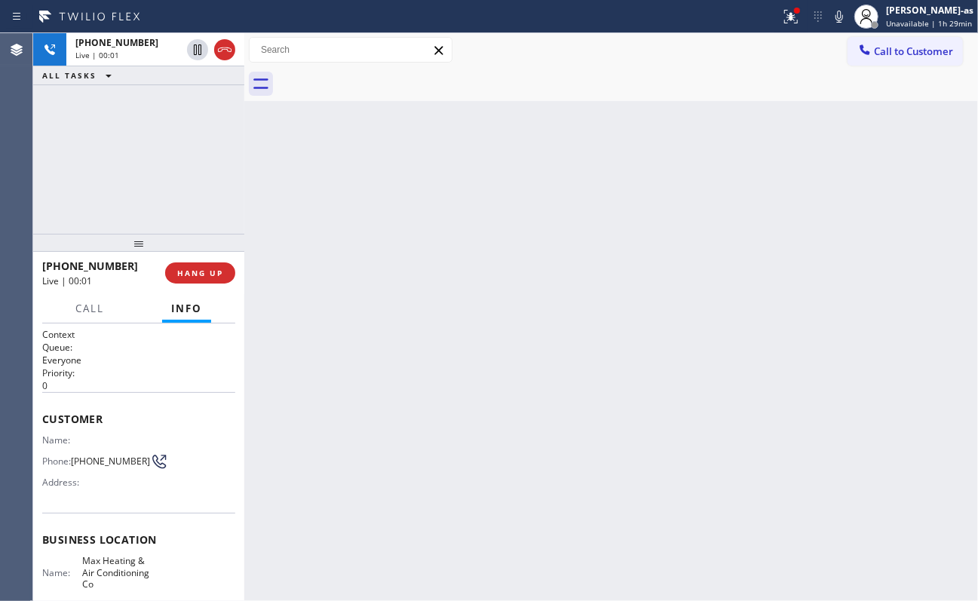
drag, startPoint x: 224, startPoint y: 148, endPoint x: 243, endPoint y: 221, distance: 75.6
click at [226, 164] on div "[PHONE_NUMBER] Live | 00:01 ALL TASKS ALL TASKS ACTIVE TASKS TASKS IN WRAP UP" at bounding box center [138, 133] width 211 height 201
click at [198, 272] on span "HANG UP" at bounding box center [200, 273] width 46 height 11
drag, startPoint x: 157, startPoint y: 192, endPoint x: 166, endPoint y: 209, distance: 19.6
click at [157, 200] on div "[PHONE_NUMBER] Live | 00:02 ALL TASKS ALL TASKS ACTIVE TASKS TASKS IN WRAP UP" at bounding box center [138, 133] width 211 height 201
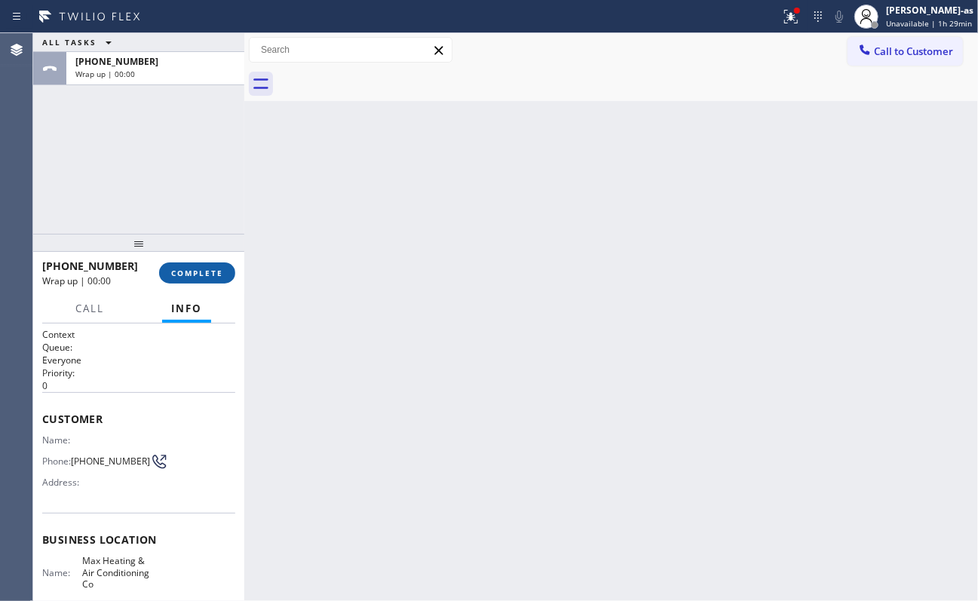
click at [202, 278] on span "COMPLETE" at bounding box center [197, 273] width 52 height 11
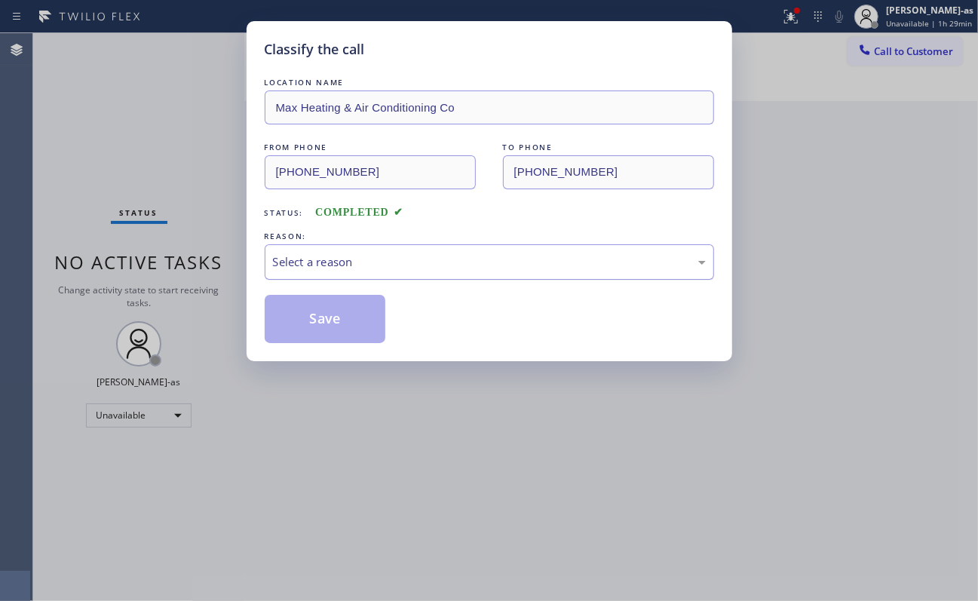
click at [412, 272] on div "Select a reason" at bounding box center [490, 261] width 450 height 35
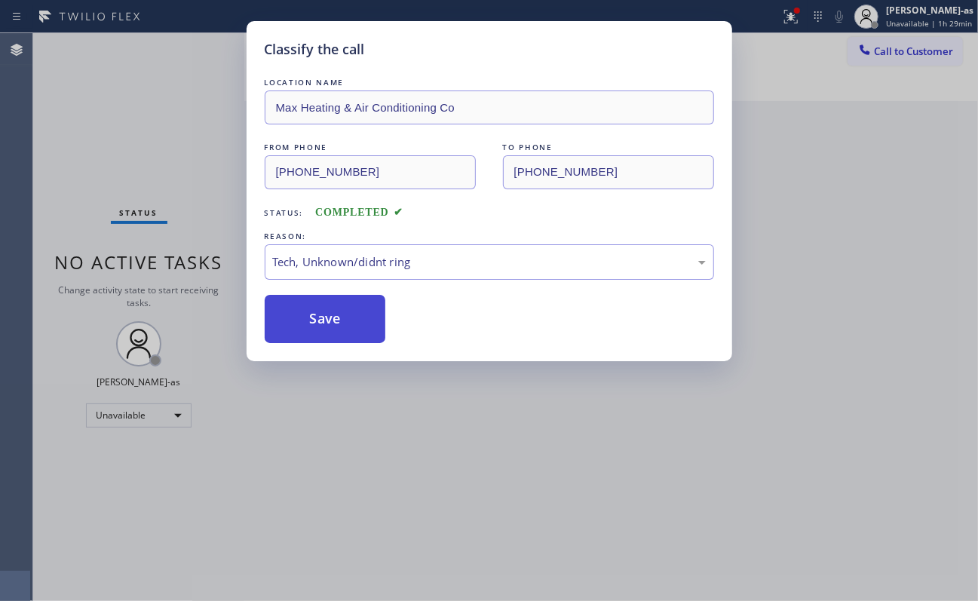
click at [332, 318] on button "Save" at bounding box center [325, 319] width 121 height 48
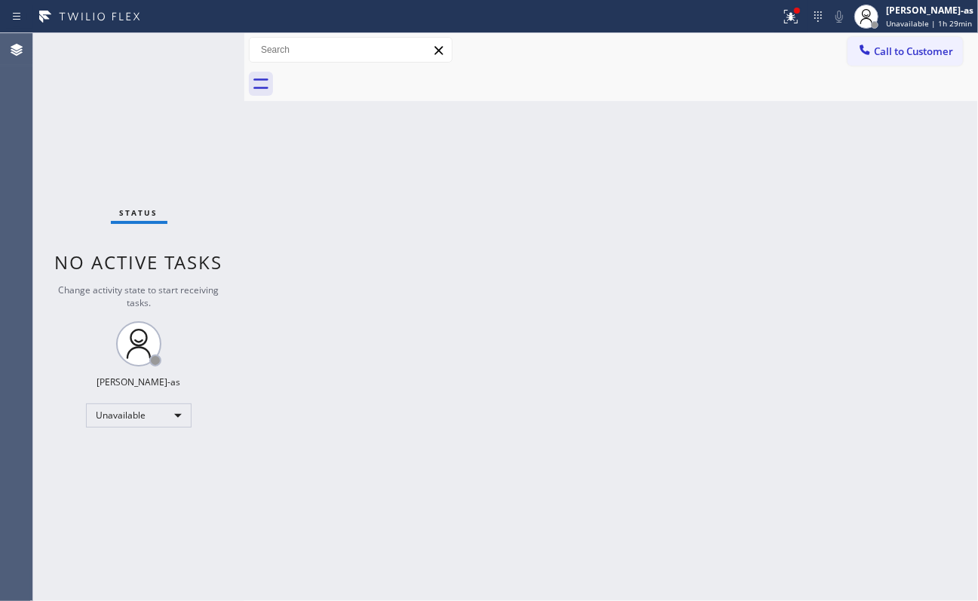
drag, startPoint x: 594, startPoint y: 321, endPoint x: 777, endPoint y: 182, distance: 229.8
click at [617, 303] on div "Back to Dashboard Change Sender ID Customers Technicians Select a contact Outbo…" at bounding box center [611, 317] width 734 height 568
click at [733, 51] on span "Call to Customer" at bounding box center [913, 52] width 79 height 14
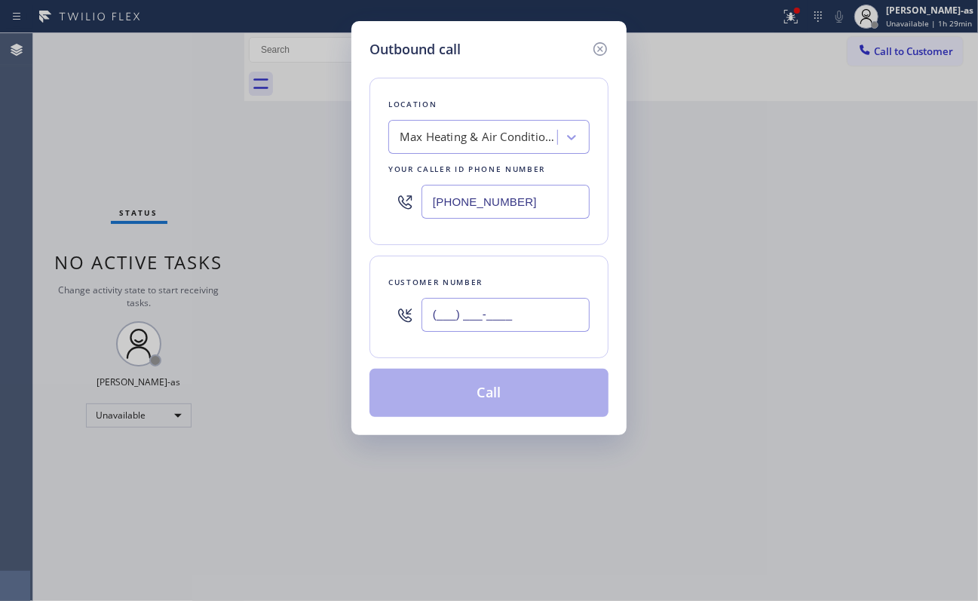
click at [508, 315] on input "(___) ___-____" at bounding box center [506, 315] width 168 height 34
paste input "516) 486-7970"
type input "[PHONE_NUMBER]"
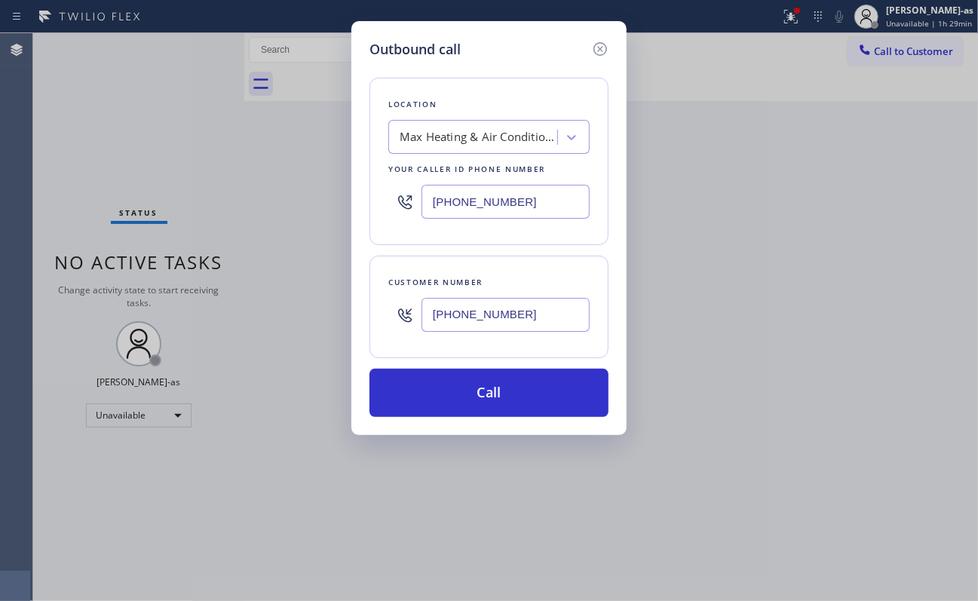
click at [545, 205] on input "[PHONE_NUMBER]" at bounding box center [506, 202] width 168 height 34
paste input "text"
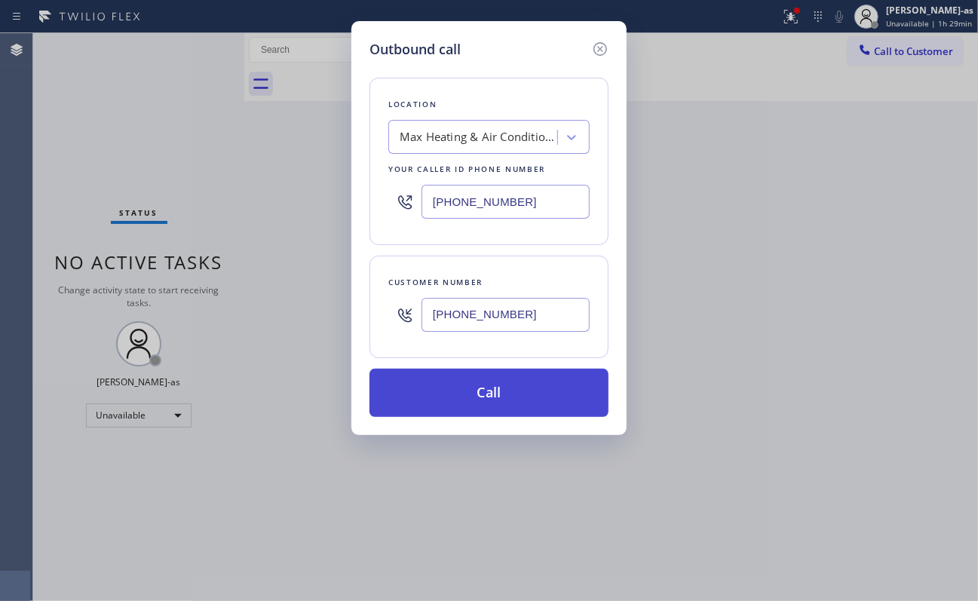
type input "[PHONE_NUMBER]"
click at [511, 397] on button "Call" at bounding box center [489, 393] width 239 height 48
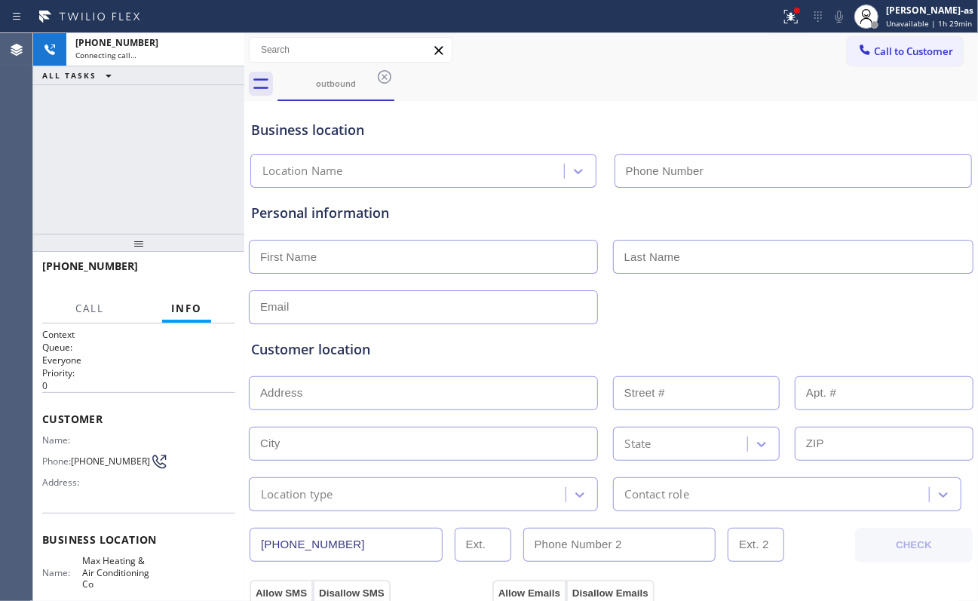
type input "[PHONE_NUMBER]"
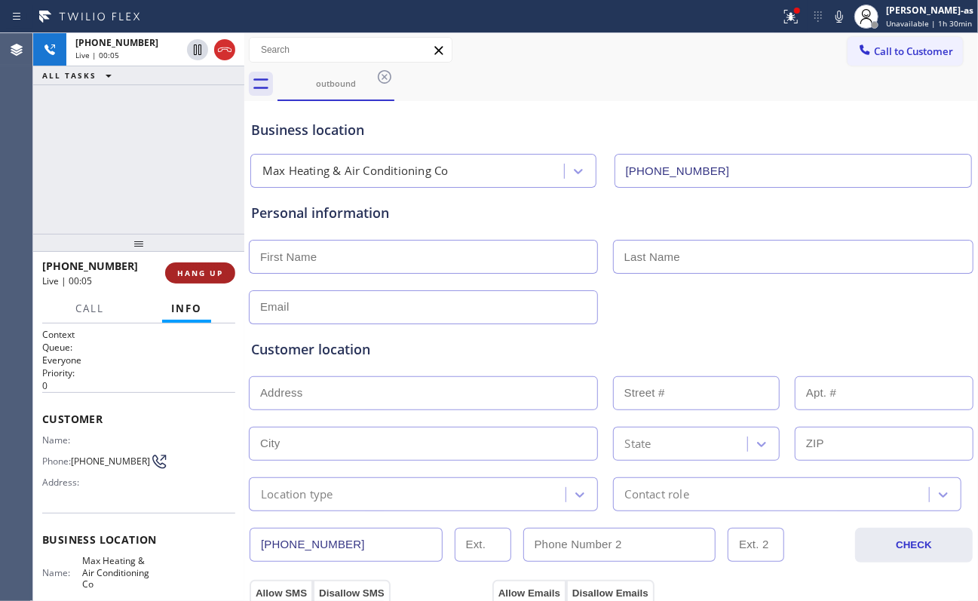
click at [193, 263] on button "HANG UP" at bounding box center [200, 272] width 70 height 21
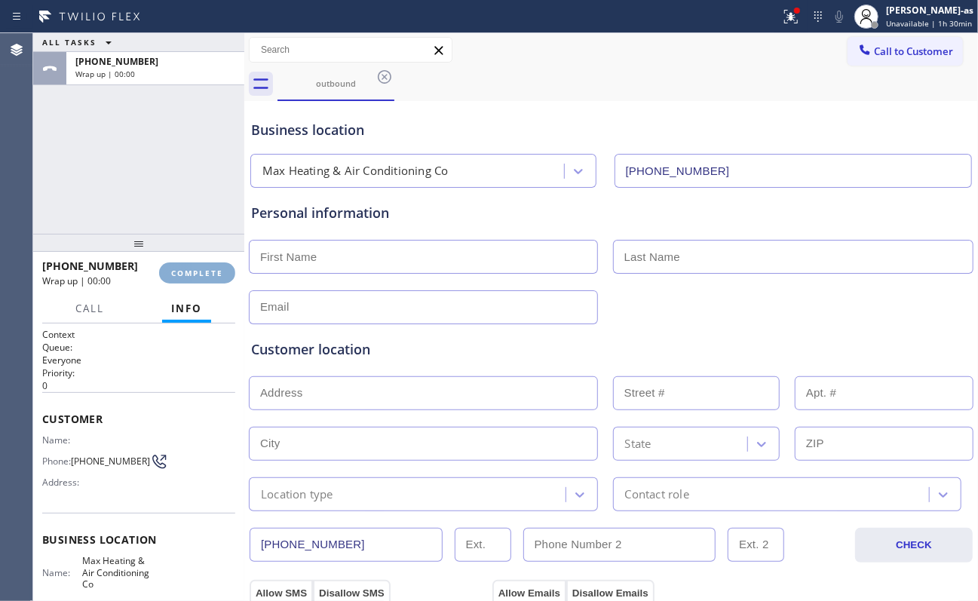
click at [194, 266] on button "COMPLETE" at bounding box center [197, 272] width 76 height 21
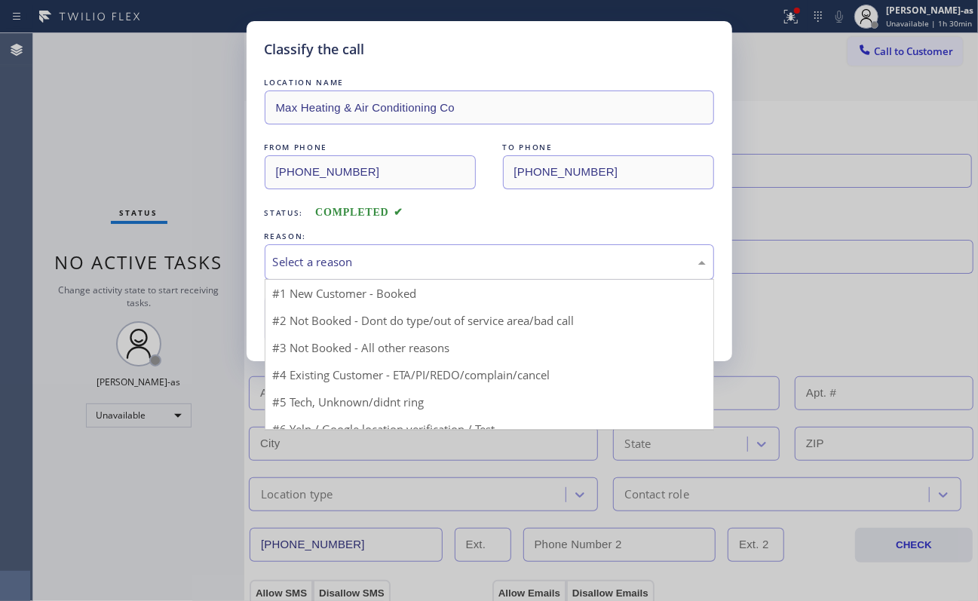
click at [447, 266] on div "Select a reason" at bounding box center [489, 261] width 433 height 17
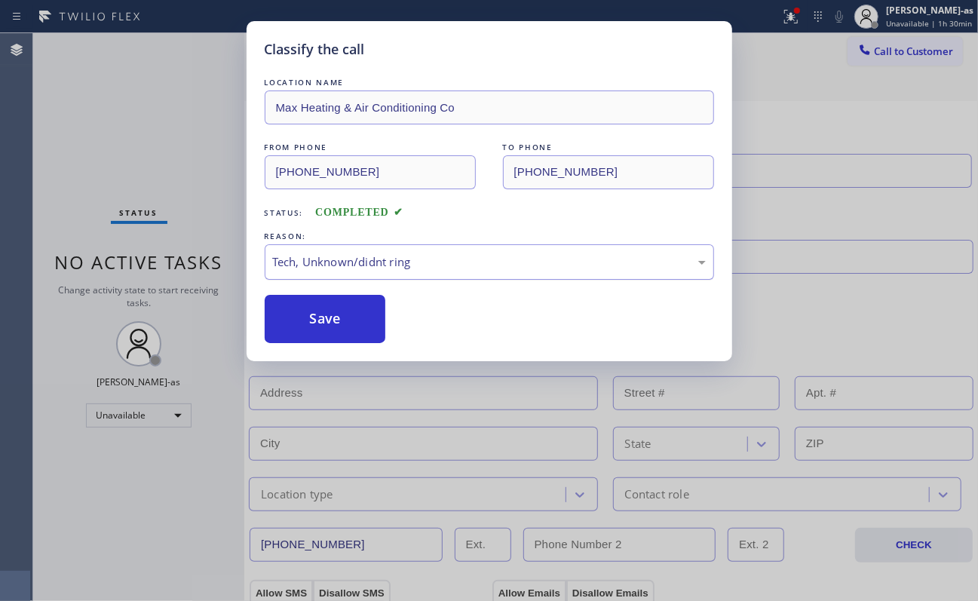
click at [336, 317] on button "Save" at bounding box center [325, 319] width 121 height 48
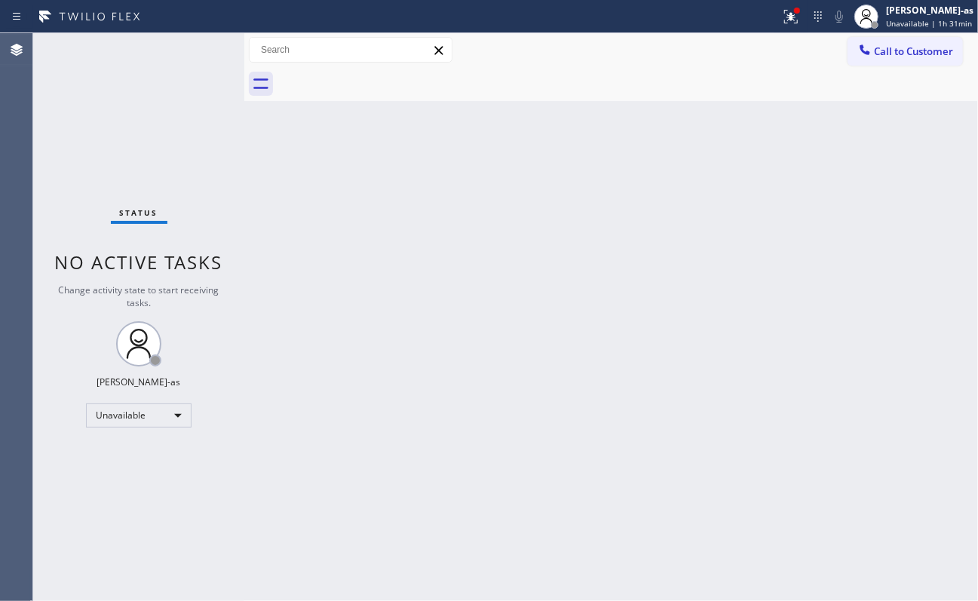
drag, startPoint x: 894, startPoint y: 59, endPoint x: 901, endPoint y: 53, distance: 9.1
click at [733, 58] on button "Call to Customer" at bounding box center [905, 51] width 115 height 29
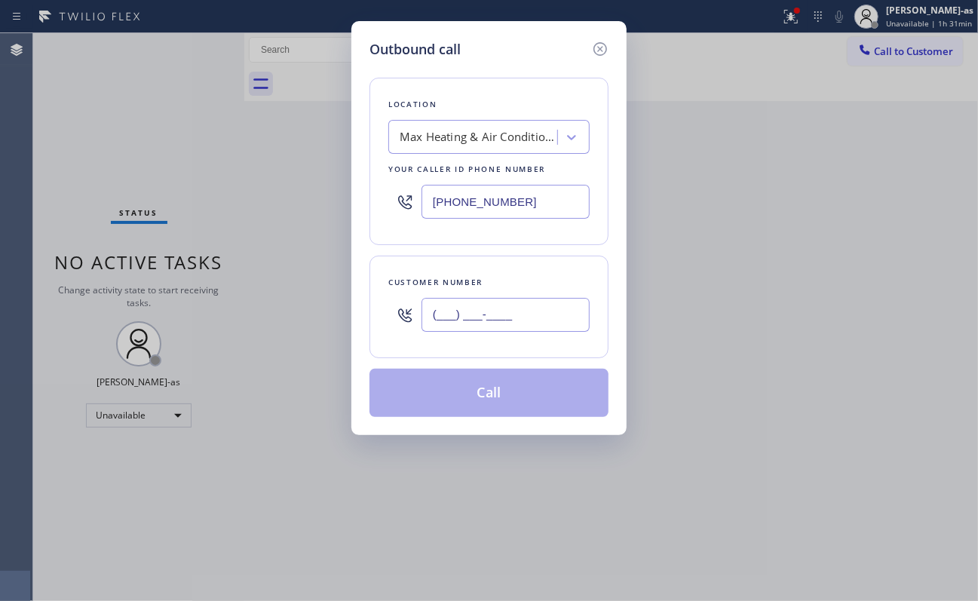
click at [502, 318] on input "(___) ___-____" at bounding box center [506, 315] width 168 height 34
paste input "347) 790-5808"
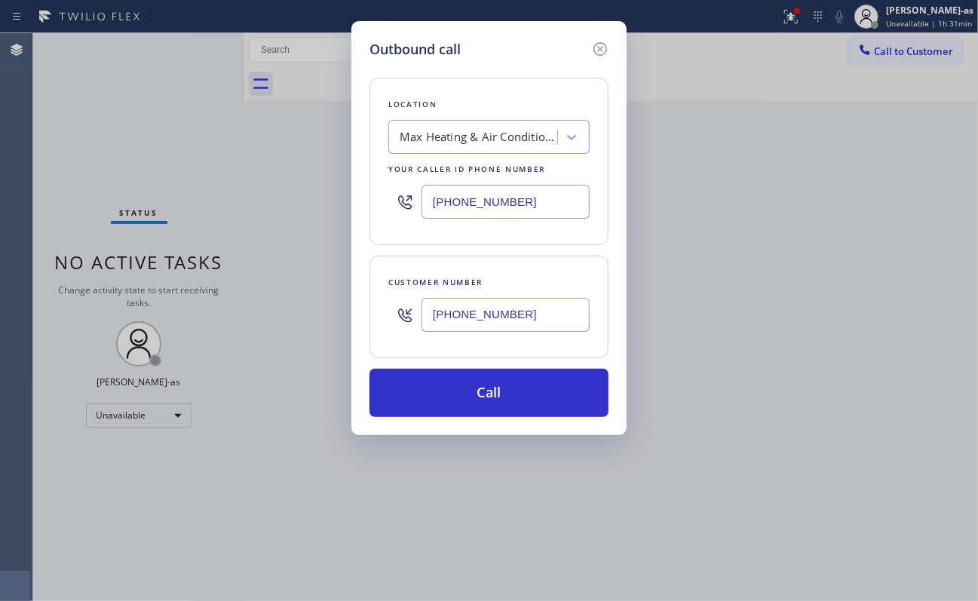
type input "[PHONE_NUMBER]"
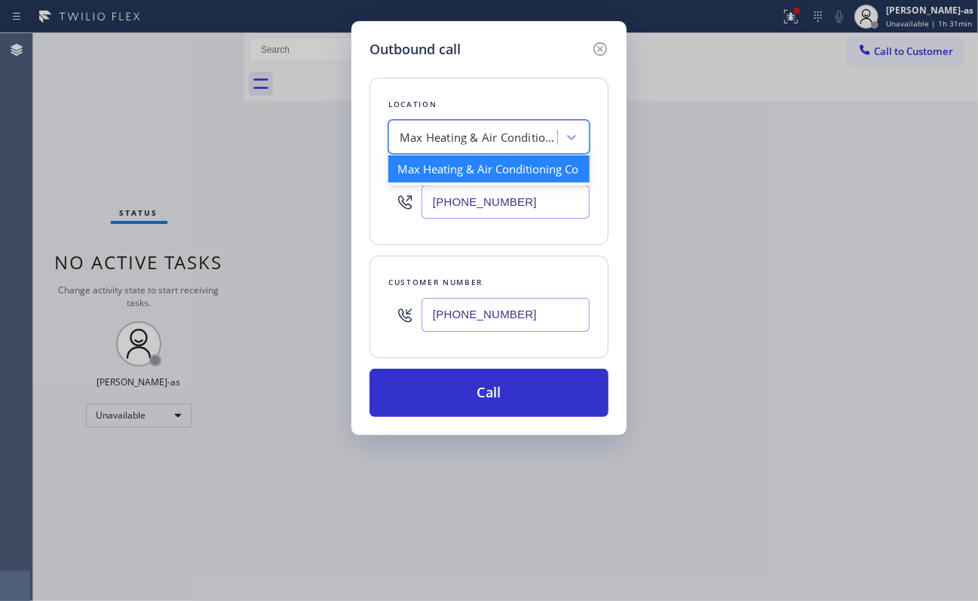
click at [430, 152] on div "Max Heating & Air Conditioning Co" at bounding box center [488, 137] width 201 height 34
paste input "Brooklyn Heating and Air Conditioning"
type input "Brooklyn Heating and Air Conditioning"
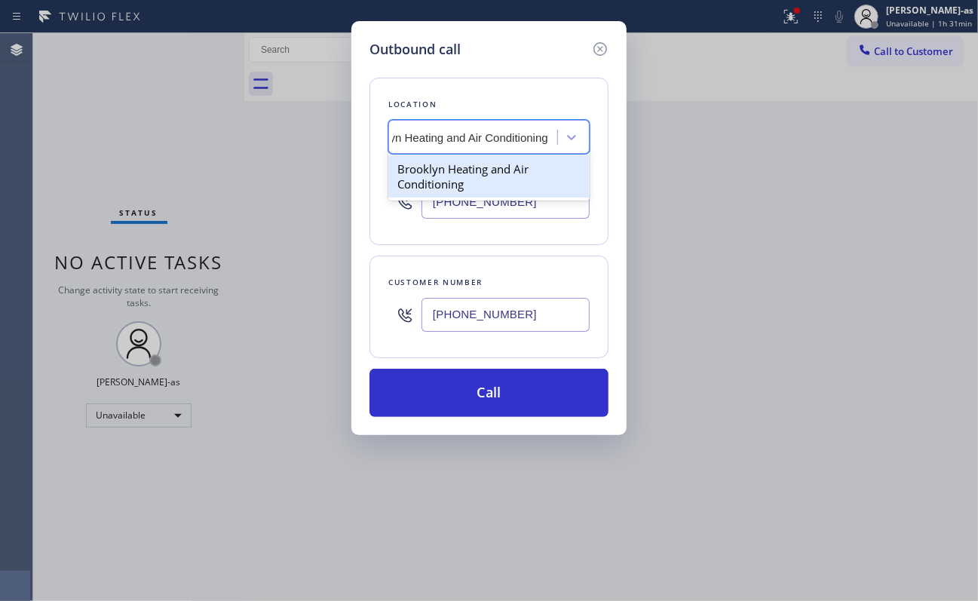
click at [480, 160] on div "Brooklyn Heating and Air Conditioning" at bounding box center [488, 176] width 201 height 42
type input "[PHONE_NUMBER]"
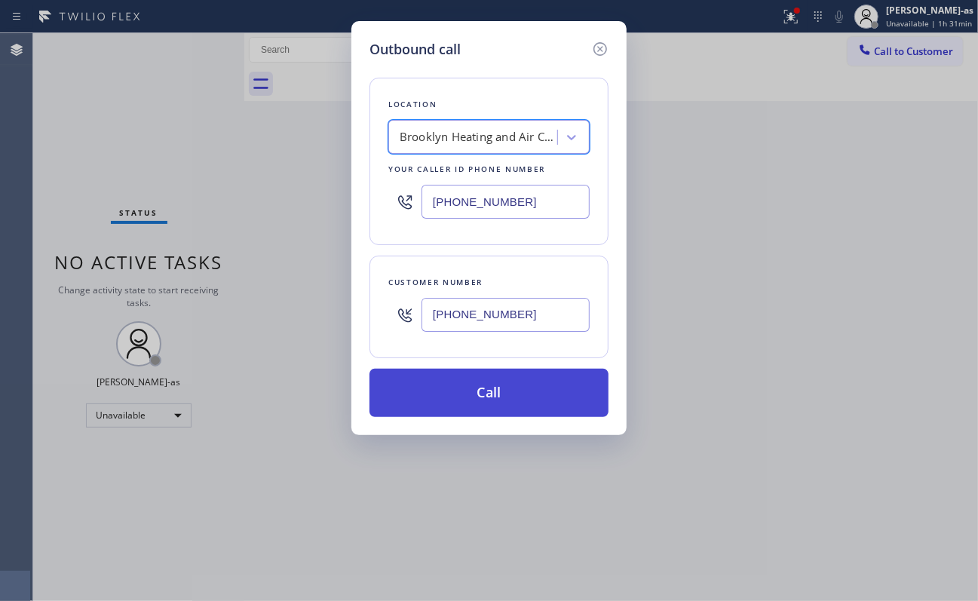
click at [468, 385] on button "Call" at bounding box center [489, 393] width 239 height 48
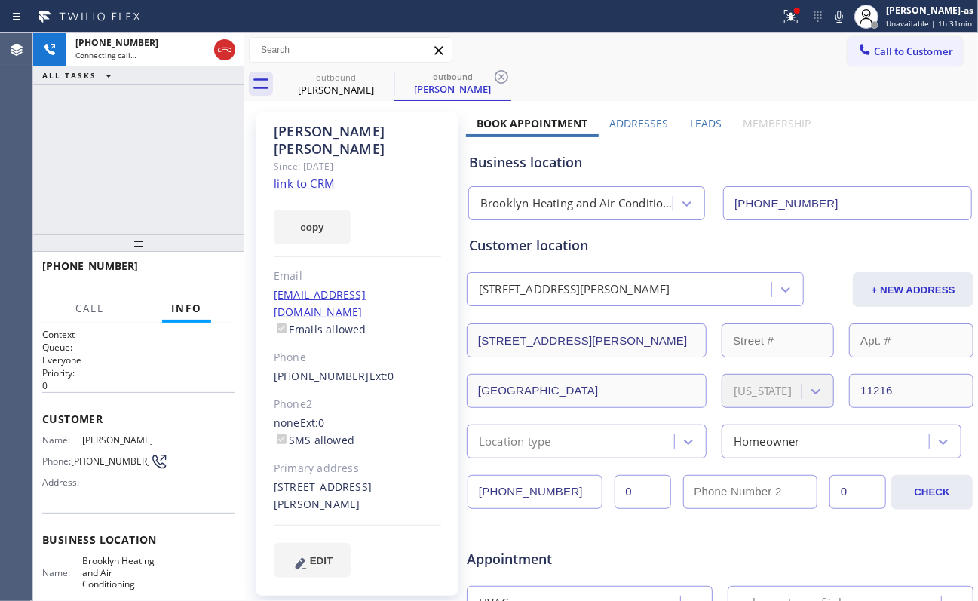
type input "[PHONE_NUMBER]"
drag, startPoint x: 167, startPoint y: 143, endPoint x: 413, endPoint y: 152, distance: 246.8
click at [167, 145] on div "[PHONE_NUMBER] Connecting call… ALL TASKS ALL TASKS ACTIVE TASKS TASKS IN WRAP …" at bounding box center [138, 133] width 211 height 201
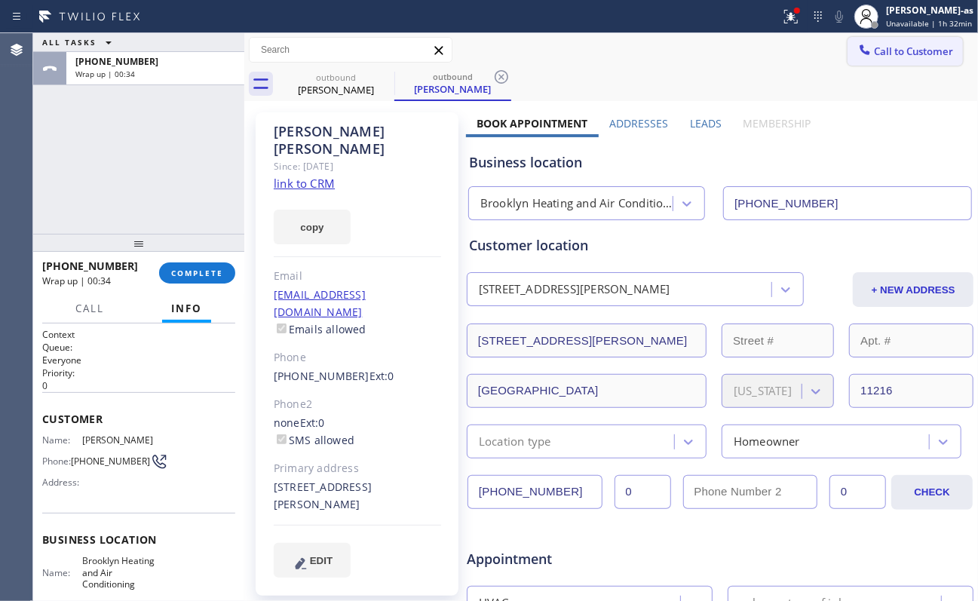
click at [733, 42] on button "Call to Customer" at bounding box center [905, 51] width 115 height 29
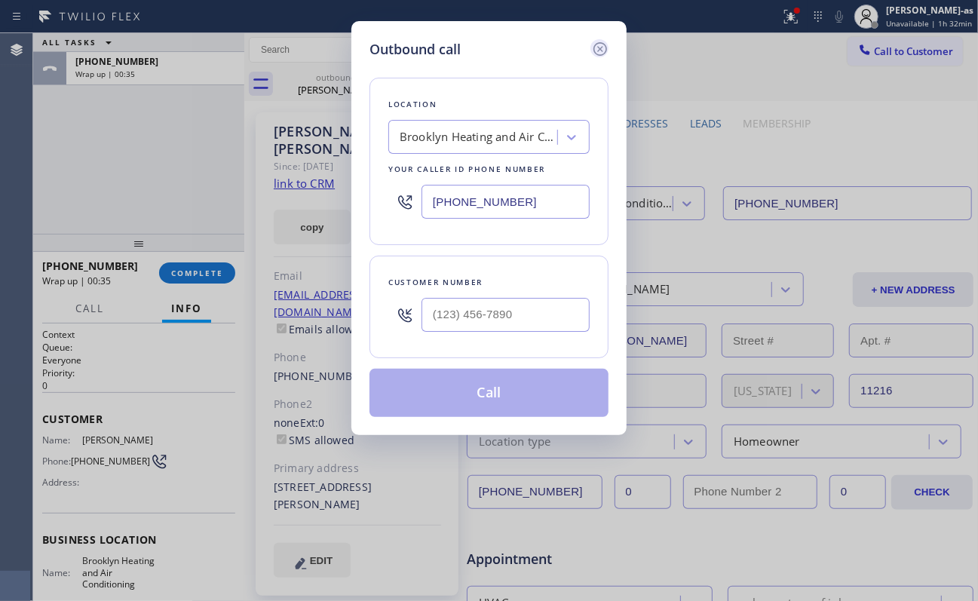
drag, startPoint x: 595, startPoint y: 49, endPoint x: 468, endPoint y: 118, distance: 144.8
click at [595, 48] on icon at bounding box center [600, 49] width 18 height 18
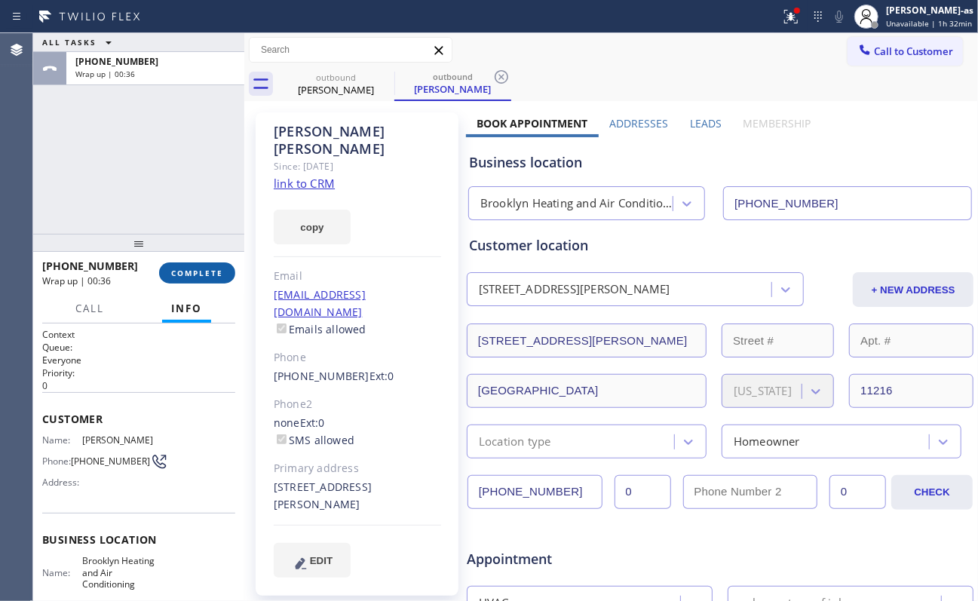
click at [192, 268] on span "COMPLETE" at bounding box center [197, 273] width 52 height 11
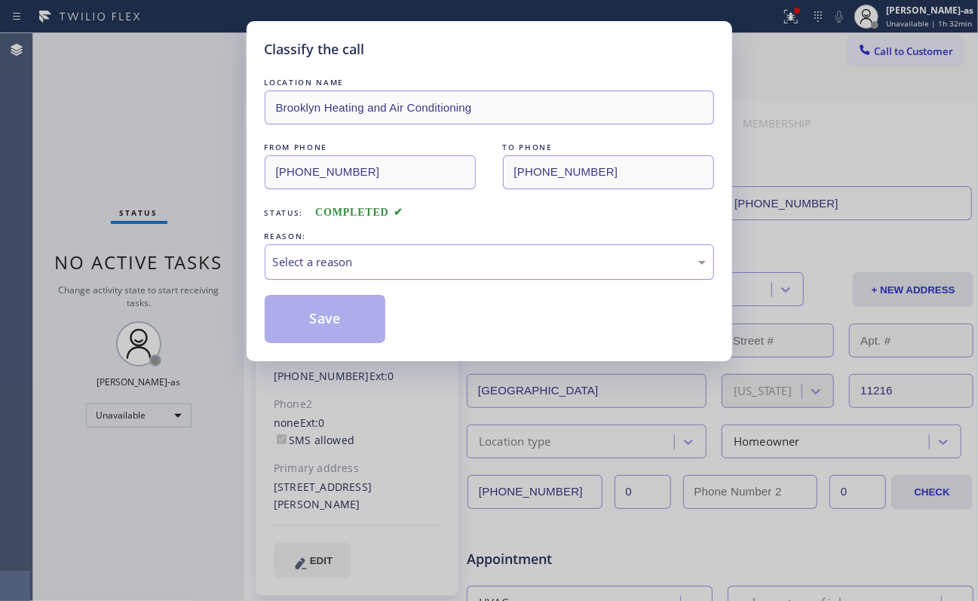
click at [353, 263] on div "Select a reason" at bounding box center [489, 261] width 433 height 17
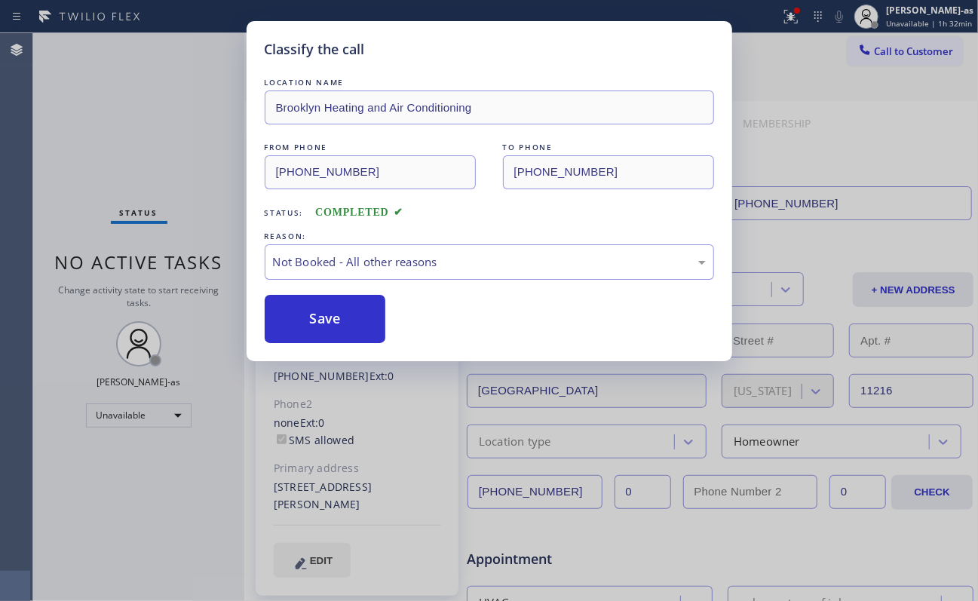
drag, startPoint x: 302, startPoint y: 321, endPoint x: 821, endPoint y: 112, distance: 558.7
click at [314, 321] on button "Save" at bounding box center [325, 319] width 121 height 48
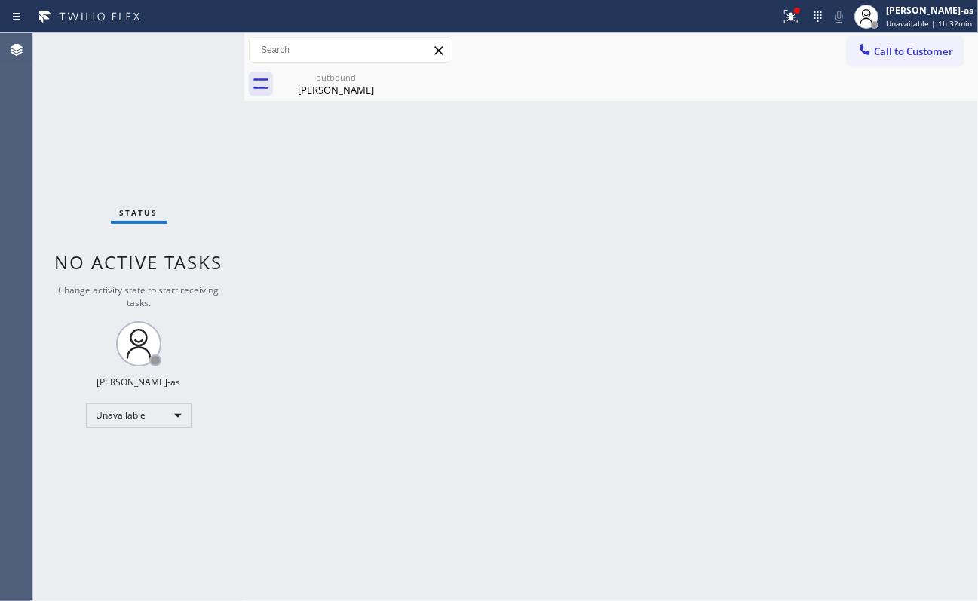
click at [733, 50] on span "Call to Customer" at bounding box center [913, 52] width 79 height 14
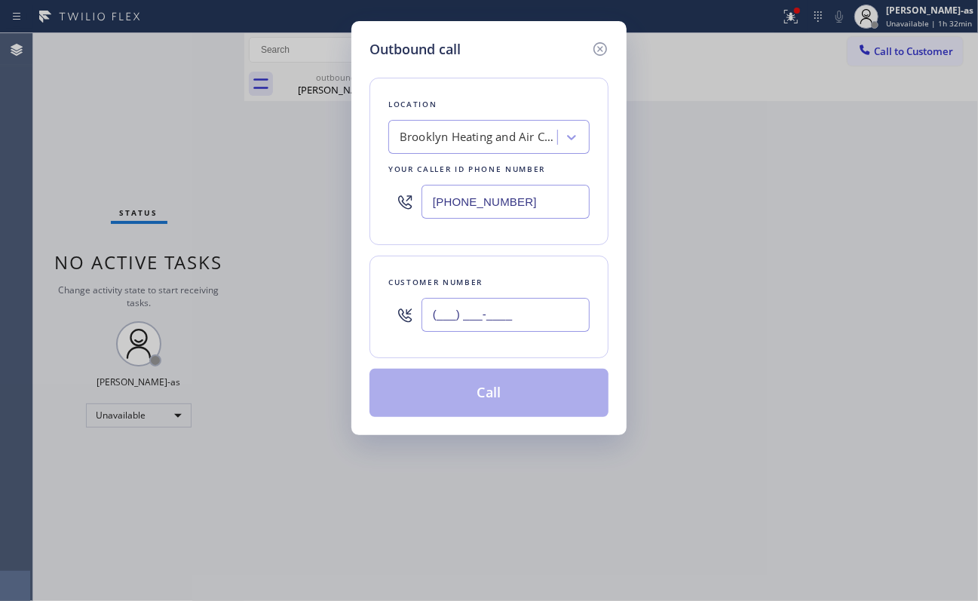
click at [477, 305] on input "(___) ___-____" at bounding box center [506, 315] width 168 height 34
paste input "562) 544-3704"
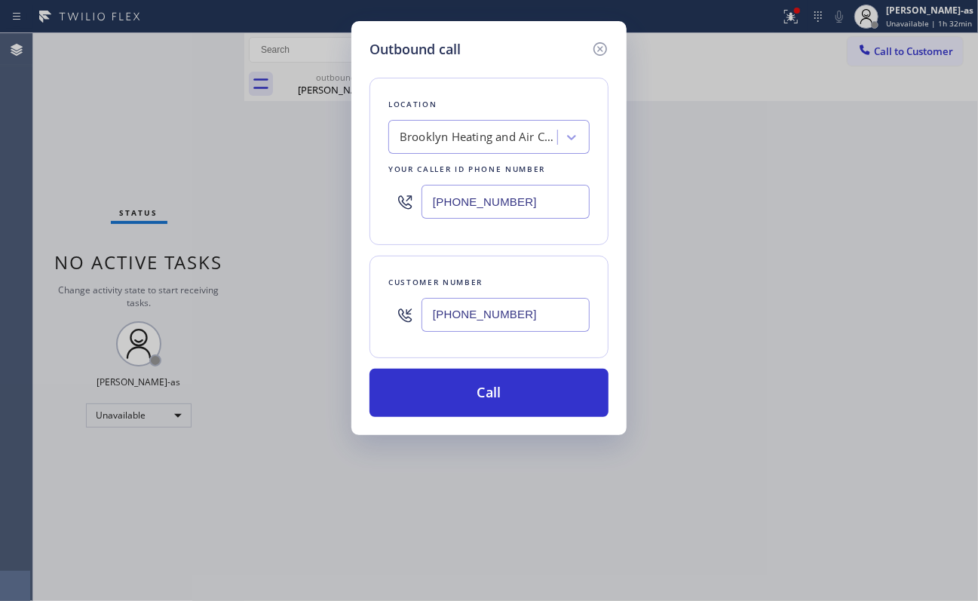
type input "[PHONE_NUMBER]"
click at [498, 221] on div "[PHONE_NUMBER]" at bounding box center [488, 201] width 201 height 49
click at [517, 199] on input "[PHONE_NUMBER]" at bounding box center [506, 202] width 168 height 34
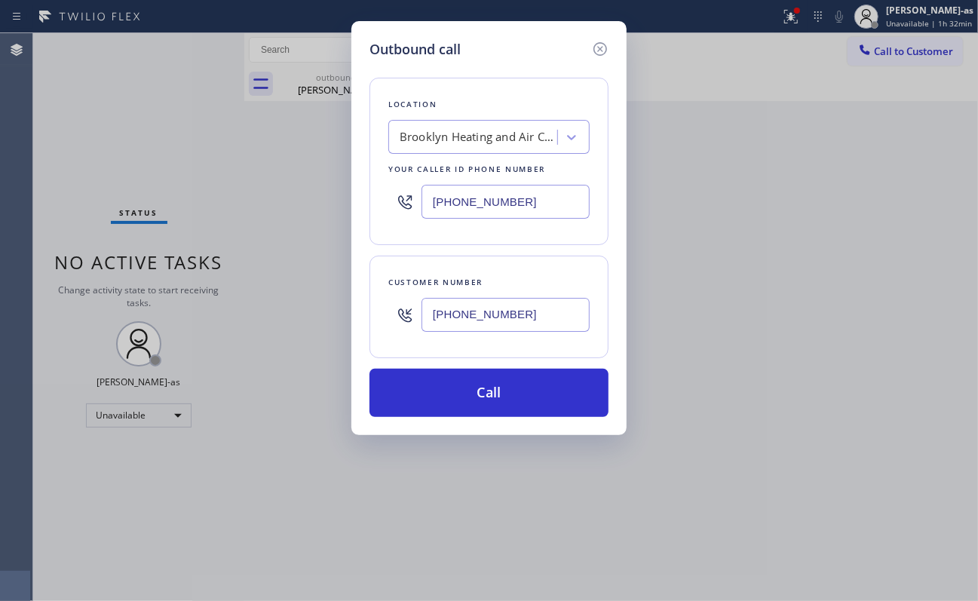
paste input "833) 692-2271"
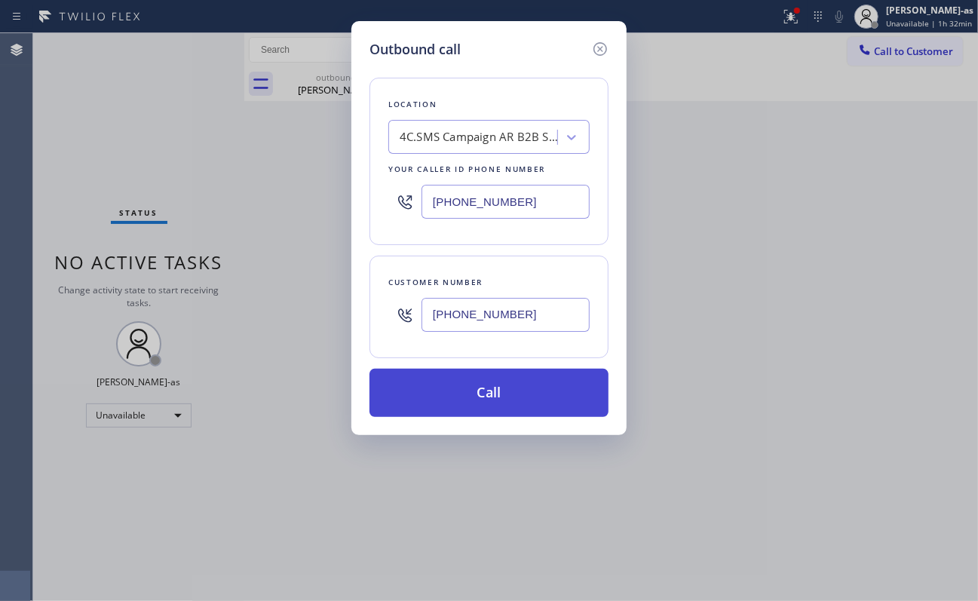
type input "[PHONE_NUMBER]"
click at [510, 400] on button "Call" at bounding box center [489, 393] width 239 height 48
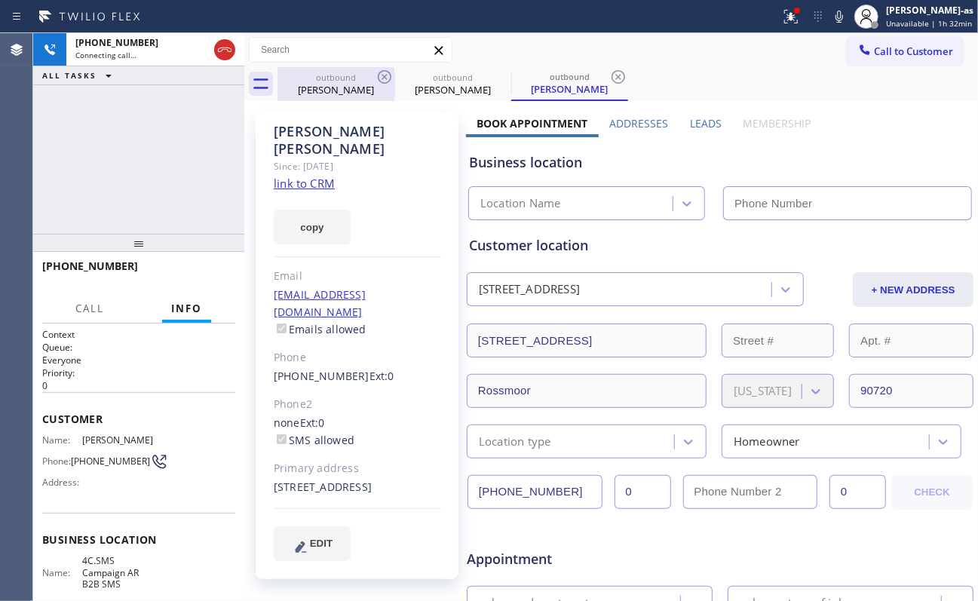
drag, startPoint x: 318, startPoint y: 74, endPoint x: 367, endPoint y: 72, distance: 48.3
click at [320, 74] on div "outbound" at bounding box center [336, 77] width 114 height 11
type input "[PHONE_NUMBER]"
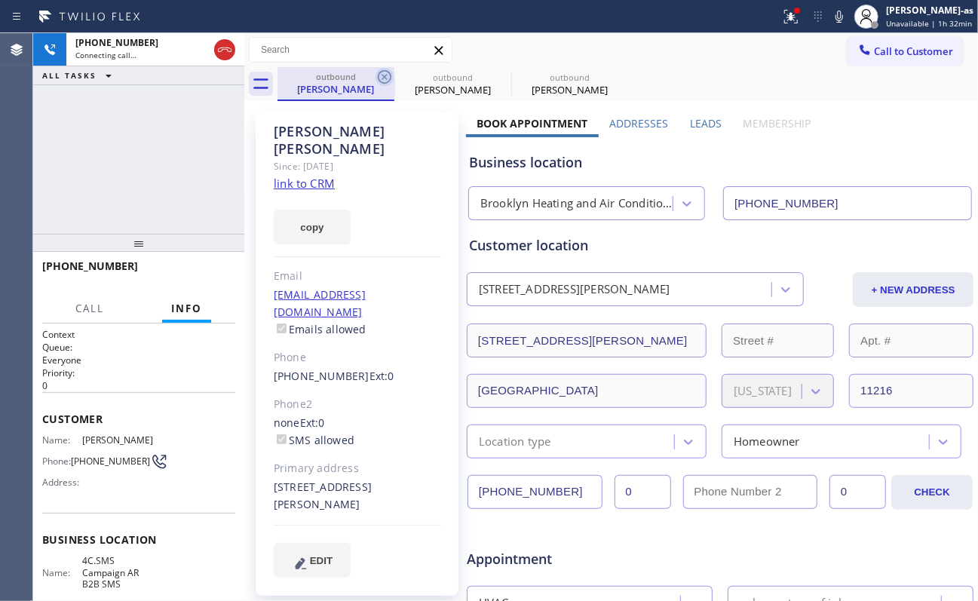
click at [379, 77] on icon at bounding box center [385, 77] width 18 height 18
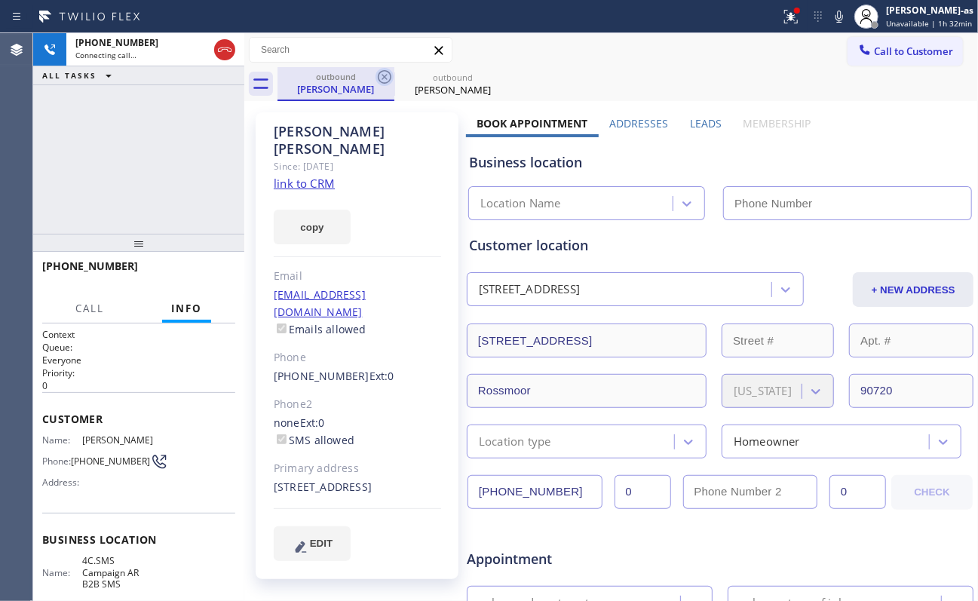
click at [380, 76] on icon at bounding box center [385, 77] width 18 height 18
click at [318, 176] on link "link to CRM" at bounding box center [304, 183] width 61 height 15
type input "[PHONE_NUMBER]"
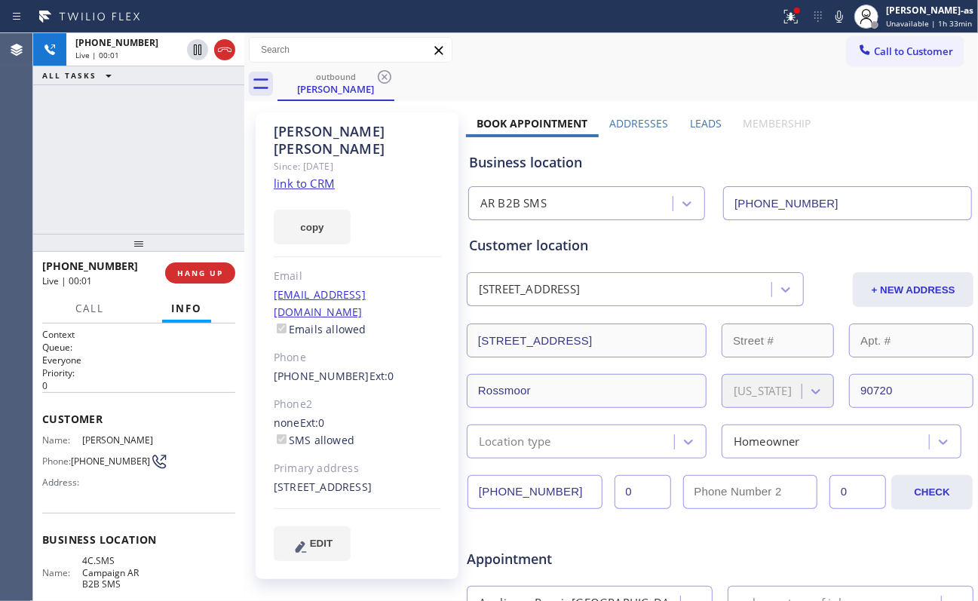
click at [231, 46] on icon at bounding box center [225, 50] width 18 height 18
click at [195, 215] on div "[PHONE_NUMBER] Live | 00:01 ALL TASKS ALL TASKS ACTIVE TASKS TASKS IN WRAP UP" at bounding box center [138, 133] width 211 height 201
drag, startPoint x: 196, startPoint y: 253, endPoint x: 201, endPoint y: 267, distance: 14.3
click at [196, 252] on div at bounding box center [138, 243] width 211 height 18
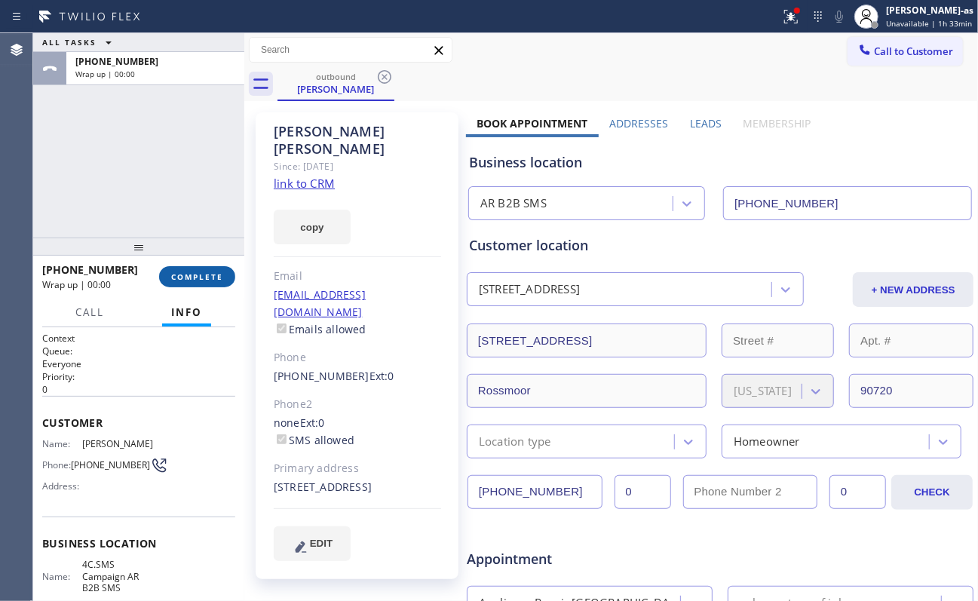
click at [201, 267] on button "COMPLETE" at bounding box center [197, 276] width 76 height 21
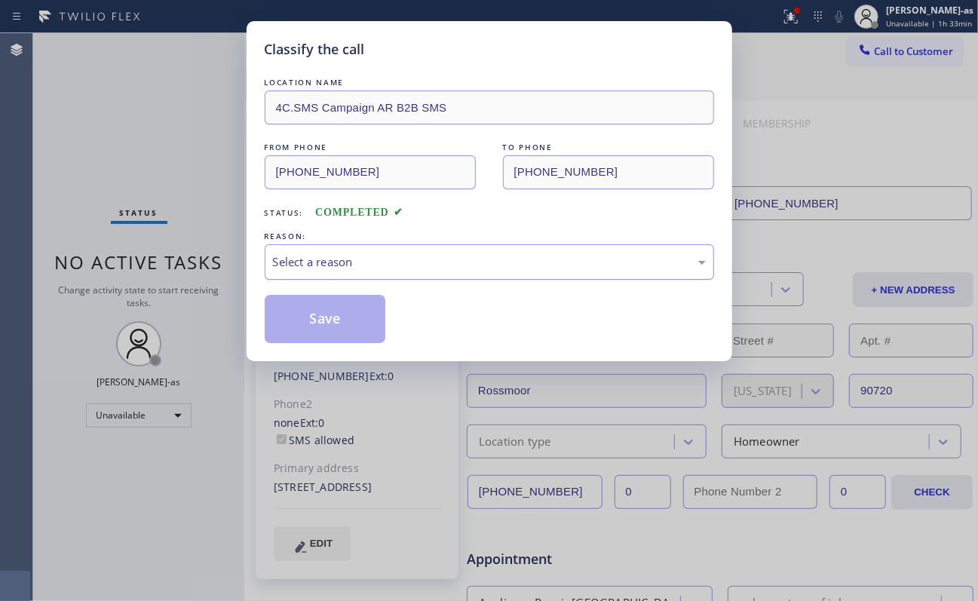
click at [320, 259] on div "Select a reason" at bounding box center [489, 261] width 433 height 17
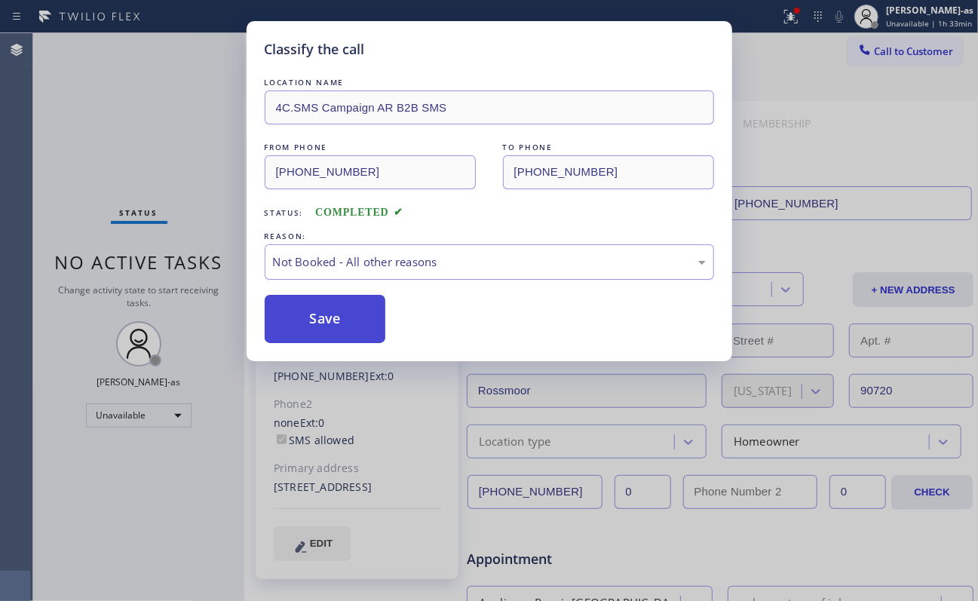
click at [326, 312] on button "Save" at bounding box center [325, 319] width 121 height 48
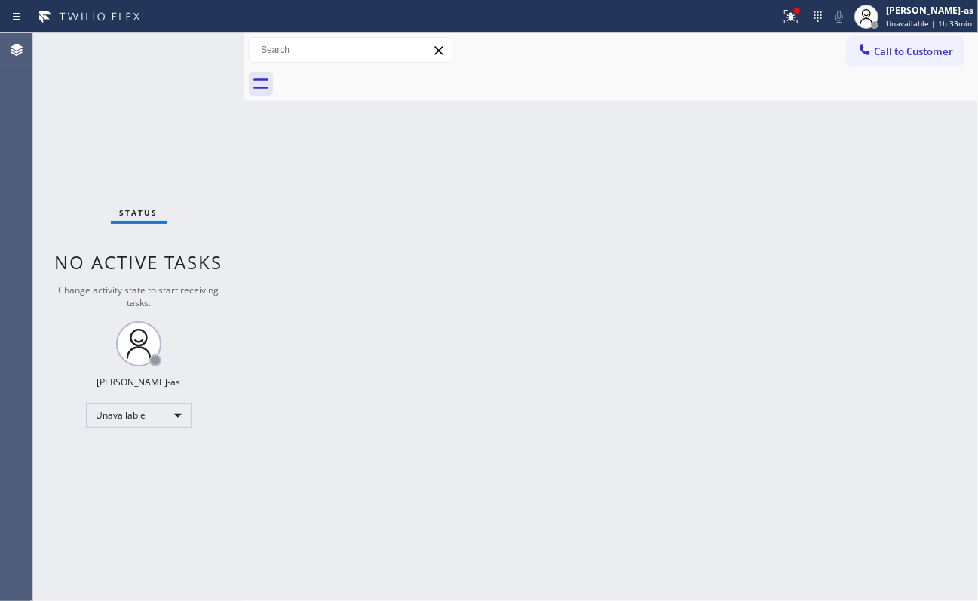
click at [733, 54] on span "Call to Customer" at bounding box center [913, 52] width 79 height 14
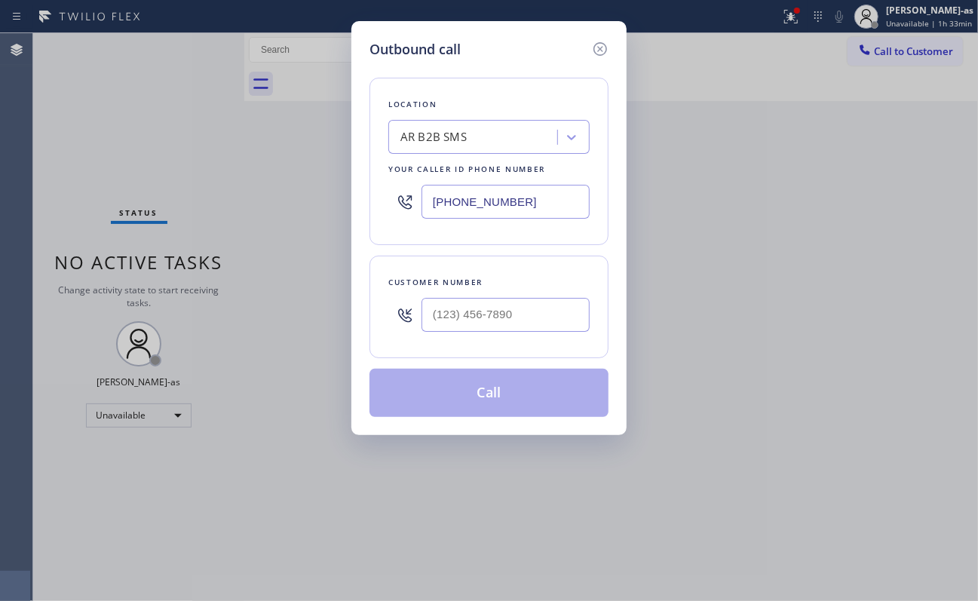
click at [526, 287] on div "Customer number" at bounding box center [488, 283] width 201 height 16
click at [534, 315] on input "(___) ___-____" at bounding box center [506, 315] width 168 height 34
paste input "562) 544-3704"
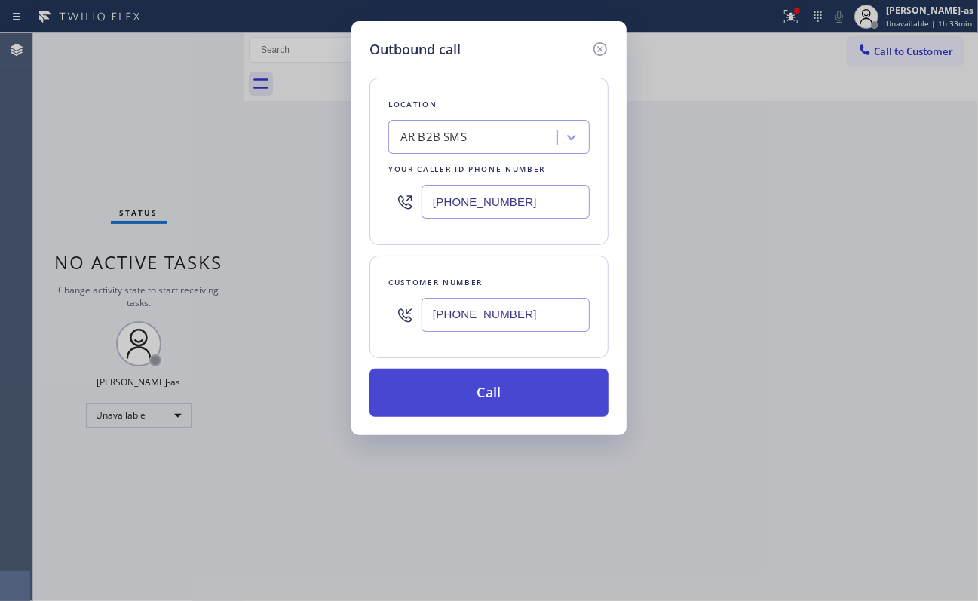
type input "[PHONE_NUMBER]"
click at [493, 398] on button "Call" at bounding box center [489, 393] width 239 height 48
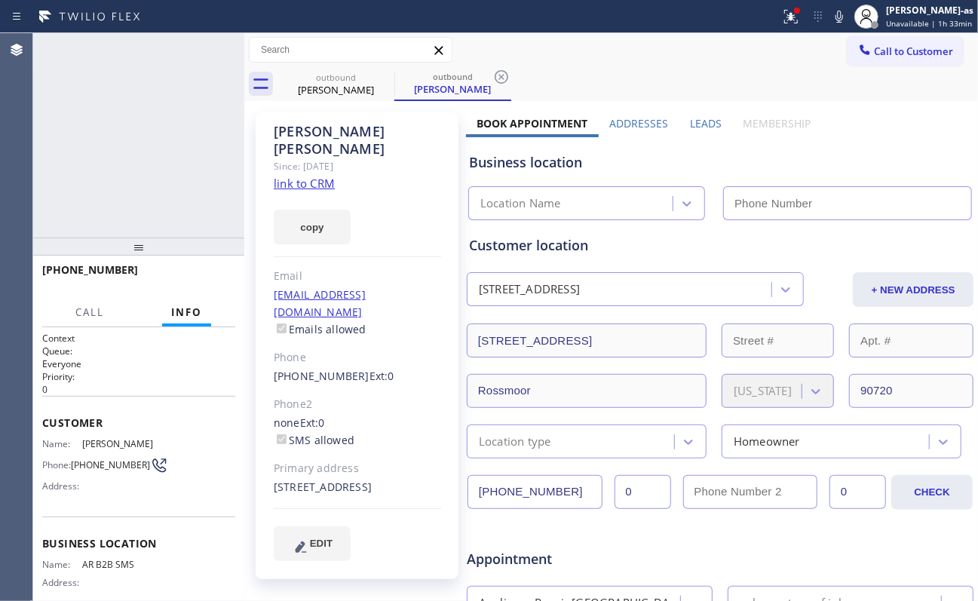
type input "[PHONE_NUMBER]"
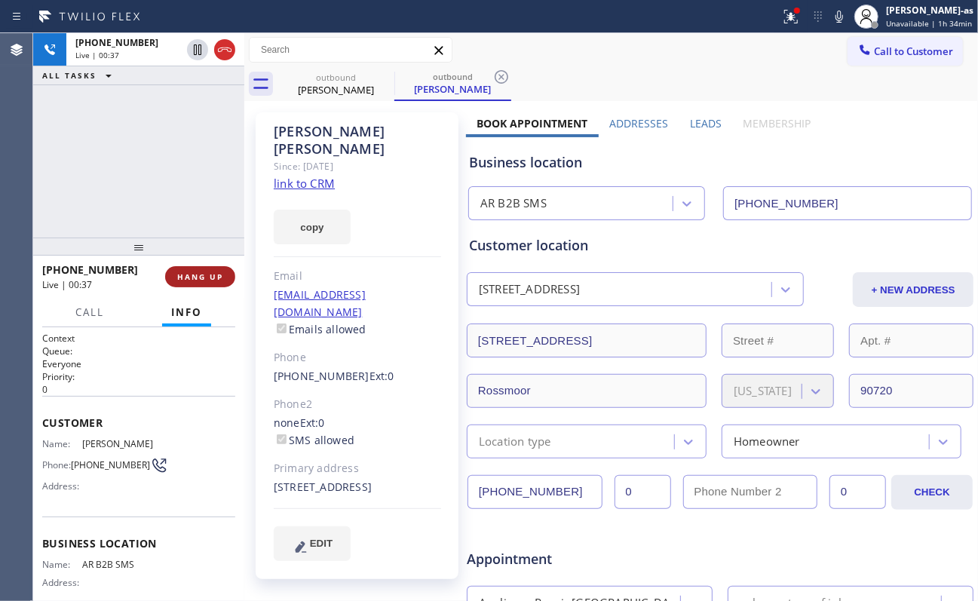
click at [193, 279] on span "HANG UP" at bounding box center [200, 277] width 46 height 11
click at [193, 279] on span "COMPLETE" at bounding box center [197, 277] width 52 height 11
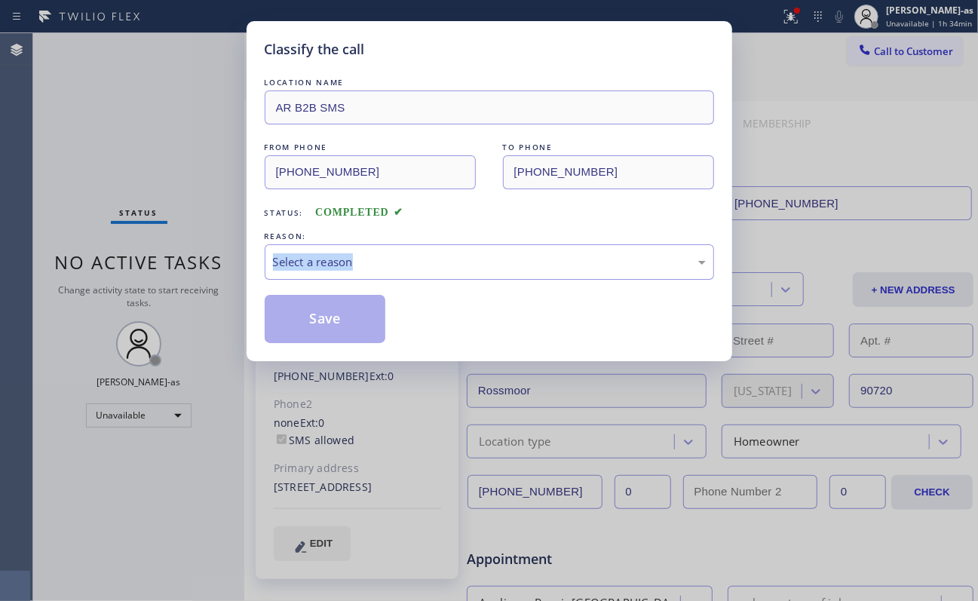
click at [193, 279] on div "Classify the call LOCATION NAME AR B2B SMS FROM PHONE [PHONE_NUMBER] TO PHONE […" at bounding box center [489, 300] width 978 height 601
drag, startPoint x: 404, startPoint y: 262, endPoint x: 418, endPoint y: 275, distance: 18.7
click at [408, 269] on div "Select a reason" at bounding box center [489, 261] width 433 height 17
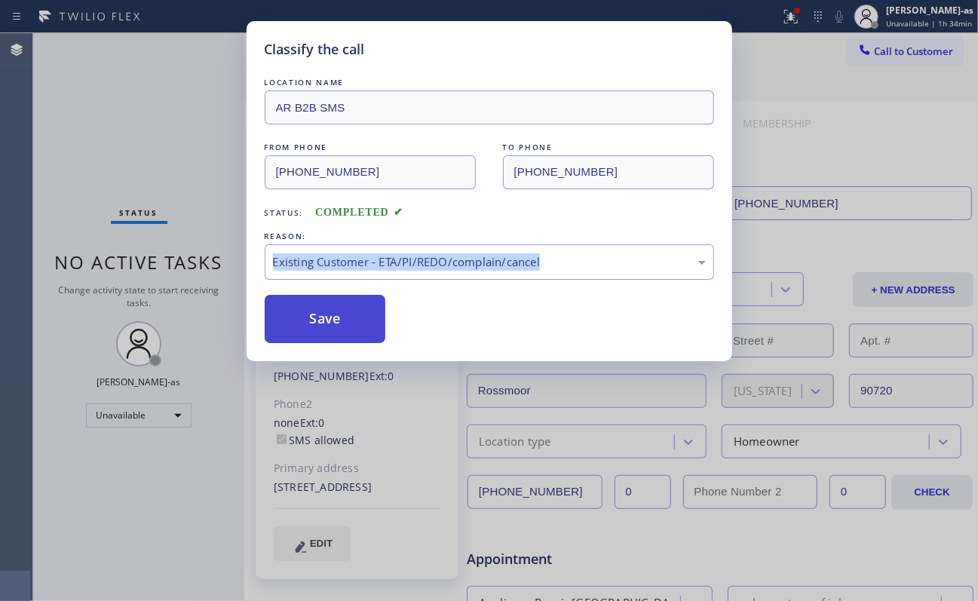
click at [361, 318] on button "Save" at bounding box center [325, 319] width 121 height 48
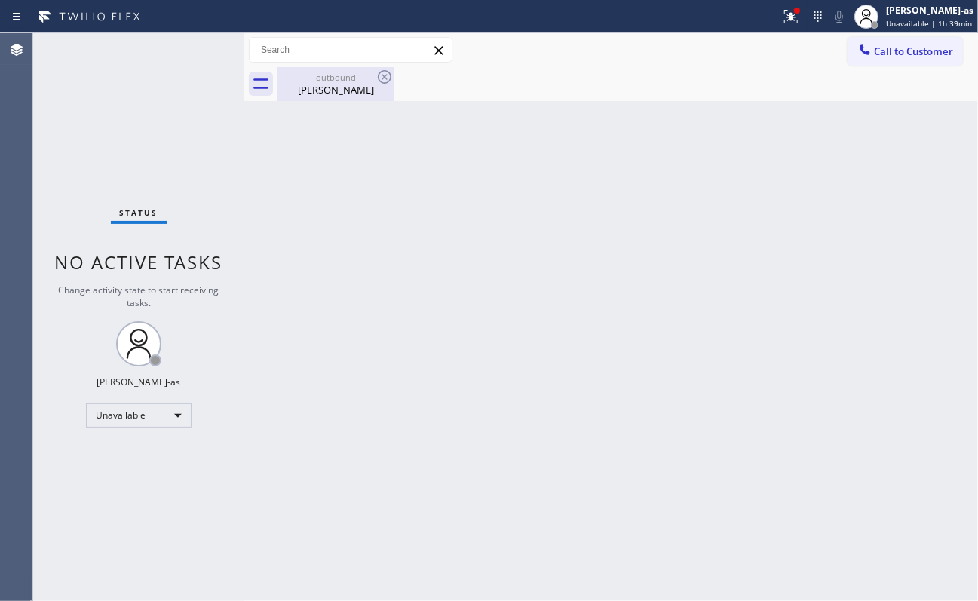
click at [333, 94] on div "[PERSON_NAME]" at bounding box center [336, 90] width 114 height 14
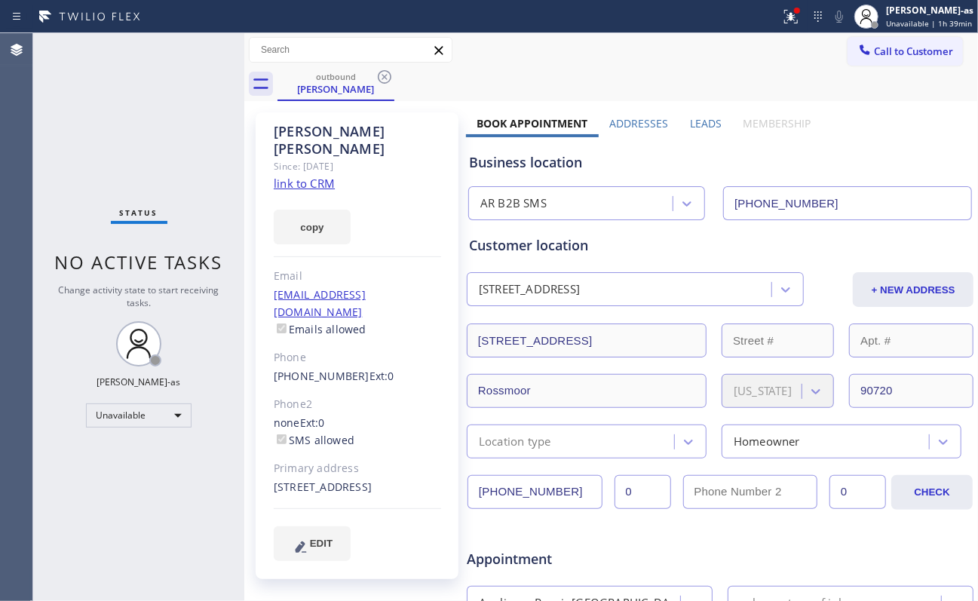
click at [387, 82] on icon at bounding box center [385, 77] width 18 height 18
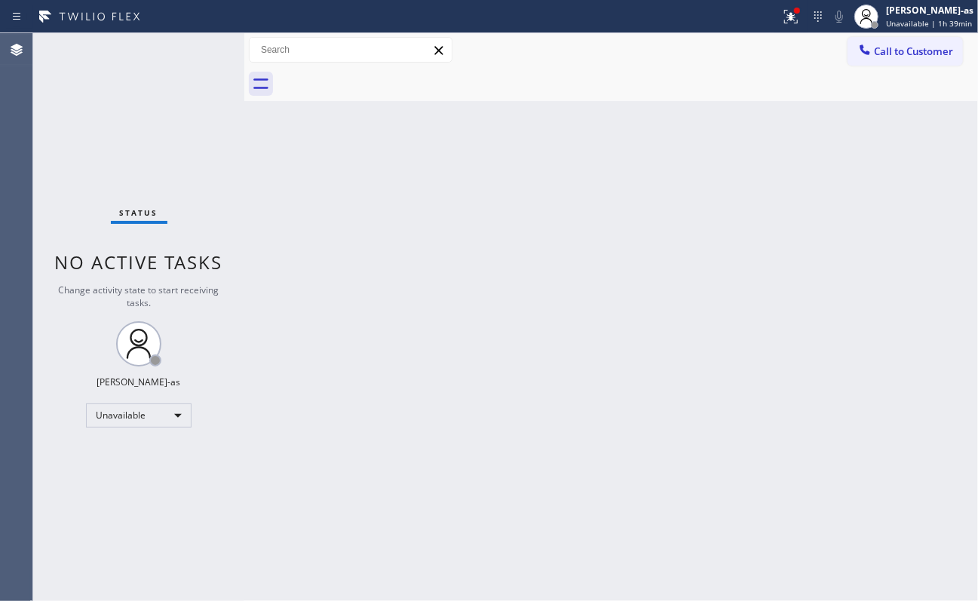
click at [197, 103] on div "Status No active tasks Change activity state to start receiving tasks. [PERSON_…" at bounding box center [138, 317] width 211 height 568
click at [733, 47] on span "Call to Customer" at bounding box center [913, 52] width 79 height 14
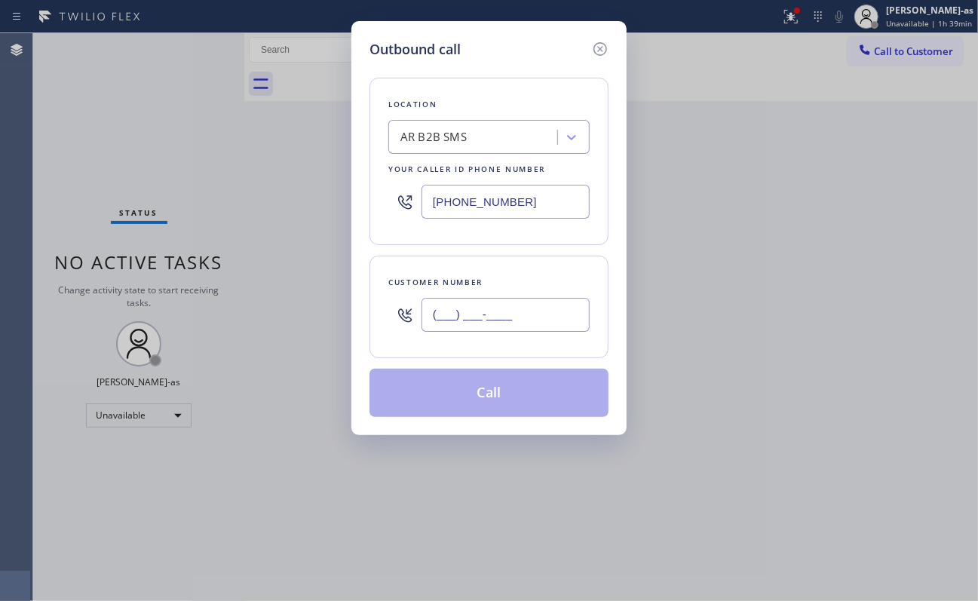
click at [507, 309] on input "(___) ___-____" at bounding box center [506, 315] width 168 height 34
paste input "562) 544-3704"
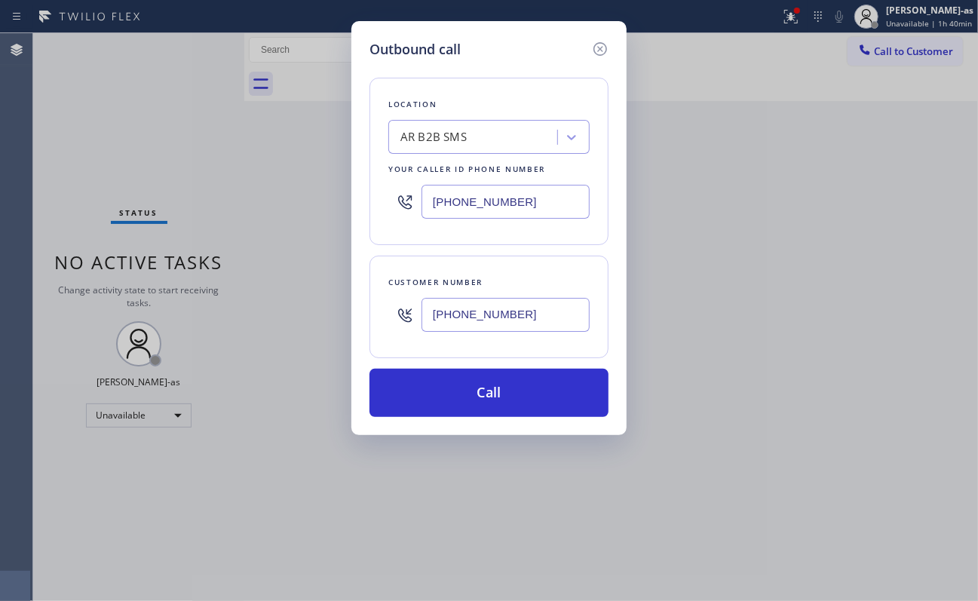
click at [528, 324] on input "[PHONE_NUMBER]" at bounding box center [506, 315] width 168 height 34
paste input "929) 580-7960"
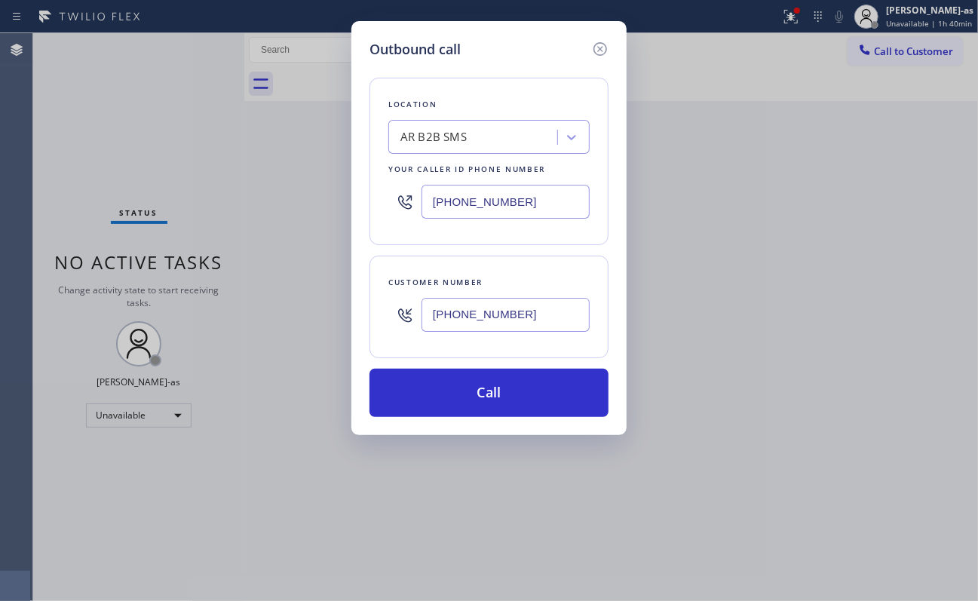
type input "[PHONE_NUMBER]"
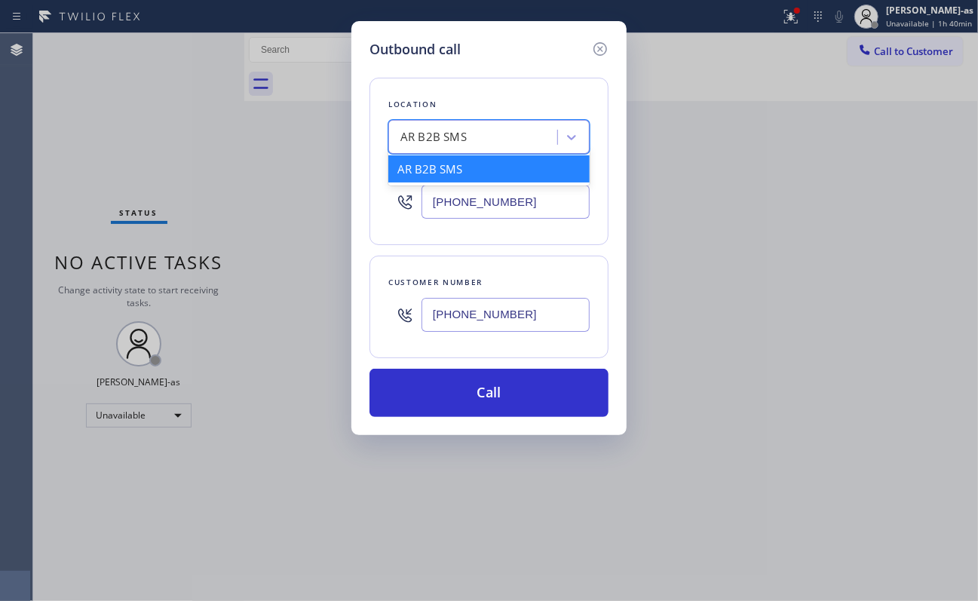
click at [471, 134] on div "AR B2B SMS" at bounding box center [475, 137] width 164 height 26
paste input "Your HVAC Repair"
type input "Your HVAC Repair"
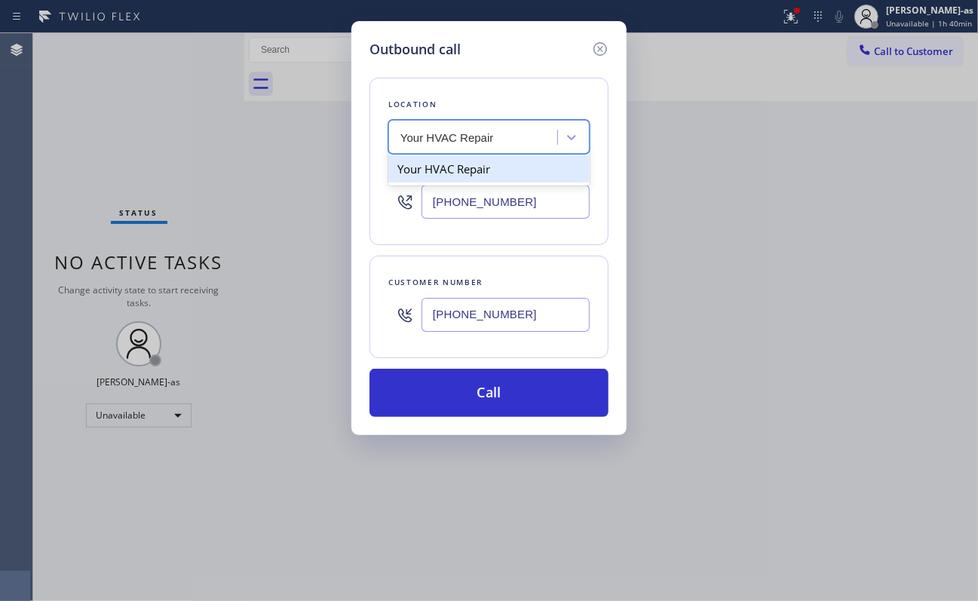
click at [447, 179] on div "Your HVAC Repair" at bounding box center [488, 168] width 201 height 27
type input "[PHONE_NUMBER]"
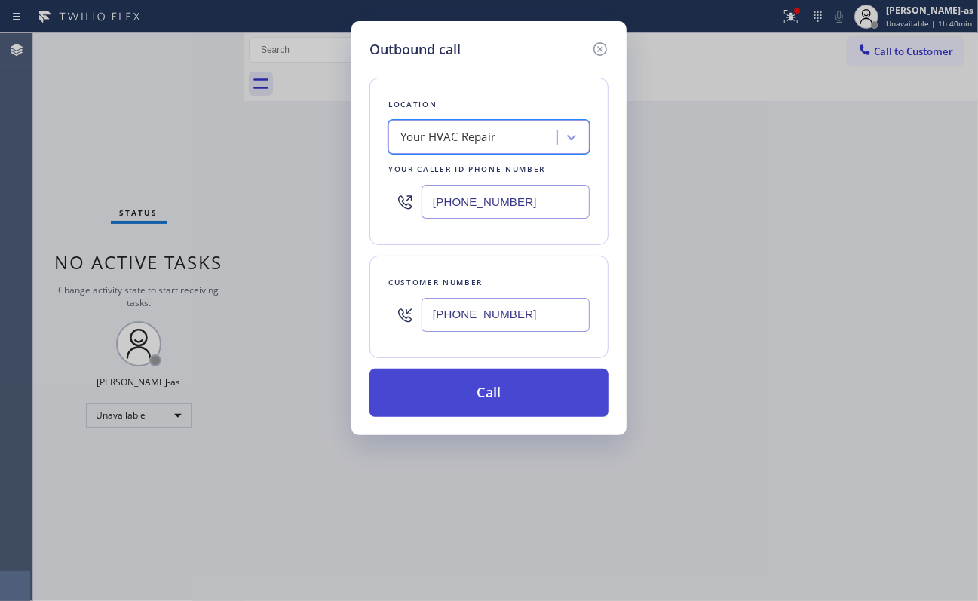
click at [492, 389] on button "Call" at bounding box center [489, 393] width 239 height 48
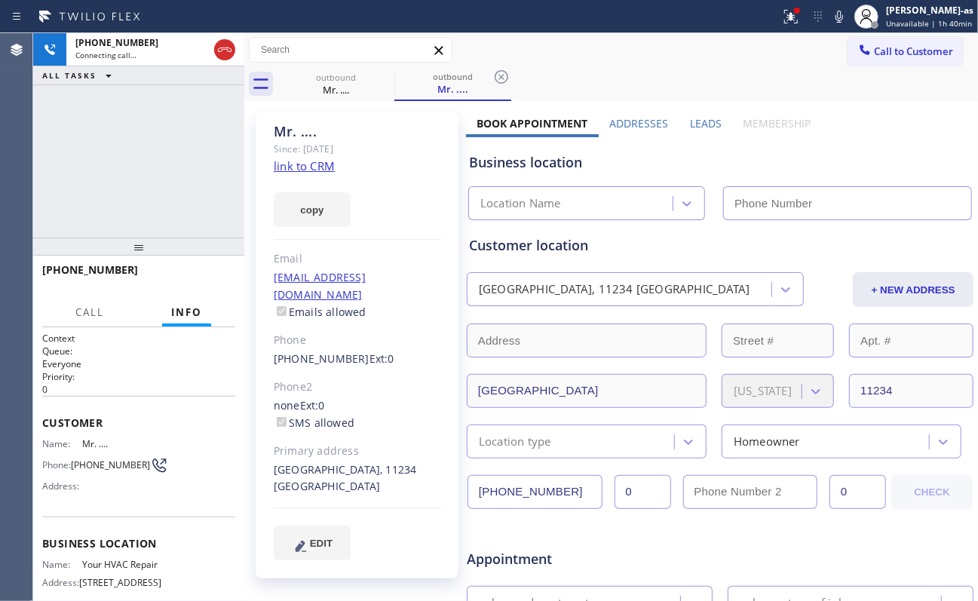
type input "[PHONE_NUMBER]"
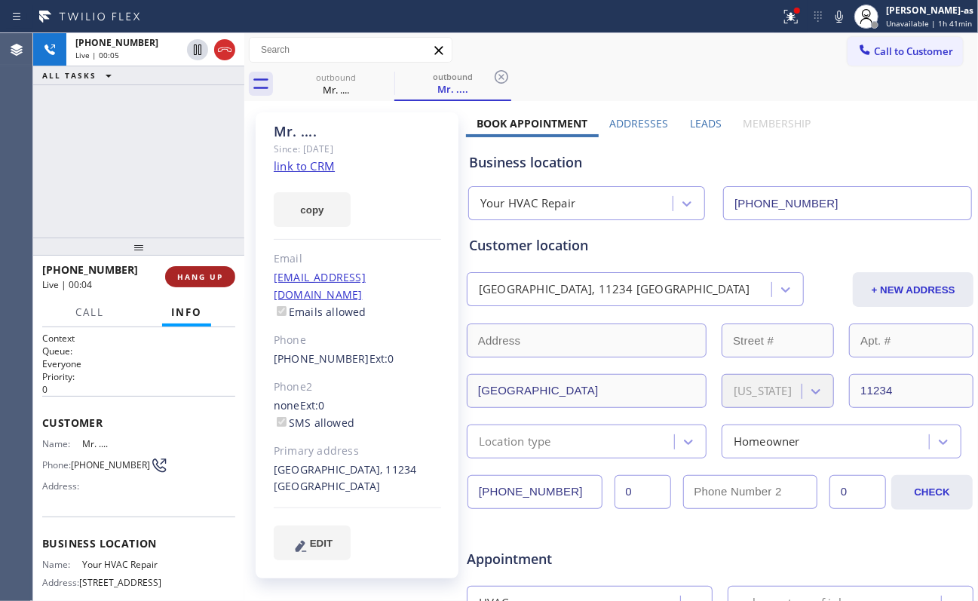
click at [198, 267] on button "HANG UP" at bounding box center [200, 276] width 70 height 21
click at [201, 267] on button "HANG UP" at bounding box center [200, 276] width 70 height 21
click at [203, 270] on button "COMPLETE" at bounding box center [197, 276] width 76 height 21
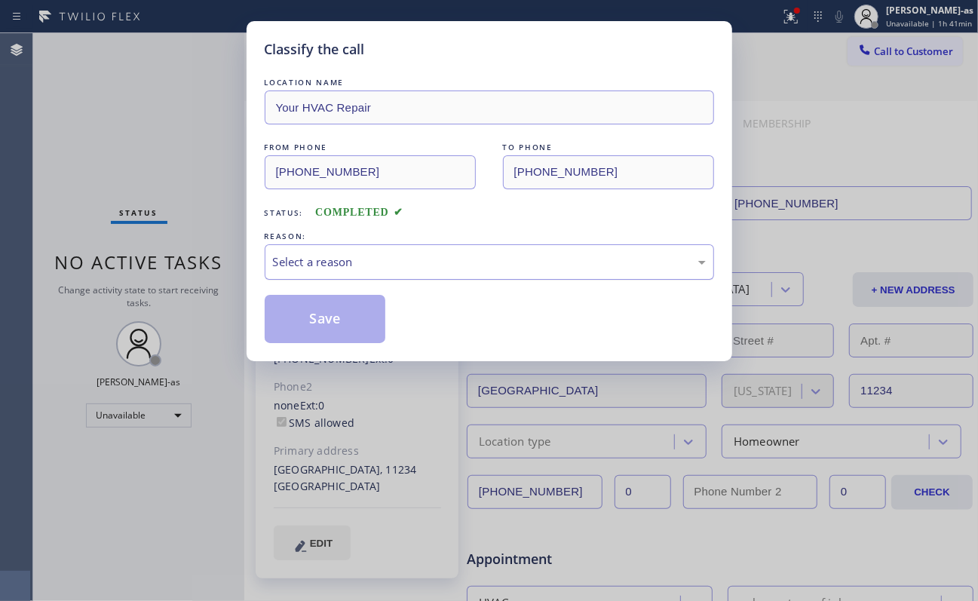
click at [342, 266] on div "Select a reason" at bounding box center [489, 261] width 433 height 17
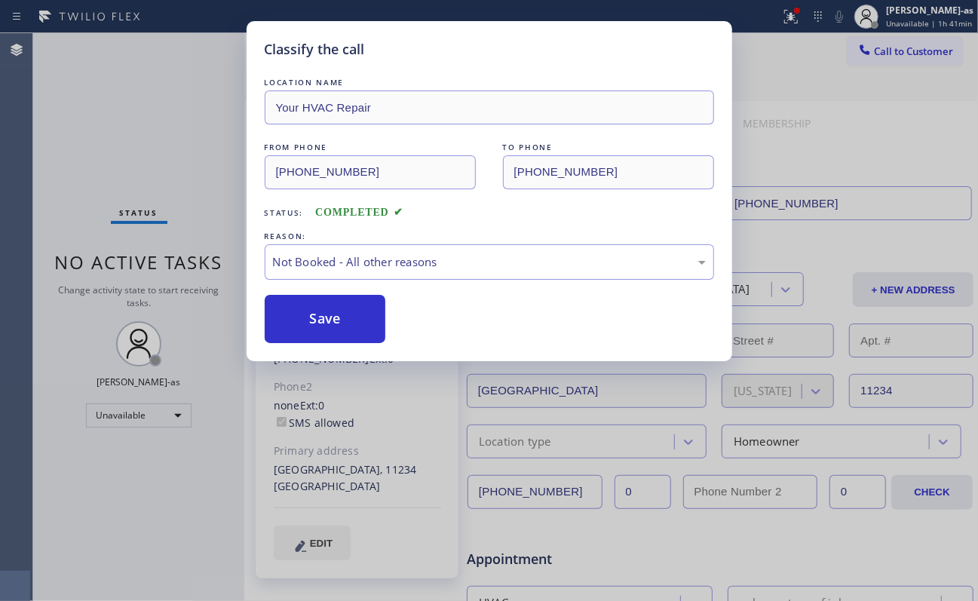
drag, startPoint x: 306, startPoint y: 318, endPoint x: 809, endPoint y: 229, distance: 510.8
click at [323, 323] on button "Save" at bounding box center [325, 319] width 121 height 48
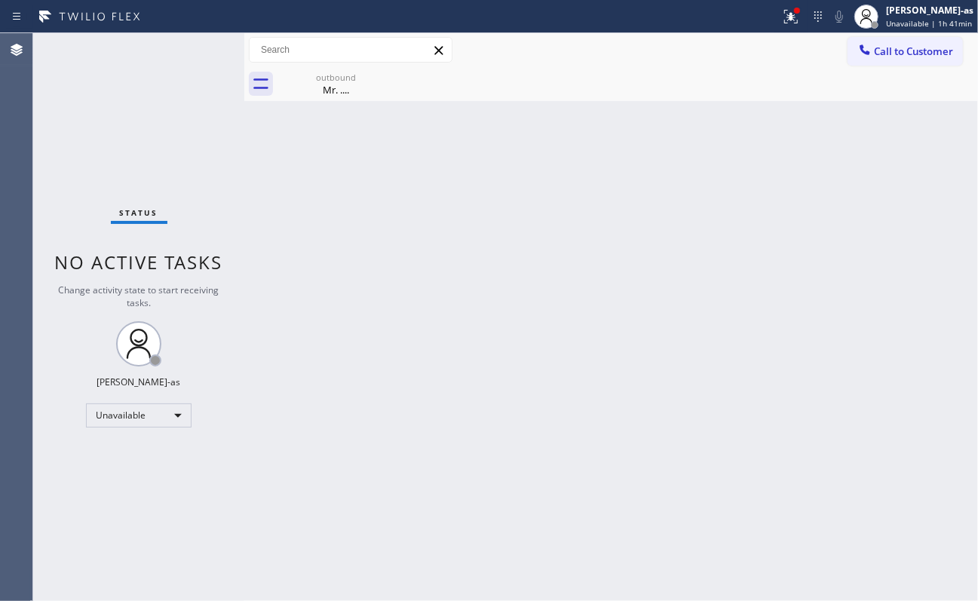
drag, startPoint x: 879, startPoint y: 55, endPoint x: 545, endPoint y: 309, distance: 419.8
click at [733, 54] on span "Call to Customer" at bounding box center [913, 52] width 79 height 14
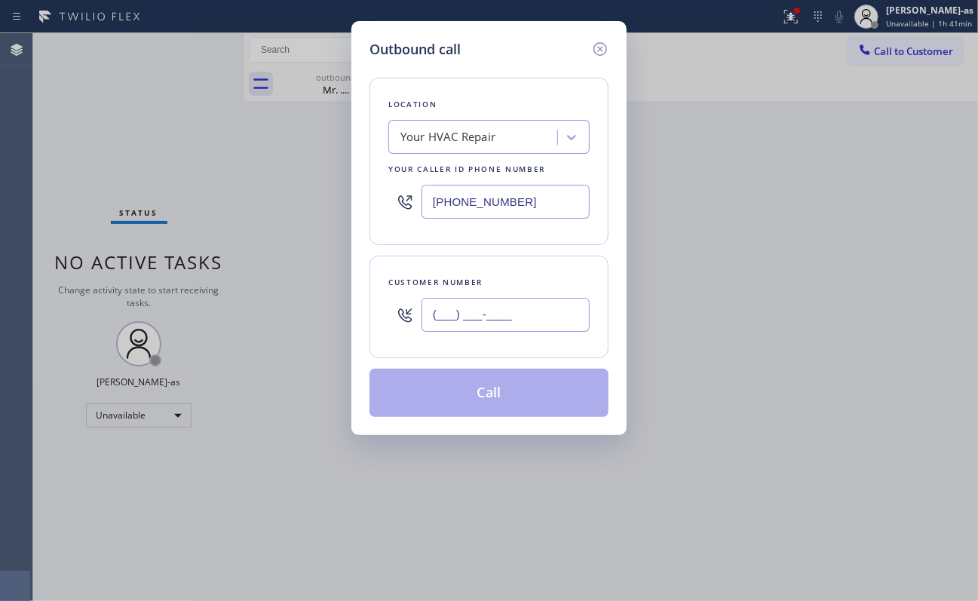
click at [511, 318] on input "(___) ___-____" at bounding box center [506, 315] width 168 height 34
paste input "text"
click at [502, 321] on input "(___) ___-____" at bounding box center [506, 315] width 168 height 34
click at [502, 318] on input "(___) ___-____" at bounding box center [506, 315] width 168 height 34
click at [502, 321] on input "(___) ___-____" at bounding box center [506, 315] width 168 height 34
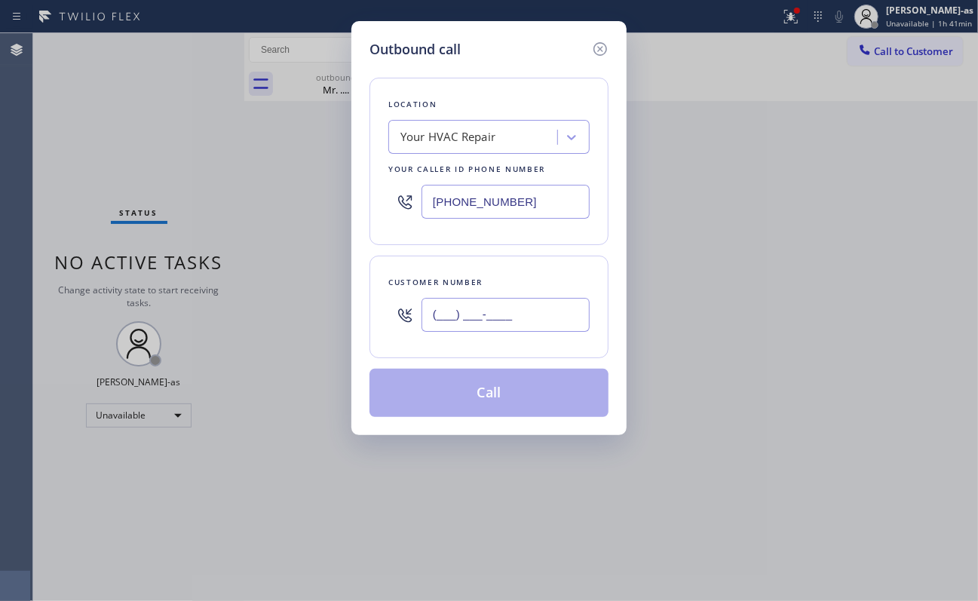
paste input "text"
type input "(___) ___-____"
click at [523, 208] on input "[PHONE_NUMBER]" at bounding box center [506, 202] width 168 height 34
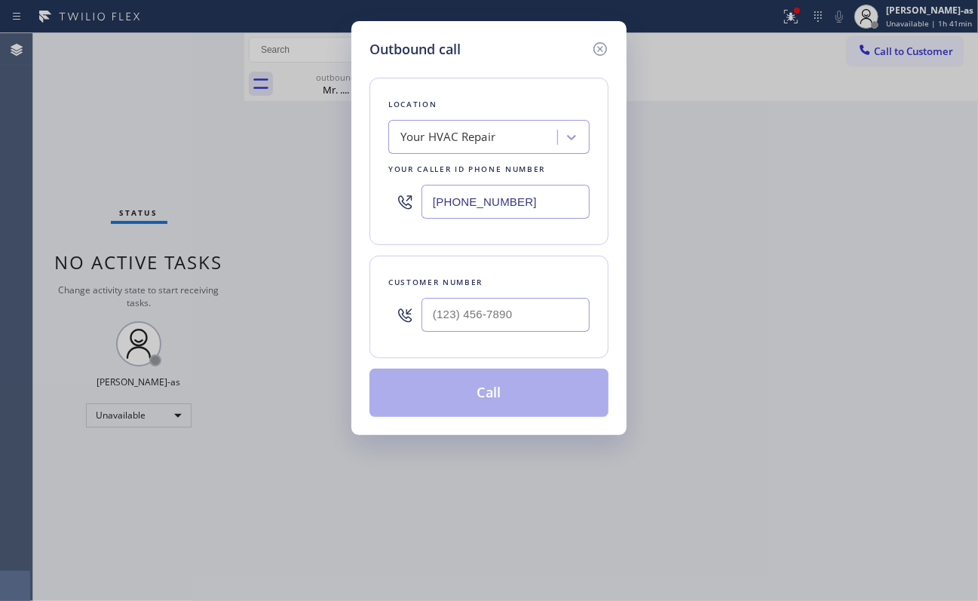
click at [523, 208] on input "[PHONE_NUMBER]" at bounding box center [506, 202] width 168 height 34
paste input "929) 580-7960"
type input "[PHONE_NUMBER]"
click at [575, 357] on div "Customer number" at bounding box center [489, 307] width 239 height 103
click at [579, 323] on input "(___) ___-____" at bounding box center [506, 315] width 168 height 34
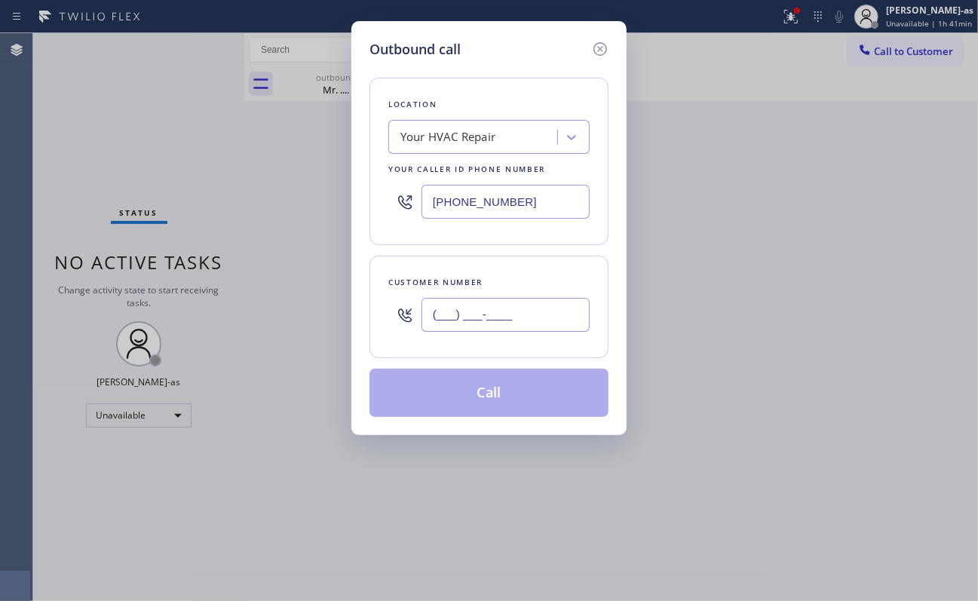
paste input "929) 580-7960"
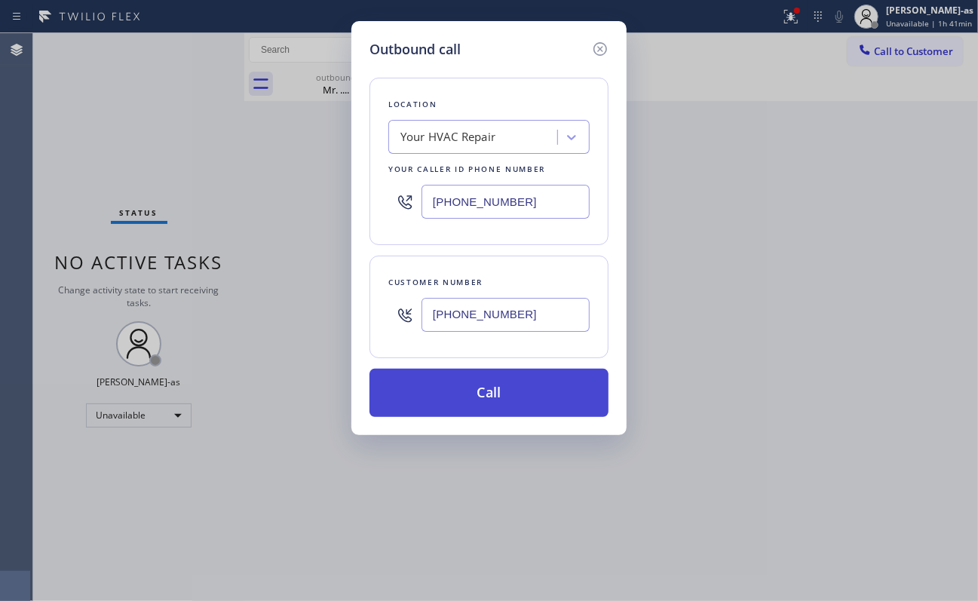
type input "[PHONE_NUMBER]"
click at [486, 402] on button "Call" at bounding box center [489, 393] width 239 height 48
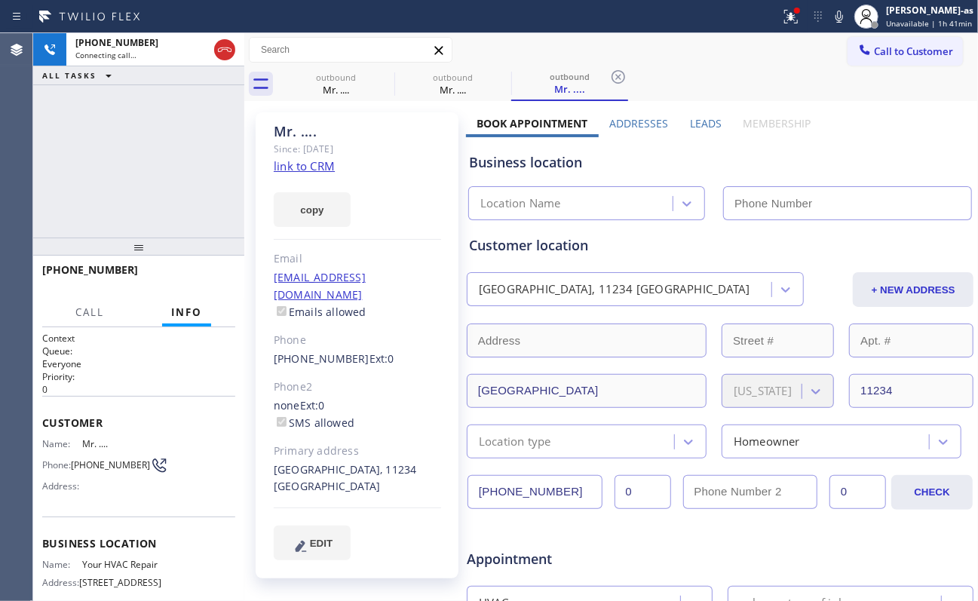
type input "[PHONE_NUMBER]"
drag, startPoint x: 163, startPoint y: 291, endPoint x: 185, endPoint y: 272, distance: 29.4
click at [166, 287] on div "[PHONE_NUMBER] Live | 00:19 HANG UP" at bounding box center [138, 276] width 193 height 39
click at [185, 270] on button "HANG UP" at bounding box center [200, 276] width 70 height 21
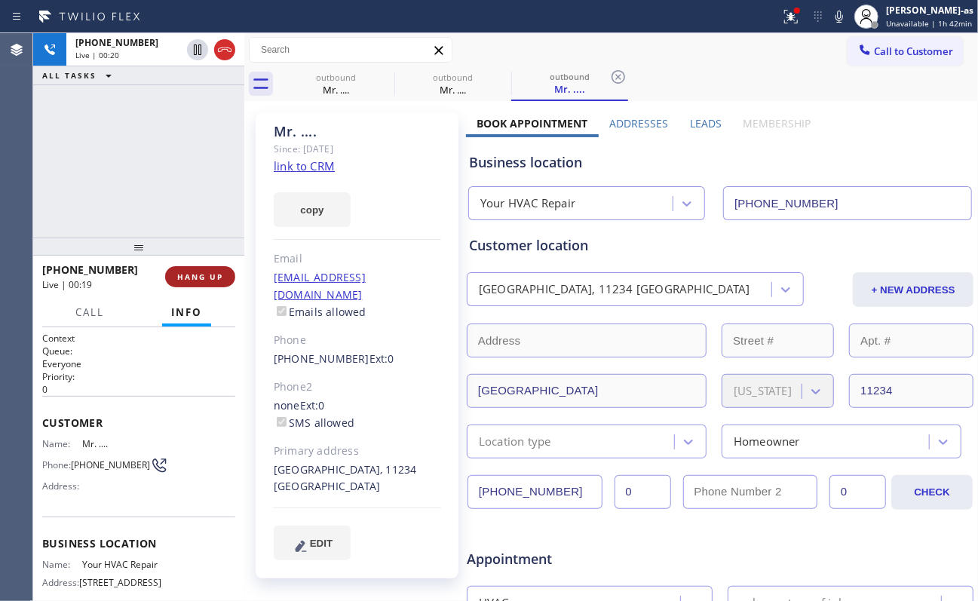
click at [185, 270] on button "HANG UP" at bounding box center [200, 276] width 70 height 21
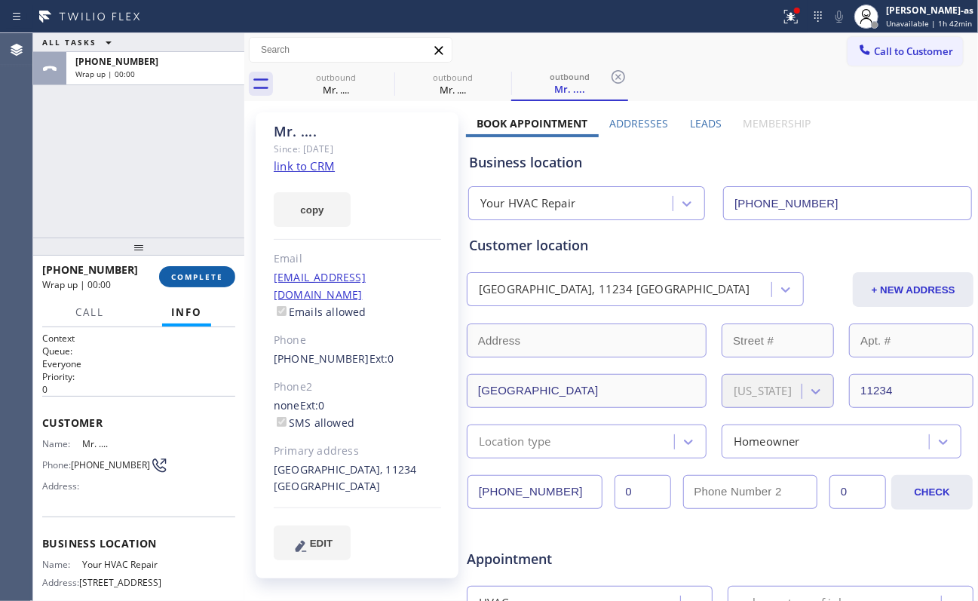
click at [185, 270] on button "COMPLETE" at bounding box center [197, 276] width 76 height 21
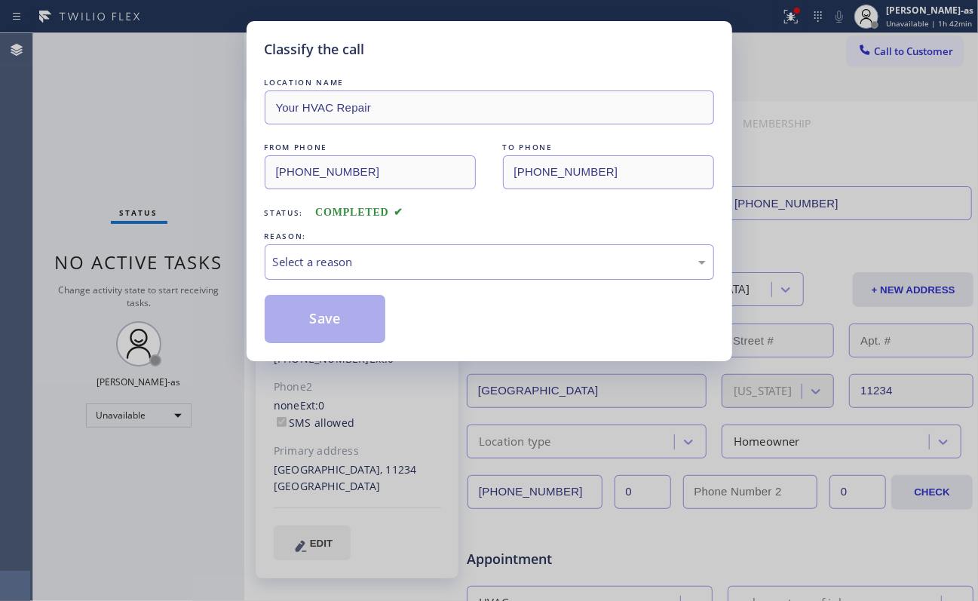
click at [344, 239] on div "REASON:" at bounding box center [490, 237] width 450 height 16
click at [366, 266] on div "Select a reason" at bounding box center [489, 261] width 433 height 17
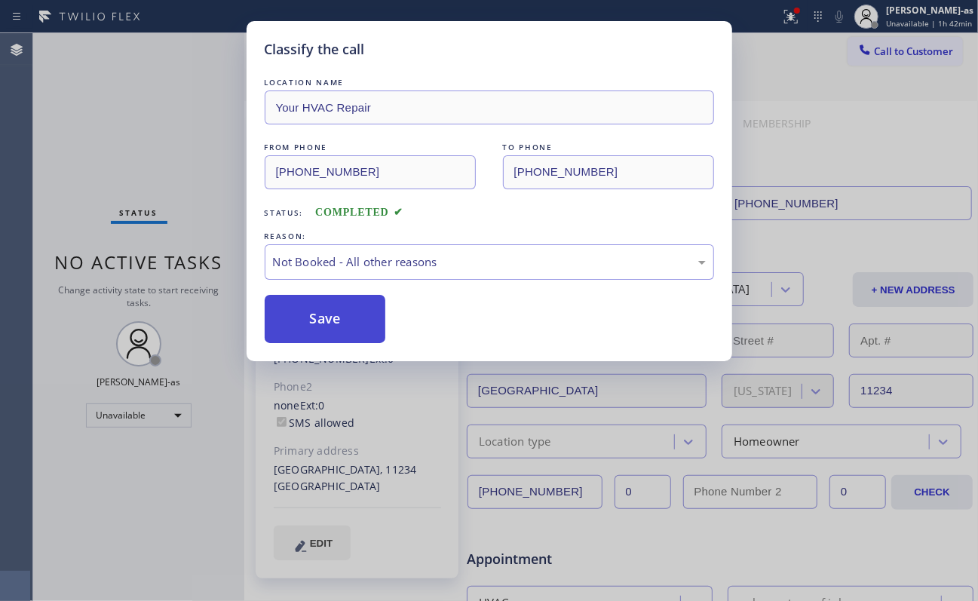
drag, startPoint x: 329, startPoint y: 324, endPoint x: 243, endPoint y: 392, distance: 109.6
click at [329, 326] on button "Save" at bounding box center [325, 319] width 121 height 48
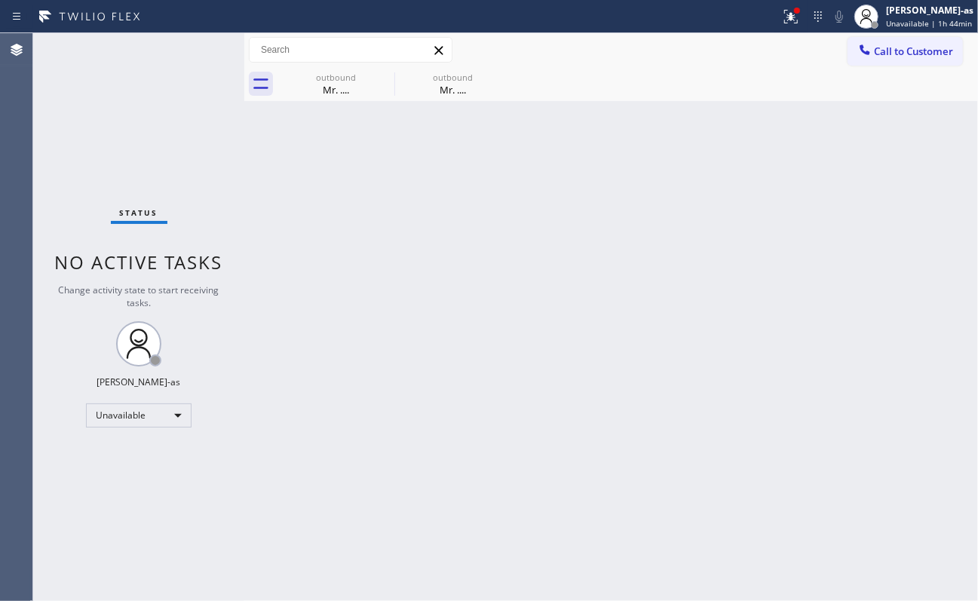
drag, startPoint x: 180, startPoint y: 112, endPoint x: 177, endPoint y: 121, distance: 8.8
click at [180, 112] on div "Status No active tasks Change activity state to start receiving tasks. [PERSON_…" at bounding box center [138, 317] width 211 height 568
click at [733, 55] on span "Call to Customer" at bounding box center [913, 52] width 79 height 14
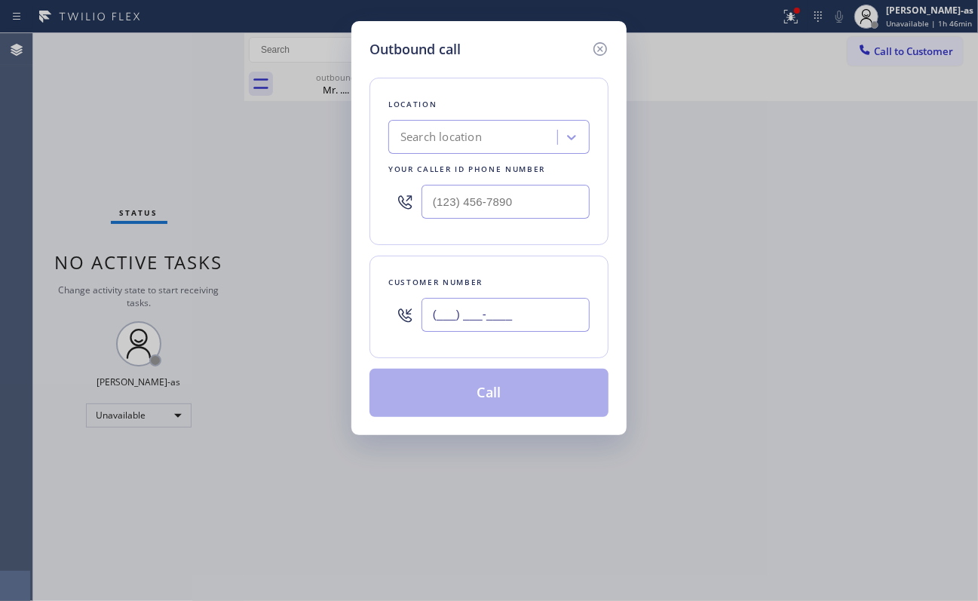
click at [528, 308] on input "(___) ___-____" at bounding box center [506, 315] width 168 height 34
paste input "410) 624-3935"
type input "[PHONE_NUMBER]"
click at [484, 192] on input "(___) ___-____" at bounding box center [506, 202] width 168 height 34
click at [484, 193] on input "(___) ___-____" at bounding box center [506, 202] width 168 height 34
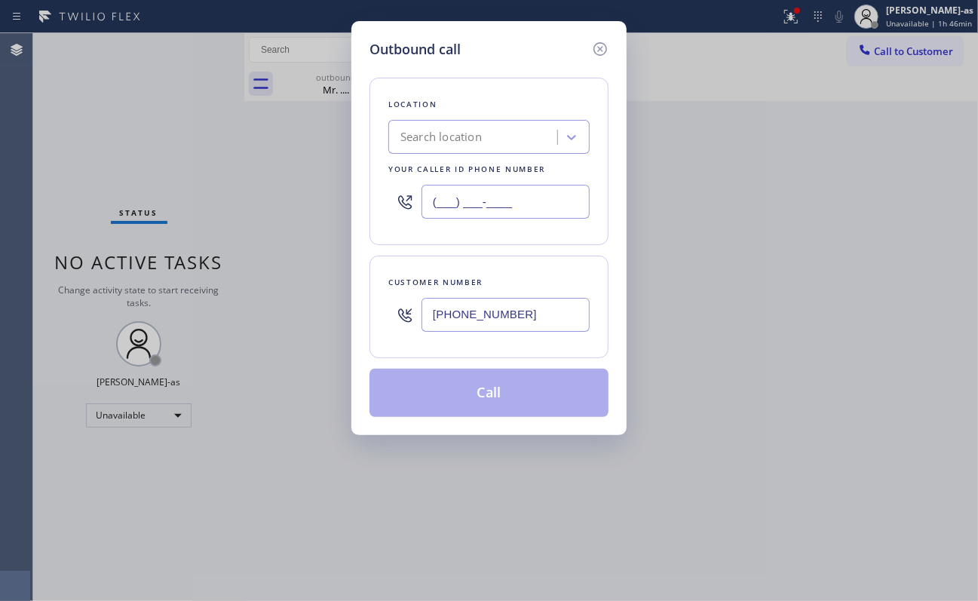
click at [484, 193] on input "(___) ___-____" at bounding box center [506, 202] width 168 height 34
paste input "410) 237-0989"
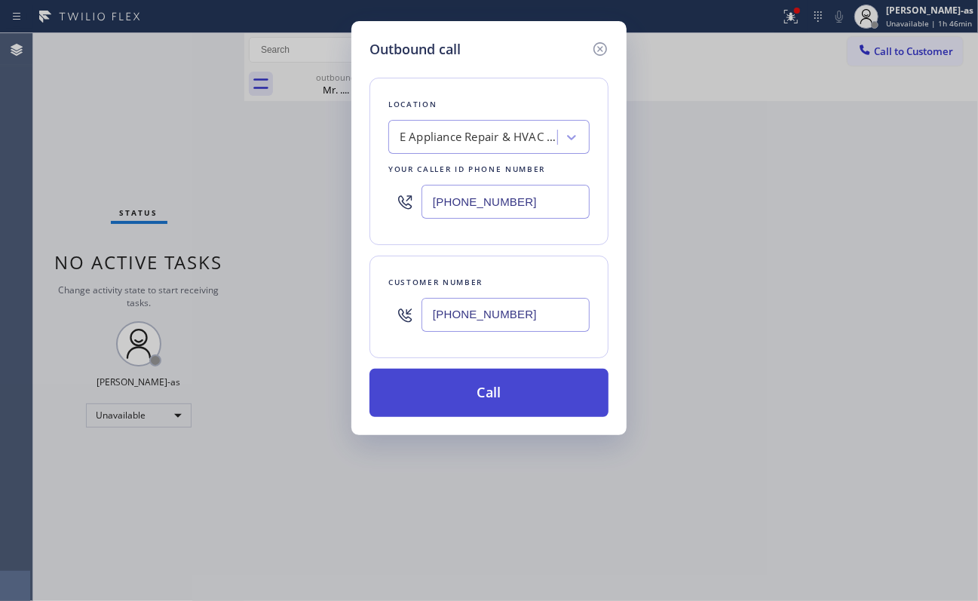
type input "[PHONE_NUMBER]"
click at [505, 403] on button "Call" at bounding box center [489, 393] width 239 height 48
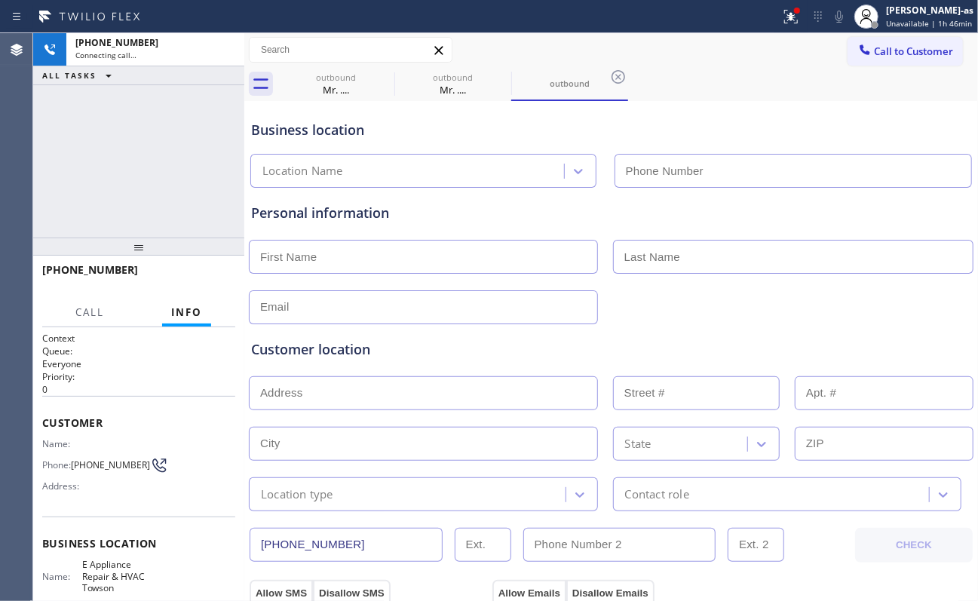
type input "[PHONE_NUMBER]"
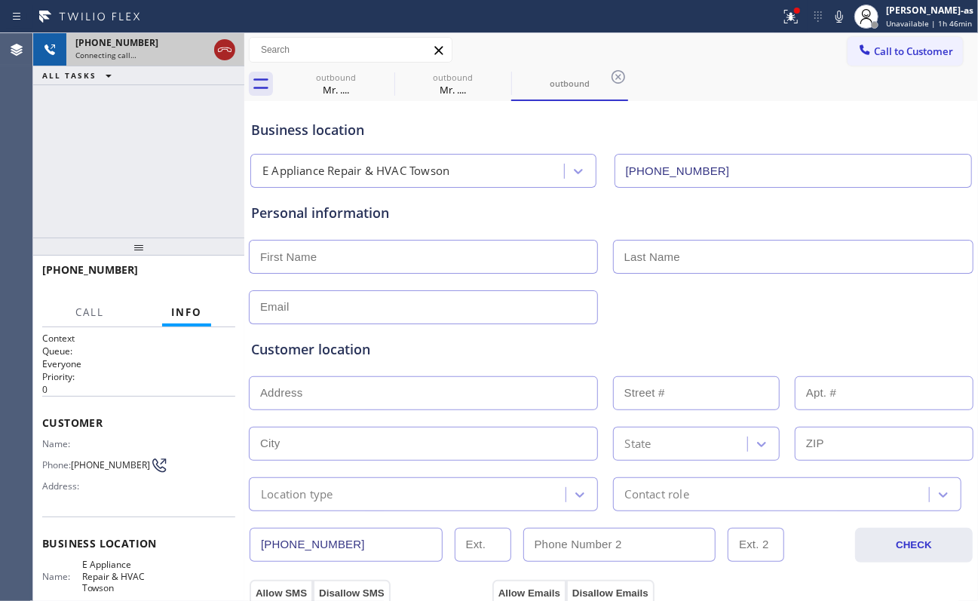
click at [221, 51] on icon at bounding box center [225, 50] width 18 height 18
drag, startPoint x: 137, startPoint y: 157, endPoint x: 239, endPoint y: 113, distance: 110.8
click at [146, 158] on div "[PHONE_NUMBER] Connecting call… ALL TASKS ALL TASKS ACTIVE TASKS TASKS IN WRAP …" at bounding box center [138, 135] width 211 height 204
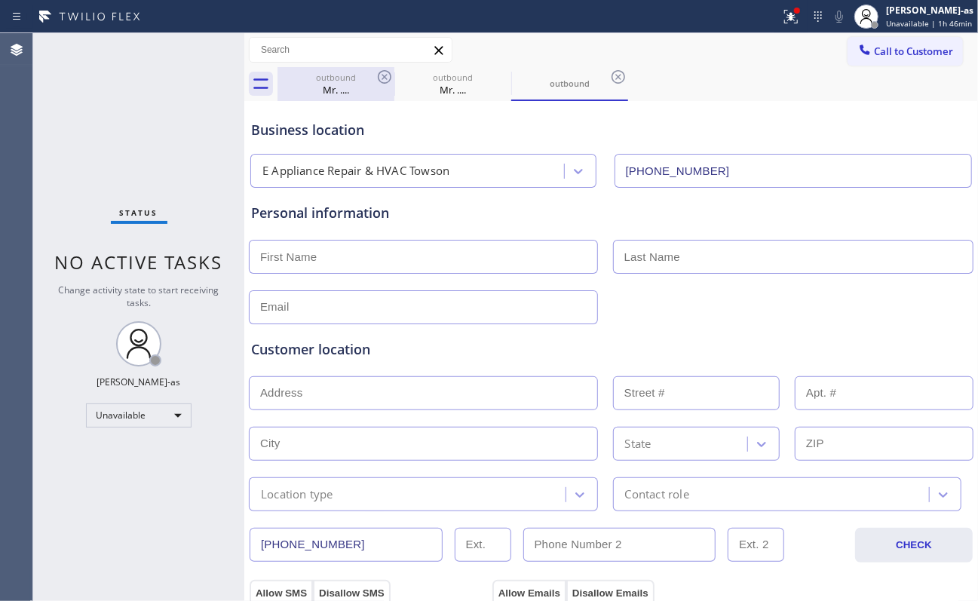
drag, startPoint x: 350, startPoint y: 78, endPoint x: 375, endPoint y: 78, distance: 24.9
click at [351, 78] on div "outbound" at bounding box center [336, 77] width 114 height 11
type input "[PHONE_NUMBER]"
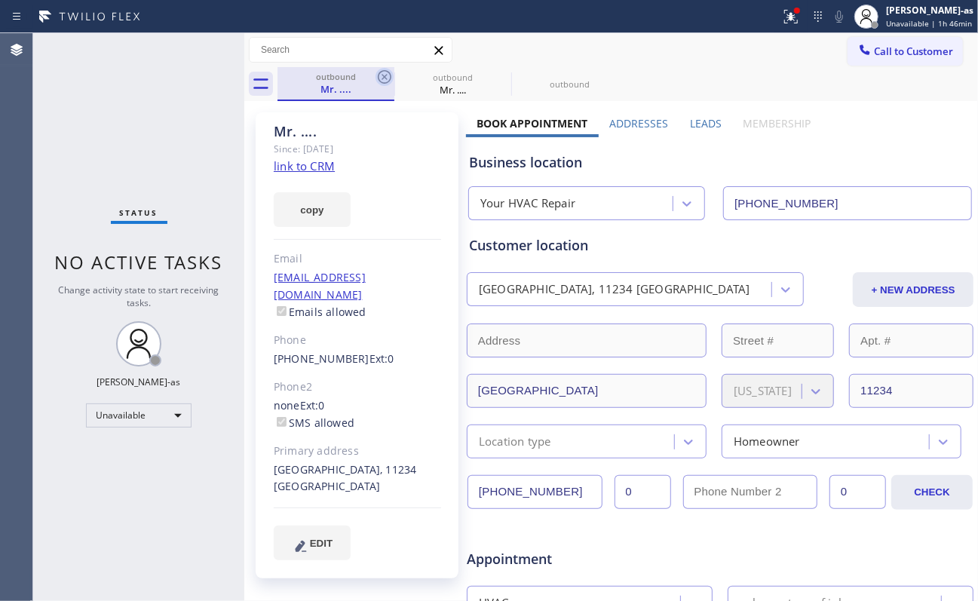
click at [376, 76] on icon at bounding box center [385, 77] width 18 height 18
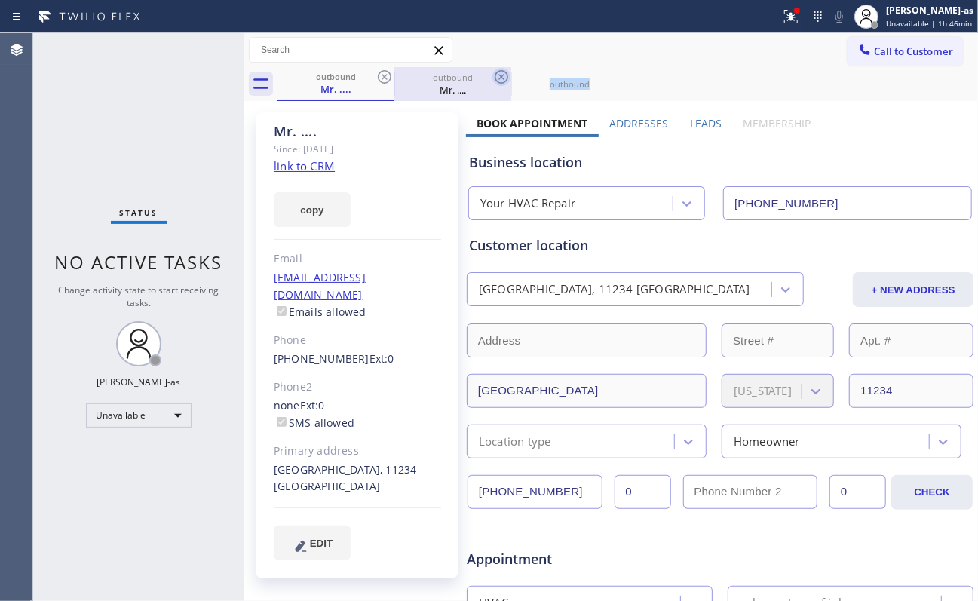
click at [493, 76] on icon at bounding box center [502, 77] width 18 height 18
click at [0, 0] on icon at bounding box center [0, 0] width 0 height 0
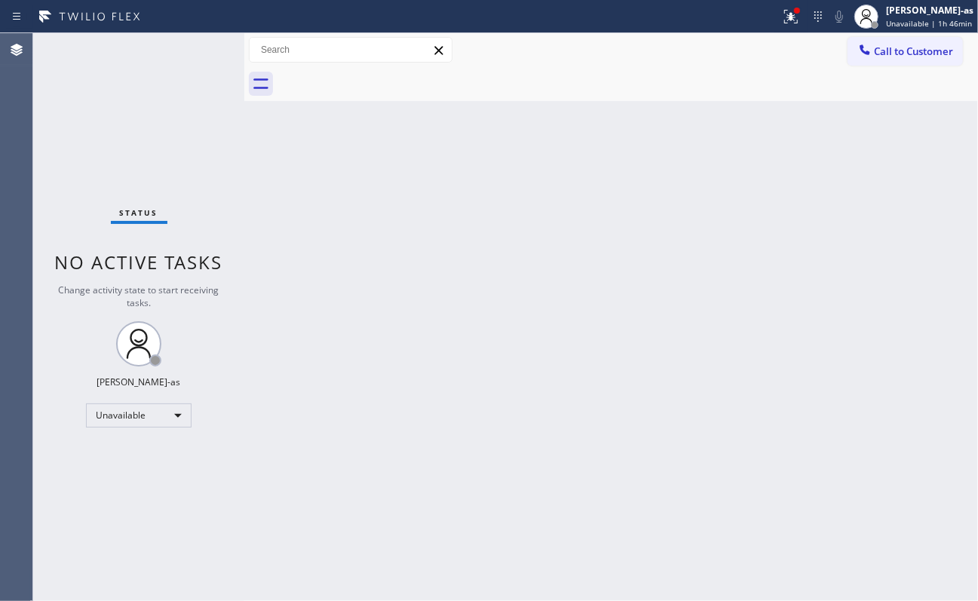
click at [375, 77] on div at bounding box center [628, 84] width 701 height 34
click at [733, 51] on icon at bounding box center [865, 49] width 15 height 15
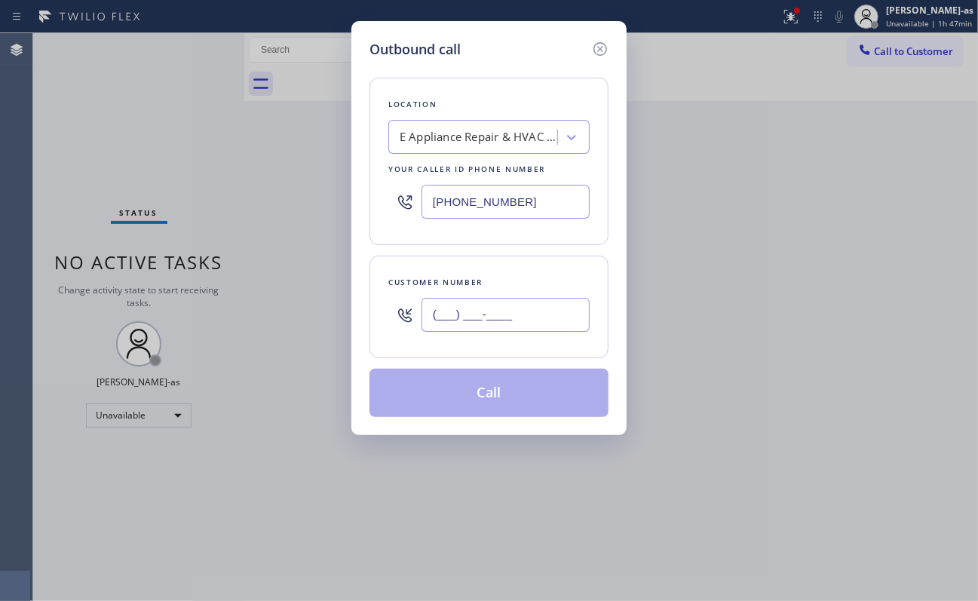
click at [546, 305] on input "(___) ___-____" at bounding box center [506, 315] width 168 height 34
paste input "929) 580-7960"
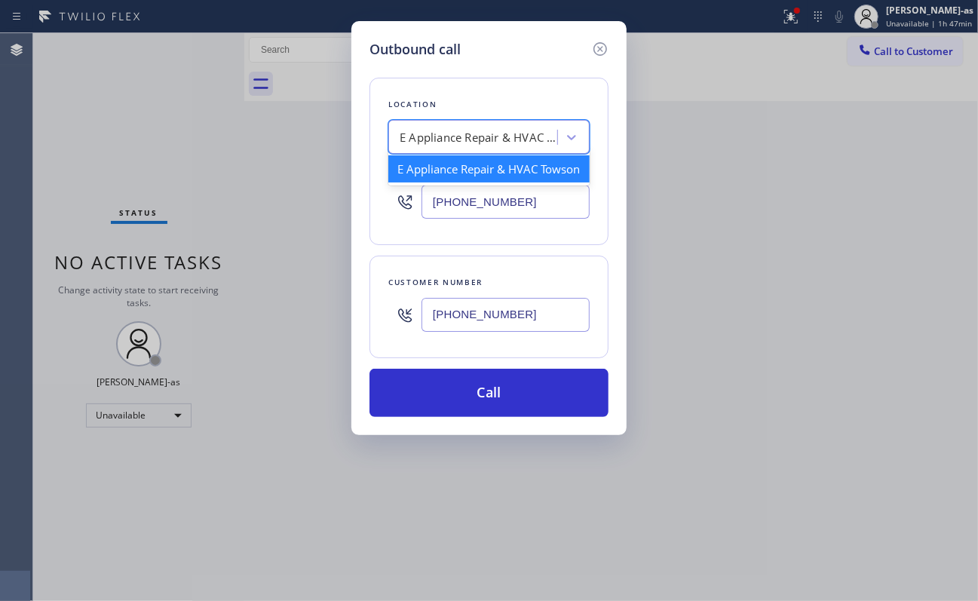
click at [480, 136] on div "E Appliance Repair & HVAC Towson" at bounding box center [479, 137] width 158 height 17
paste input "Your HVAC Repair"
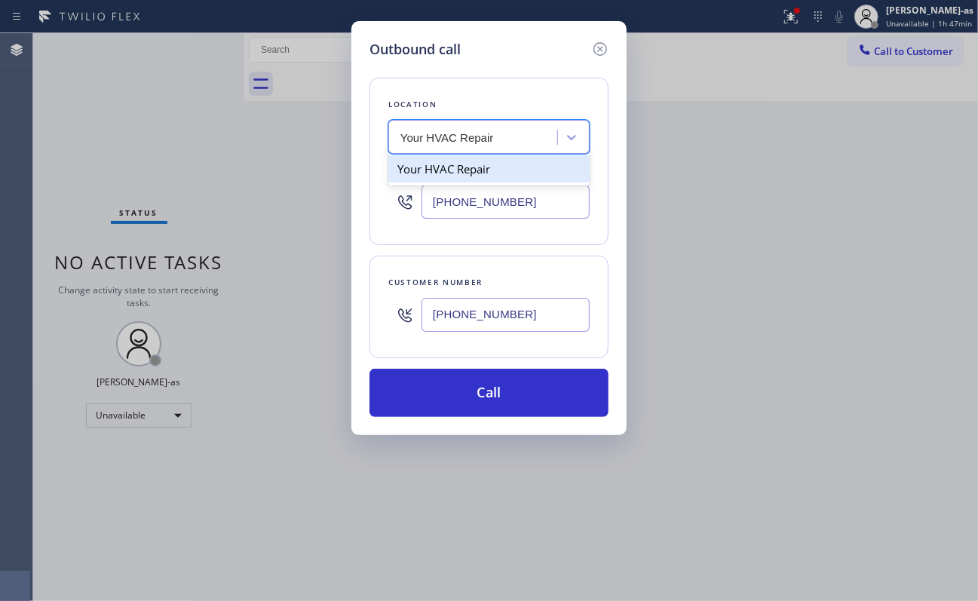
click at [450, 169] on div "Your HVAC Repair" at bounding box center [488, 168] width 201 height 27
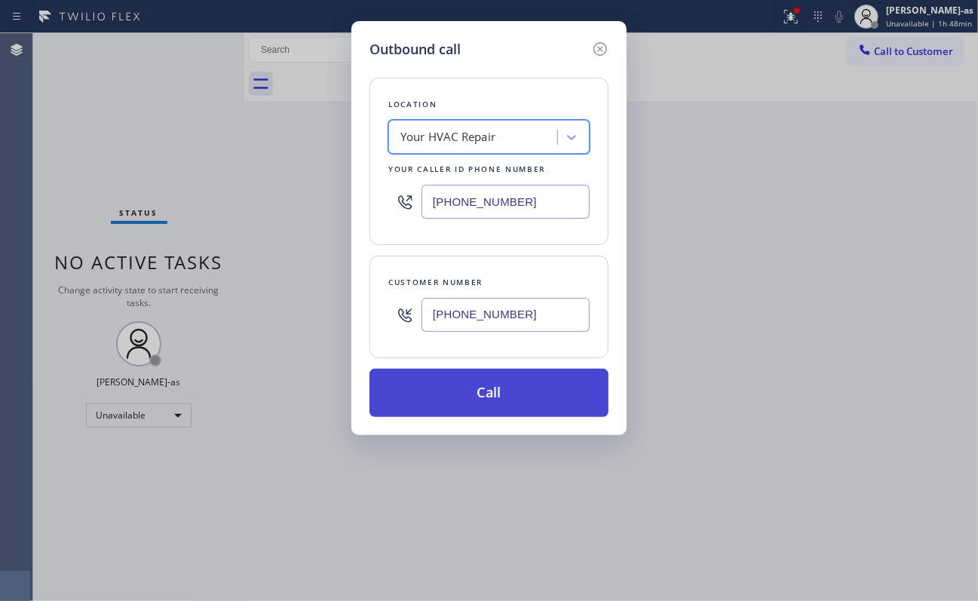
click at [477, 386] on button "Call" at bounding box center [489, 393] width 239 height 48
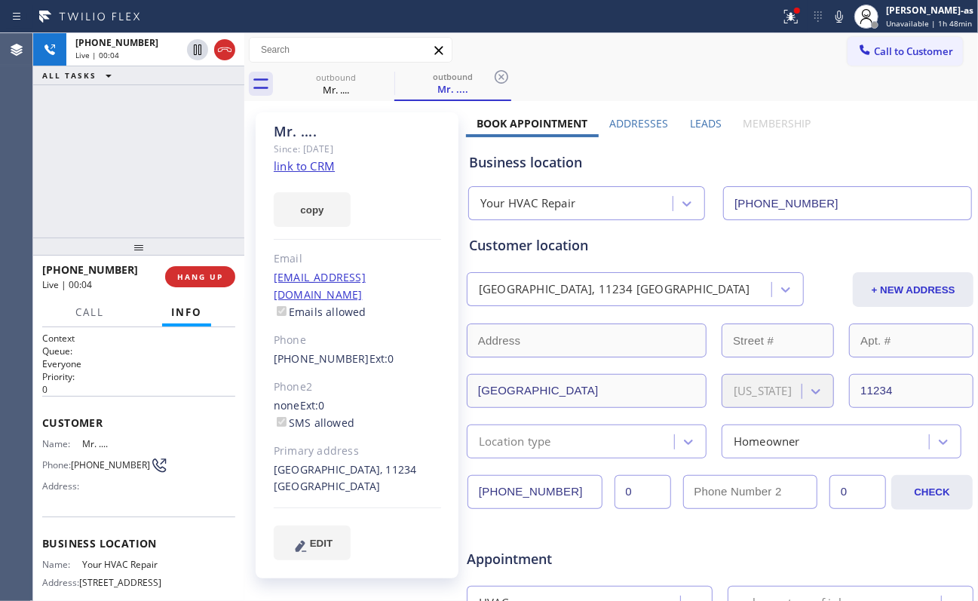
click at [72, 254] on div at bounding box center [138, 247] width 211 height 18
click at [196, 253] on div at bounding box center [138, 244] width 211 height 18
click at [194, 279] on button "HANG UP" at bounding box center [200, 274] width 70 height 21
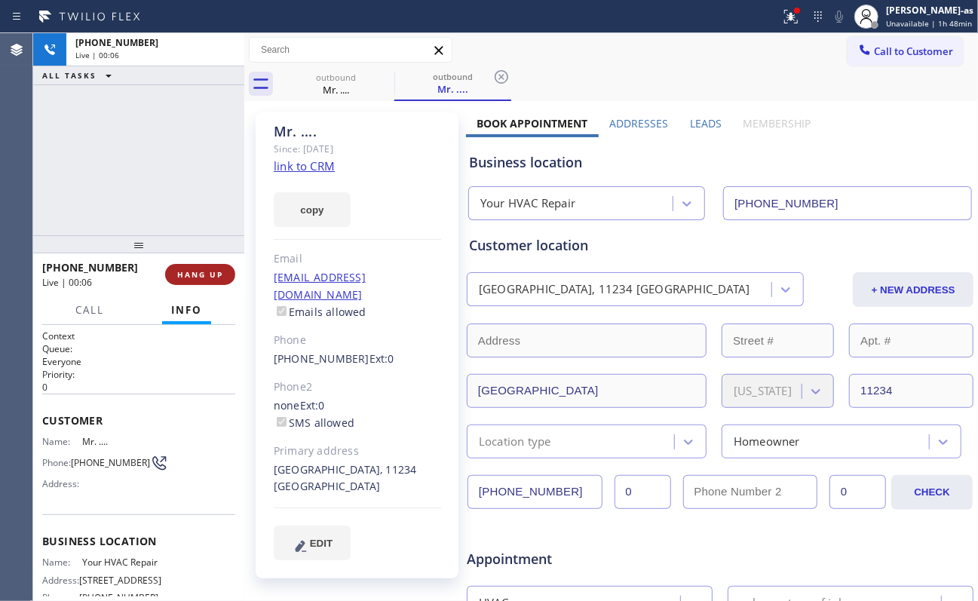
click at [194, 278] on span "HANG UP" at bounding box center [200, 274] width 46 height 11
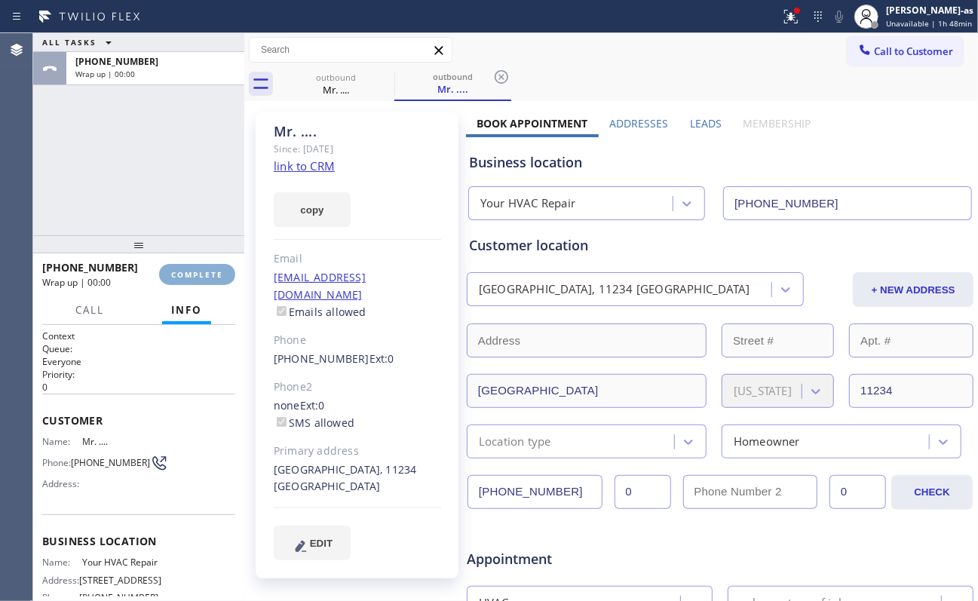
click at [194, 278] on span "COMPLETE" at bounding box center [197, 274] width 52 height 11
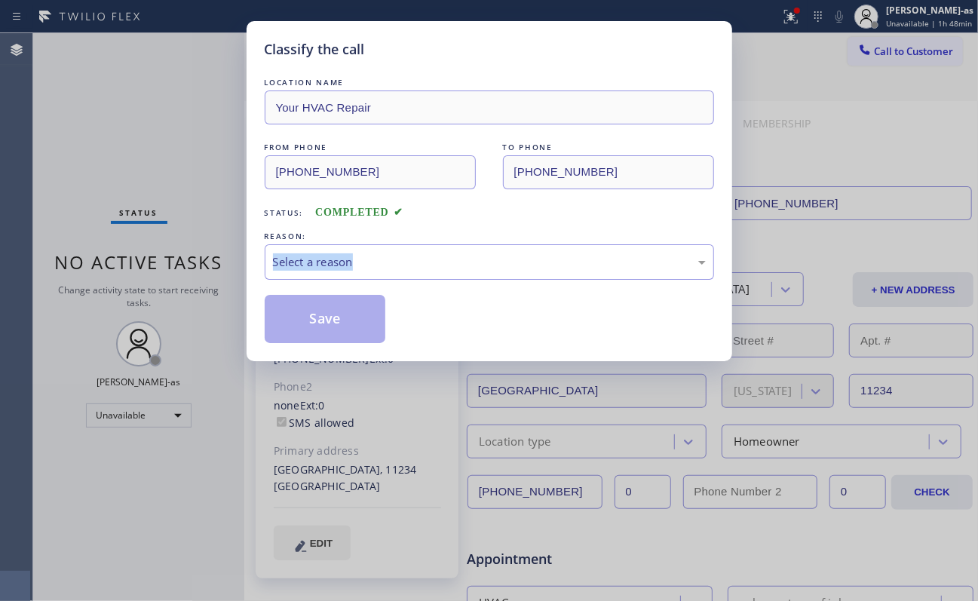
click at [194, 278] on div "Classify the call LOCATION NAME Your HVAC Repair FROM PHONE [PHONE_NUMBER] TO P…" at bounding box center [489, 300] width 978 height 601
click at [454, 221] on div "Status: COMPLETED" at bounding box center [490, 209] width 450 height 24
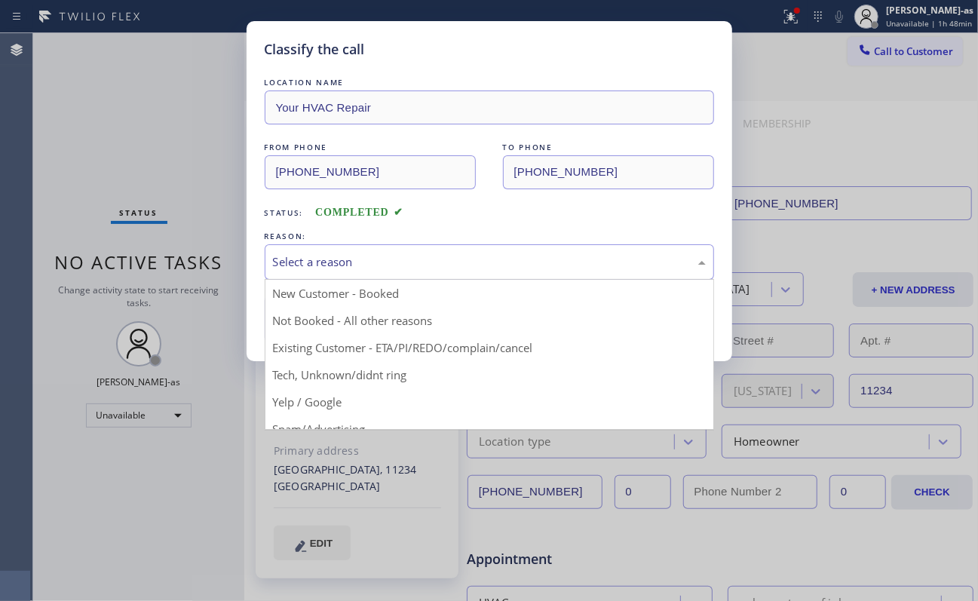
drag, startPoint x: 428, startPoint y: 269, endPoint x: 330, endPoint y: 309, distance: 105.9
click at [424, 269] on div "Select a reason" at bounding box center [489, 261] width 433 height 17
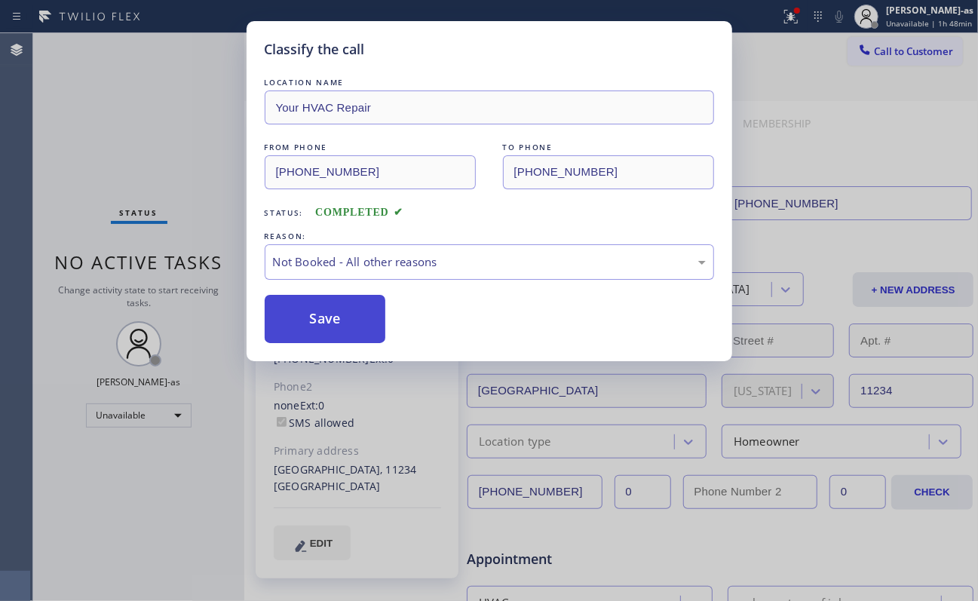
click at [323, 315] on button "Save" at bounding box center [325, 319] width 121 height 48
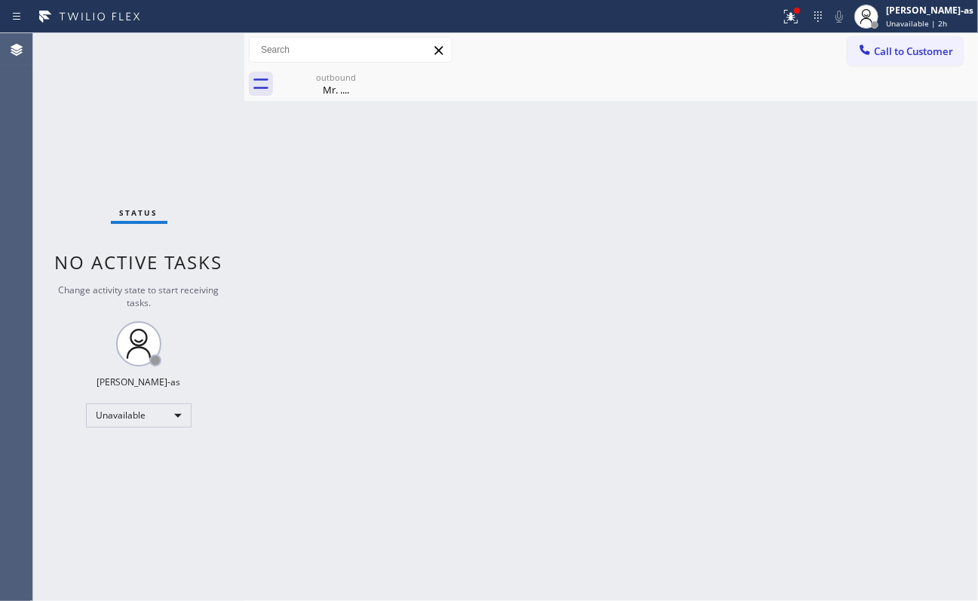
click at [475, 285] on div "Back to Dashboard Change Sender ID Customers Technicians Select a contact Outbo…" at bounding box center [611, 317] width 734 height 568
click at [327, 77] on div "outbound" at bounding box center [336, 77] width 114 height 11
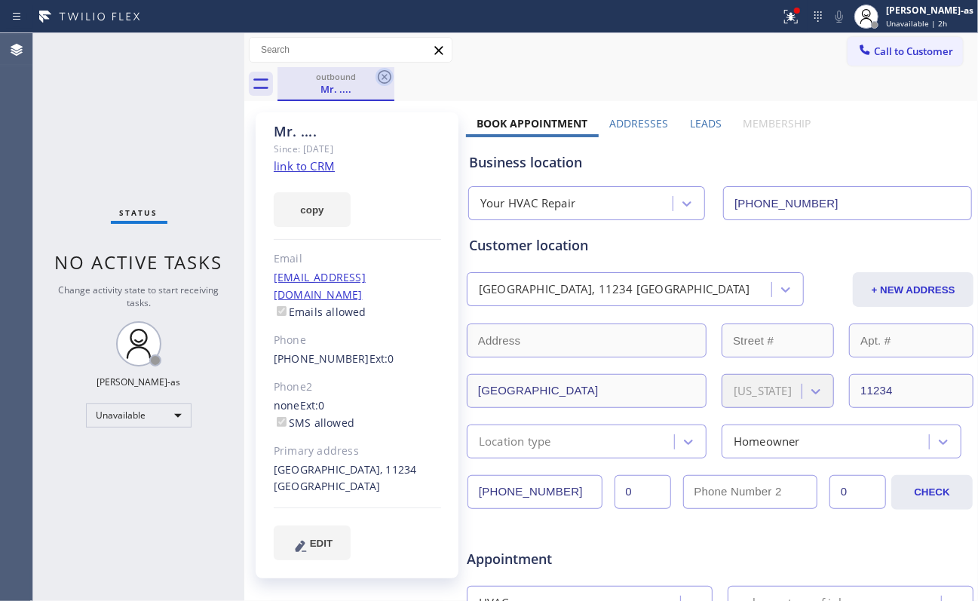
click at [381, 79] on icon at bounding box center [385, 77] width 18 height 18
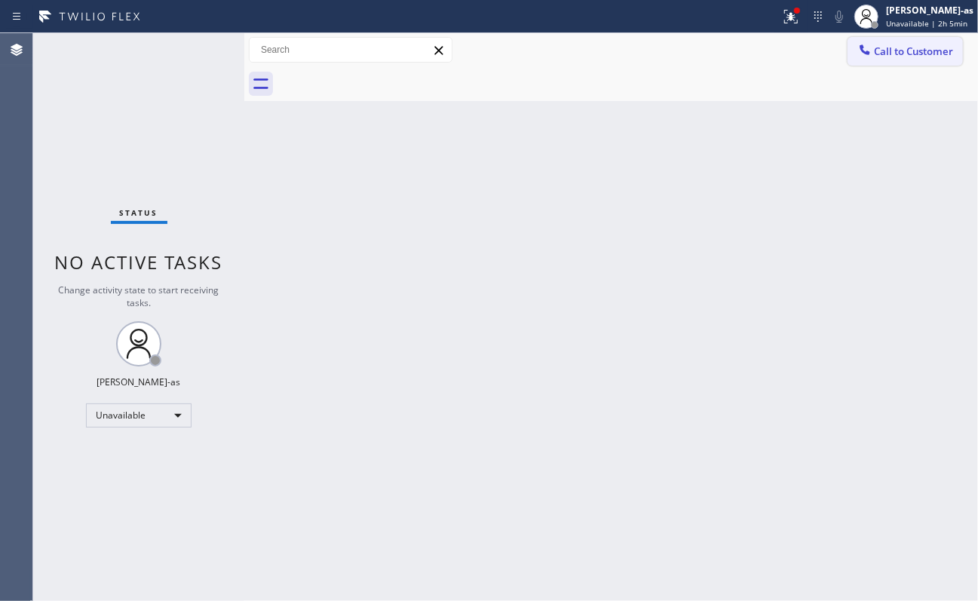
click at [733, 40] on button "Call to Customer" at bounding box center [905, 51] width 115 height 29
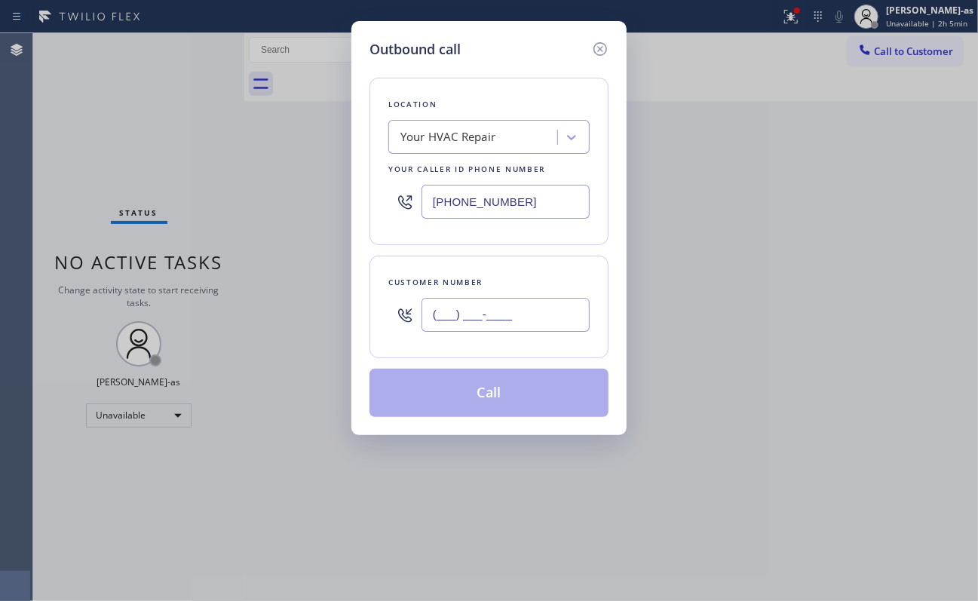
click at [525, 312] on input "(___) ___-____" at bounding box center [506, 315] width 168 height 34
paste input "510) 201-9985"
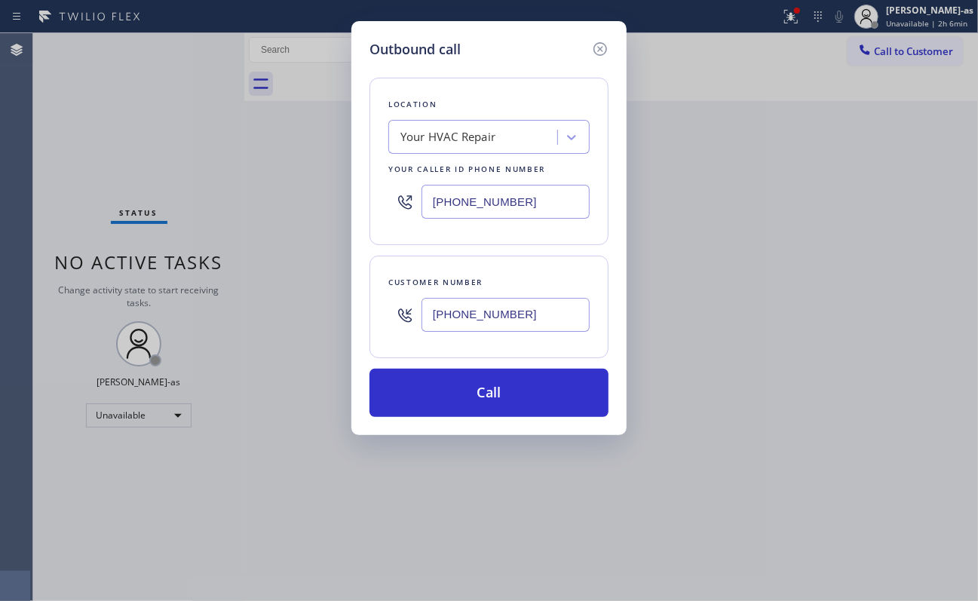
click at [502, 196] on input "[PHONE_NUMBER]" at bounding box center [506, 202] width 168 height 34
drag, startPoint x: 502, startPoint y: 196, endPoint x: 490, endPoint y: 195, distance: 12.2
click at [490, 195] on input "[PHONE_NUMBER]" at bounding box center [506, 202] width 168 height 34
click at [490, 194] on input "[PHONE_NUMBER]" at bounding box center [506, 202] width 168 height 34
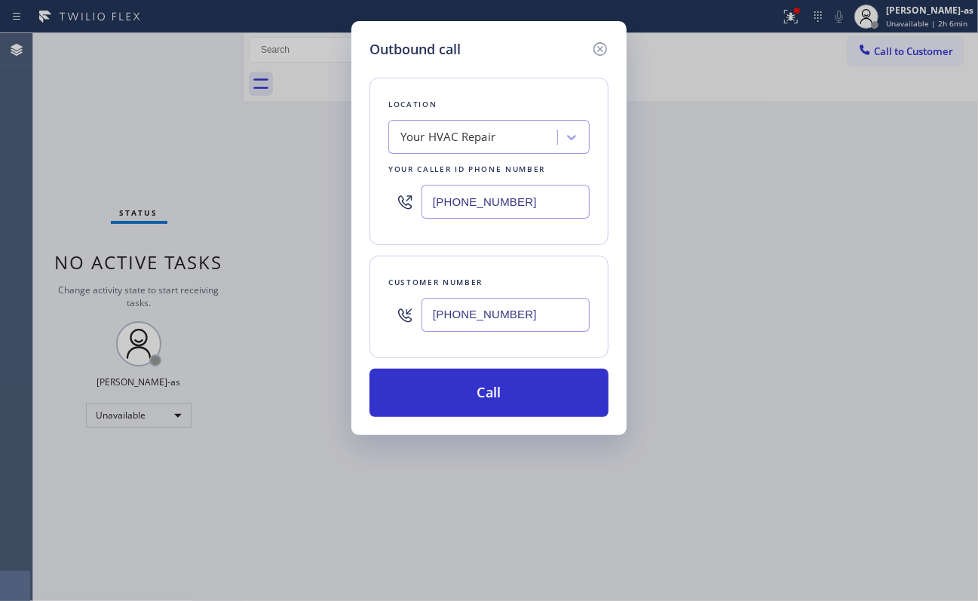
click at [490, 194] on input "[PHONE_NUMBER]" at bounding box center [506, 202] width 168 height 34
paste input "05) 871-9474"
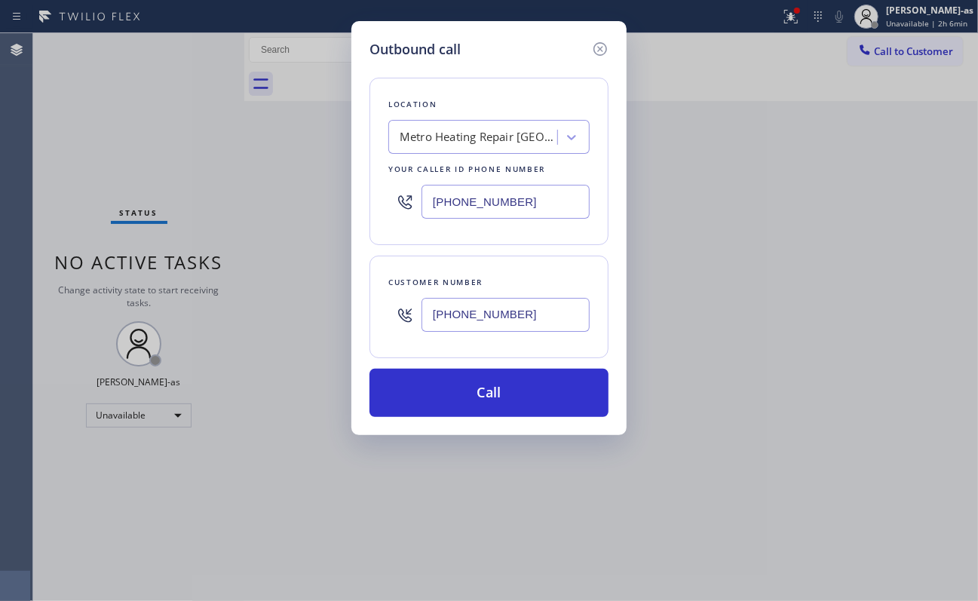
click at [554, 189] on input "[PHONE_NUMBER]" at bounding box center [506, 202] width 168 height 34
paste input "415) 688-6906"
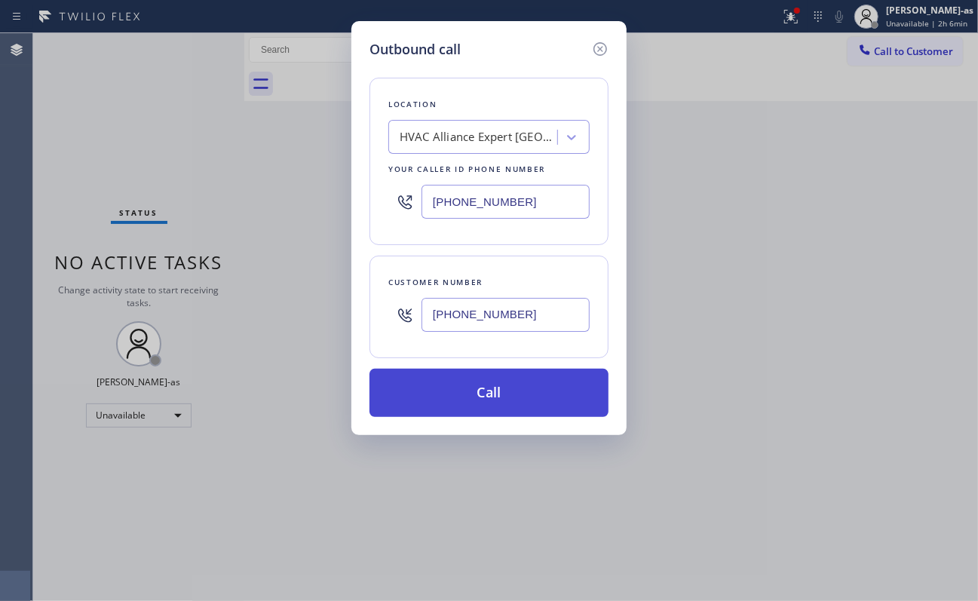
click at [562, 393] on button "Call" at bounding box center [489, 393] width 239 height 48
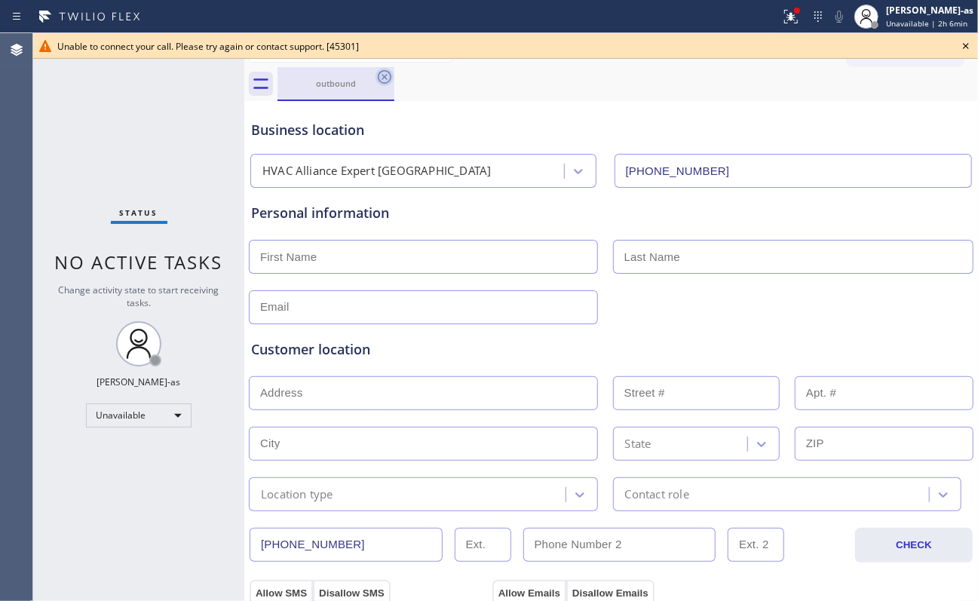
click at [378, 73] on icon at bounding box center [385, 77] width 18 height 18
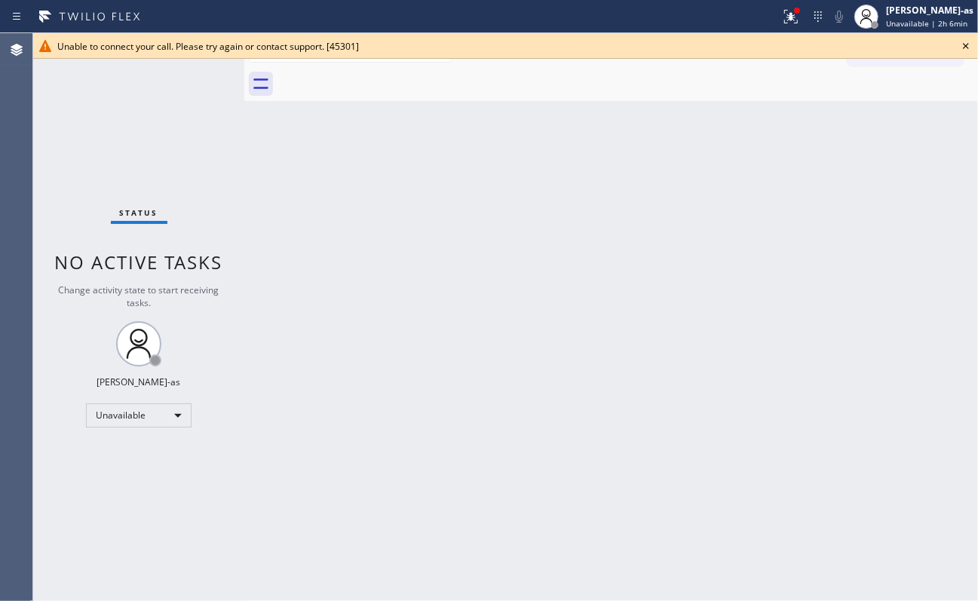
click at [378, 73] on div at bounding box center [628, 84] width 701 height 34
click at [733, 41] on icon at bounding box center [966, 46] width 18 height 18
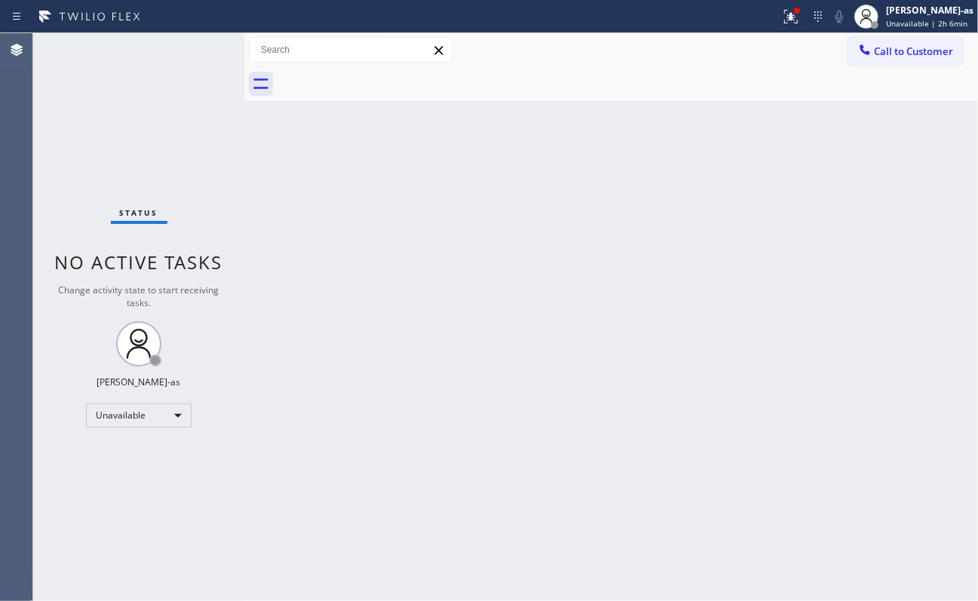
click at [733, 293] on div "Back to Dashboard Change Sender ID Customers Technicians Select a contact Outbo…" at bounding box center [611, 317] width 734 height 568
click at [468, 303] on div "Back to Dashboard Change Sender ID Customers Technicians Select a contact Outbo…" at bounding box center [611, 317] width 734 height 568
click at [134, 143] on div "Status No active tasks Change activity state to start receiving tasks. [PERSON_…" at bounding box center [138, 317] width 211 height 568
click at [733, 43] on button "Call to Customer" at bounding box center [905, 51] width 115 height 29
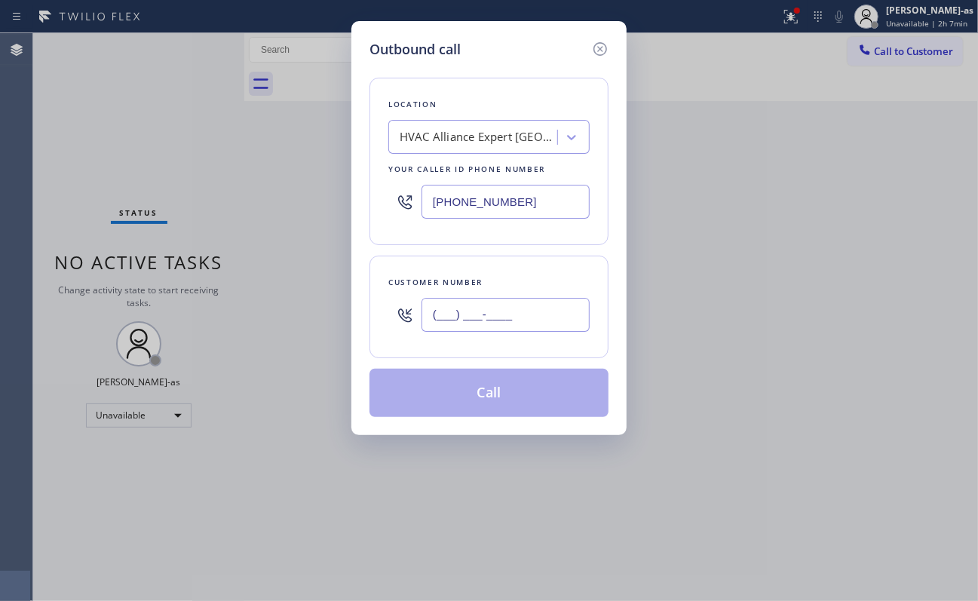
click at [477, 320] on input "(___) ___-____" at bounding box center [506, 315] width 168 height 34
paste
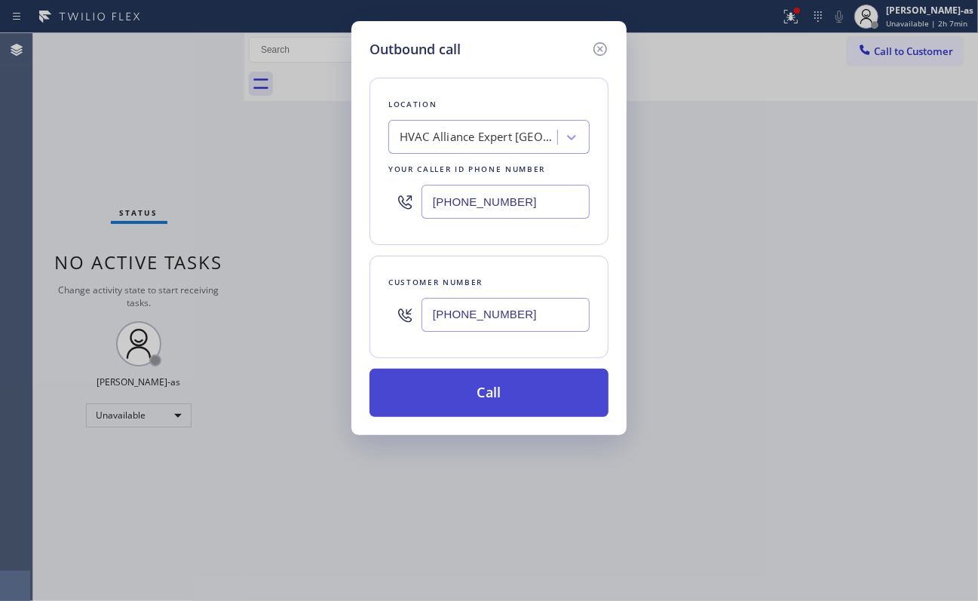
click at [546, 395] on button "Call" at bounding box center [489, 393] width 239 height 48
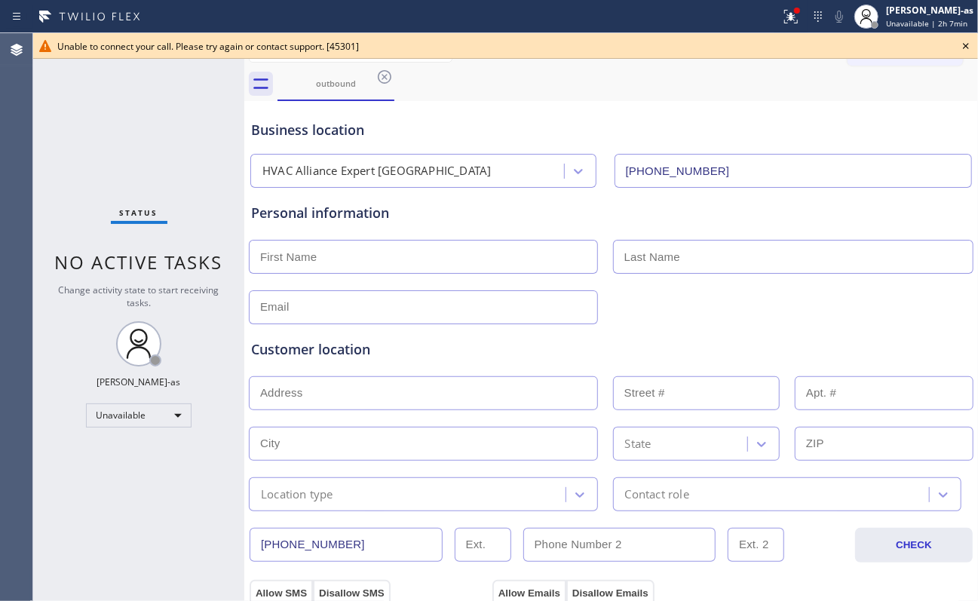
click at [184, 124] on div "Status No active tasks Change activity state to start receiving tasks. [PERSON_…" at bounding box center [138, 317] width 211 height 568
drag, startPoint x: 303, startPoint y: 88, endPoint x: 370, endPoint y: 85, distance: 66.4
click at [312, 88] on div "outbound" at bounding box center [336, 83] width 114 height 11
click at [395, 80] on div "outbound" at bounding box center [628, 84] width 701 height 34
click at [383, 79] on icon at bounding box center [385, 77] width 18 height 18
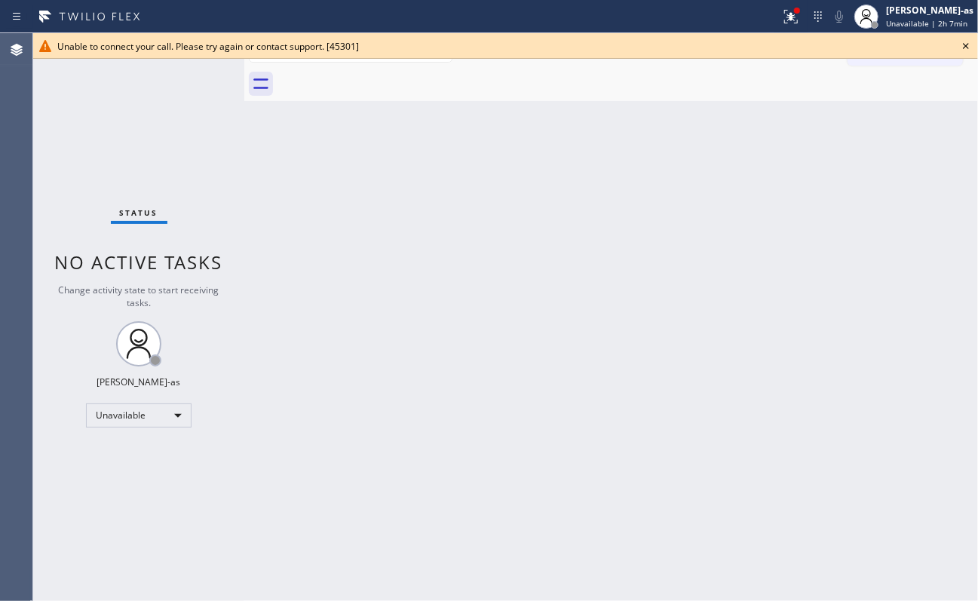
click at [383, 79] on div at bounding box center [628, 84] width 701 height 34
click at [440, 369] on div "Back to Dashboard Change Sender ID Customers Technicians Select a contact Outbo…" at bounding box center [611, 317] width 734 height 568
click at [733, 46] on icon at bounding box center [966, 46] width 18 height 18
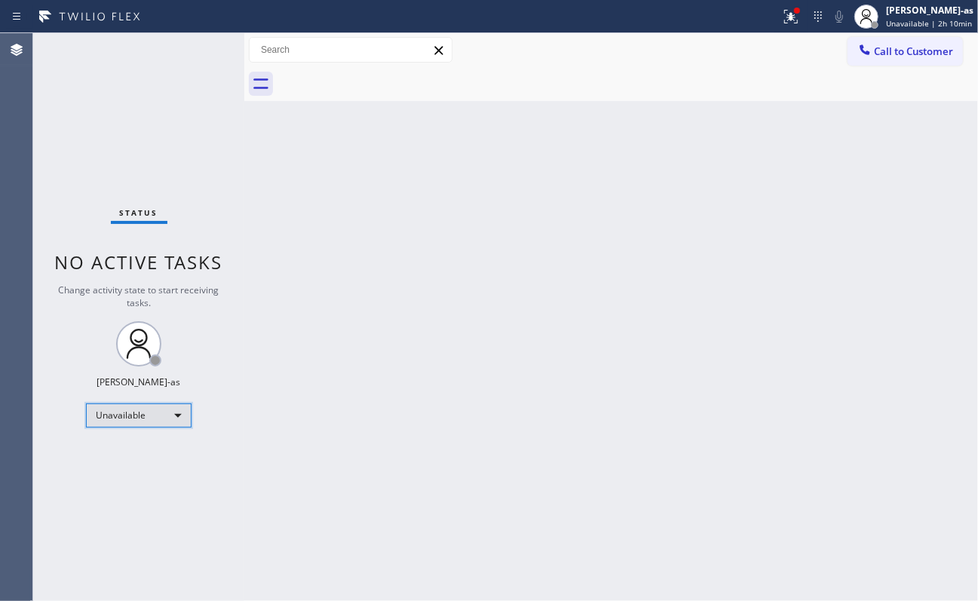
click at [148, 411] on div "Unavailable" at bounding box center [139, 416] width 106 height 24
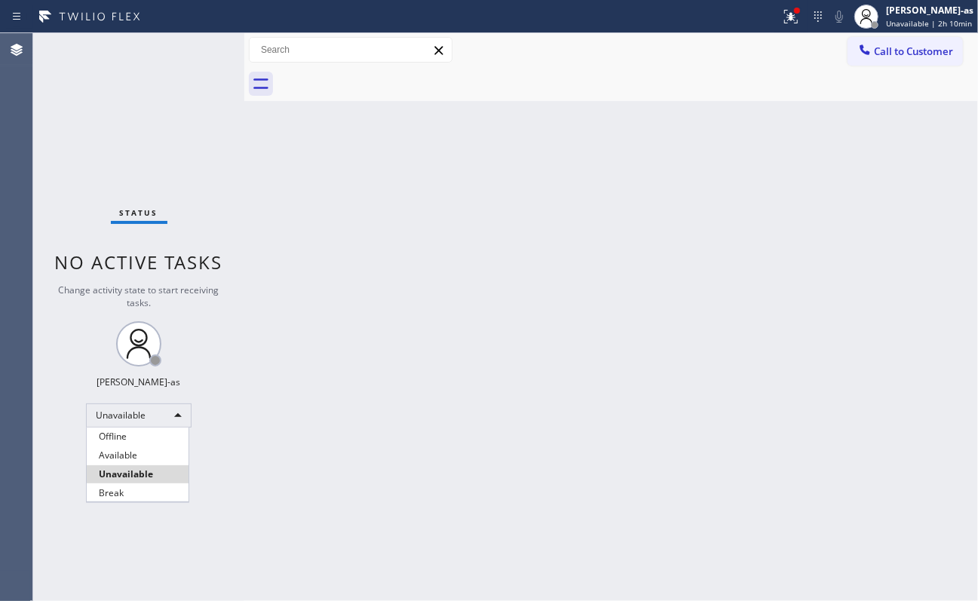
click at [124, 450] on li "Break" at bounding box center [138, 493] width 102 height 18
click at [183, 115] on div "Status No active tasks Change activity state to start receiving tasks. [PERSON_…" at bounding box center [138, 317] width 211 height 568
drag, startPoint x: 370, startPoint y: 269, endPoint x: 386, endPoint y: 261, distance: 18.2
click at [373, 269] on div "Back to Dashboard Change Sender ID Customers Technicians Select a contact Outbo…" at bounding box center [611, 317] width 734 height 568
click at [658, 330] on div "Back to Dashboard Change Sender ID Customers Technicians Select a contact Outbo…" at bounding box center [611, 317] width 734 height 568
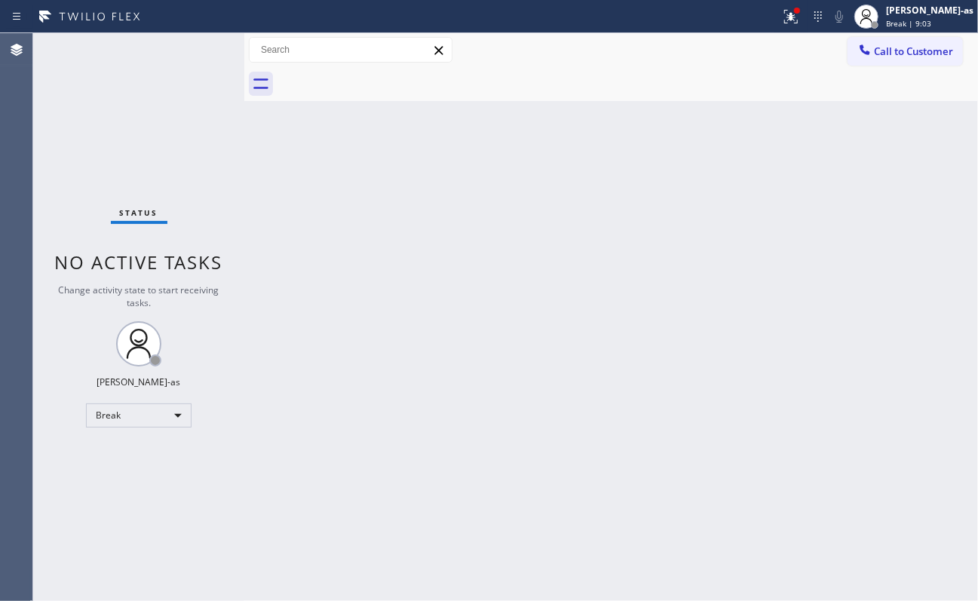
click at [254, 140] on div "Back to Dashboard Change Sender ID Customers Technicians Select a contact Outbo…" at bounding box center [611, 317] width 734 height 568
click at [158, 411] on div "Break" at bounding box center [139, 416] width 106 height 24
drag, startPoint x: 137, startPoint y: 475, endPoint x: 257, endPoint y: 442, distance: 125.2
click at [137, 450] on li "Unavailable" at bounding box center [138, 474] width 102 height 18
click at [733, 13] on div "[PERSON_NAME]-as" at bounding box center [929, 10] width 87 height 13
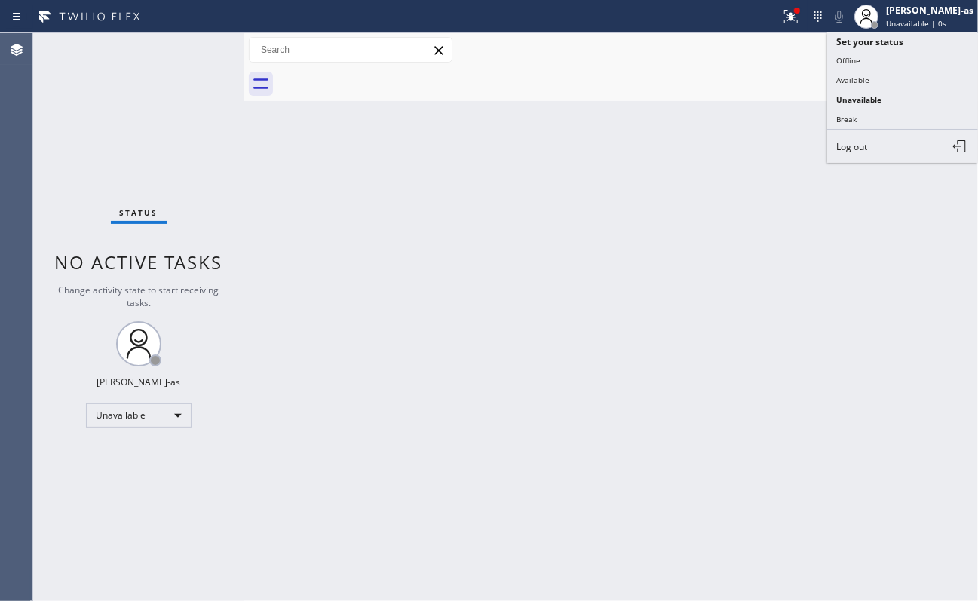
click at [603, 210] on div "Back to Dashboard Change Sender ID Customers Technicians Select a contact Outbo…" at bounding box center [611, 317] width 734 height 568
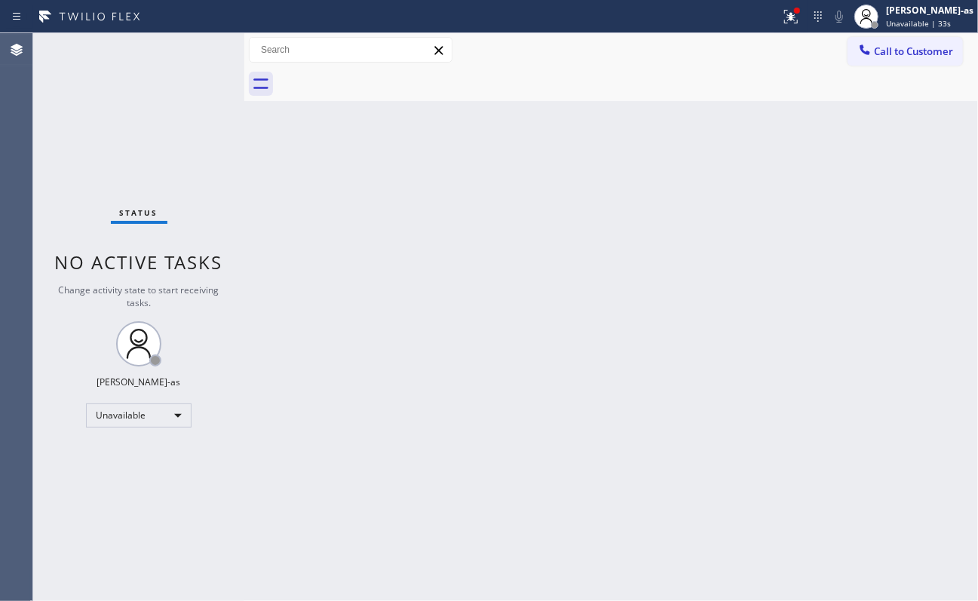
drag, startPoint x: 140, startPoint y: 140, endPoint x: 413, endPoint y: 25, distance: 296.4
click at [158, 134] on div "Status No active tasks Change activity state to start receiving tasks. [PERSON_…" at bounding box center [138, 317] width 211 height 568
click at [410, 245] on div "Back to Dashboard Change Sender ID Customers Technicians Select a contact Outbo…" at bounding box center [611, 317] width 734 height 568
drag, startPoint x: 912, startPoint y: 48, endPoint x: 766, endPoint y: 250, distance: 249.1
click at [733, 48] on span "Call to Customer" at bounding box center [913, 52] width 79 height 14
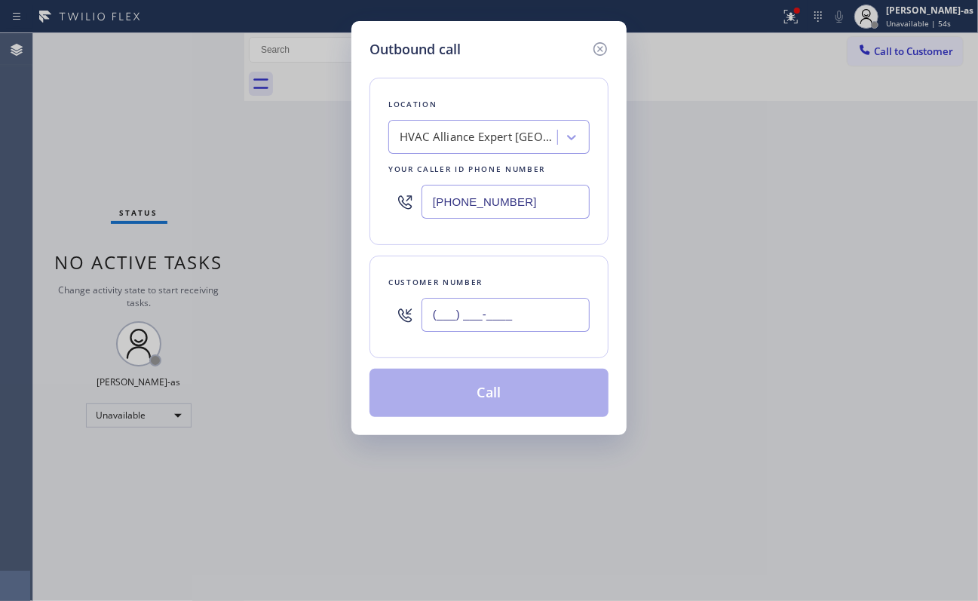
click at [522, 309] on input "(___) ___-____" at bounding box center [506, 315] width 168 height 34
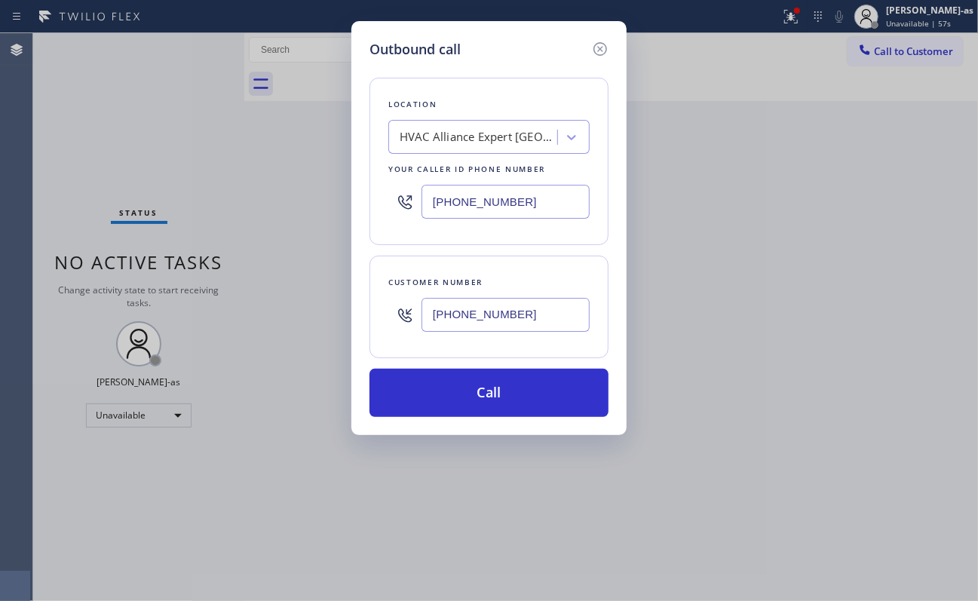
click at [523, 197] on input "[PHONE_NUMBER]" at bounding box center [506, 202] width 168 height 34
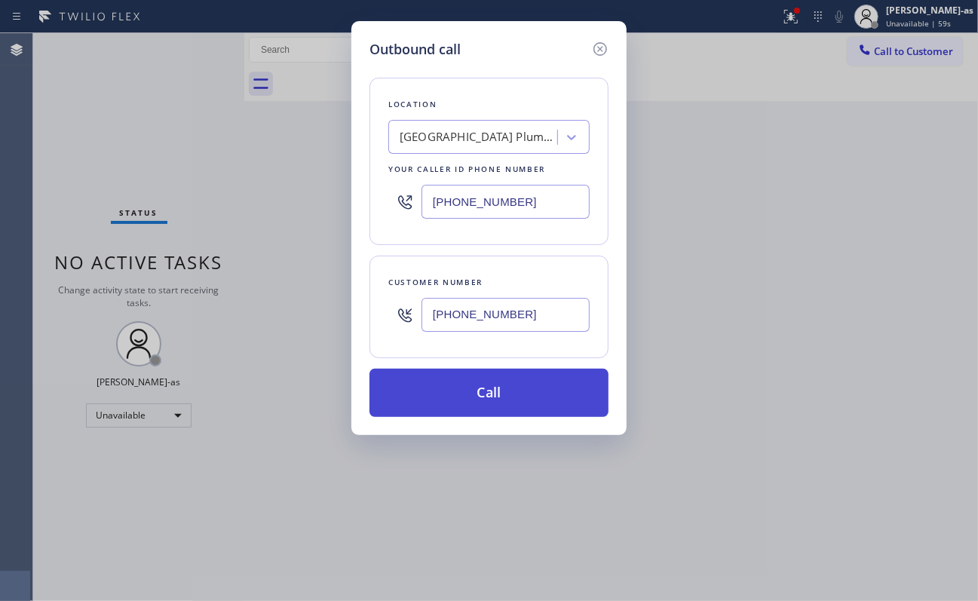
click at [529, 379] on button "Call" at bounding box center [489, 393] width 239 height 48
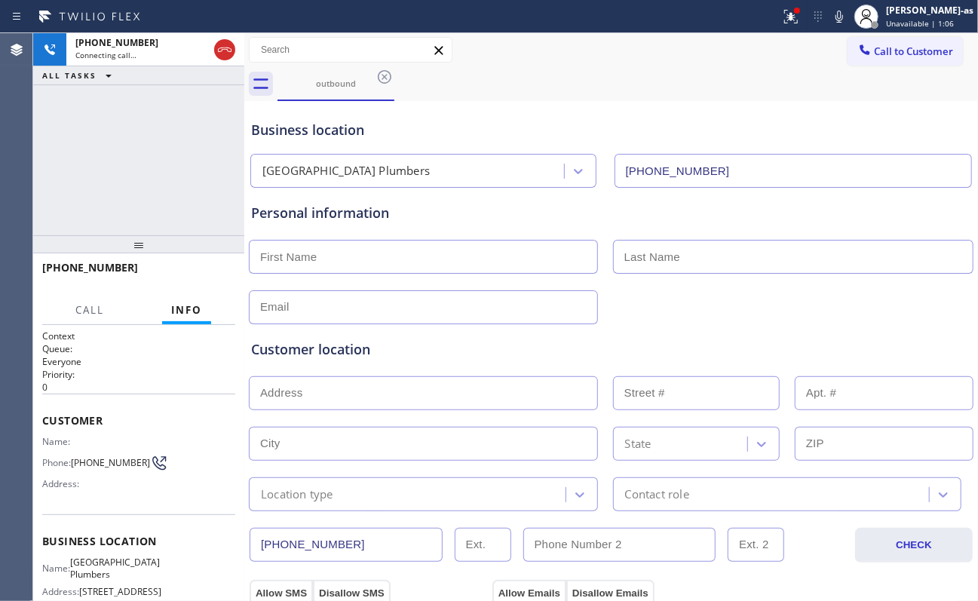
drag, startPoint x: 163, startPoint y: 155, endPoint x: 350, endPoint y: 124, distance: 189.5
click at [163, 155] on div "[PHONE_NUMBER] Connecting call… ALL TASKS ALL TASKS ACTIVE TASKS TASKS IN WRAP …" at bounding box center [138, 134] width 211 height 202
drag, startPoint x: 344, startPoint y: 92, endPoint x: 406, endPoint y: 77, distance: 63.7
click at [345, 92] on div "outbound" at bounding box center [336, 83] width 114 height 32
click at [390, 77] on icon at bounding box center [385, 77] width 14 height 14
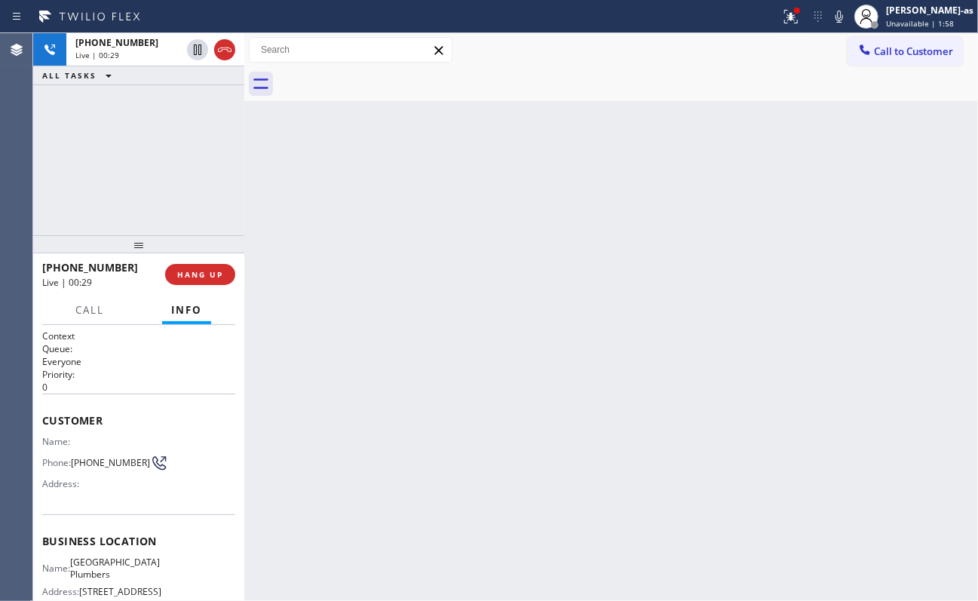
click at [440, 397] on div "Back to Dashboard Change Sender ID Customers Technicians Select a contact Outbo…" at bounding box center [611, 317] width 734 height 568
click at [195, 179] on div "[PHONE_NUMBER] Live | 00:30 ALL TASKS ALL TASKS ACTIVE TASKS TASKS IN WRAP UP" at bounding box center [138, 134] width 211 height 202
click at [206, 264] on button "HANG UP" at bounding box center [200, 274] width 70 height 21
click at [208, 266] on button "HANG UP" at bounding box center [200, 274] width 70 height 21
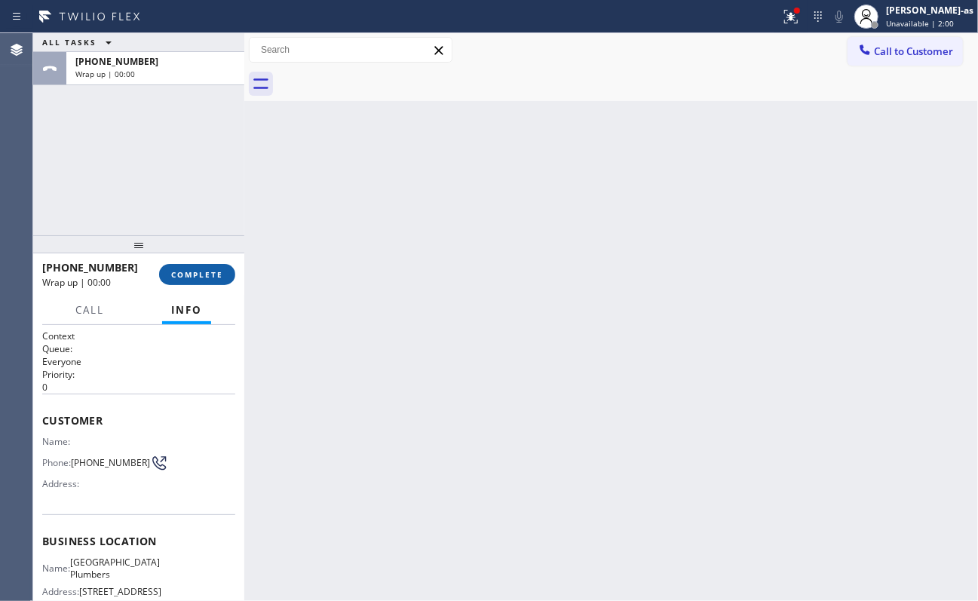
click at [208, 266] on button "COMPLETE" at bounding box center [197, 274] width 76 height 21
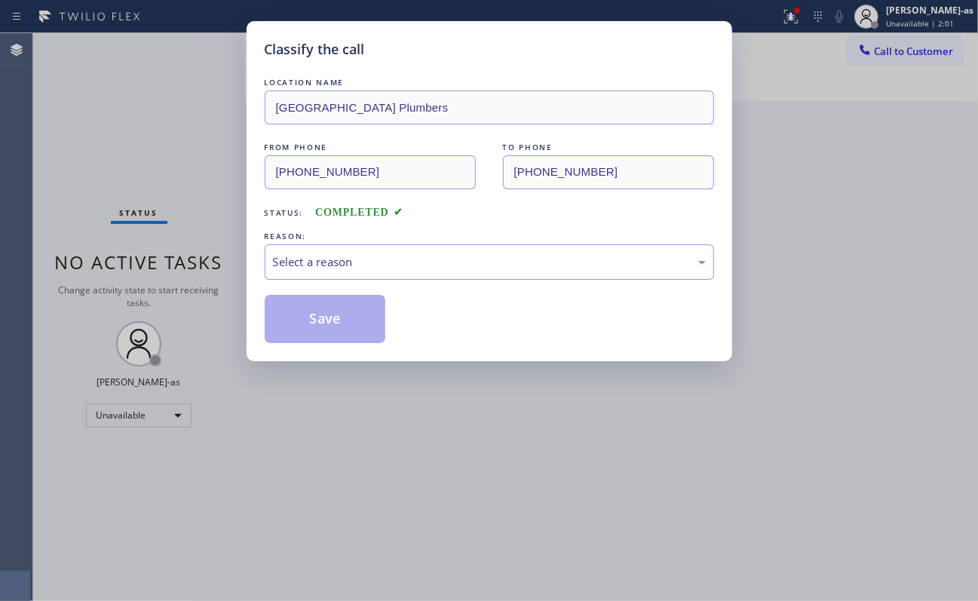
click at [237, 263] on div "Classify the call LOCATION NAME [GEOGRAPHIC_DATA] Plumbers FROM PHONE [PHONE_NU…" at bounding box center [489, 300] width 978 height 601
click at [372, 259] on div "Select a reason" at bounding box center [489, 261] width 433 height 17
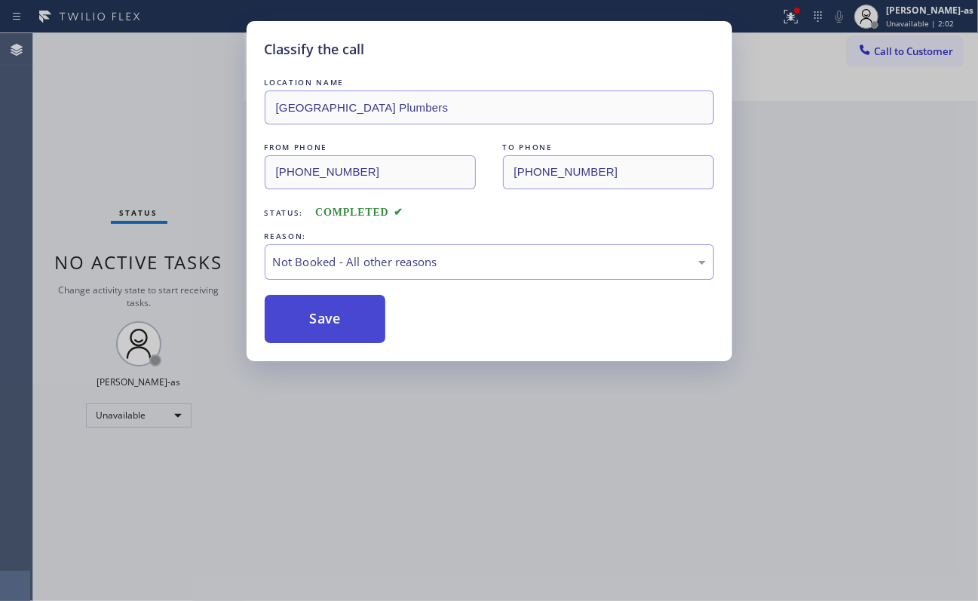
click at [335, 321] on button "Save" at bounding box center [325, 319] width 121 height 48
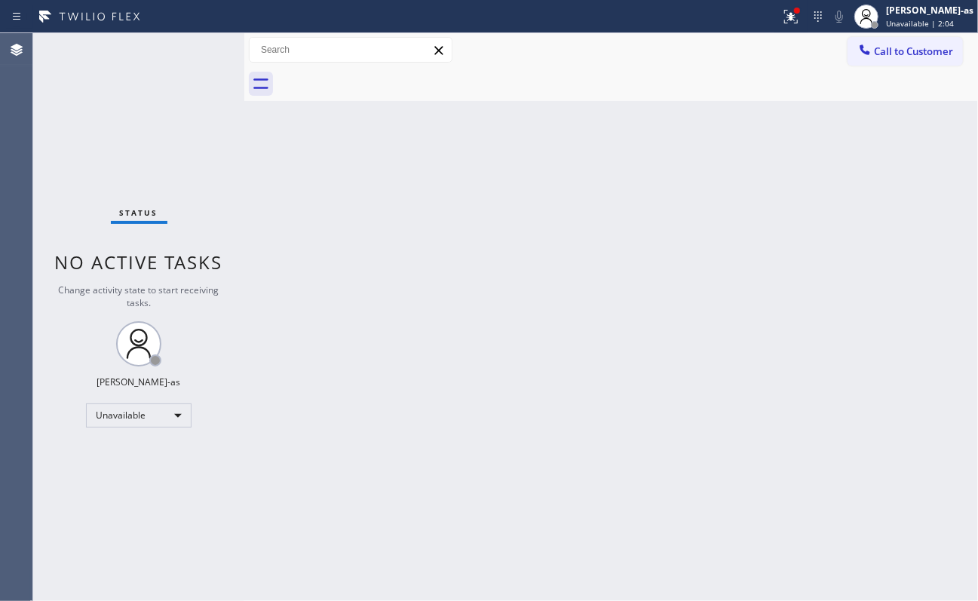
click at [469, 290] on div "Back to Dashboard Change Sender ID Customers Technicians Select a contact Outbo…" at bounding box center [611, 317] width 734 height 568
click at [591, 231] on div "Back to Dashboard Change Sender ID Customers Technicians Select a contact Outbo…" at bounding box center [611, 317] width 734 height 568
drag, startPoint x: 384, startPoint y: 296, endPoint x: 511, endPoint y: 293, distance: 127.5
click at [386, 293] on div "Back to Dashboard Change Sender ID Customers Technicians Select a contact Outbo…" at bounding box center [611, 317] width 734 height 568
drag, startPoint x: 290, startPoint y: 270, endPoint x: 531, endPoint y: 219, distance: 246.0
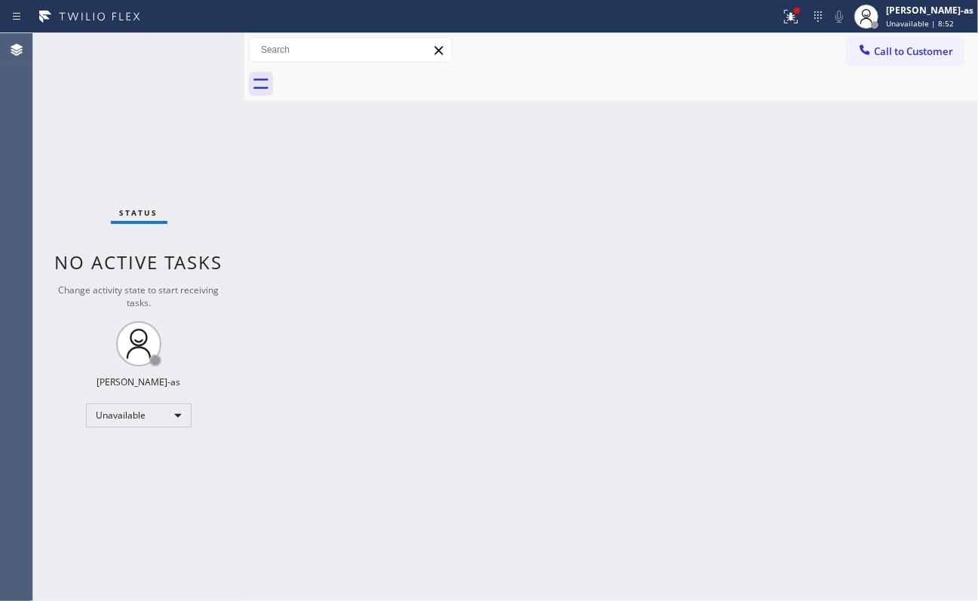
click at [318, 267] on div "Back to Dashboard Change Sender ID Customers Technicians Select a contact Outbo…" at bounding box center [611, 317] width 734 height 568
click at [733, 42] on button "Call to Customer" at bounding box center [905, 51] width 115 height 29
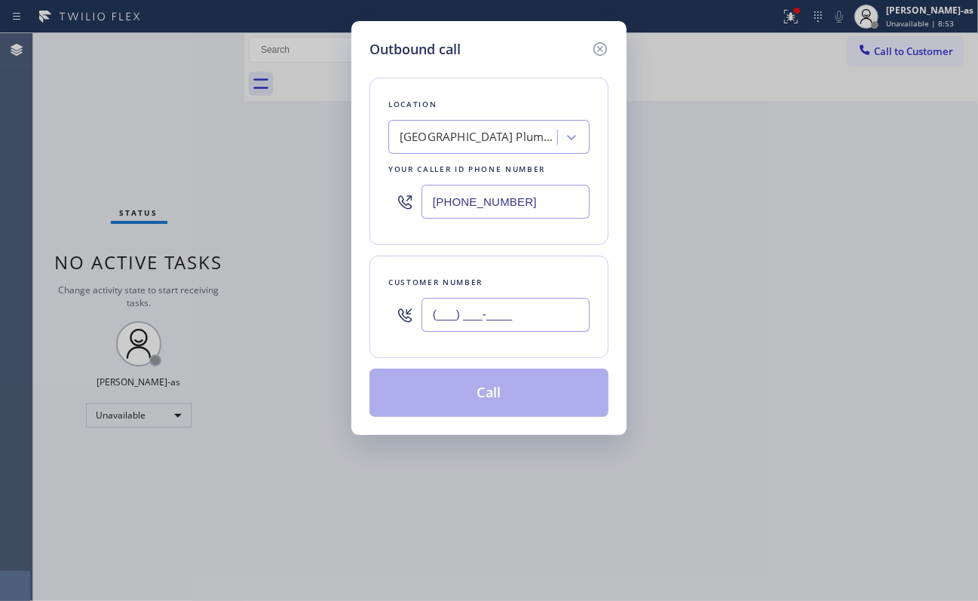
click at [498, 312] on input "(___) ___-____" at bounding box center [506, 315] width 168 height 34
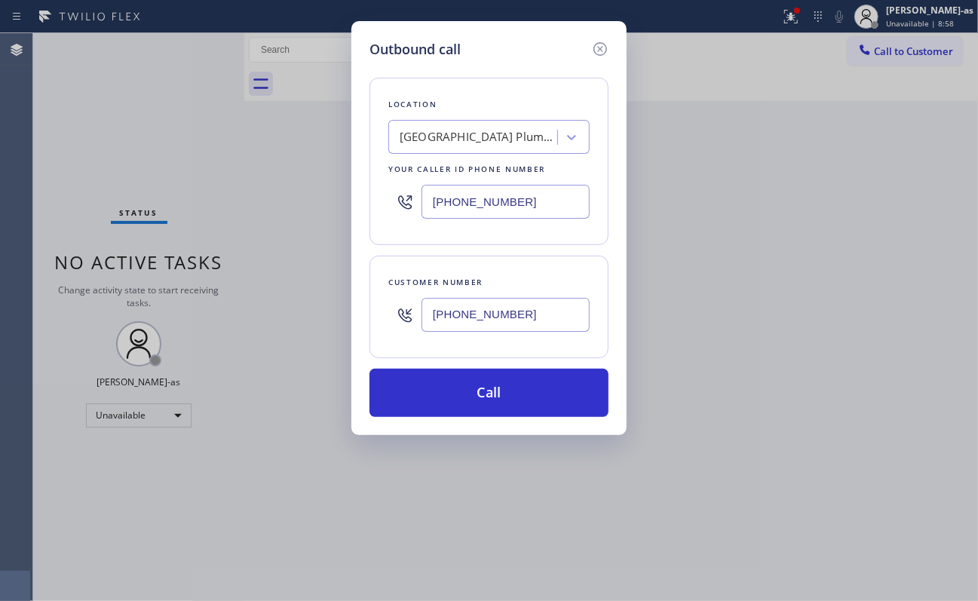
click at [469, 192] on input "[PHONE_NUMBER]" at bounding box center [506, 202] width 168 height 34
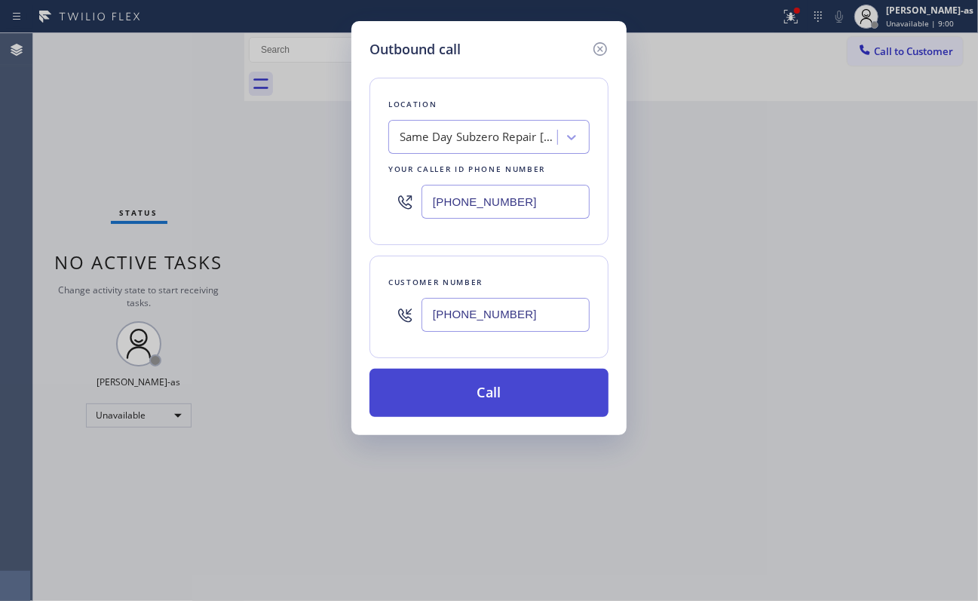
click at [484, 417] on button "Call" at bounding box center [489, 393] width 239 height 48
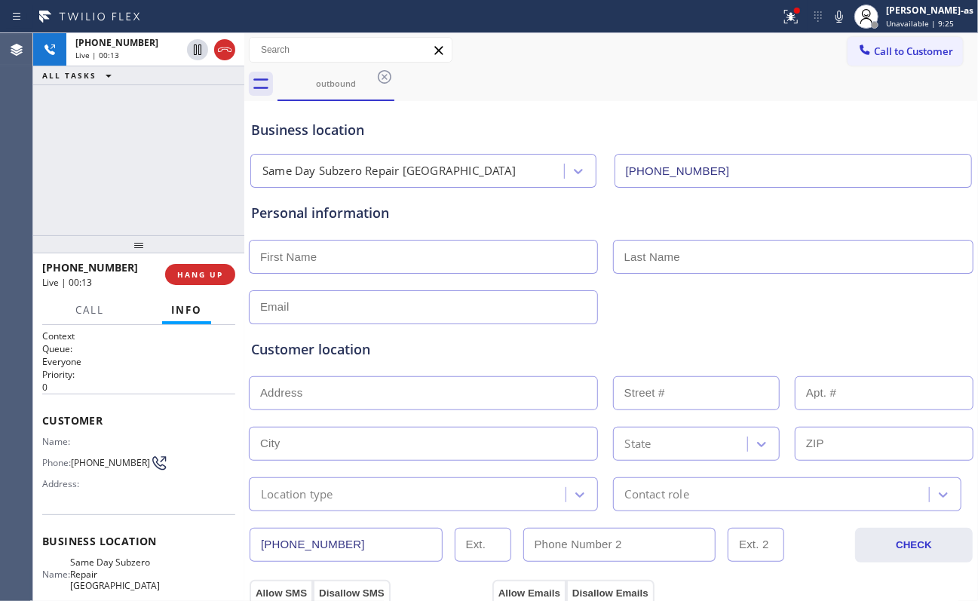
click at [200, 259] on div "[PHONE_NUMBER] Live | 00:13 HANG UP" at bounding box center [138, 274] width 193 height 39
click at [217, 269] on span "HANG UP" at bounding box center [200, 274] width 46 height 11
click at [217, 269] on span "COMPLETE" at bounding box center [197, 274] width 52 height 11
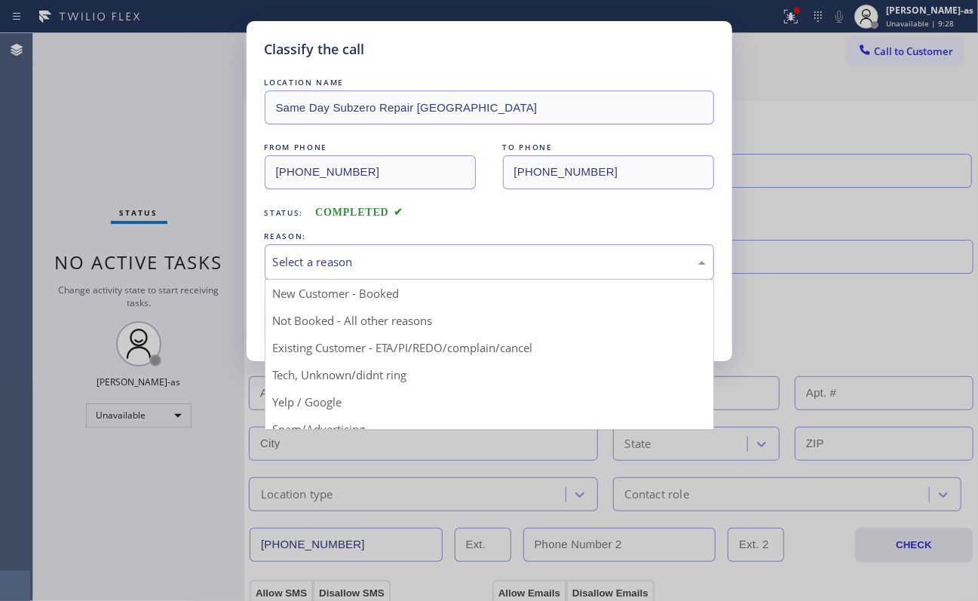
click at [329, 254] on div "Select a reason" at bounding box center [489, 261] width 433 height 17
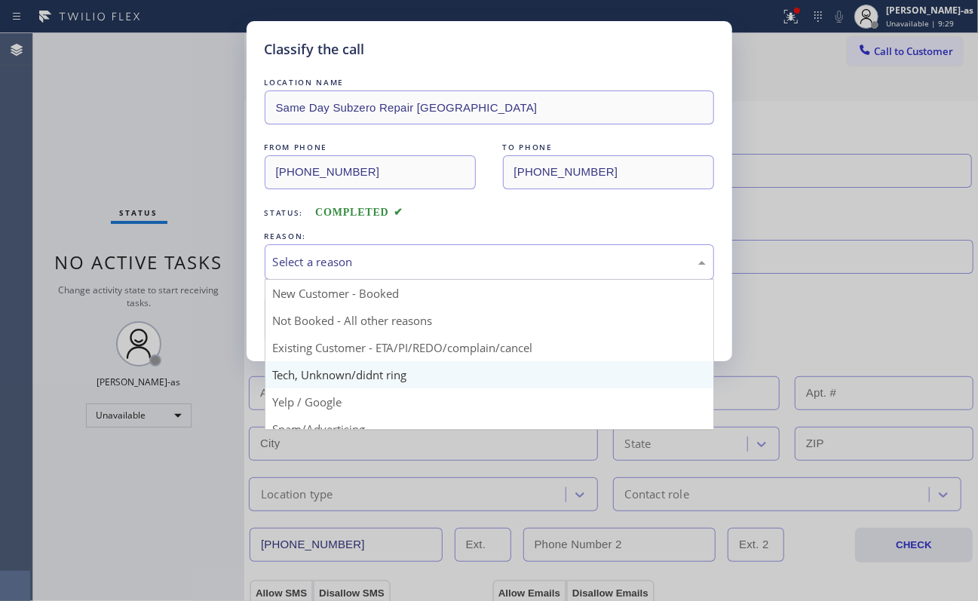
scroll to position [95, 0]
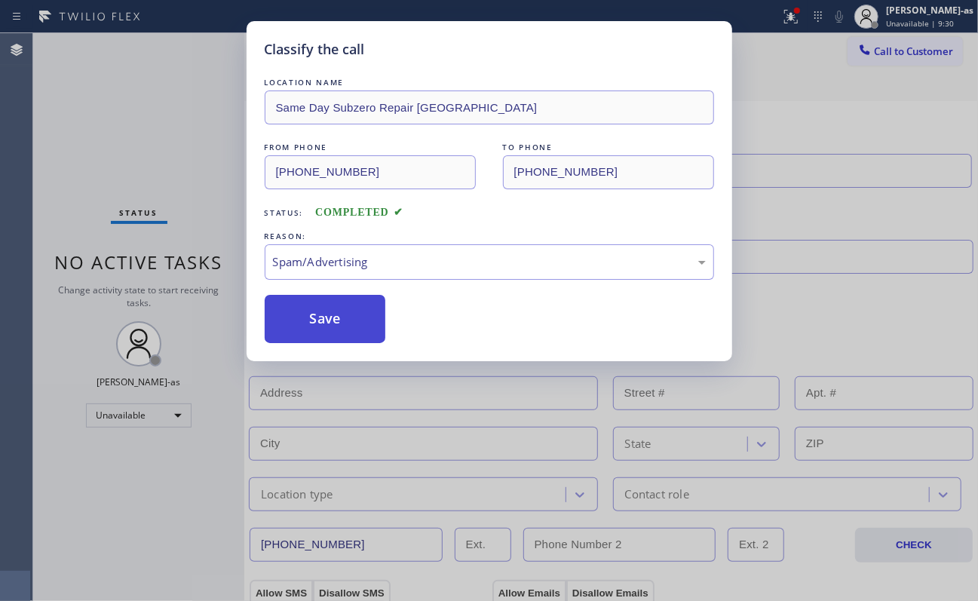
click at [321, 314] on button "Save" at bounding box center [325, 319] width 121 height 48
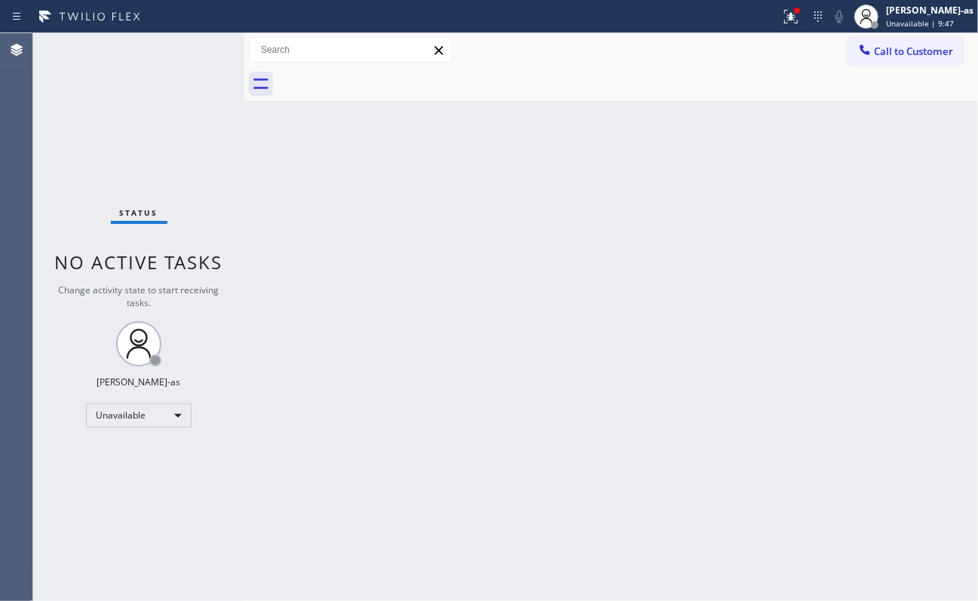
drag, startPoint x: 127, startPoint y: 133, endPoint x: 773, endPoint y: 107, distance: 646.9
click at [130, 134] on div "Status No active tasks Change activity state to start receiving tasks. [PERSON_…" at bounding box center [138, 317] width 211 height 568
drag, startPoint x: 897, startPoint y: 59, endPoint x: 876, endPoint y: 56, distance: 21.3
click at [733, 58] on button "Call to Customer" at bounding box center [905, 51] width 115 height 29
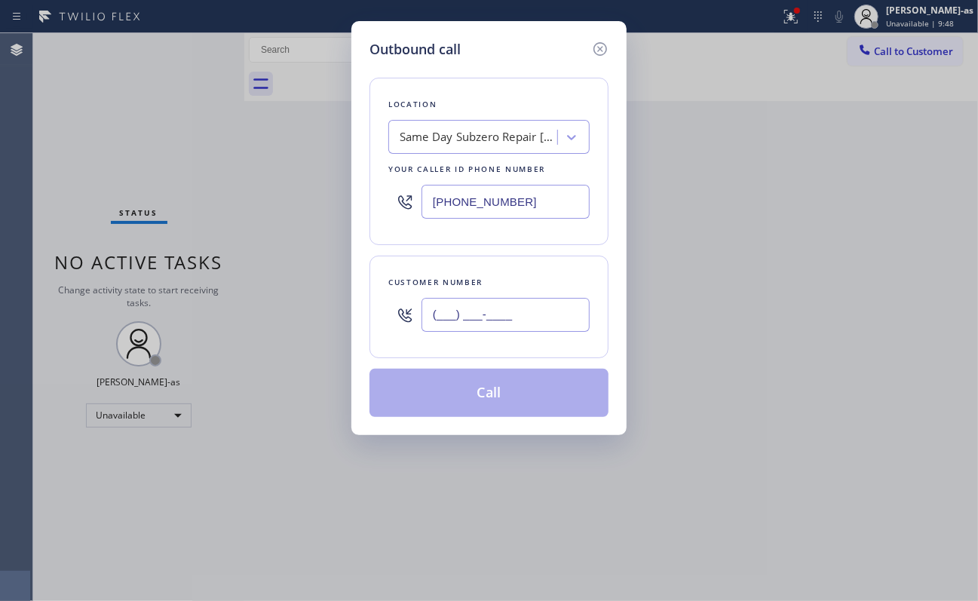
drag, startPoint x: 551, startPoint y: 312, endPoint x: 550, endPoint y: 305, distance: 7.6
click at [551, 305] on input "(___) ___-____" at bounding box center [506, 315] width 168 height 34
click at [480, 312] on input "(___) ___-____" at bounding box center [506, 315] width 168 height 34
click at [480, 309] on input "(___) ___-____" at bounding box center [506, 315] width 168 height 34
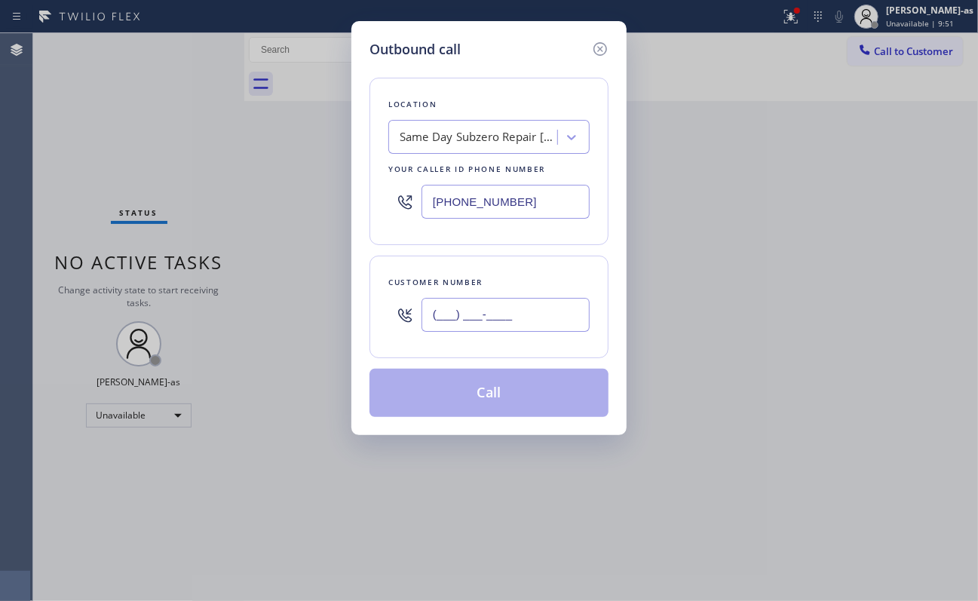
click at [480, 309] on input "(___) ___-____" at bounding box center [506, 315] width 168 height 34
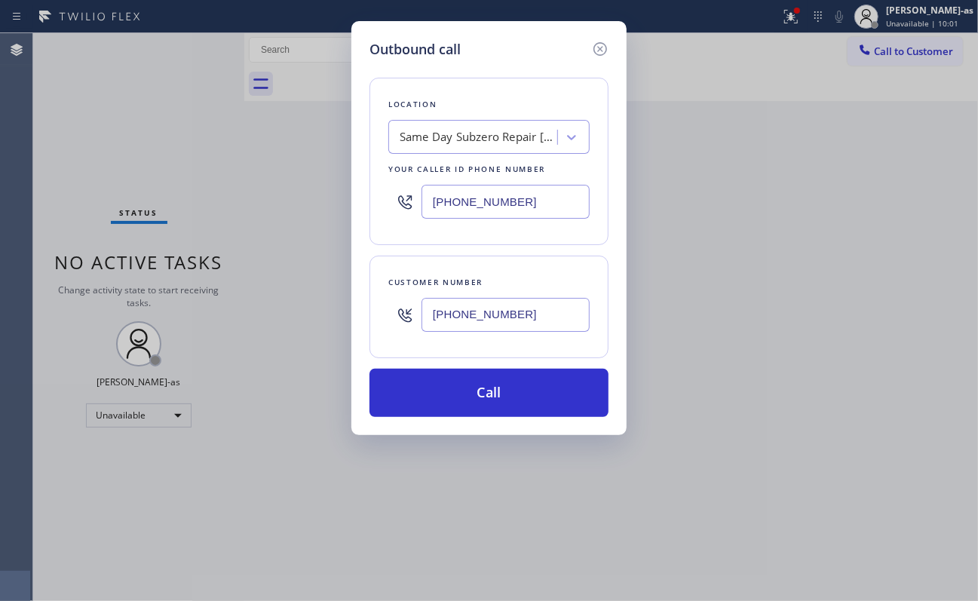
drag, startPoint x: 194, startPoint y: 186, endPoint x: 566, endPoint y: 197, distance: 372.0
click at [194, 185] on div "Outbound call Location Same Day Subzero Repair Monte Sereno Your caller id phon…" at bounding box center [489, 300] width 978 height 601
click at [542, 190] on input "[PHONE_NUMBER]" at bounding box center [506, 202] width 168 height 34
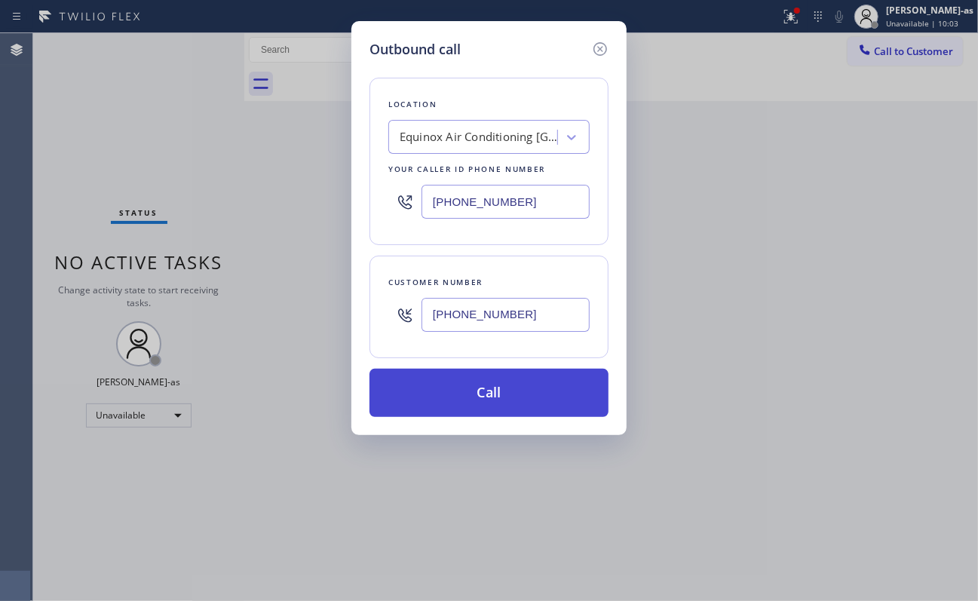
click at [531, 384] on button "Call" at bounding box center [489, 393] width 239 height 48
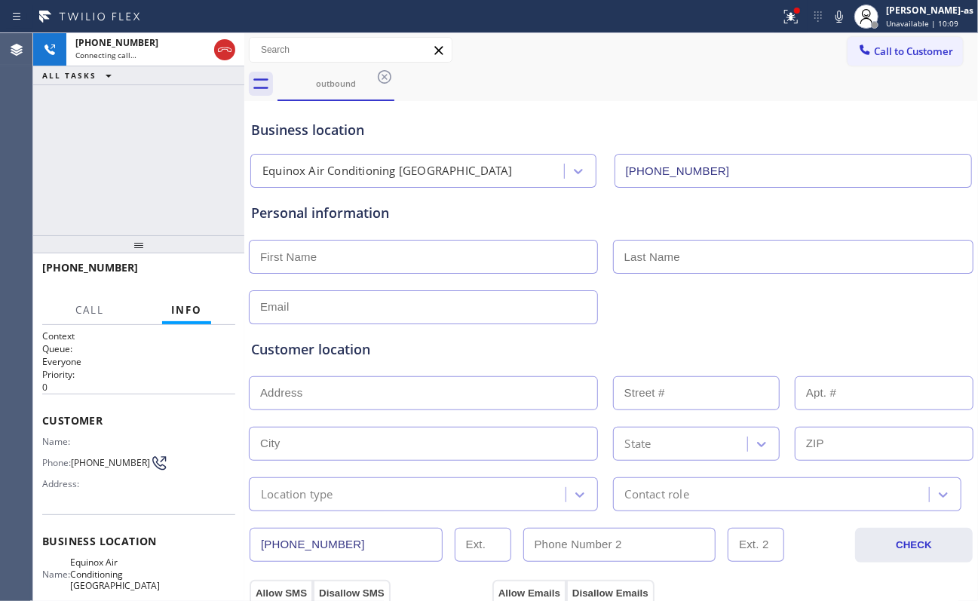
drag, startPoint x: 106, startPoint y: 223, endPoint x: 109, endPoint y: 212, distance: 11.9
click at [107, 220] on div "[PHONE_NUMBER] Connecting call… ALL TASKS ALL TASKS ACTIVE TASKS TASKS IN WRAP …" at bounding box center [138, 134] width 211 height 202
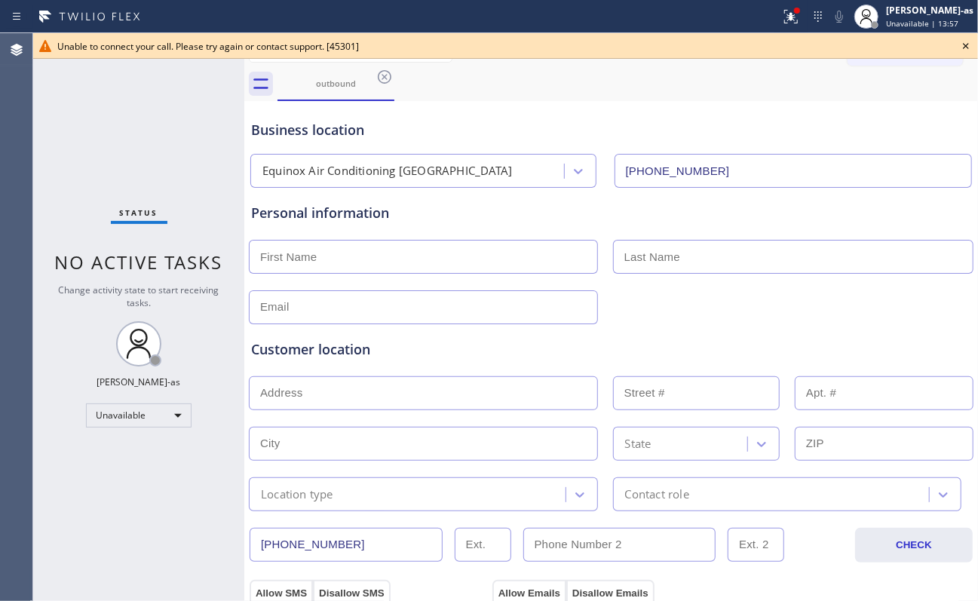
click at [733, 44] on icon at bounding box center [966, 46] width 18 height 18
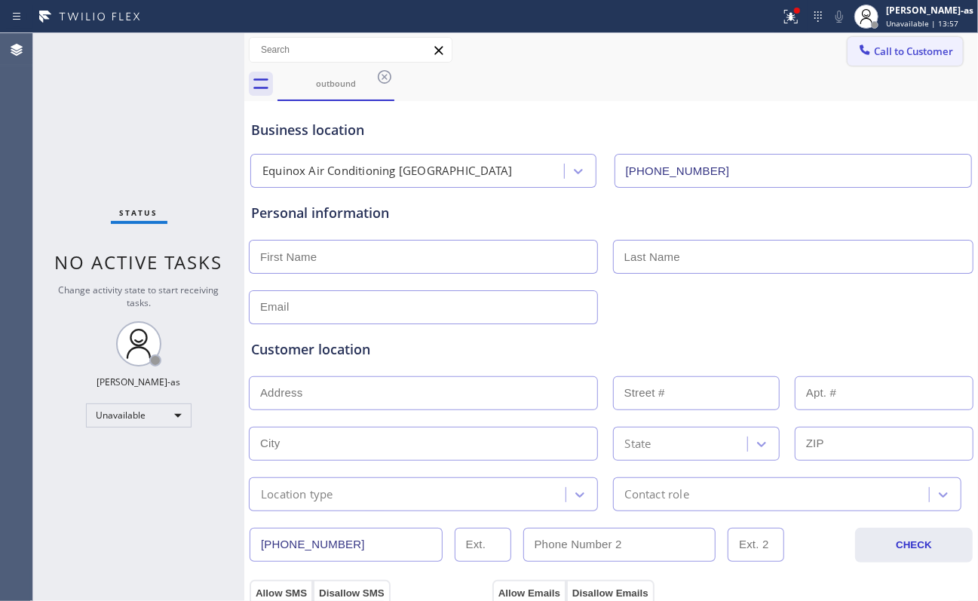
click at [733, 45] on span "Call to Customer" at bounding box center [913, 52] width 79 height 14
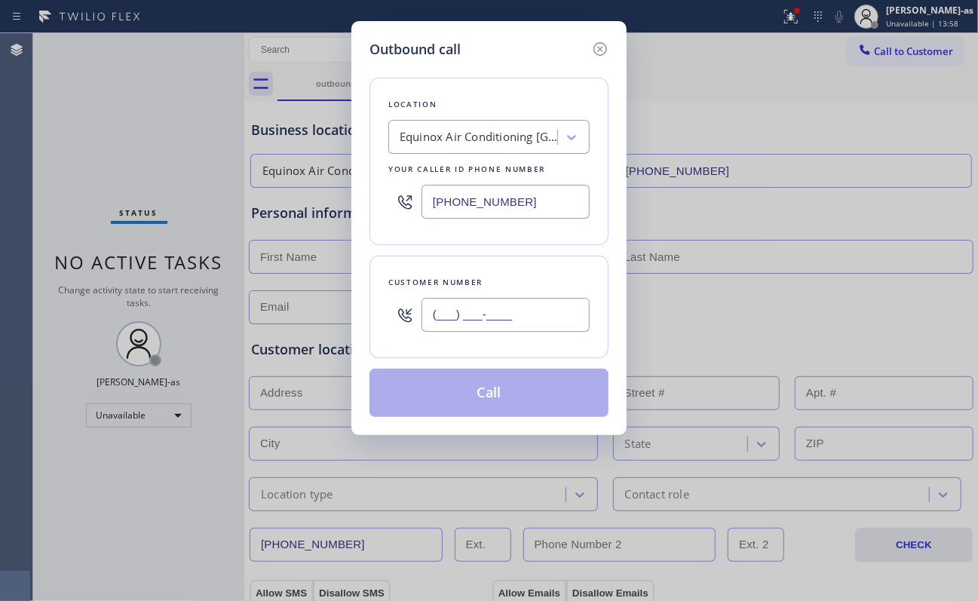
click at [505, 302] on input "(___) ___-____" at bounding box center [506, 315] width 168 height 34
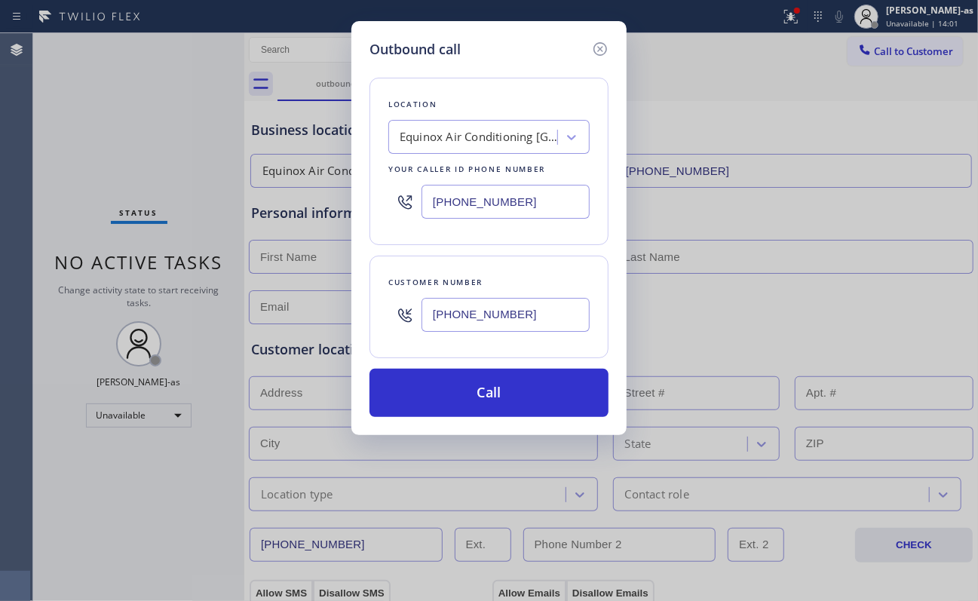
click at [534, 200] on input "[PHONE_NUMBER]" at bounding box center [506, 202] width 168 height 34
click at [533, 199] on input "[PHONE_NUMBER]" at bounding box center [506, 202] width 168 height 34
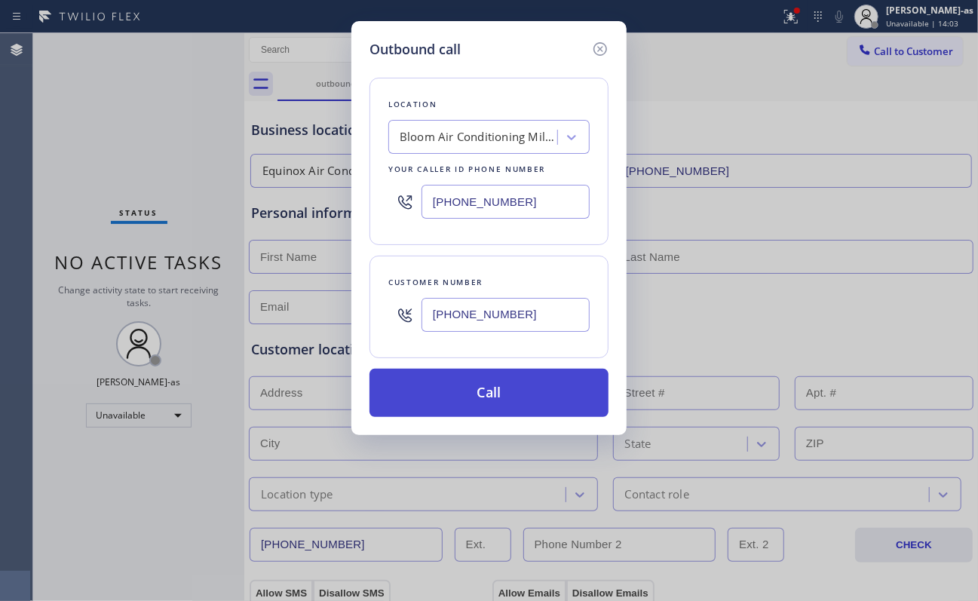
click at [530, 387] on button "Call" at bounding box center [489, 393] width 239 height 48
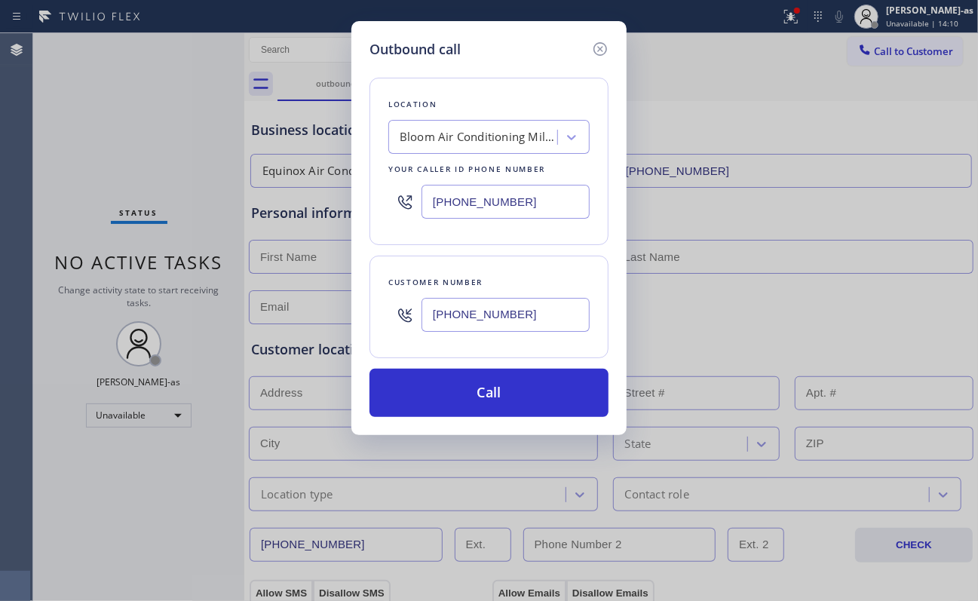
drag, startPoint x: 604, startPoint y: 46, endPoint x: 646, endPoint y: 59, distance: 43.4
click at [605, 46] on icon at bounding box center [600, 49] width 18 height 18
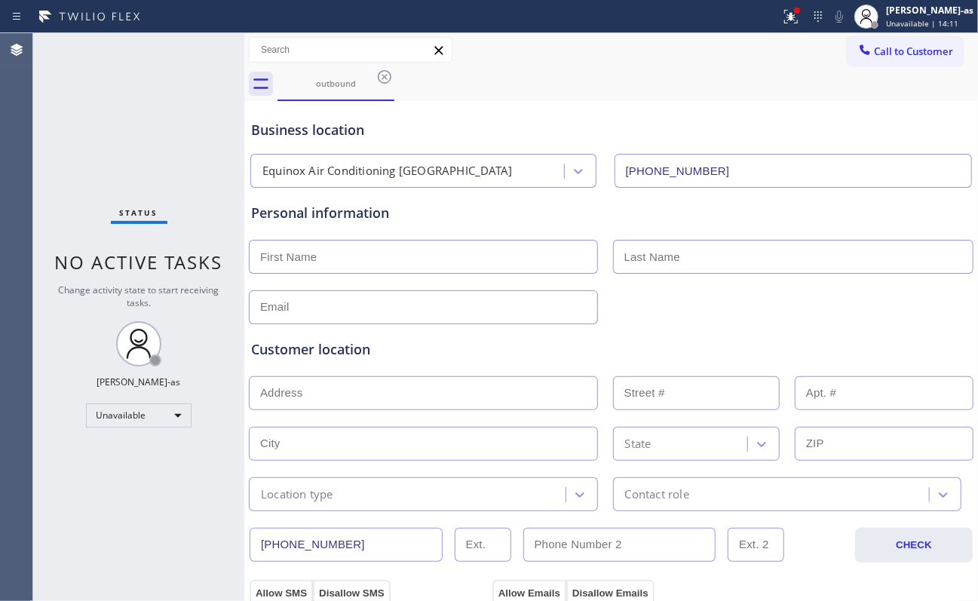
click at [733, 41] on button "Call to Customer" at bounding box center [905, 51] width 115 height 29
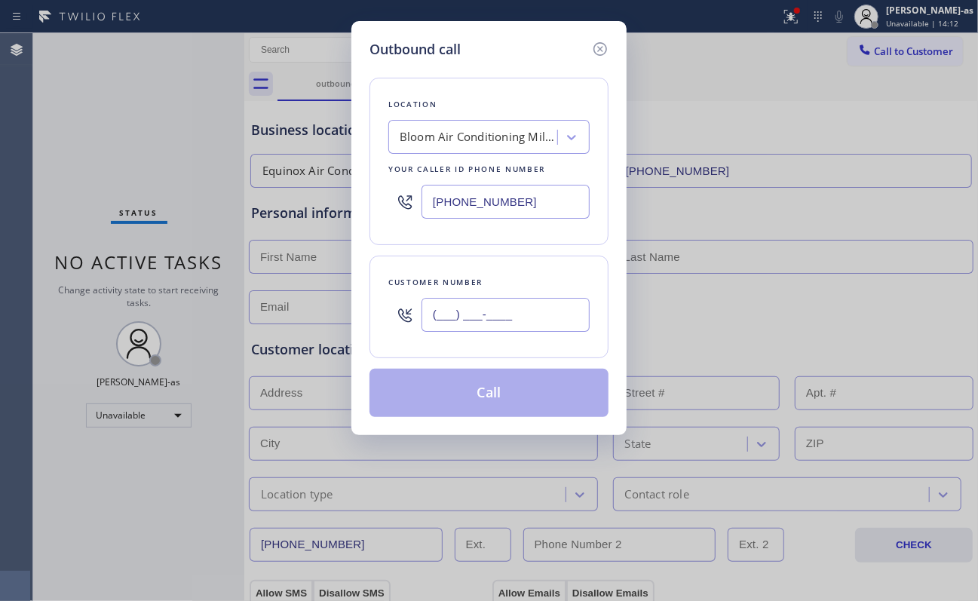
click at [526, 324] on input "(___) ___-____" at bounding box center [506, 315] width 168 height 34
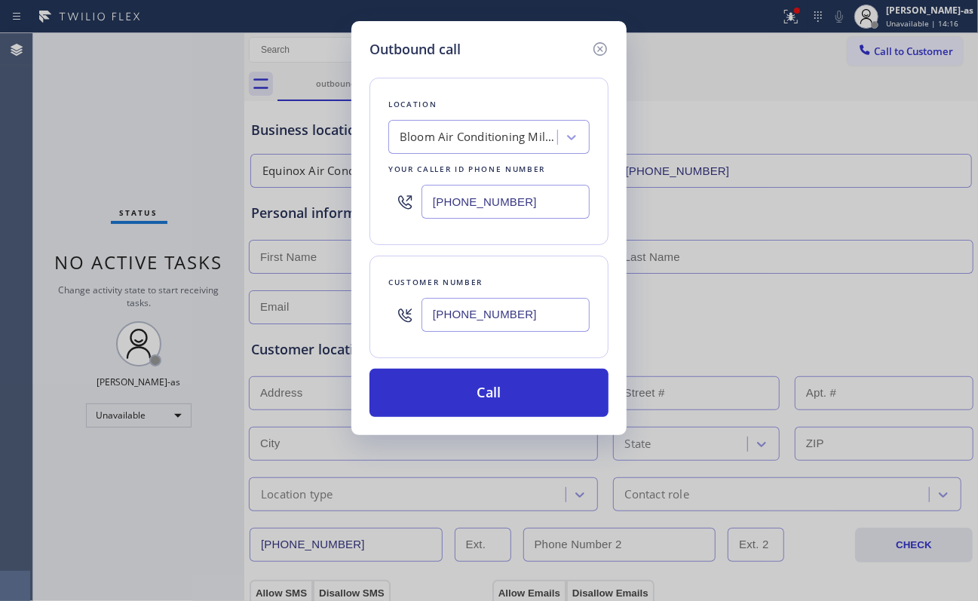
click at [565, 314] on input "[PHONE_NUMBER]" at bounding box center [506, 315] width 168 height 34
click at [566, 312] on input "[PHONE_NUMBER]" at bounding box center [506, 315] width 168 height 34
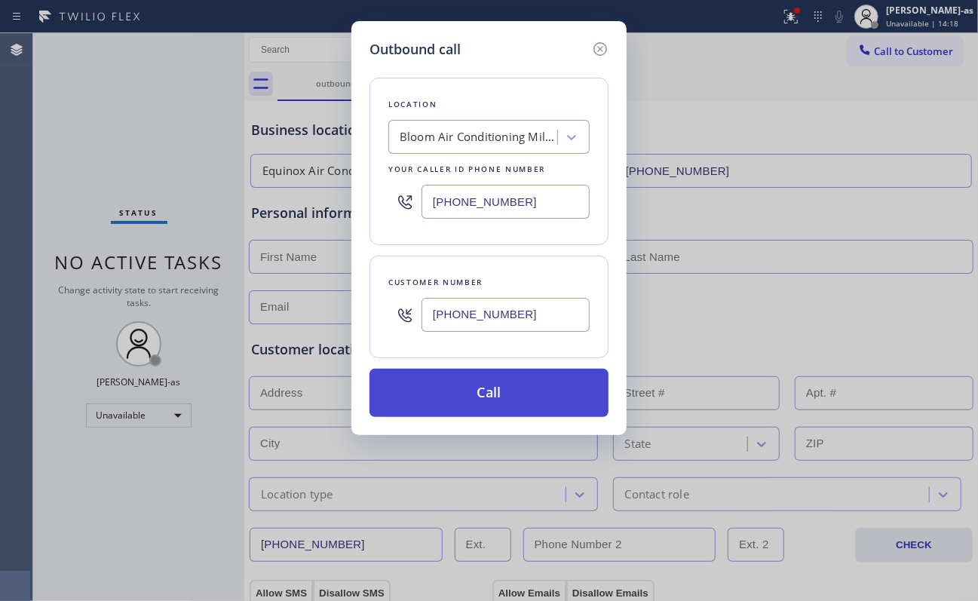
click at [510, 403] on button "Call" at bounding box center [489, 393] width 239 height 48
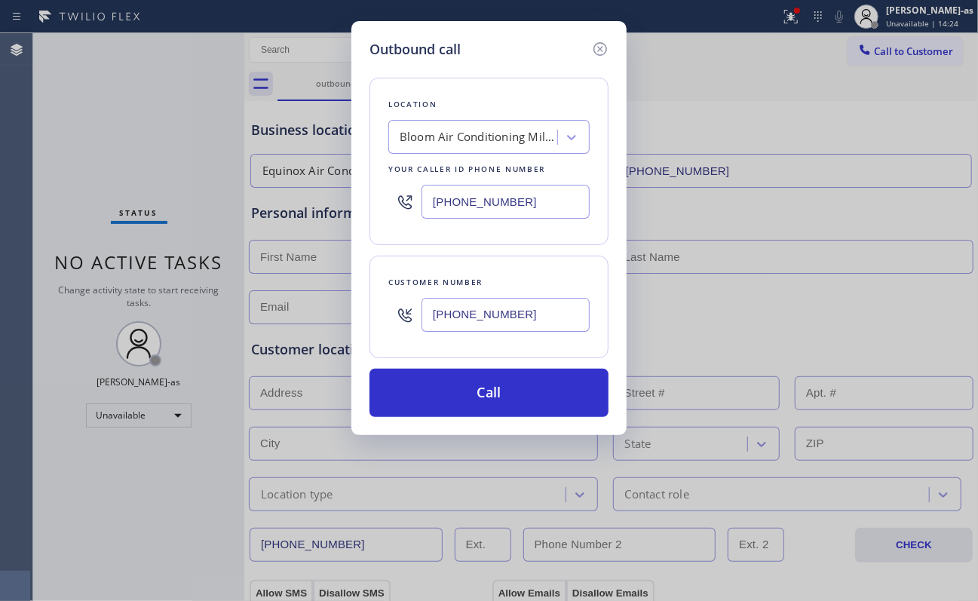
click at [308, 157] on div "Outbound call Location Bloom Air Conditioning Milpitas Your caller id phone num…" at bounding box center [489, 300] width 978 height 601
click at [608, 49] on icon at bounding box center [600, 49] width 18 height 18
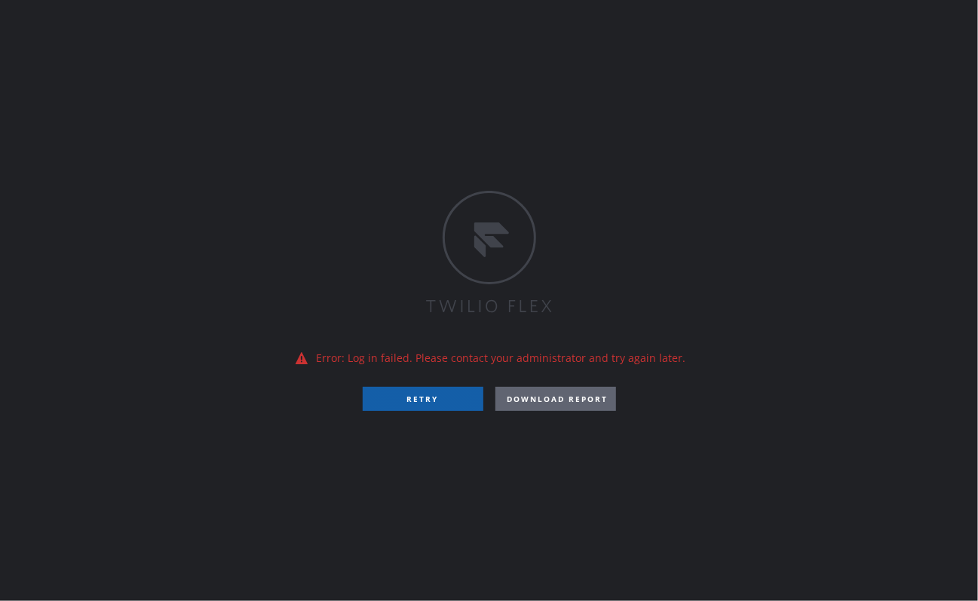
click at [447, 403] on button "RETRY" at bounding box center [423, 399] width 121 height 24
click at [221, 279] on div "Error: Log in failed. Please contact your administrator and try again later. RE…" at bounding box center [489, 300] width 978 height 601
click at [436, 397] on button "RETRY" at bounding box center [423, 399] width 121 height 24
drag, startPoint x: 145, startPoint y: 261, endPoint x: 149, endPoint y: 253, distance: 8.4
click at [146, 255] on div "Error: Log in failed. Please contact your administrator and try again later. RE…" at bounding box center [489, 300] width 978 height 601
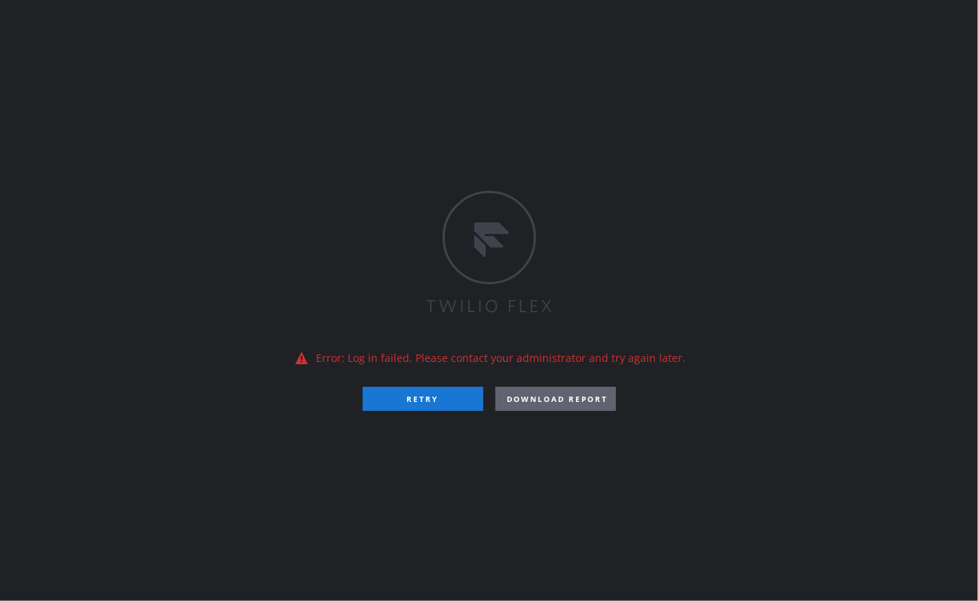
drag, startPoint x: 222, startPoint y: 239, endPoint x: 235, endPoint y: 220, distance: 23.2
click at [222, 239] on div "Error: Log in failed. Please contact your administrator and try again later. RE…" at bounding box center [489, 300] width 978 height 601
click at [196, 269] on div "Error: Log in failed. Please contact your administrator and try again later. RE…" at bounding box center [489, 300] width 978 height 601
click at [402, 400] on button "RETRY" at bounding box center [423, 399] width 121 height 24
